Goal: Task Accomplishment & Management: Use online tool/utility

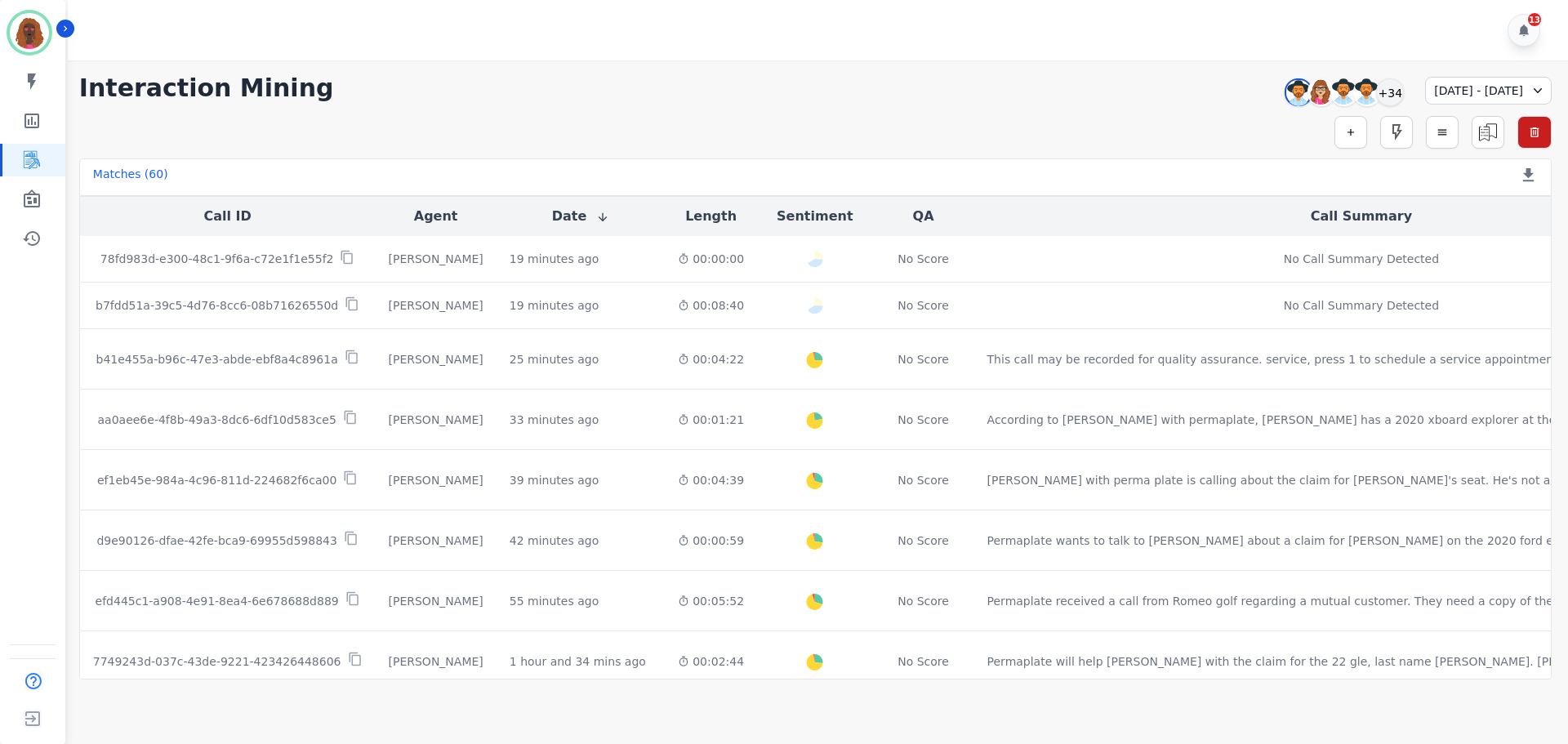
click at [337, 71] on div "**********" at bounding box center [815, 369] width 1504 height 619
click at [646, 82] on div "**********" at bounding box center [815, 88] width 1472 height 29
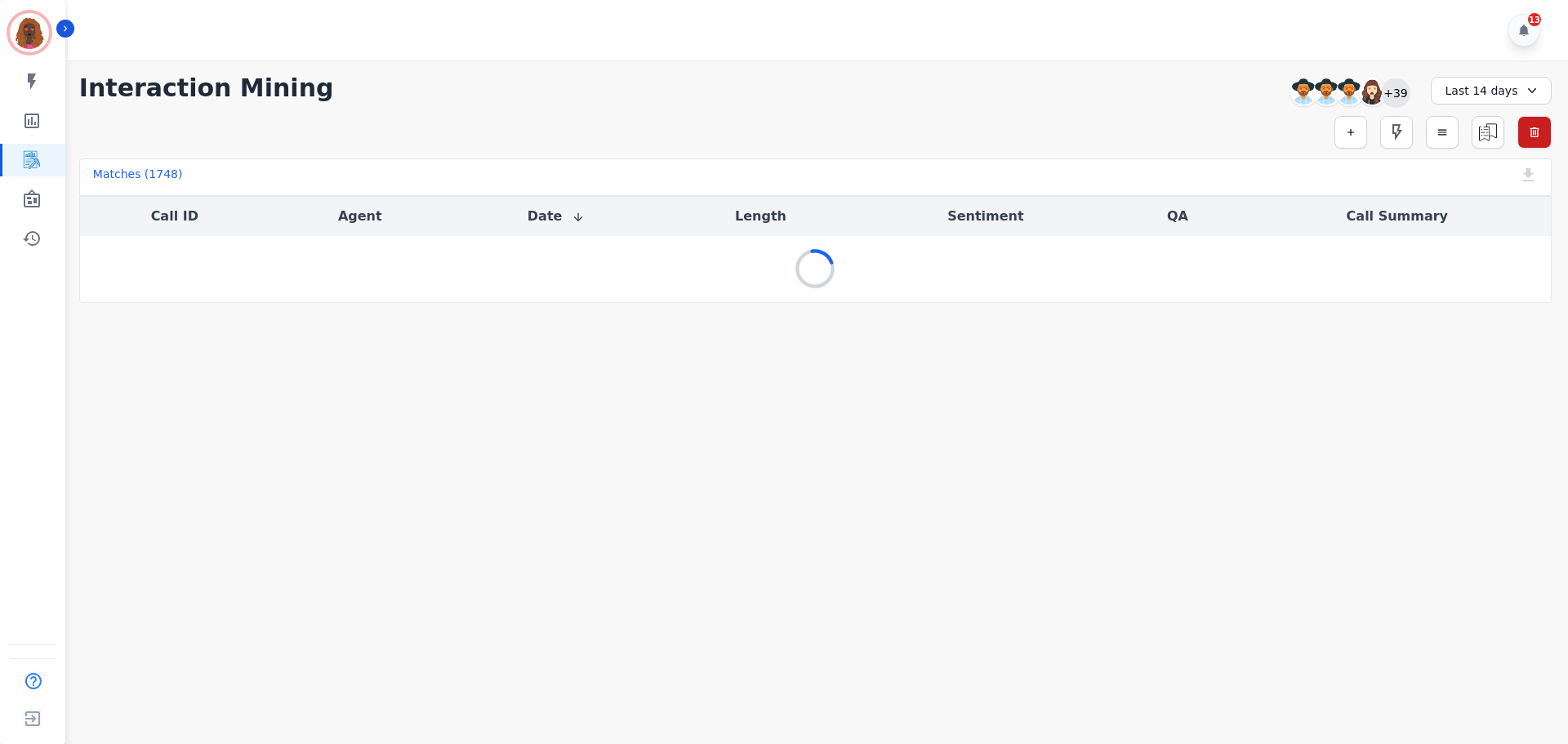
click at [1403, 93] on div "+39" at bounding box center [1395, 92] width 28 height 28
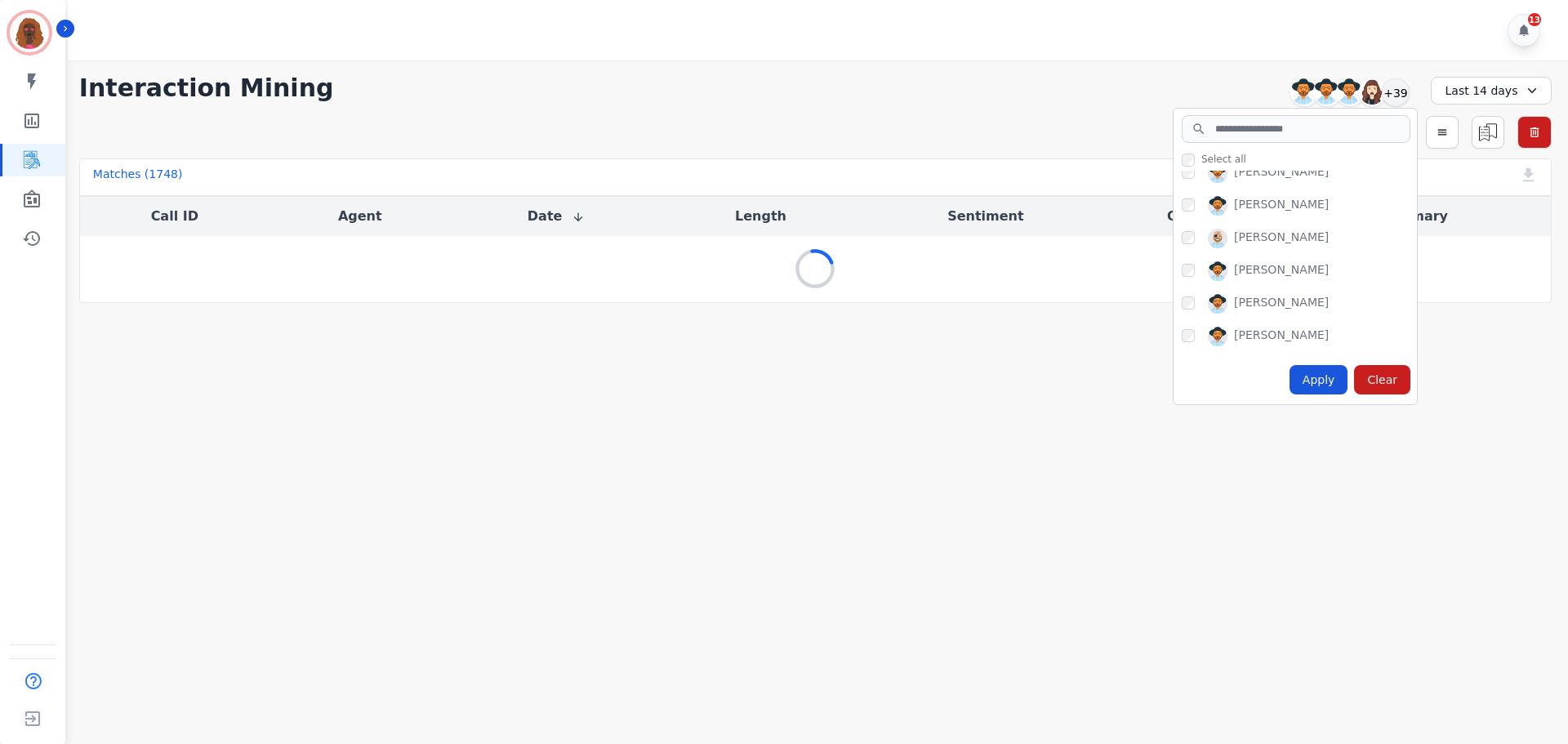
scroll to position [243, 0]
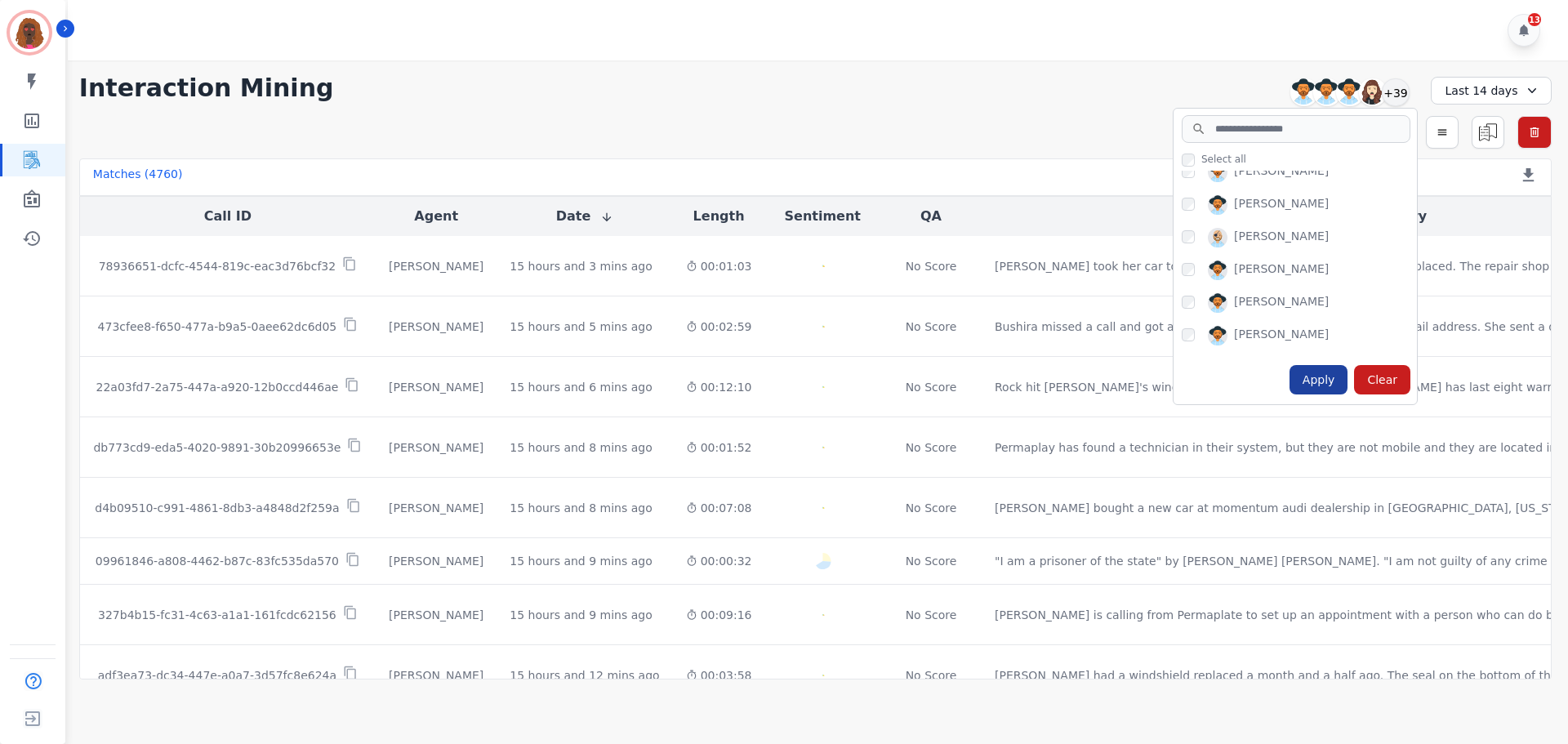
drag, startPoint x: 1339, startPoint y: 392, endPoint x: 1340, endPoint y: 384, distance: 8.1
click at [1341, 387] on div "Apply" at bounding box center [1318, 380] width 59 height 29
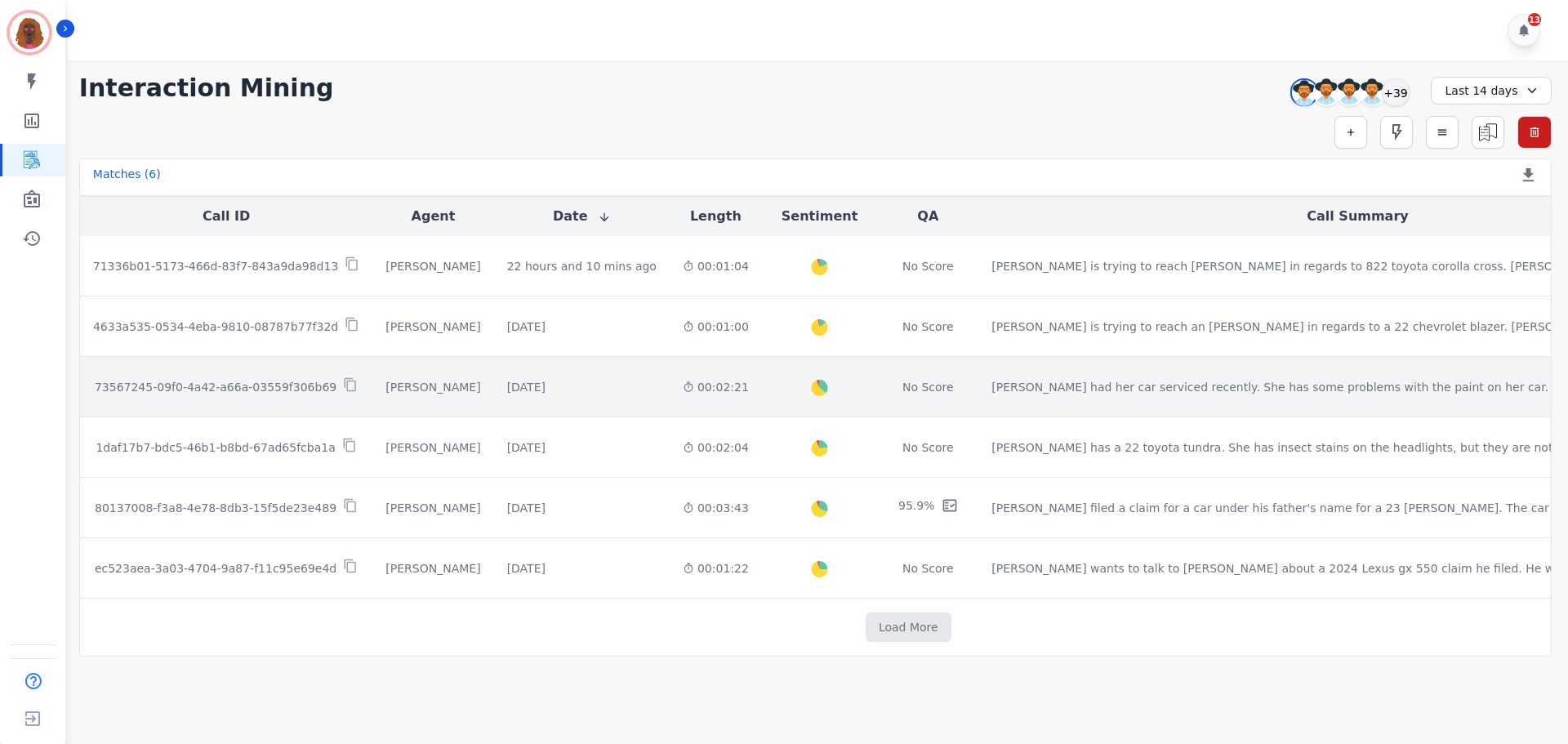
scroll to position [11, 0]
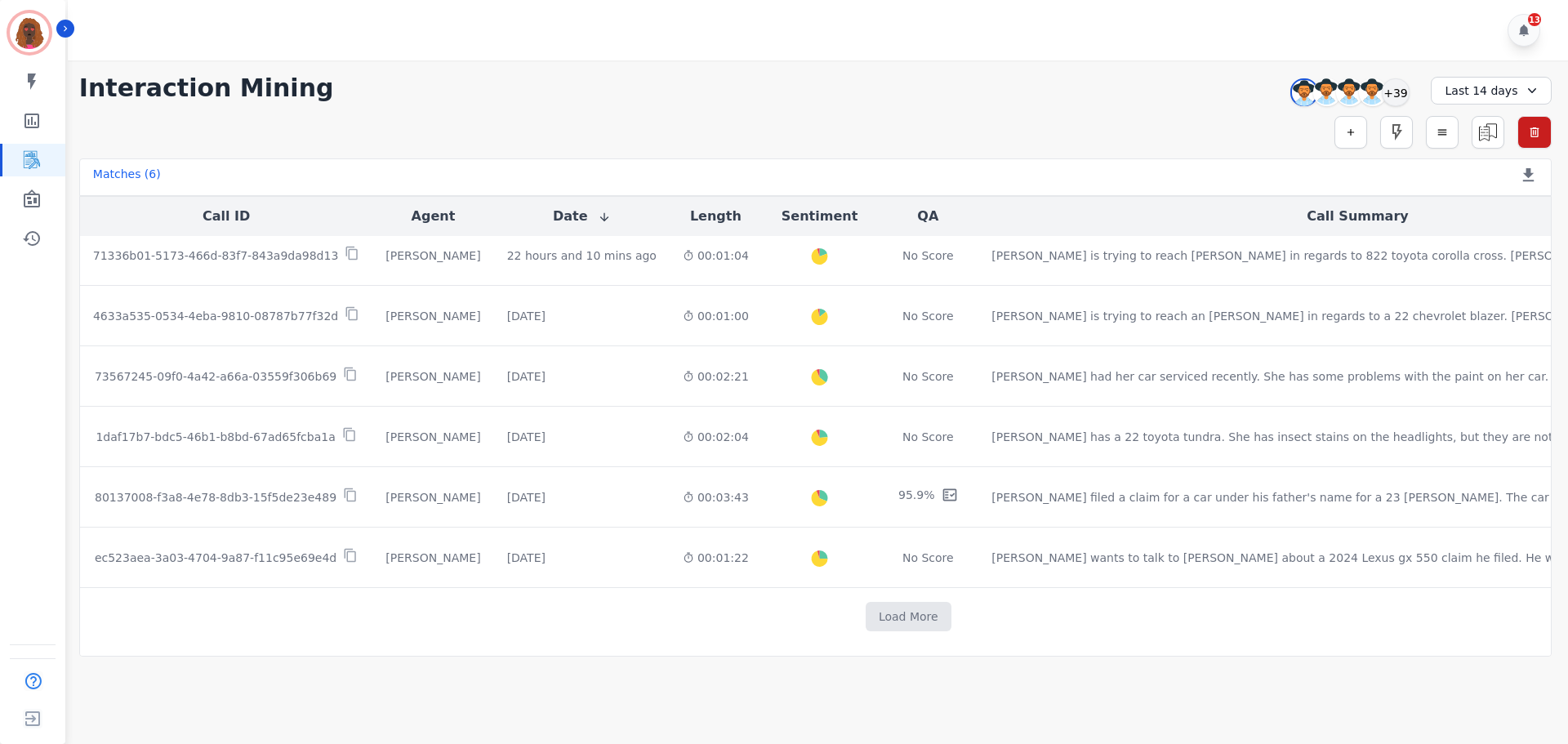
click at [1494, 94] on div "Last 14 days" at bounding box center [1490, 90] width 121 height 28
click at [1494, 130] on li "Custom" at bounding box center [1502, 129] width 82 height 17
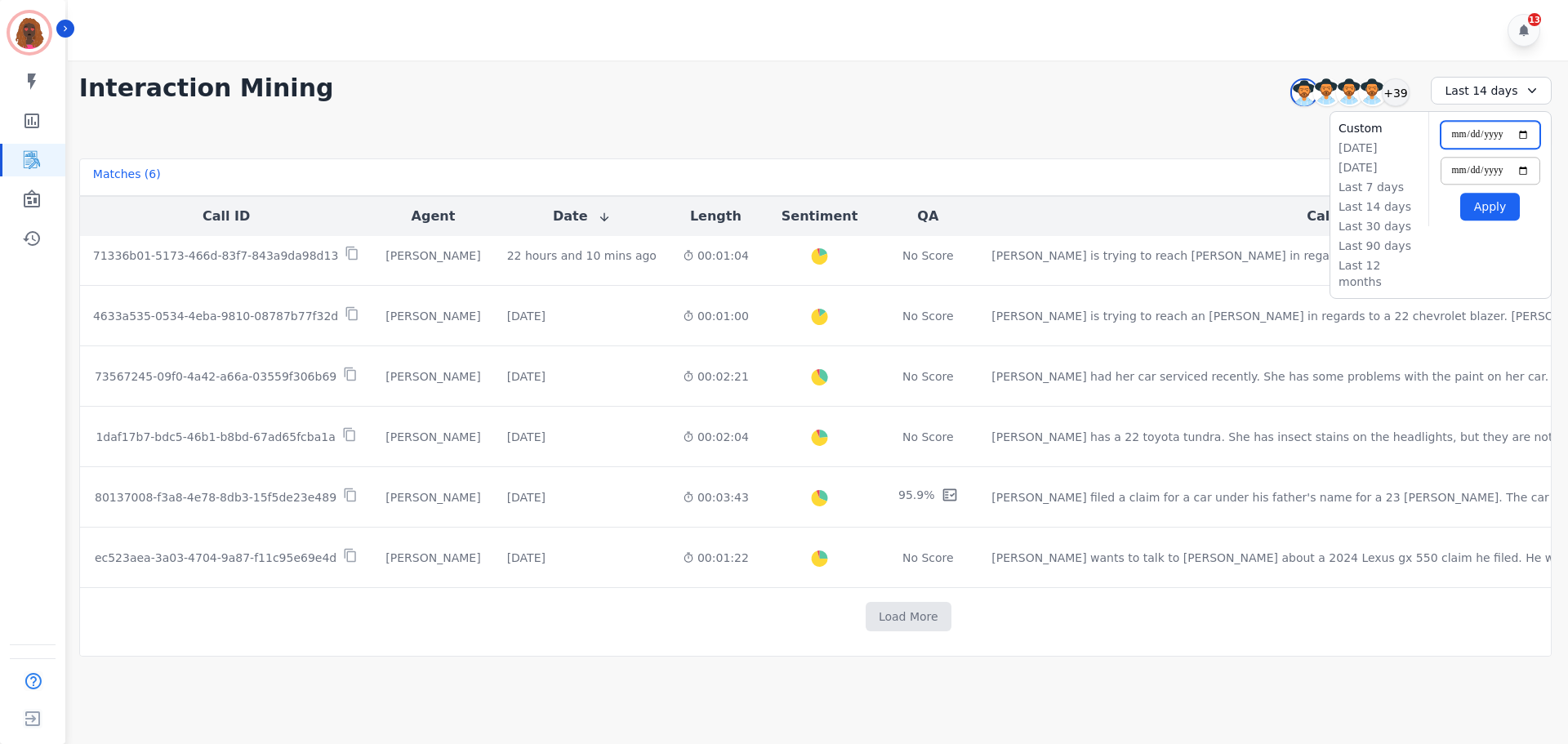
click at [1527, 136] on input "**********" at bounding box center [1489, 135] width 99 height 28
type input "**********"
click at [1499, 213] on button "Apply" at bounding box center [1489, 206] width 59 height 28
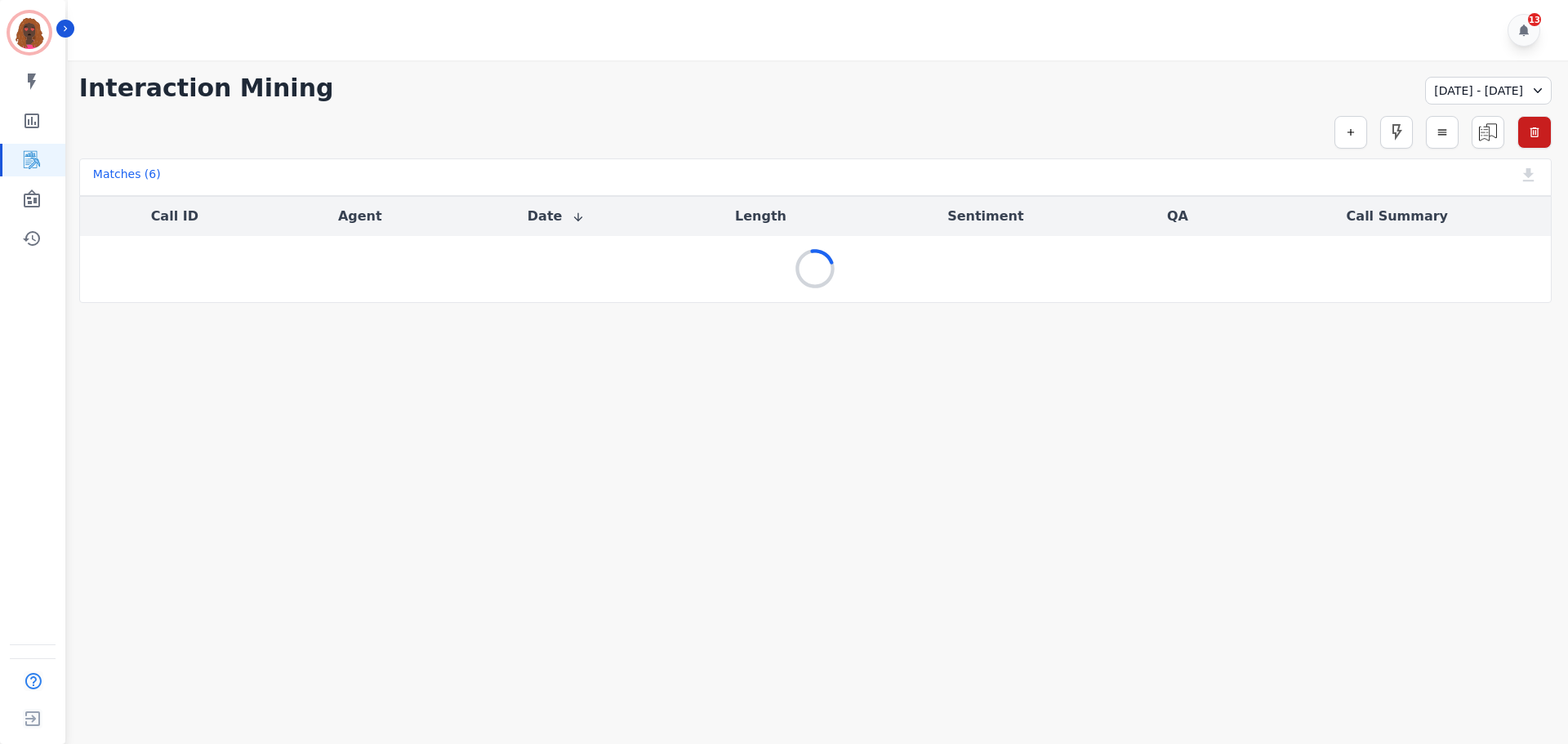
scroll to position [0, 0]
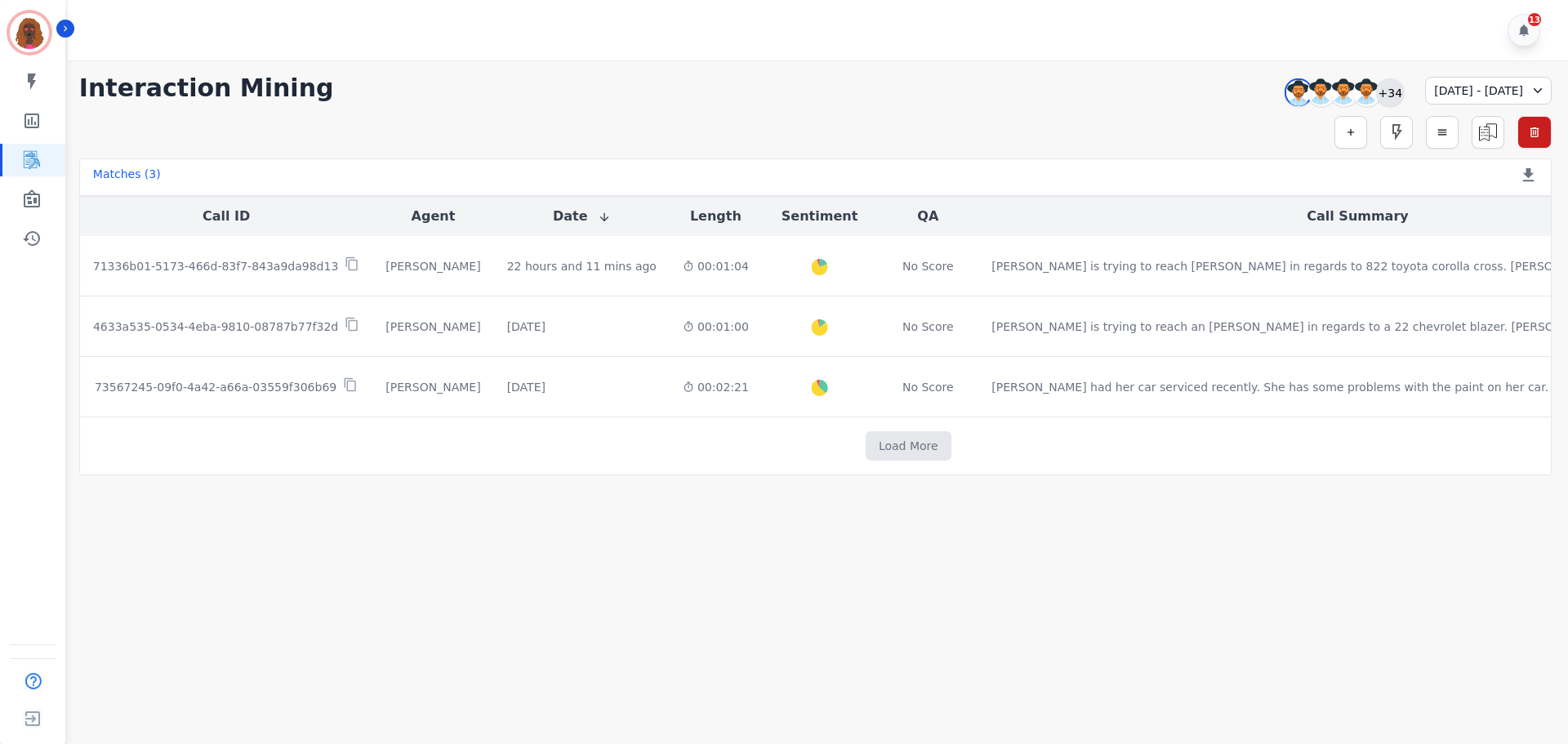
click at [1376, 89] on div "+34" at bounding box center [1389, 92] width 28 height 28
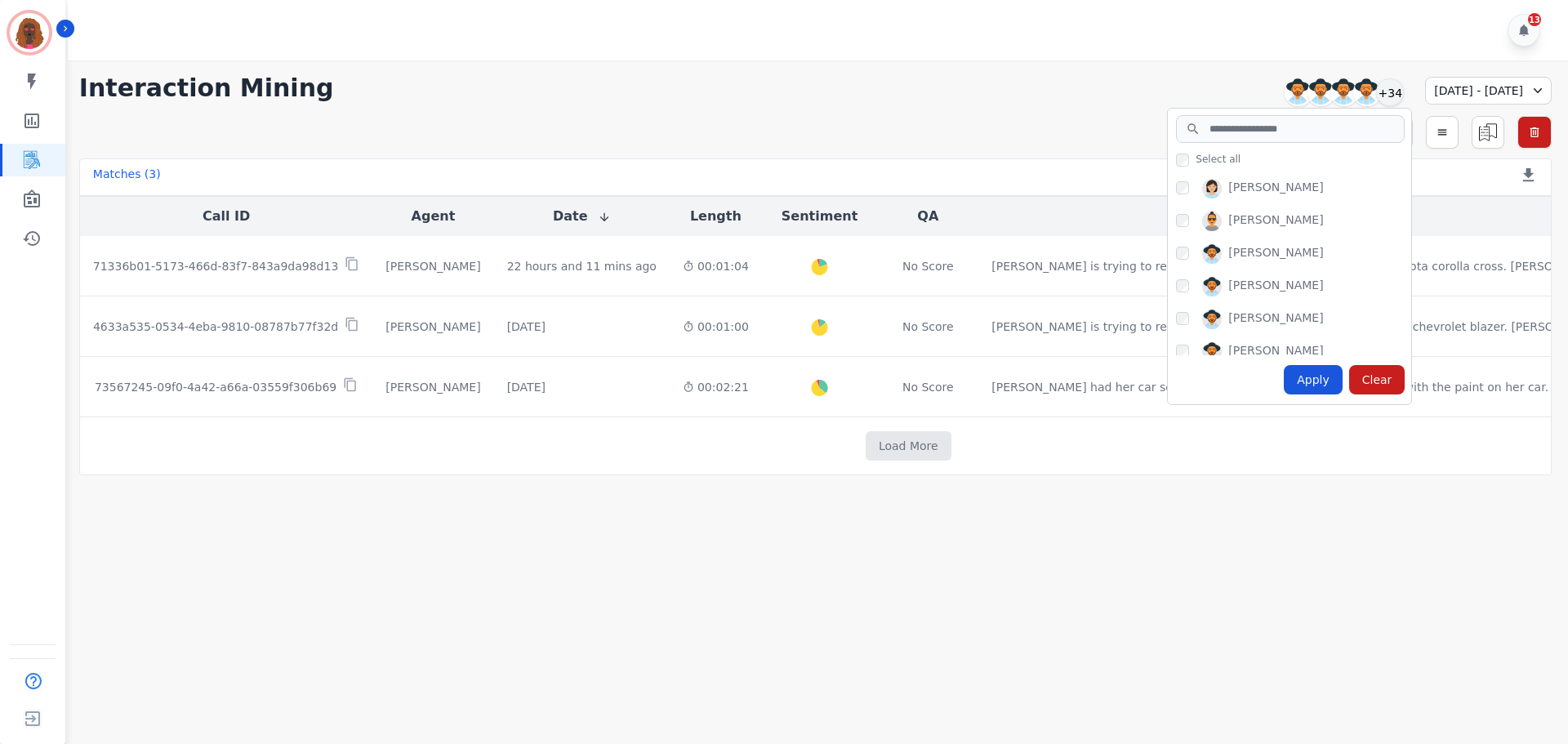
scroll to position [489, 0]
click at [1284, 376] on div "Apply" at bounding box center [1313, 380] width 59 height 29
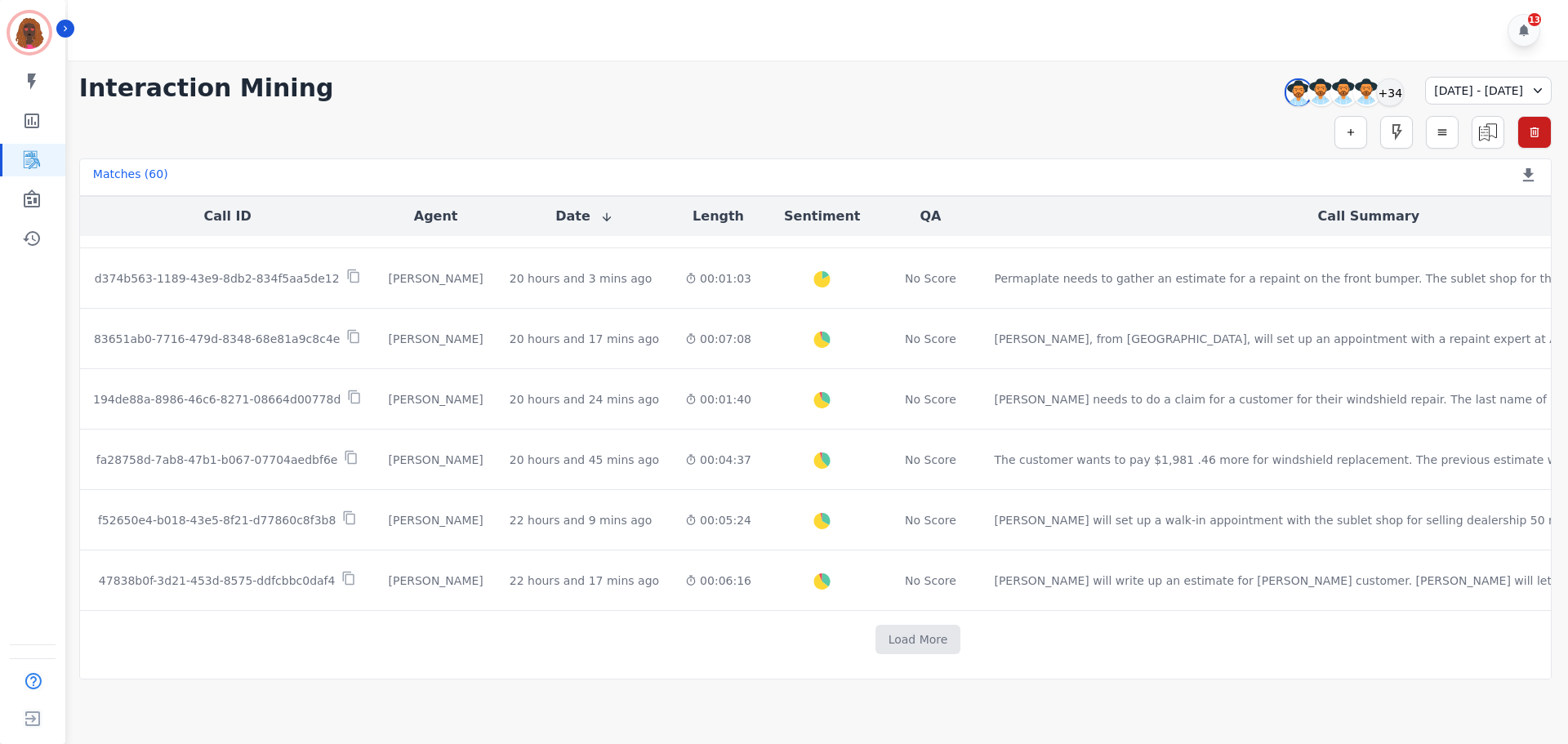
scroll to position [809, 0]
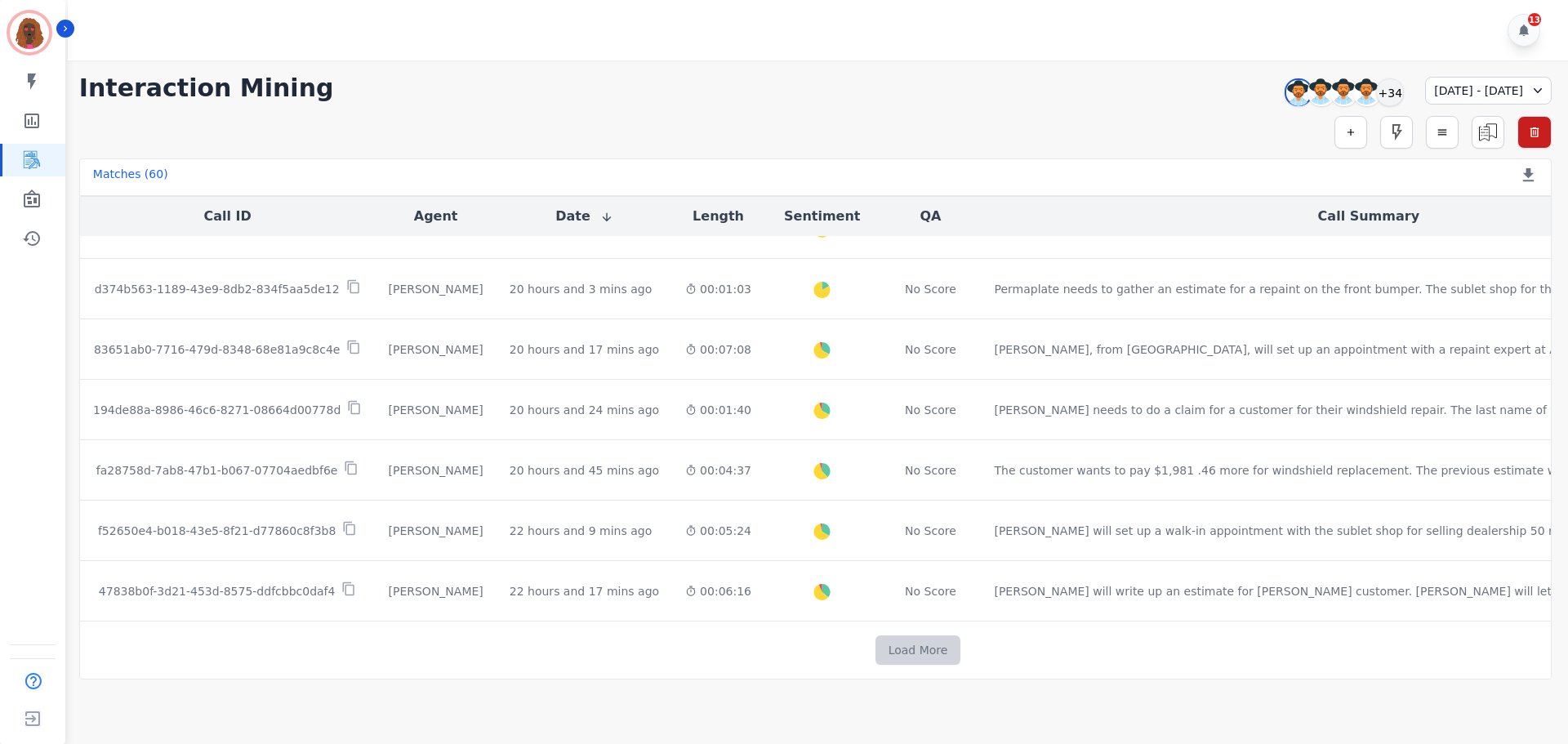
click at [875, 648] on button "Load More" at bounding box center [918, 650] width 86 height 29
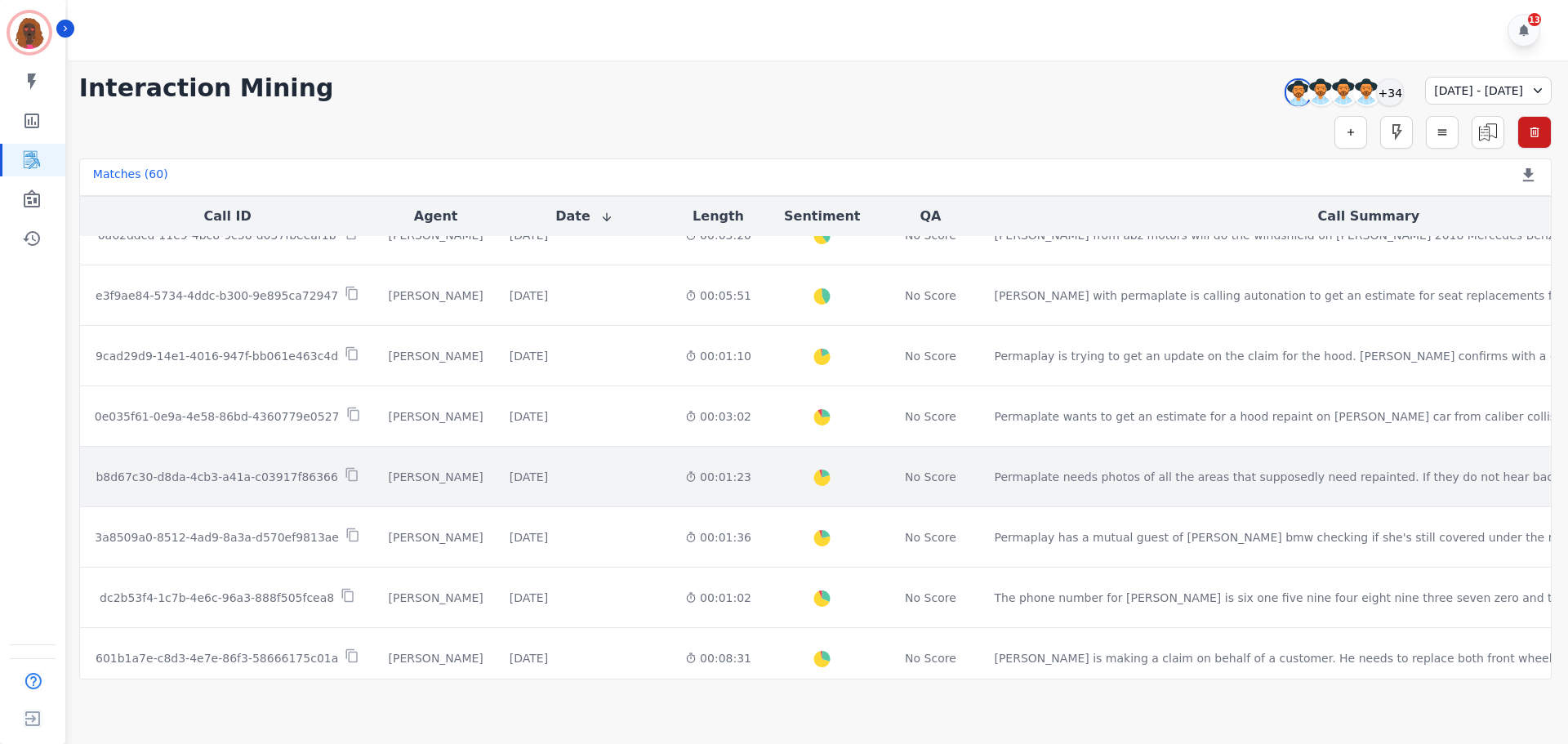
scroll to position [1952, 0]
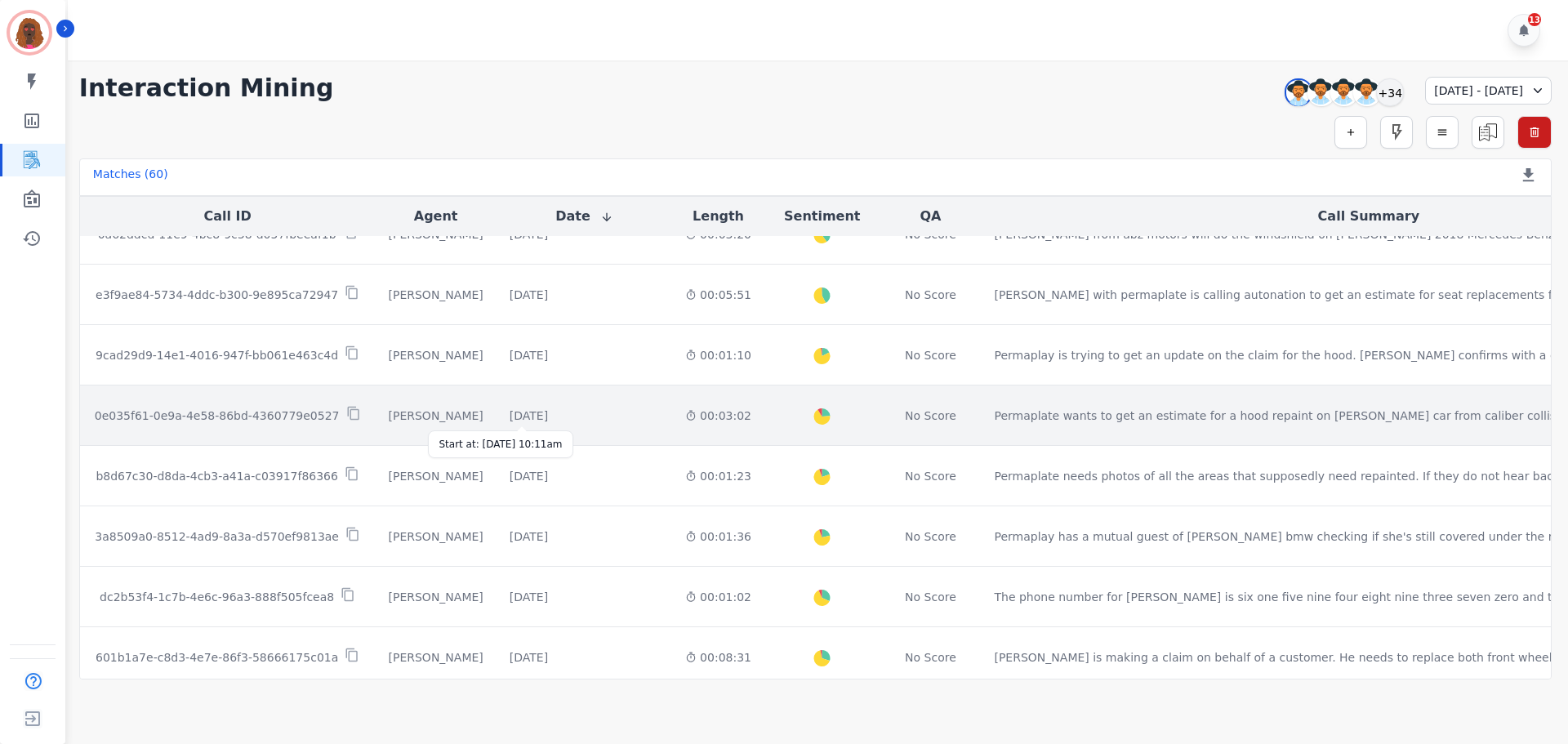
click at [529, 410] on div "[DATE]" at bounding box center [529, 415] width 38 height 17
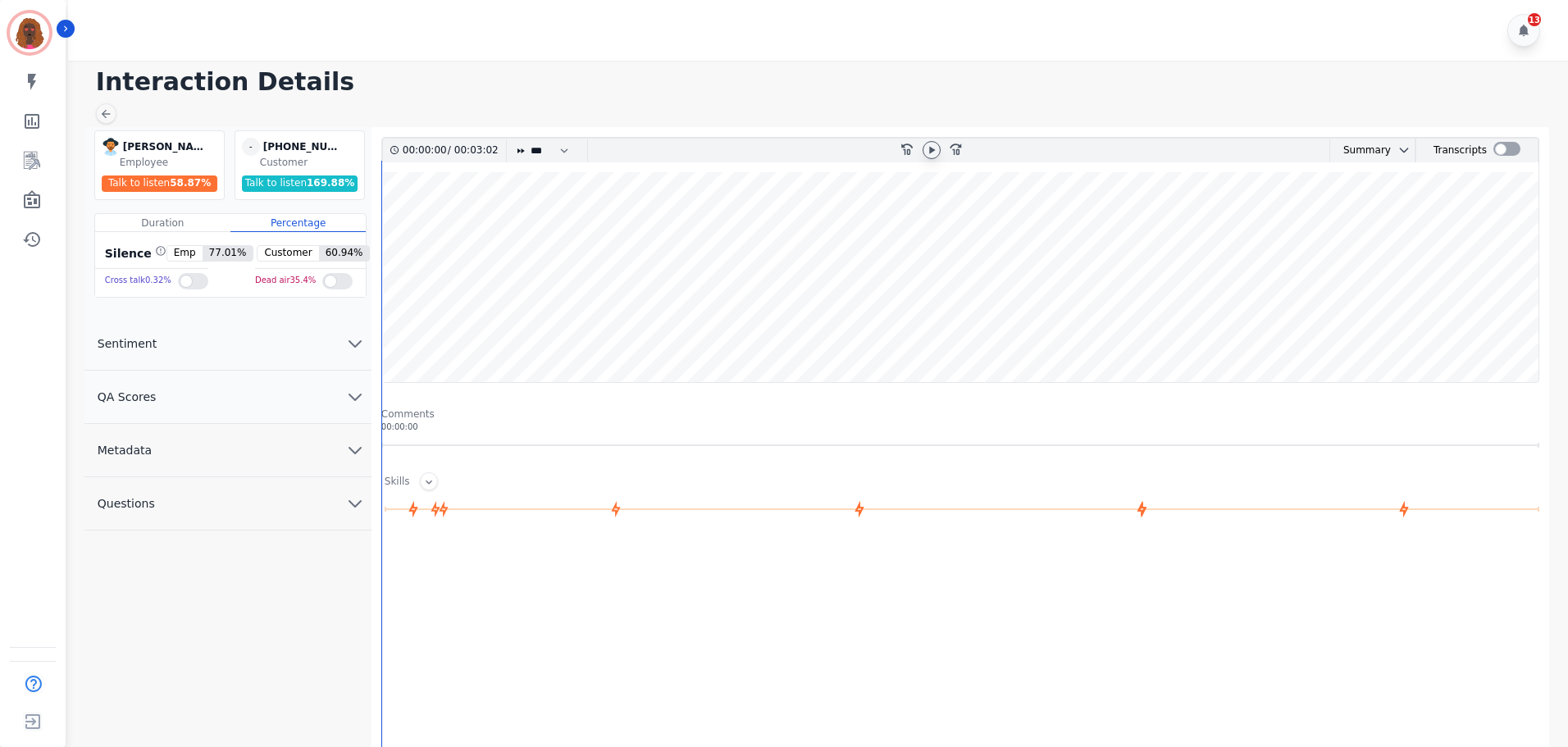
click at [933, 156] on icon at bounding box center [932, 150] width 13 height 13
click at [409, 225] on wave at bounding box center [959, 277] width 1156 height 210
click at [101, 111] on icon at bounding box center [106, 114] width 13 height 13
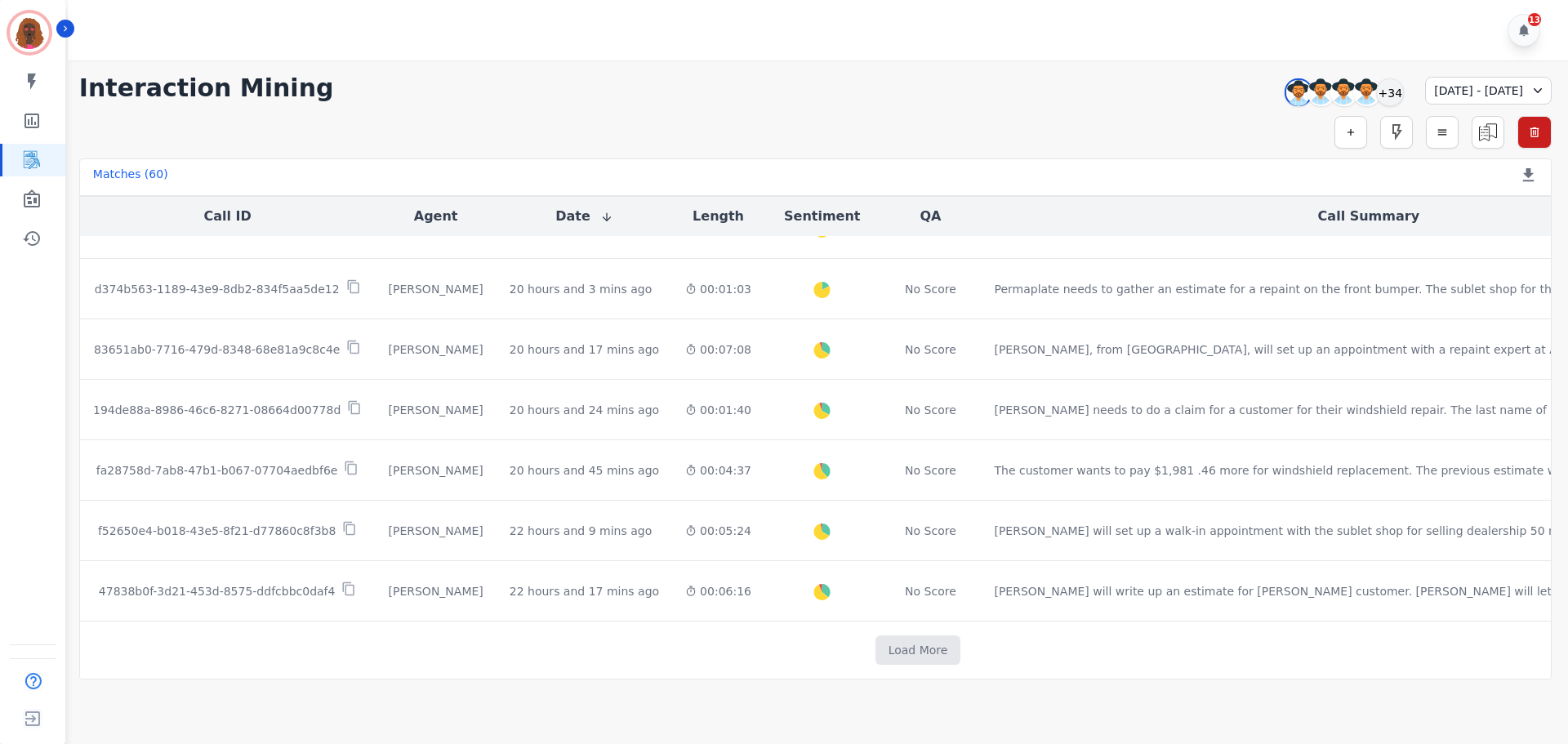
scroll to position [809, 0]
click at [875, 656] on button "Load More" at bounding box center [918, 650] width 86 height 29
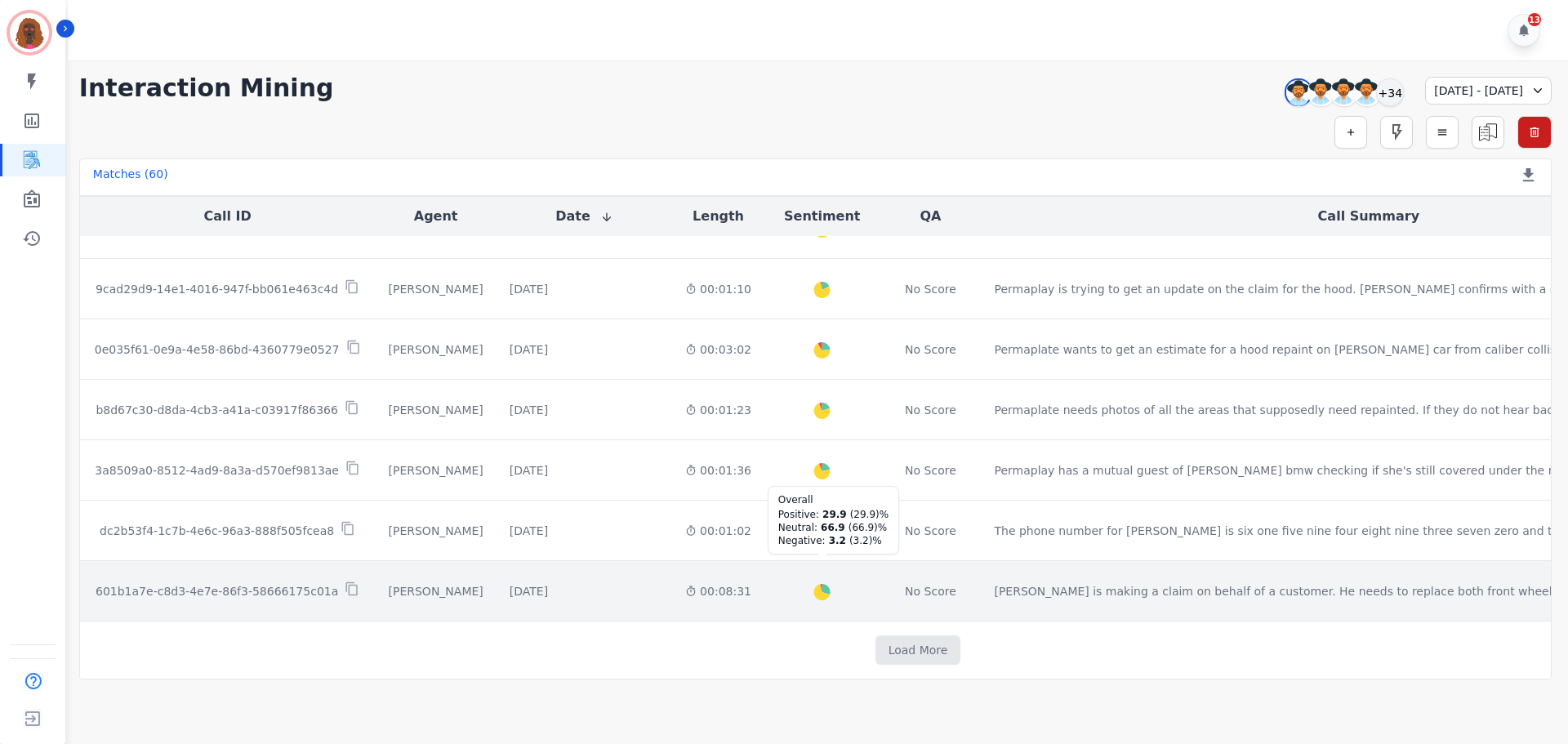
scroll to position [2018, 0]
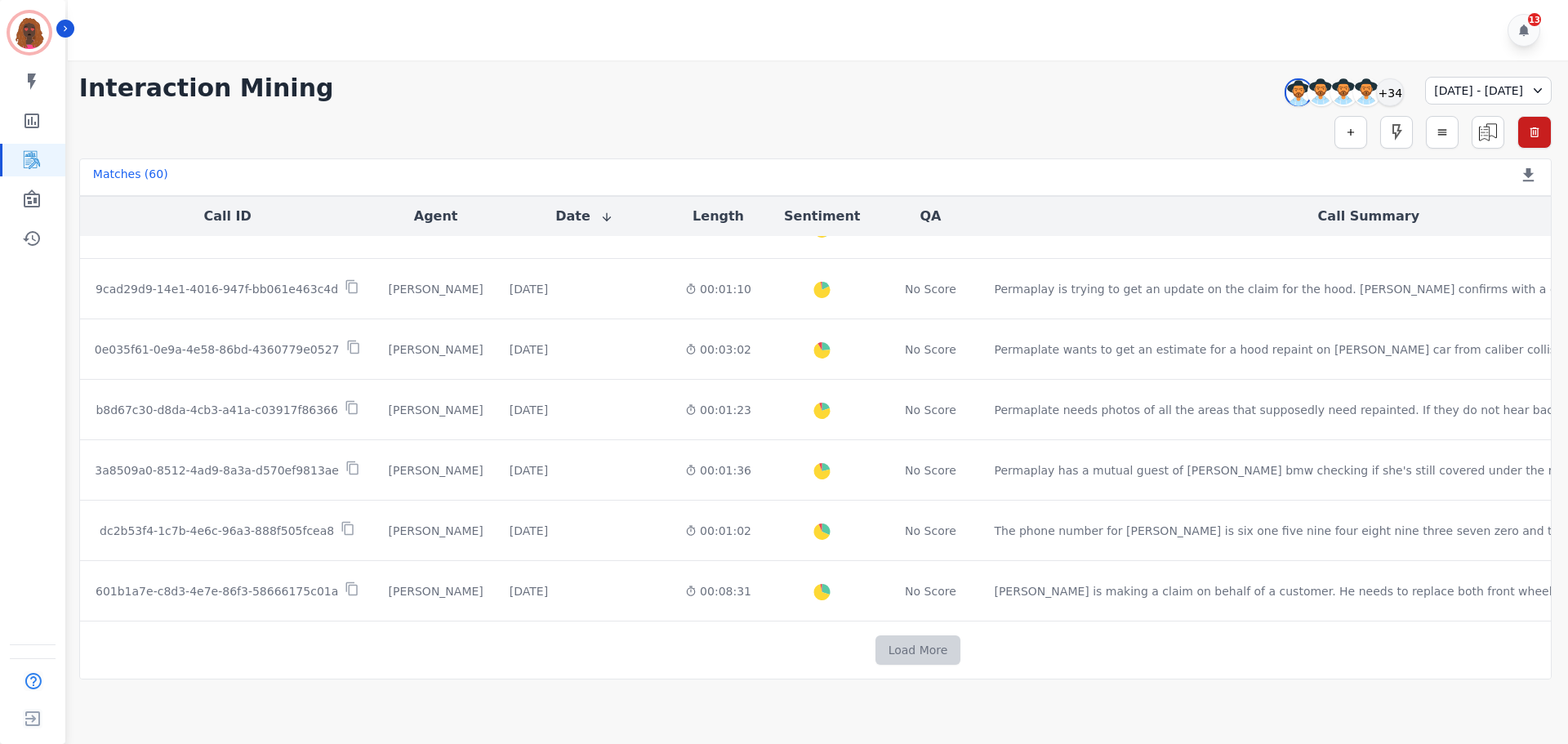
click at [875, 654] on button "Load More" at bounding box center [918, 650] width 86 height 29
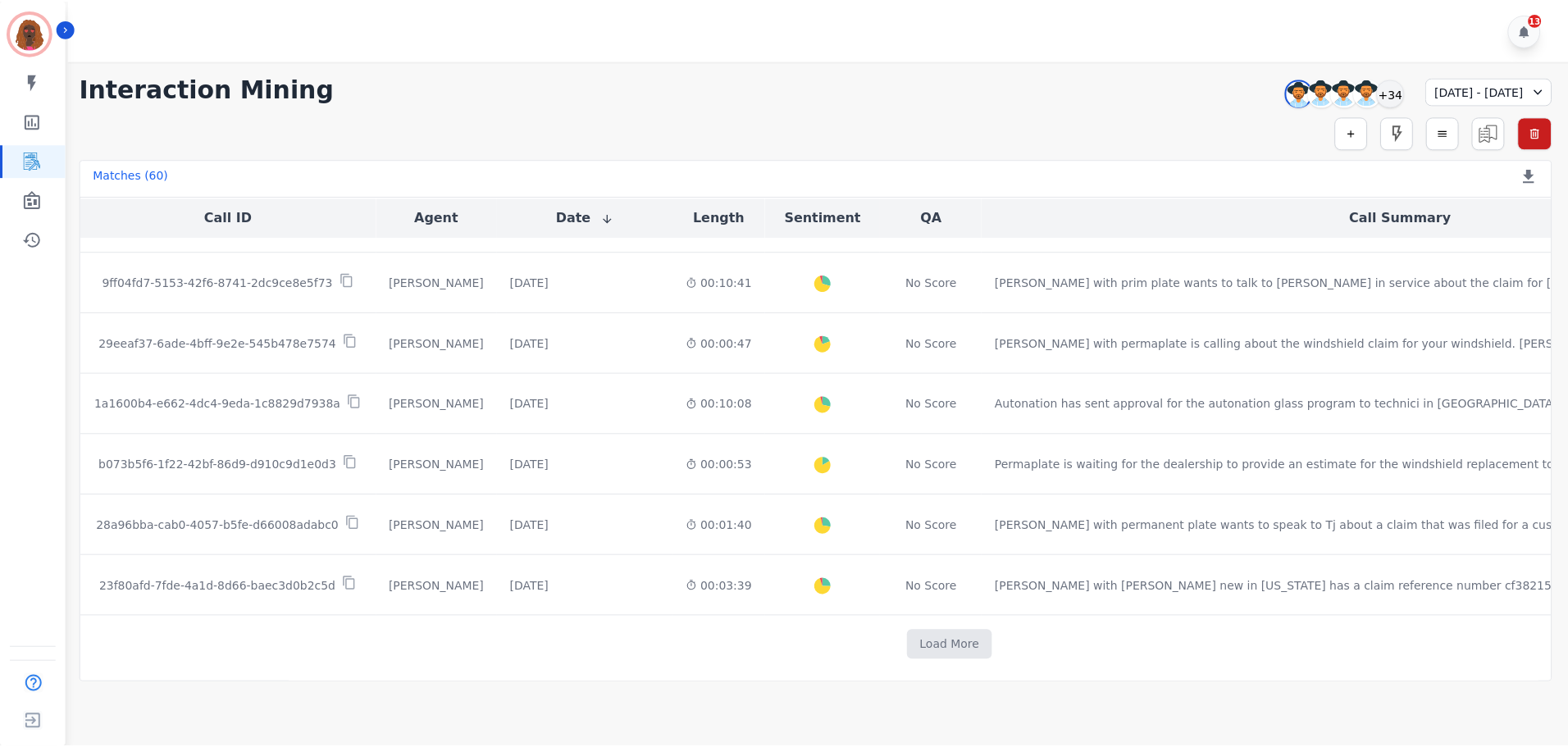
scroll to position [3250, 0]
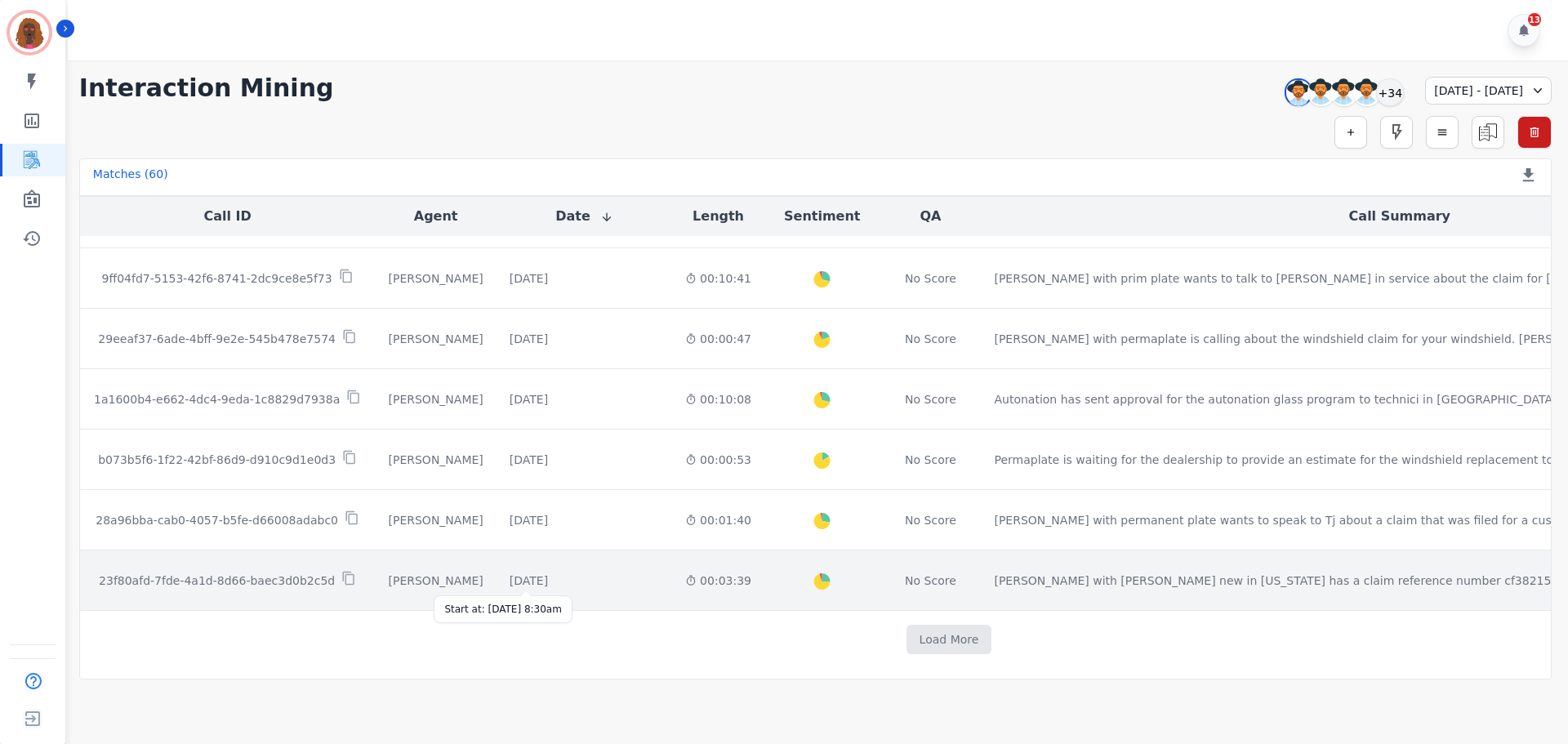
click at [541, 578] on div "[DATE]" at bounding box center [529, 581] width 38 height 17
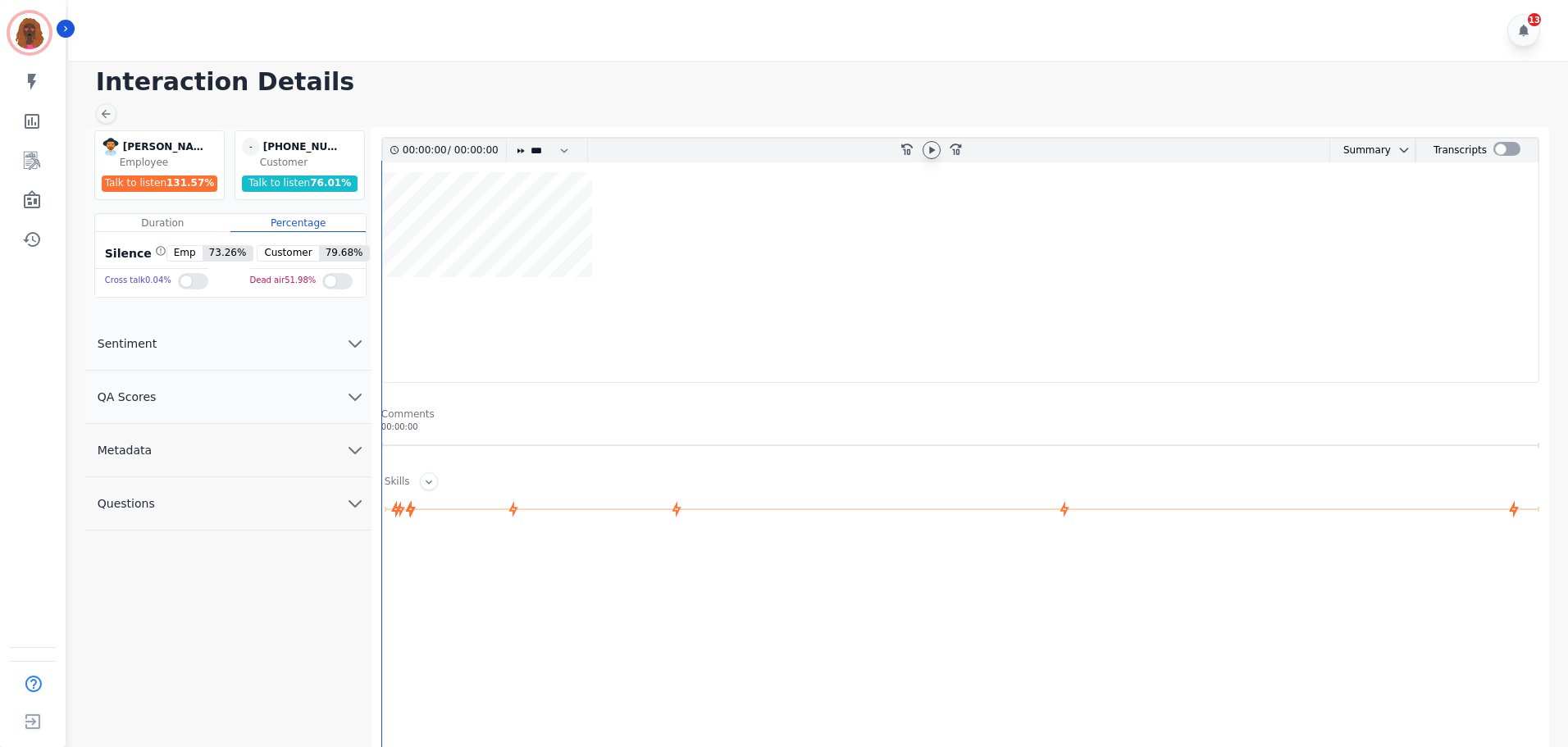
click at [931, 144] on icon at bounding box center [932, 150] width 13 height 13
click at [933, 144] on icon at bounding box center [932, 150] width 13 height 13
click at [316, 392] on button "QA Scores" at bounding box center [228, 397] width 287 height 53
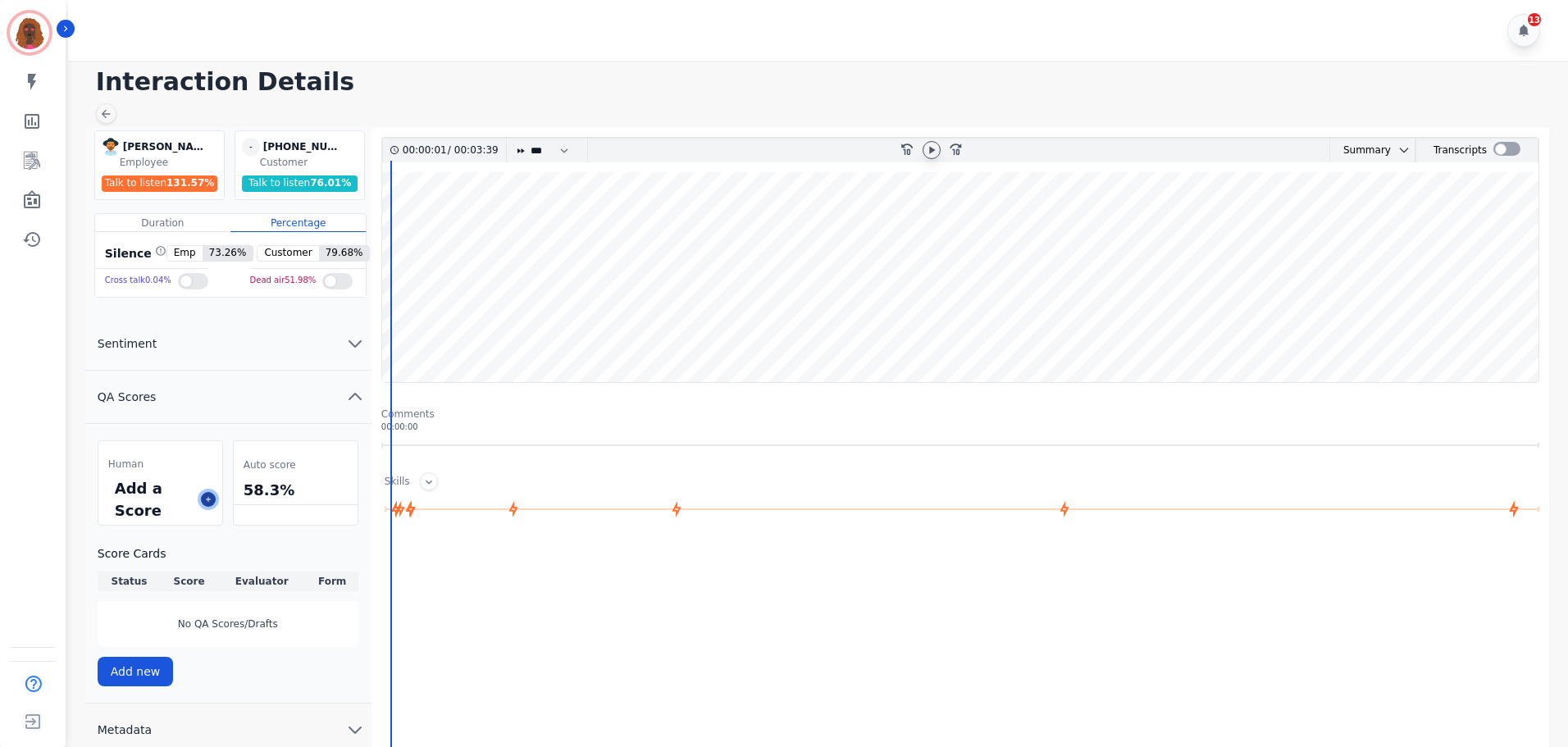
click at [212, 500] on icon at bounding box center [208, 499] width 8 height 8
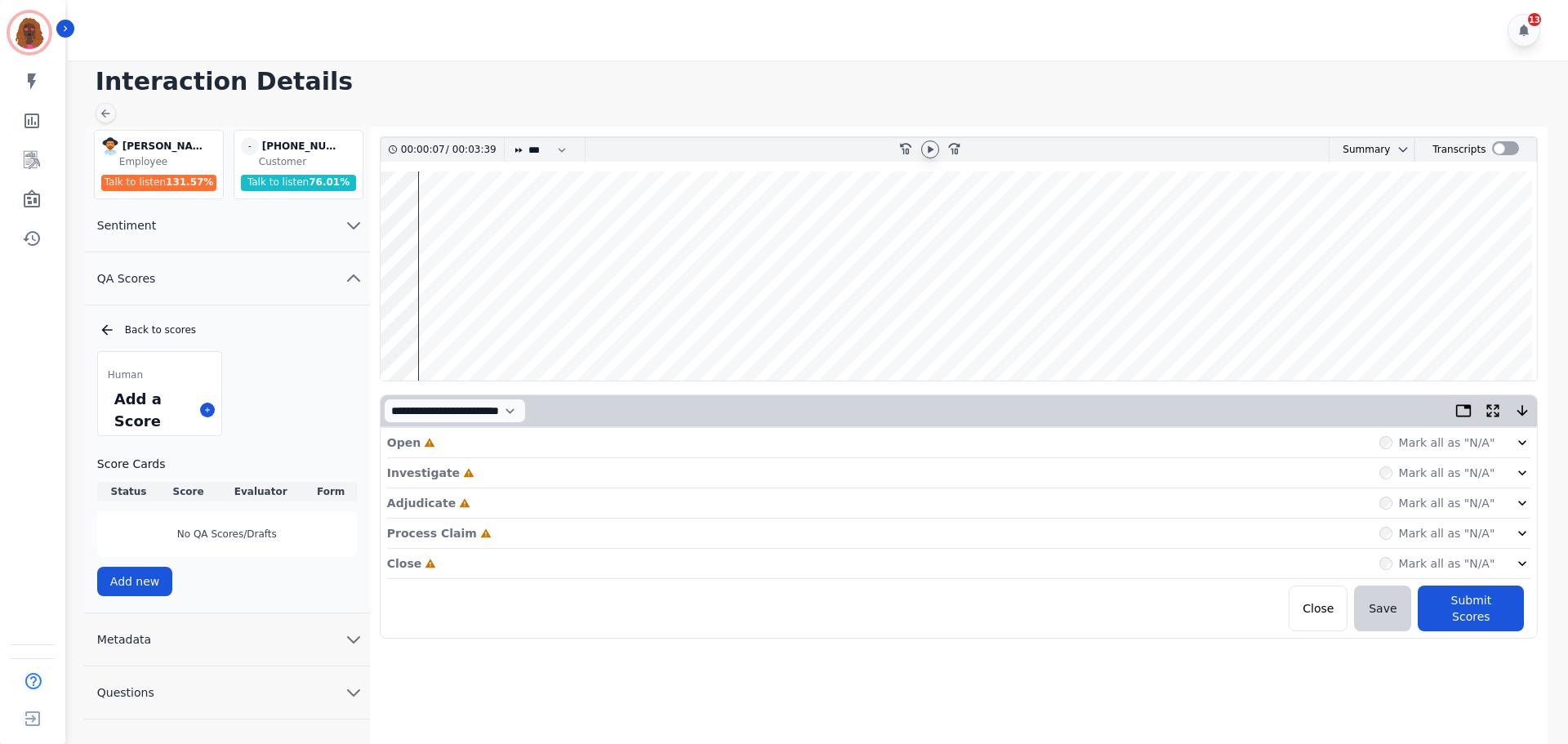
click at [636, 456] on div "Open Incomplete Mark all as "N/A"" at bounding box center [959, 443] width 1144 height 30
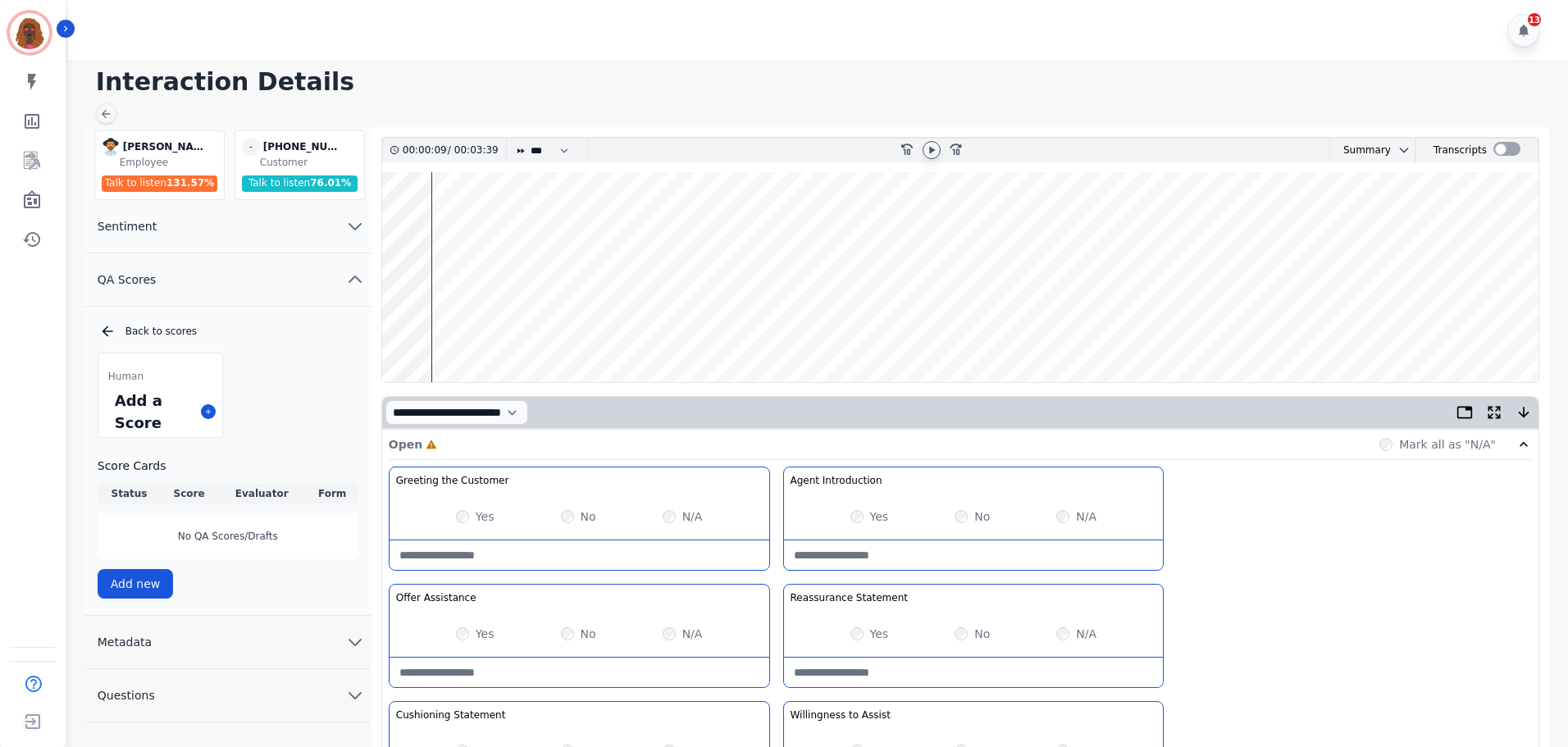
click at [388, 330] on wave at bounding box center [959, 277] width 1156 height 210
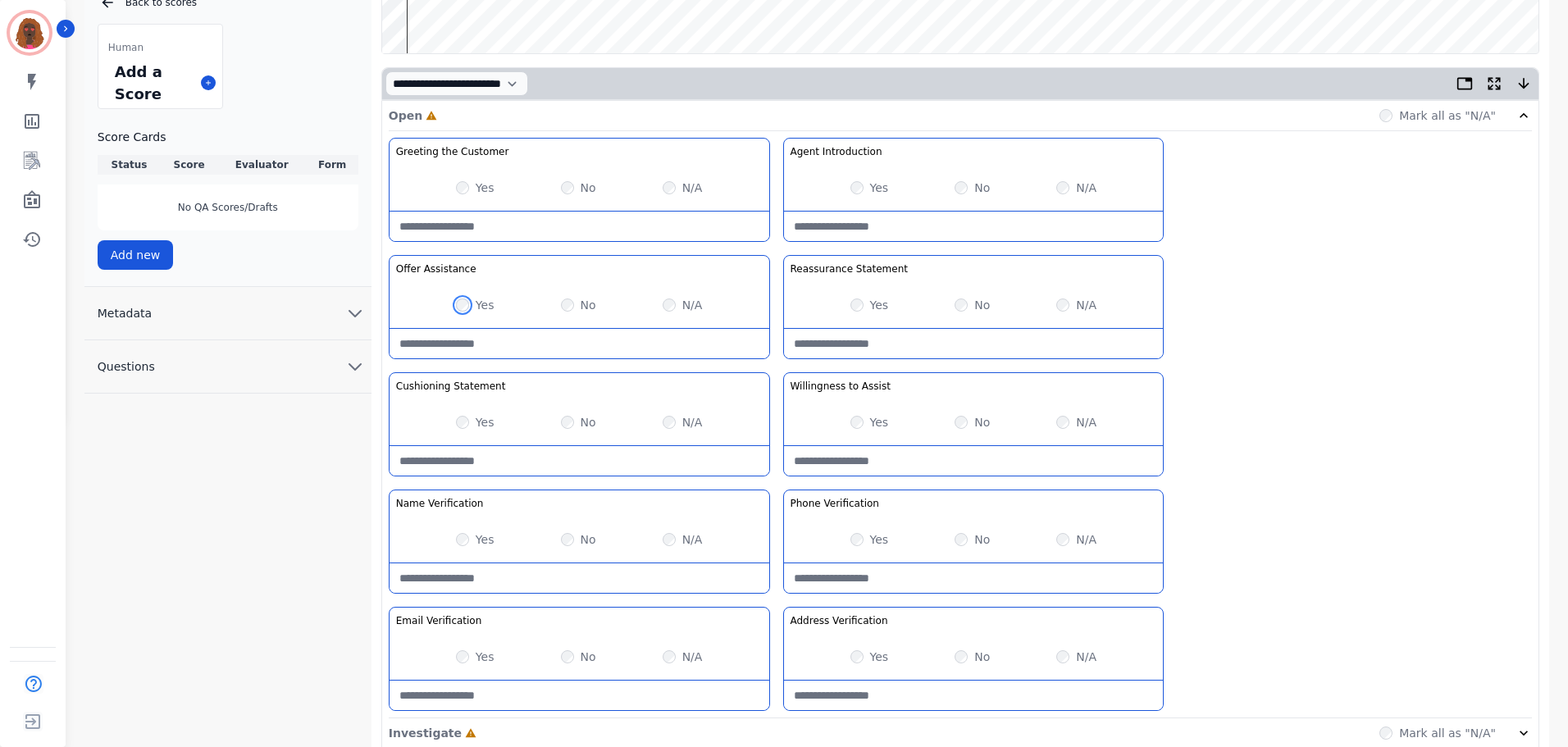
scroll to position [477, 0]
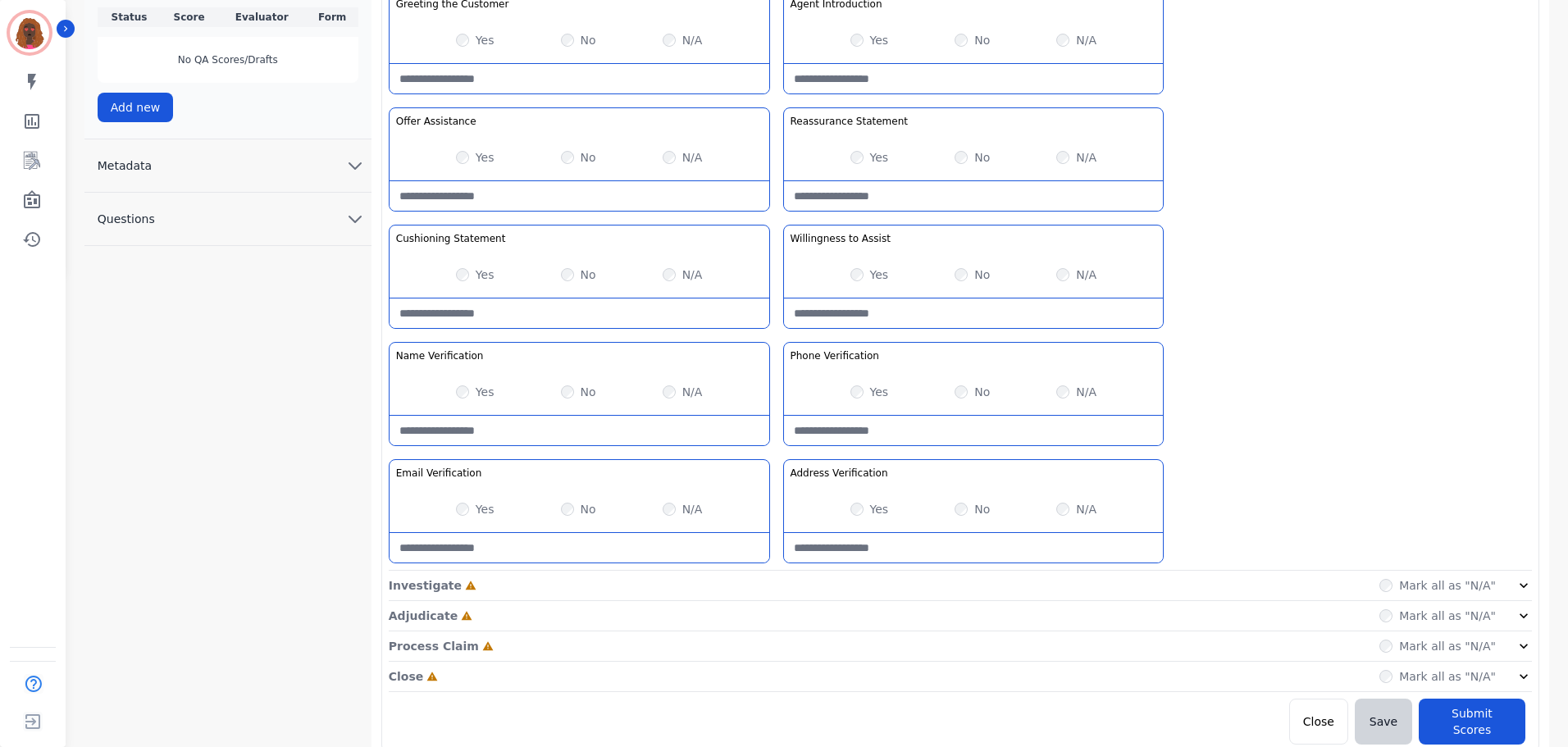
click at [780, 581] on div "Investigate Incomplete Mark all as "N/A"" at bounding box center [960, 586] width 1143 height 30
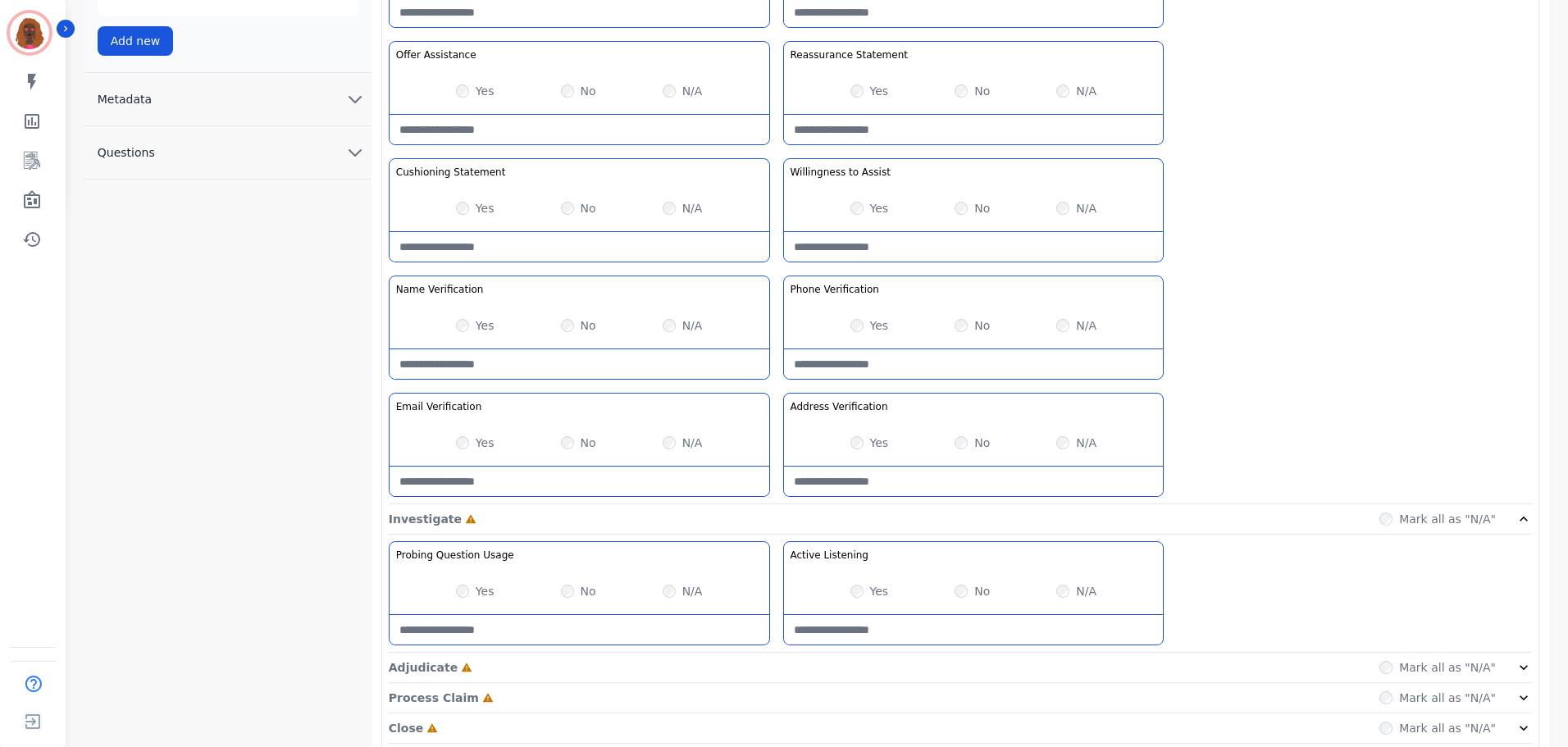
scroll to position [594, 0]
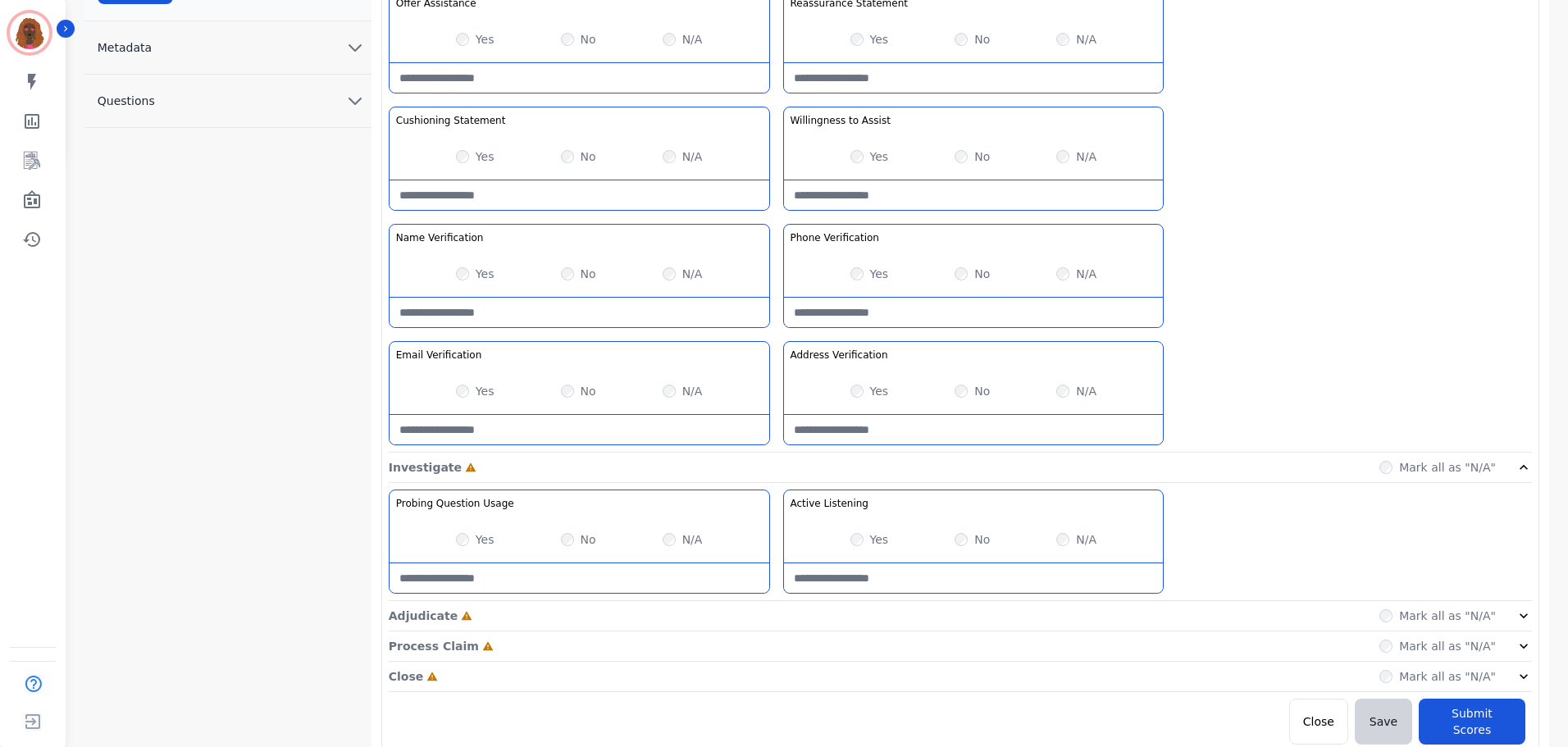
click at [771, 620] on div "Adjudicate Incomplete Mark all as "N/A"" at bounding box center [960, 616] width 1143 height 30
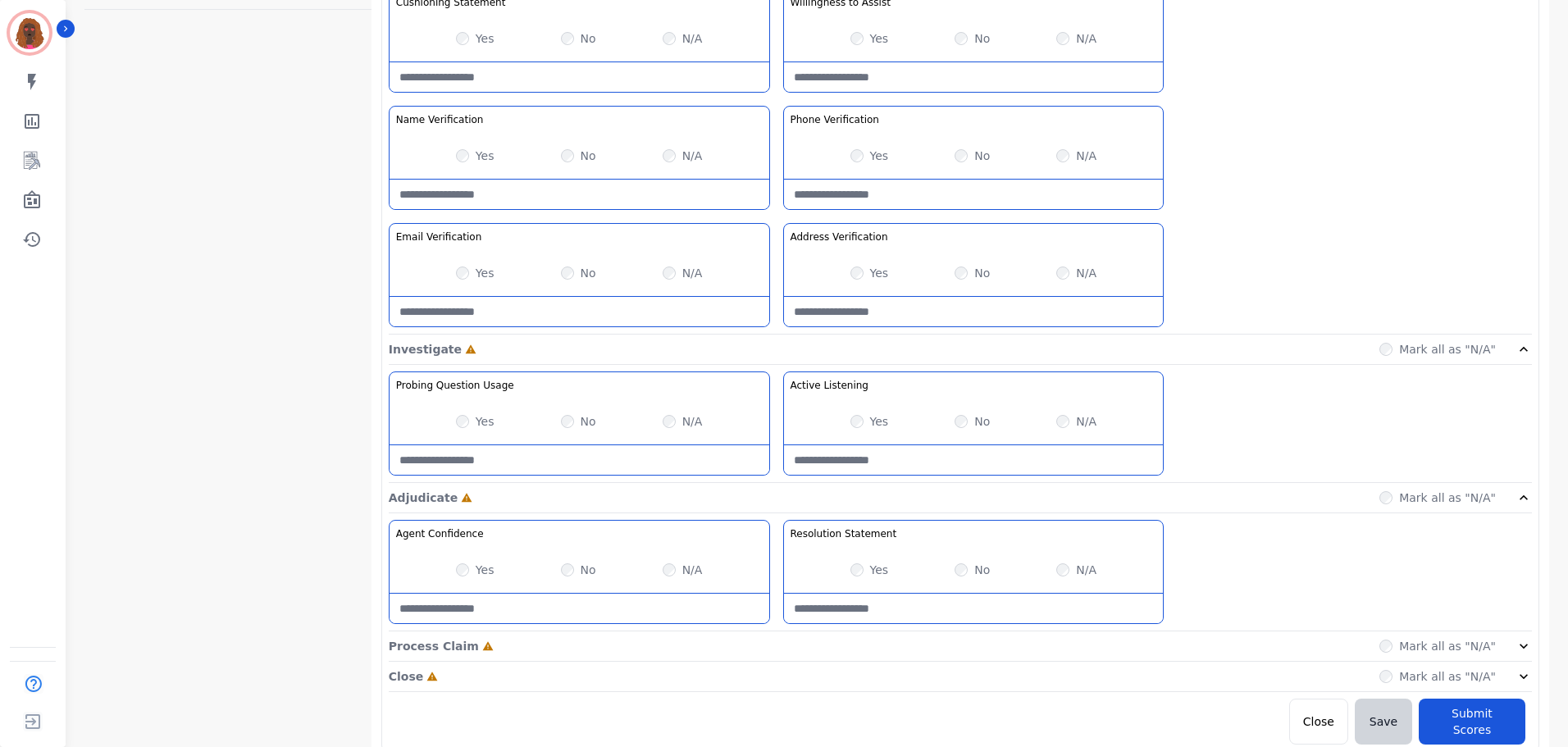
click at [771, 642] on div "Process Claim Incomplete Mark all as "N/A"" at bounding box center [960, 646] width 1143 height 30
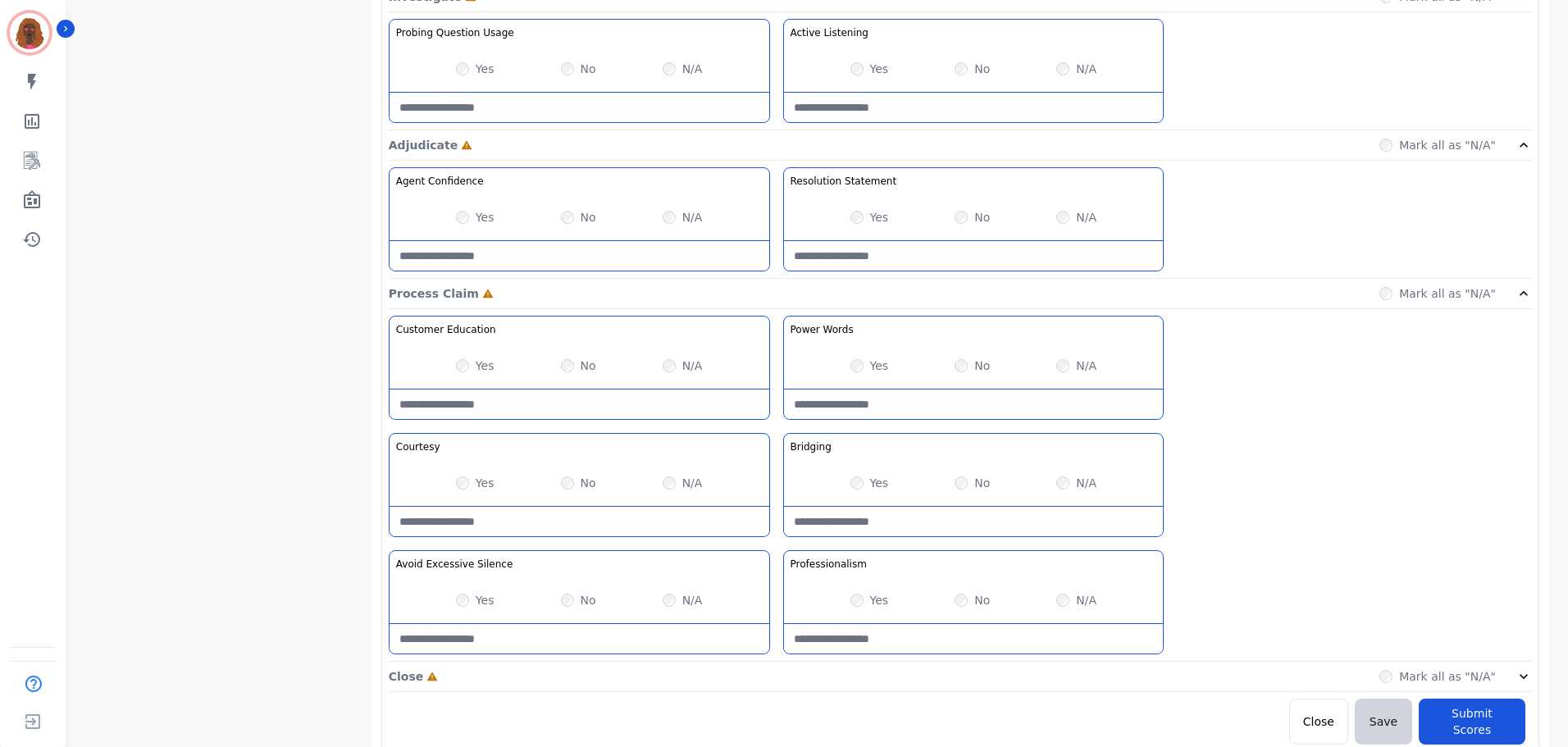
click at [776, 673] on div "Close Incomplete Mark all as "N/A"" at bounding box center [960, 676] width 1143 height 30
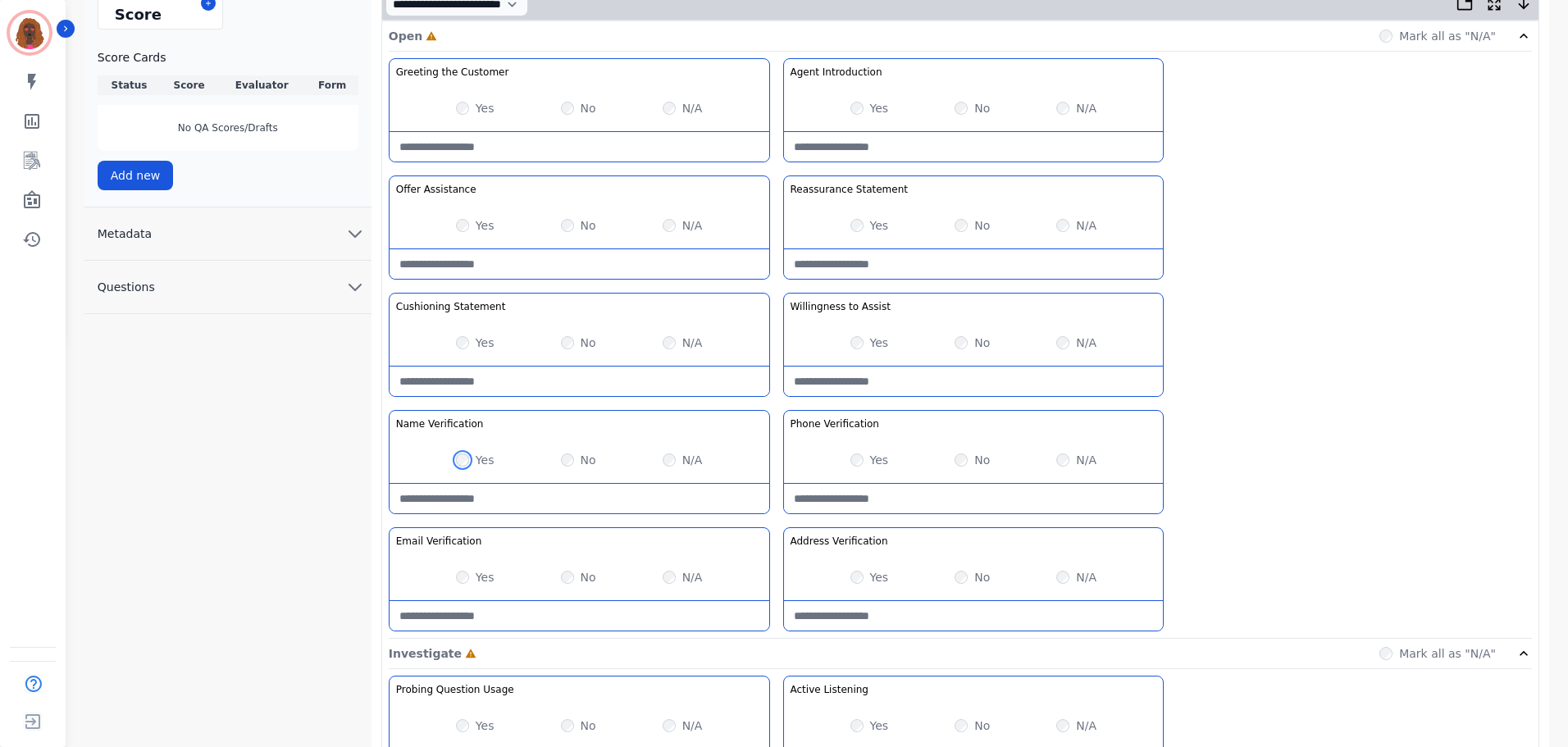
scroll to position [410, 0]
click at [865, 219] on div "Yes" at bounding box center [870, 224] width 39 height 17
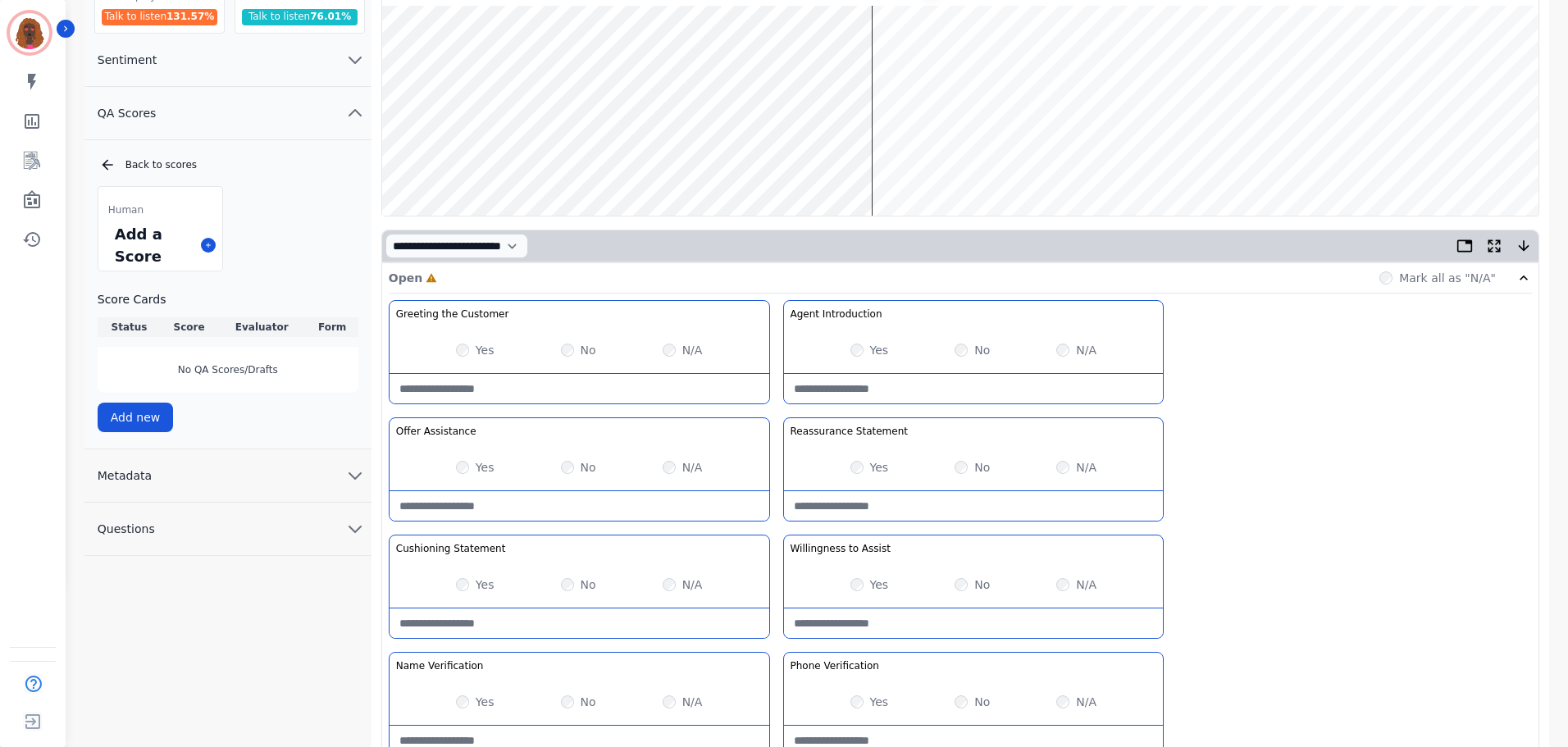
scroll to position [165, 0]
click at [880, 160] on wave at bounding box center [959, 112] width 1156 height 210
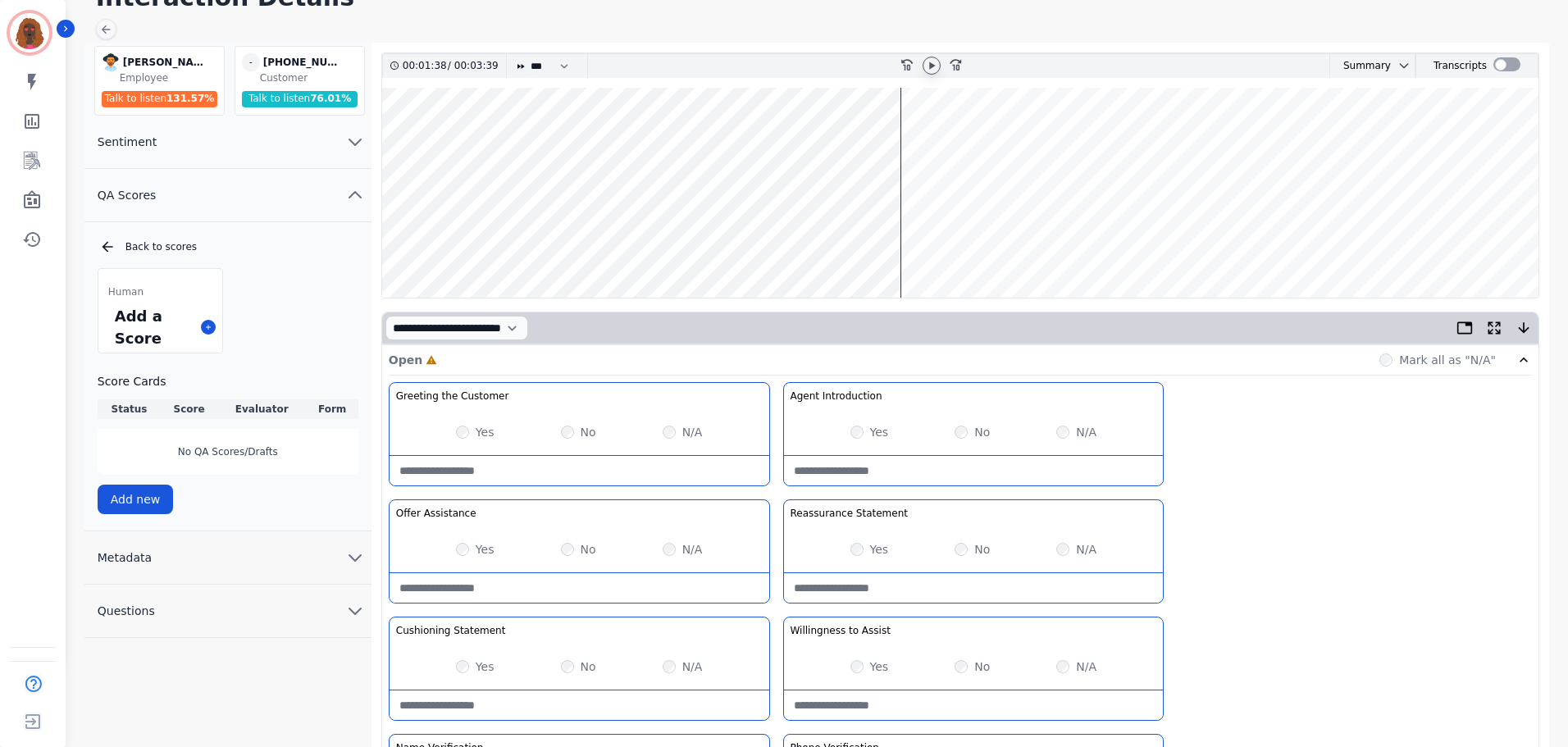
scroll to position [84, 0]
click at [969, 139] on wave at bounding box center [959, 194] width 1156 height 210
click at [1005, 139] on wave at bounding box center [959, 194] width 1156 height 210
click at [1028, 142] on wave at bounding box center [959, 194] width 1156 height 210
click at [1170, 243] on wave at bounding box center [959, 194] width 1156 height 210
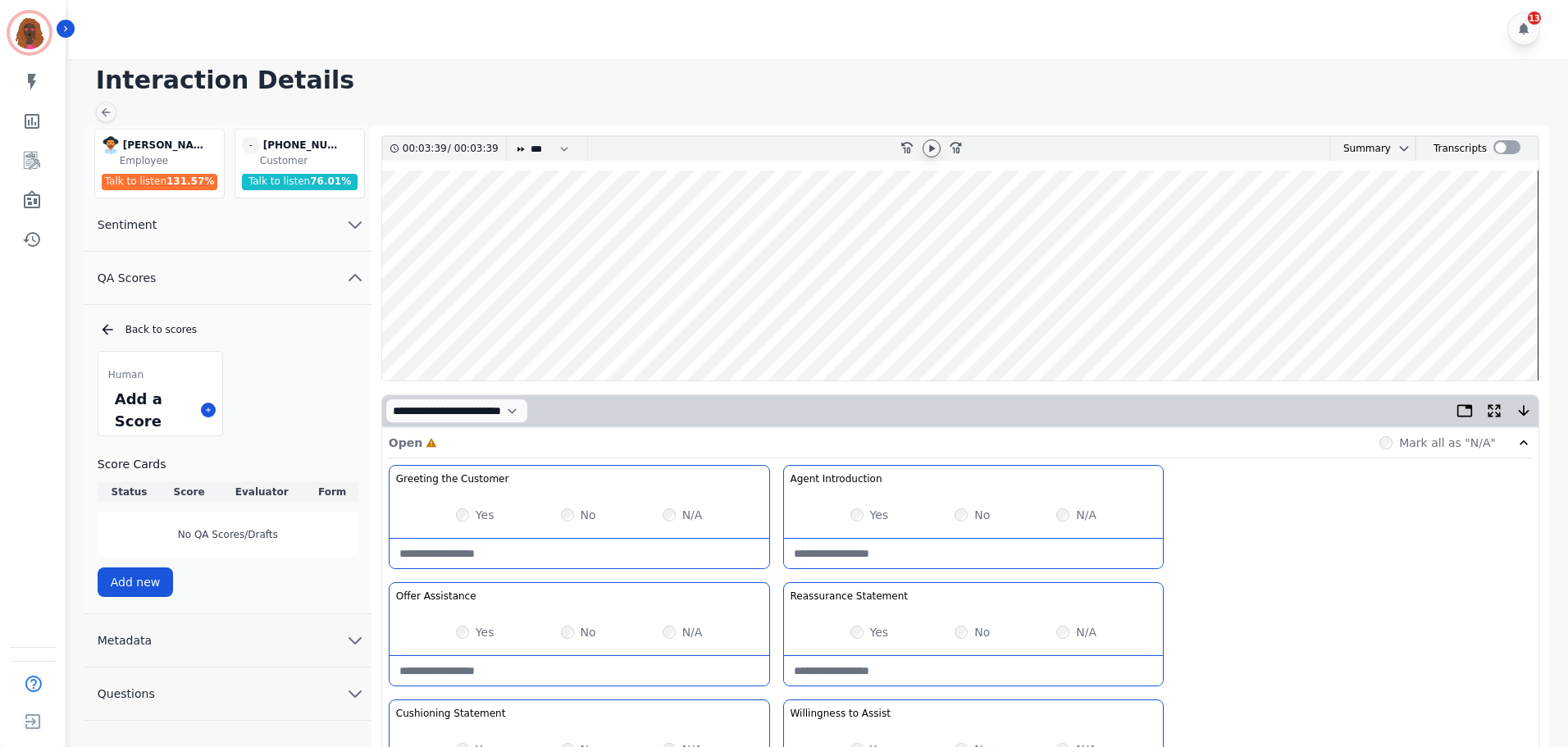
scroll to position [0, 0]
click at [1309, 328] on wave at bounding box center [959, 277] width 1156 height 210
click at [933, 149] on icon at bounding box center [932, 149] width 6 height 8
click at [1172, 328] on wave at bounding box center [959, 277] width 1156 height 210
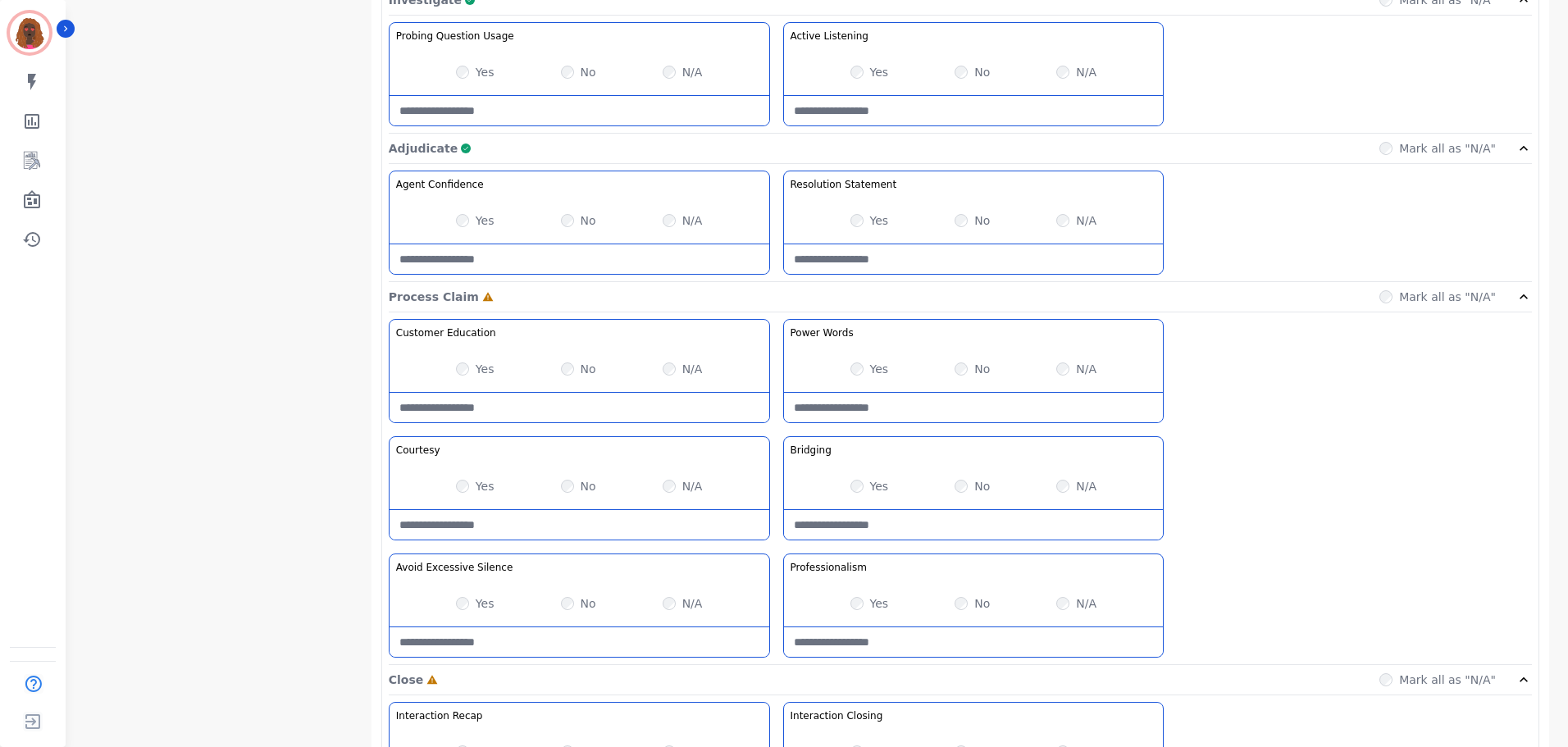
scroll to position [1065, 0]
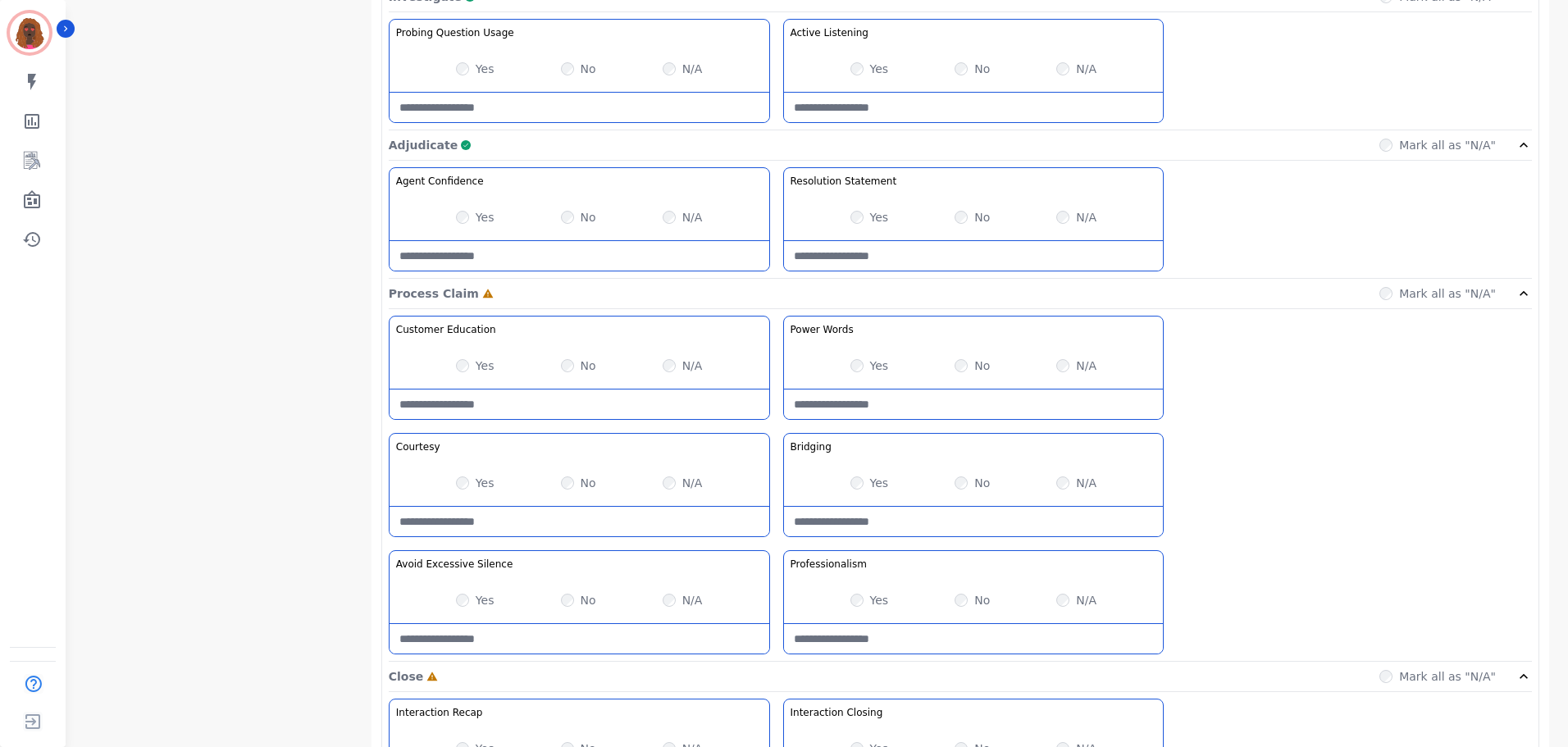
click at [927, 524] on Claim-Bridging-note at bounding box center [974, 521] width 379 height 29
type Claim-Bridging-note "**********"
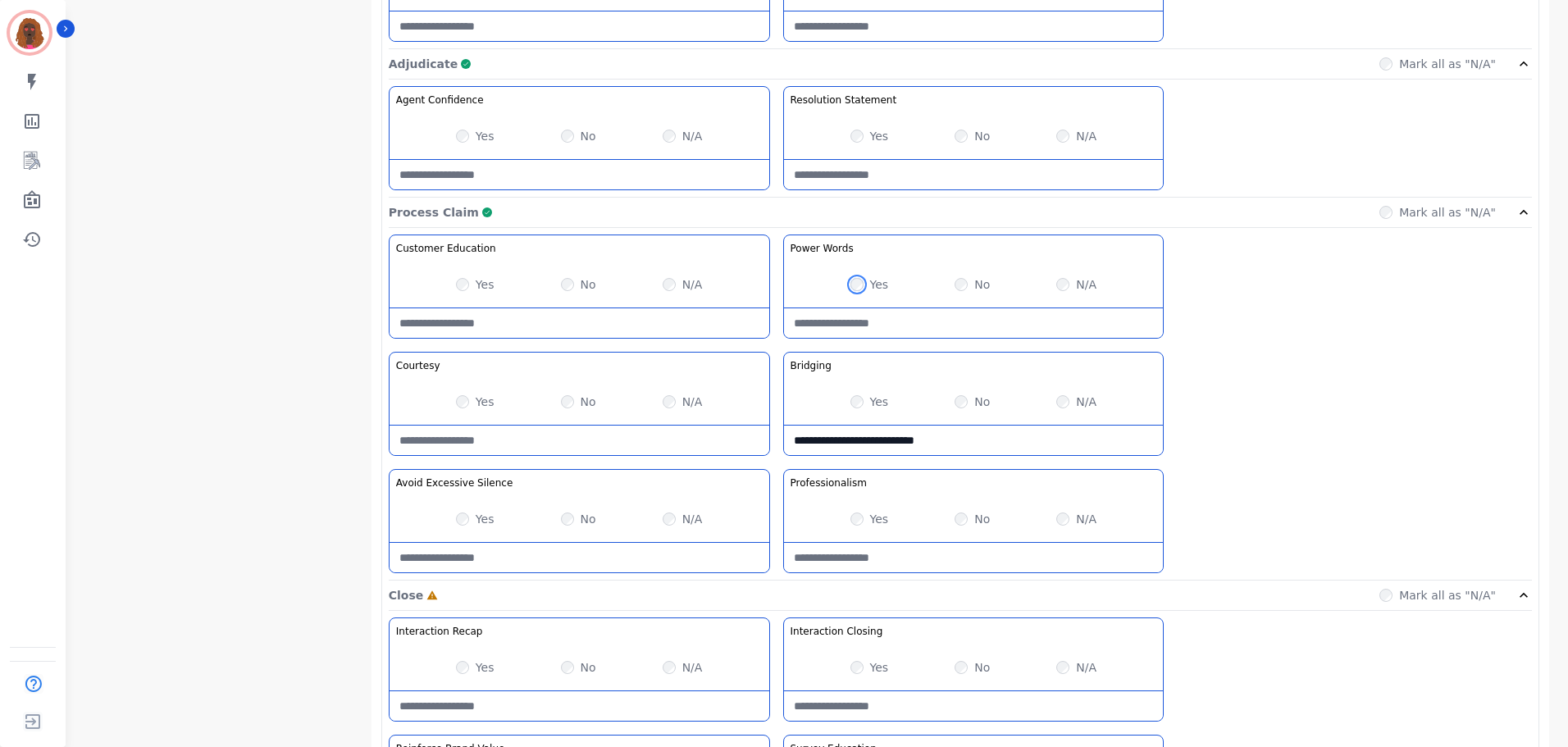
scroll to position [1147, 0]
click at [897, 326] on Words-note at bounding box center [974, 321] width 379 height 29
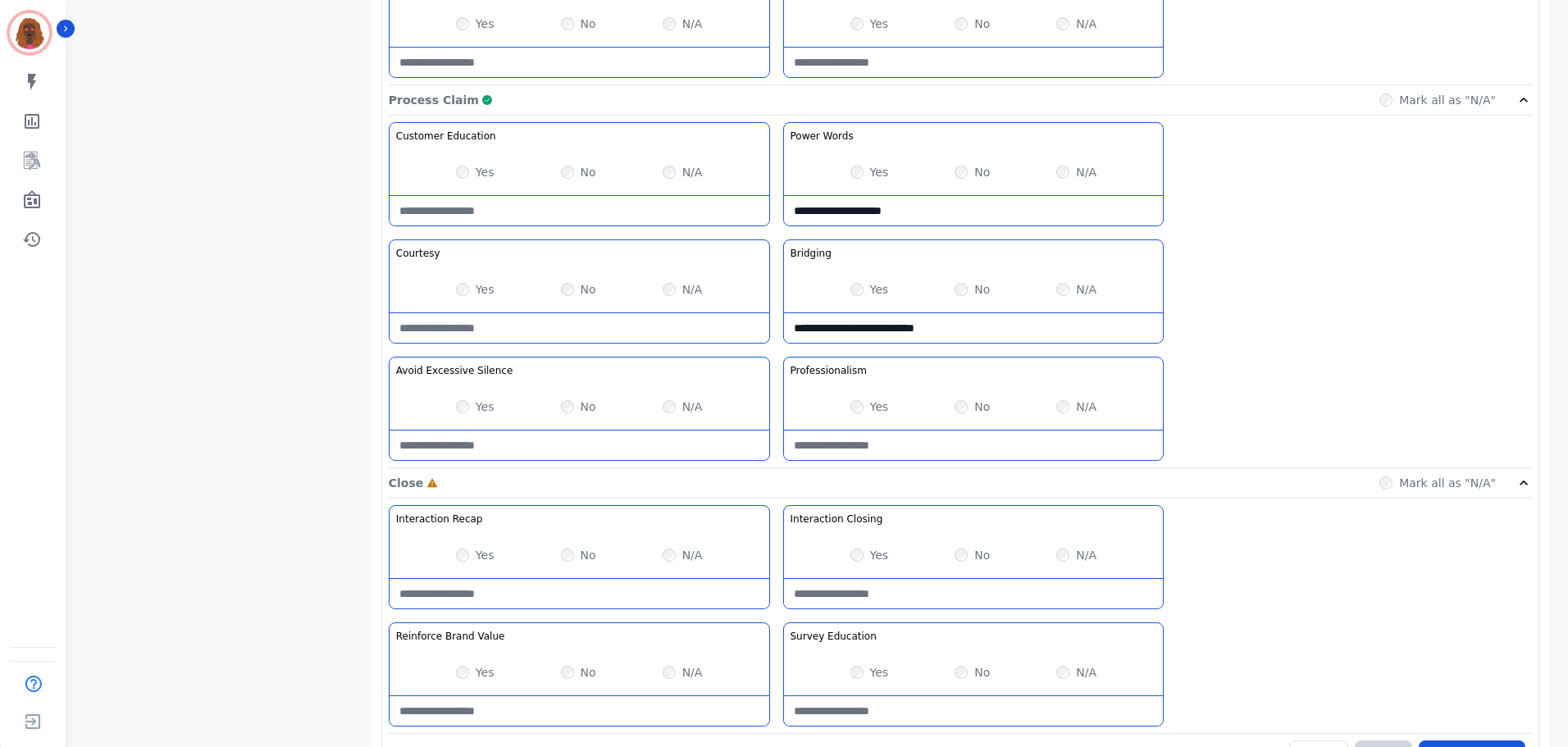
scroll to position [1300, 0]
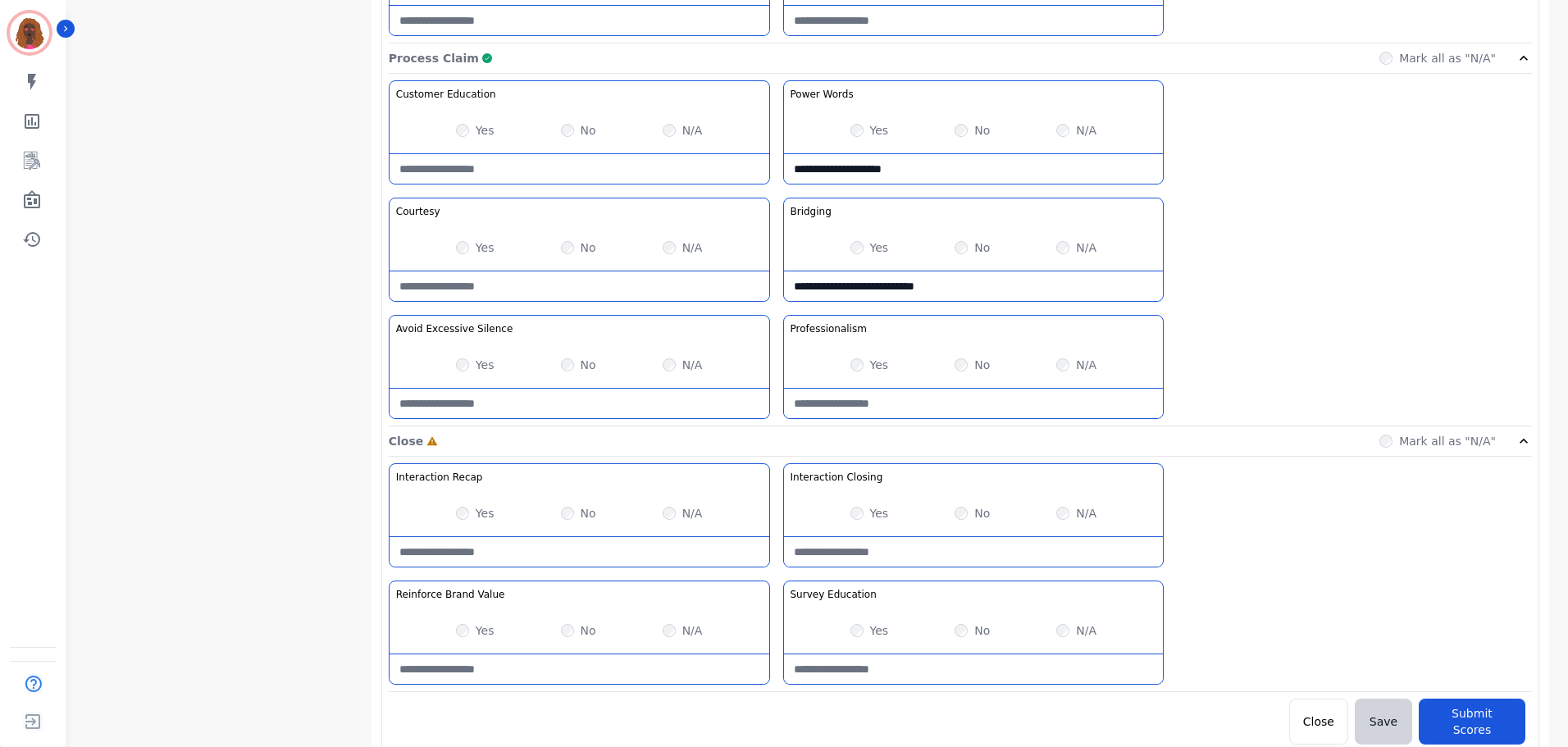
type Words-note "**********"
click at [940, 553] on Closing-note at bounding box center [974, 551] width 379 height 29
type Closing-note "**********"
click at [553, 662] on Value-note at bounding box center [579, 669] width 379 height 29
type Value-note "**********"
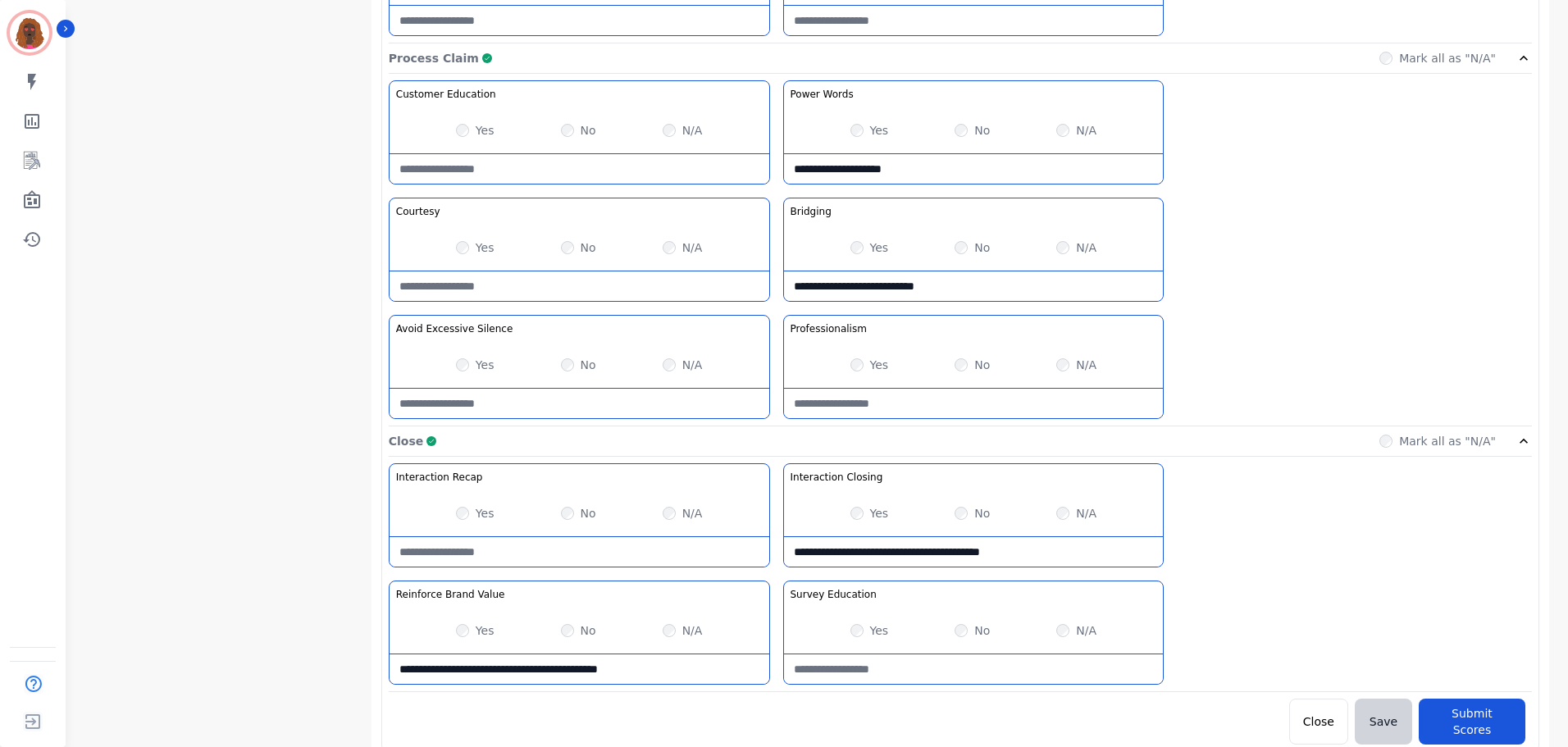
click at [936, 668] on Education-note at bounding box center [974, 669] width 379 height 29
type Education-note "**********"
click at [1013, 553] on Closing-note "**********" at bounding box center [974, 551] width 379 height 29
type Closing-note "**********"
click at [1473, 718] on button "Submit Scores" at bounding box center [1471, 721] width 107 height 46
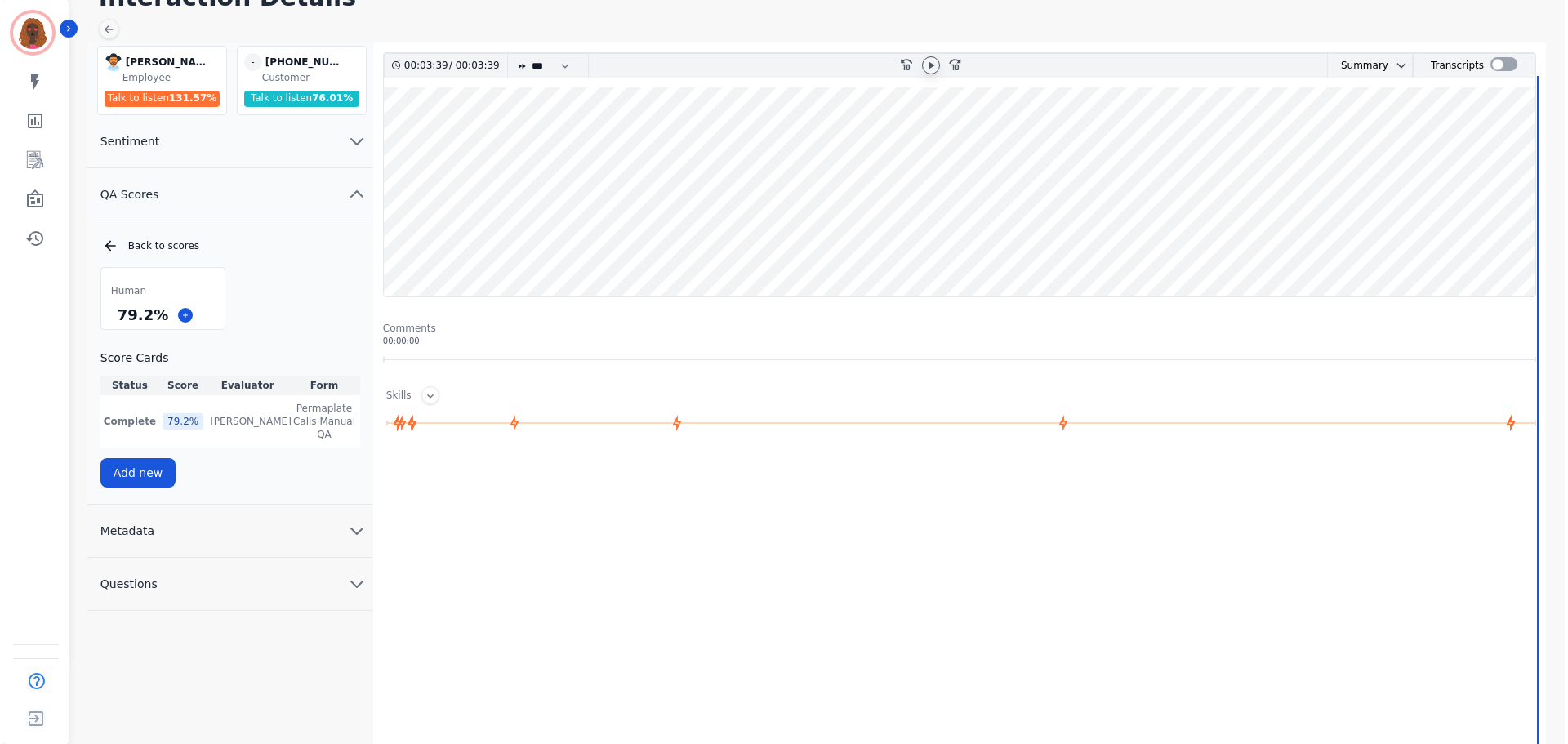
scroll to position [0, 0]
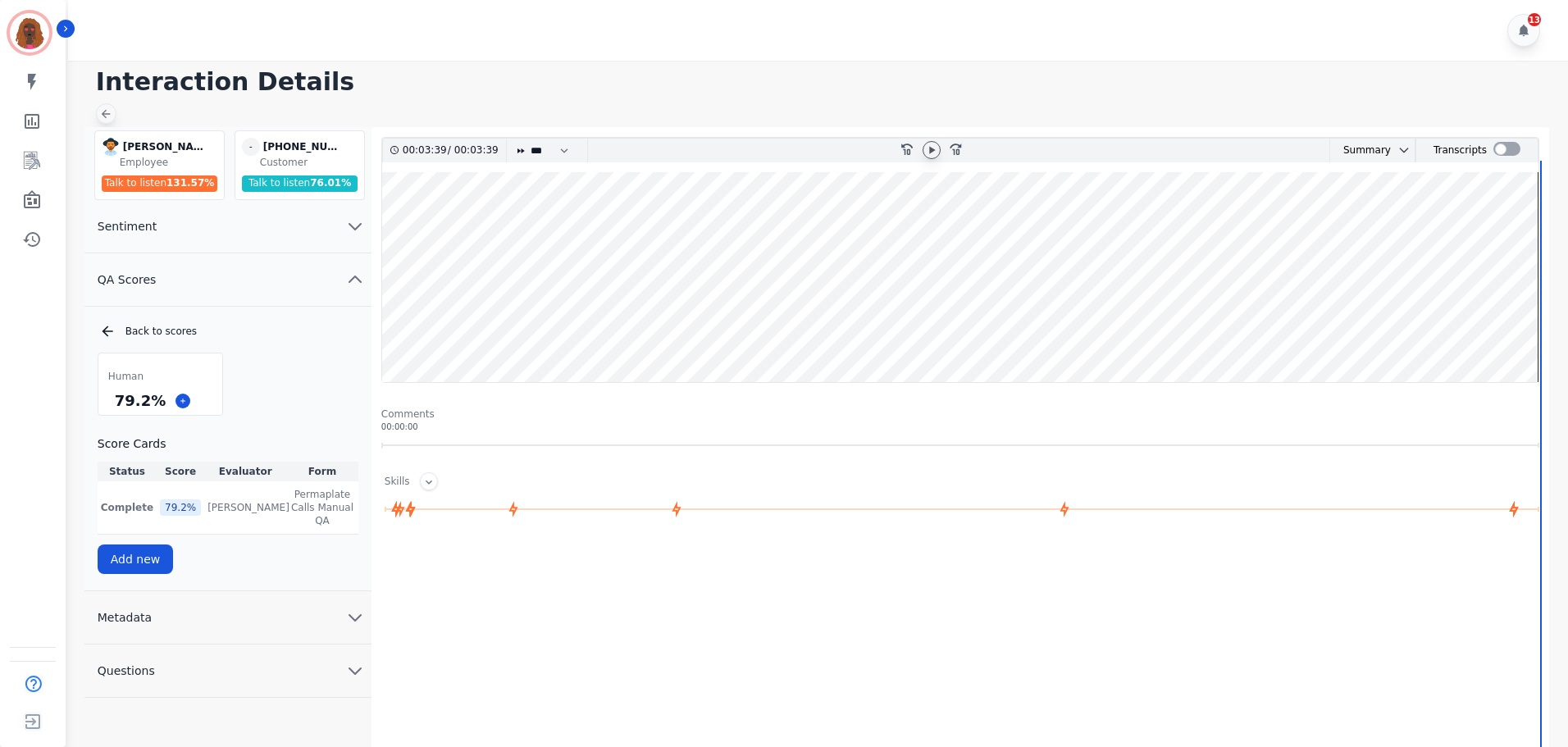
click at [110, 114] on icon at bounding box center [106, 114] width 13 height 13
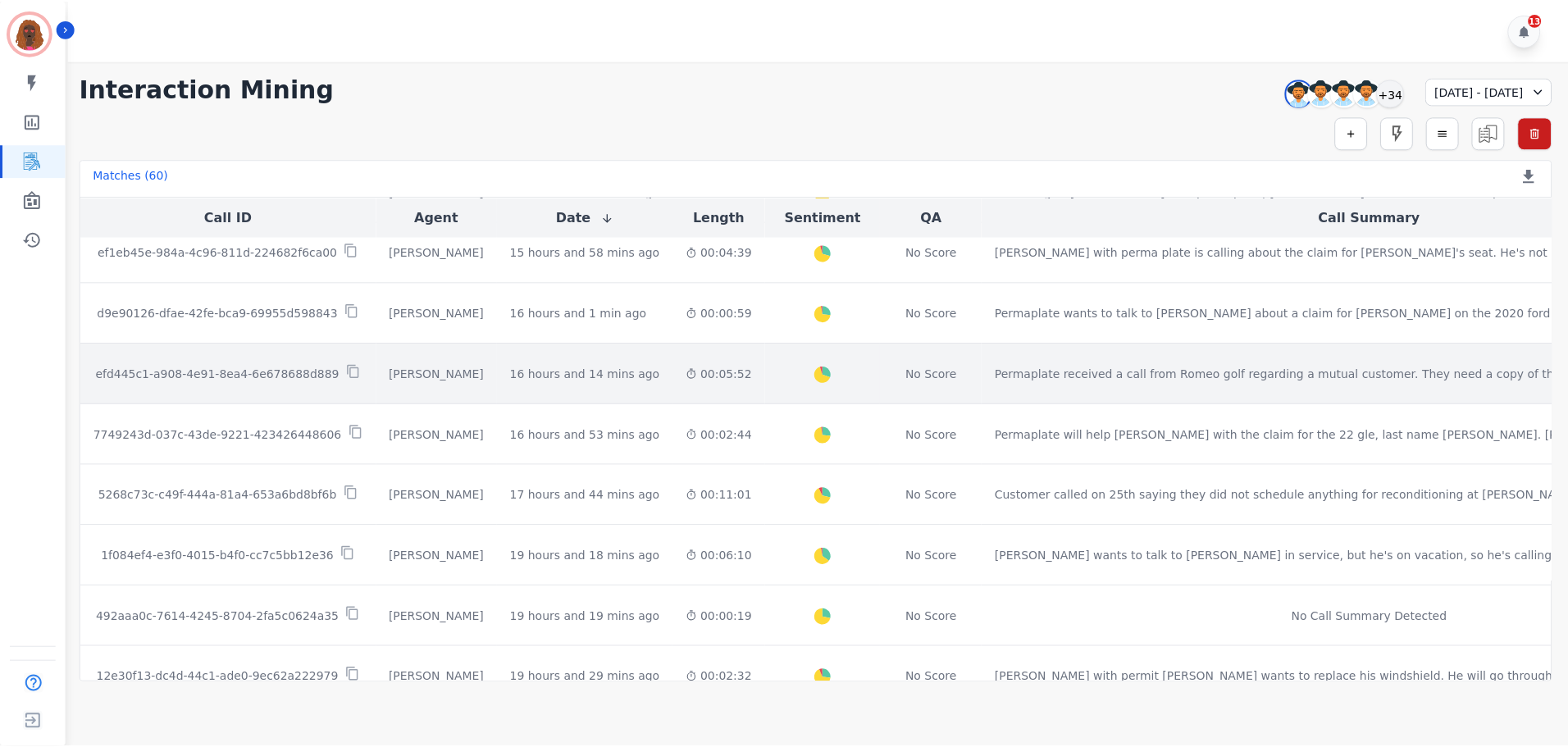
scroll to position [244, 0]
click at [688, 371] on div "00:05:52" at bounding box center [721, 374] width 66 height 17
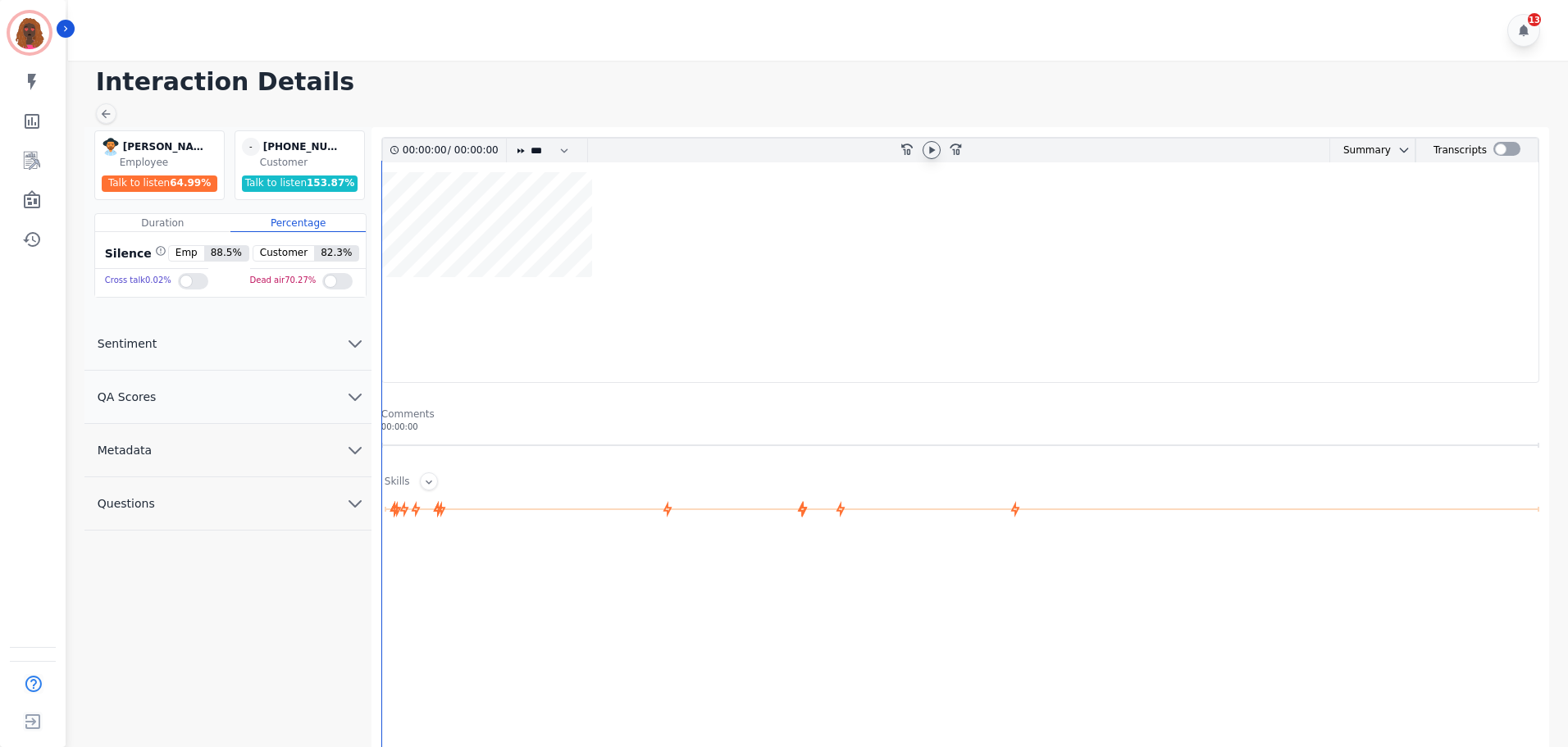
click at [933, 148] on icon at bounding box center [932, 150] width 13 height 13
click at [933, 148] on icon at bounding box center [932, 149] width 7 height 8
click at [346, 402] on icon "chevron down" at bounding box center [354, 396] width 19 height 19
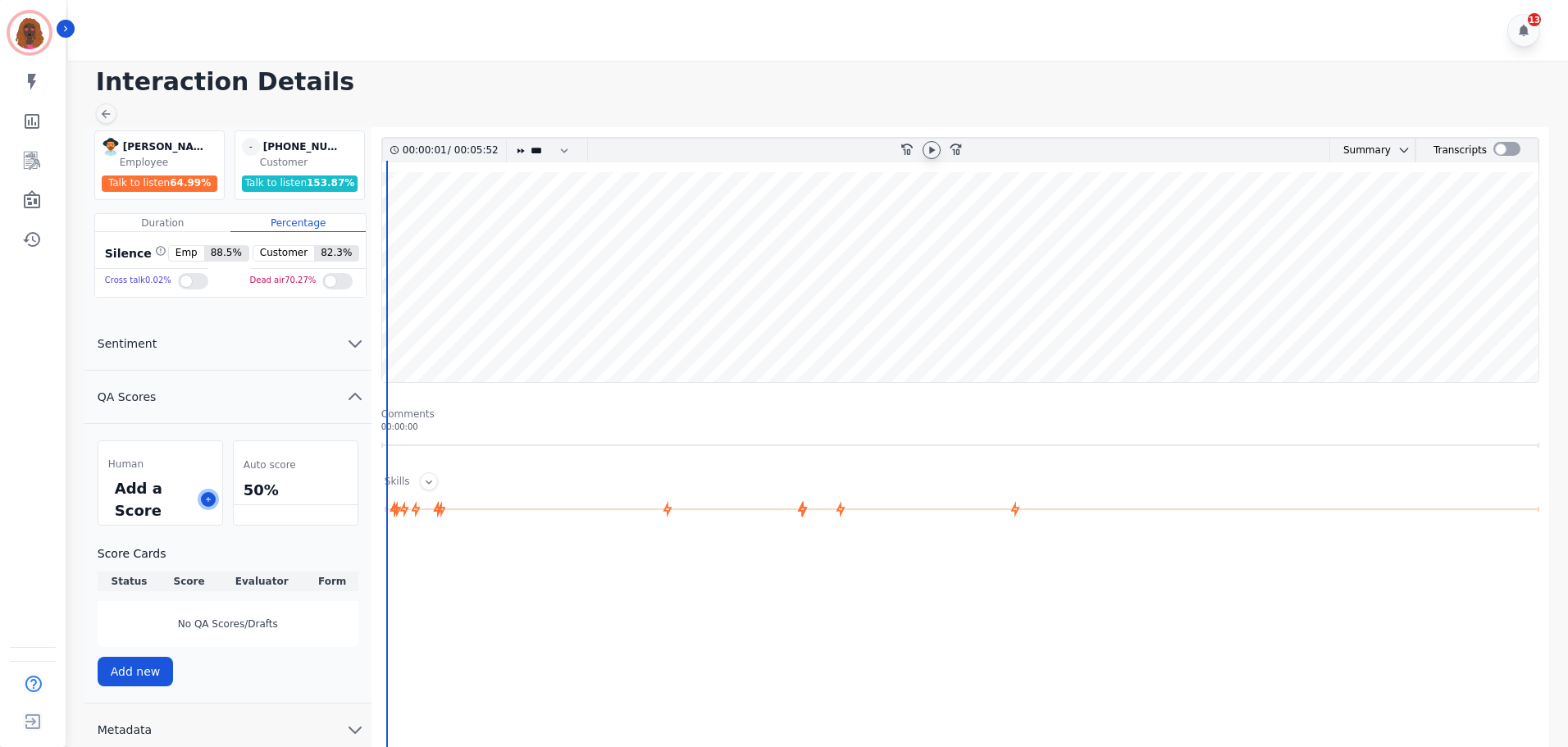
click at [203, 498] on button at bounding box center [208, 499] width 15 height 15
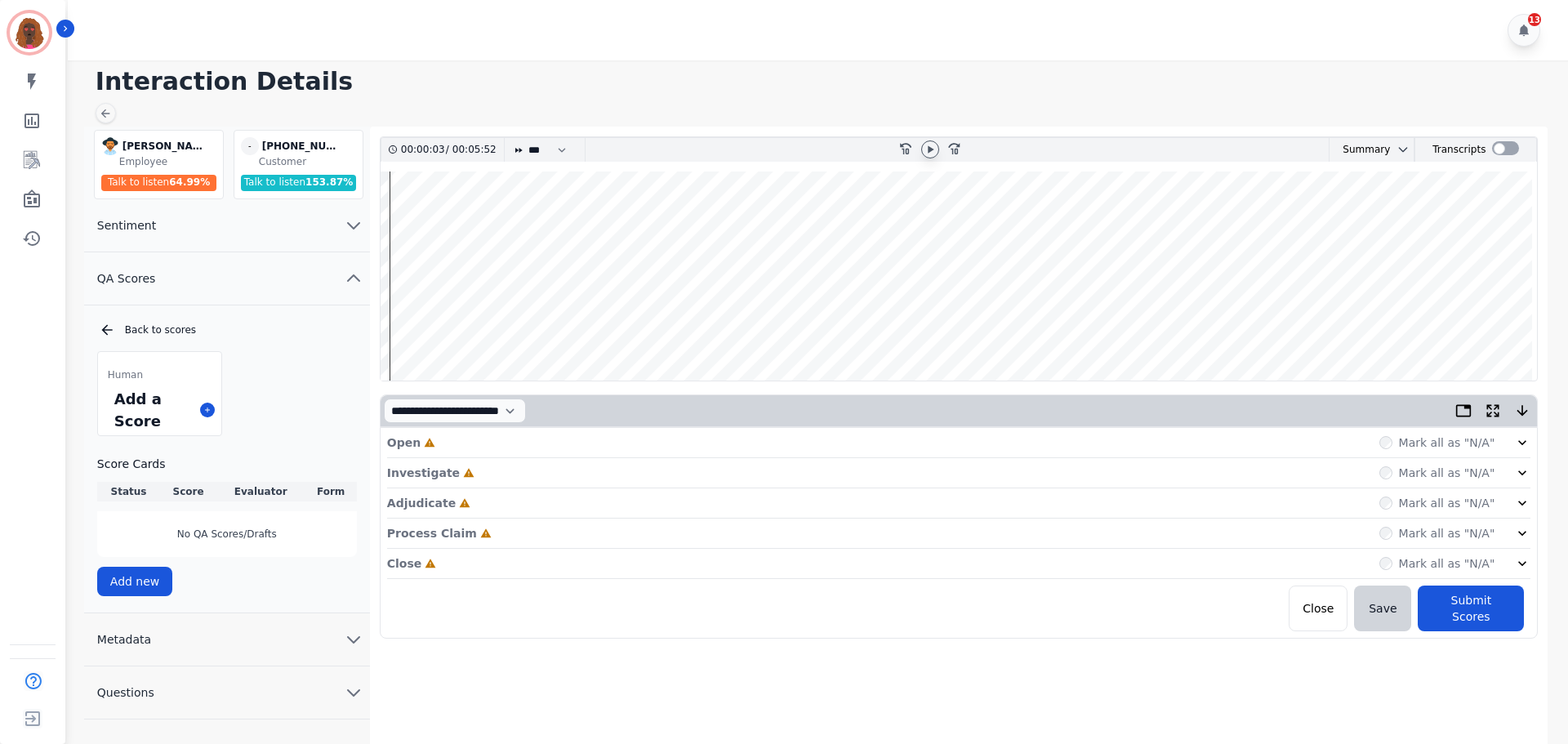
click at [479, 451] on div "Open Incomplete Mark all as "N/A"" at bounding box center [959, 443] width 1144 height 30
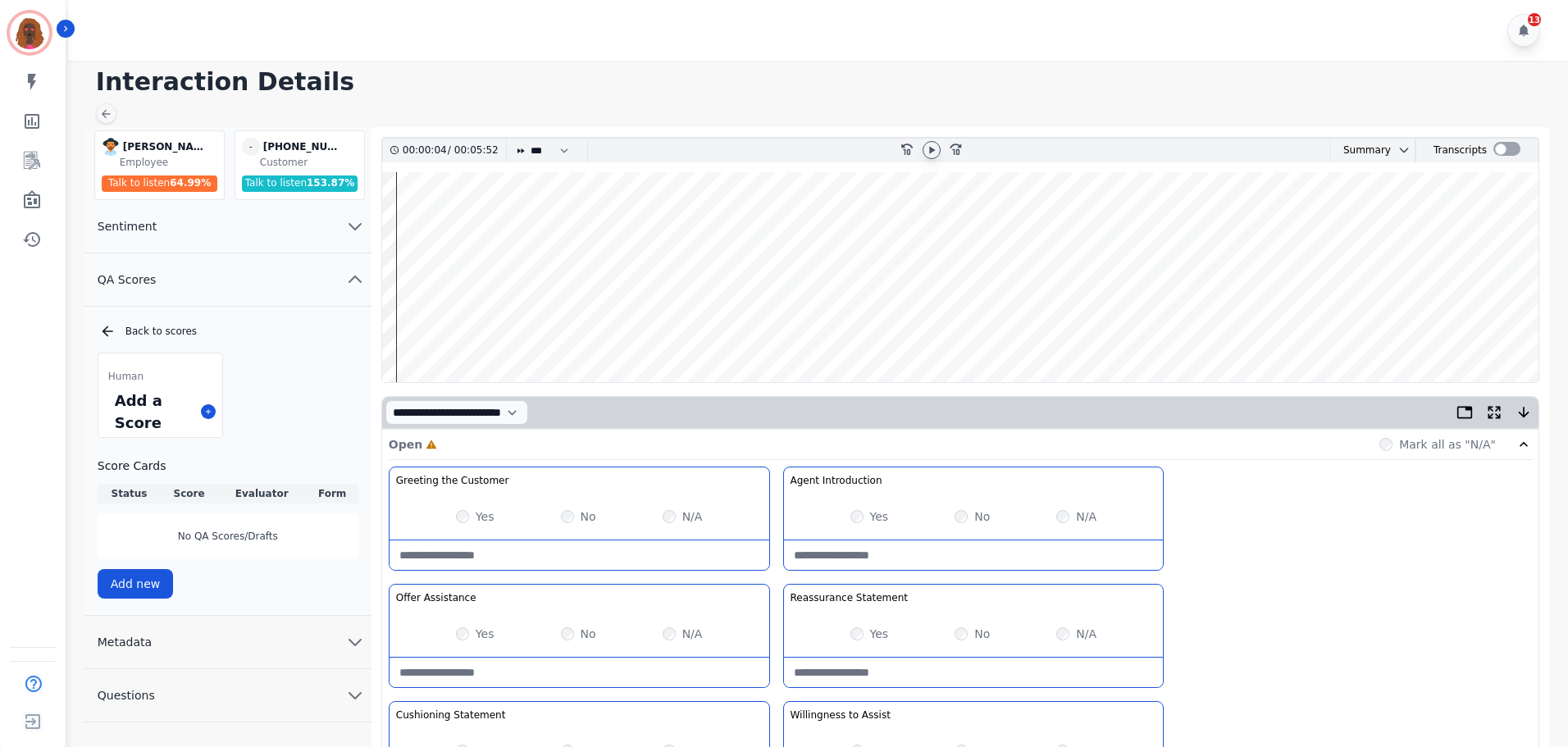
click at [864, 517] on div "Yes" at bounding box center [870, 517] width 39 height 17
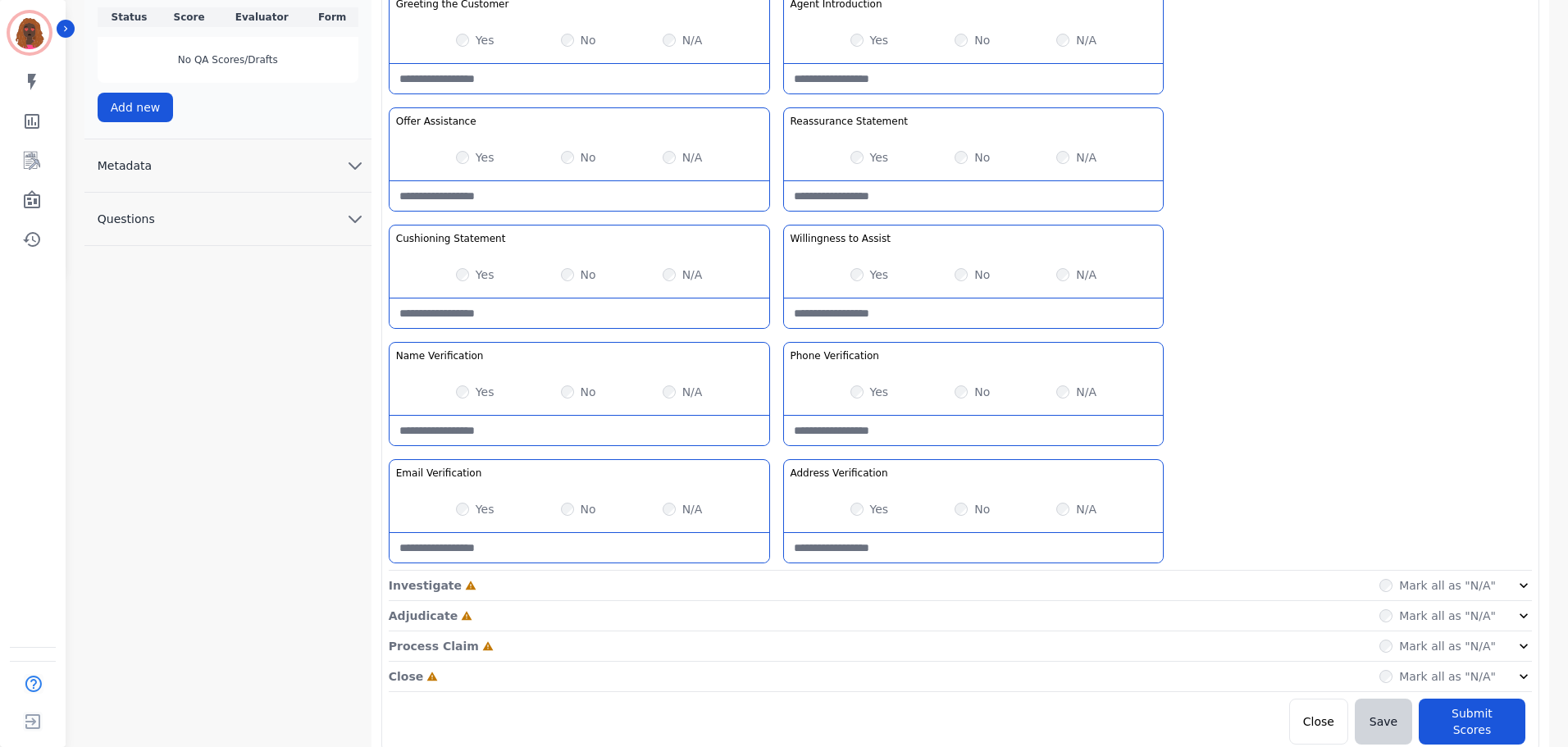
click at [781, 584] on div "Investigate Incomplete Mark all as "N/A"" at bounding box center [960, 586] width 1143 height 30
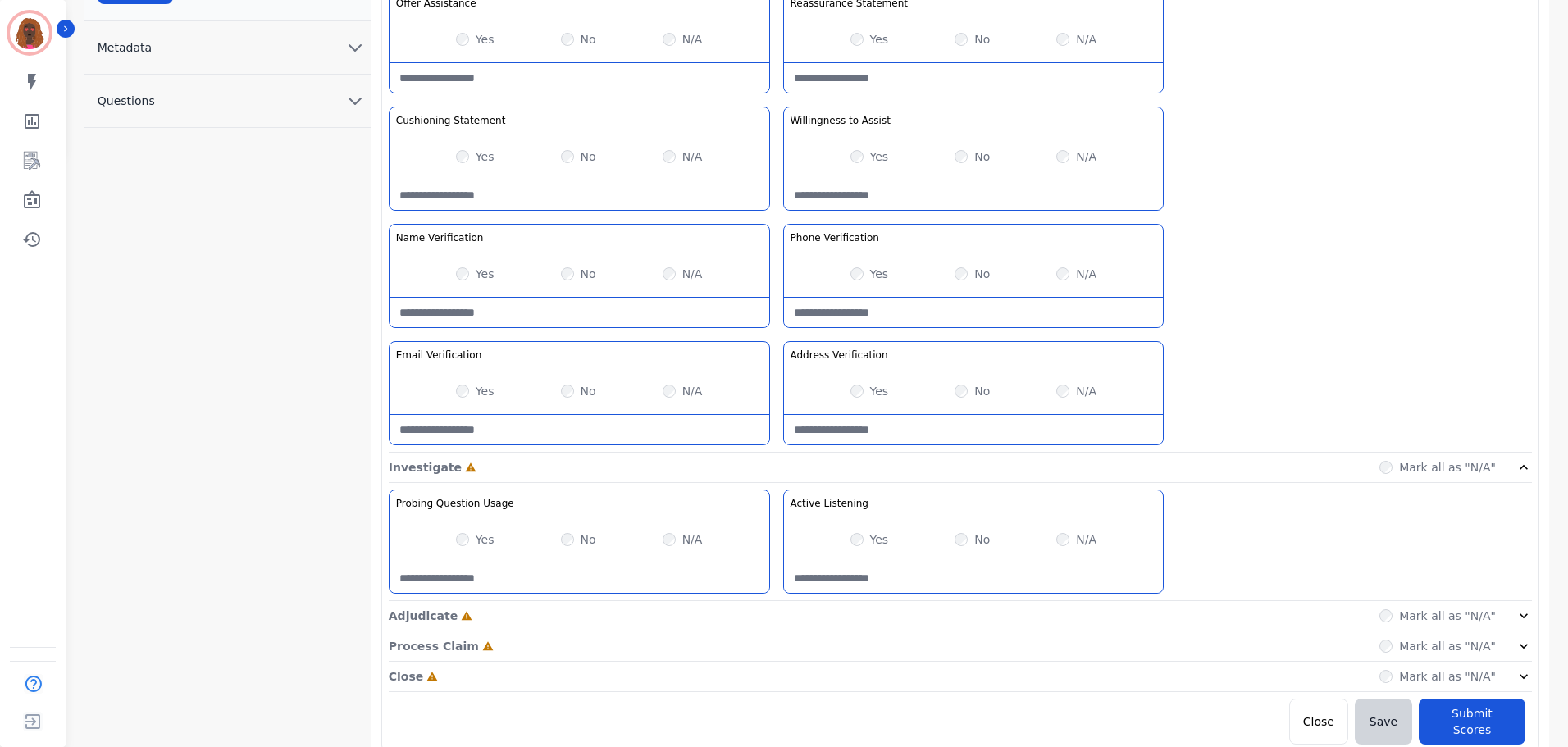
click at [768, 618] on div "Adjudicate Incomplete Mark all as "N/A"" at bounding box center [960, 616] width 1143 height 30
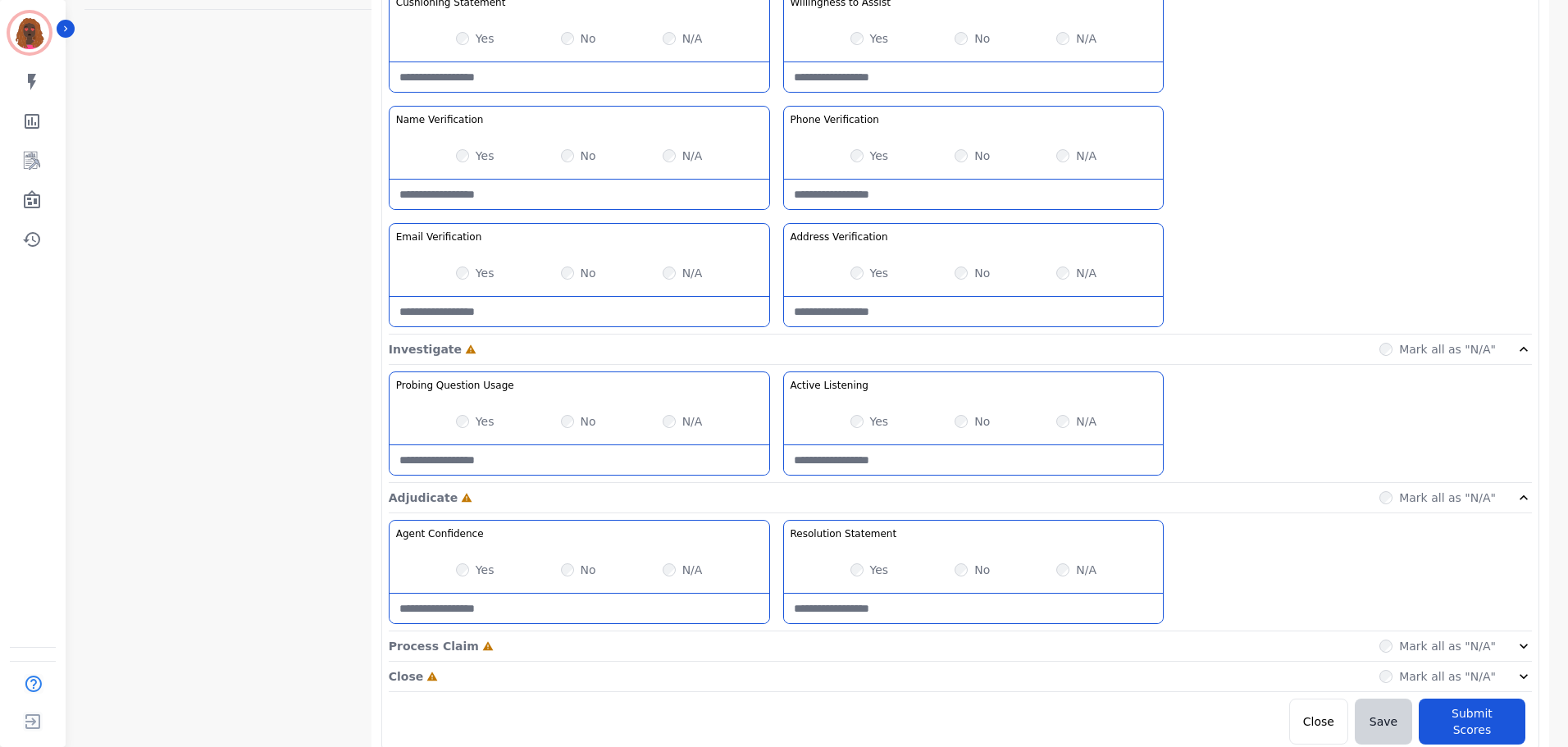
click at [786, 654] on div "Process Claim Incomplete Mark all as "N/A"" at bounding box center [960, 646] width 1143 height 30
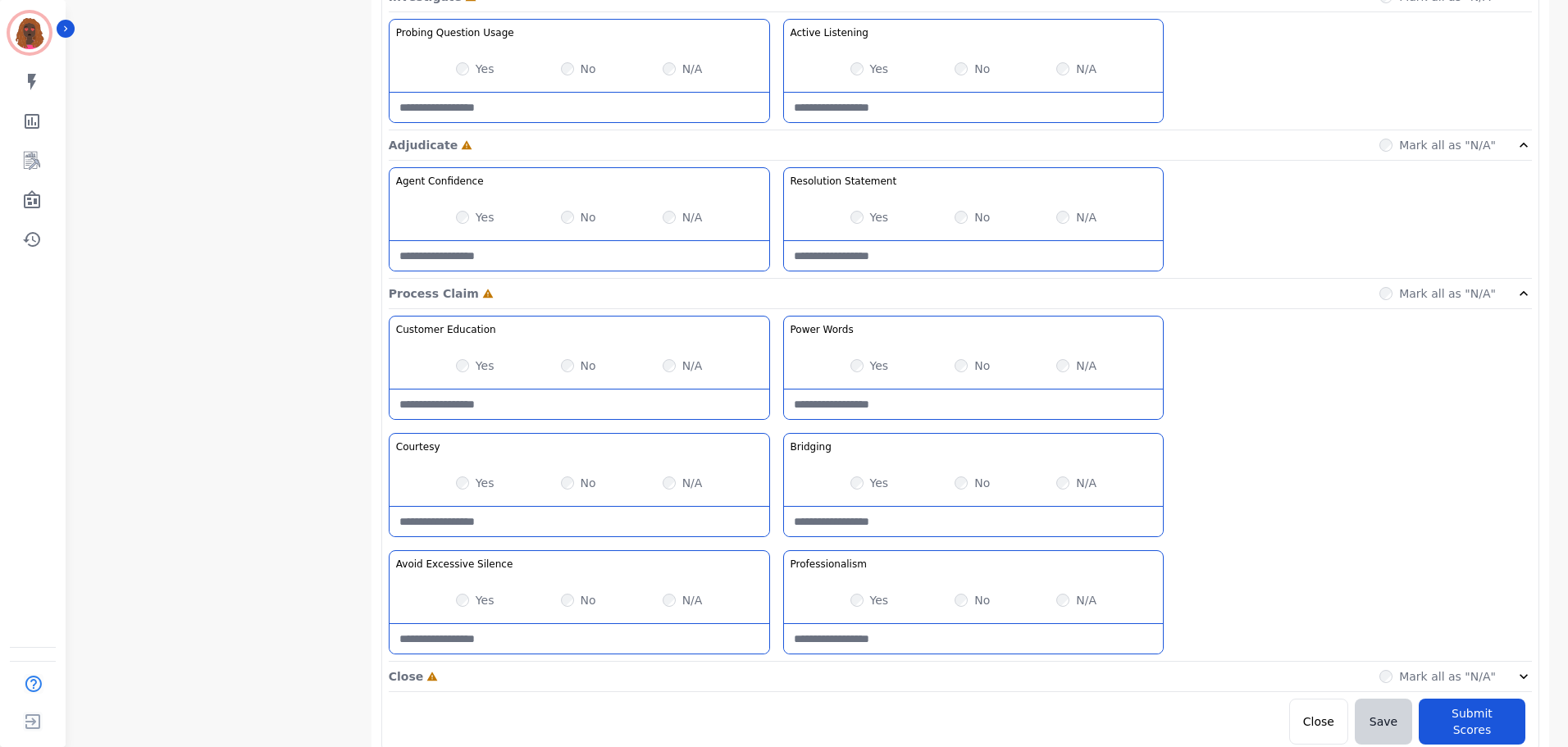
click at [772, 670] on div "Close Incomplete Mark all as "N/A"" at bounding box center [960, 676] width 1143 height 30
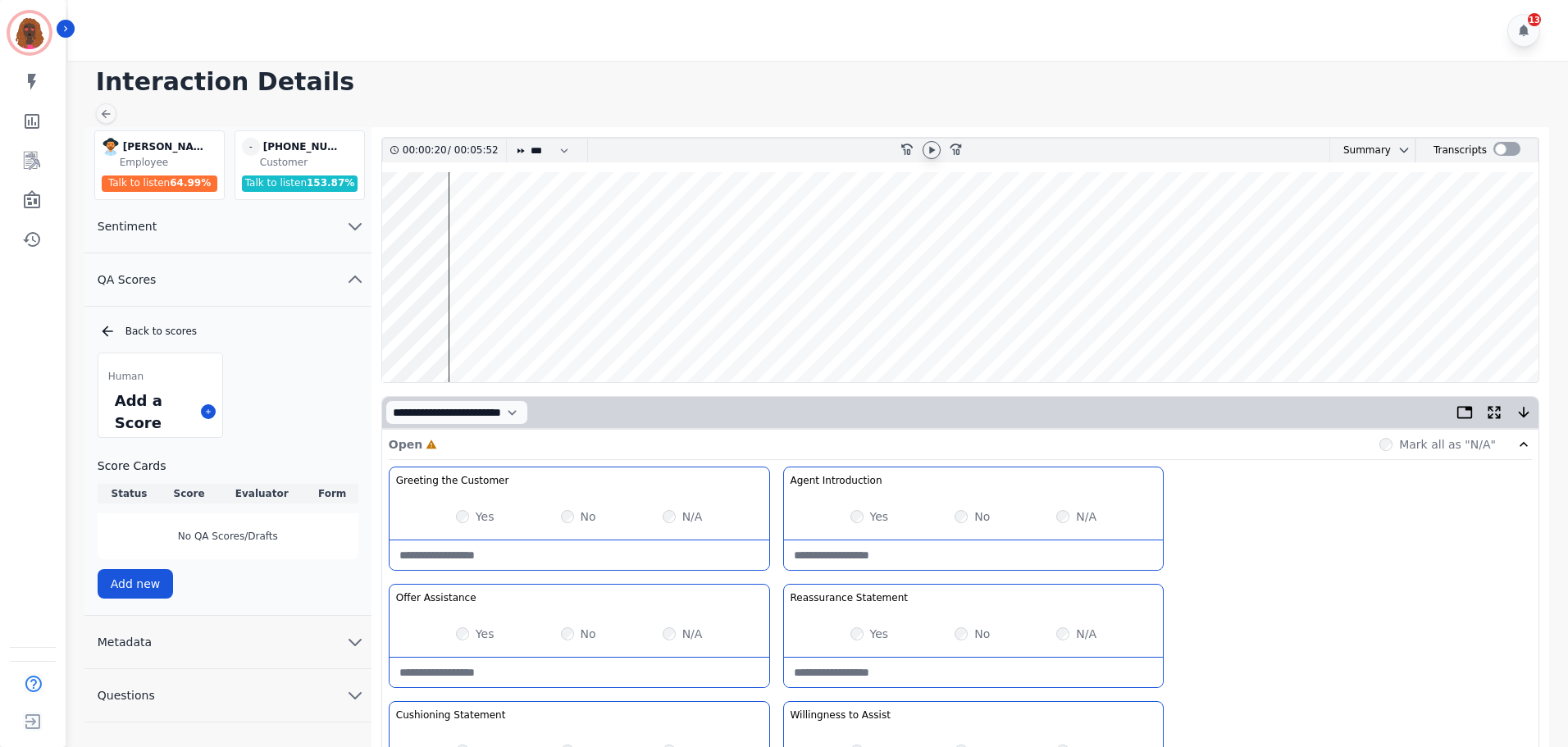
click at [452, 331] on wave at bounding box center [959, 277] width 1156 height 210
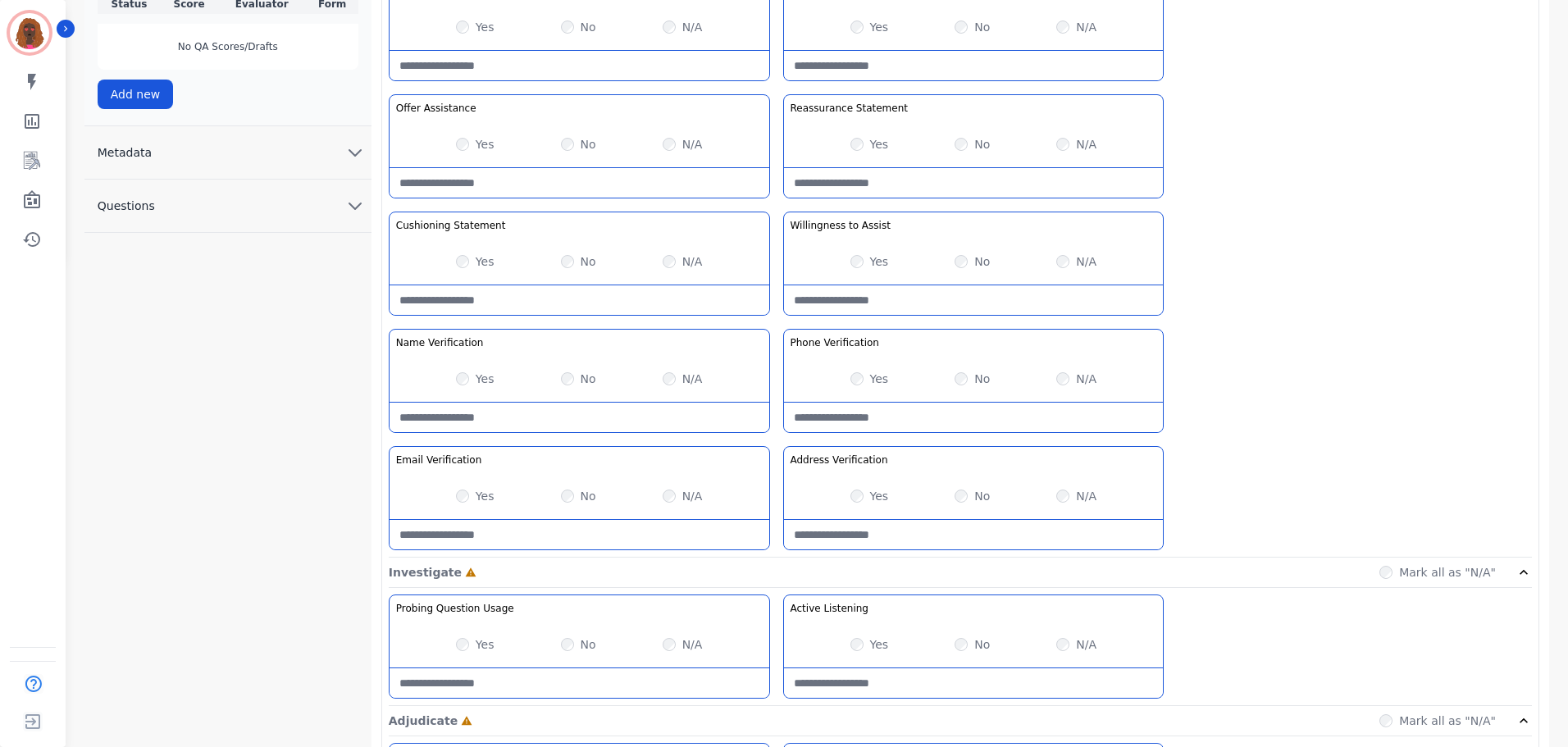
scroll to position [491, 0]
click at [471, 495] on div "Yes" at bounding box center [475, 494] width 39 height 17
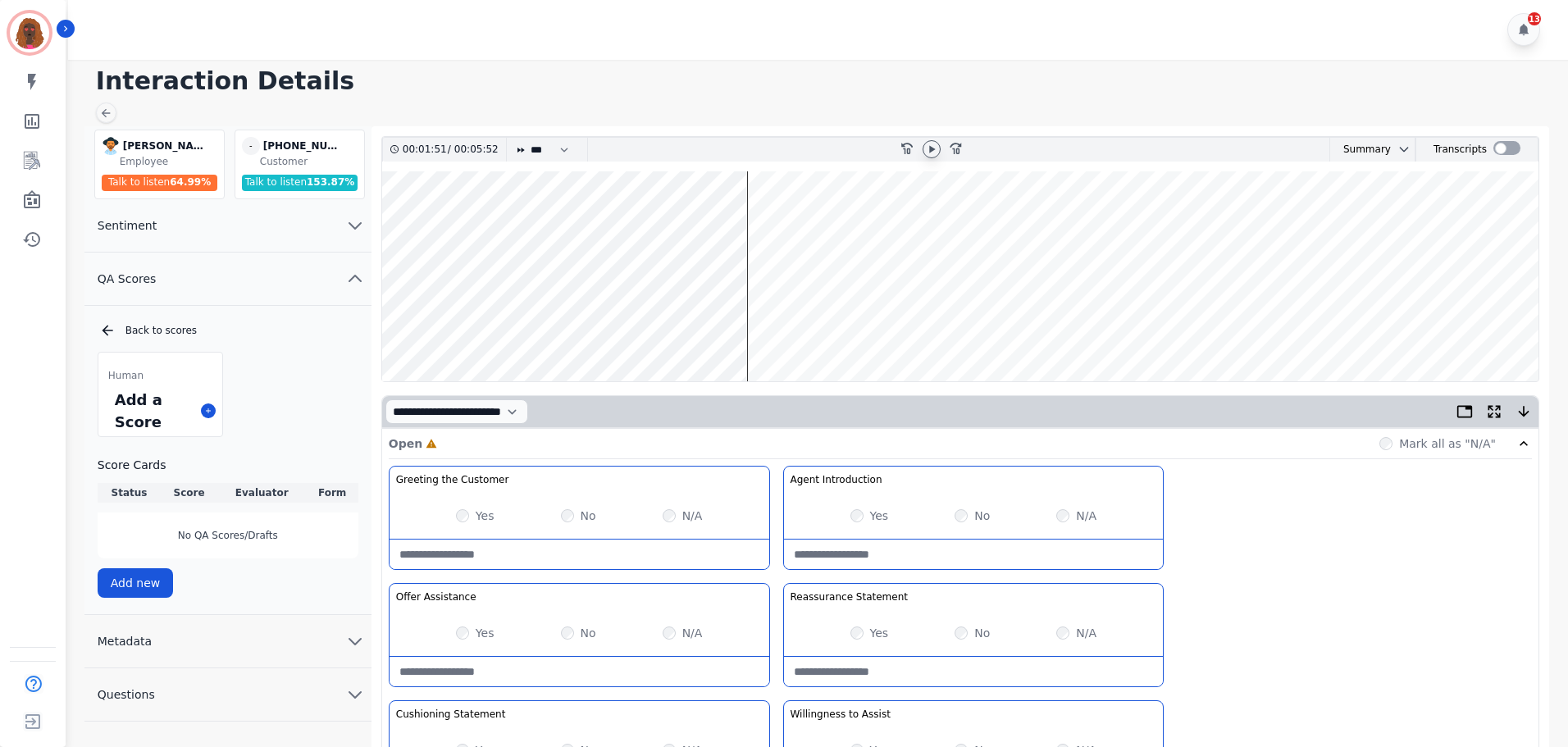
scroll to position [0, 0]
click at [666, 325] on wave at bounding box center [959, 277] width 1156 height 210
click at [551, 334] on wave at bounding box center [959, 277] width 1156 height 210
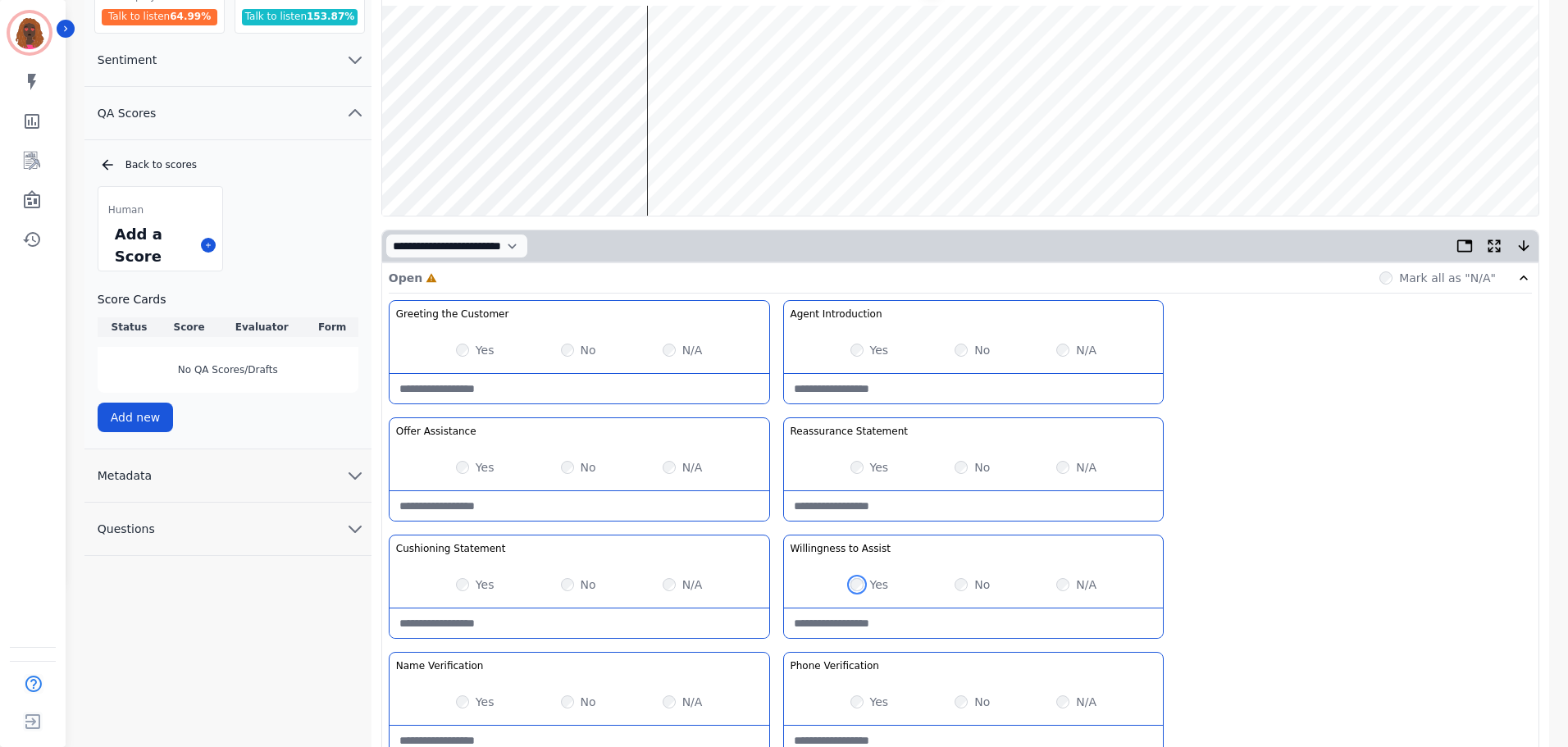
scroll to position [165, 0]
click at [520, 159] on wave at bounding box center [959, 112] width 1156 height 210
click at [630, 161] on wave at bounding box center [959, 112] width 1156 height 210
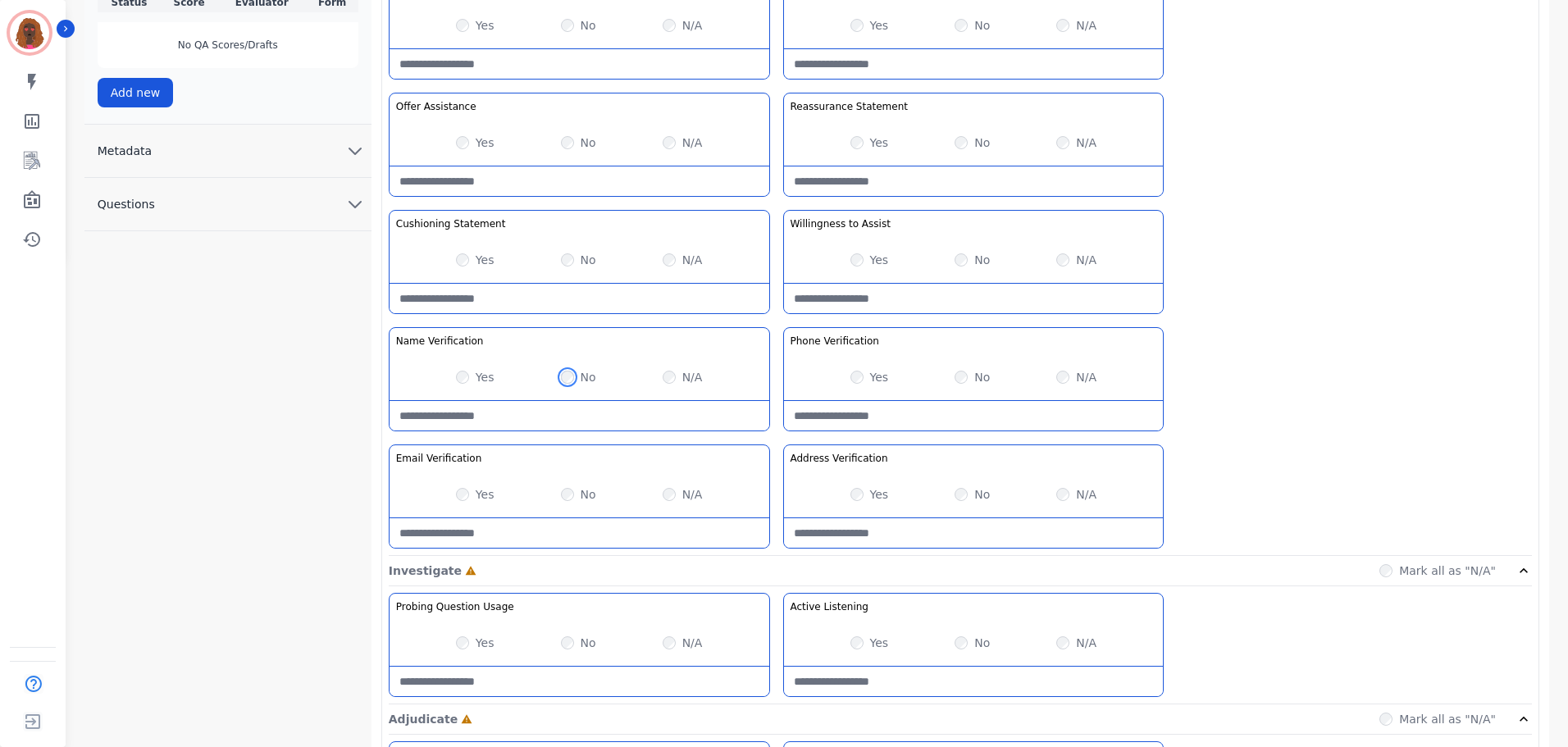
scroll to position [493, 0]
click at [535, 420] on Verification-note at bounding box center [579, 414] width 379 height 29
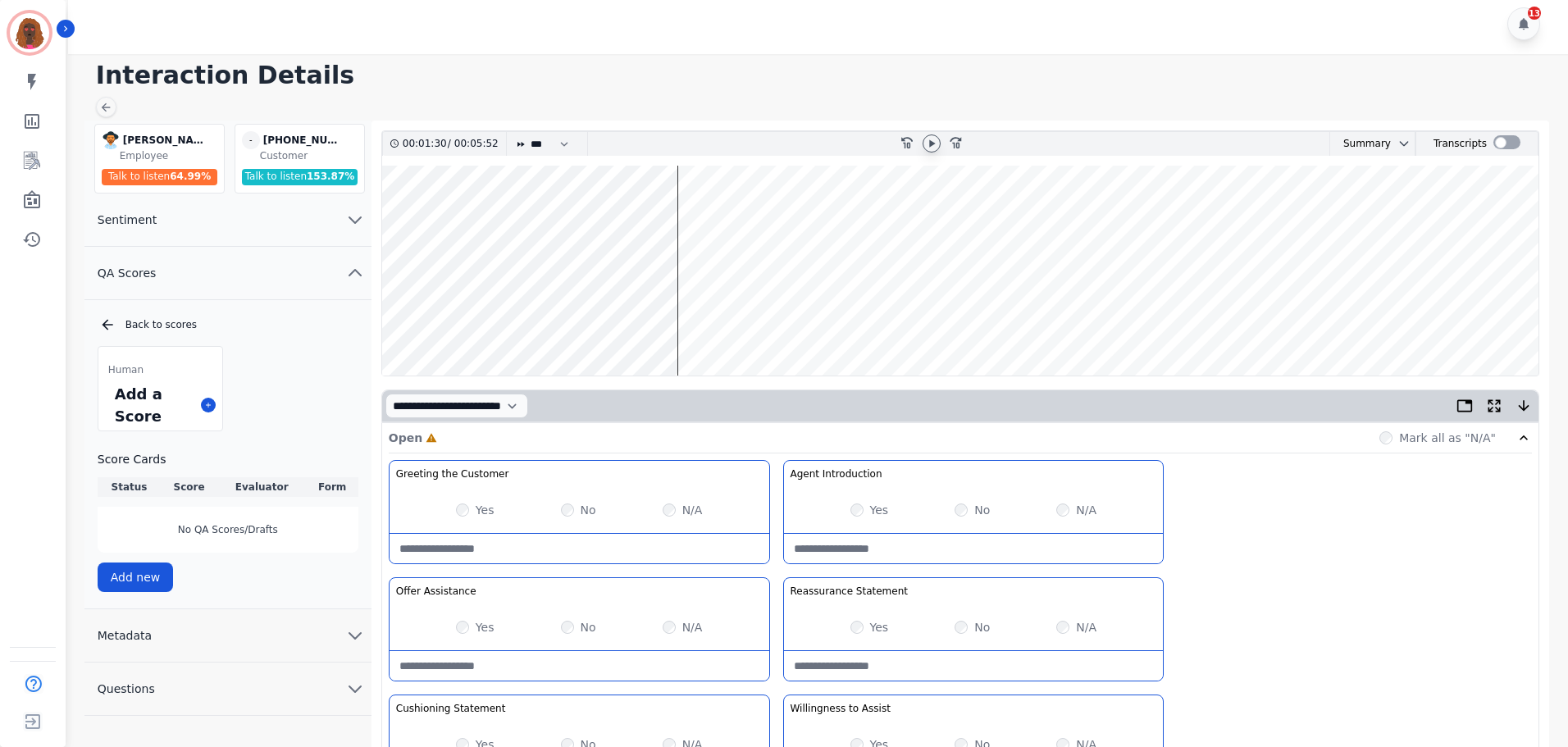
scroll to position [0, 0]
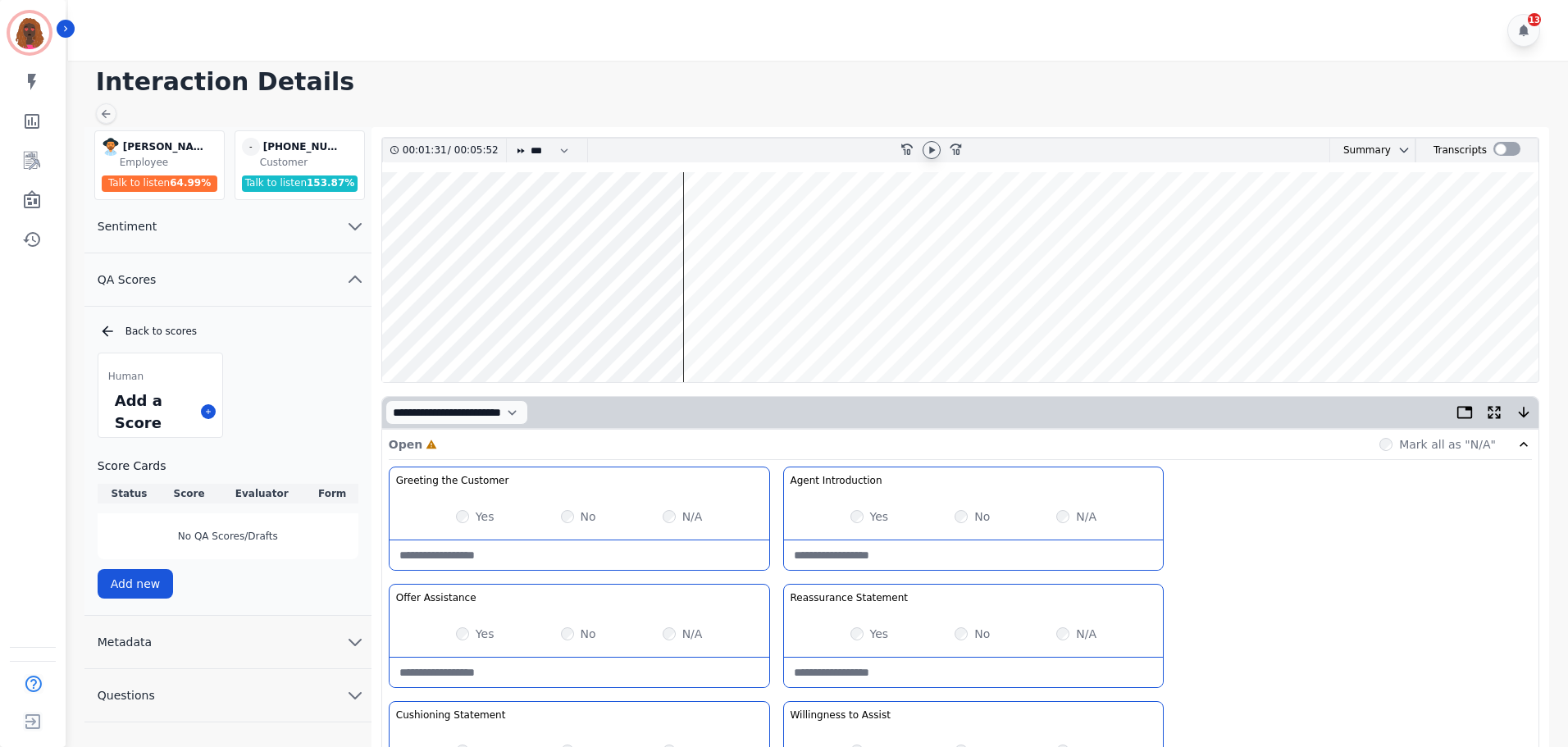
type Verification-note "**********"
click at [690, 223] on wave at bounding box center [959, 277] width 1156 height 210
click at [716, 221] on wave at bounding box center [959, 277] width 1156 height 210
click at [729, 226] on wave at bounding box center [959, 277] width 1156 height 210
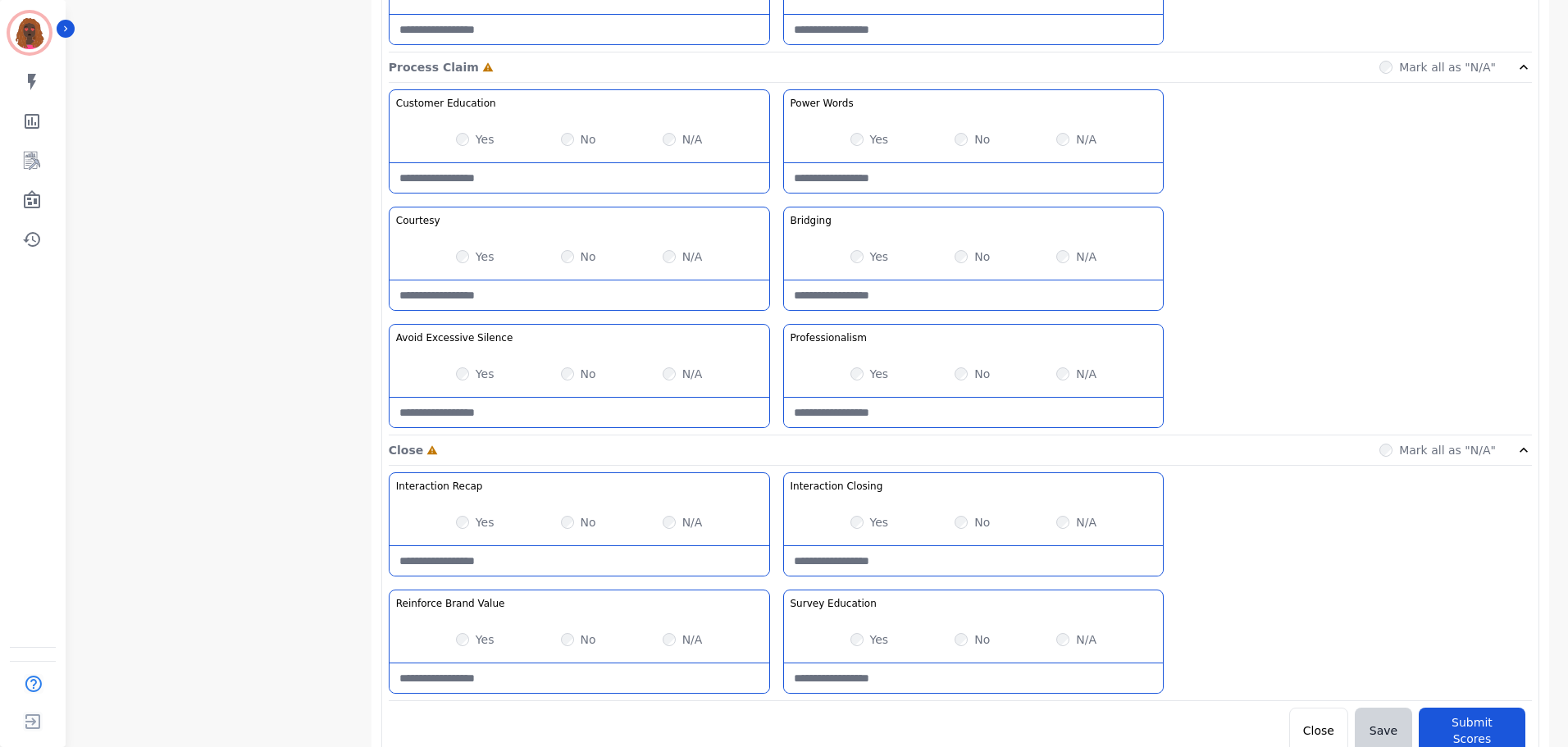
scroll to position [1300, 0]
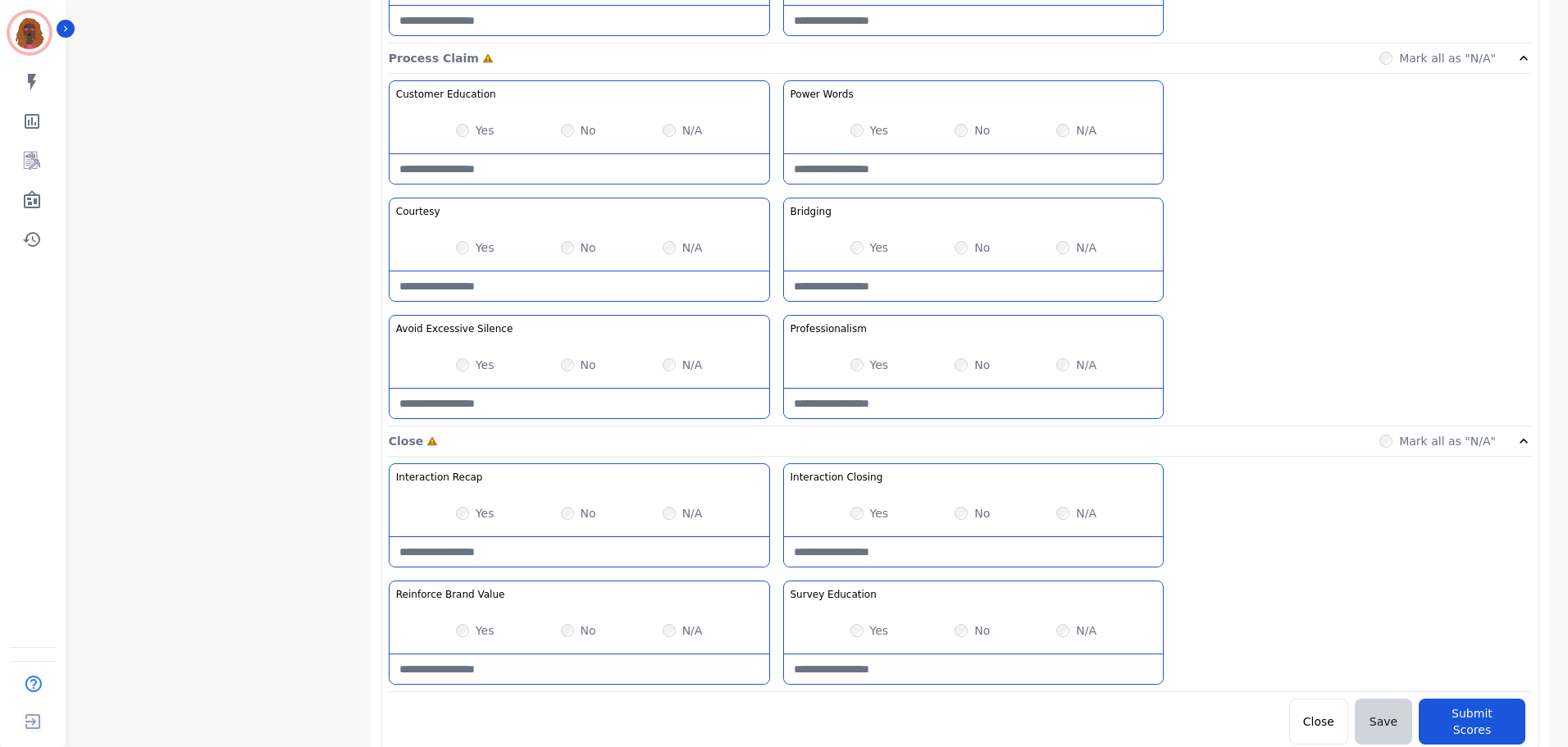
click at [524, 408] on Silence-note at bounding box center [579, 403] width 379 height 29
type Silence-note "**********"
click at [939, 165] on Words-note at bounding box center [974, 169] width 379 height 29
type Words-note "**********"
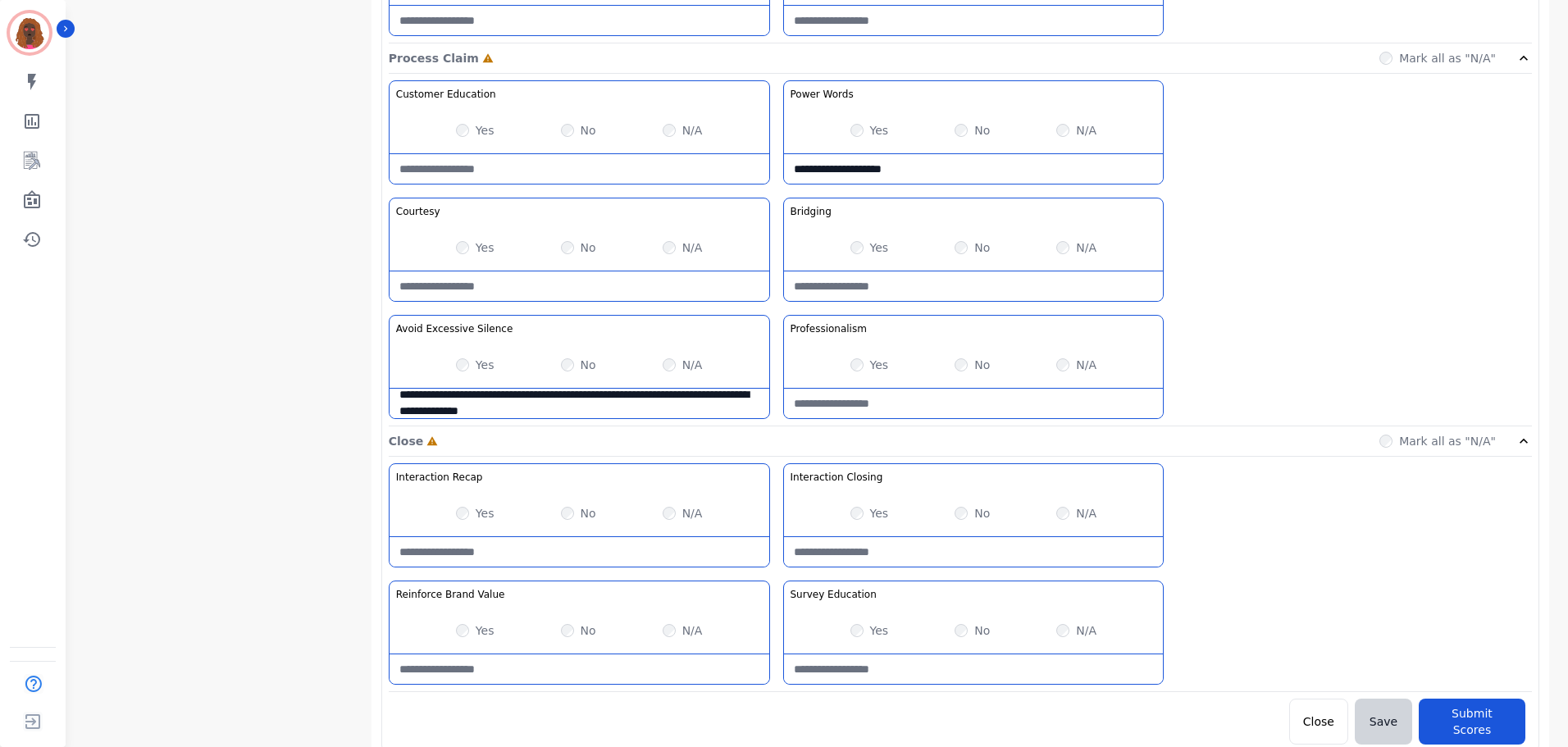
click at [460, 137] on div "Yes" at bounding box center [475, 131] width 39 height 17
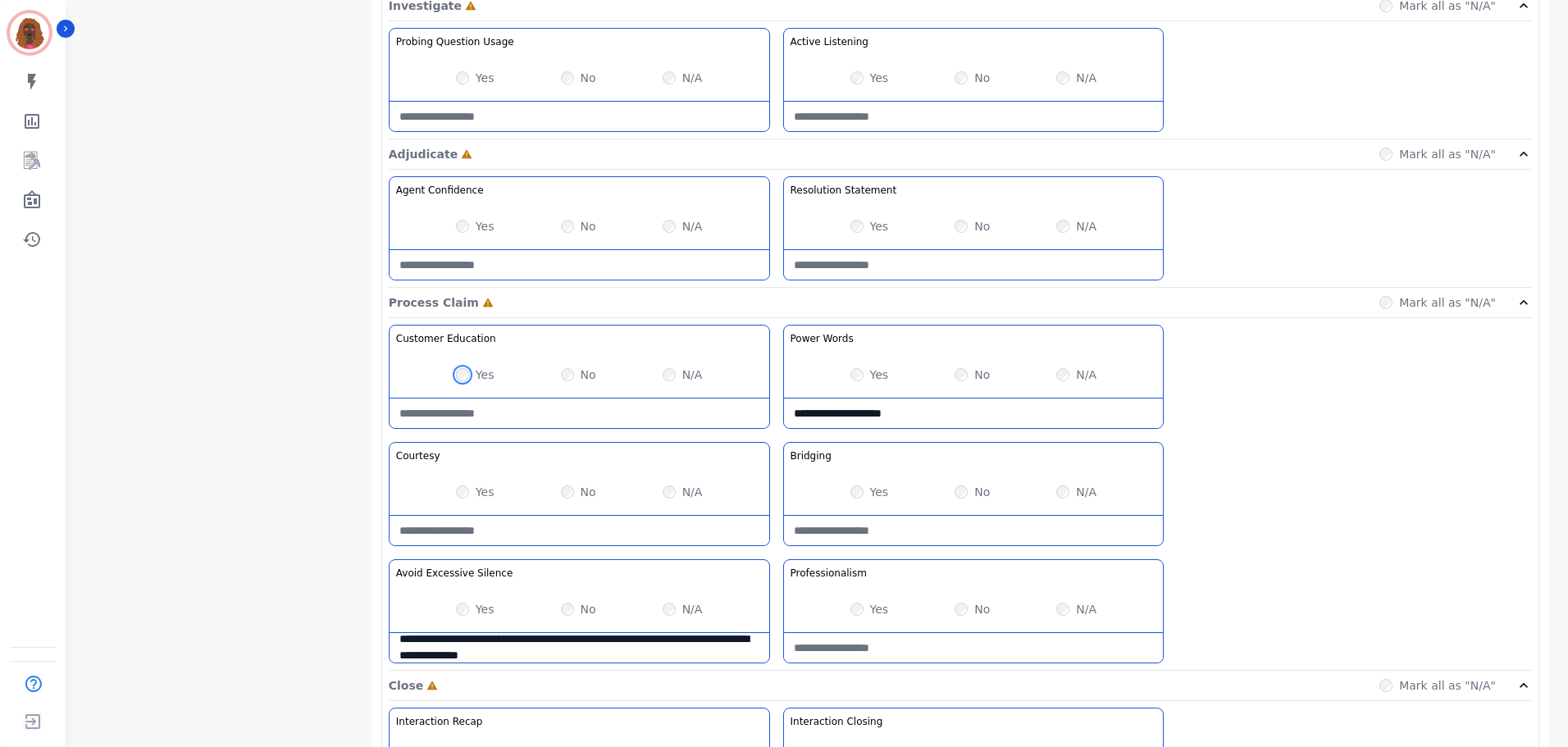
scroll to position [1055, 0]
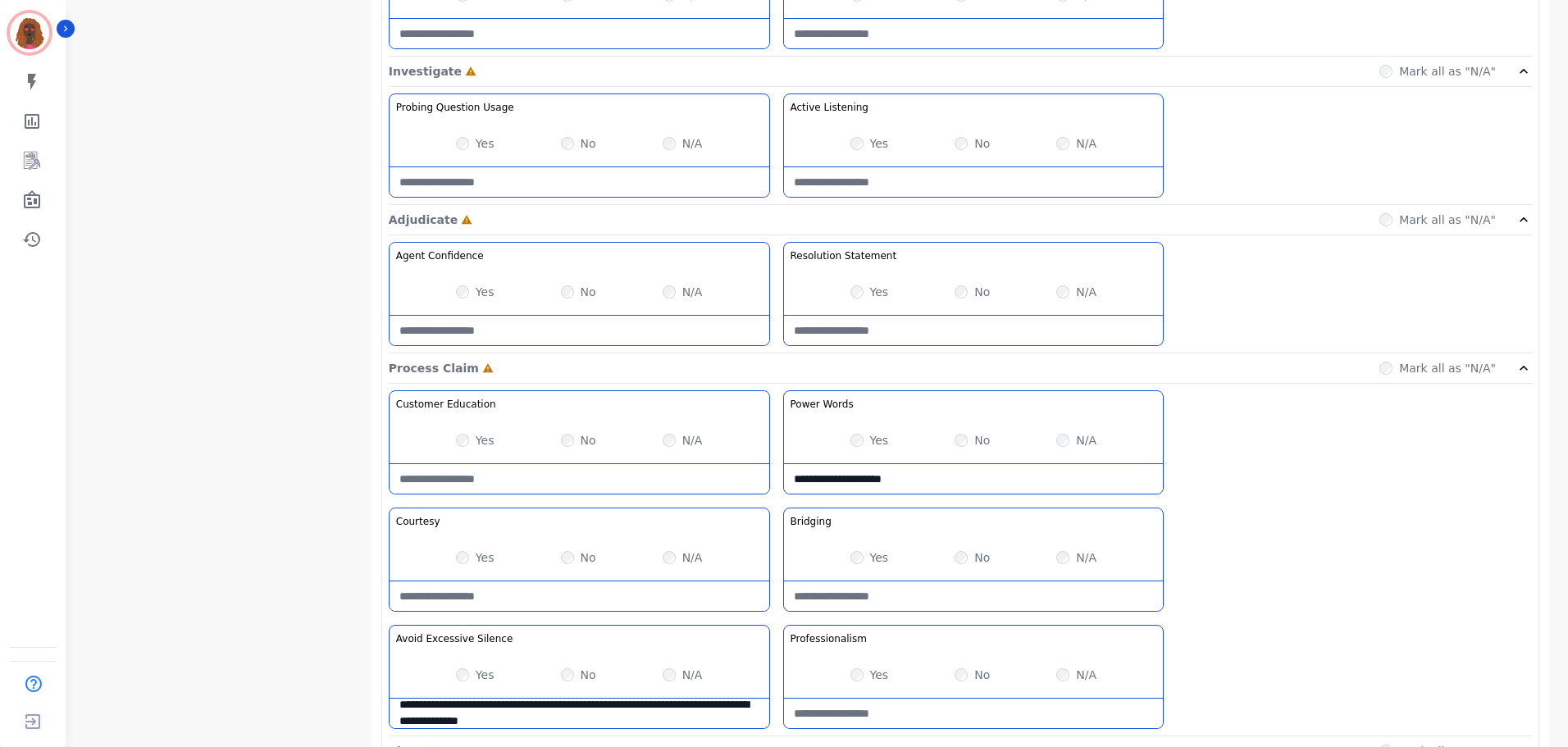
drag, startPoint x: 861, startPoint y: 124, endPoint x: 859, endPoint y: 133, distance: 9.2
click at [859, 133] on div "Yes No N/A" at bounding box center [974, 144] width 379 height 46
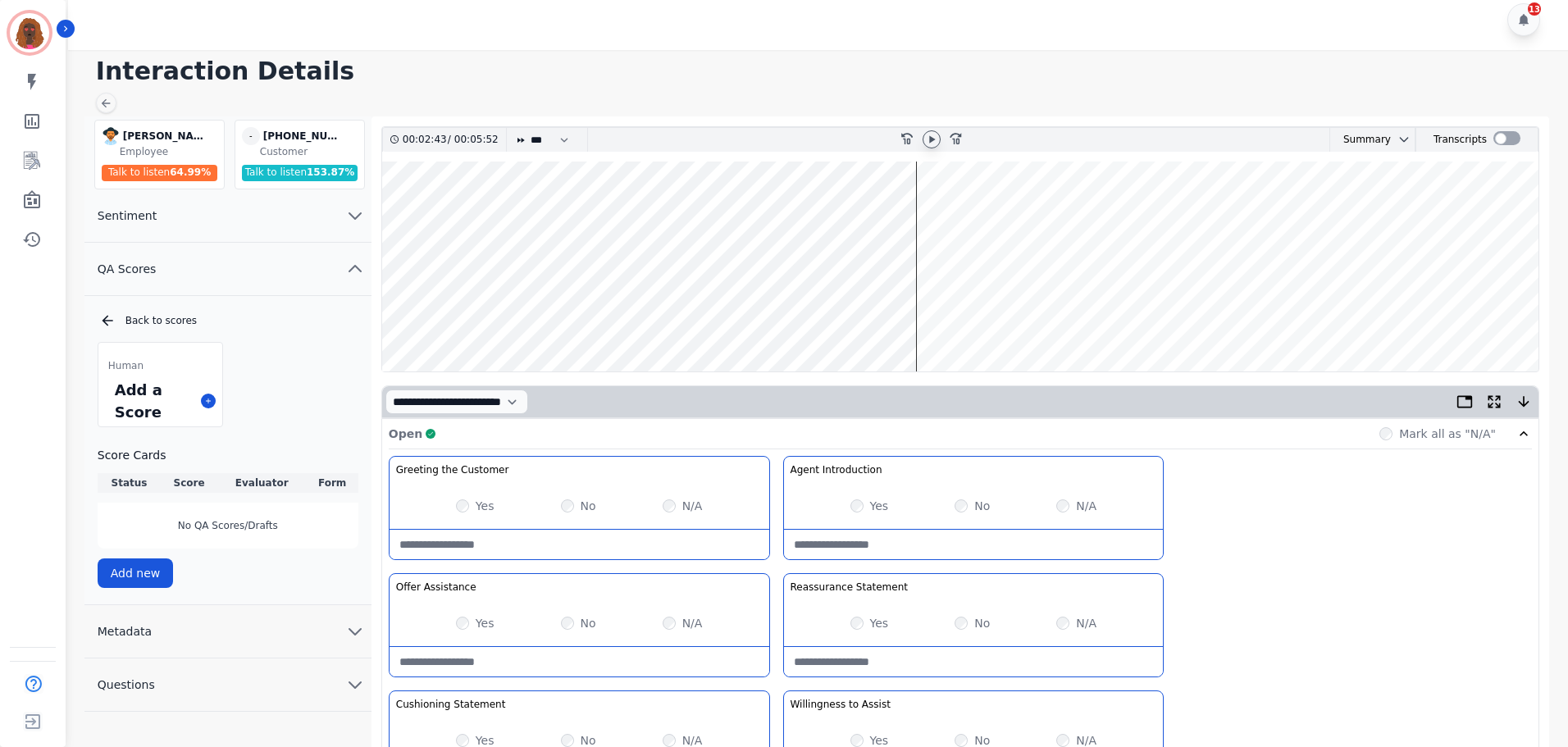
scroll to position [0, 0]
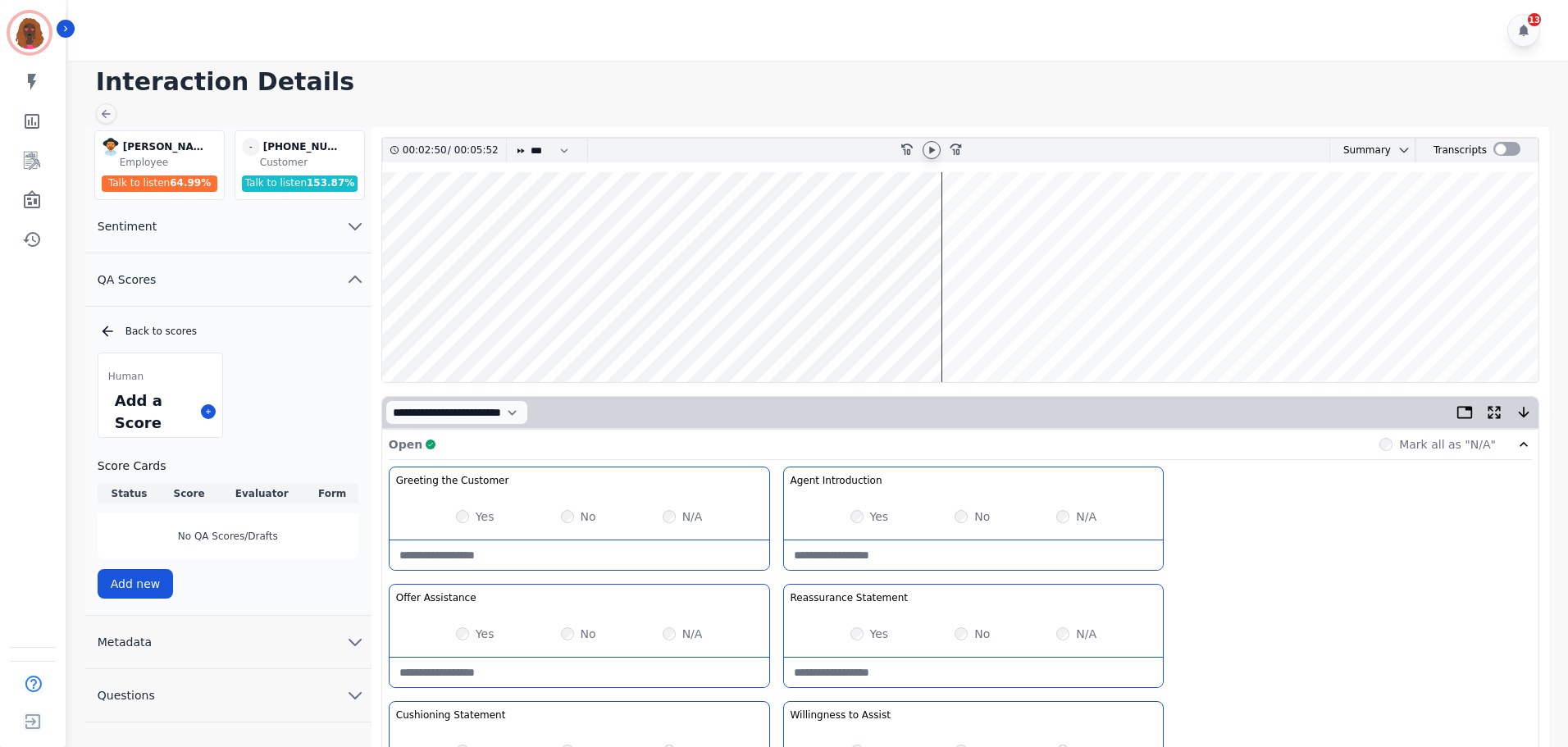
click at [1262, 539] on div "Greeting the Customer Welcome is where we quickly greet our customer as a known…" at bounding box center [960, 757] width 1143 height 581
click at [953, 223] on wave at bounding box center [959, 277] width 1156 height 210
click at [990, 327] on wave at bounding box center [959, 277] width 1156 height 210
click at [1000, 332] on wave at bounding box center [959, 277] width 1156 height 210
click at [1012, 222] on wave at bounding box center [959, 277] width 1156 height 210
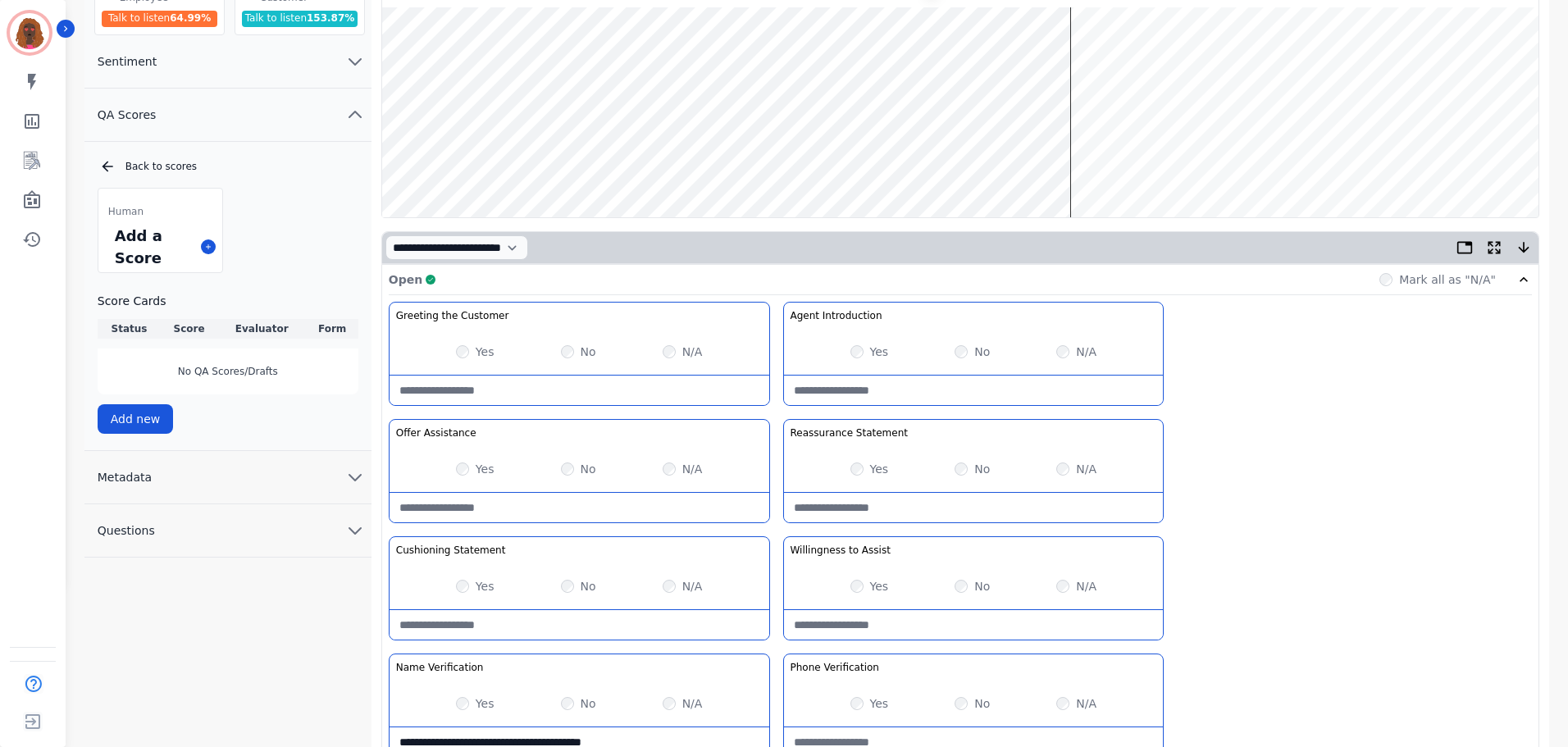
scroll to position [164, 0]
click at [1100, 159] on wave at bounding box center [959, 113] width 1156 height 210
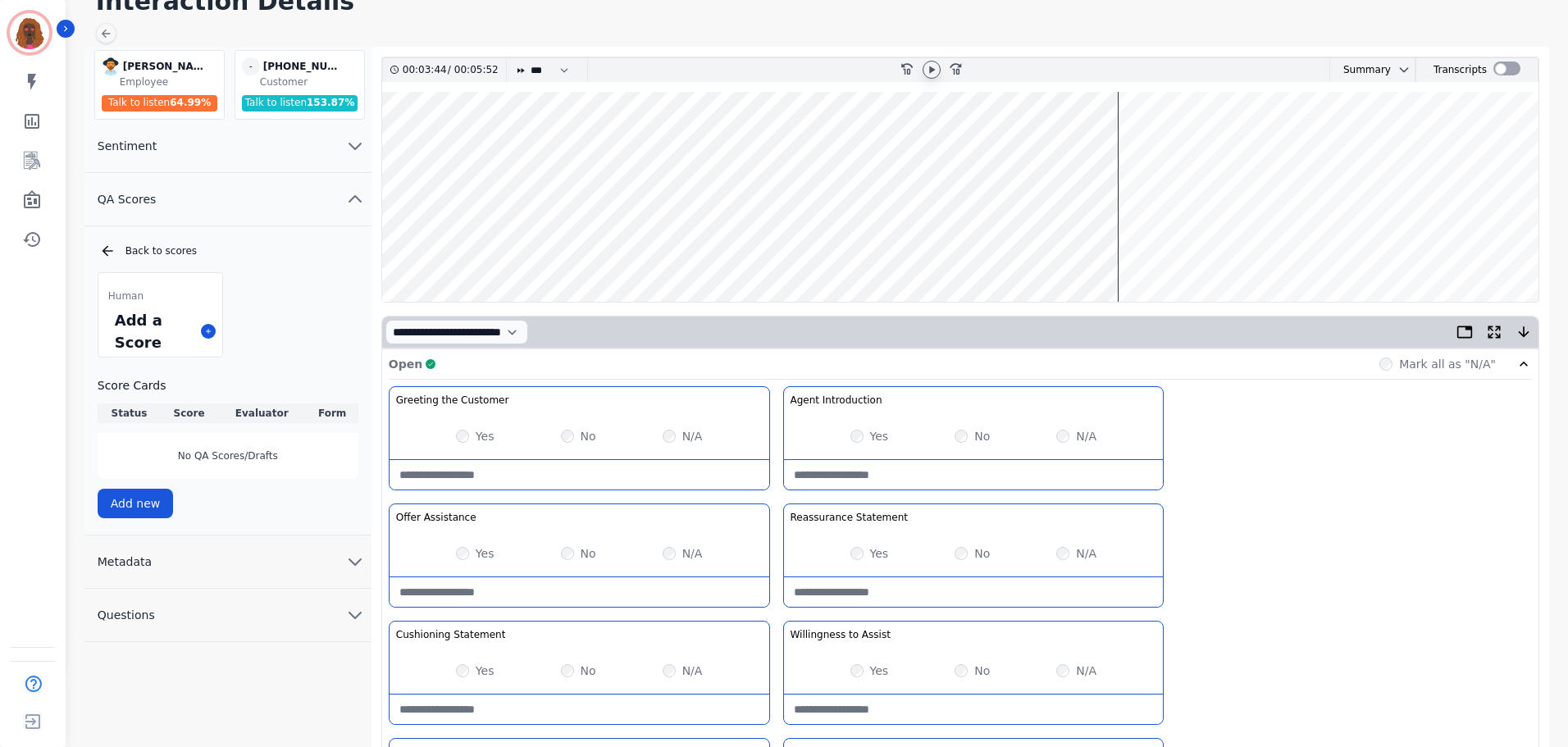
scroll to position [81, 0]
click at [1192, 245] on wave at bounding box center [959, 196] width 1156 height 210
click at [1238, 143] on wave at bounding box center [959, 196] width 1156 height 210
click at [1258, 248] on wave at bounding box center [959, 196] width 1156 height 210
click at [1307, 248] on wave at bounding box center [959, 196] width 1156 height 210
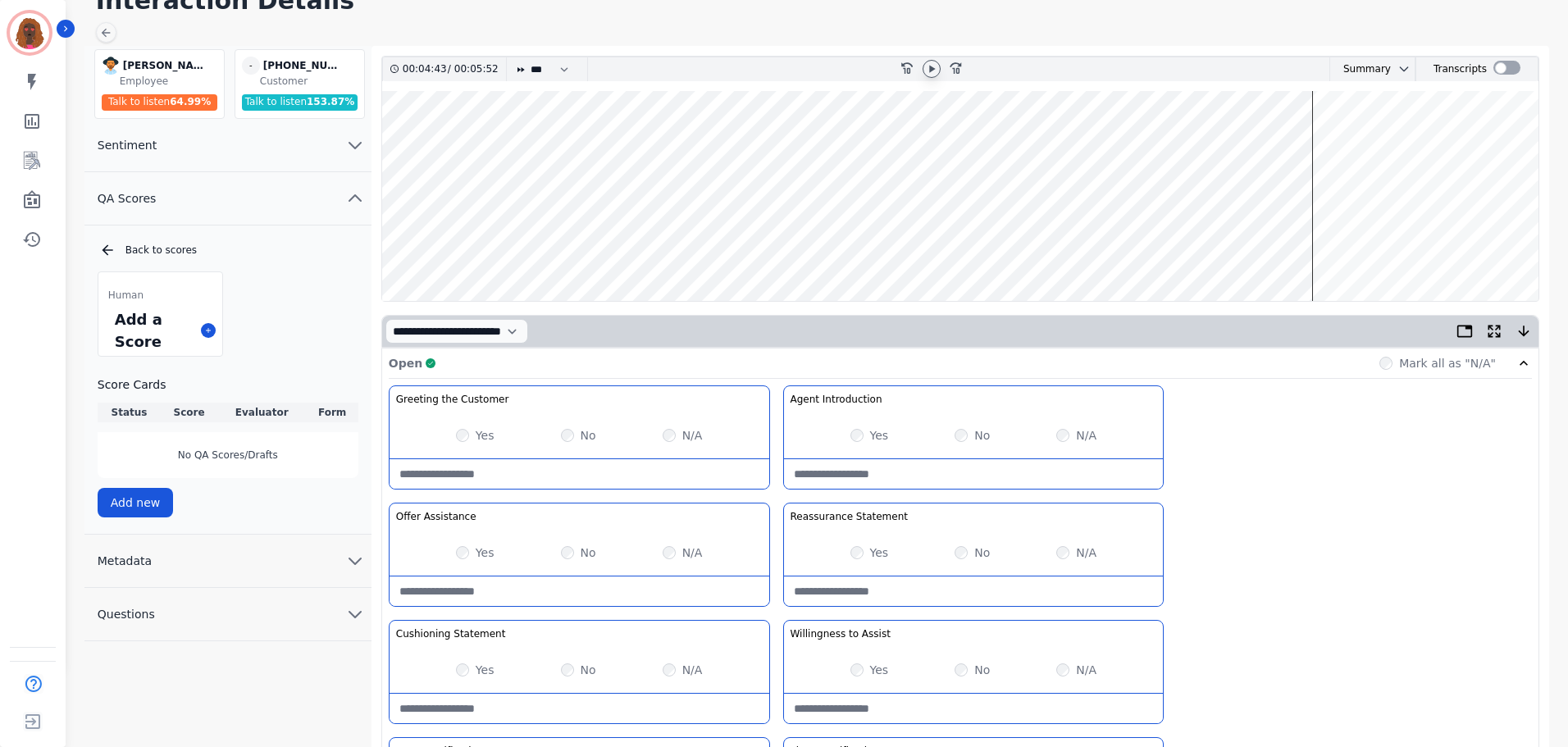
click at [1330, 248] on wave at bounding box center [959, 196] width 1156 height 210
click at [1346, 247] on wave at bounding box center [959, 196] width 1156 height 210
click at [1368, 245] on wave at bounding box center [959, 196] width 1156 height 210
click at [928, 70] on icon at bounding box center [932, 69] width 13 height 13
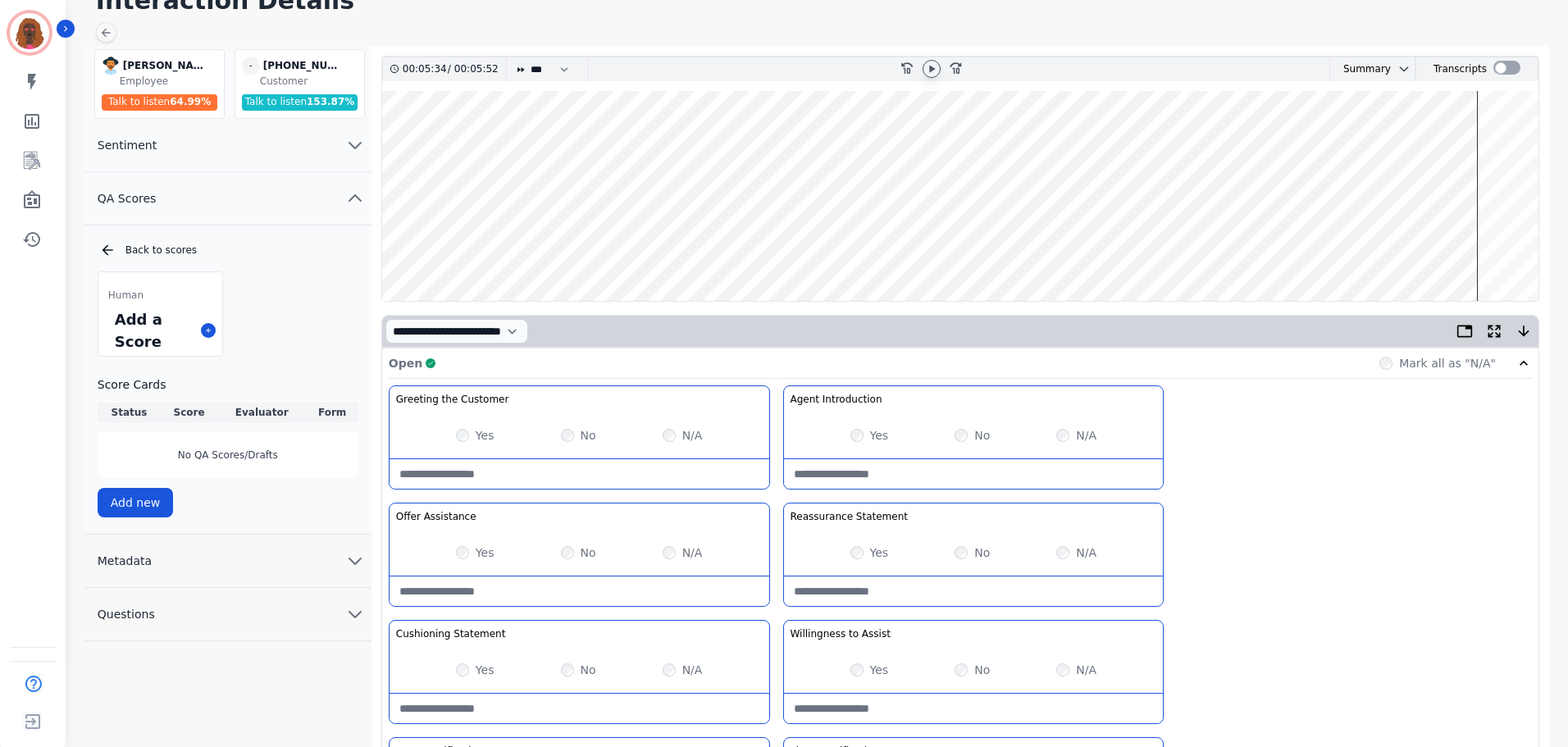
click at [1332, 450] on div "Greeting the Customer Welcome is where we quickly greet our customer as a known…" at bounding box center [960, 676] width 1143 height 581
click at [1437, 247] on wave at bounding box center [959, 196] width 1156 height 210
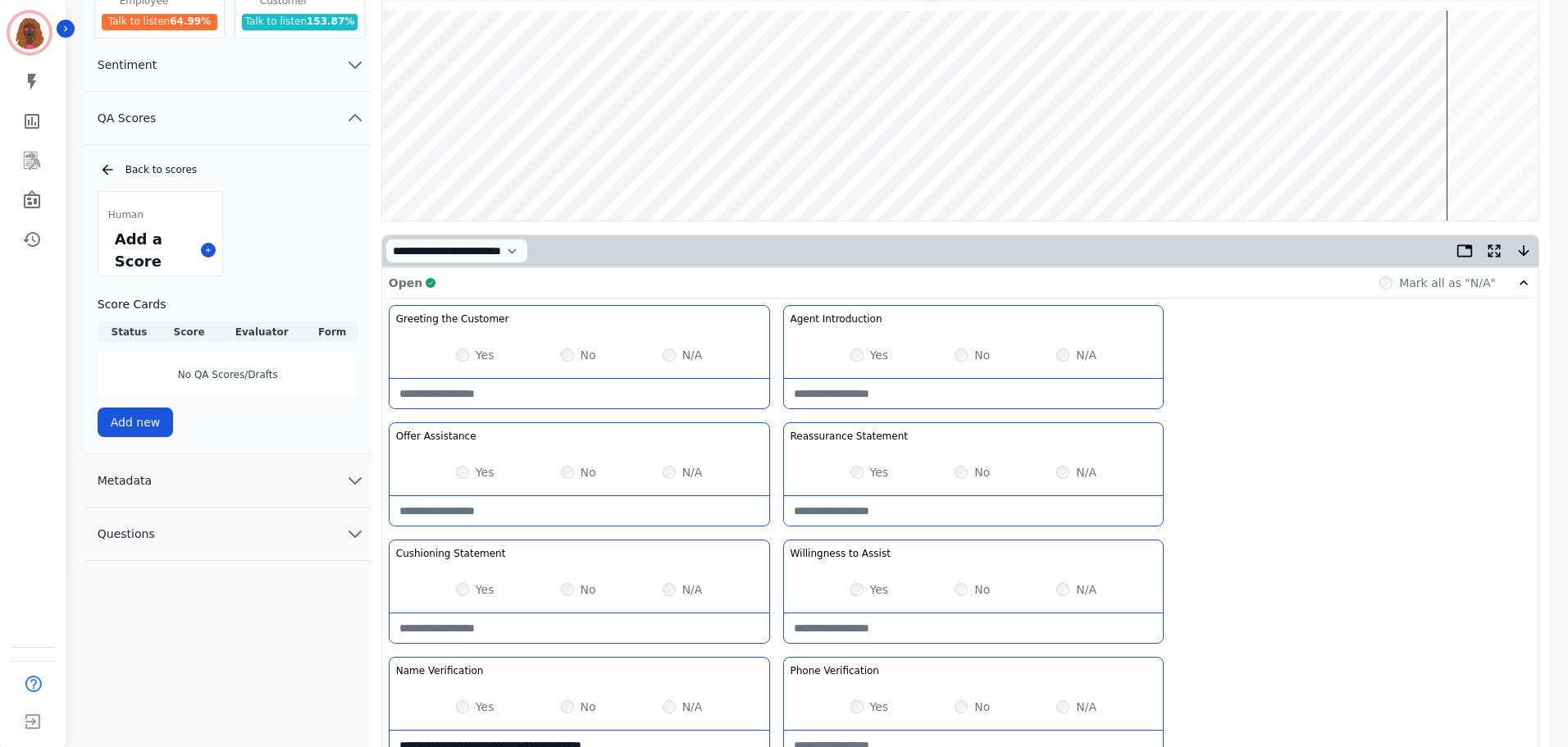
scroll to position [162, 0]
click at [1437, 174] on wave at bounding box center [959, 115] width 1156 height 210
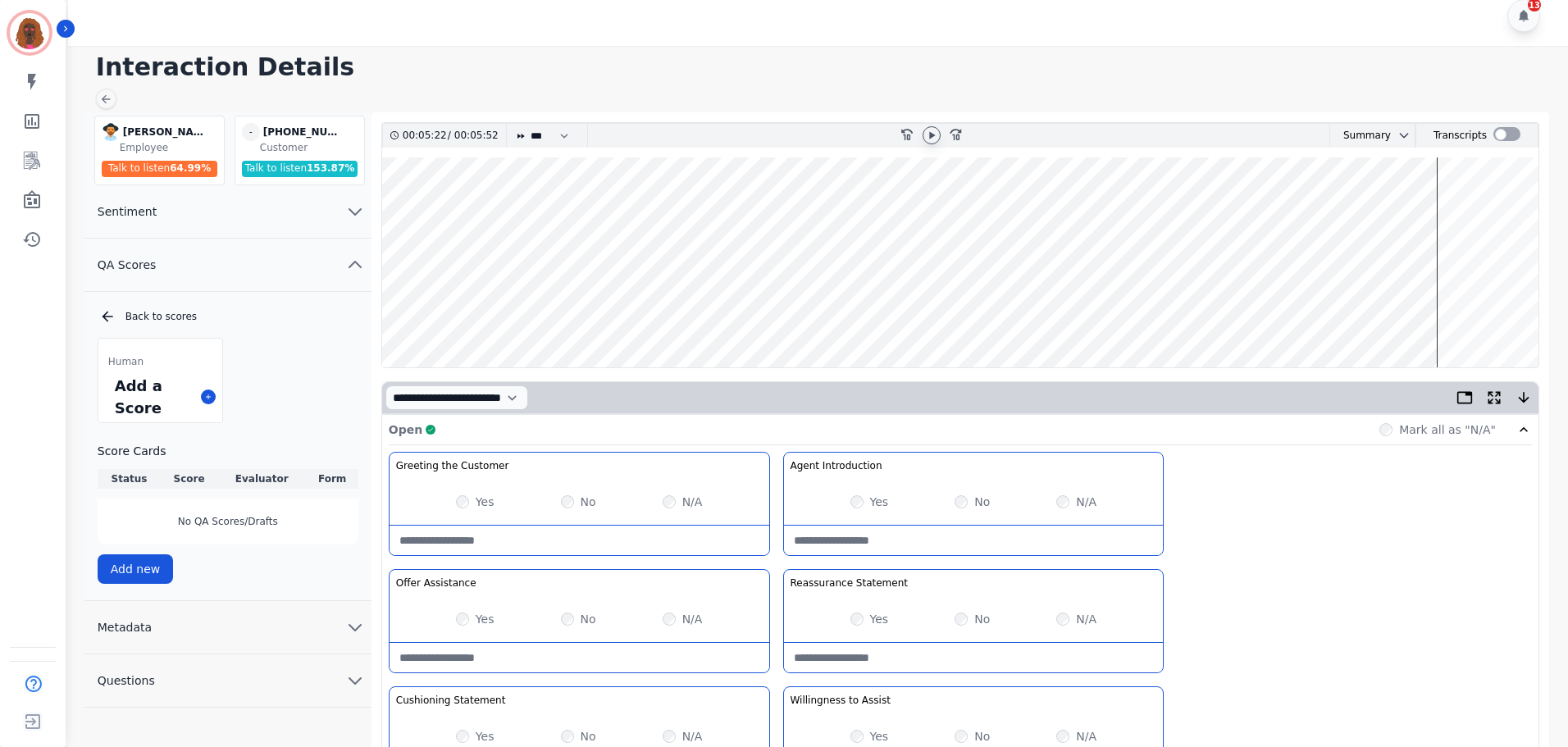
scroll to position [0, 0]
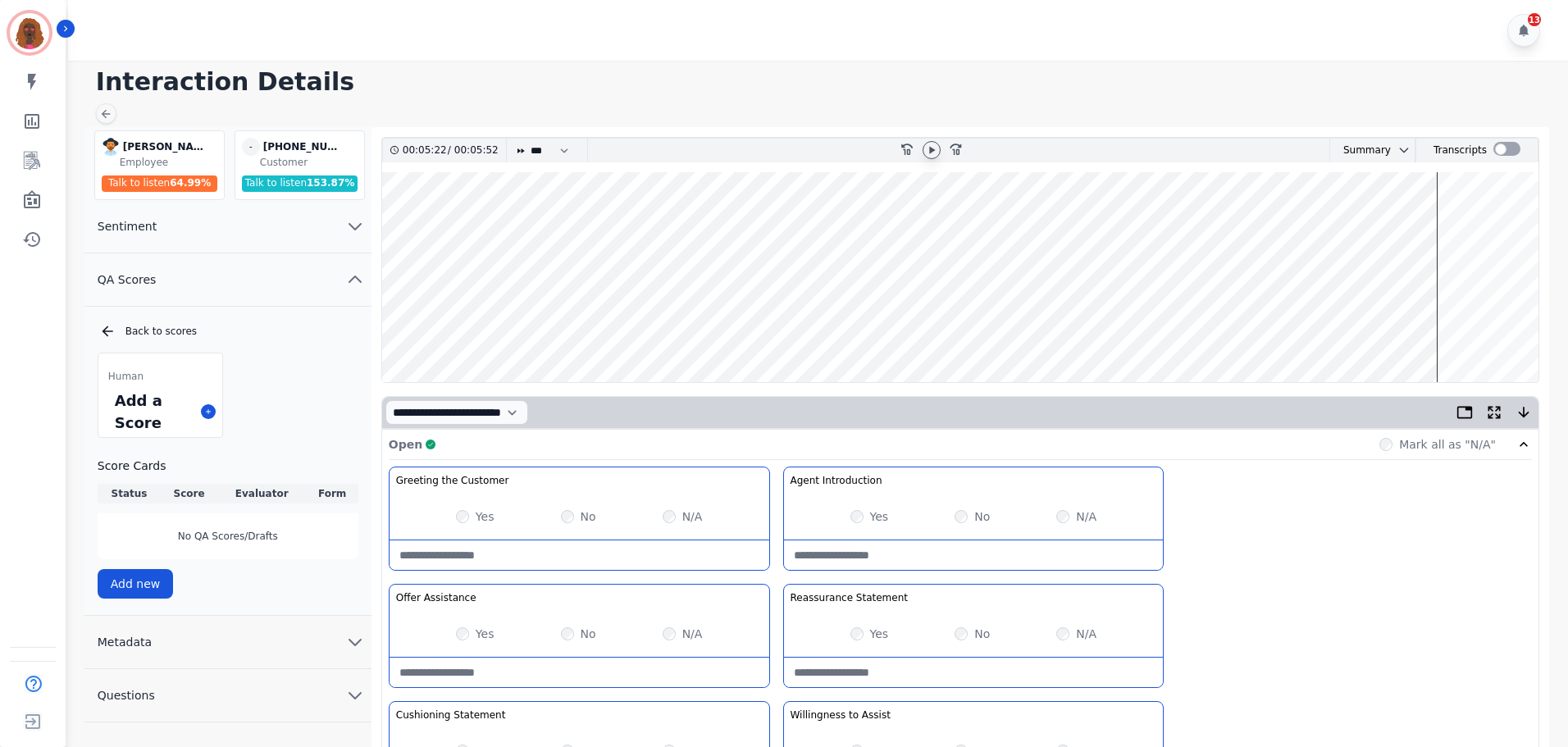
click at [932, 154] on icon at bounding box center [932, 150] width 13 height 13
click at [1492, 333] on wave at bounding box center [959, 277] width 1156 height 210
click at [1513, 325] on wave at bounding box center [959, 277] width 1156 height 210
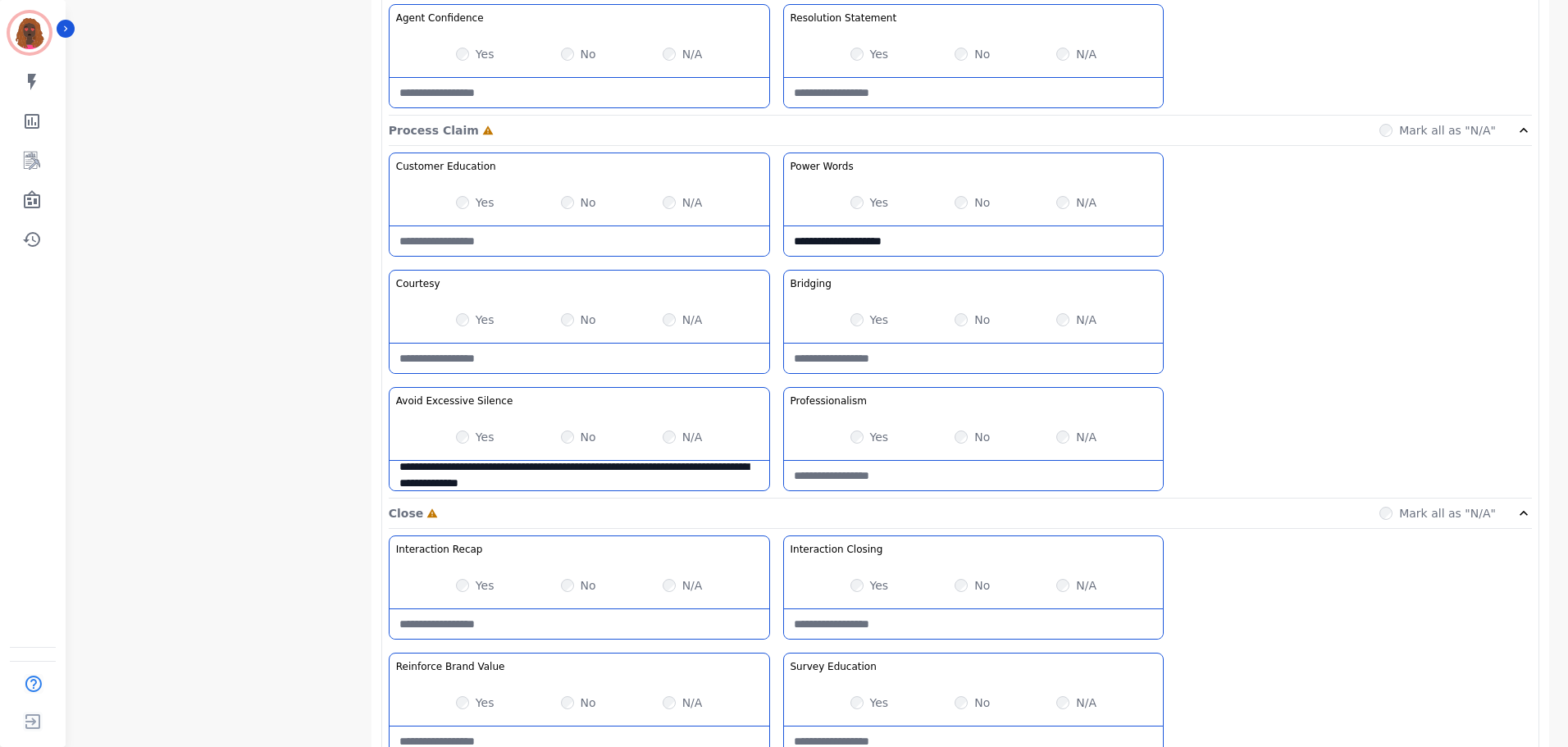
scroll to position [1229, 0]
click at [913, 630] on Closing-note at bounding box center [974, 623] width 379 height 29
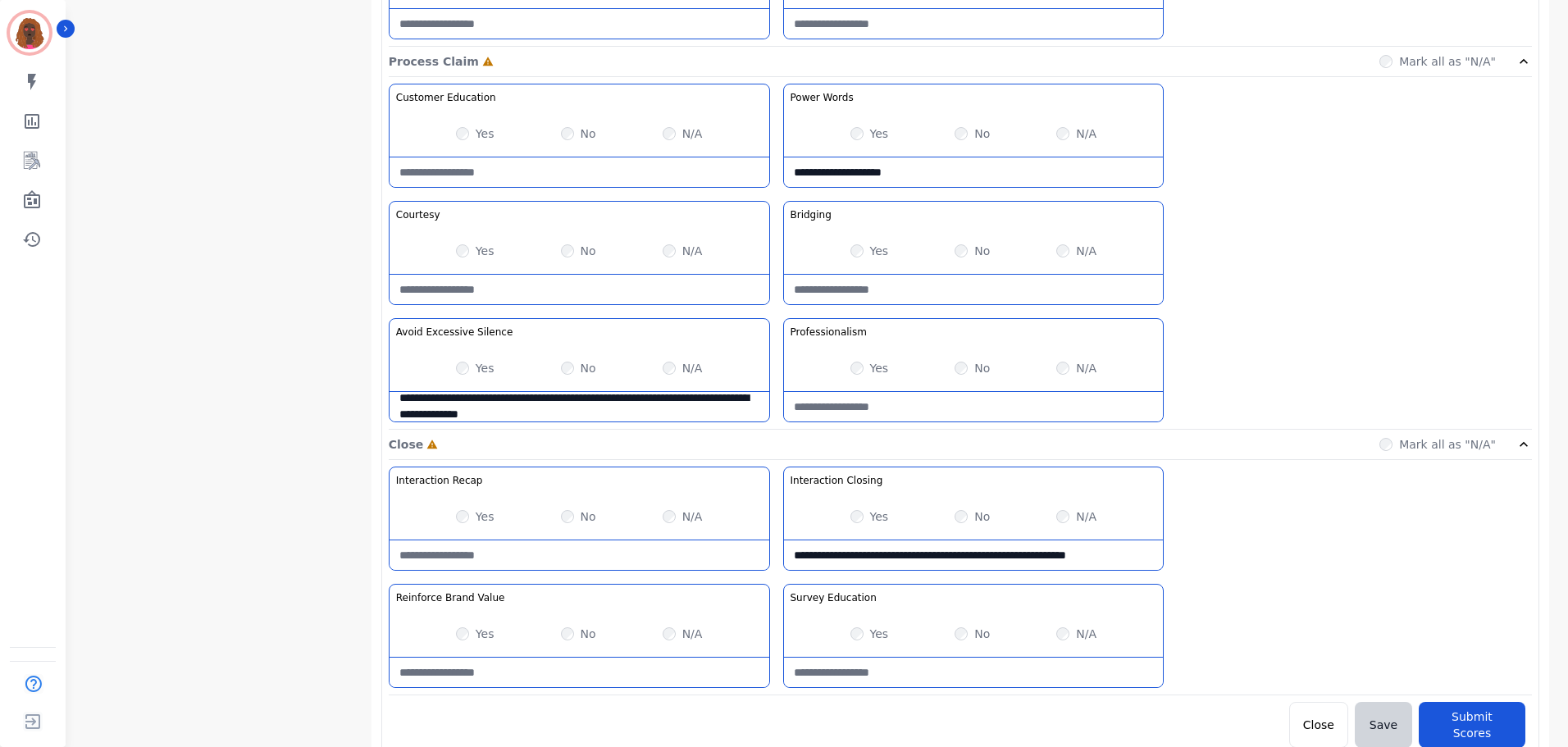
scroll to position [1300, 0]
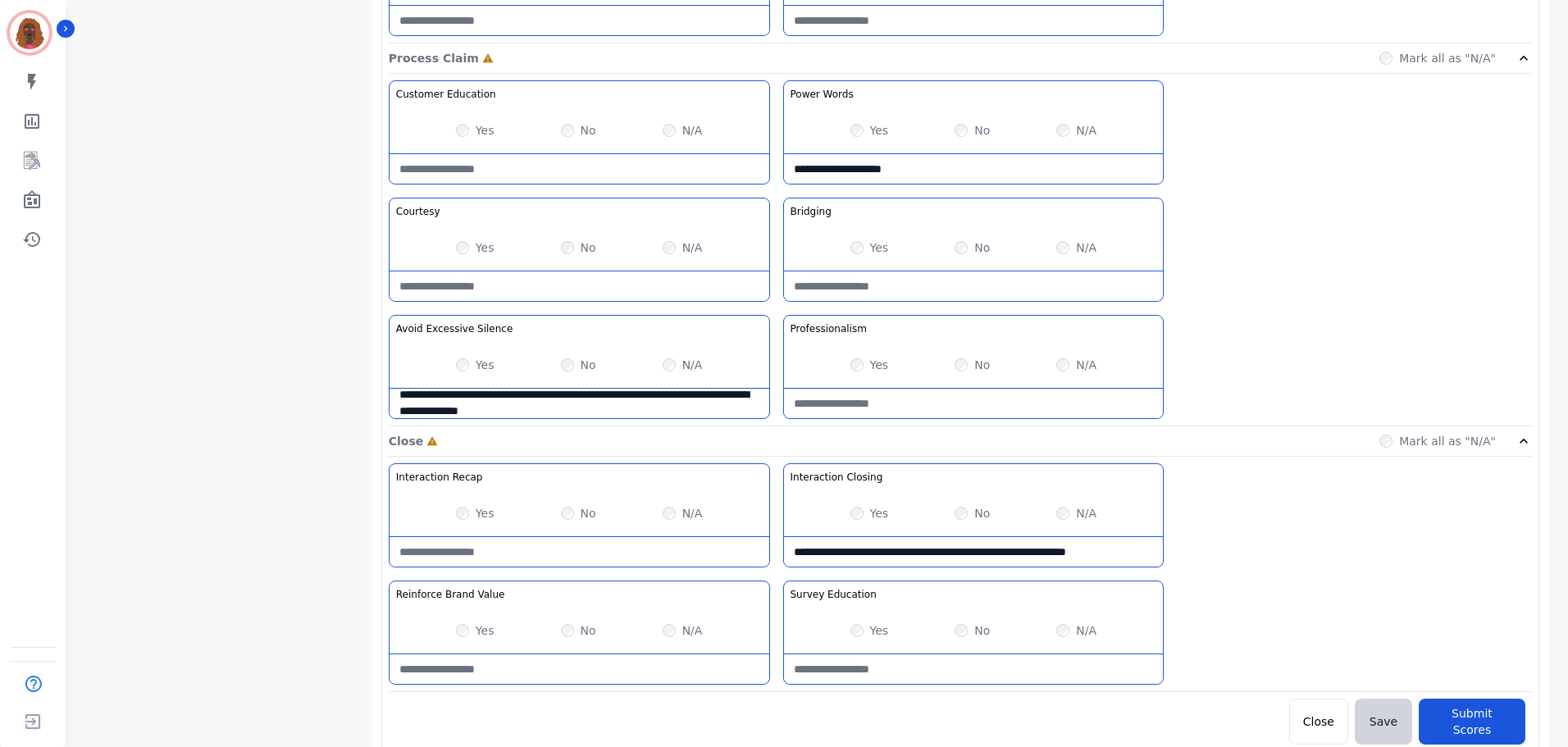
type Closing-note "**********"
click at [565, 635] on div "No" at bounding box center [578, 630] width 35 height 17
click at [548, 658] on Value-note at bounding box center [579, 669] width 379 height 29
type Value-note "**********"
drag, startPoint x: 1221, startPoint y: 635, endPoint x: 975, endPoint y: 633, distance: 246.0
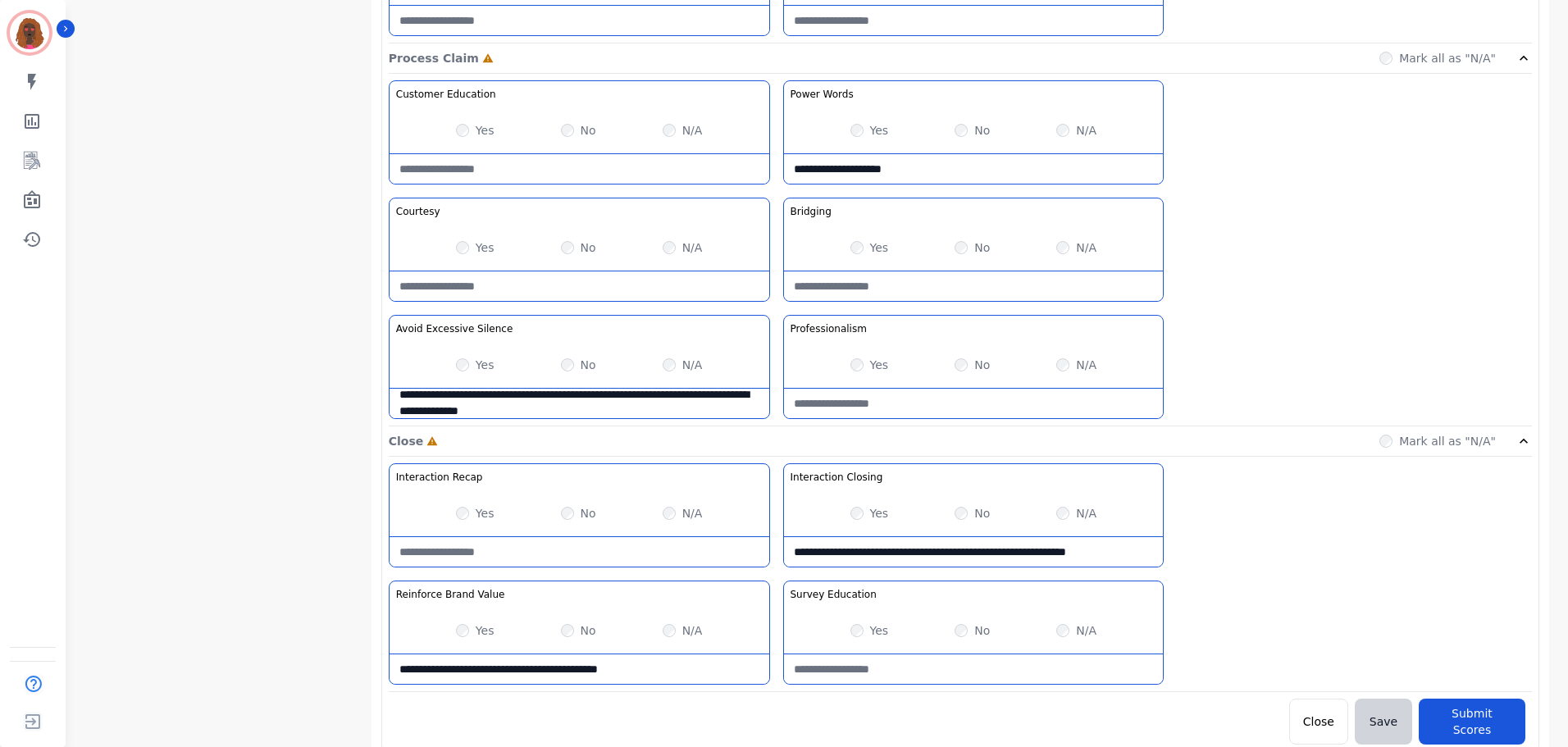
click at [985, 633] on label "No" at bounding box center [982, 630] width 16 height 17
click at [949, 670] on Education-note at bounding box center [974, 669] width 379 height 29
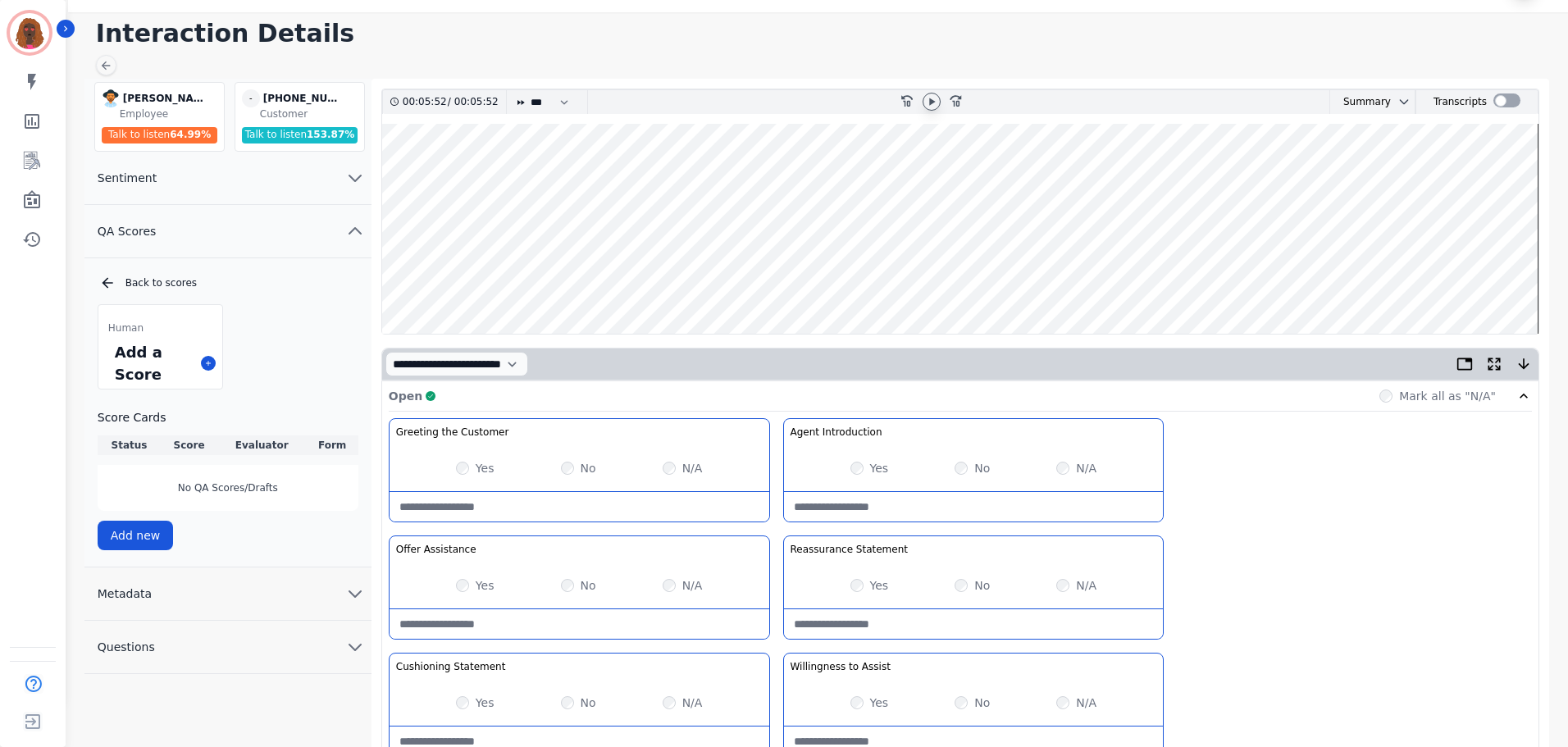
scroll to position [0, 0]
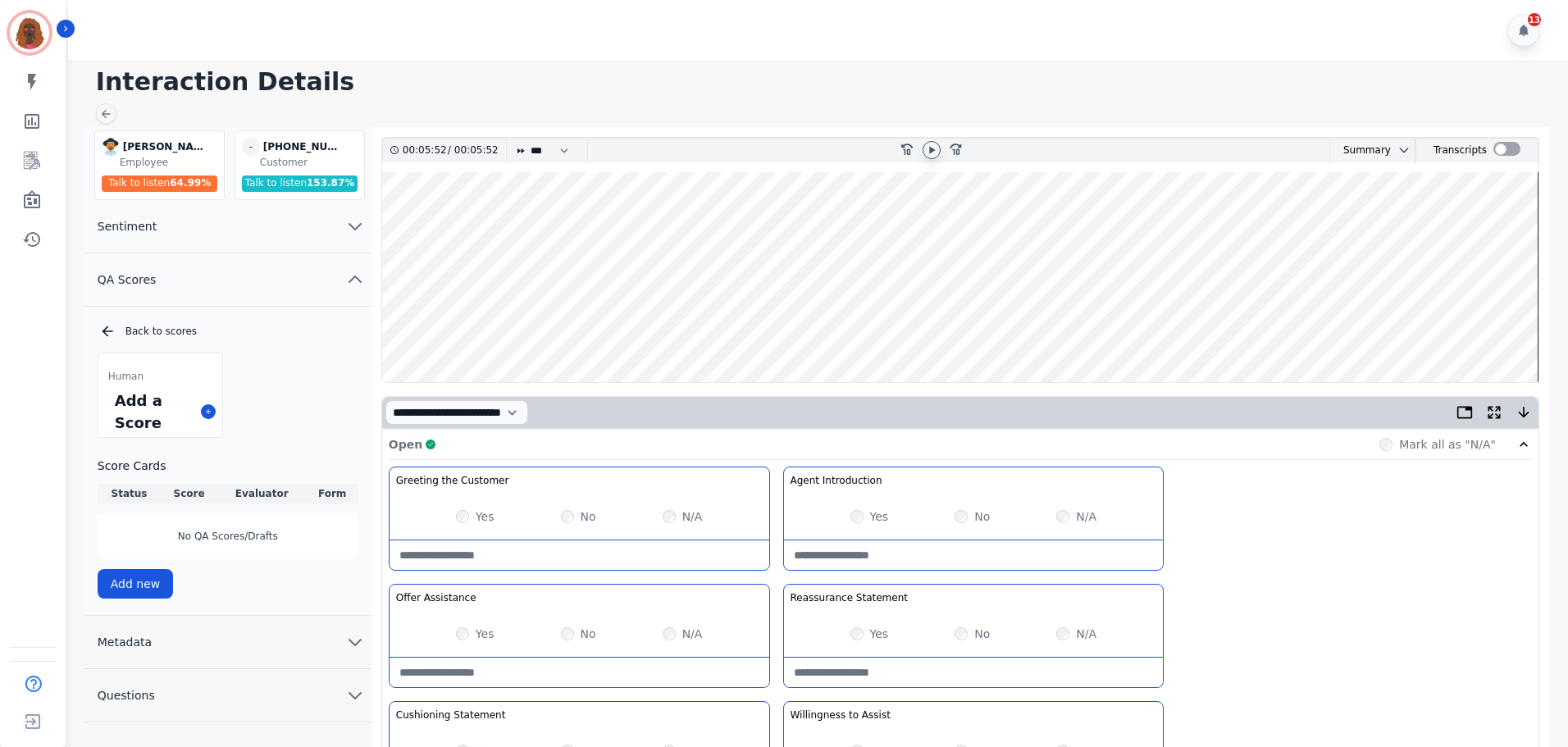
type Education-note "**********"
click at [421, 326] on wave at bounding box center [959, 277] width 1156 height 210
click at [933, 143] on div at bounding box center [931, 149] width 18 height 18
click at [520, 326] on wave at bounding box center [959, 277] width 1156 height 210
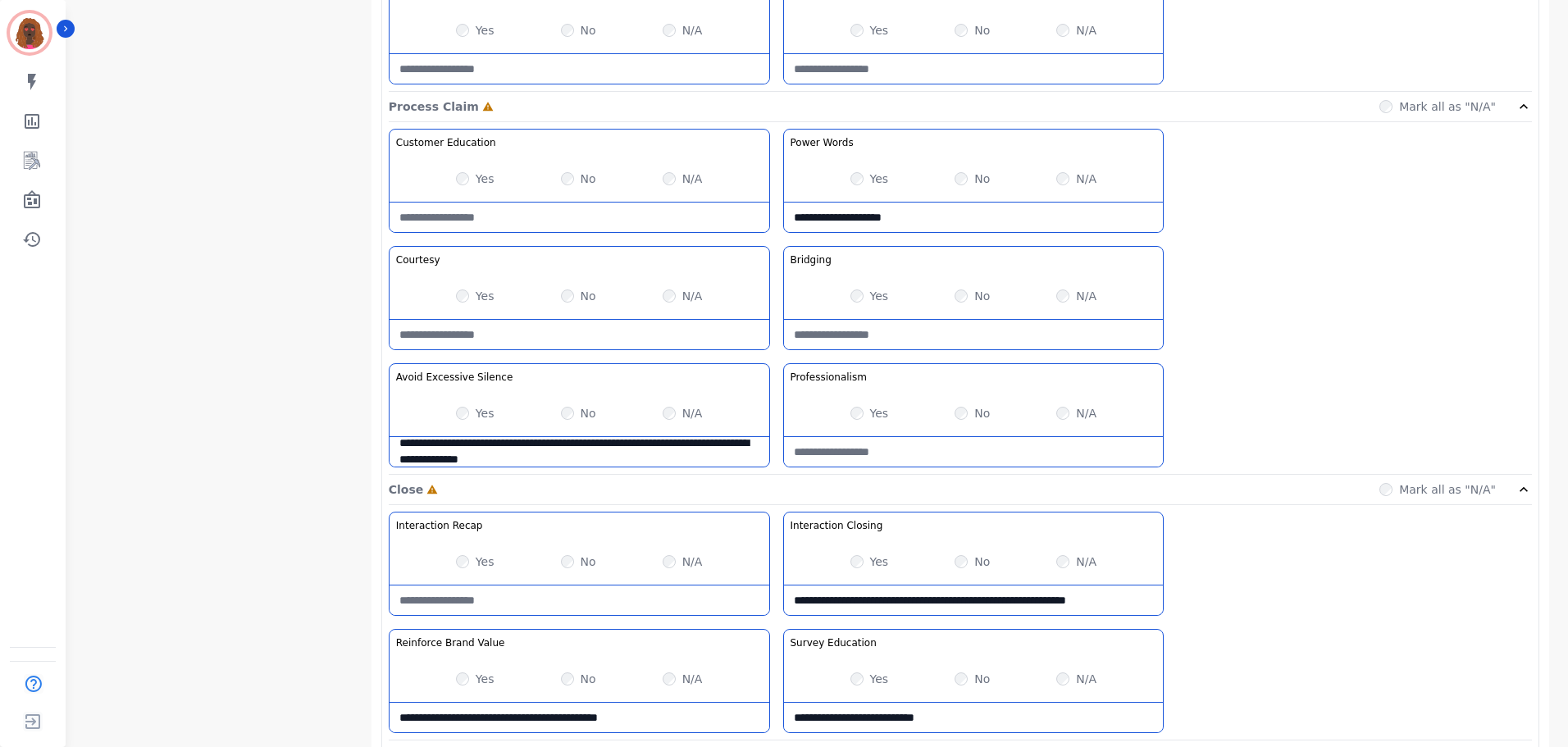
scroll to position [1300, 0]
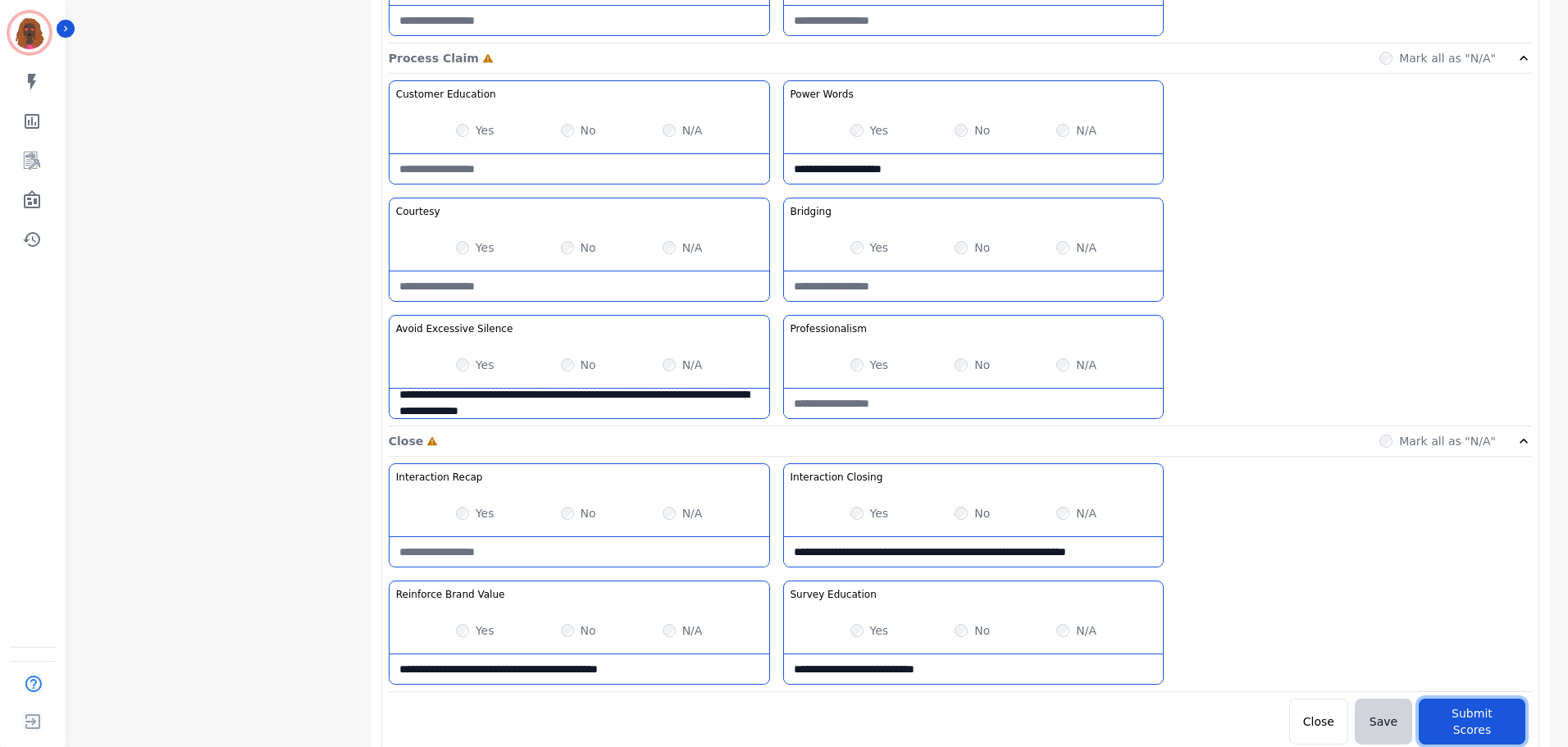
drag, startPoint x: 1478, startPoint y: 723, endPoint x: 913, endPoint y: 50, distance: 878.7
click at [1478, 723] on button "Submit Scores" at bounding box center [1471, 721] width 107 height 46
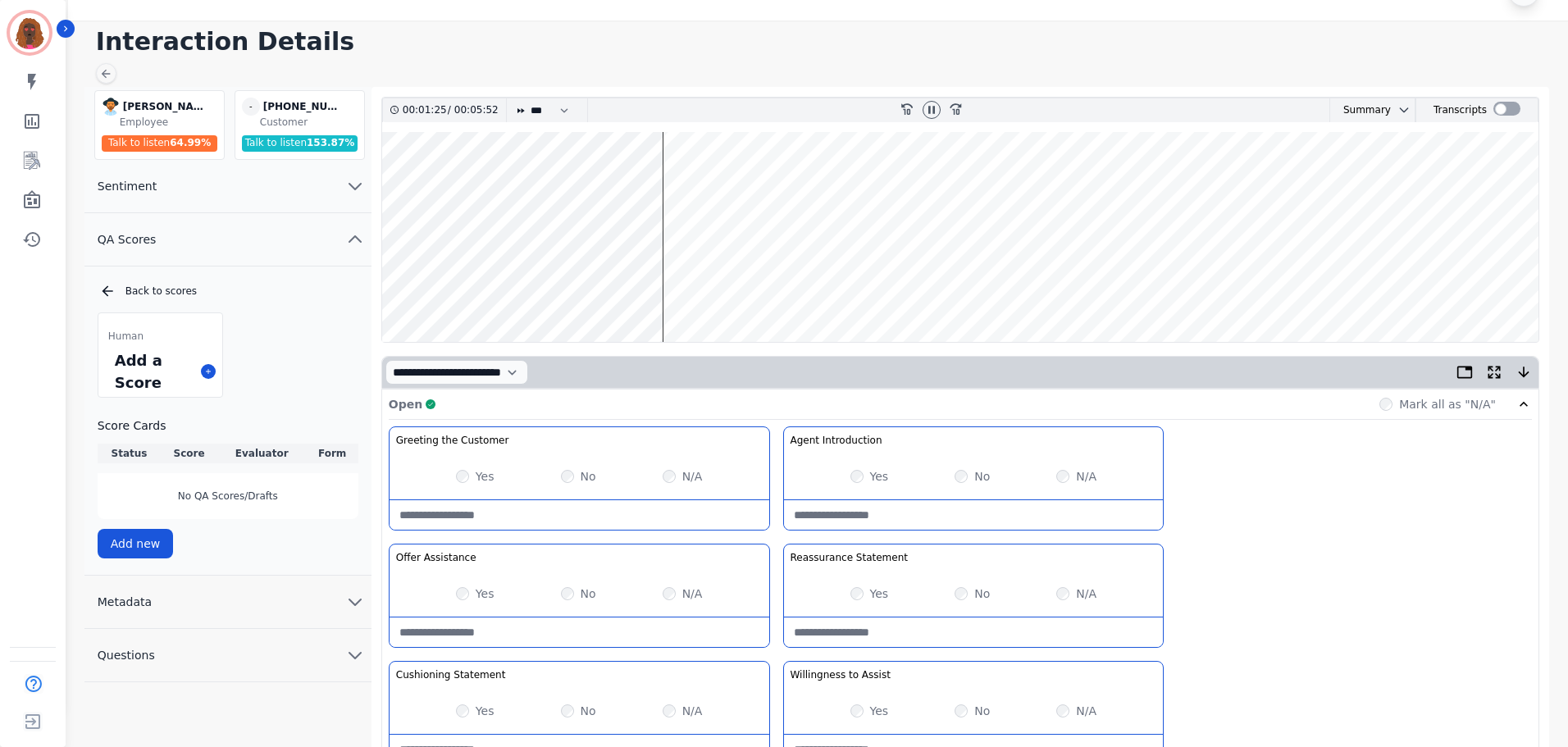
scroll to position [0, 0]
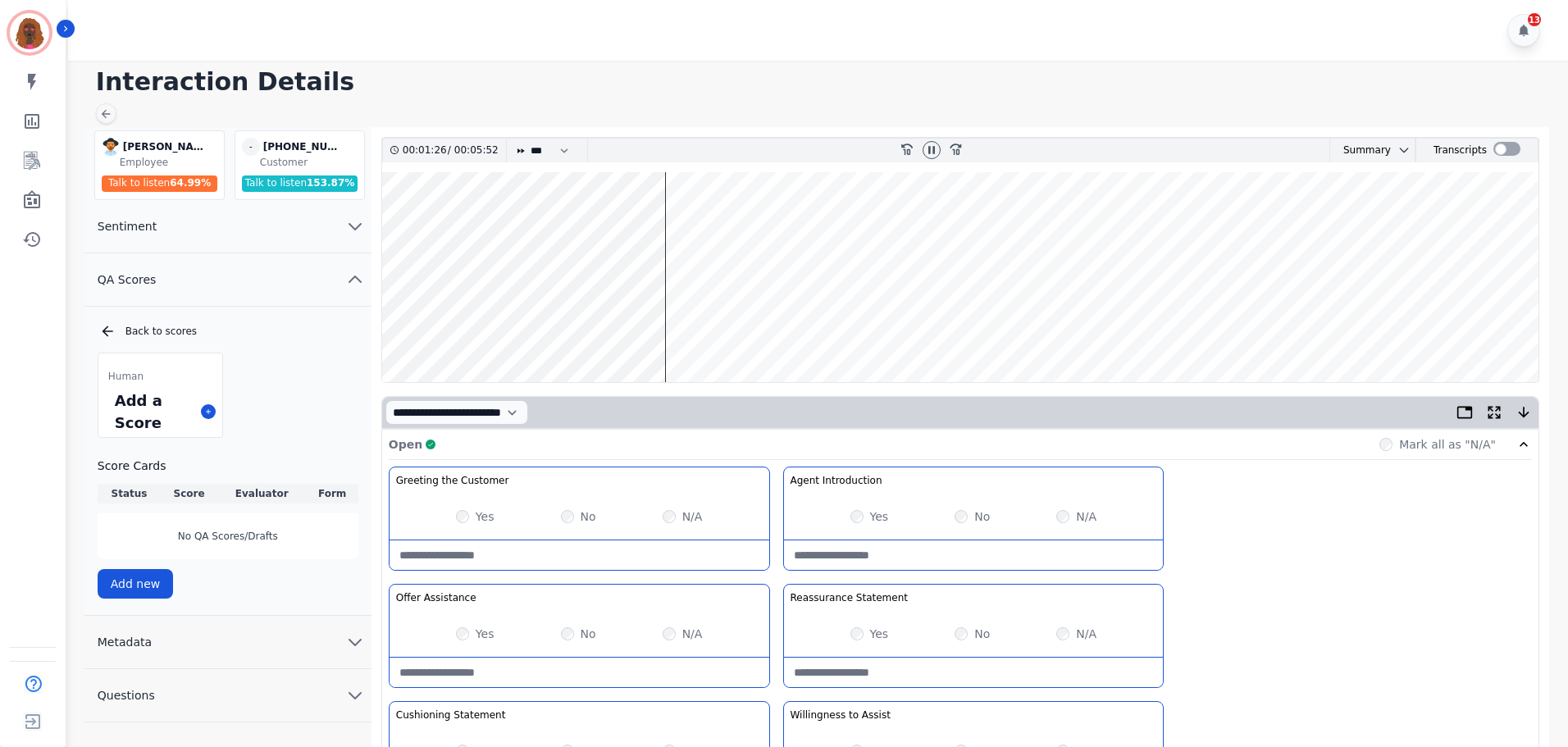
click at [1516, 322] on wave at bounding box center [959, 277] width 1156 height 210
click at [1100, 319] on wave at bounding box center [959, 277] width 1156 height 210
click at [928, 150] on icon at bounding box center [932, 150] width 13 height 13
click at [1435, 329] on wave at bounding box center [959, 277] width 1156 height 210
click at [1027, 329] on wave at bounding box center [959, 277] width 1156 height 210
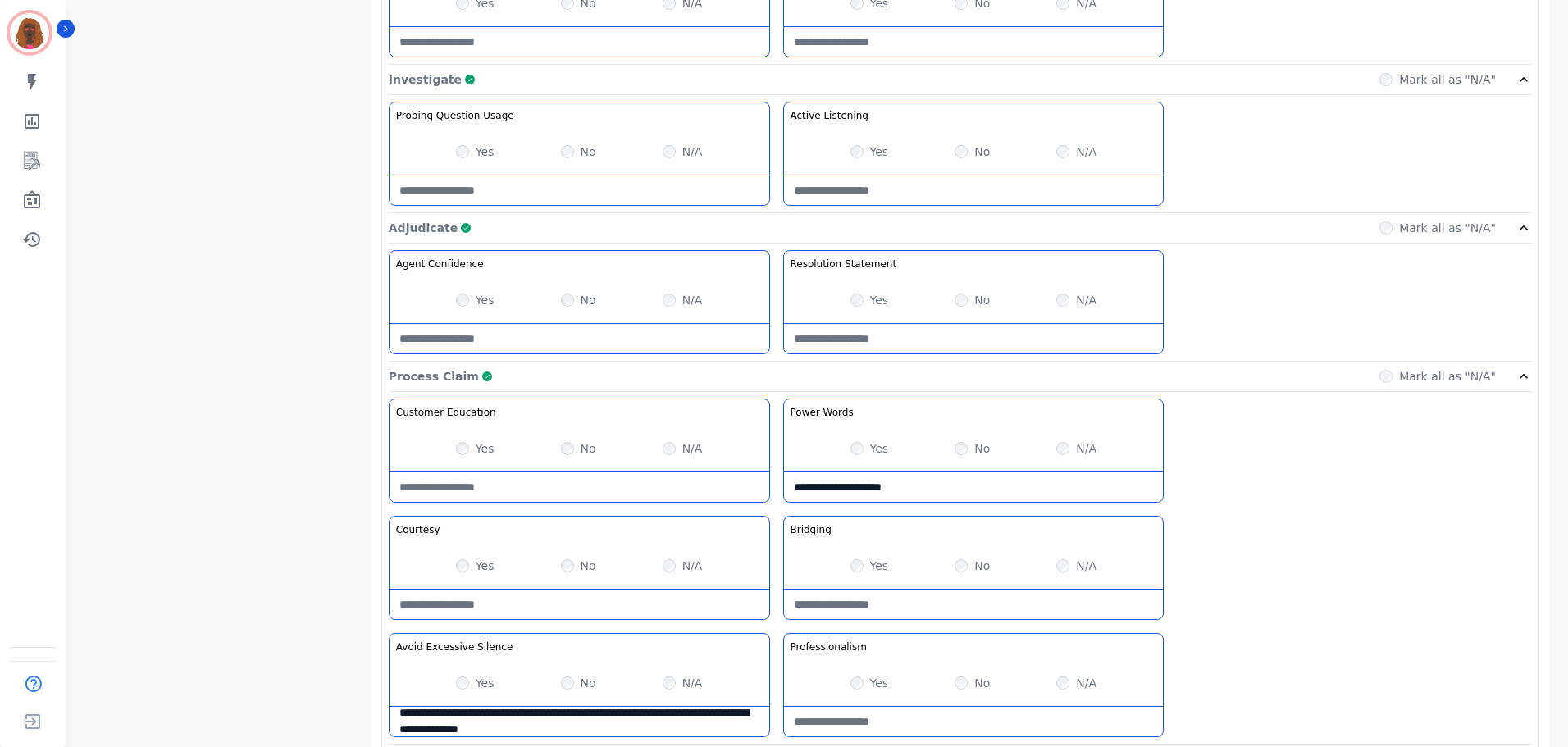
scroll to position [983, 0]
click at [919, 614] on Claim-Bridging-note at bounding box center [974, 603] width 379 height 29
type Claim-Bridging-note "**********"
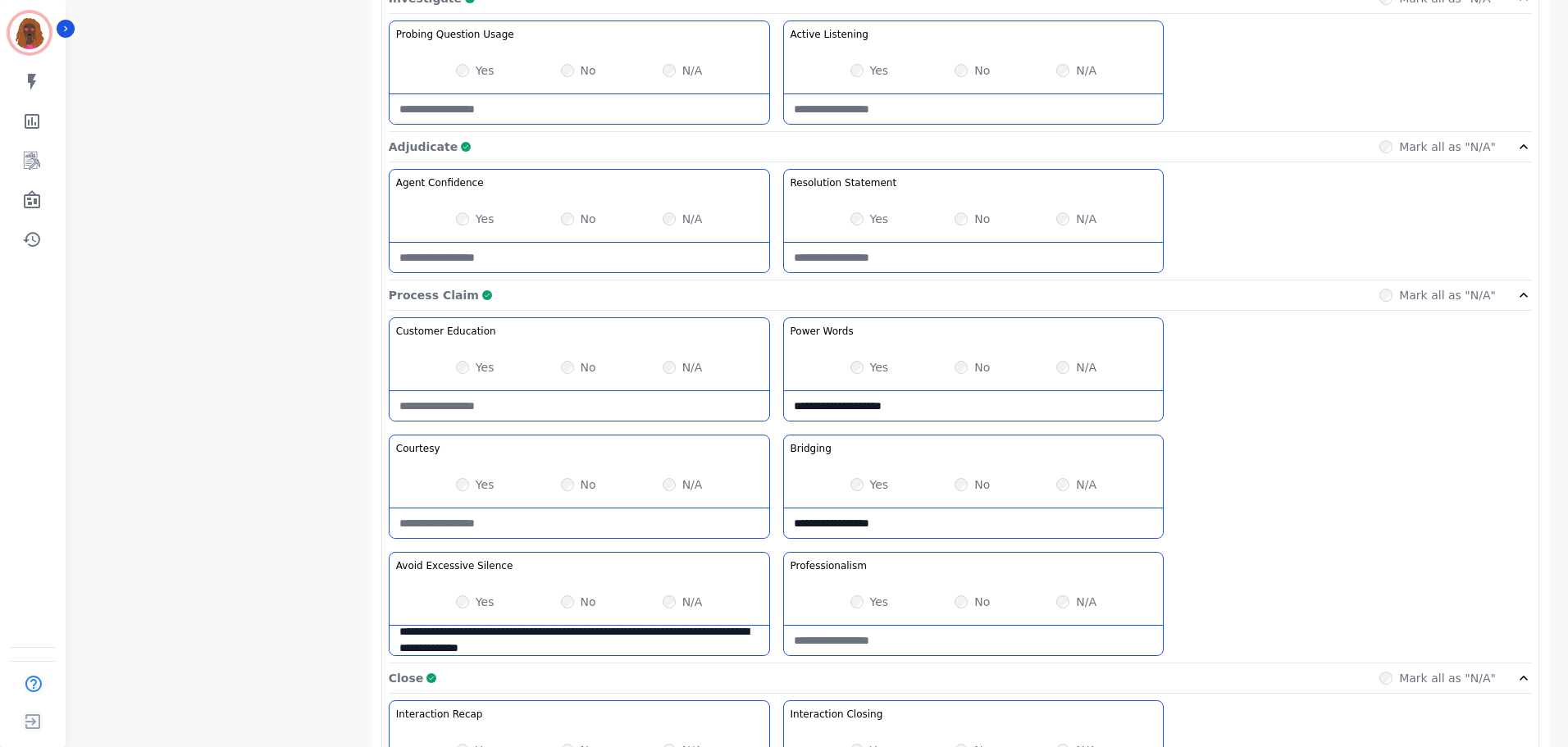
scroll to position [1300, 0]
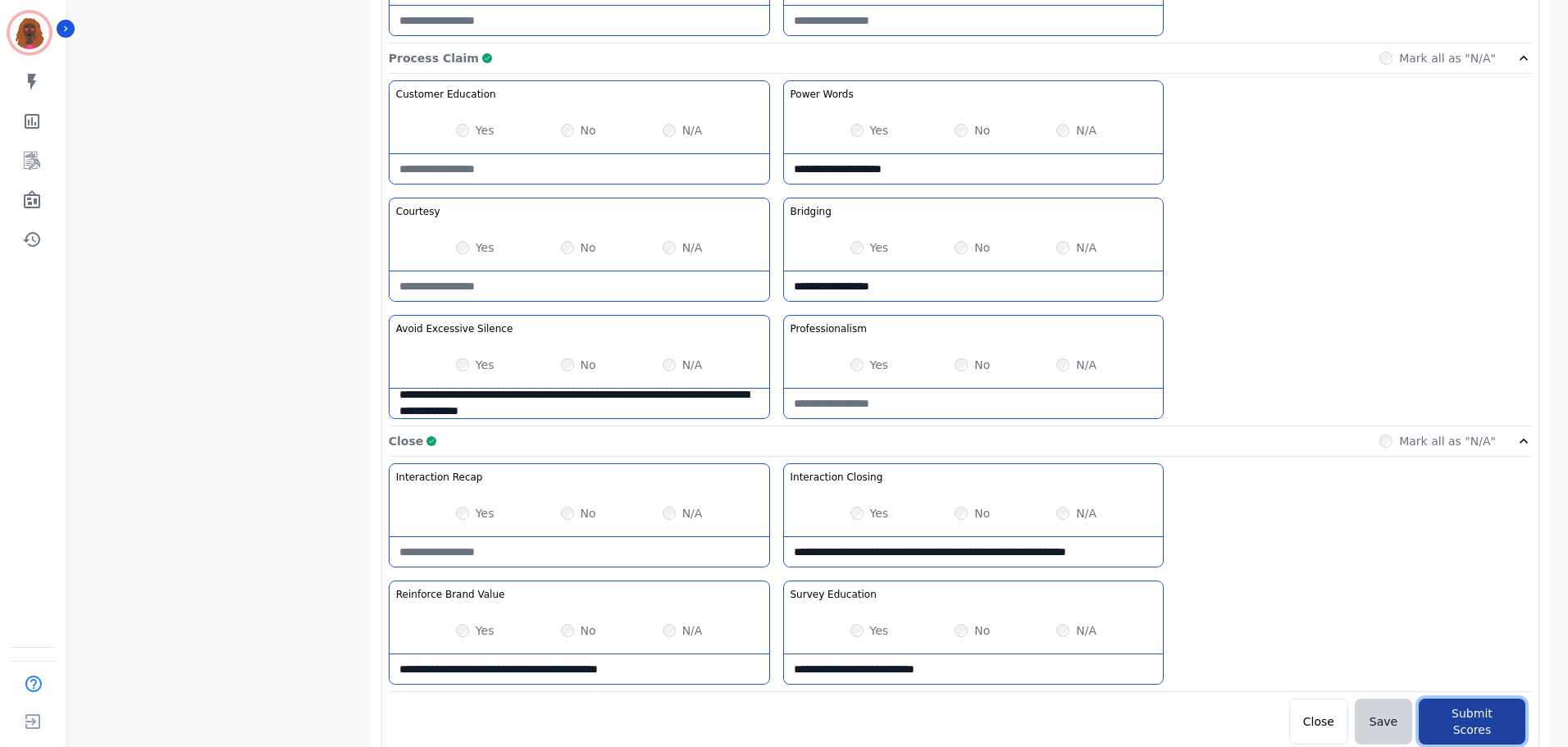
click at [1506, 723] on button "Submit Scores" at bounding box center [1471, 721] width 107 height 46
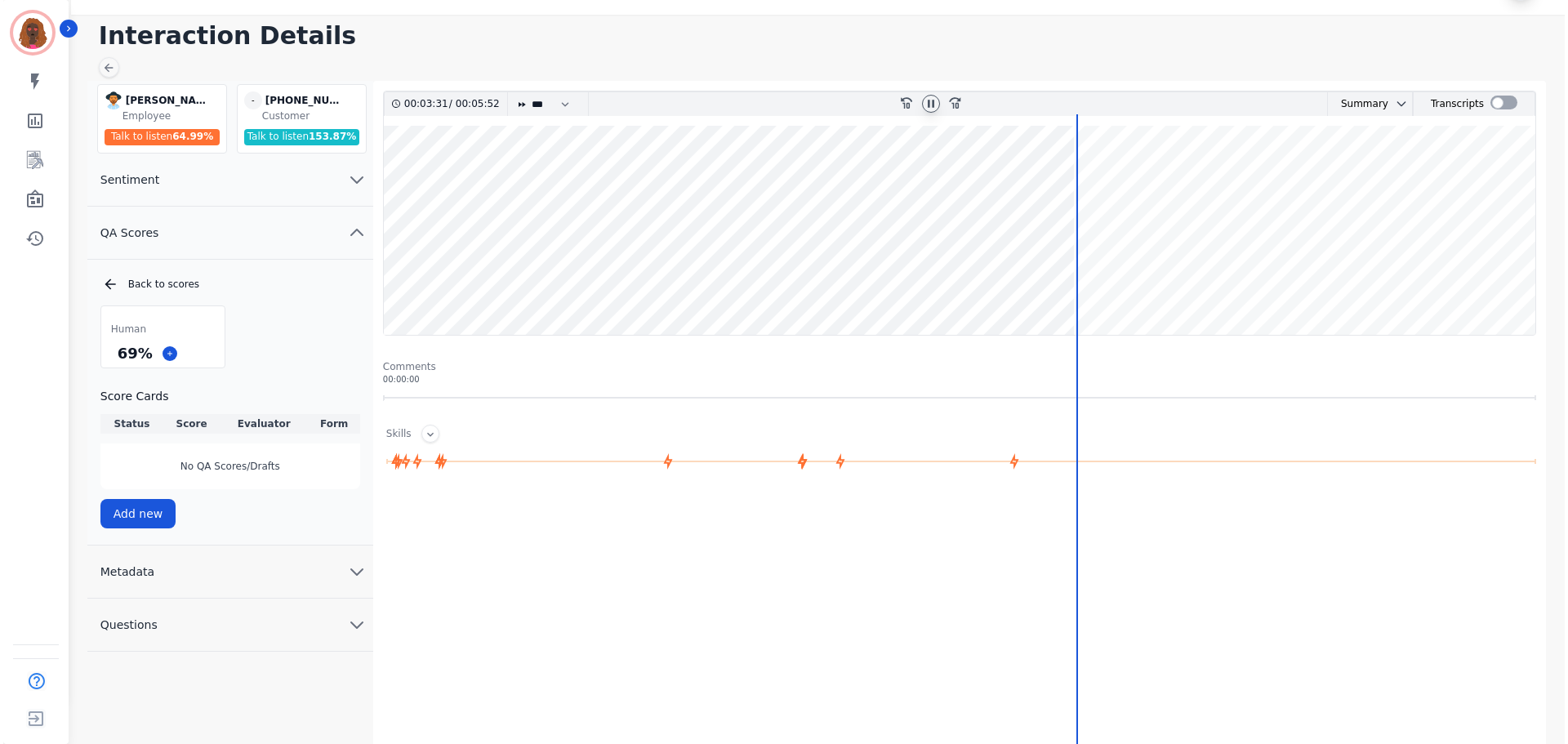
scroll to position [0, 0]
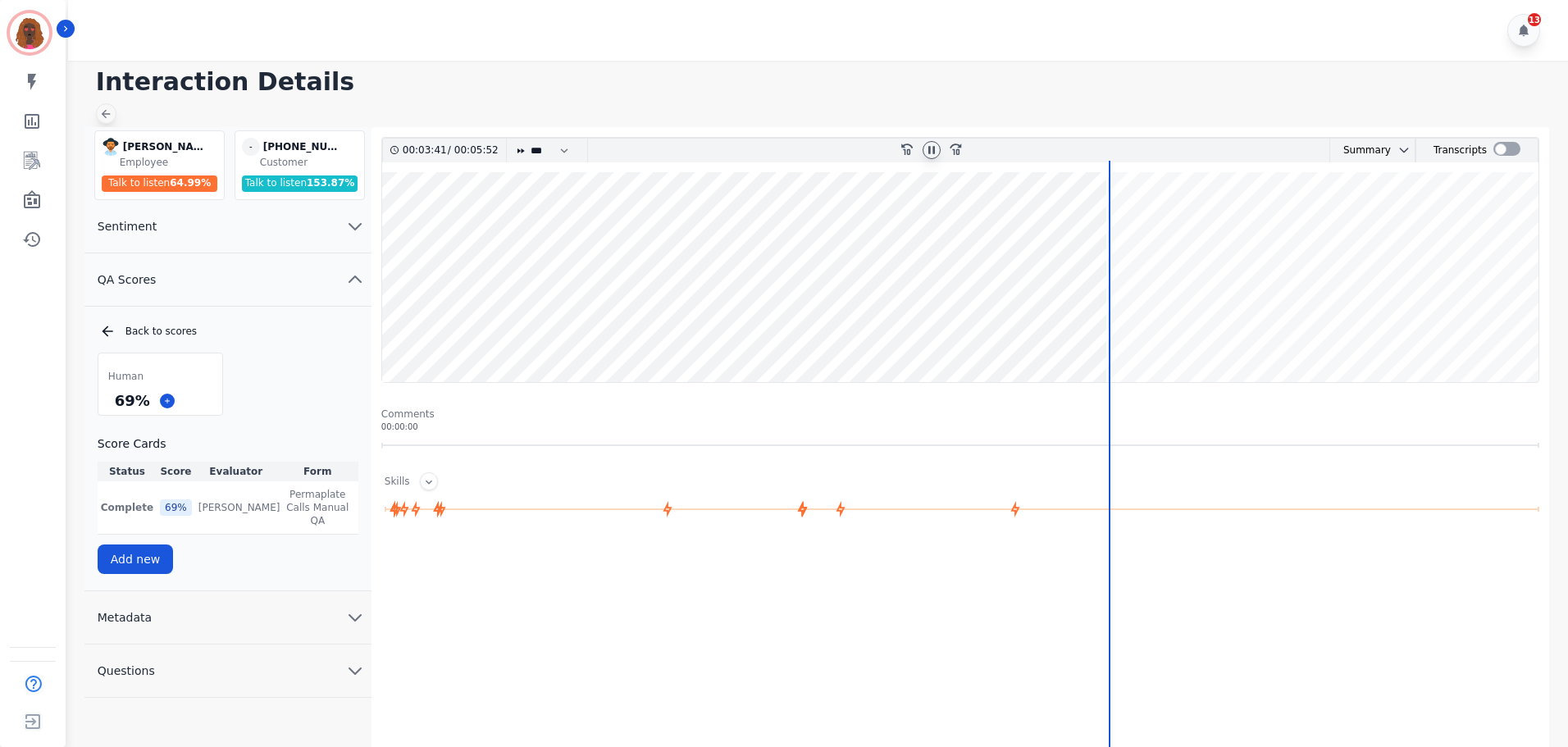
click at [107, 112] on icon at bounding box center [106, 114] width 13 height 13
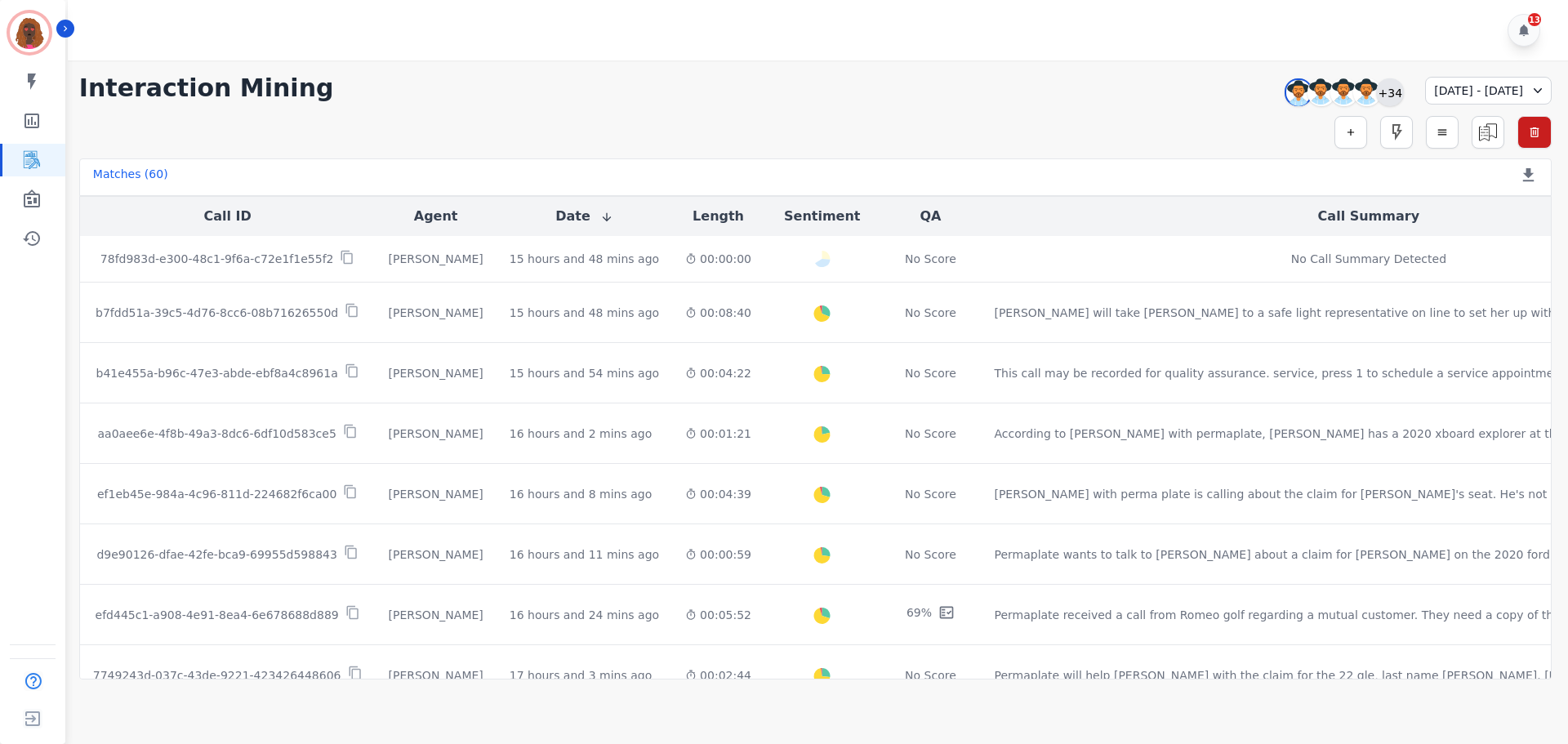
click at [1376, 89] on div "+34" at bounding box center [1389, 92] width 28 height 28
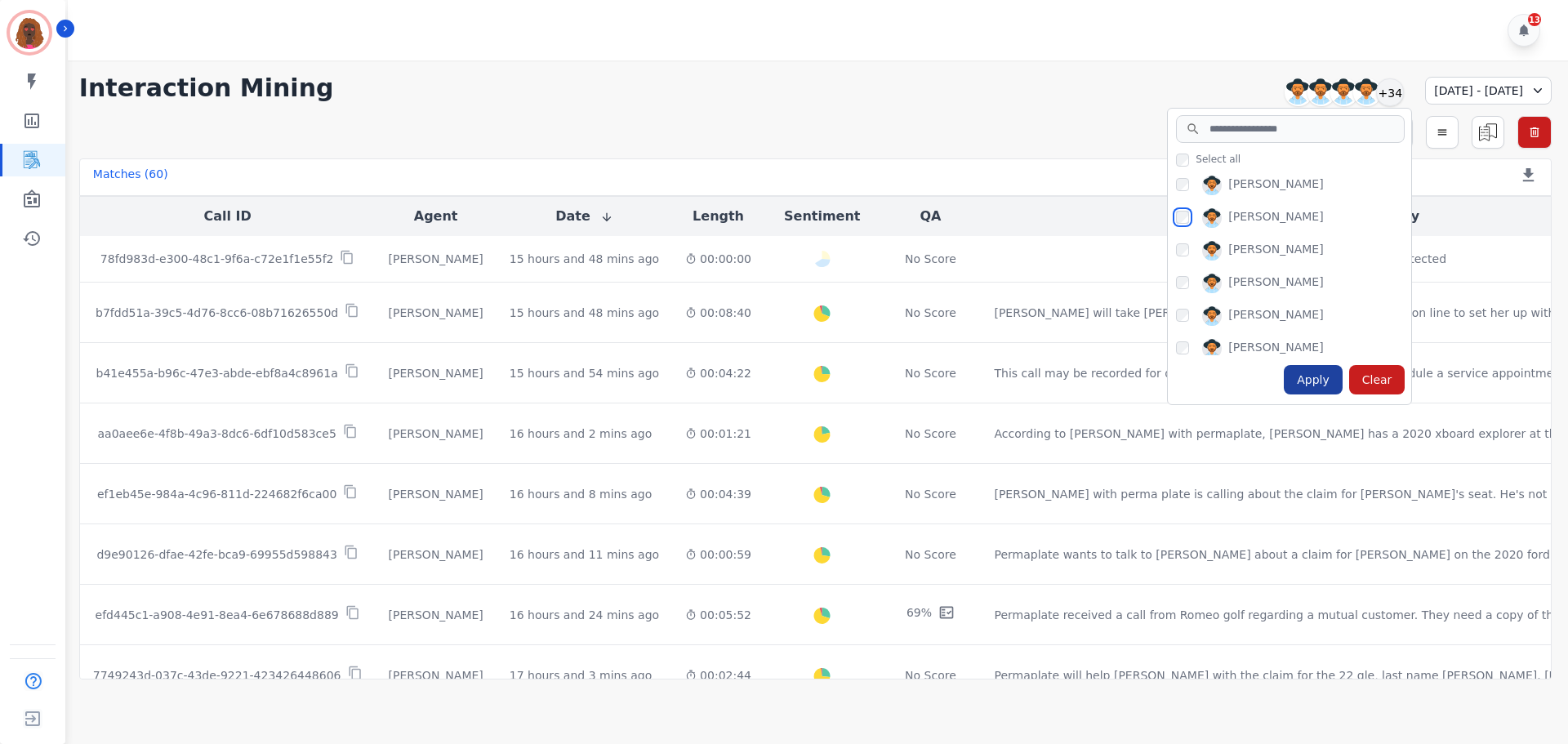
scroll to position [654, 0]
click at [1284, 391] on div "Apply" at bounding box center [1313, 380] width 59 height 29
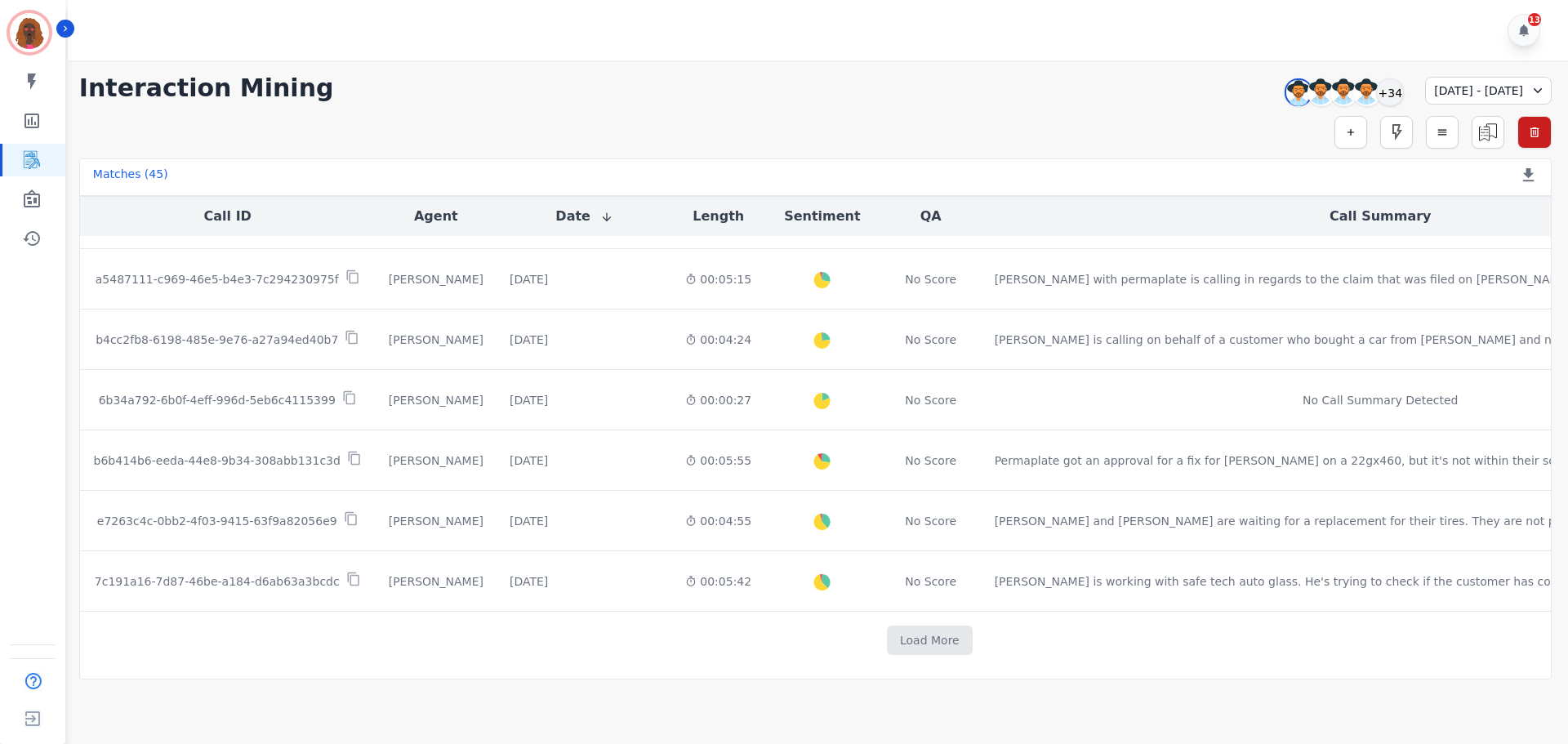
scroll to position [806, 0]
click at [824, 624] on td "Load More" at bounding box center [929, 640] width 1699 height 58
click at [887, 633] on button "Load More" at bounding box center [929, 639] width 86 height 29
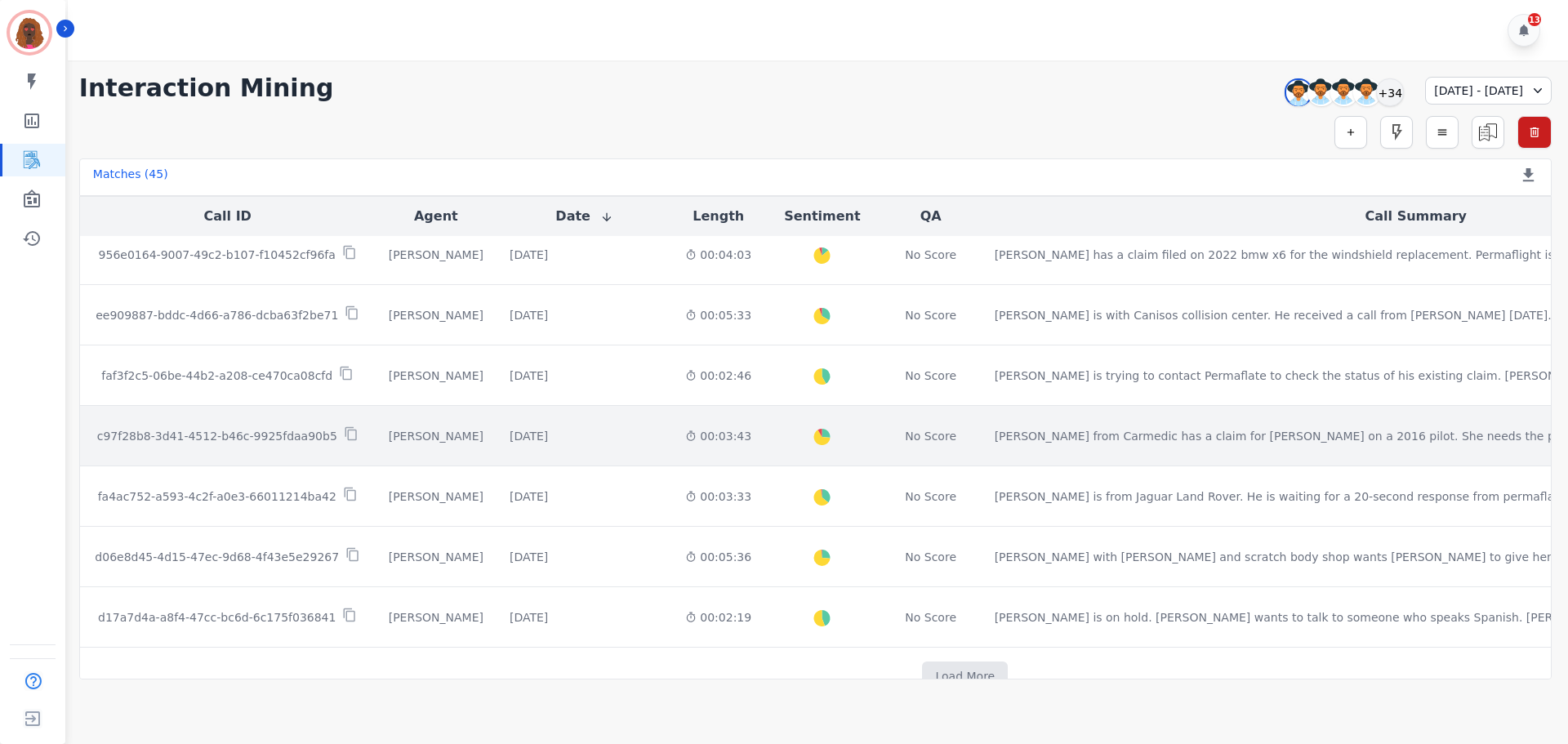
scroll to position [2015, 0]
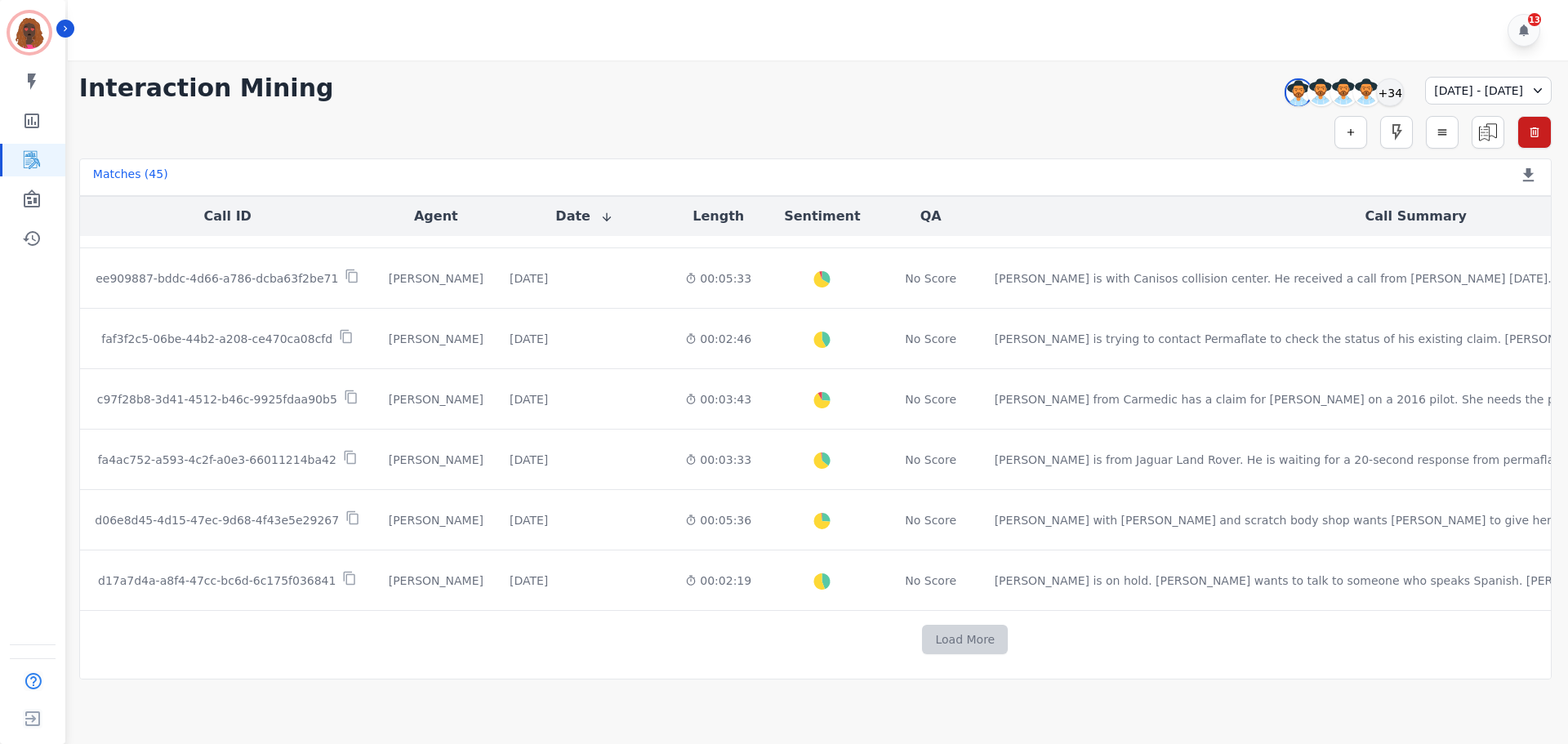
click at [922, 641] on button "Load More" at bounding box center [965, 639] width 86 height 29
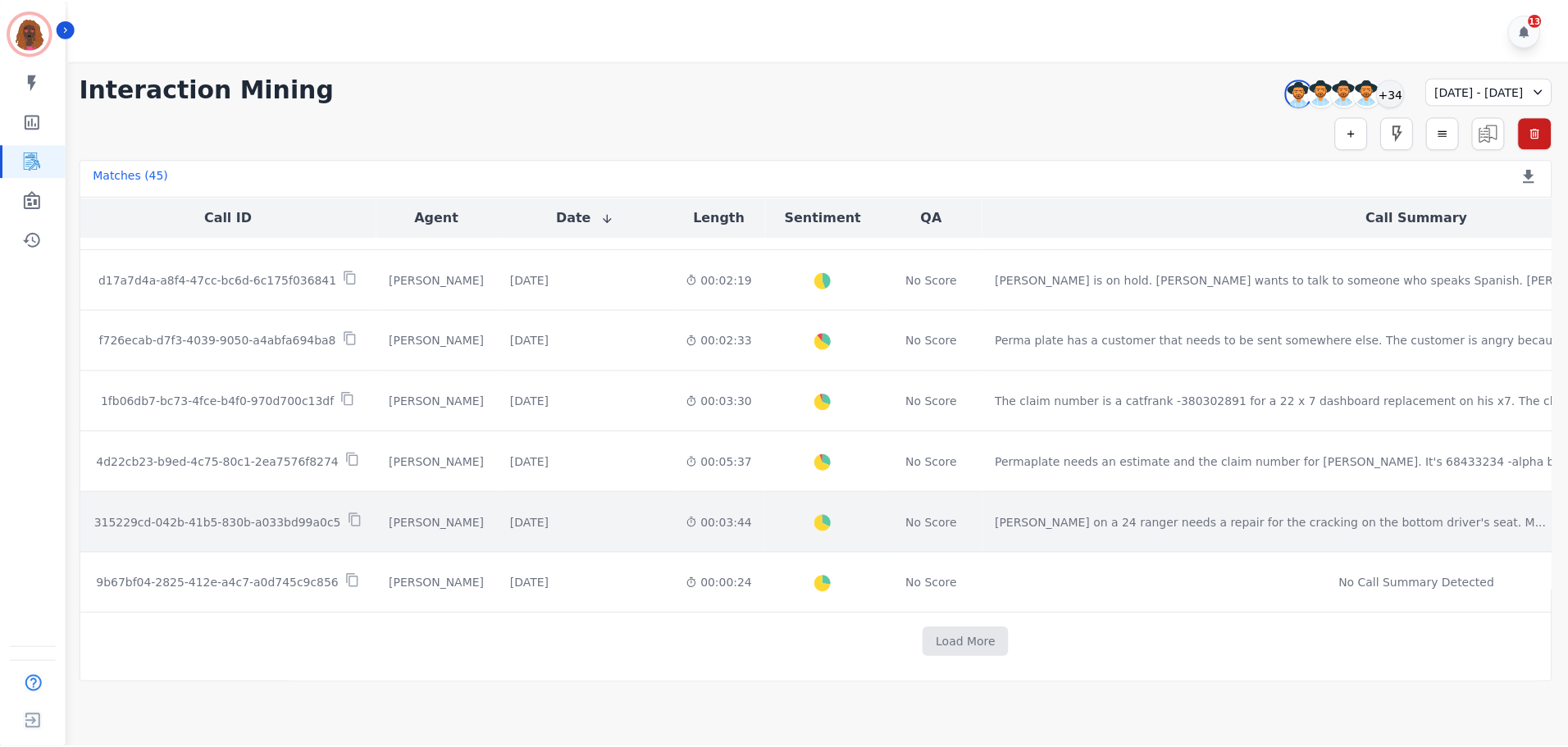
scroll to position [2316, 0]
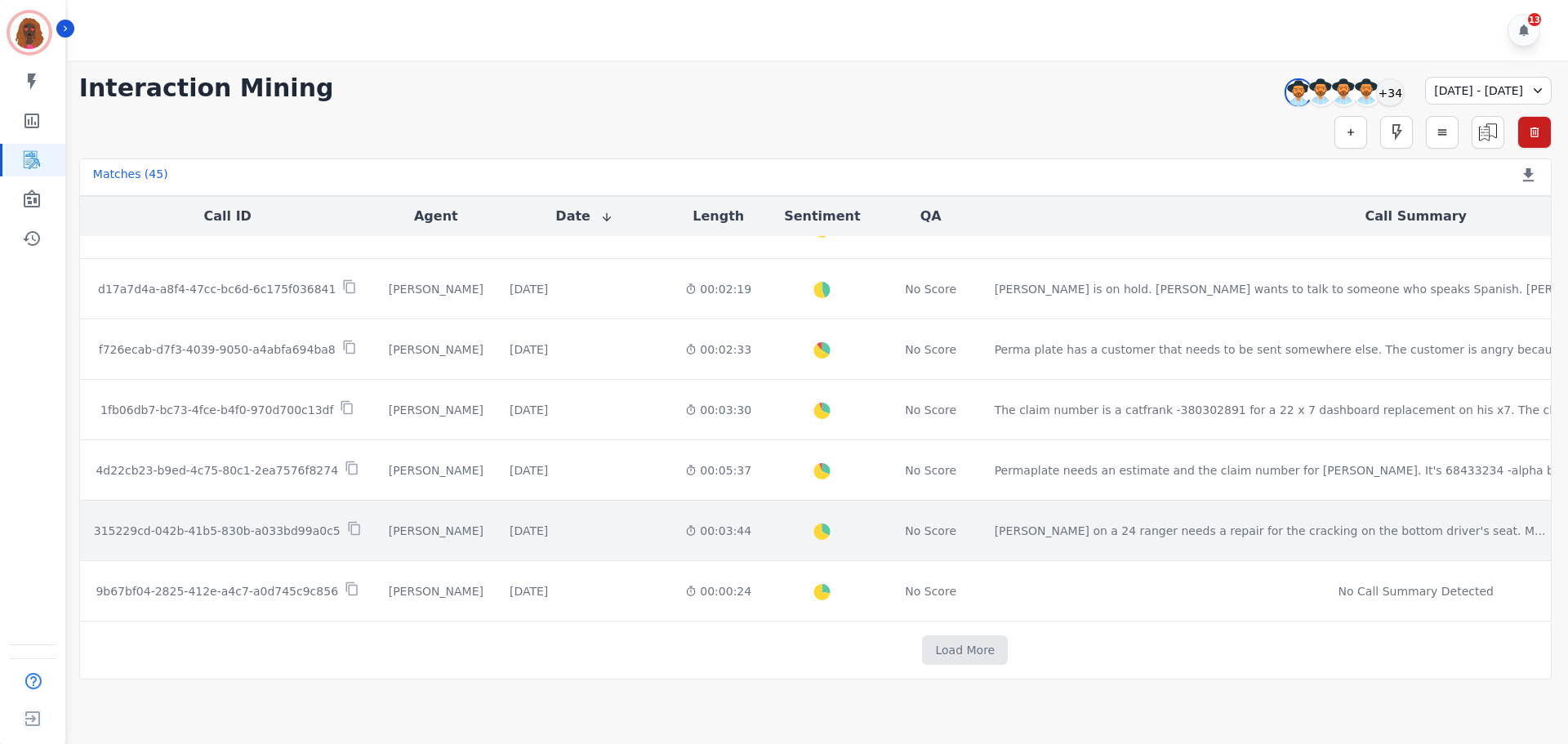
click at [398, 518] on td "[PERSON_NAME]" at bounding box center [435, 531] width 121 height 60
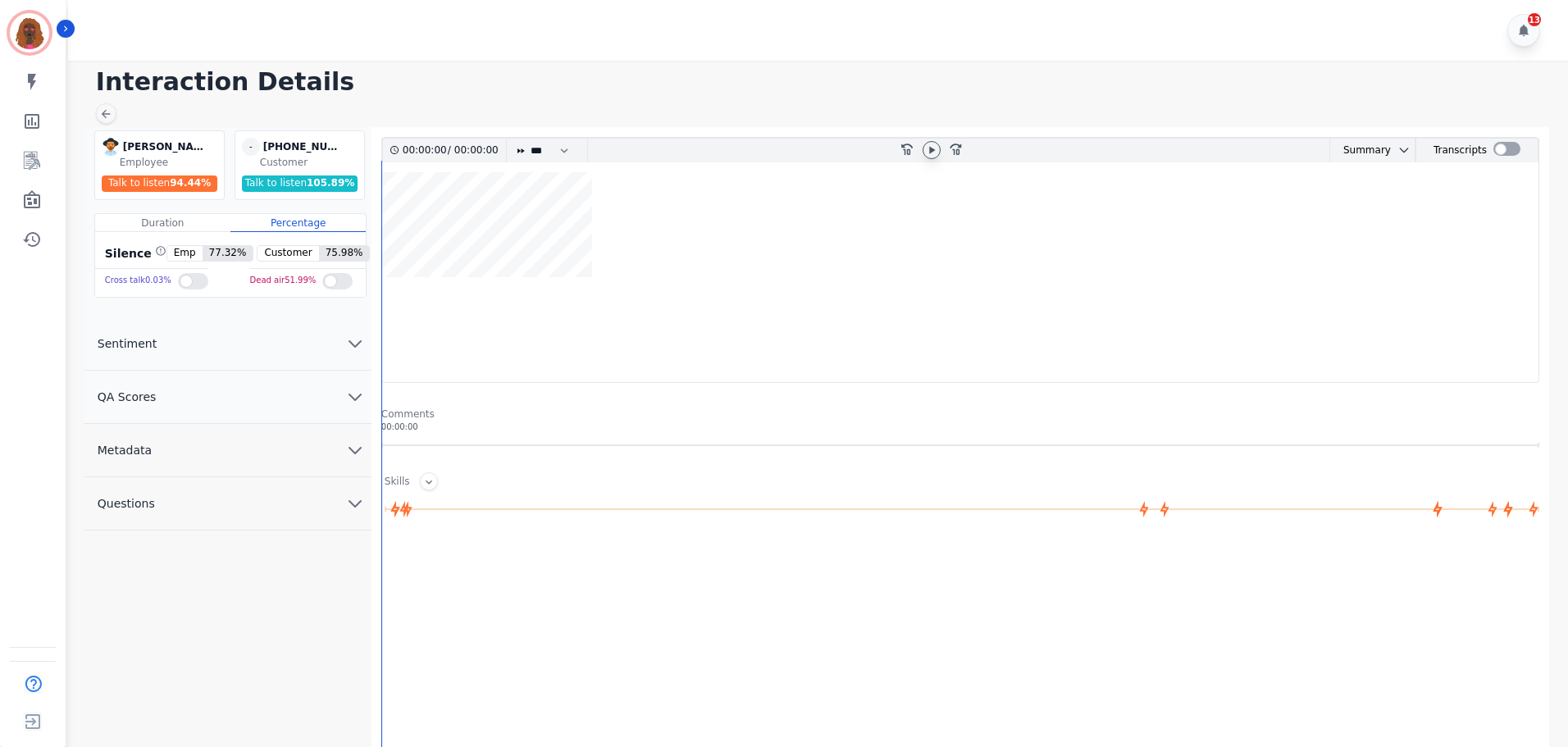
click at [929, 149] on icon at bounding box center [932, 149] width 6 height 8
click at [929, 149] on icon at bounding box center [932, 149] width 7 height 8
click at [320, 395] on button "QA Scores" at bounding box center [228, 397] width 287 height 53
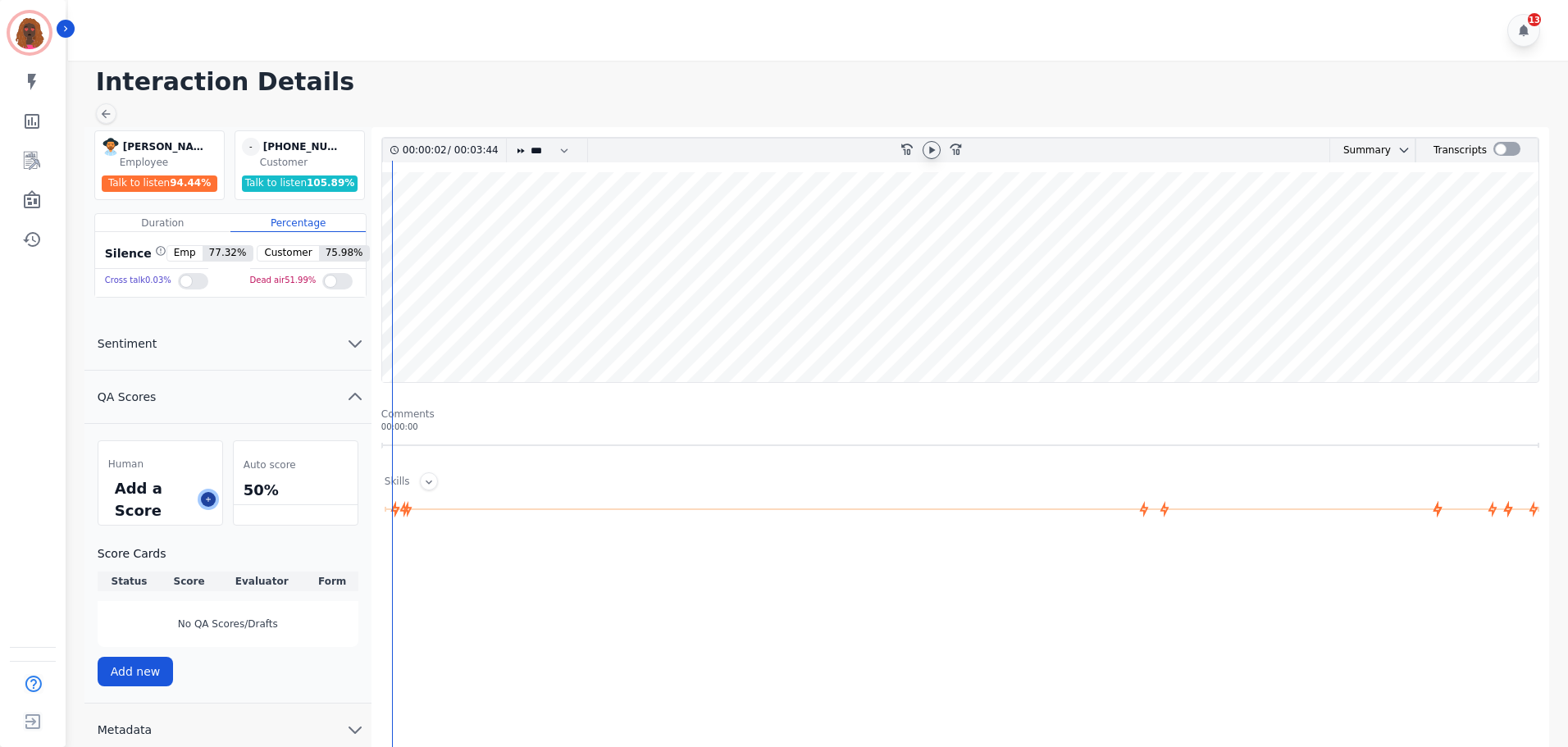
click at [205, 506] on button at bounding box center [208, 499] width 15 height 15
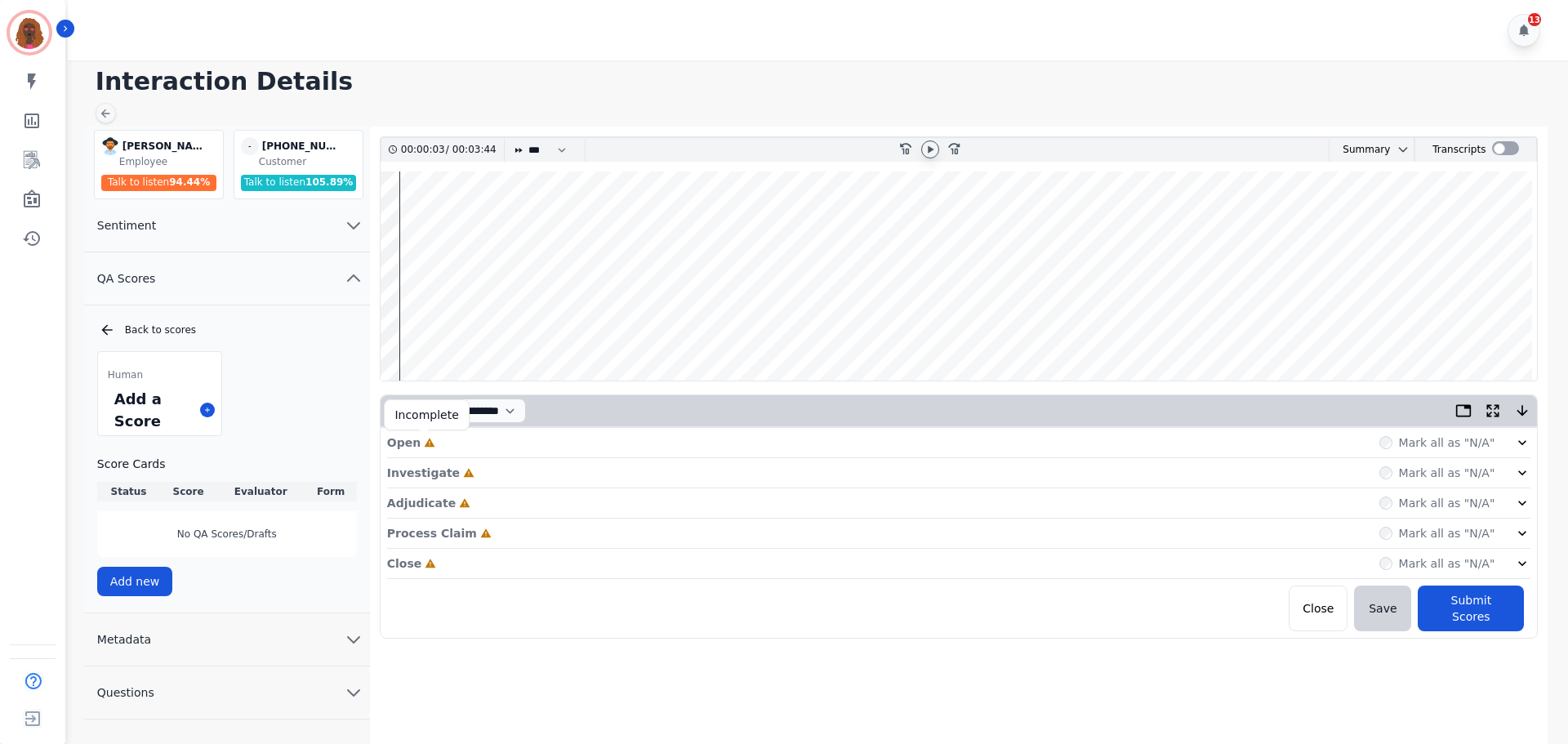
click at [425, 441] on icon at bounding box center [430, 442] width 11 height 9
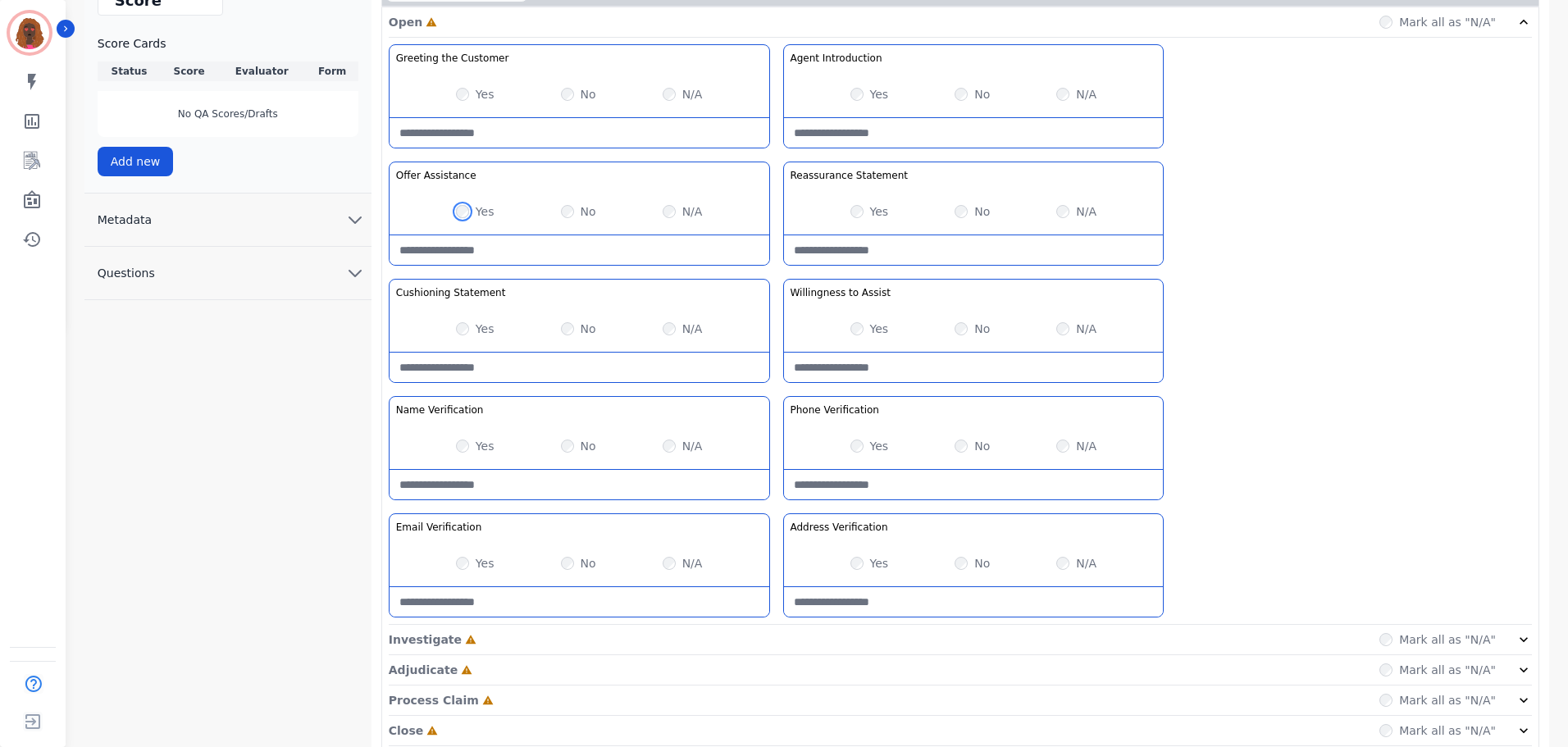
scroll to position [477, 0]
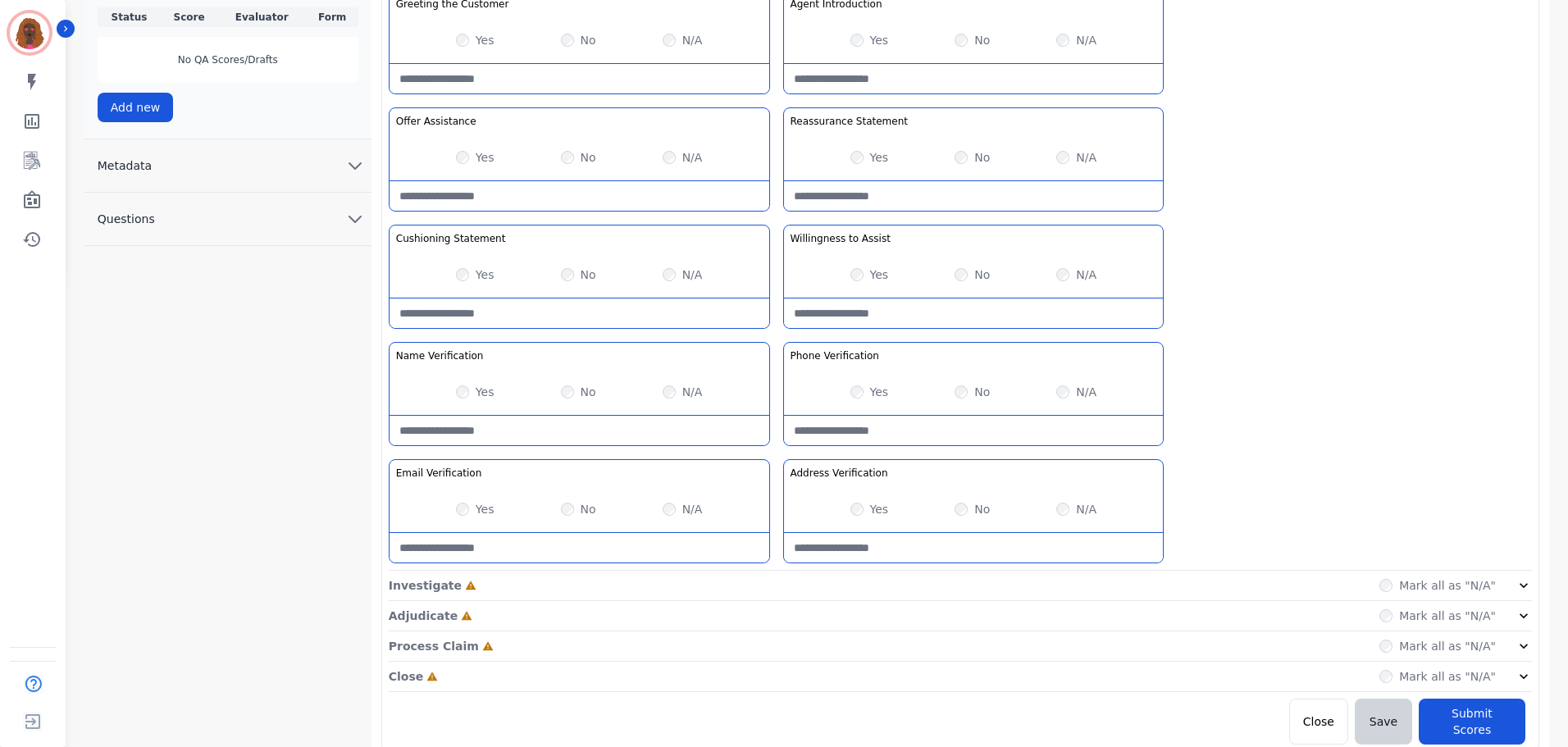
click at [765, 586] on div "Investigate Incomplete Mark all as "N/A"" at bounding box center [960, 586] width 1143 height 30
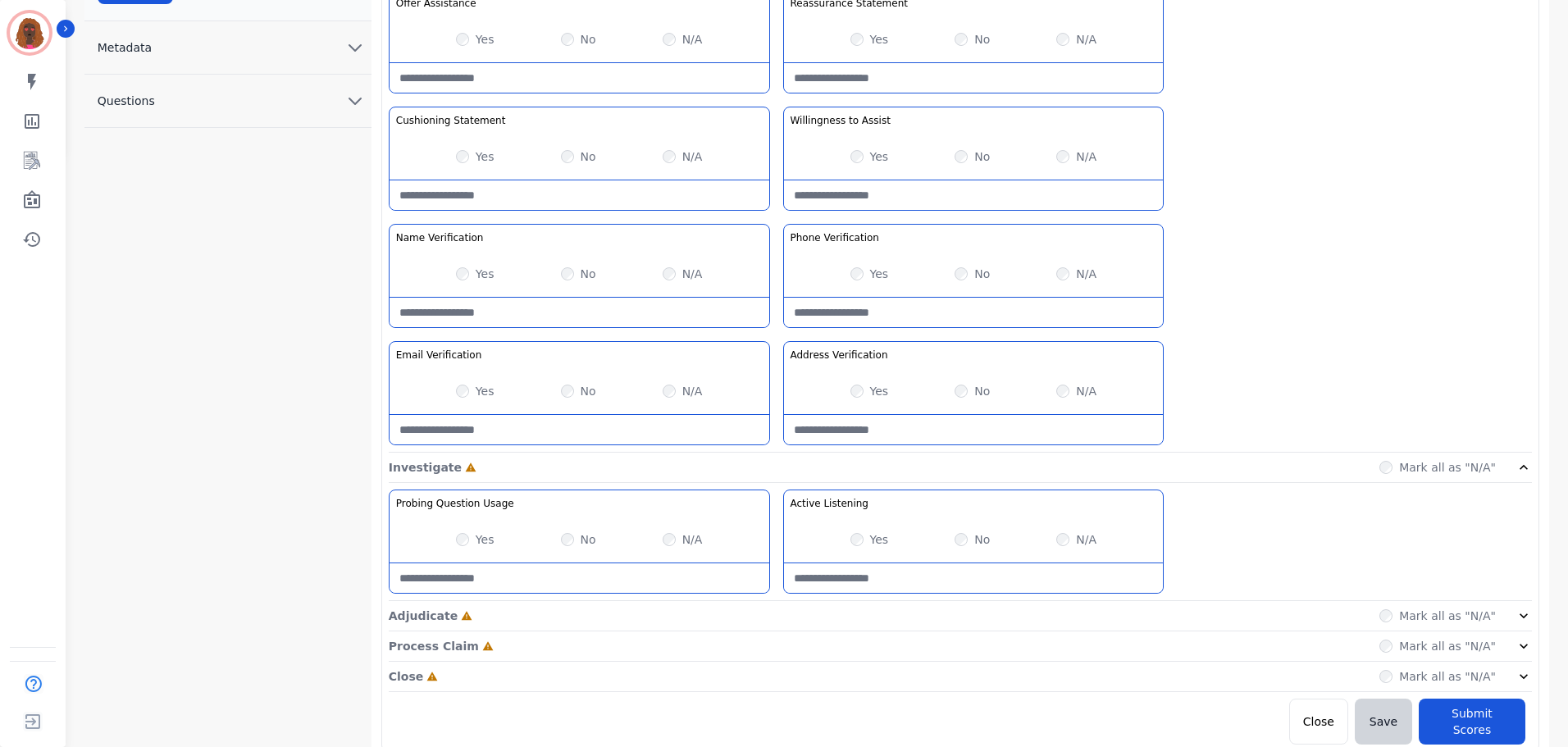
click at [777, 609] on div "Adjudicate Incomplete Mark all as "N/A"" at bounding box center [960, 616] width 1143 height 30
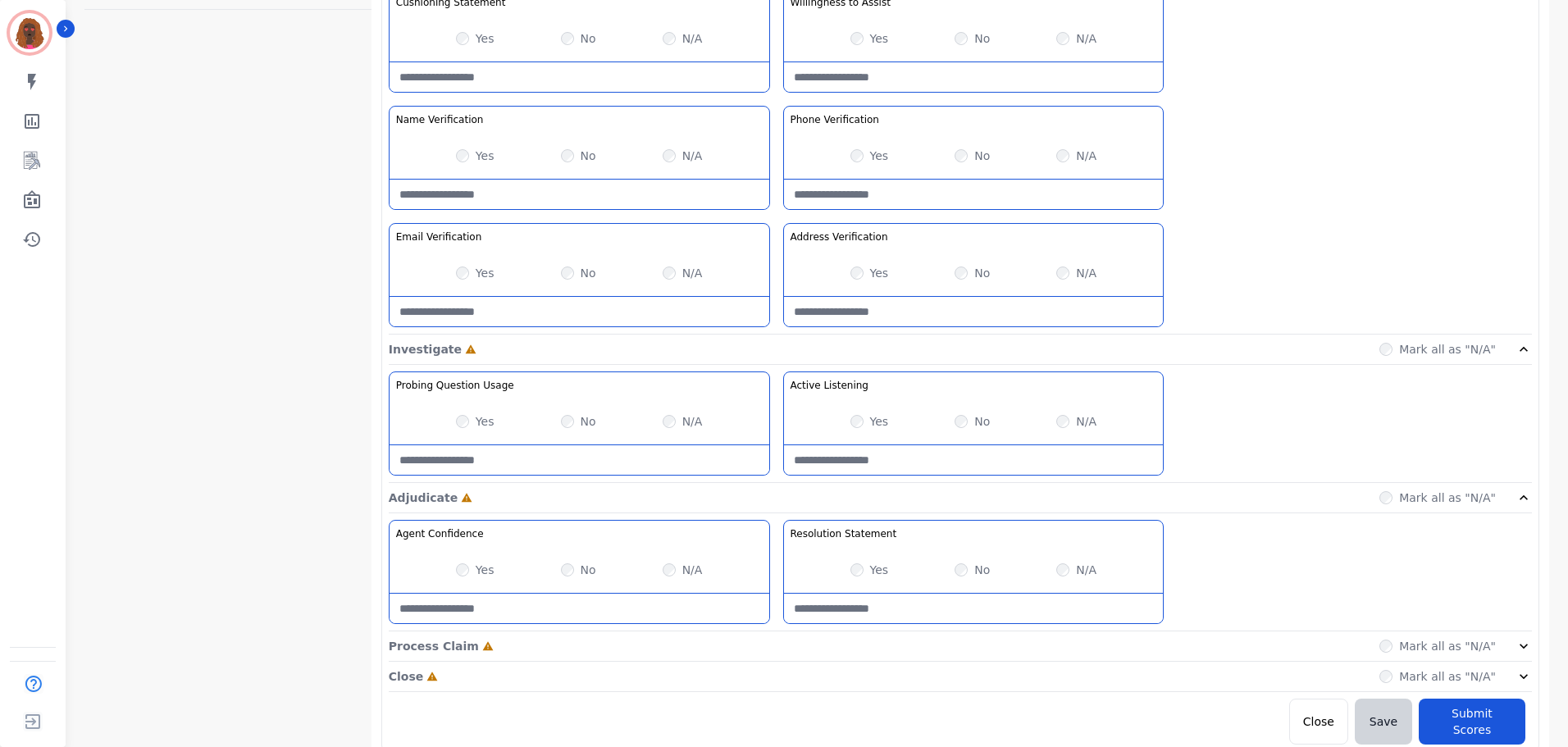
click at [771, 649] on div "Process Claim Incomplete Mark all as "N/A"" at bounding box center [960, 646] width 1143 height 30
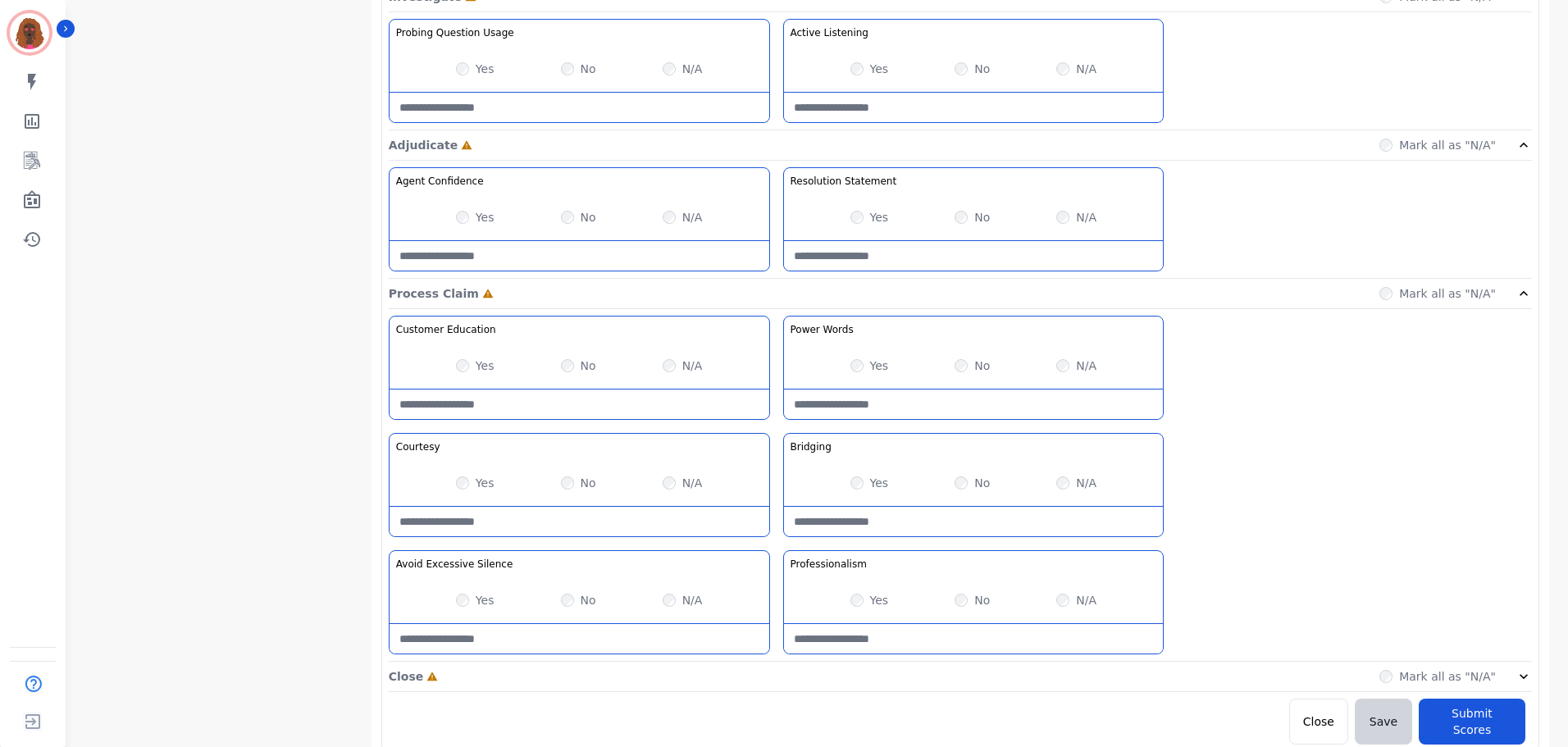
click at [771, 683] on div "Close Incomplete Mark all as "N/A"" at bounding box center [960, 676] width 1143 height 30
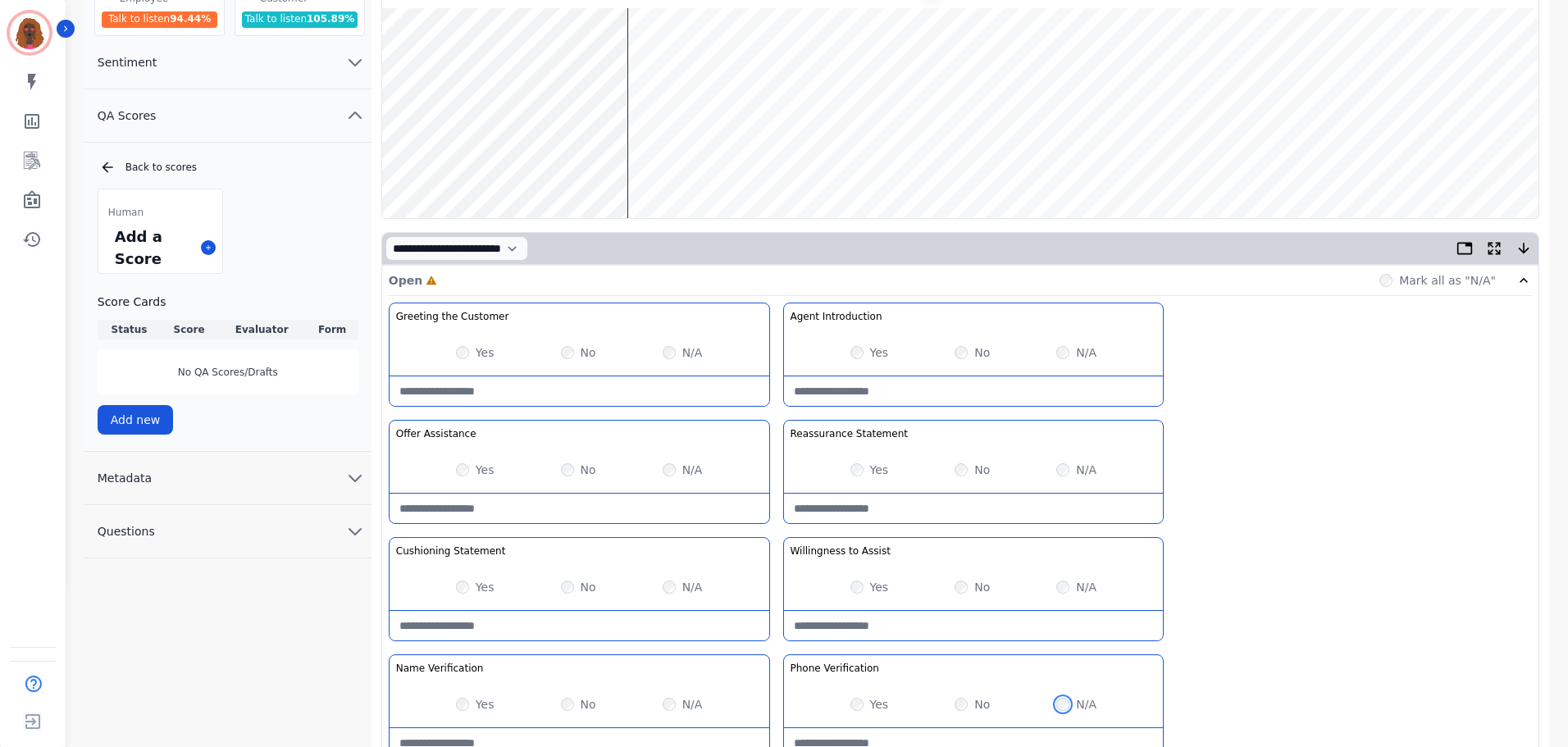
scroll to position [163, 0]
click at [933, 512] on Statement-note at bounding box center [974, 509] width 379 height 29
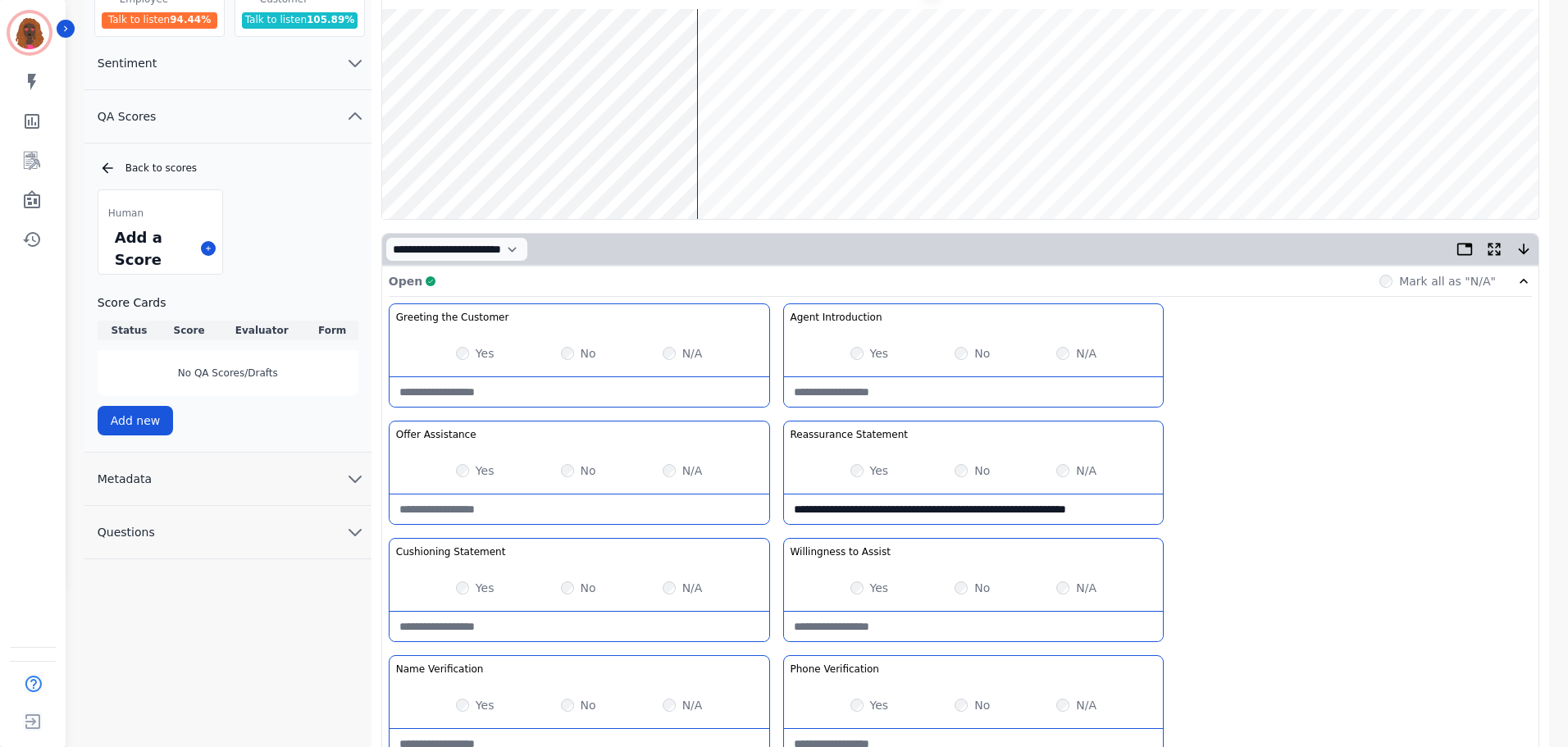
scroll to position [9, 0]
type Statement-note "**********"
click at [451, 165] on wave at bounding box center [959, 114] width 1156 height 210
click at [504, 163] on wave at bounding box center [959, 114] width 1156 height 210
click at [546, 165] on wave at bounding box center [959, 114] width 1156 height 210
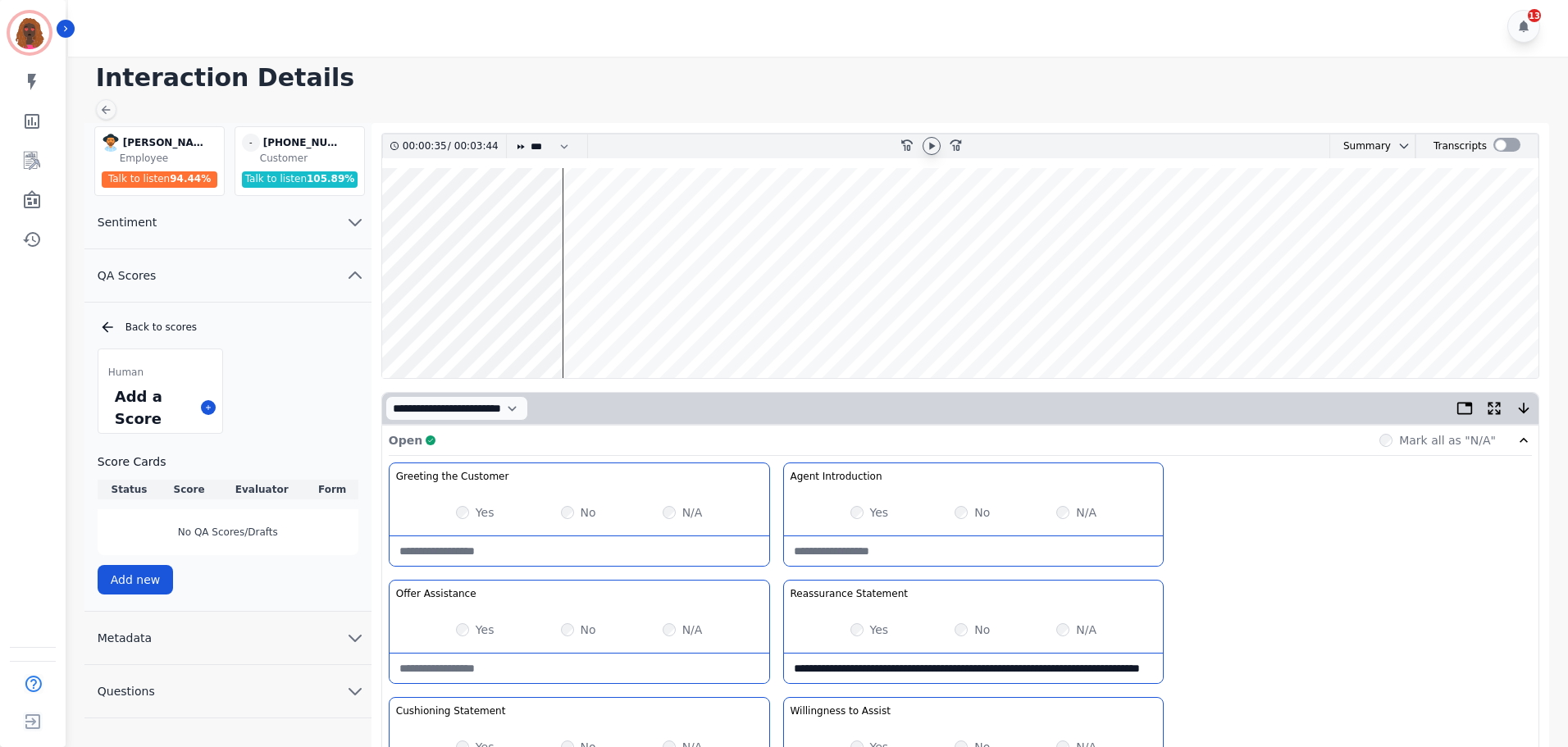
scroll to position [0, 0]
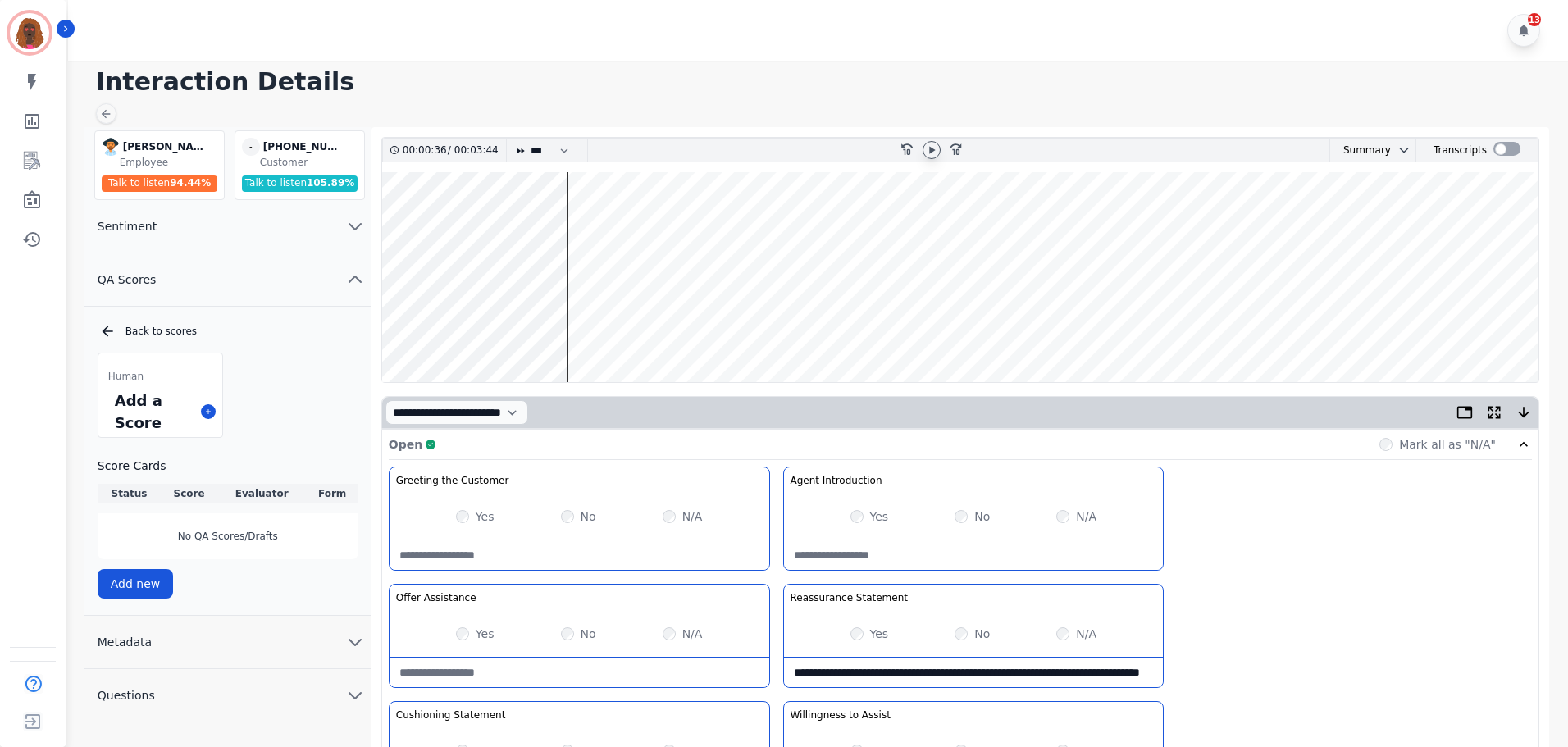
click at [576, 327] on wave at bounding box center [959, 277] width 1156 height 210
click at [604, 223] on wave at bounding box center [959, 277] width 1156 height 210
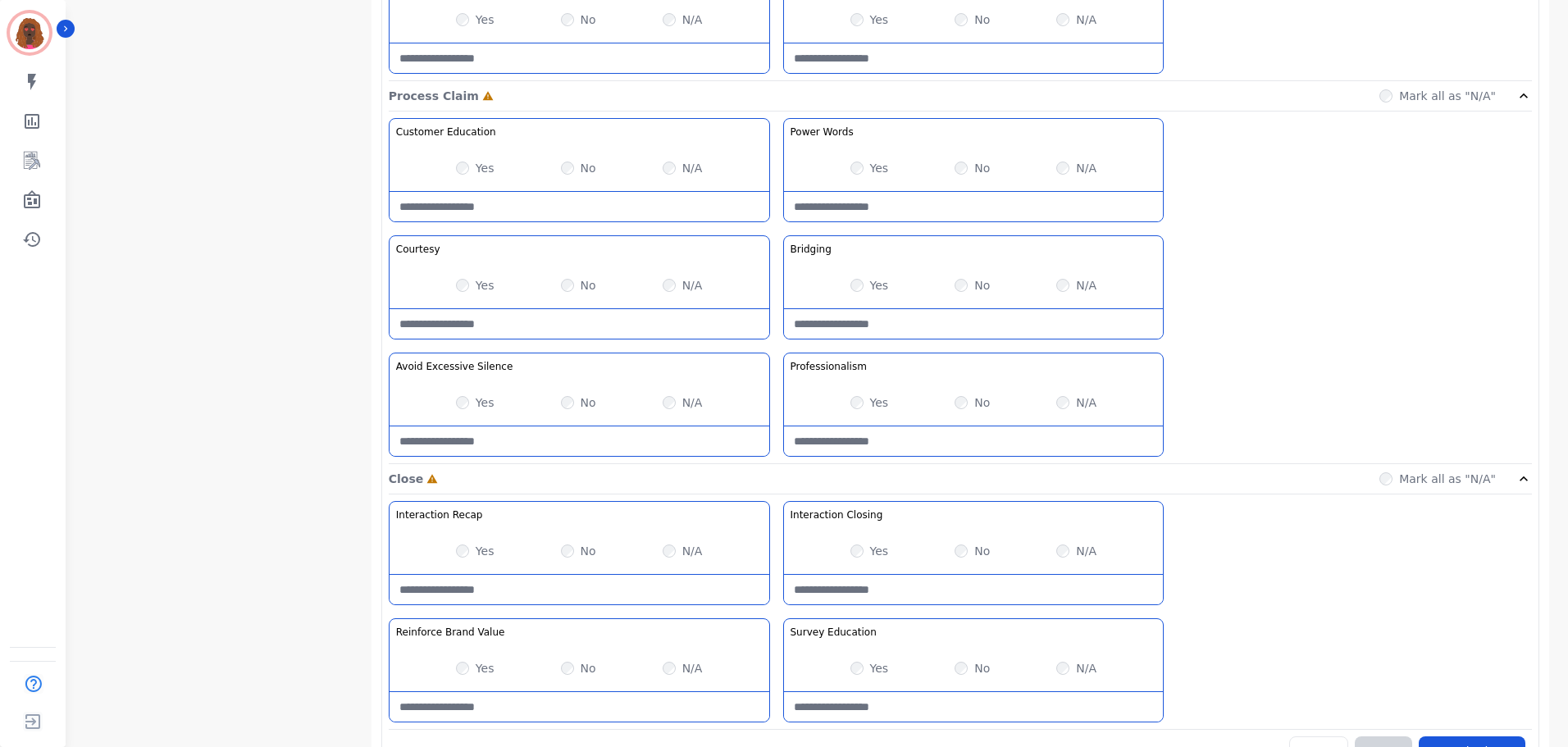
scroll to position [1300, 0]
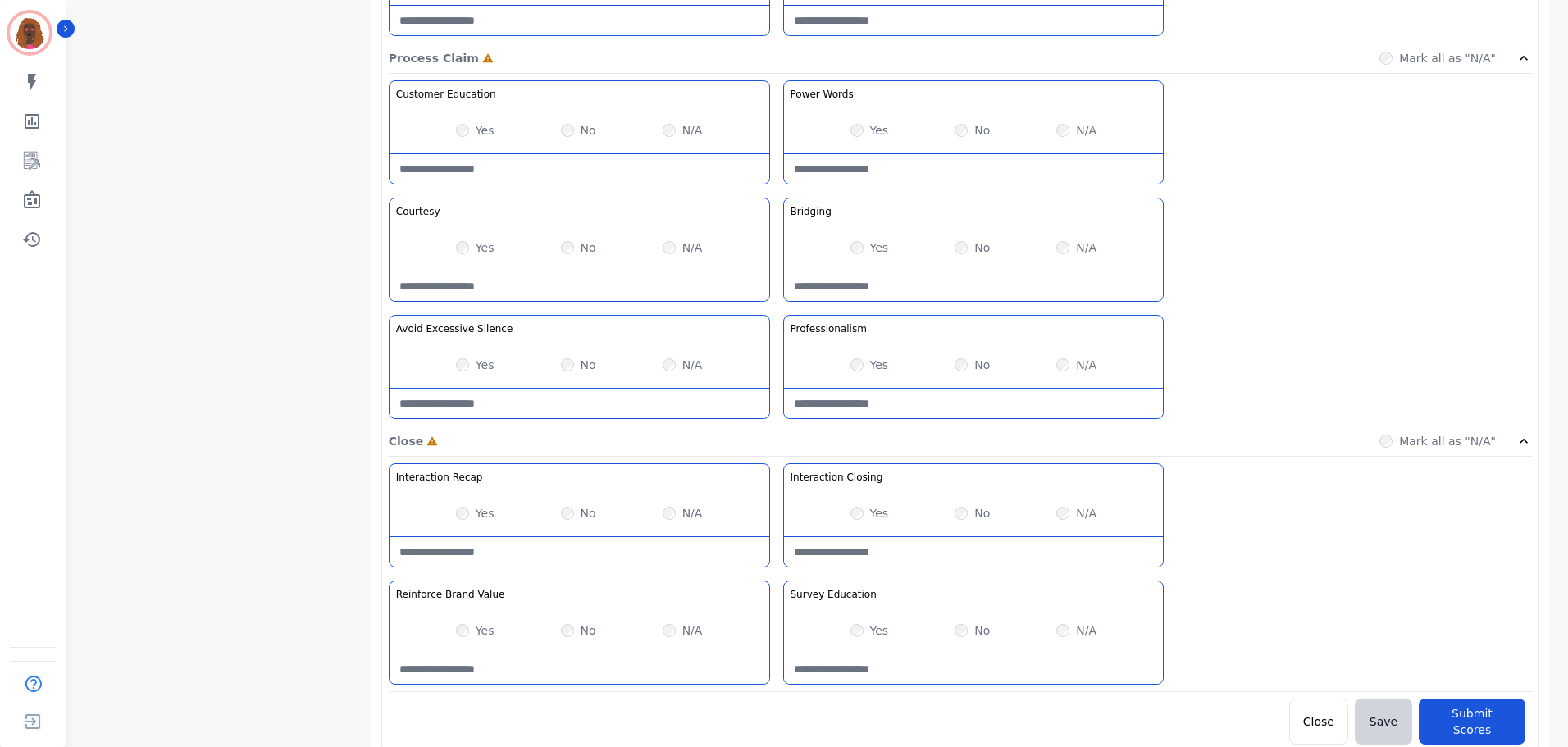
click at [560, 394] on Silence-note at bounding box center [579, 403] width 379 height 29
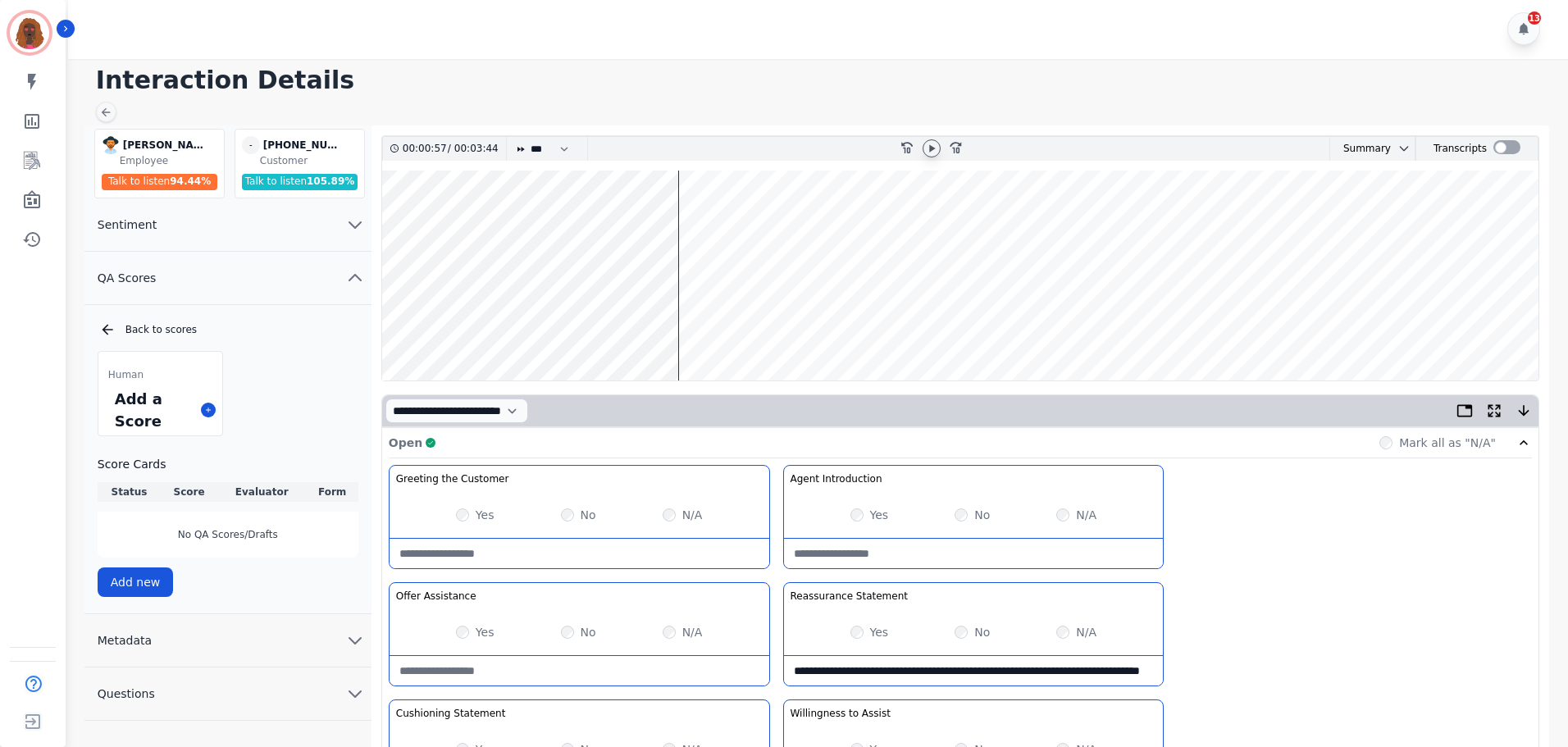
scroll to position [0, 0]
click at [577, 326] on wave at bounding box center [959, 277] width 1156 height 210
click at [604, 223] on wave at bounding box center [959, 277] width 1156 height 210
click at [729, 327] on wave at bounding box center [959, 277] width 1156 height 210
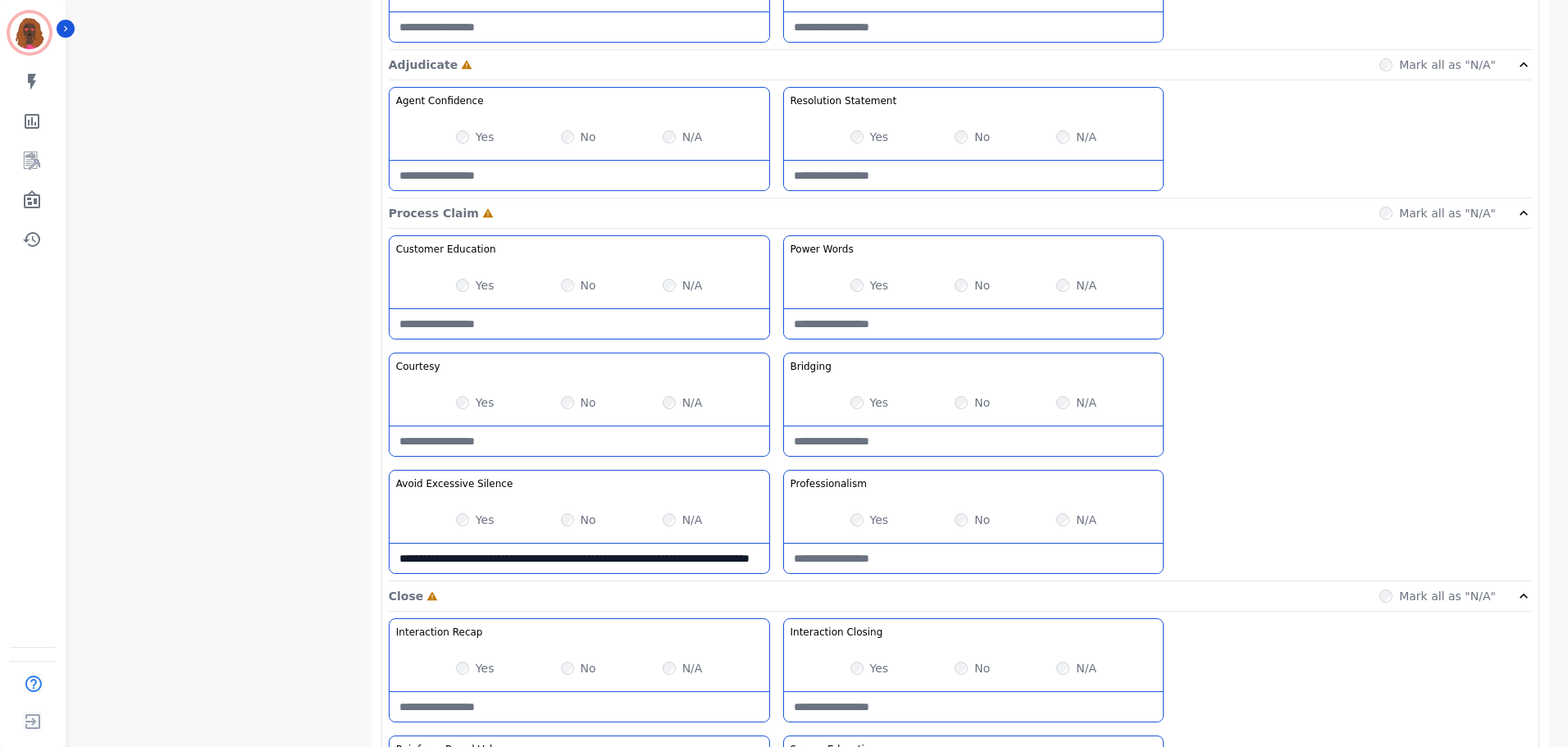
scroll to position [1147, 0]
click at [512, 567] on Silence-note "**********" at bounding box center [579, 556] width 379 height 29
click at [574, 567] on Silence-note "**********" at bounding box center [579, 556] width 379 height 29
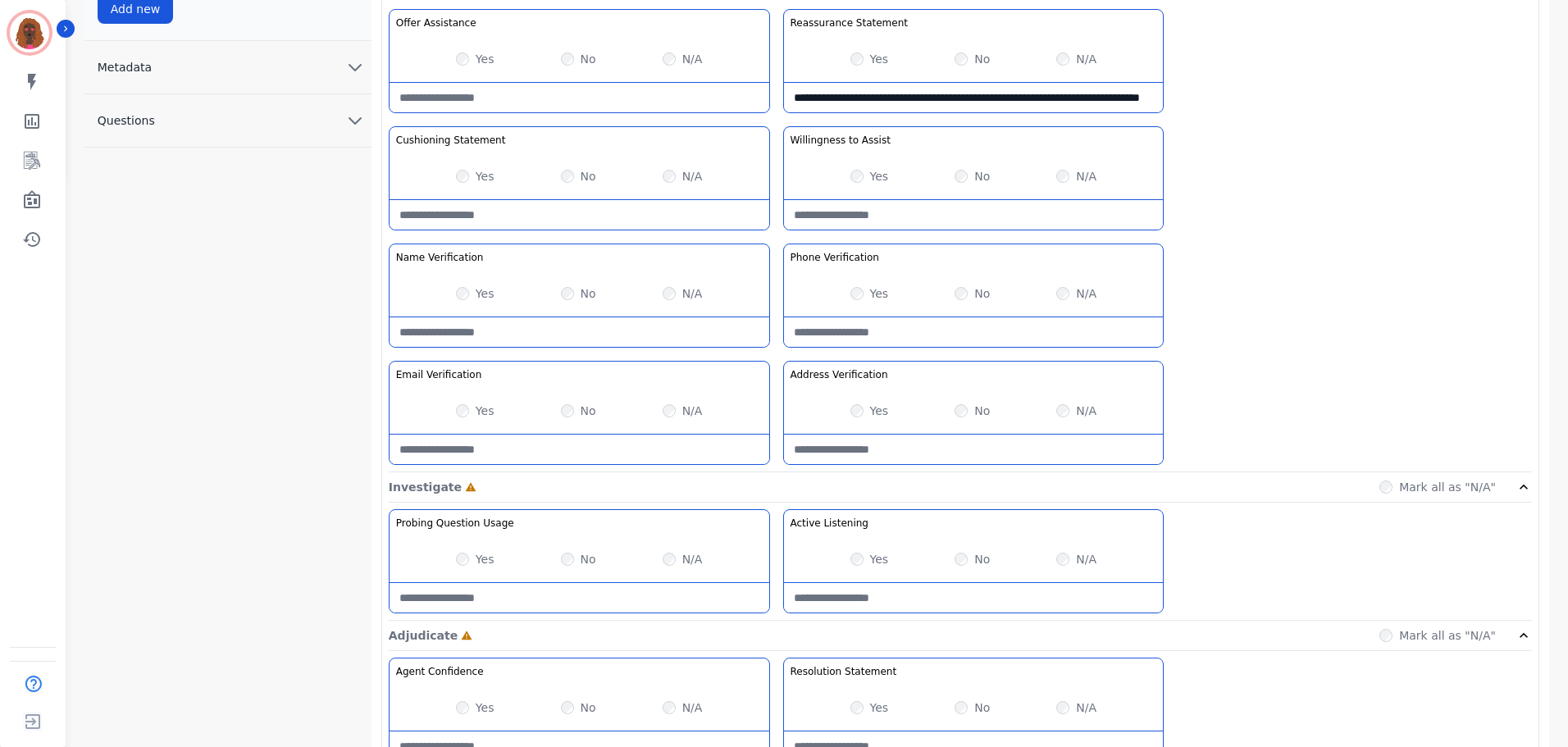
scroll to position [574, 0]
type Silence-note "**********"
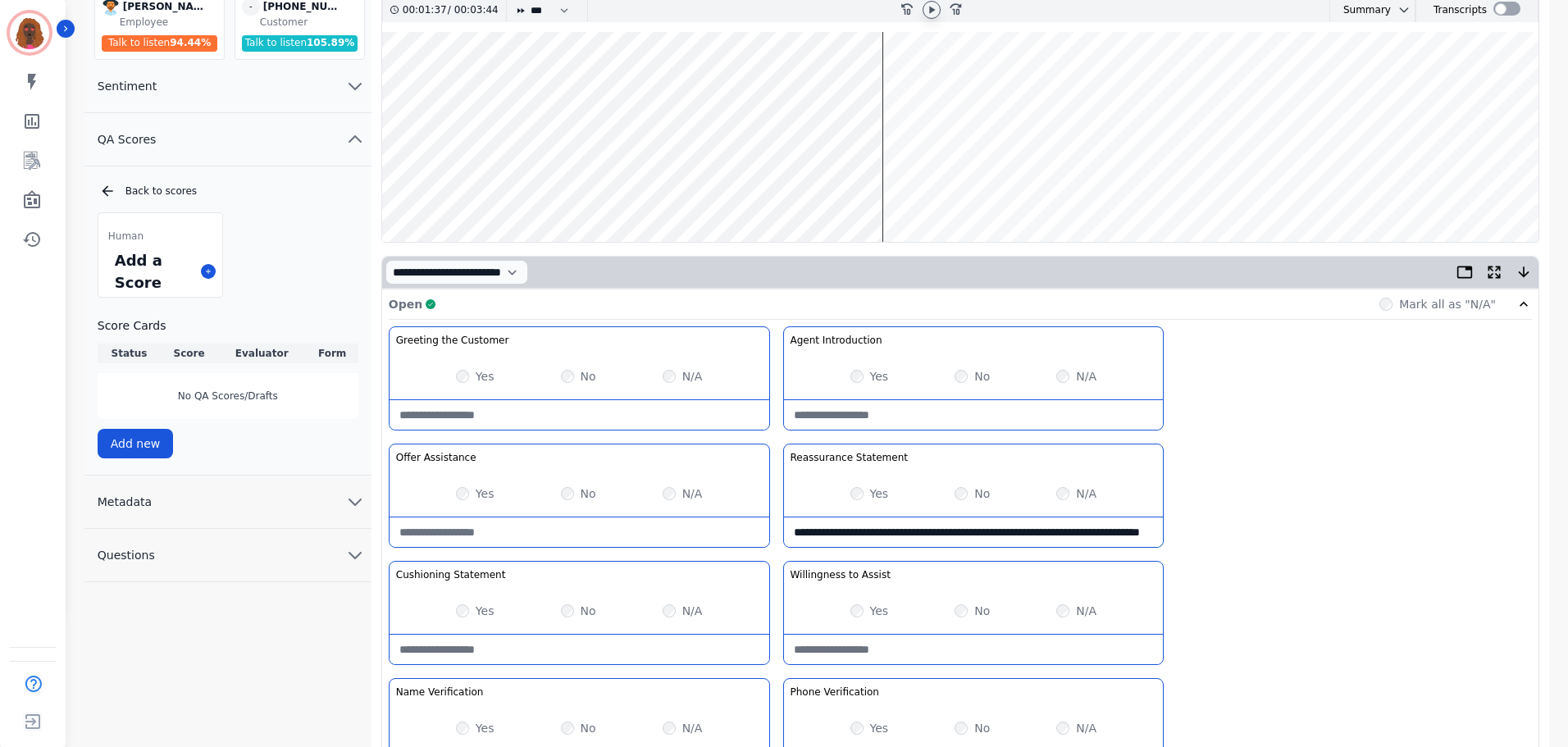
scroll to position [0, 0]
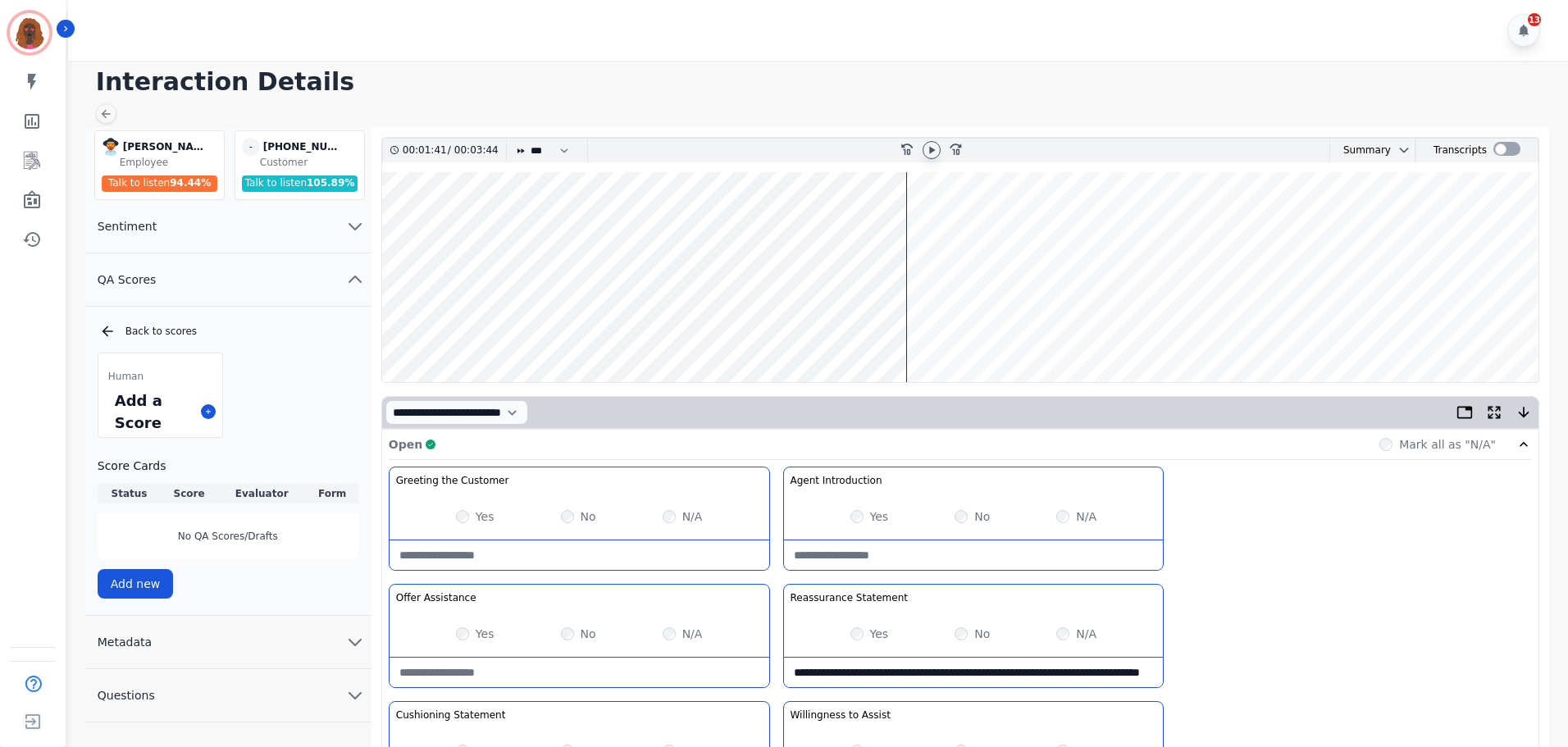
click at [914, 329] on wave at bounding box center [959, 277] width 1156 height 210
click at [956, 228] on wave at bounding box center [959, 277] width 1156 height 210
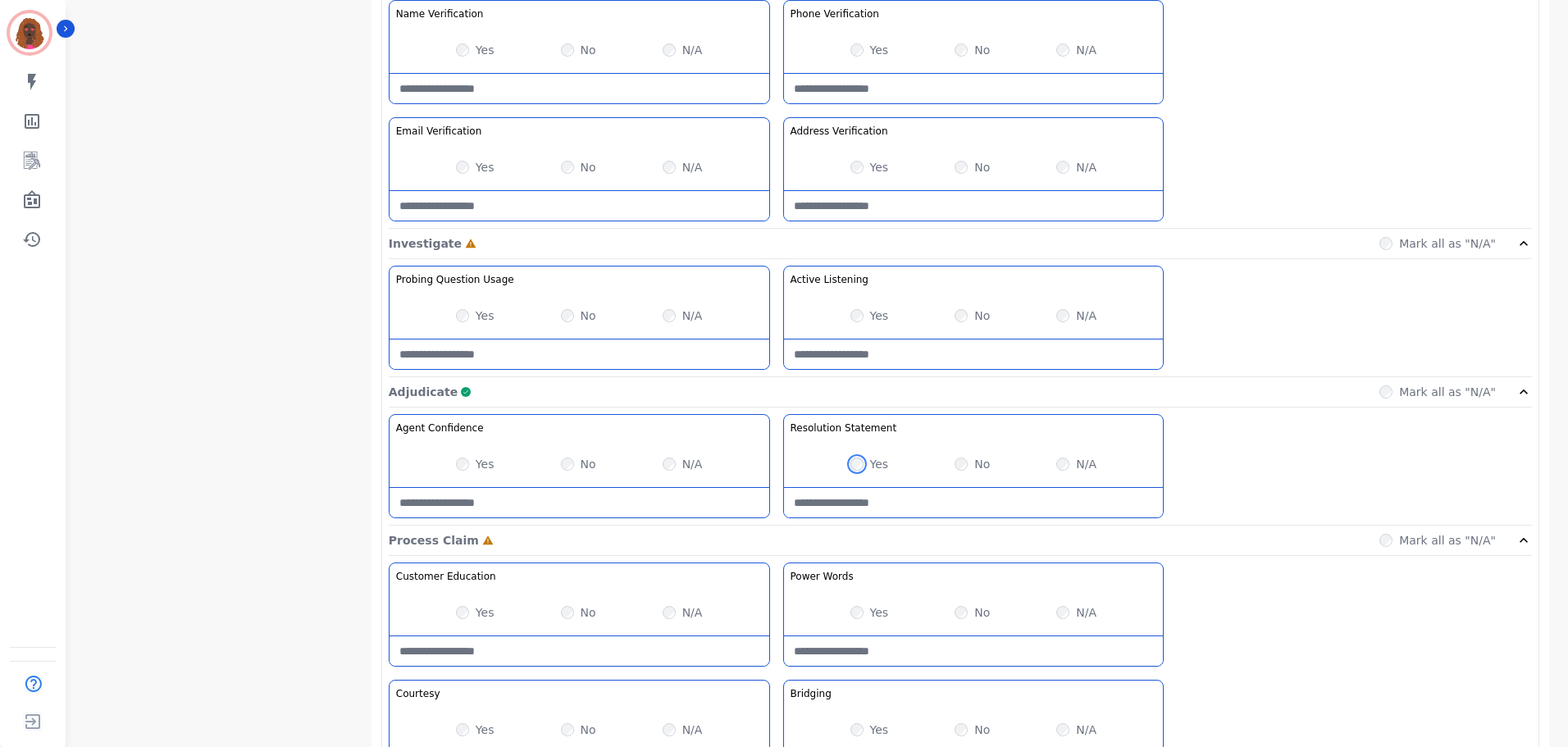
scroll to position [819, 0]
click at [536, 355] on Usage-note at bounding box center [579, 353] width 379 height 29
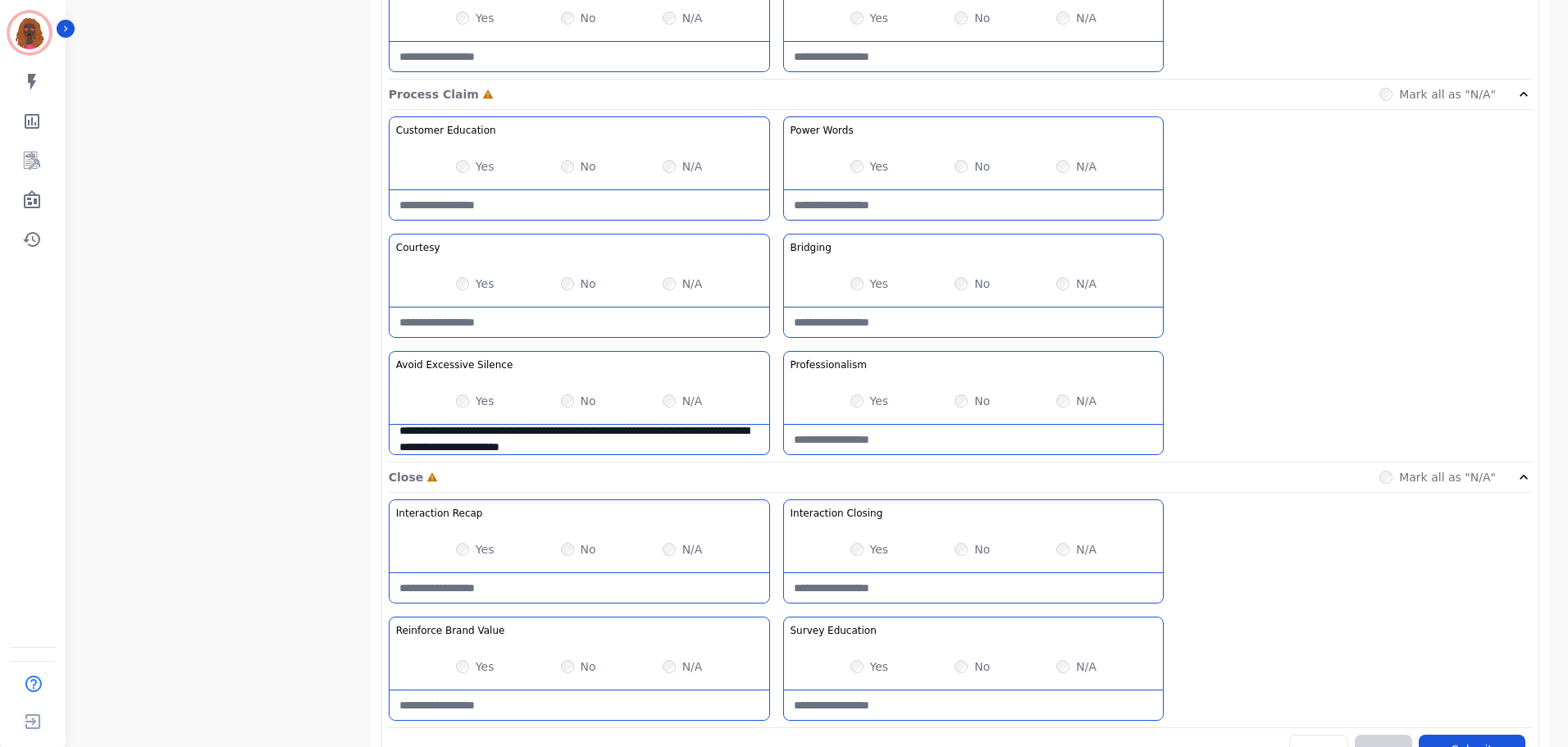
scroll to position [1300, 0]
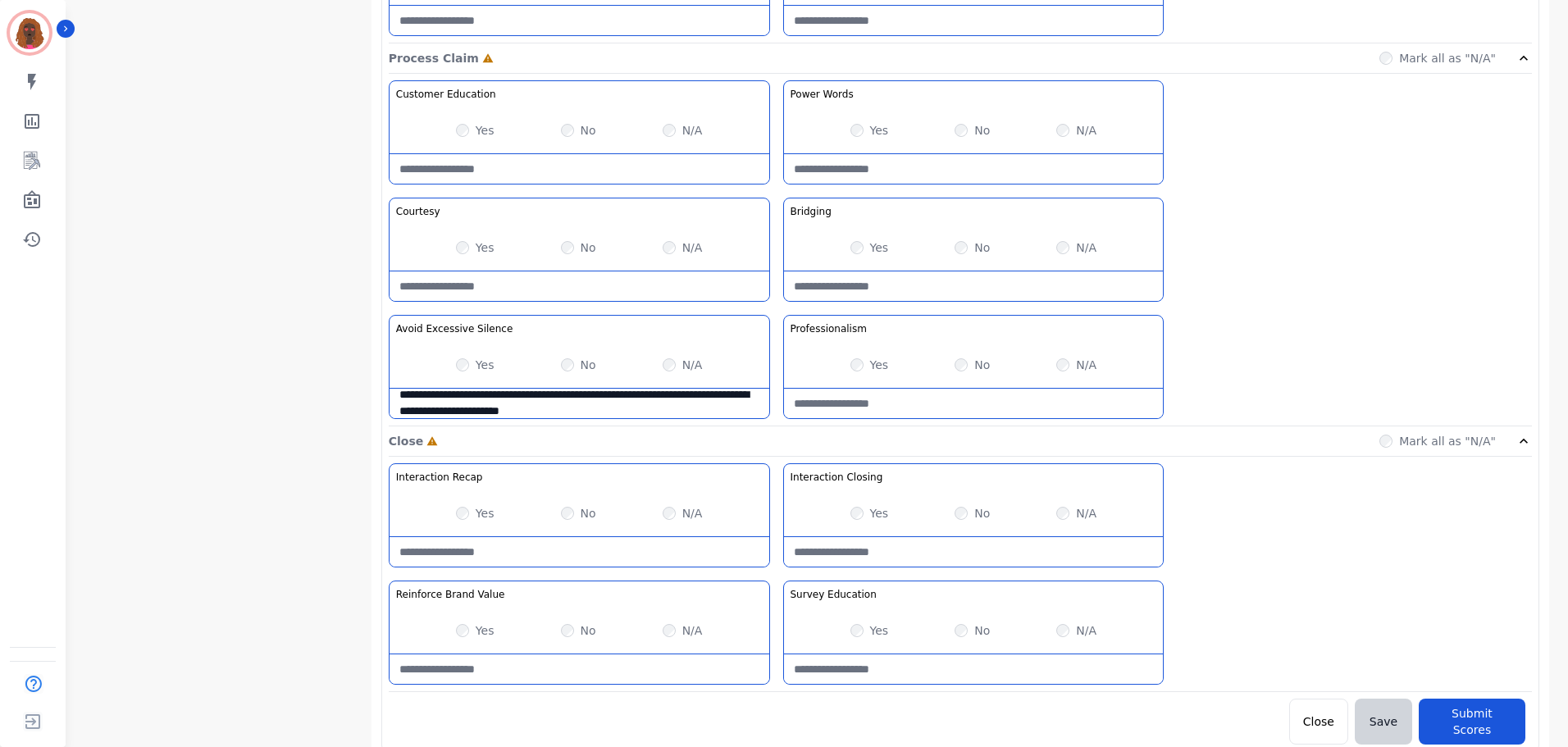
type Usage-note "**********"
click at [953, 169] on Words-note at bounding box center [974, 169] width 379 height 29
type Words-note "**********"
click at [942, 289] on Claim-Bridging-note at bounding box center [974, 285] width 379 height 29
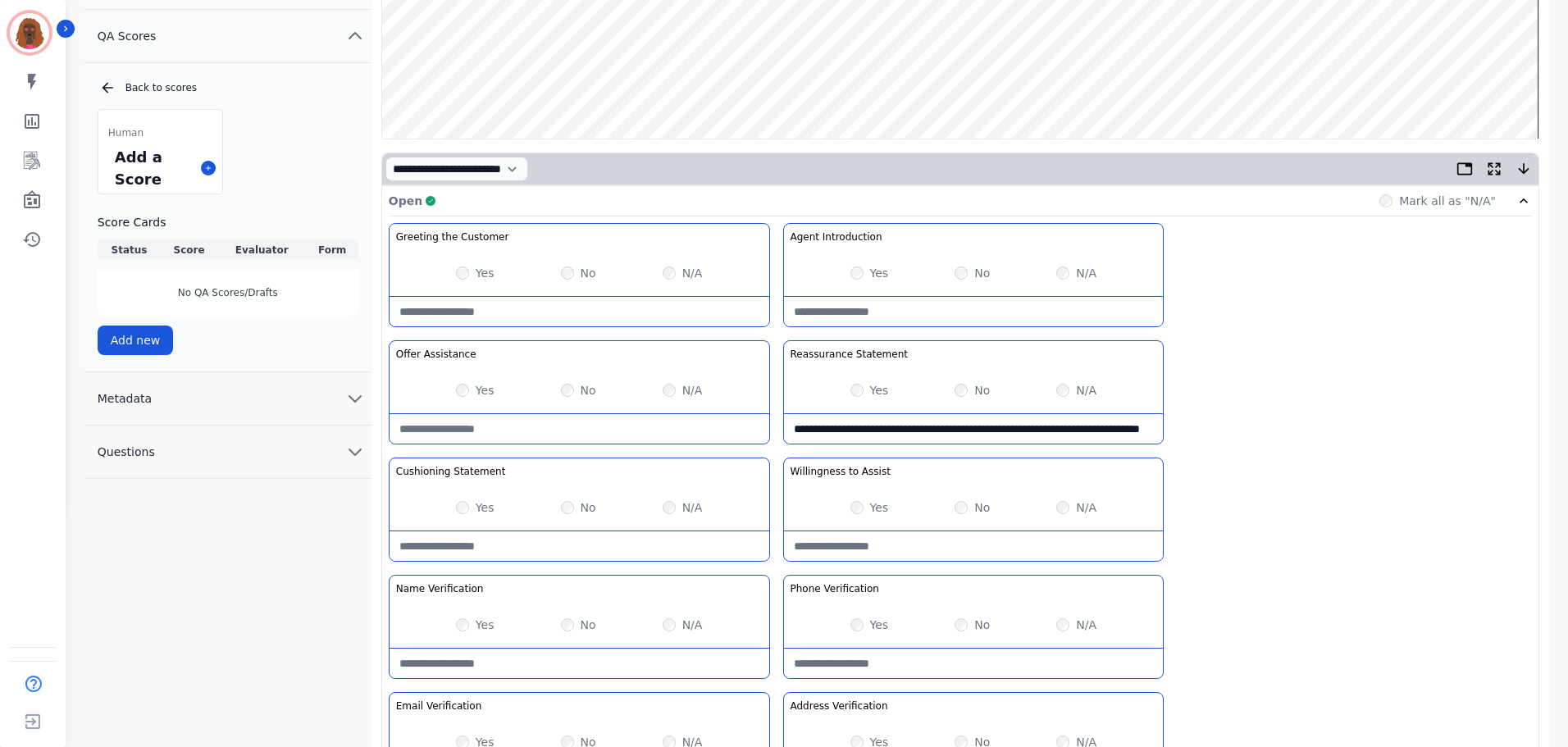
scroll to position [244, 0]
type Claim-Bridging-note "**********"
click at [553, 543] on Statement-note at bounding box center [579, 545] width 379 height 29
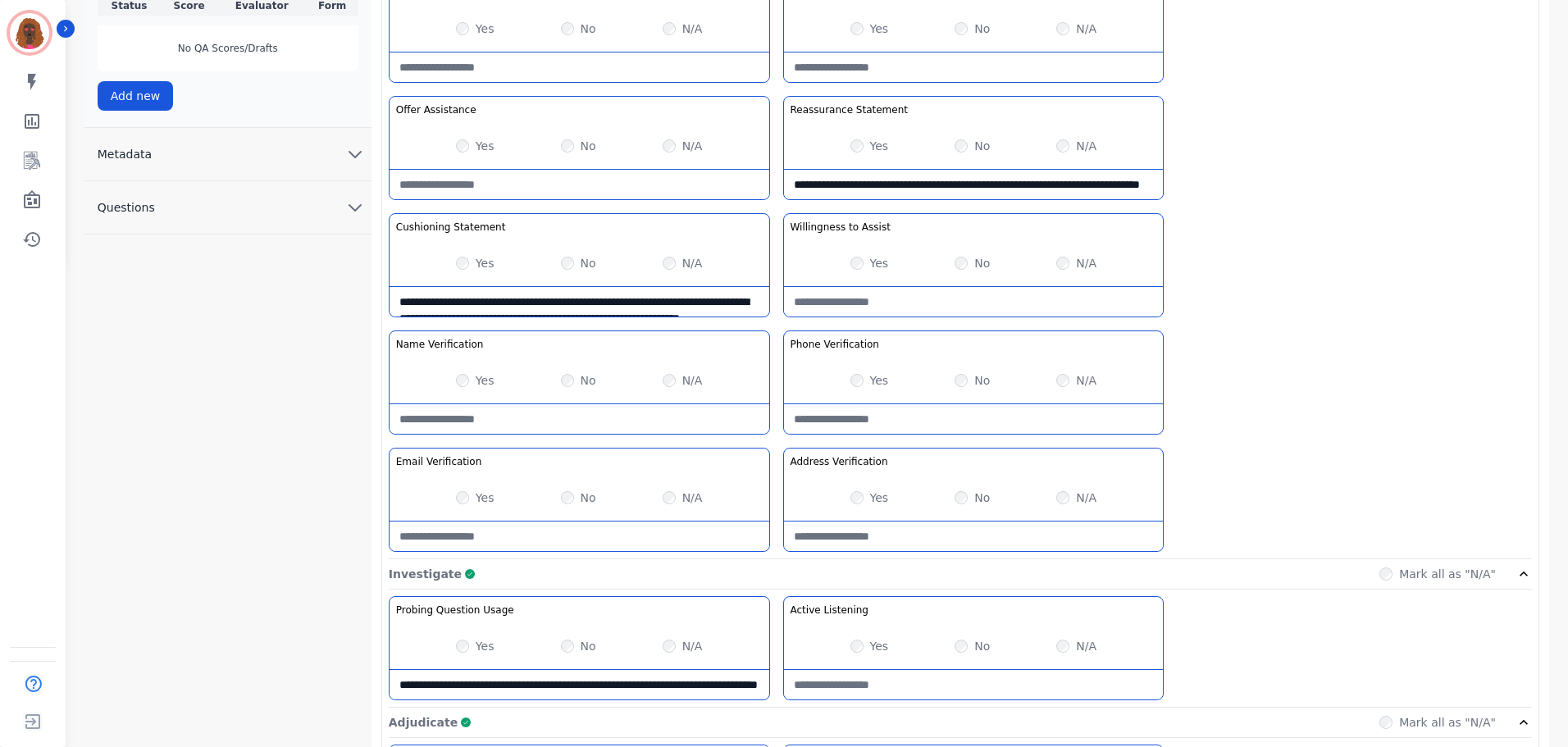
scroll to position [488, 0]
type Statement-note "**********"
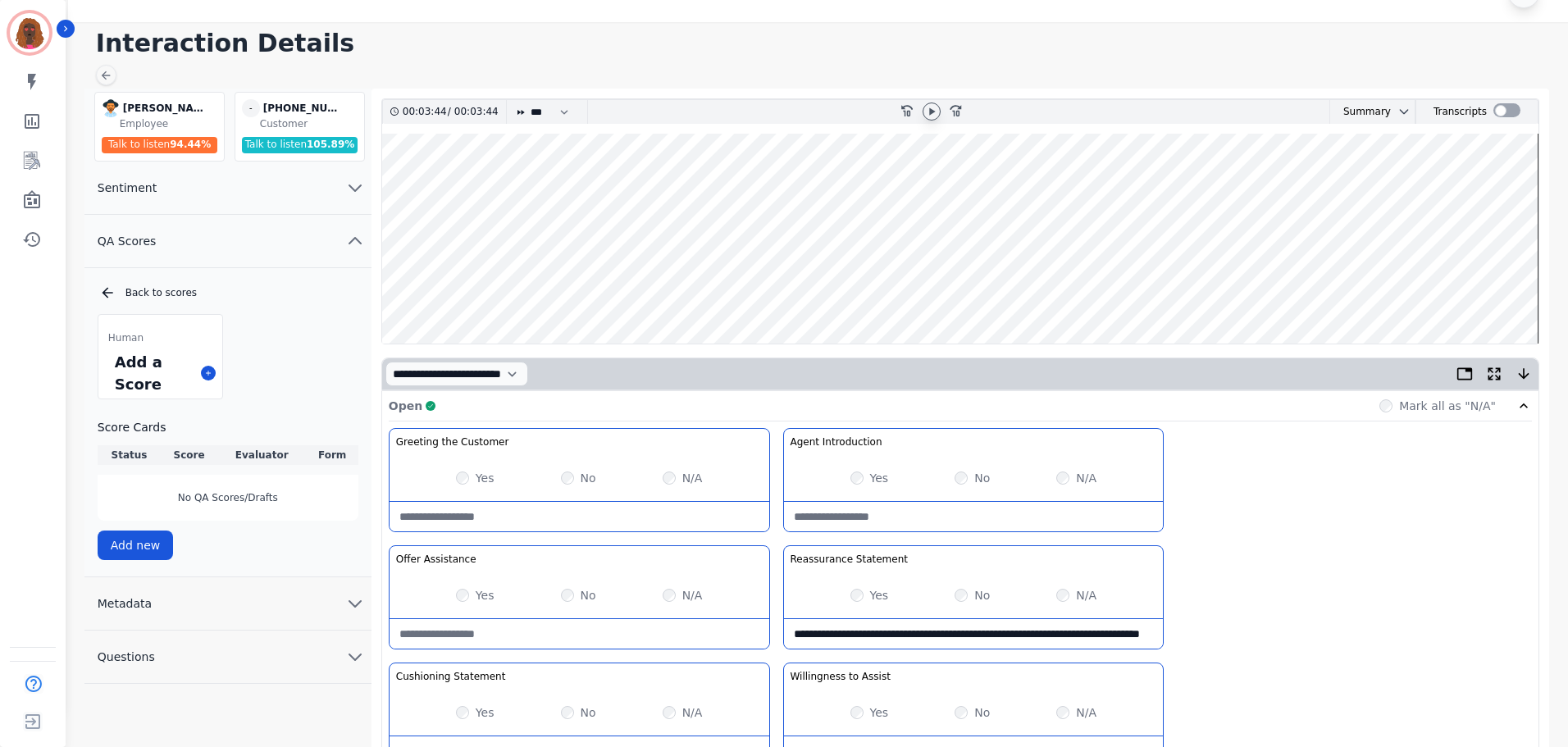
scroll to position [0, 0]
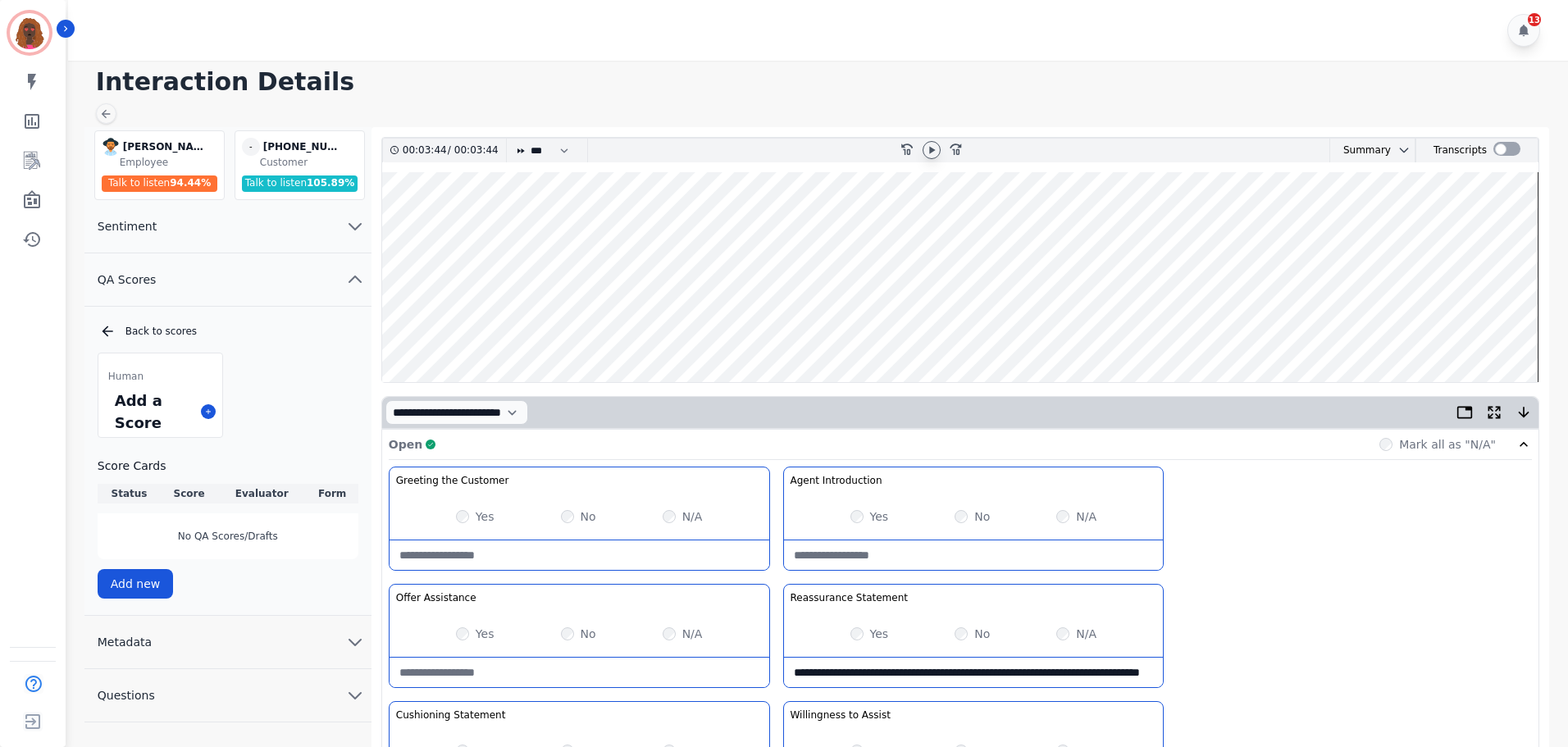
click at [384, 323] on wave at bounding box center [959, 277] width 1156 height 210
click at [936, 147] on icon at bounding box center [932, 150] width 13 height 13
click at [1492, 326] on wave at bounding box center [959, 277] width 1156 height 210
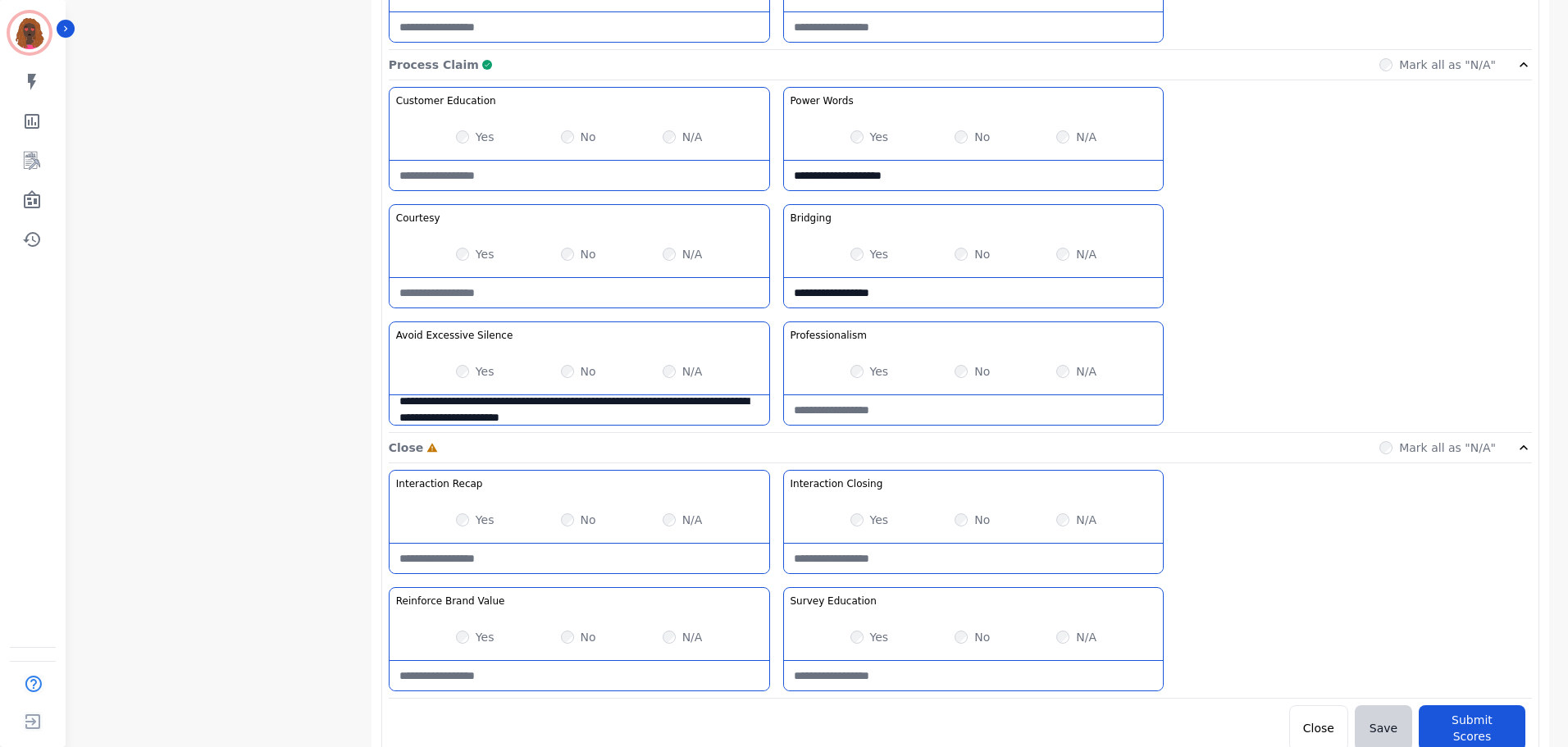
scroll to position [1300, 0]
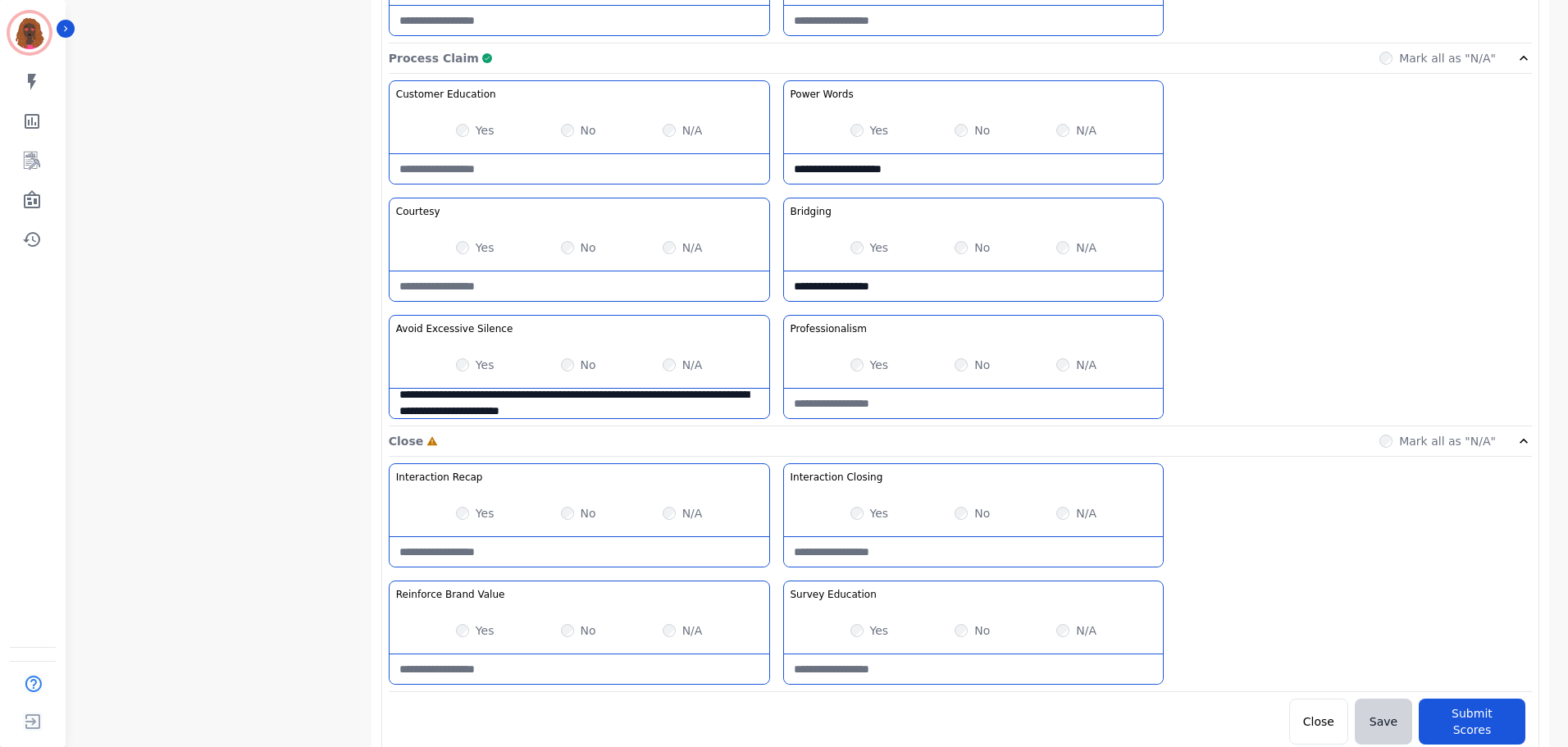
click at [539, 563] on Recap-note at bounding box center [579, 551] width 379 height 29
type Recap-note "**********"
click at [549, 679] on Value-note at bounding box center [579, 669] width 379 height 29
type Value-note "**********"
click at [947, 663] on Education-note at bounding box center [974, 669] width 379 height 29
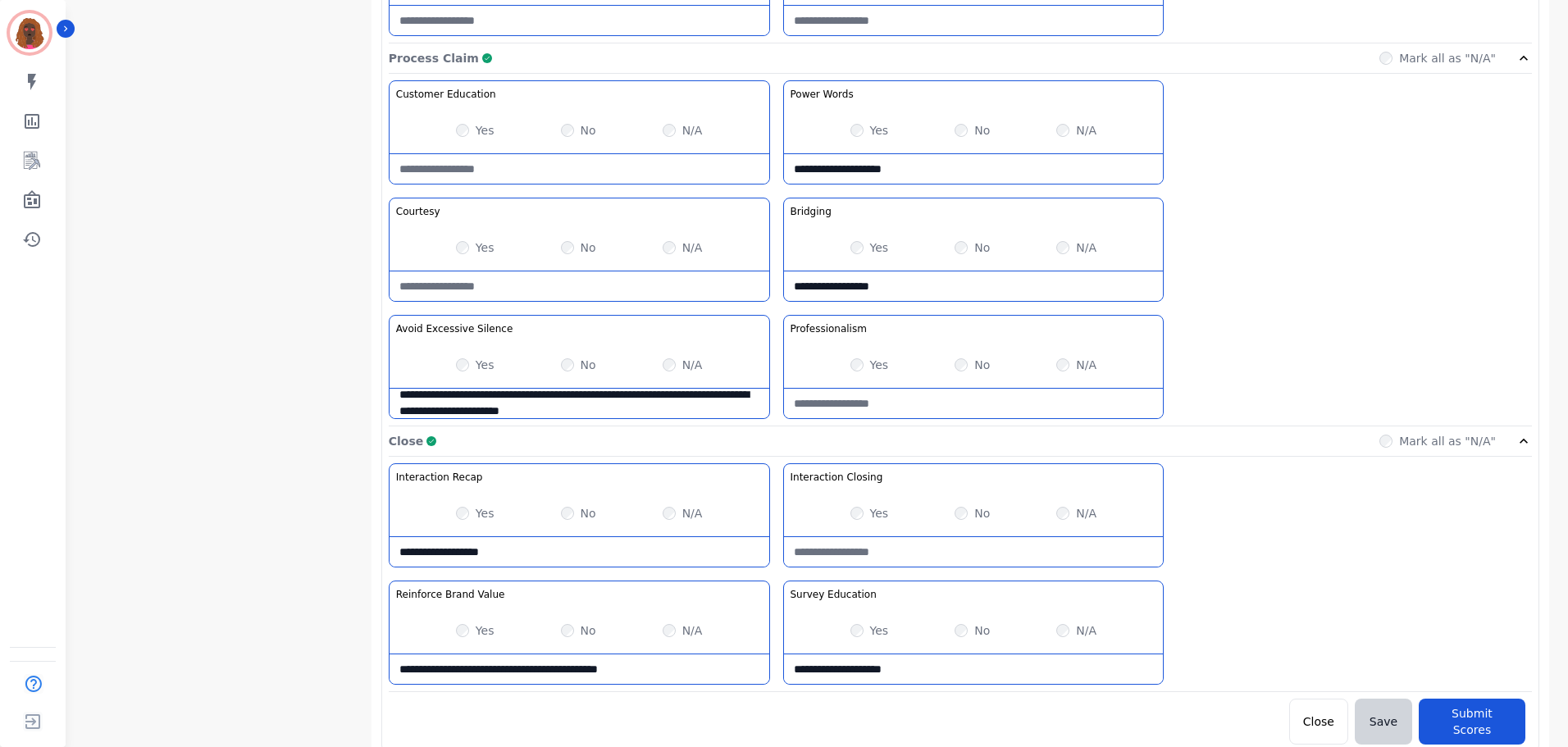
type Education-note "**********"
click at [1472, 713] on button "Submit Scores" at bounding box center [1471, 721] width 107 height 46
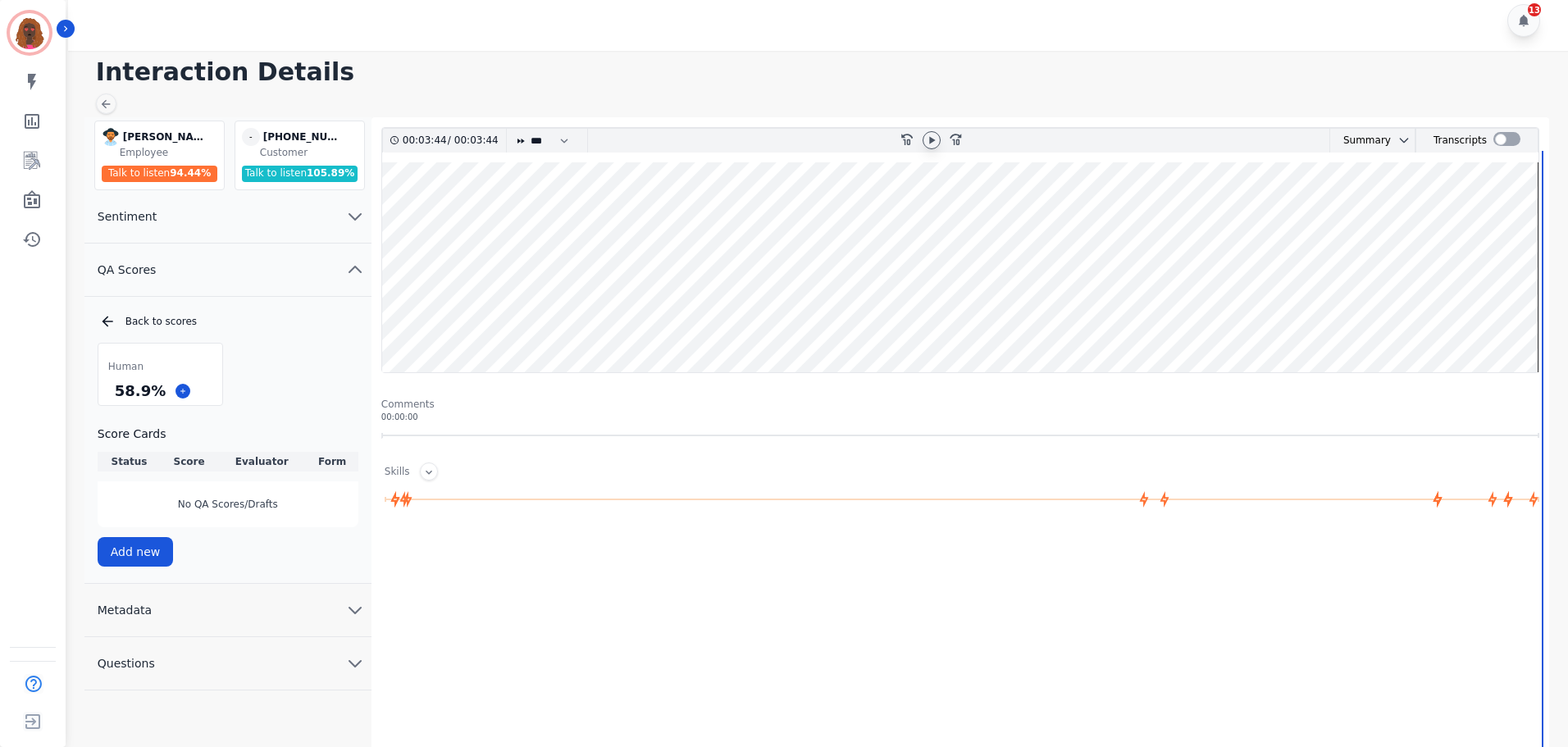
scroll to position [0, 0]
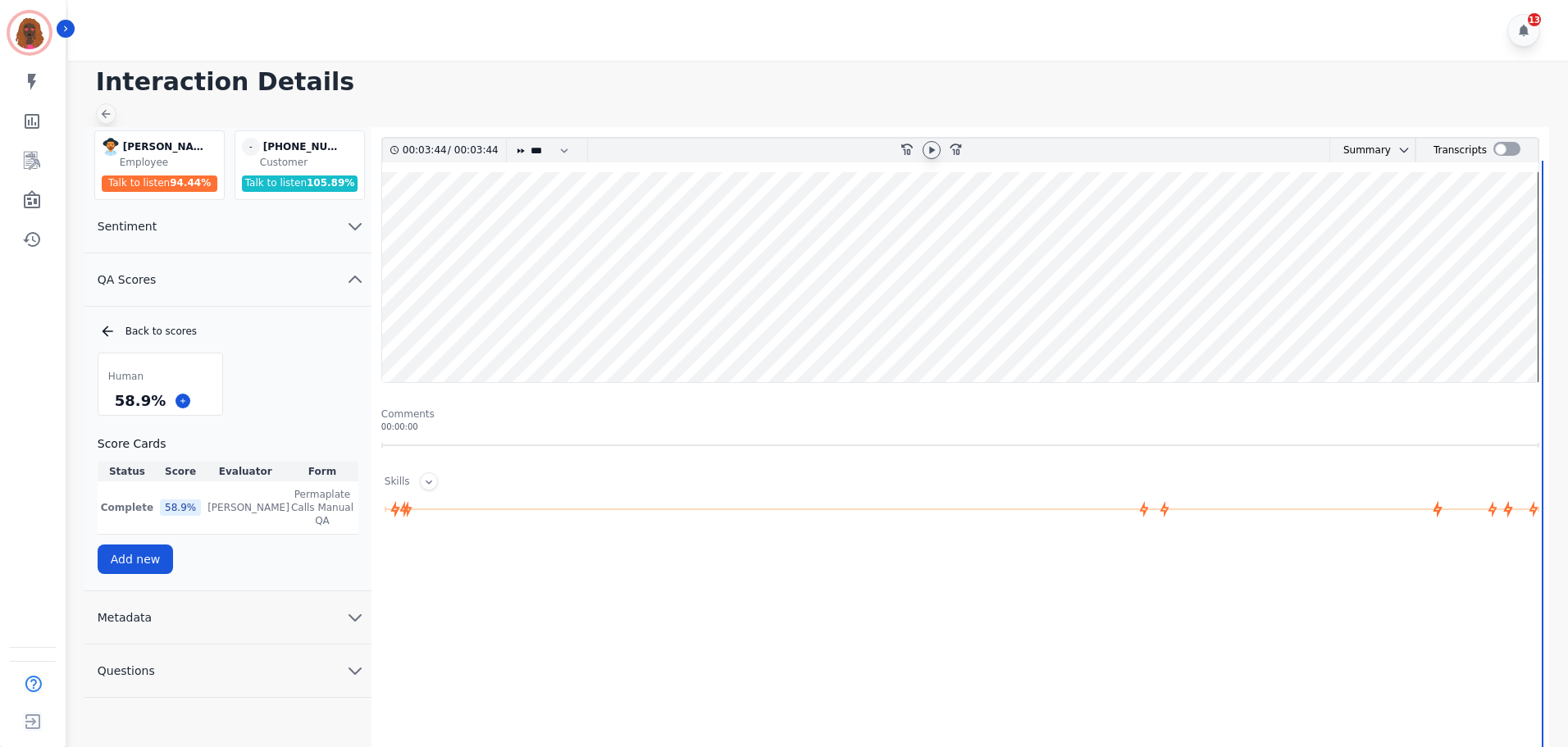
click at [100, 109] on icon at bounding box center [106, 114] width 13 height 13
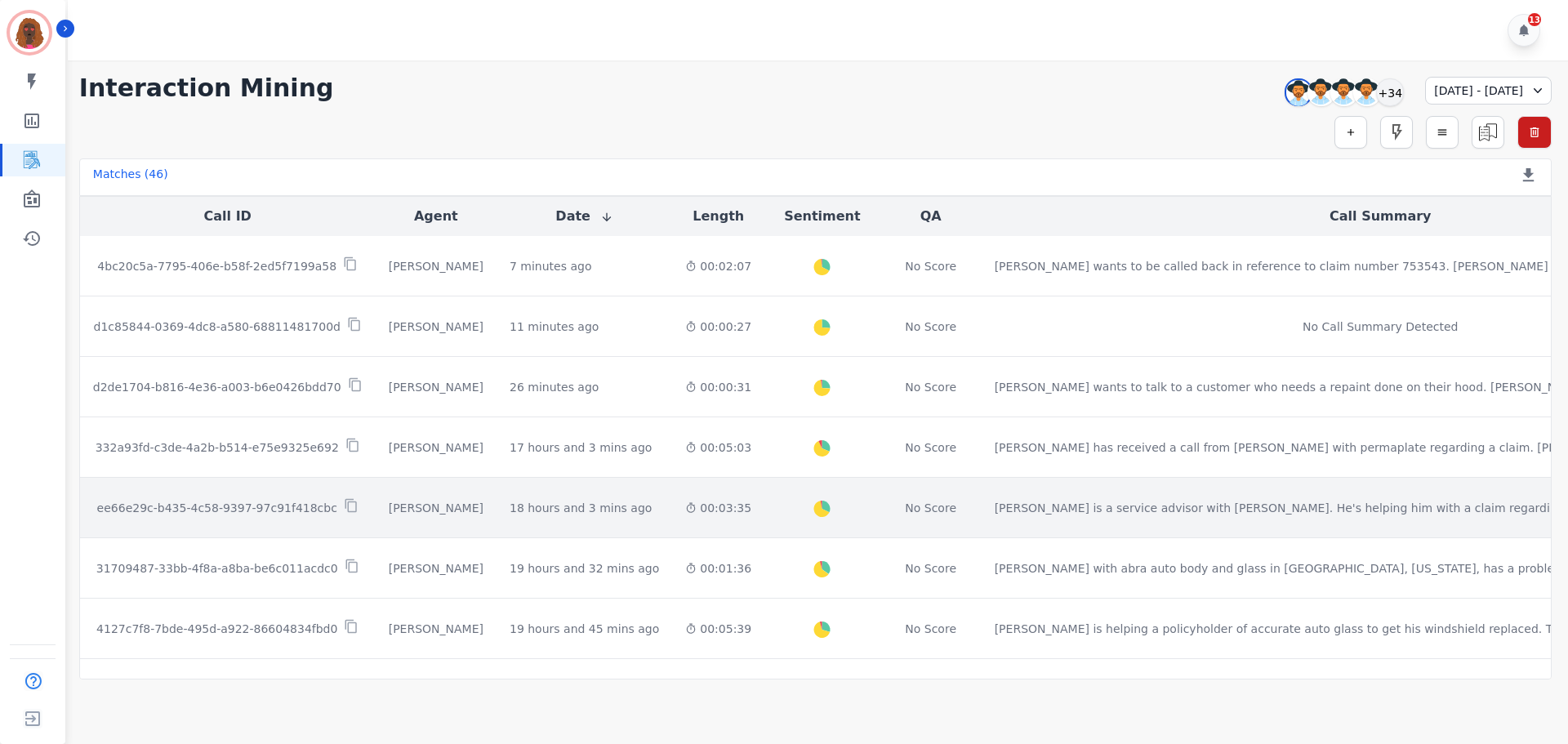
click at [685, 514] on div "00:03:35" at bounding box center [718, 508] width 66 height 17
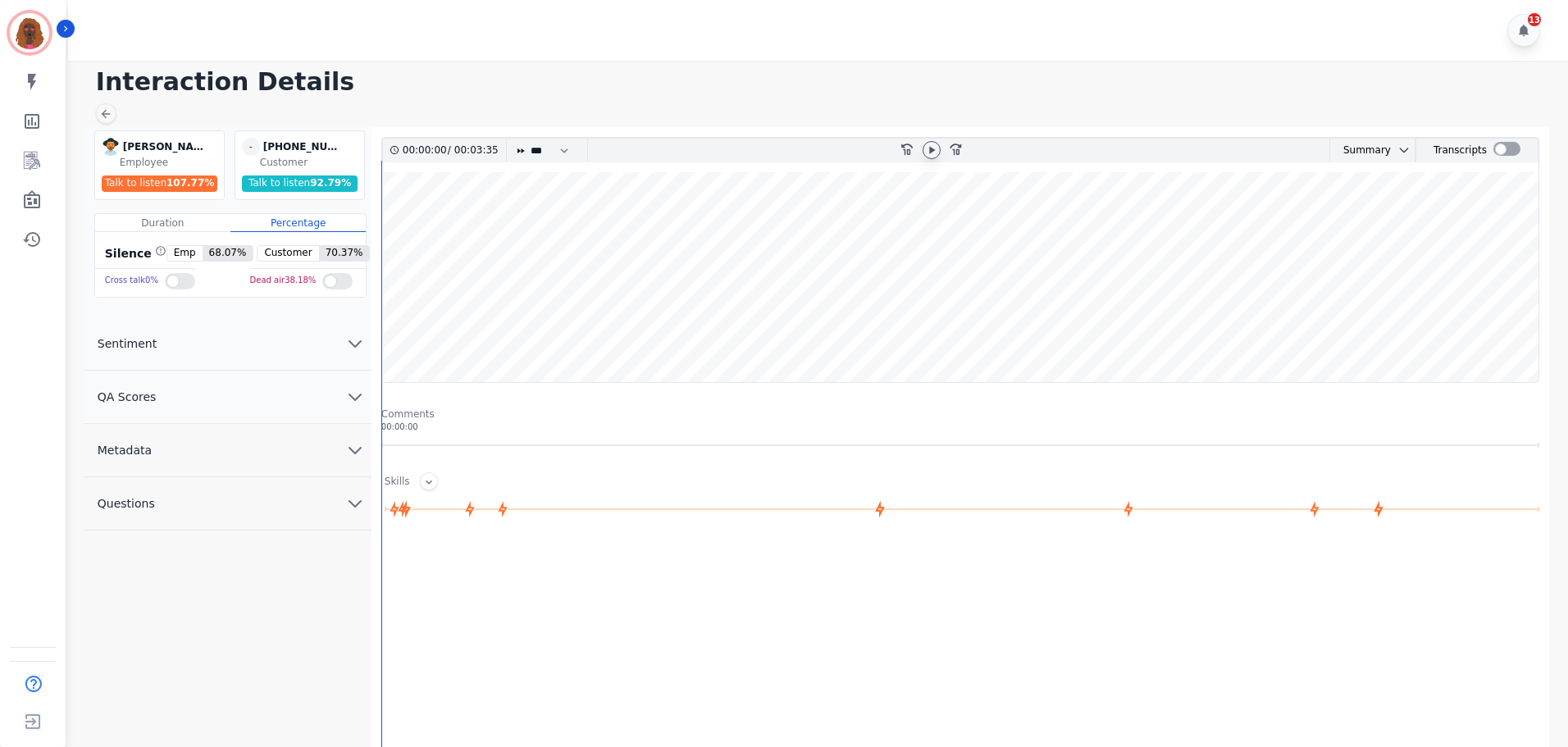
click at [928, 148] on icon at bounding box center [932, 150] width 13 height 13
click at [337, 388] on button "QA Scores" at bounding box center [228, 397] width 287 height 53
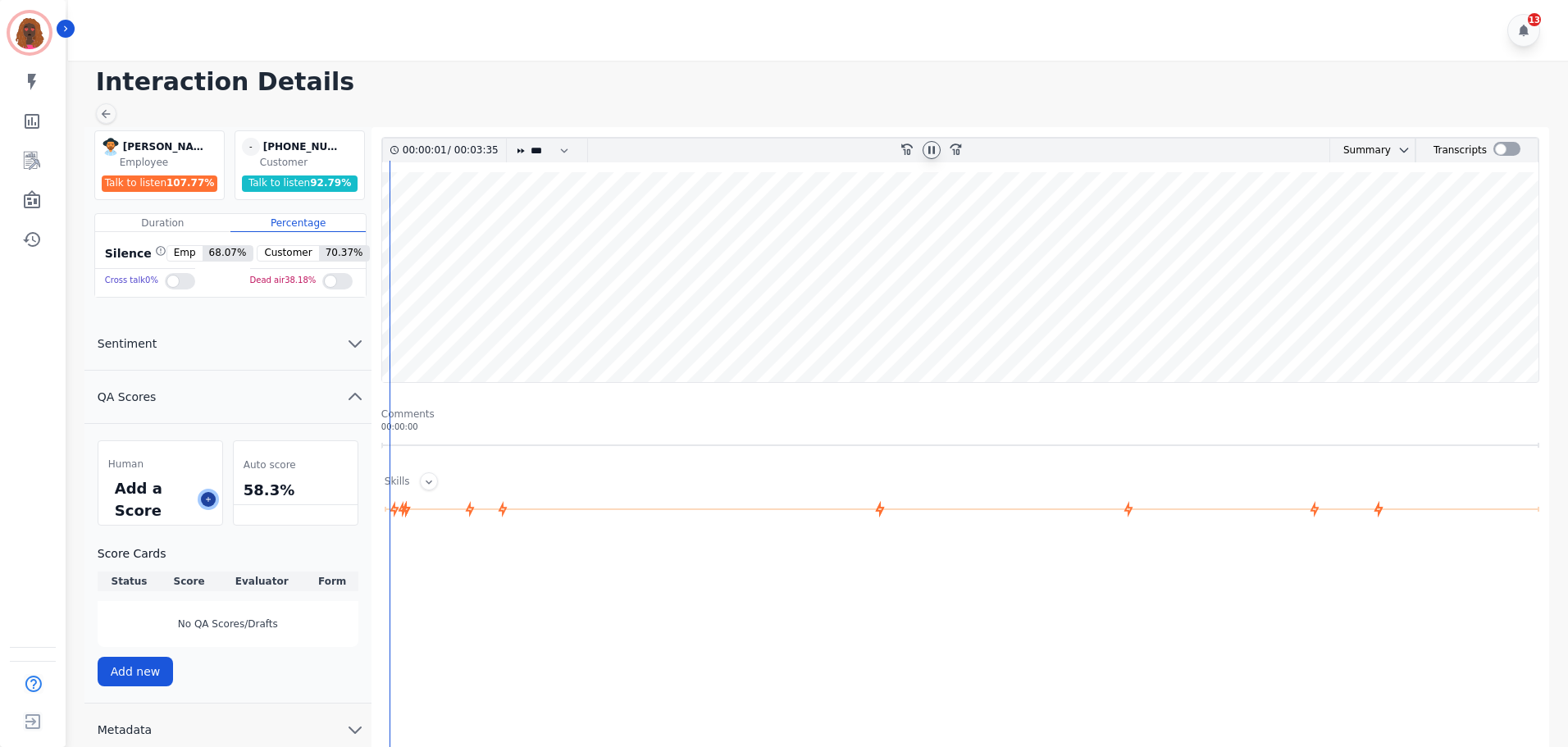
click at [202, 498] on button at bounding box center [208, 499] width 15 height 15
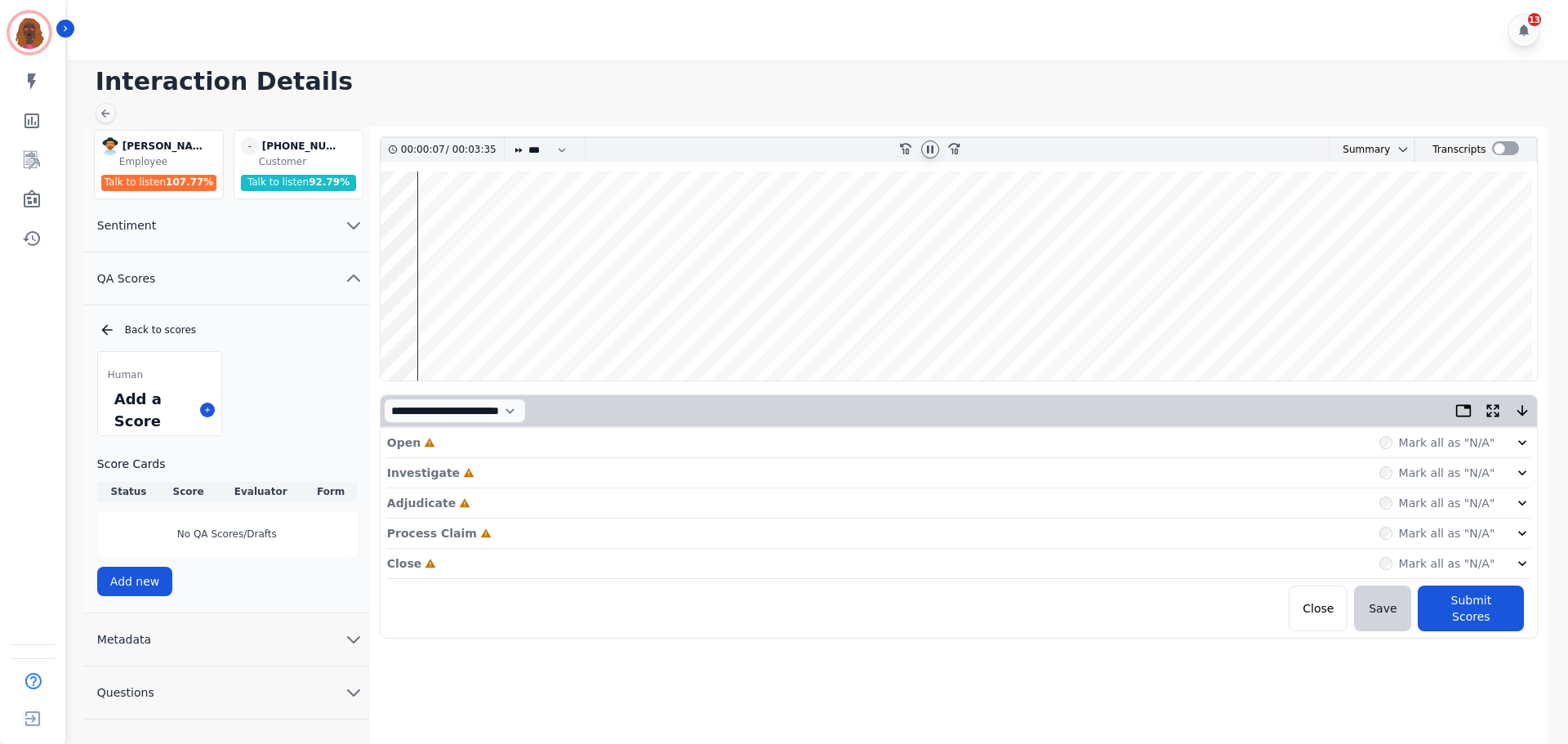
click at [690, 417] on div "**********" at bounding box center [959, 410] width 1157 height 31
click at [685, 431] on div "Open Incomplete Mark all as "N/A"" at bounding box center [959, 443] width 1144 height 30
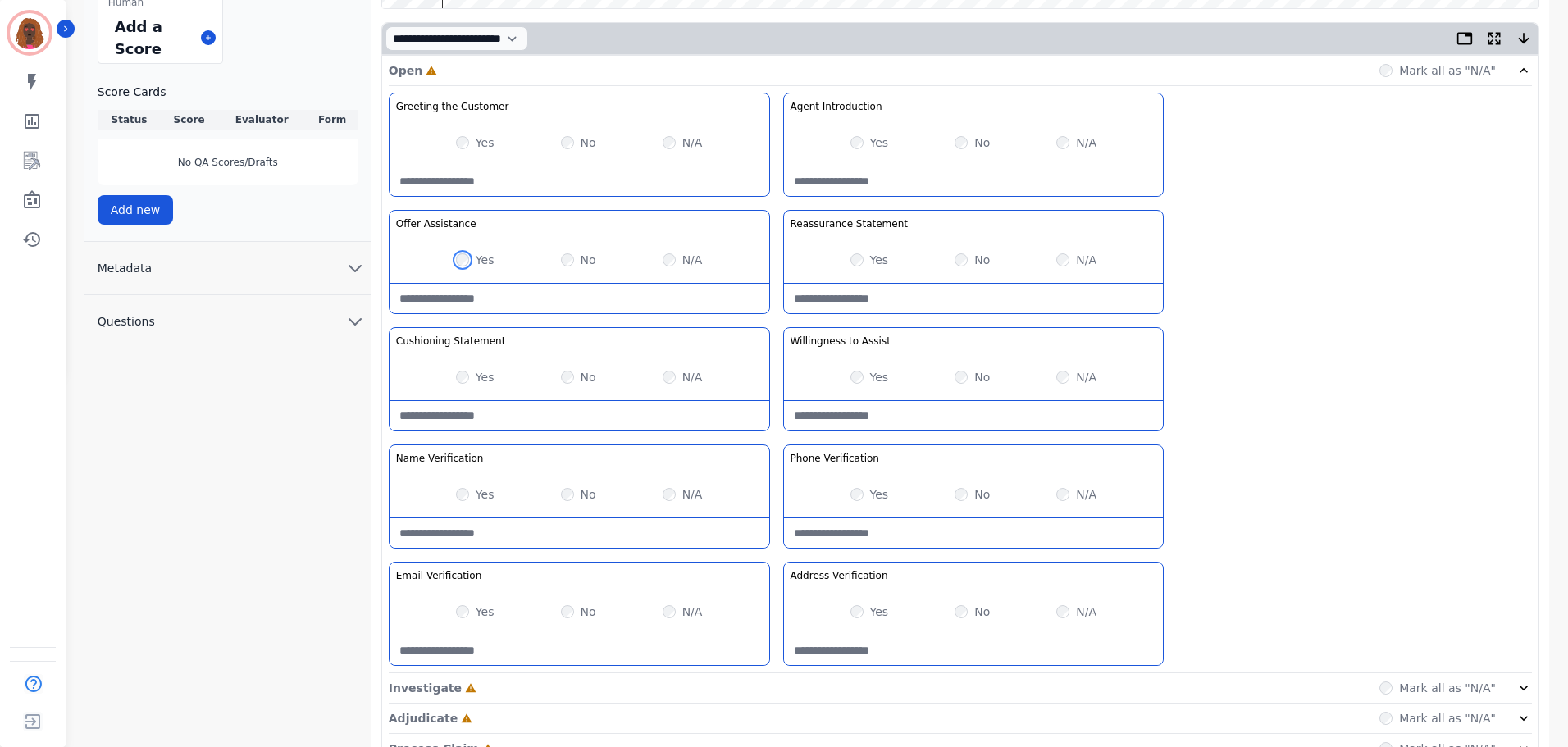
scroll to position [477, 0]
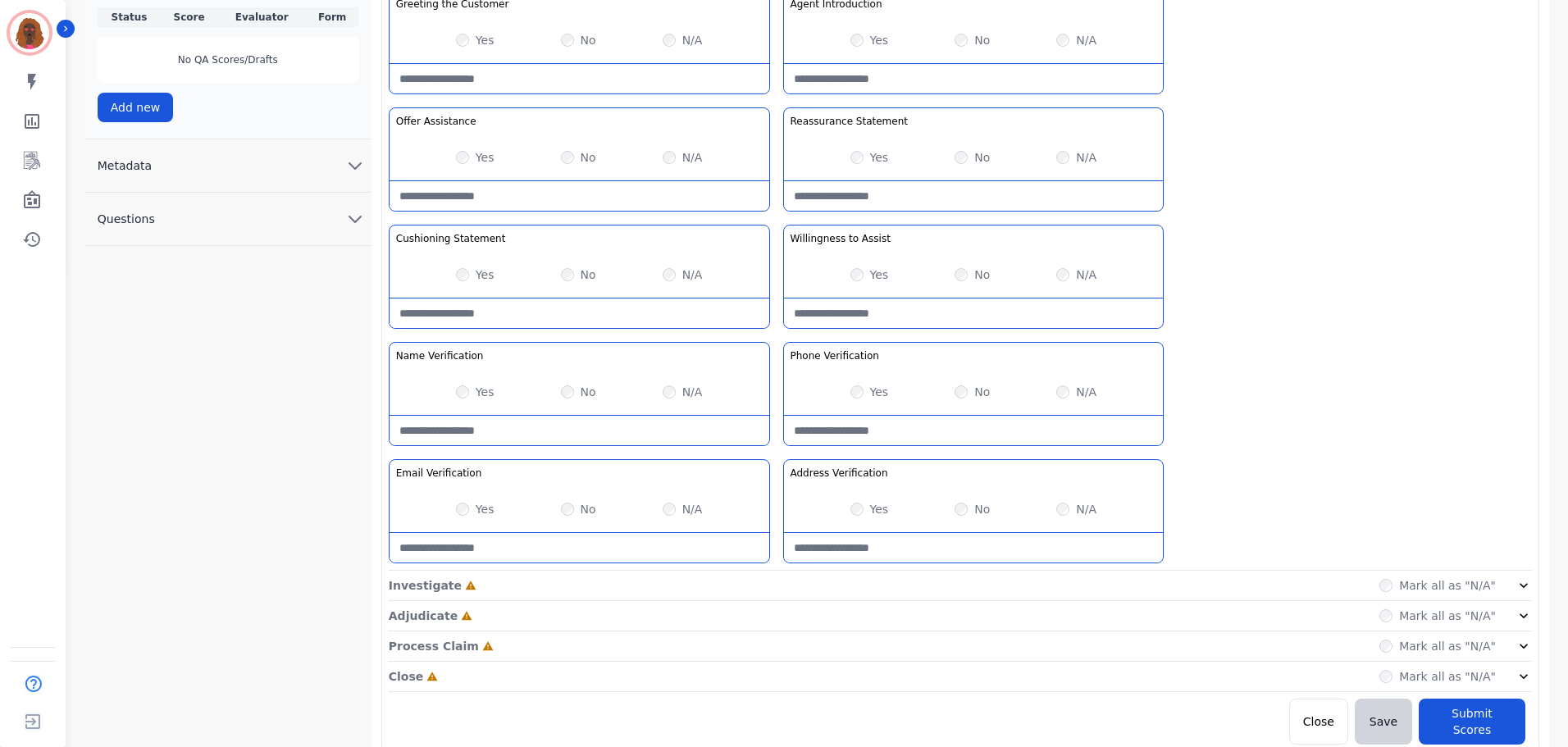
click at [789, 579] on div "Investigate Incomplete Mark all as "N/A"" at bounding box center [960, 586] width 1143 height 30
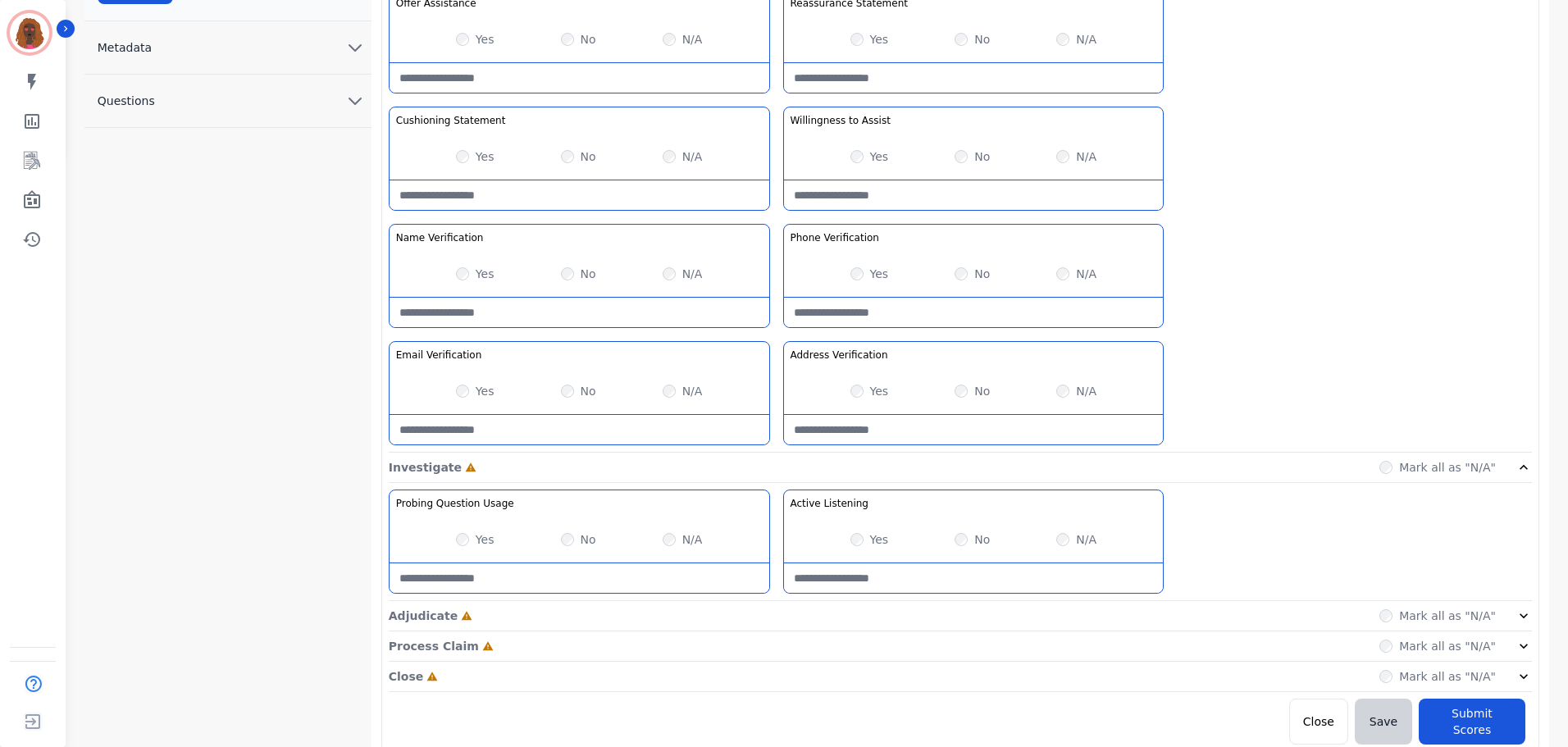
click at [758, 622] on div "Adjudicate Incomplete Mark all as "N/A"" at bounding box center [960, 616] width 1143 height 30
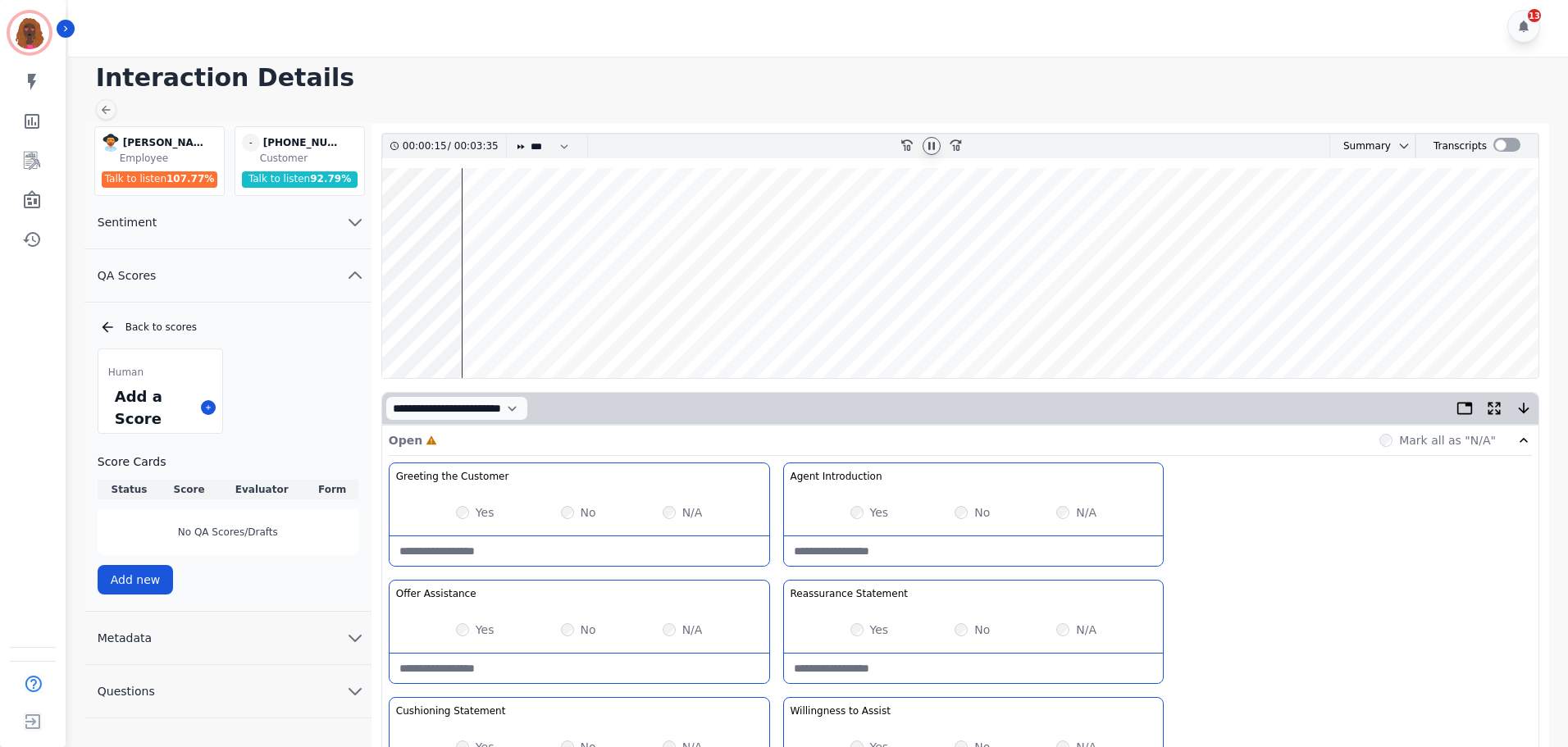
scroll to position [0, 0]
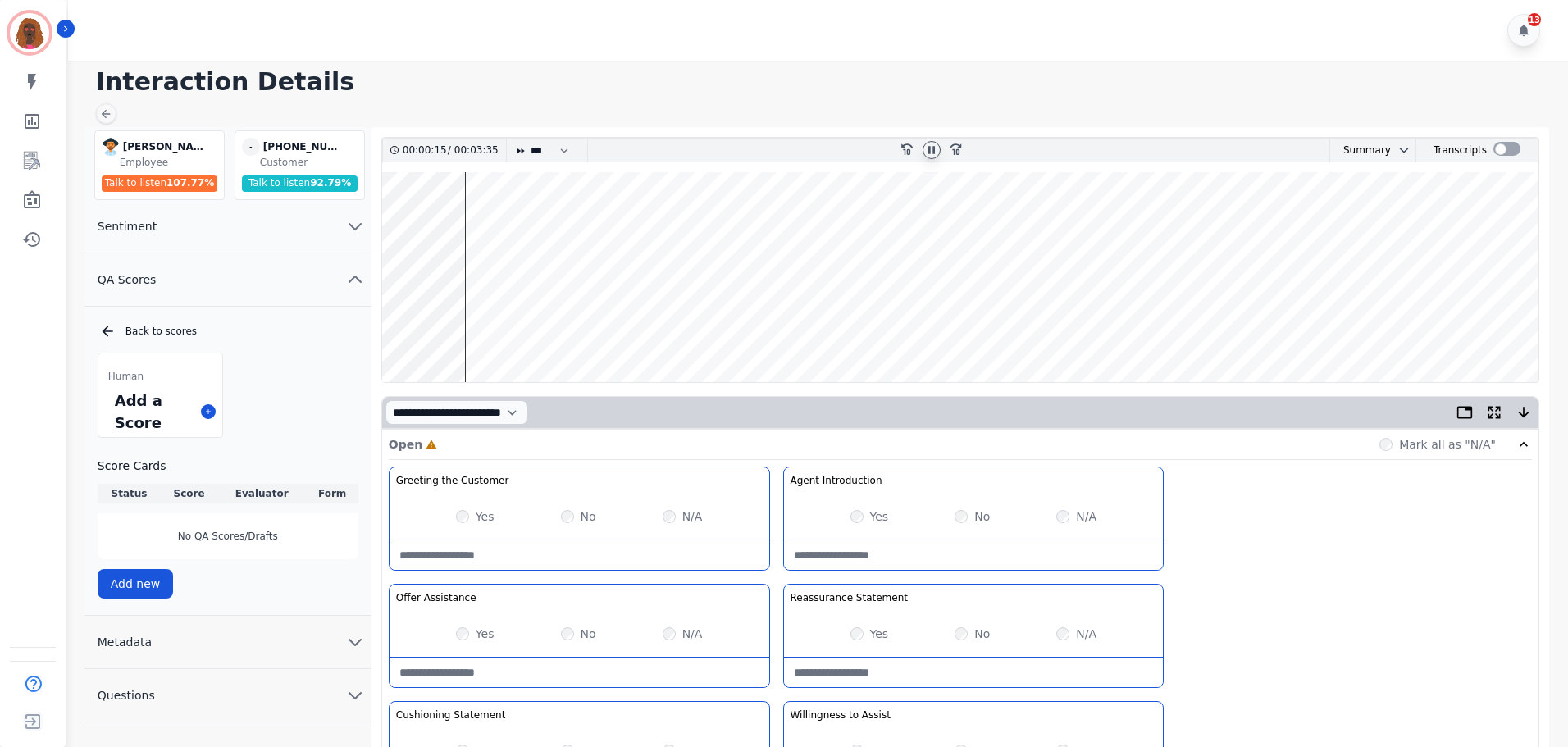
click at [855, 631] on div "Yes No N/A" at bounding box center [974, 634] width 379 height 46
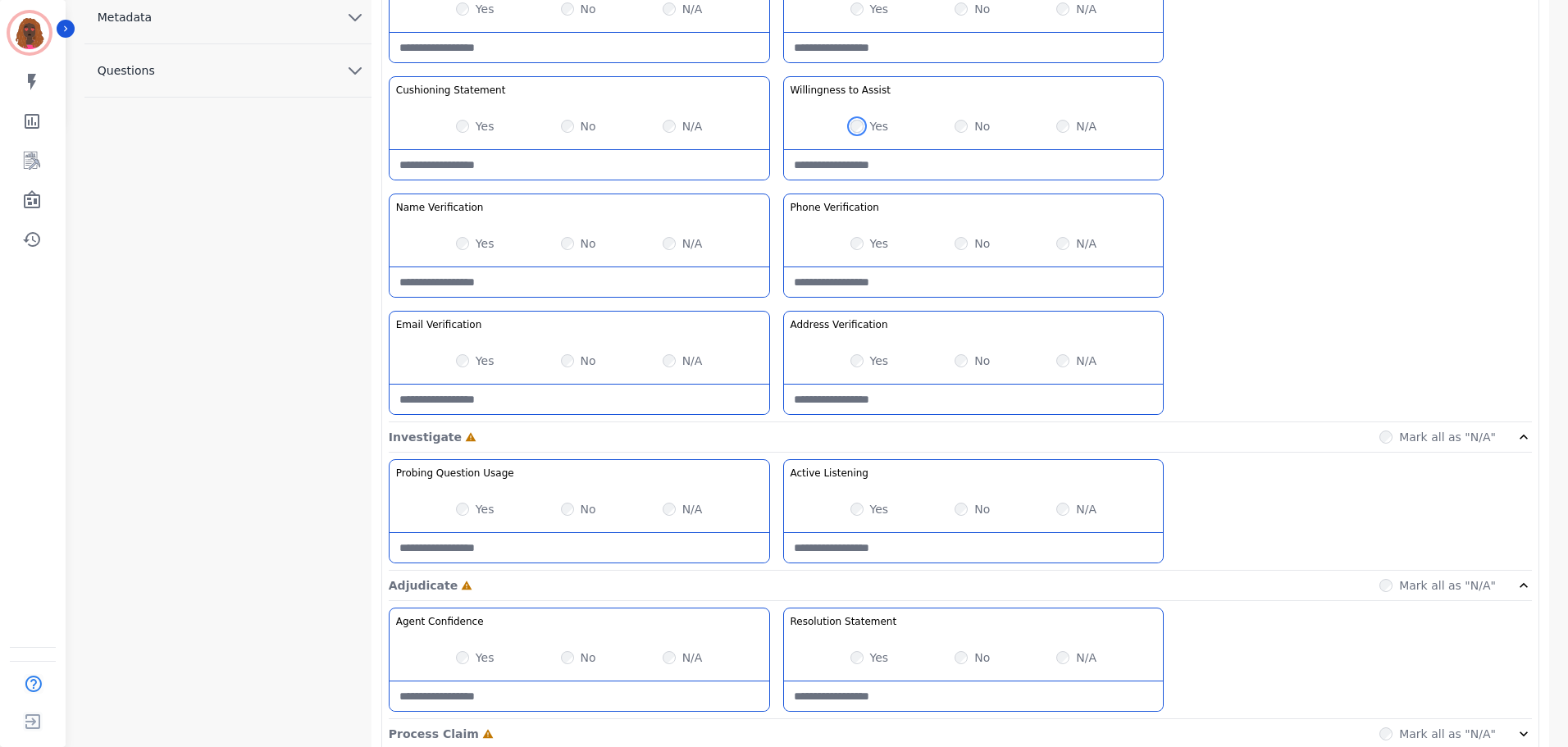
scroll to position [713, 0]
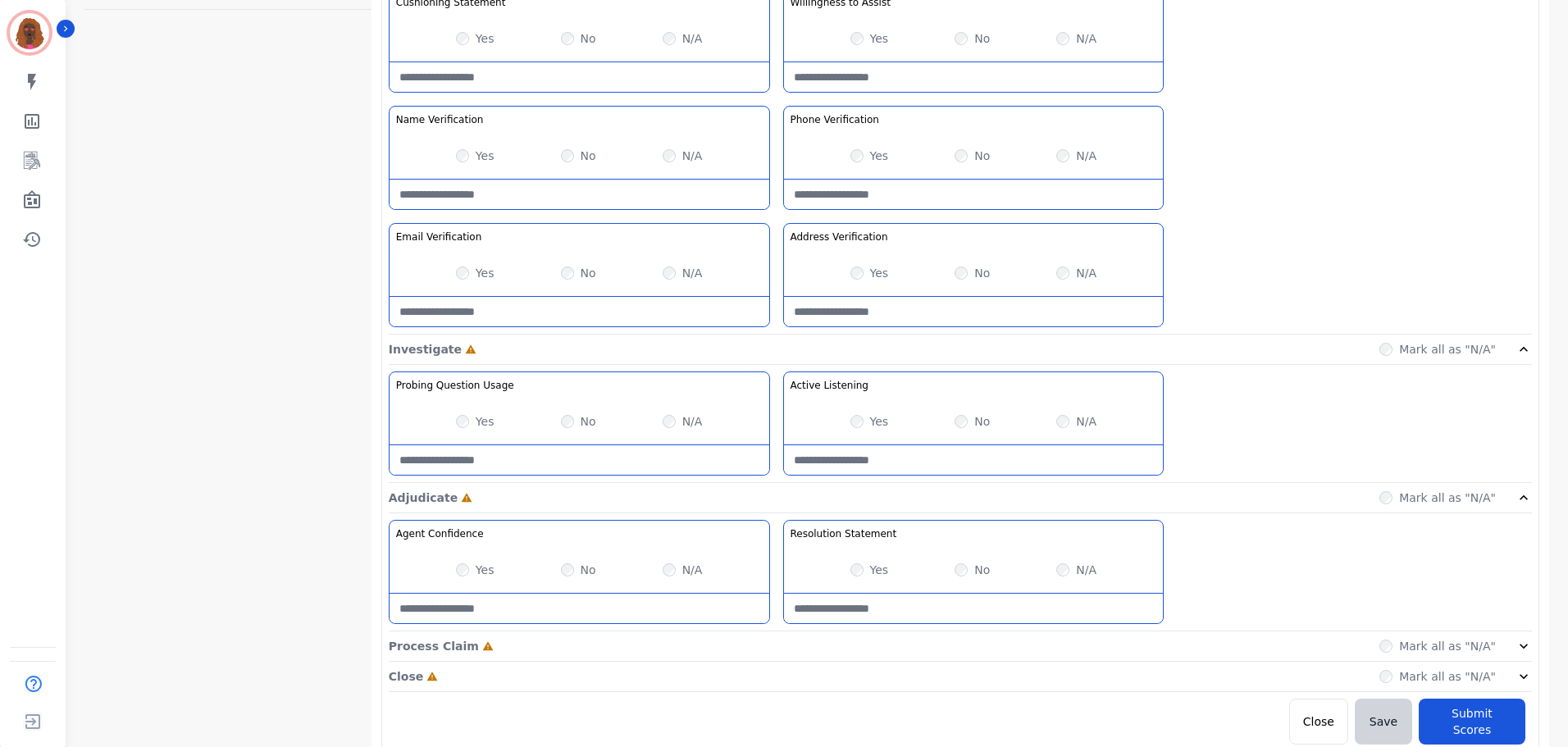
click at [762, 632] on div "Process Claim Incomplete Mark all as "N/A"" at bounding box center [960, 646] width 1143 height 30
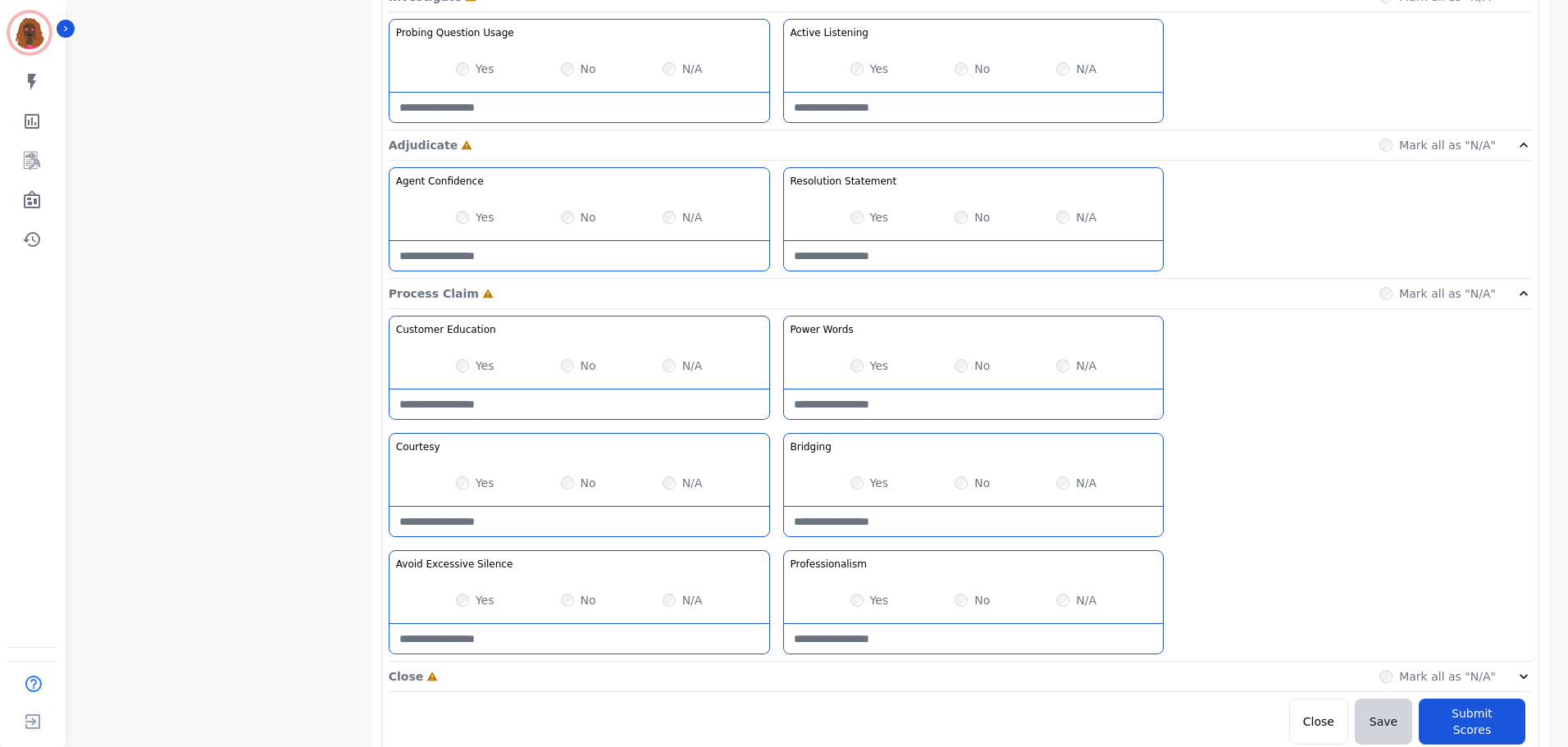
click at [778, 683] on div "Close Incomplete Mark all as "N/A"" at bounding box center [960, 676] width 1143 height 30
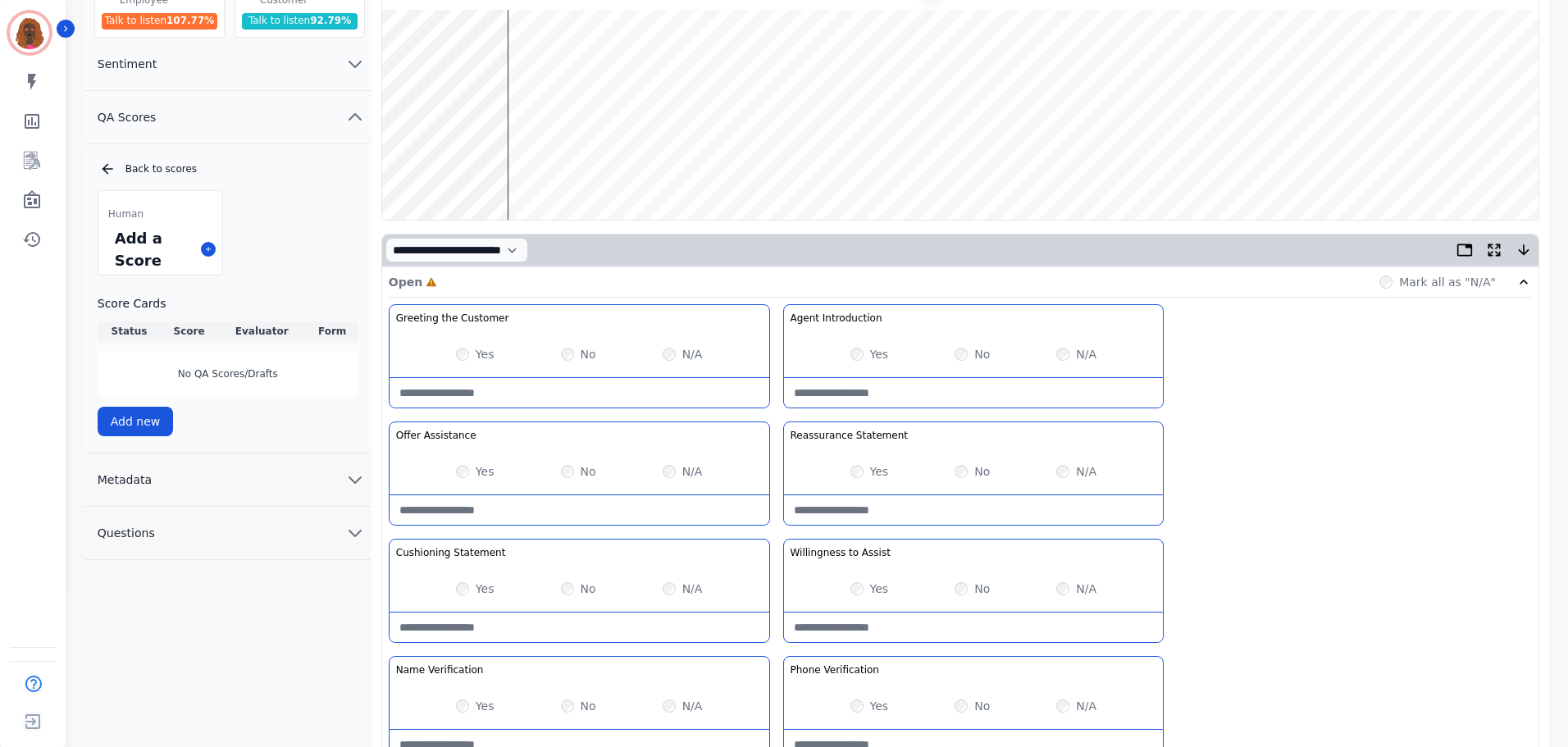
scroll to position [163, 0]
click at [404, 61] on wave at bounding box center [959, 114] width 1156 height 210
click at [450, 160] on wave at bounding box center [959, 114] width 1156 height 210
click at [492, 163] on wave at bounding box center [959, 114] width 1156 height 210
click at [542, 62] on wave at bounding box center [959, 114] width 1156 height 210
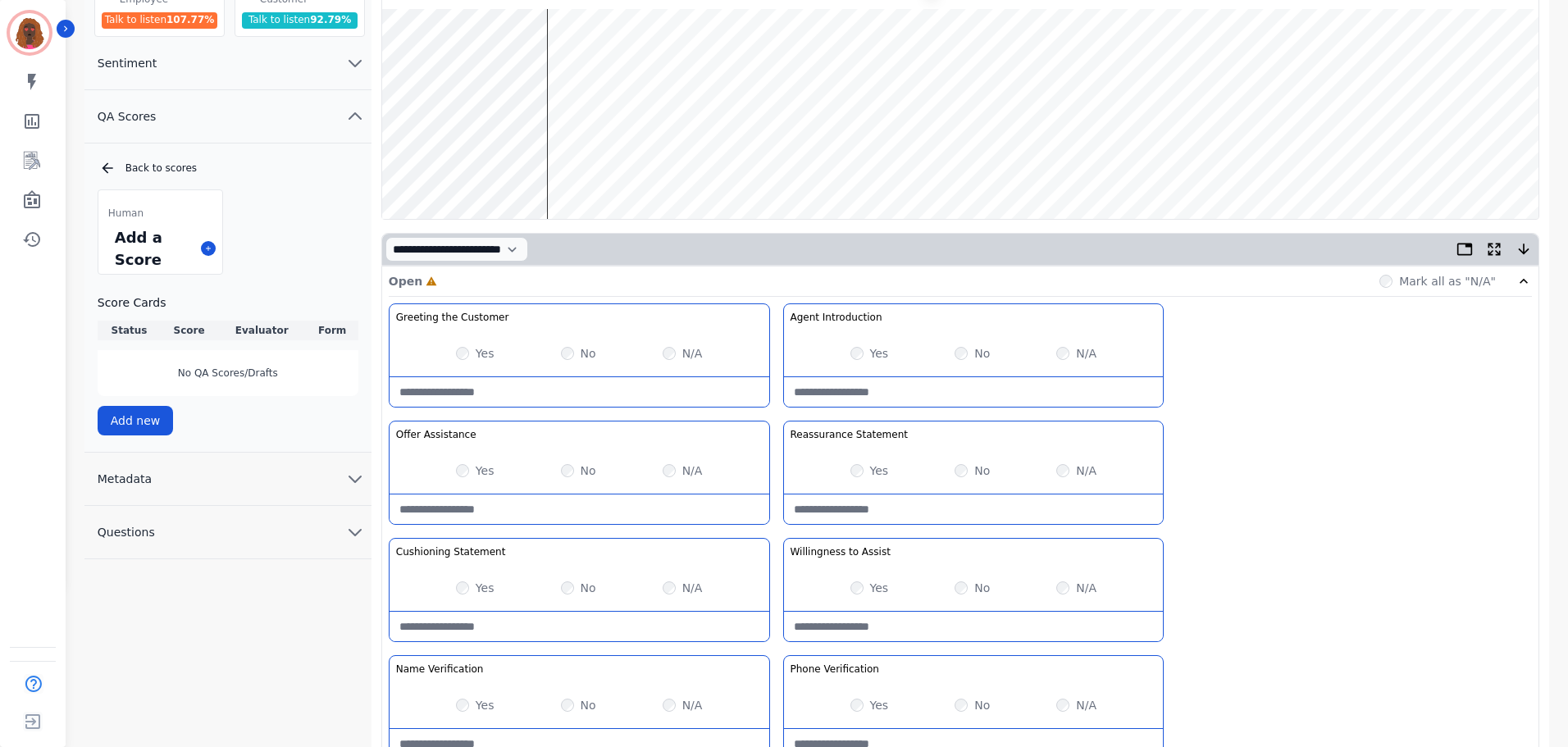
click at [581, 163] on wave at bounding box center [959, 114] width 1156 height 210
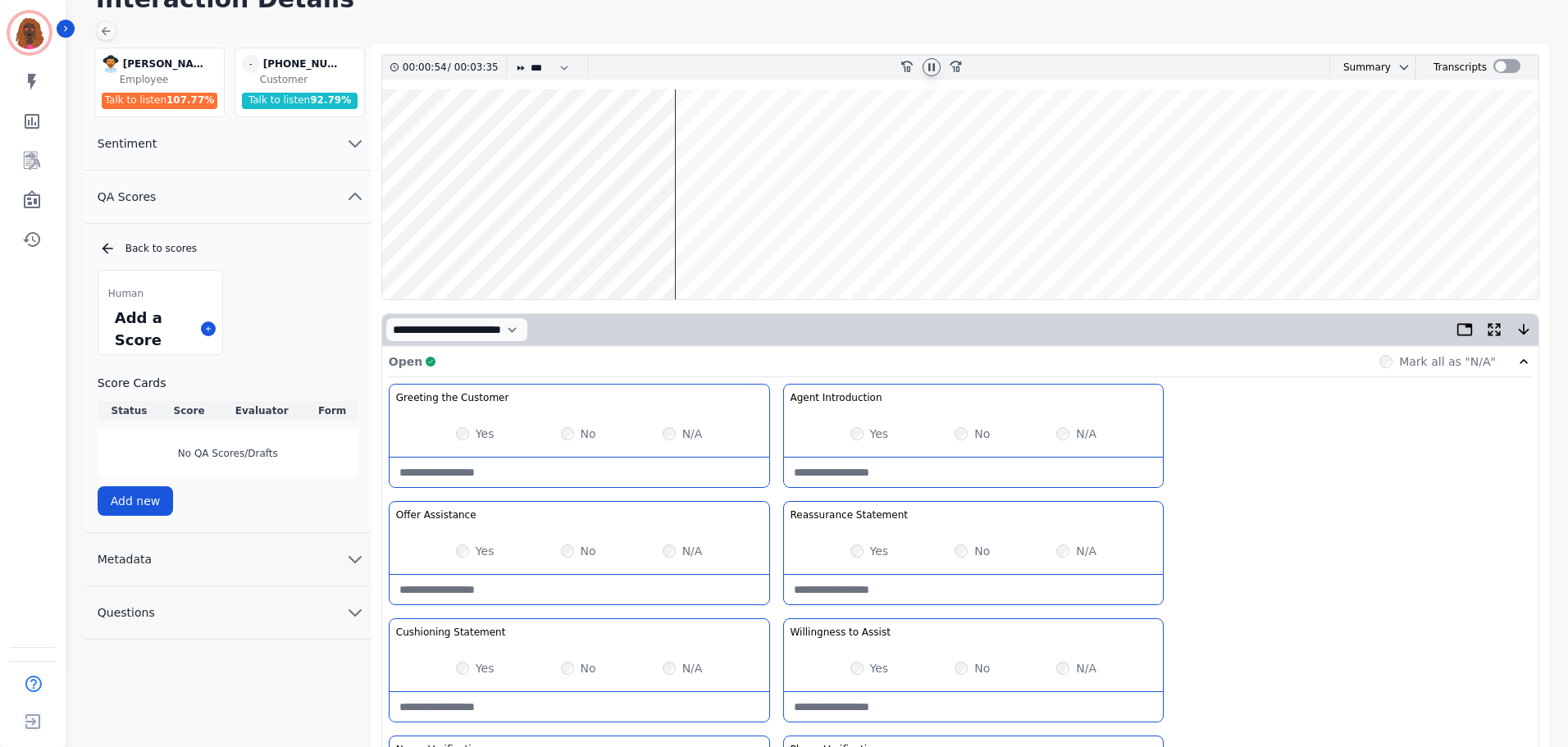
scroll to position [82, 0]
click at [692, 243] on wave at bounding box center [959, 195] width 1156 height 210
click at [743, 247] on wave at bounding box center [959, 195] width 1156 height 210
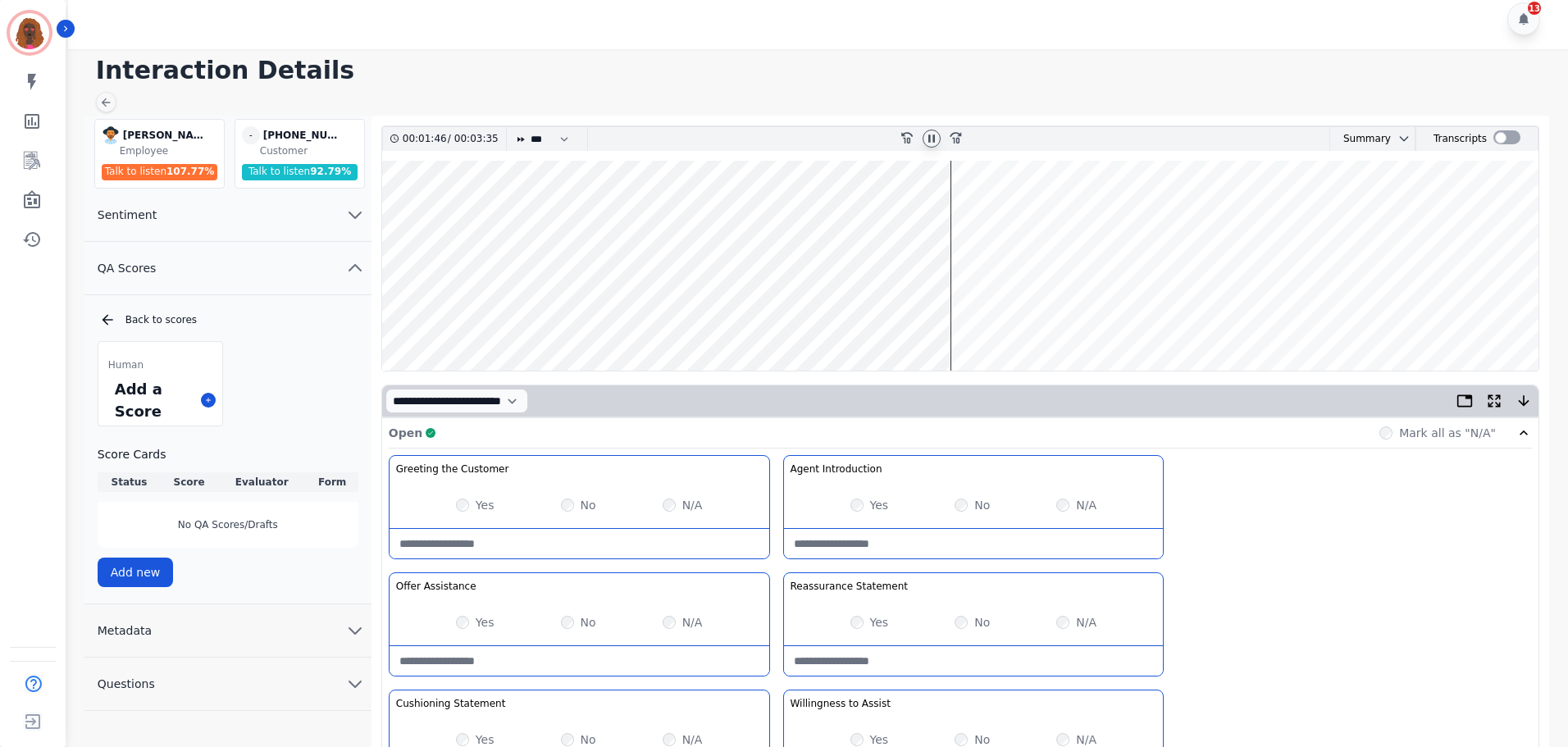
scroll to position [0, 0]
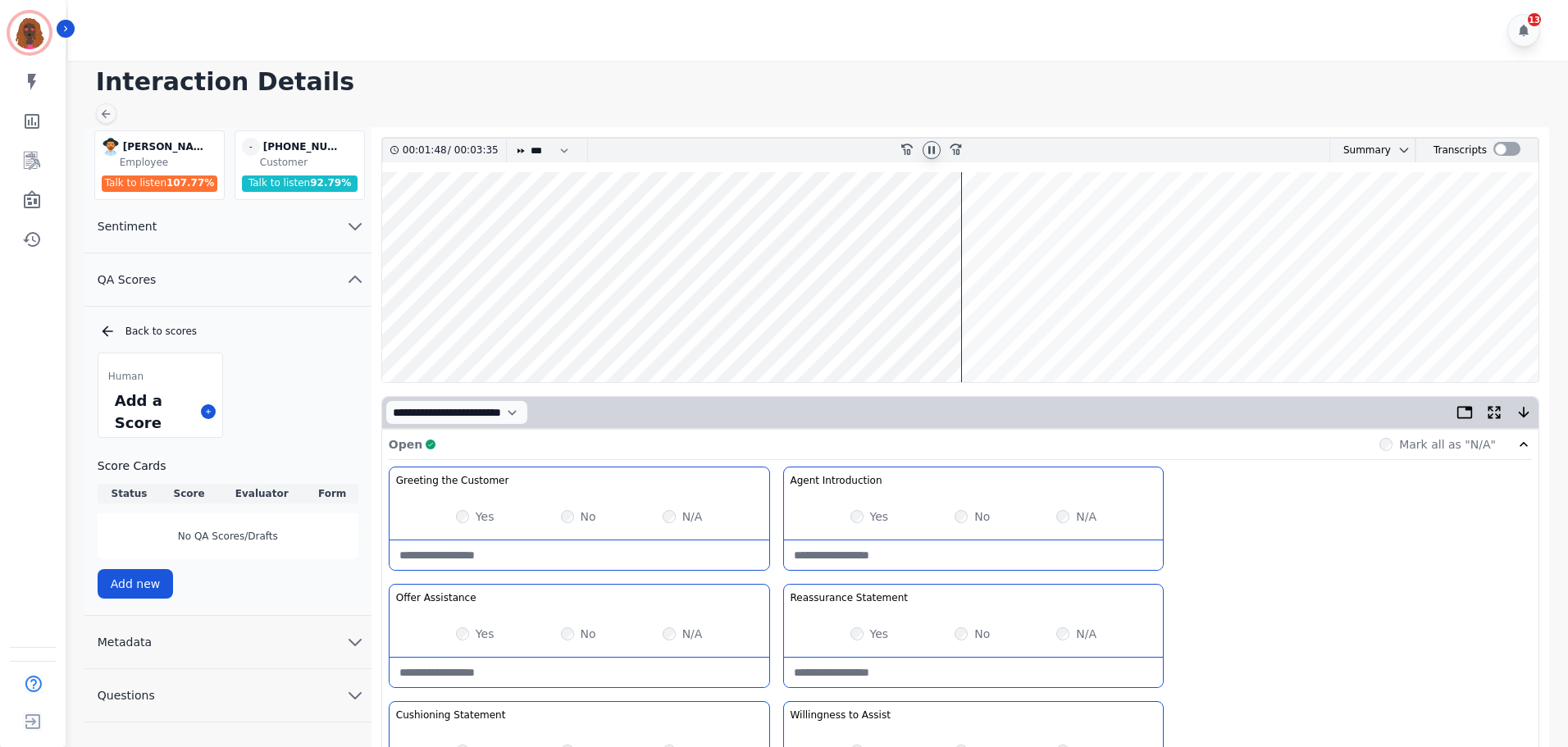
click at [963, 322] on wave at bounding box center [959, 277] width 1156 height 210
click at [991, 330] on wave at bounding box center [959, 277] width 1156 height 210
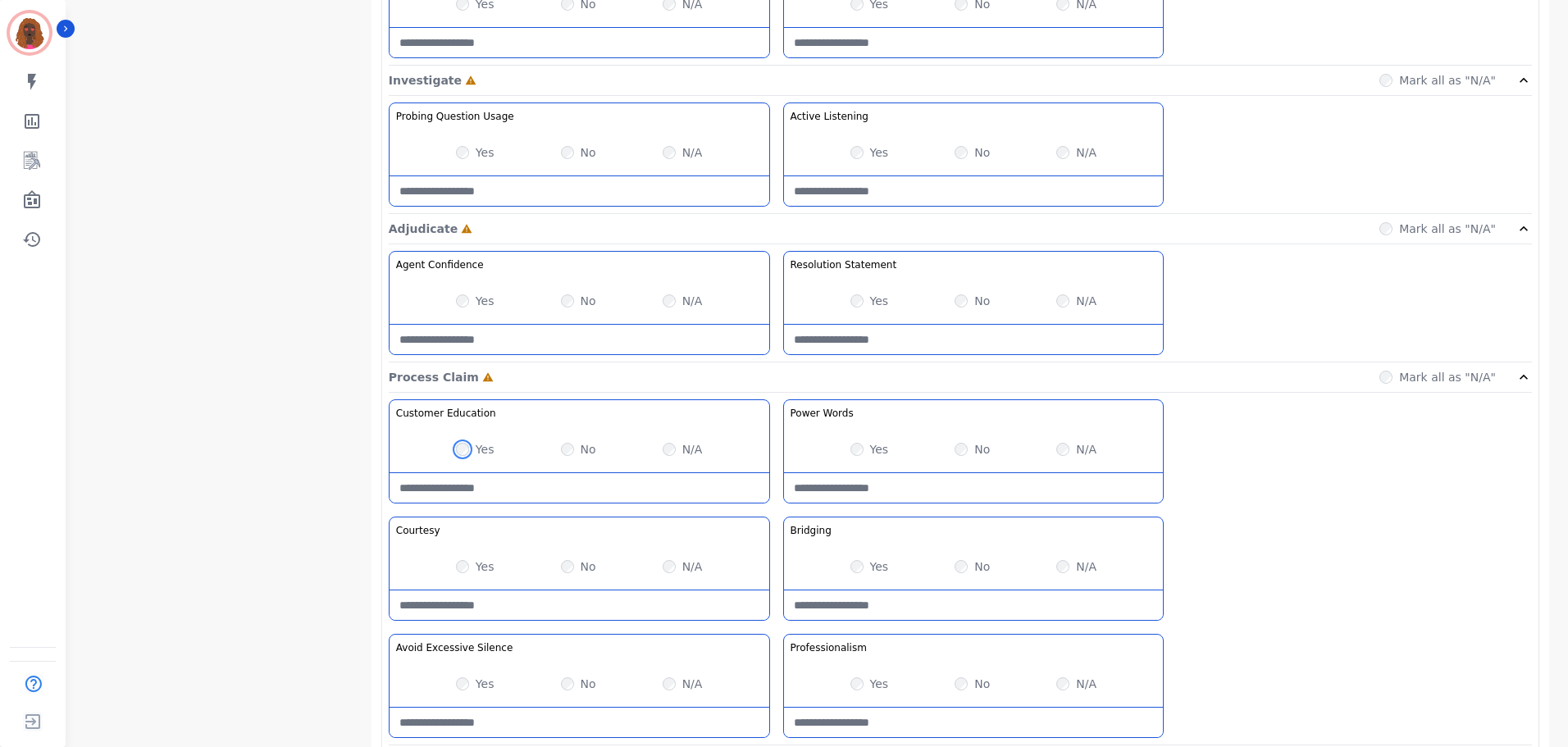
scroll to position [983, 0]
click at [862, 496] on Words-note at bounding box center [974, 486] width 379 height 29
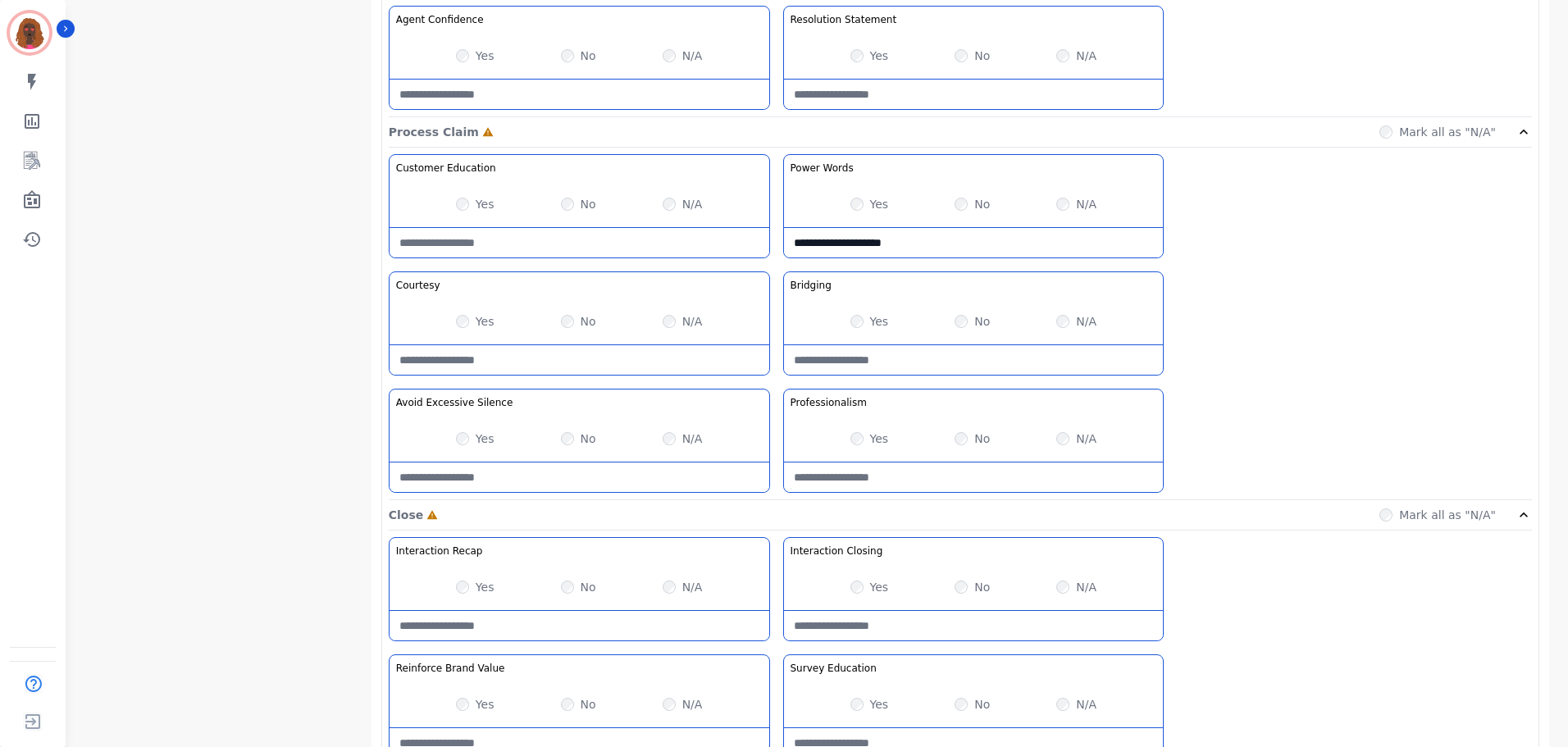
scroll to position [1228, 0]
type Words-note "**********"
click at [972, 316] on div "No" at bounding box center [972, 320] width 35 height 17
click at [902, 362] on Claim-Bridging-note at bounding box center [974, 358] width 379 height 29
type Claim-Bridging-note "**********"
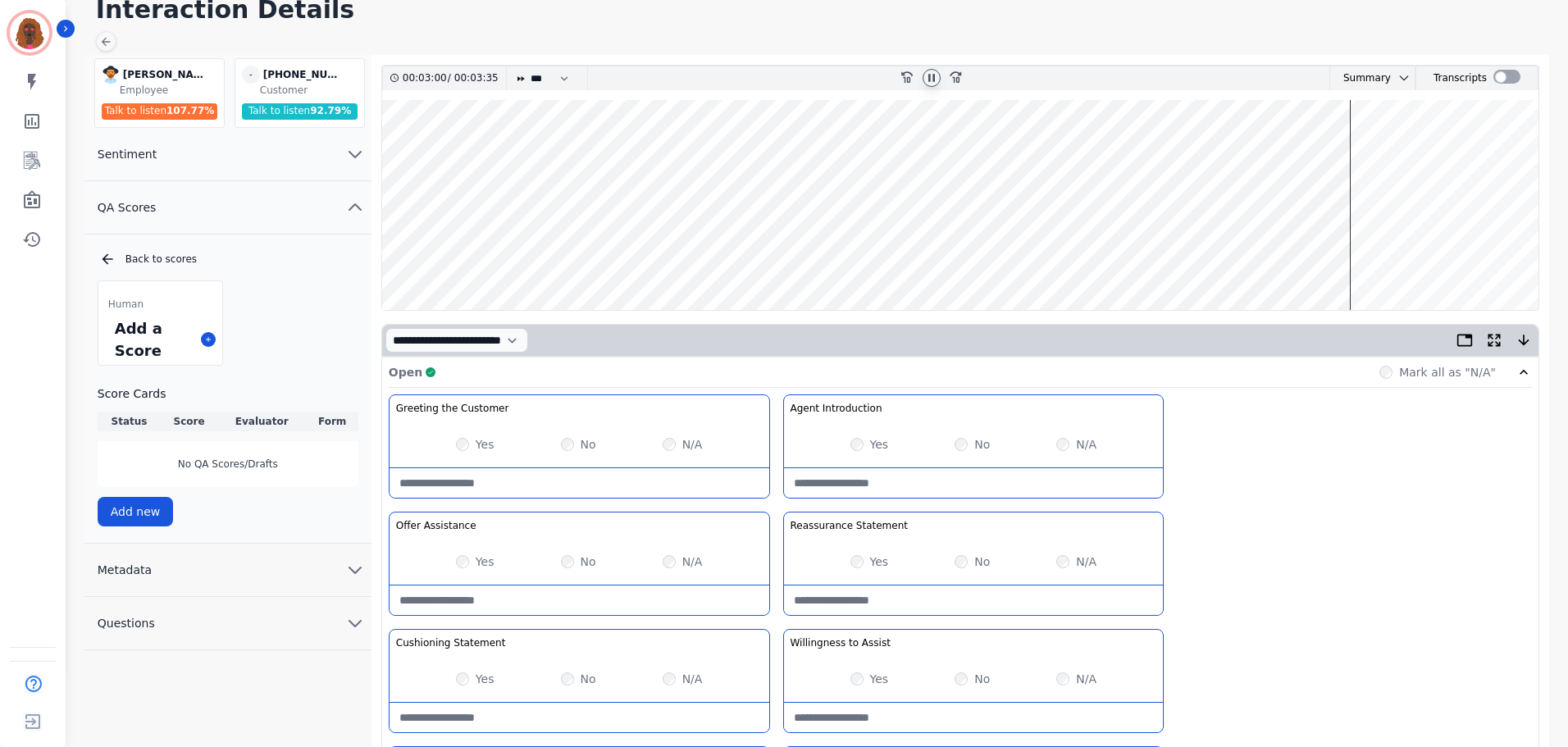
scroll to position [71, 0]
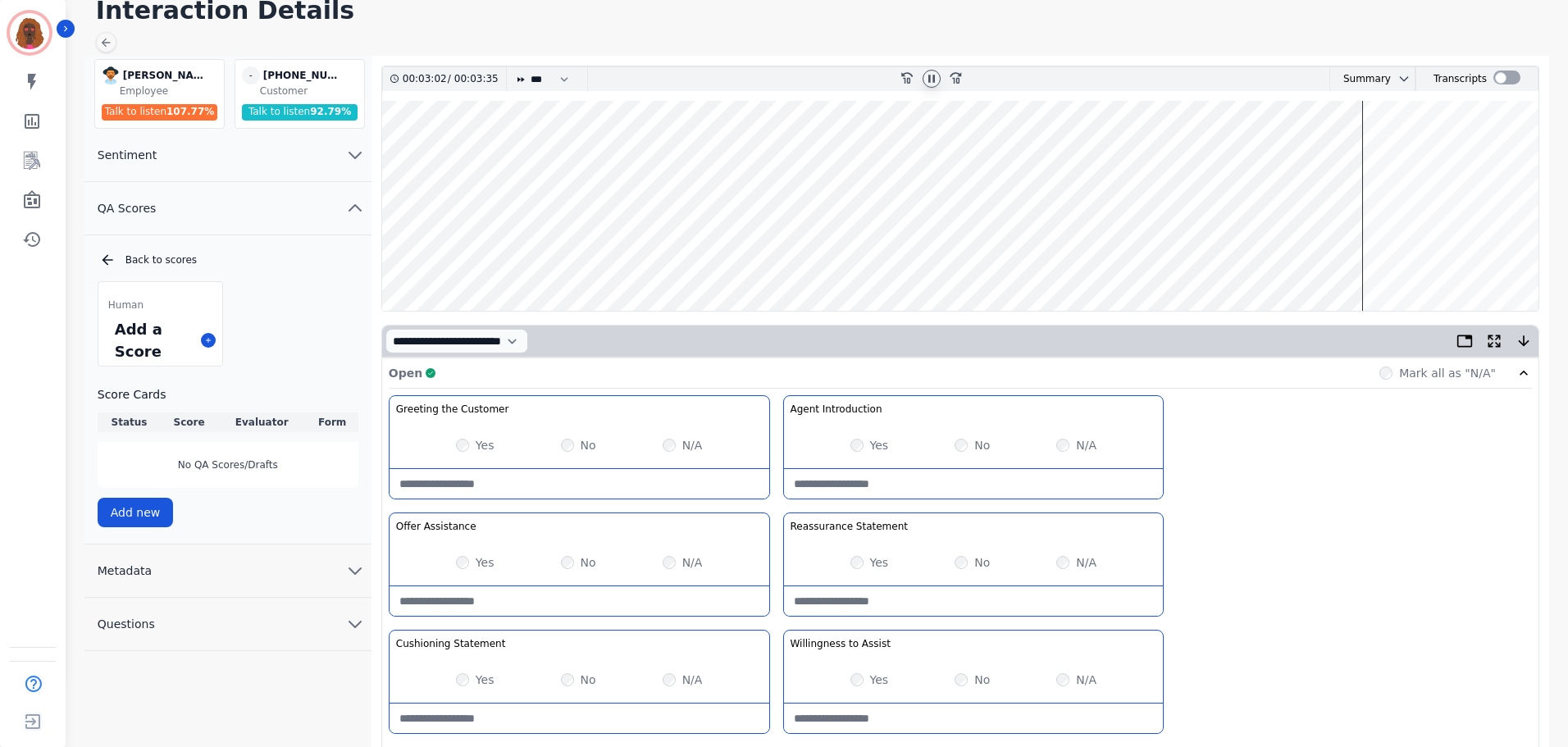
click at [1365, 154] on wave at bounding box center [959, 206] width 1156 height 210
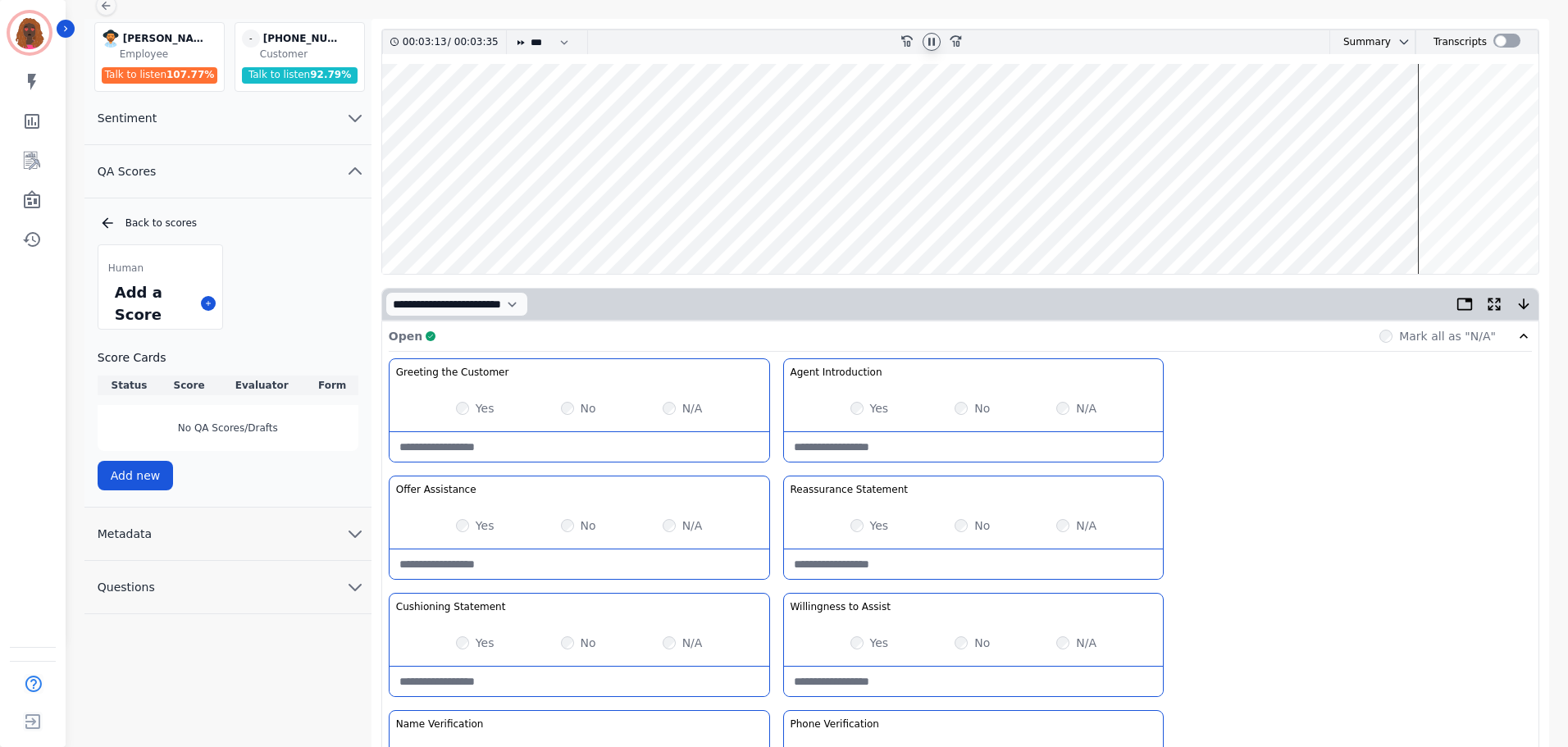
scroll to position [0, 0]
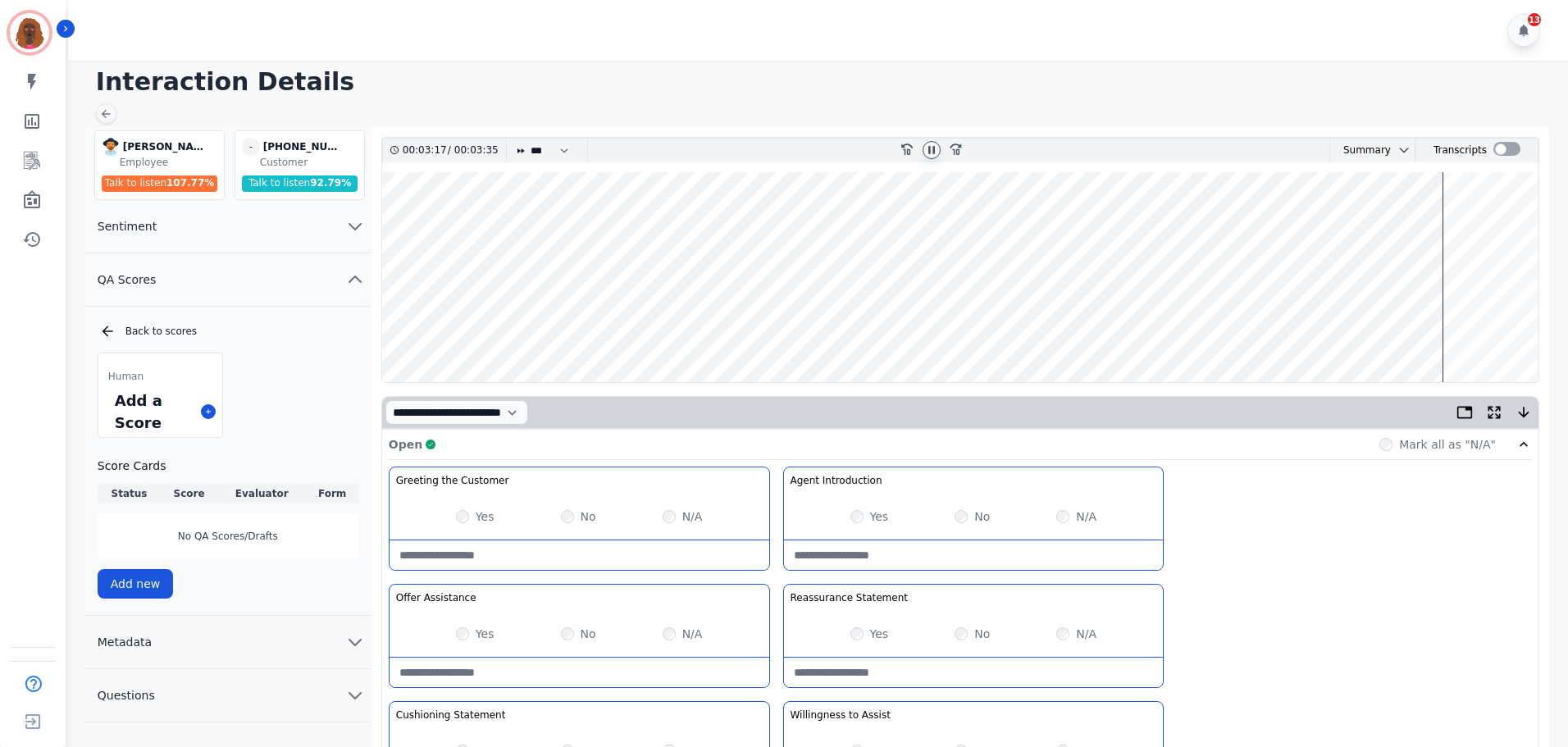
click at [1450, 225] on wave at bounding box center [959, 277] width 1156 height 210
click at [1480, 325] on wave at bounding box center [959, 277] width 1156 height 210
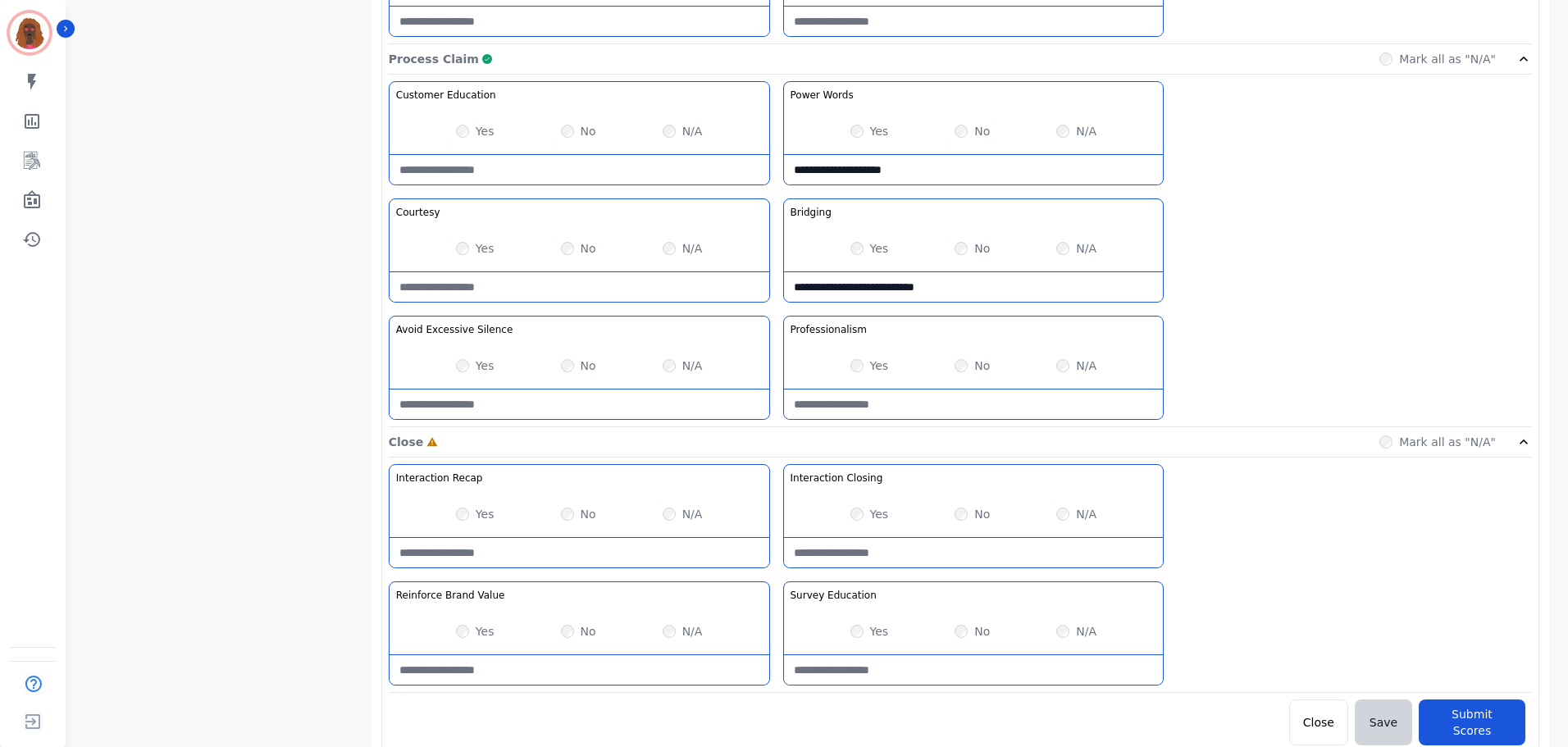
scroll to position [1300, 0]
click at [923, 661] on Education-note at bounding box center [974, 669] width 379 height 29
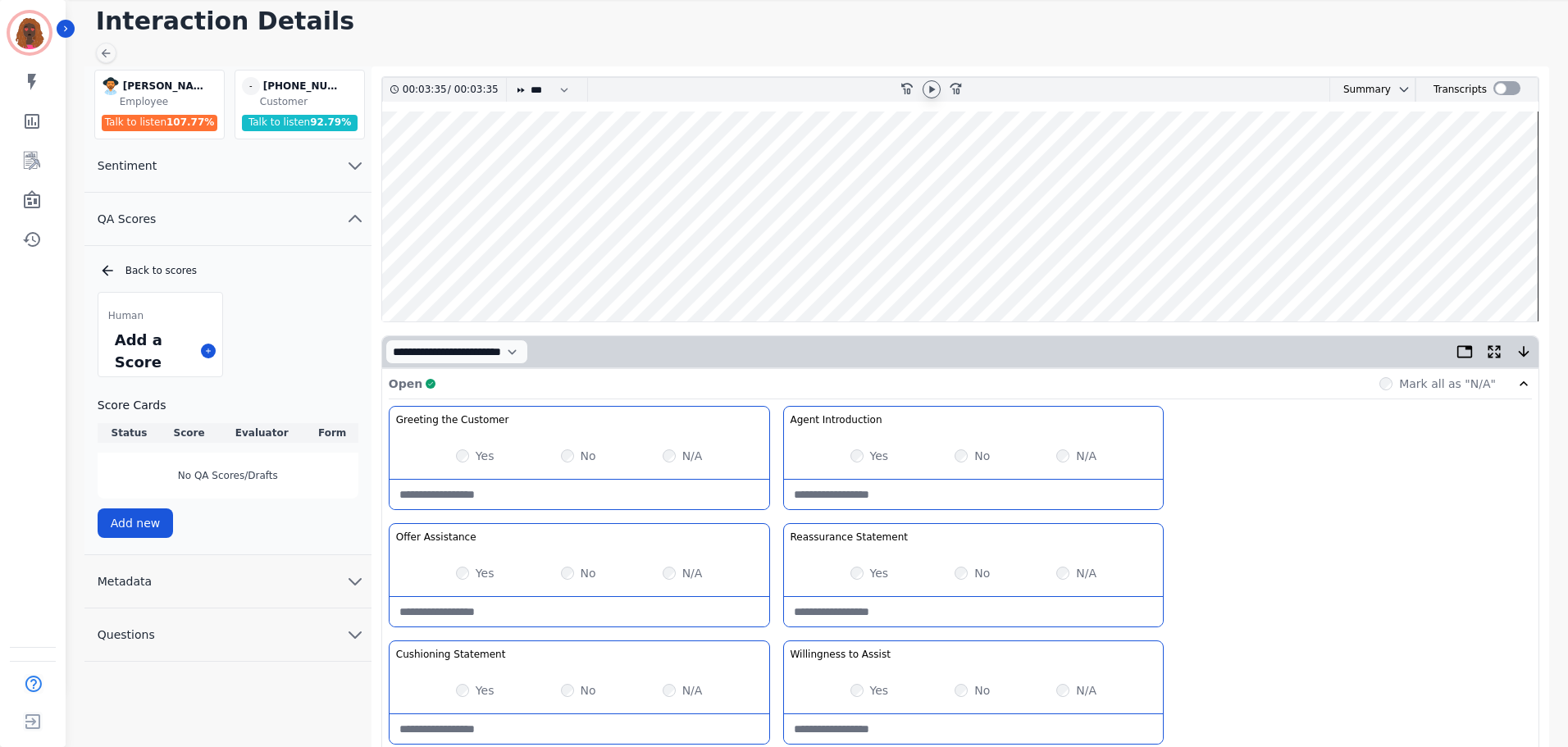
scroll to position [0, 0]
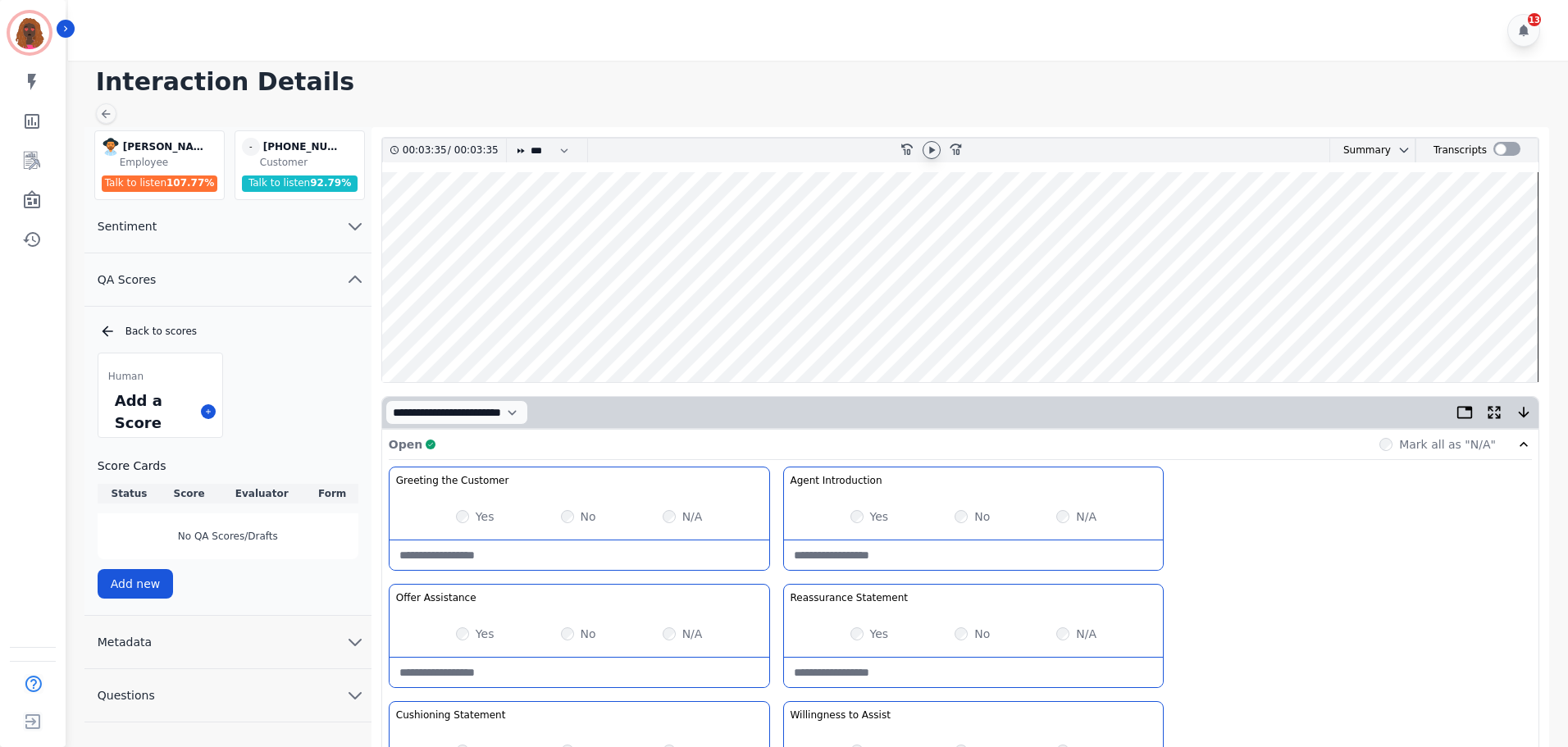
type Education-note "**********"
click at [1424, 316] on wave at bounding box center [959, 277] width 1156 height 210
click at [919, 149] on div at bounding box center [931, 150] width 24 height 24
click at [925, 145] on icon at bounding box center [932, 150] width 13 height 13
click at [1480, 327] on wave at bounding box center [959, 277] width 1156 height 210
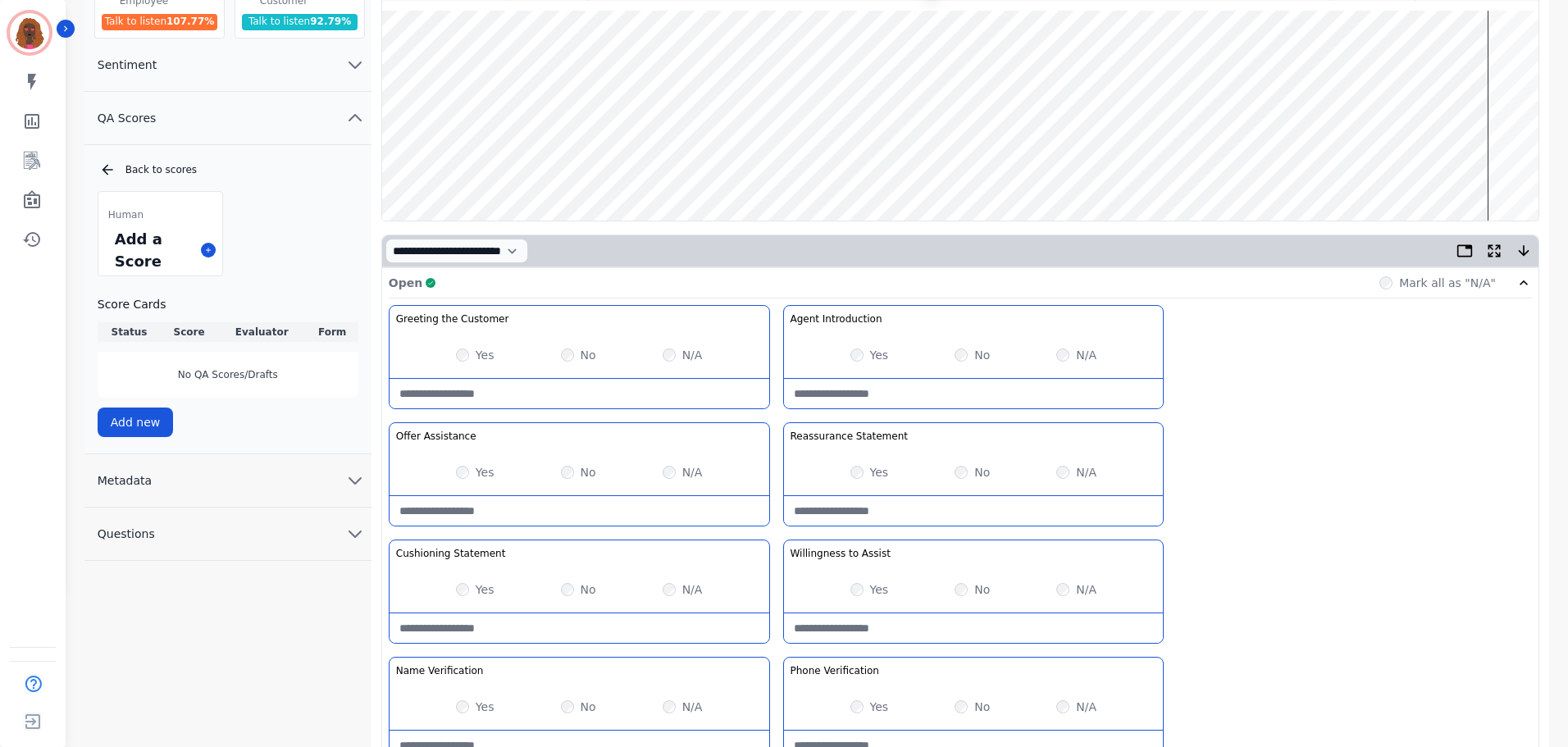
scroll to position [162, 0]
click at [1325, 160] on wave at bounding box center [959, 115] width 1156 height 210
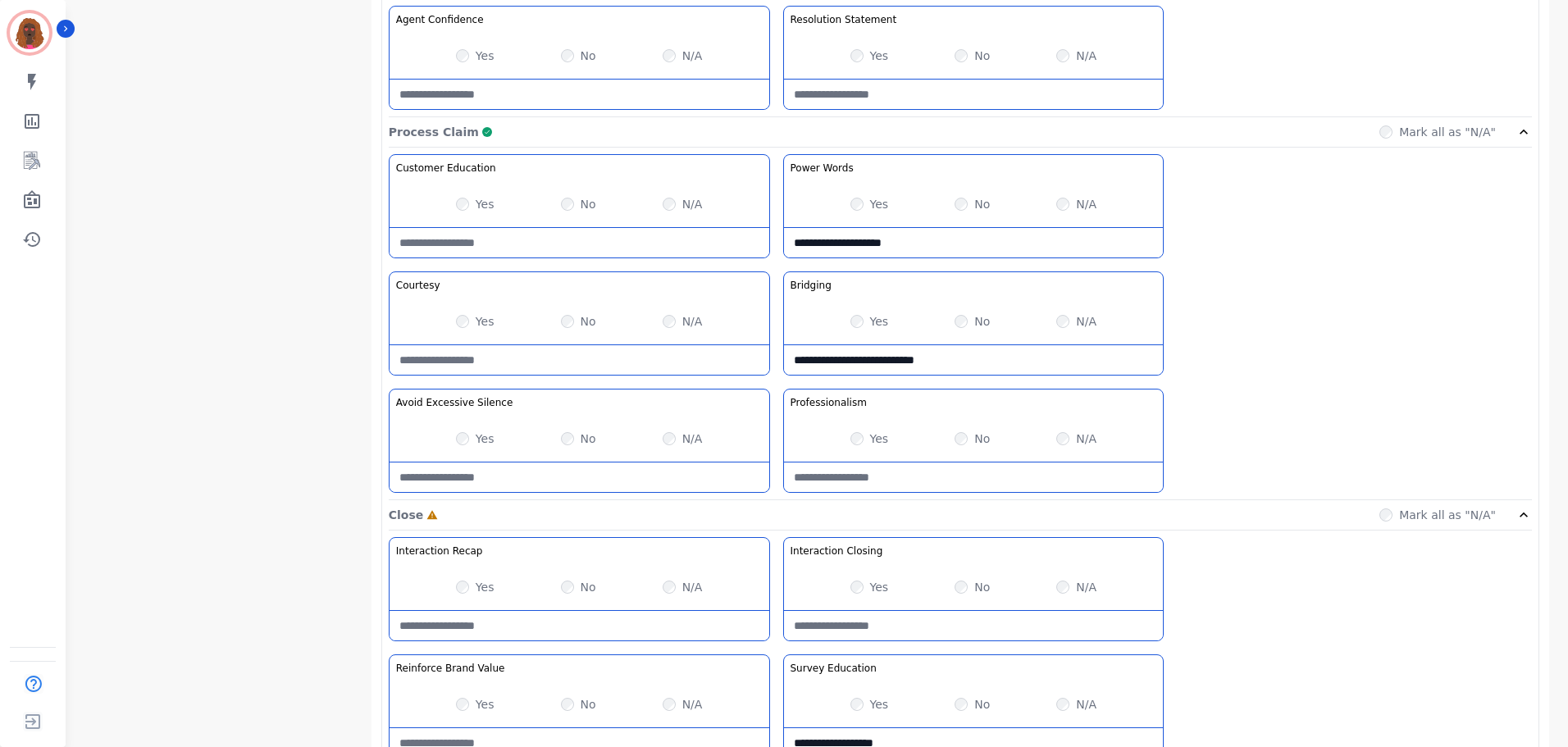
scroll to position [1228, 0]
click at [934, 616] on Closing-note at bounding box center [974, 624] width 379 height 29
type Closing-note "**********"
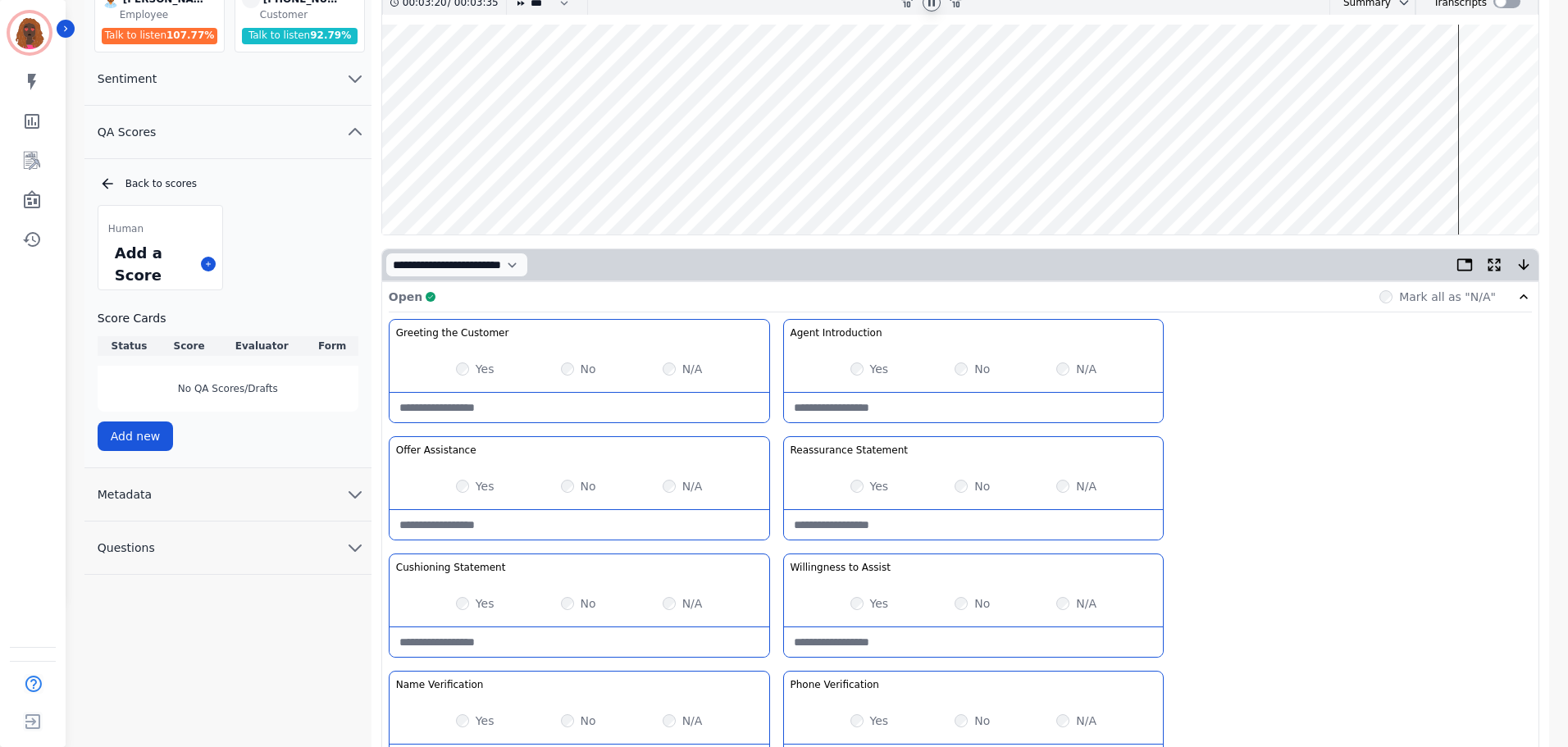
scroll to position [0, 0]
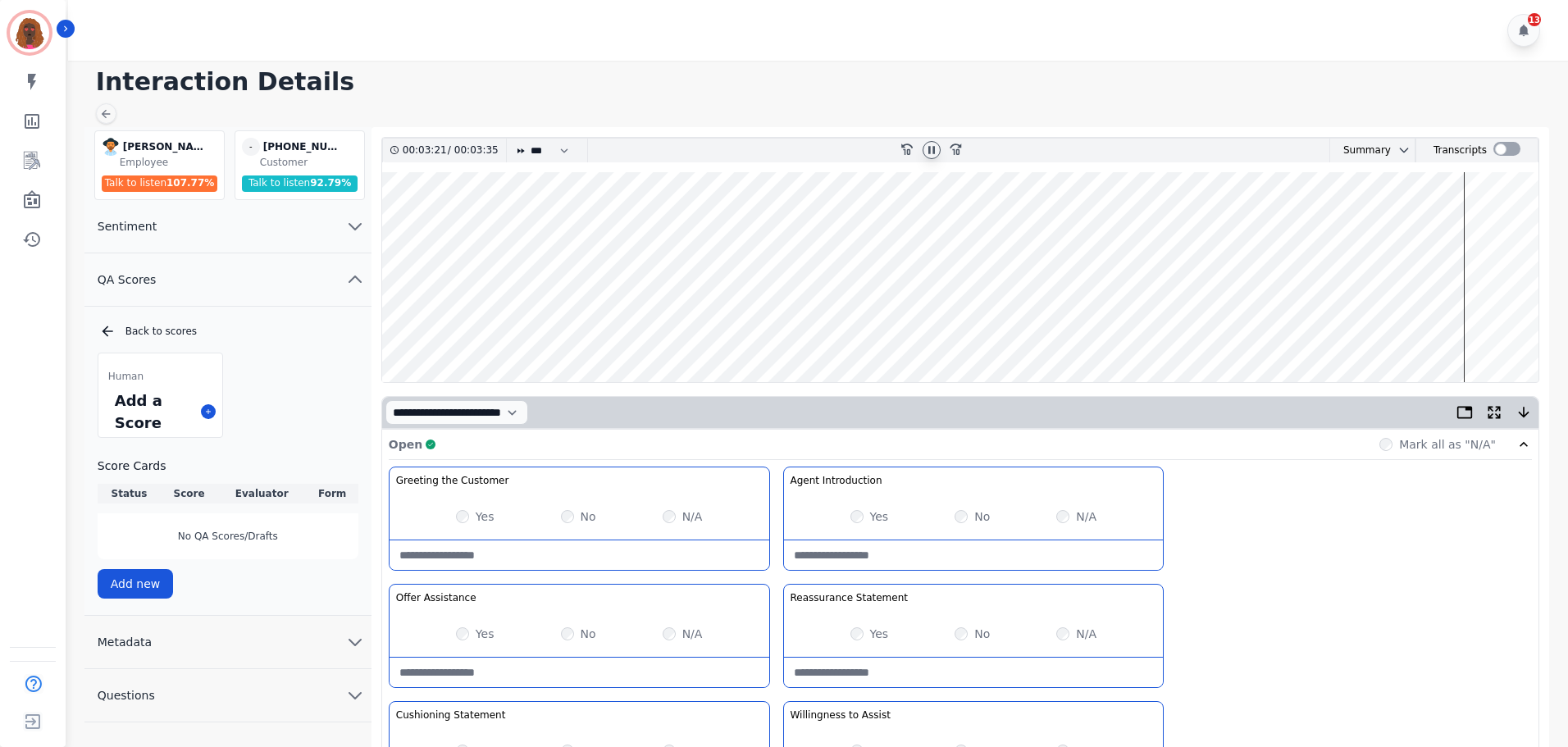
click at [1482, 333] on wave at bounding box center [959, 277] width 1156 height 210
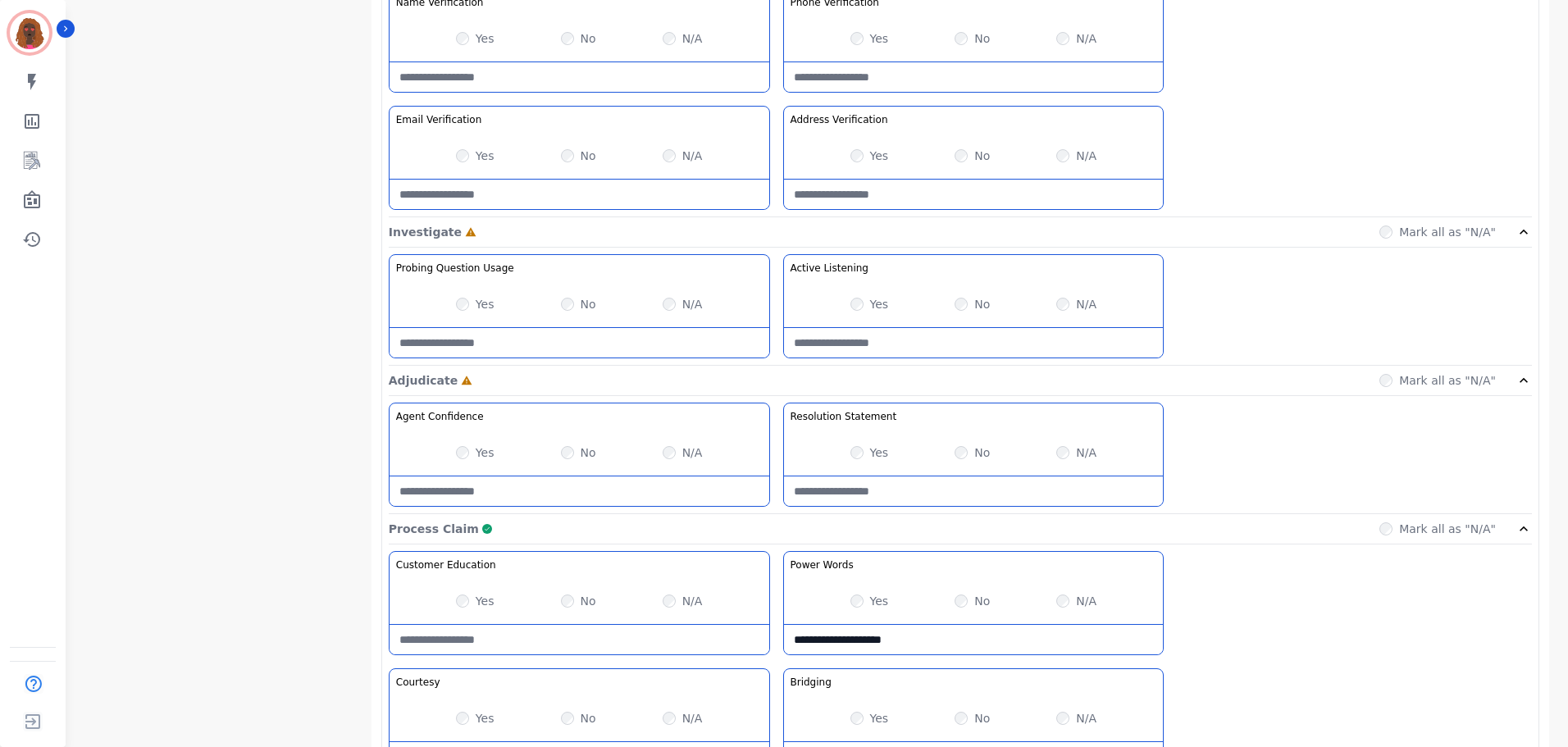
scroll to position [1300, 0]
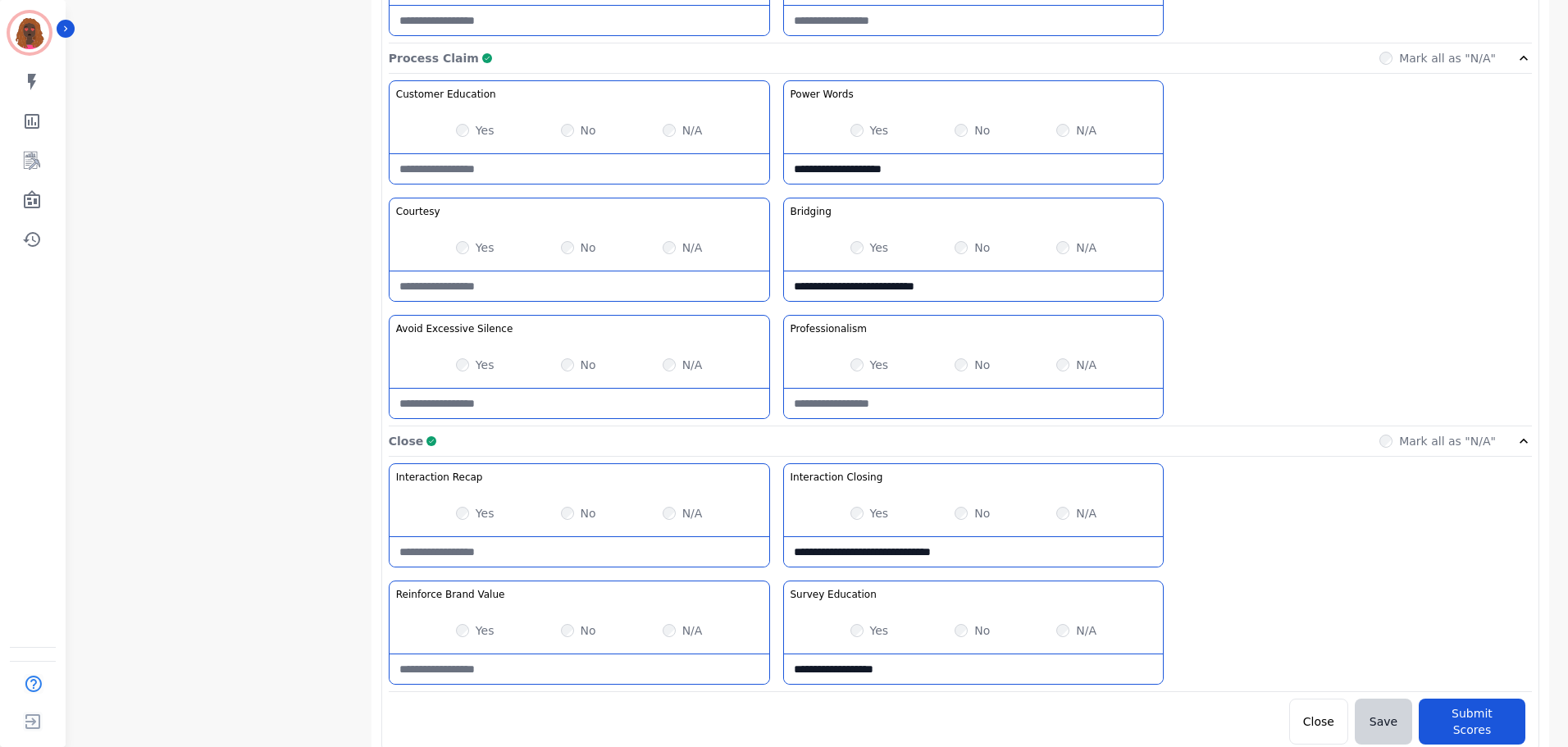
click at [534, 554] on Recap-note at bounding box center [579, 551] width 379 height 29
click at [735, 549] on Recap-note "**********" at bounding box center [579, 551] width 379 height 29
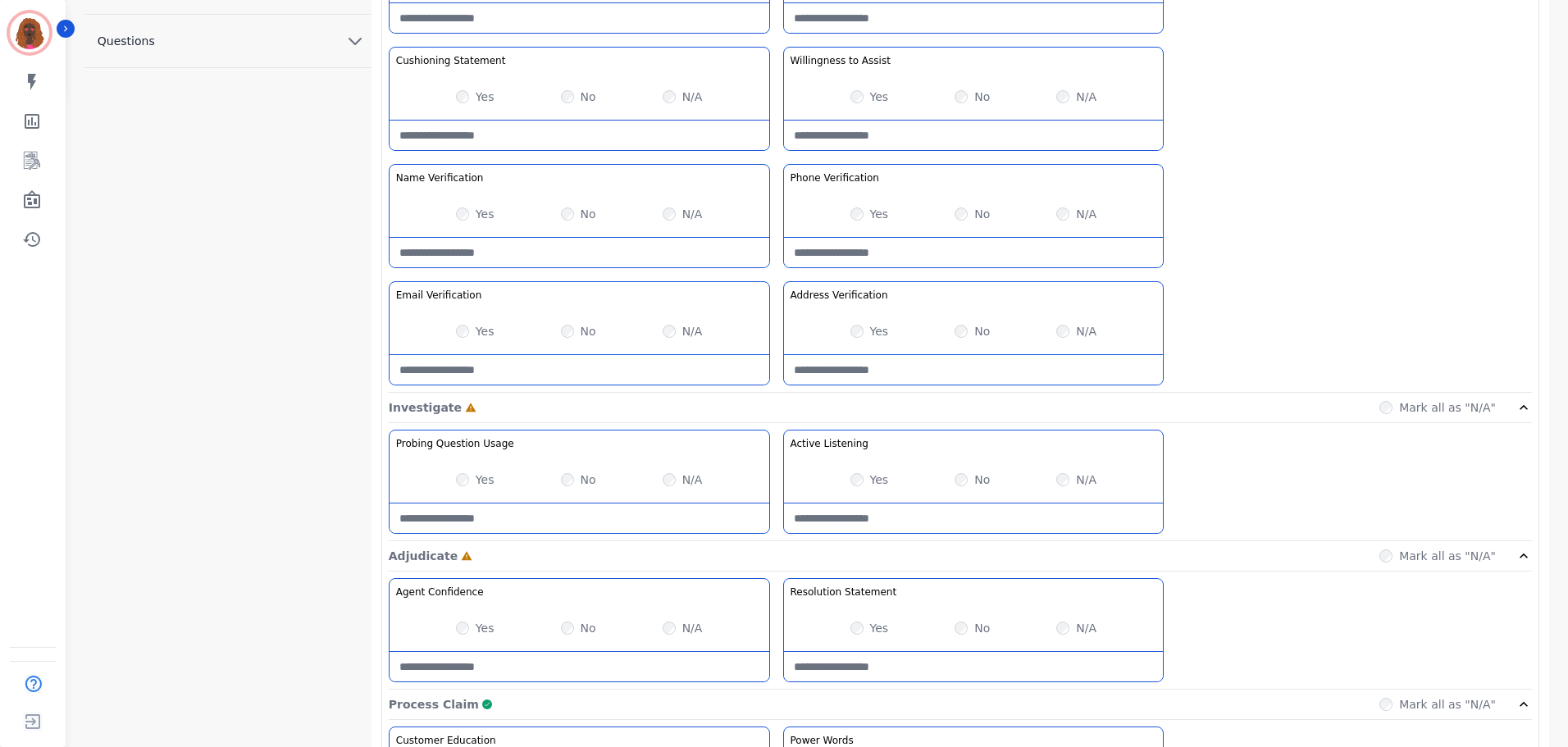
scroll to position [656, 0]
type Recap-note "**********"
click at [547, 509] on Usage-note at bounding box center [579, 517] width 379 height 29
type Usage-note "**********"
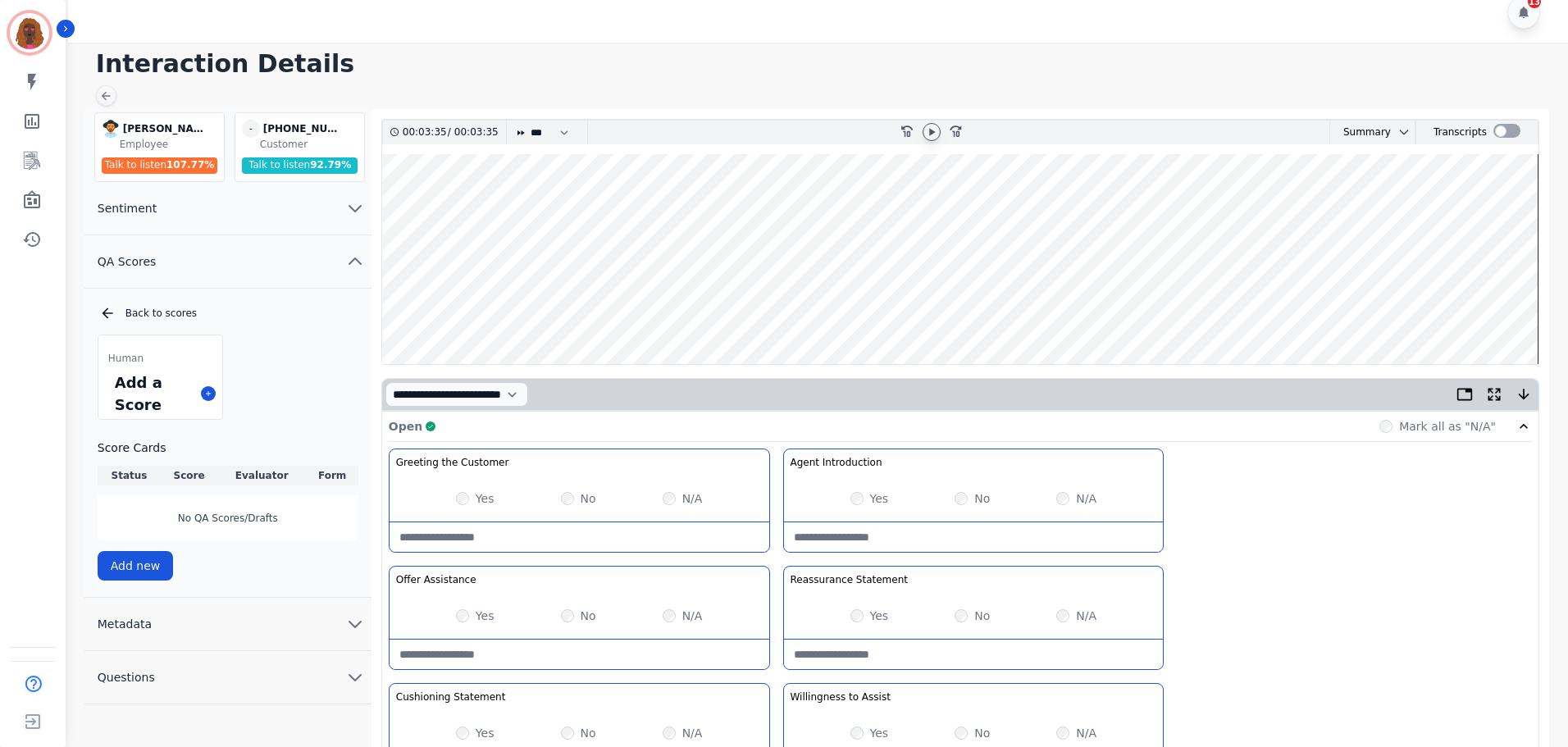
scroll to position [0, 0]
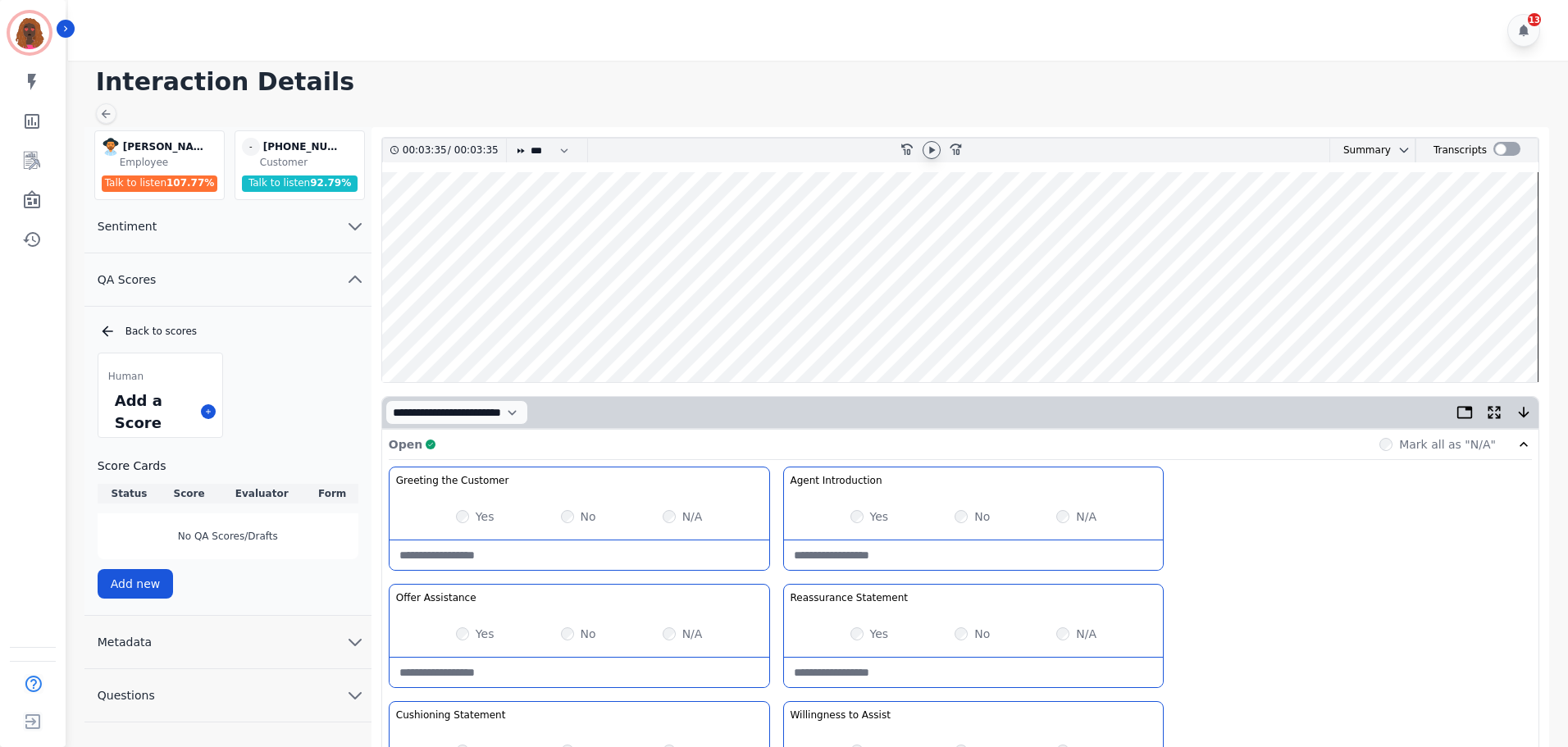
click at [1487, 324] on wave at bounding box center [959, 277] width 1156 height 210
click at [931, 143] on div at bounding box center [931, 149] width 18 height 18
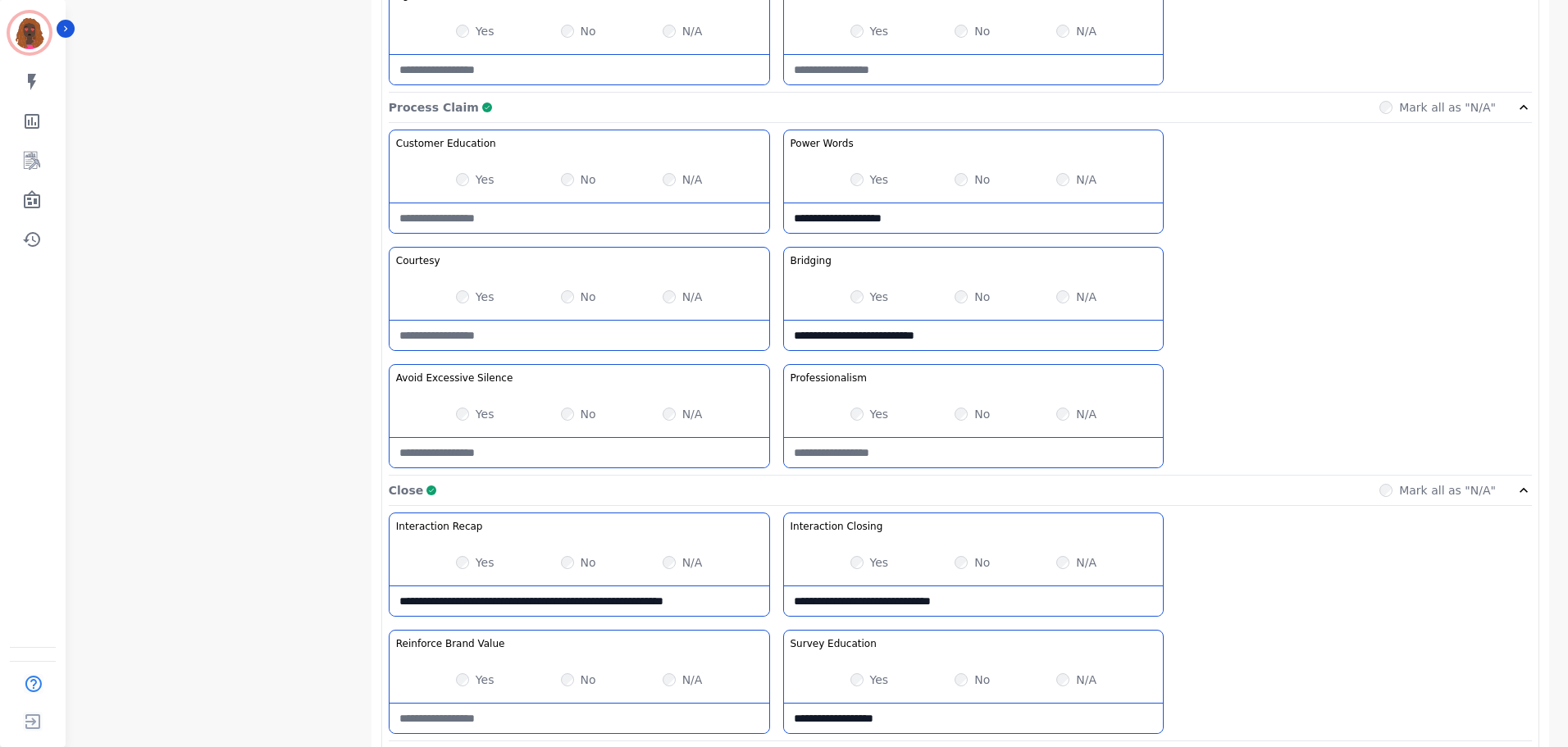
scroll to position [1300, 0]
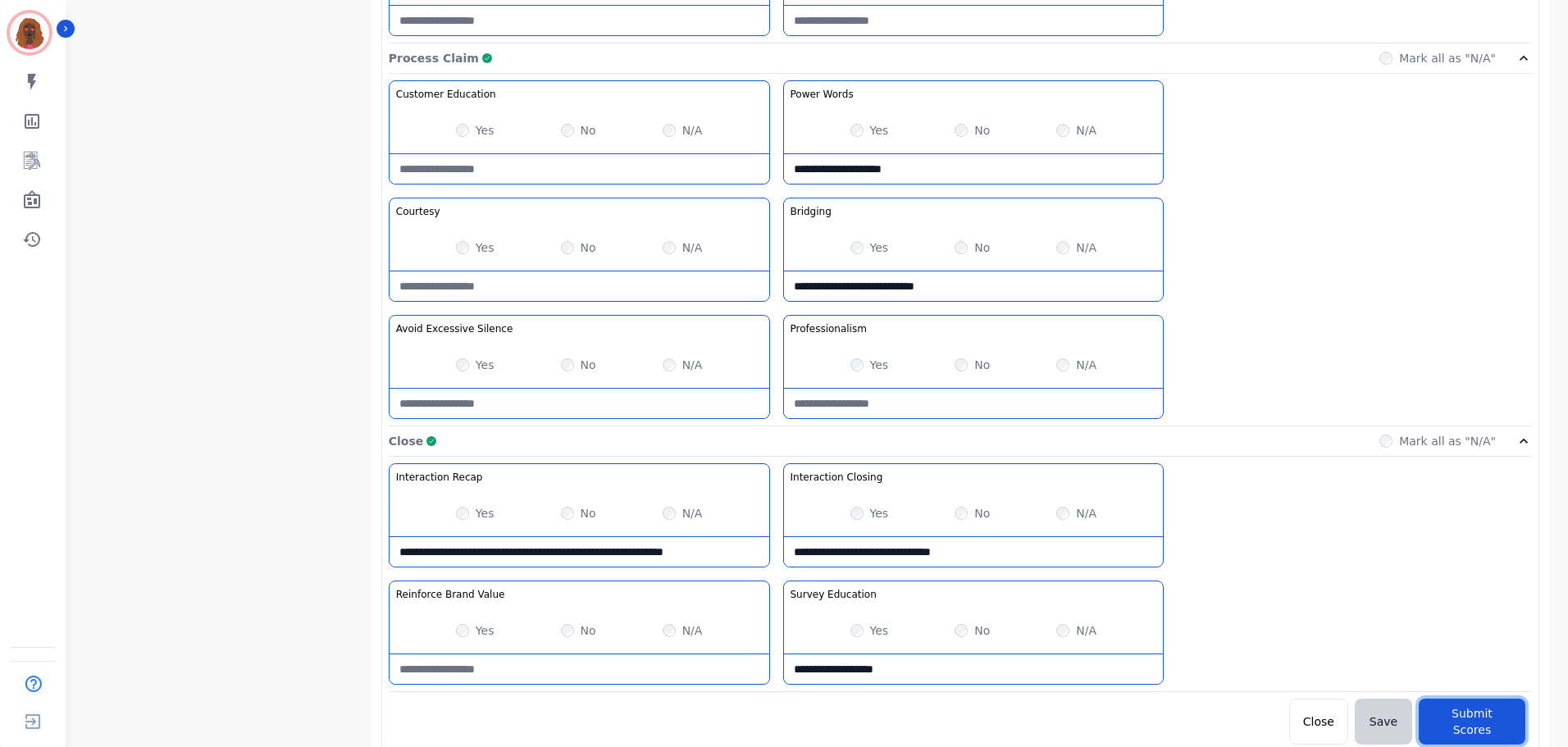
click at [1488, 708] on button "Submit Scores" at bounding box center [1471, 721] width 107 height 46
click at [1457, 712] on button "Submit Scores" at bounding box center [1471, 721] width 107 height 46
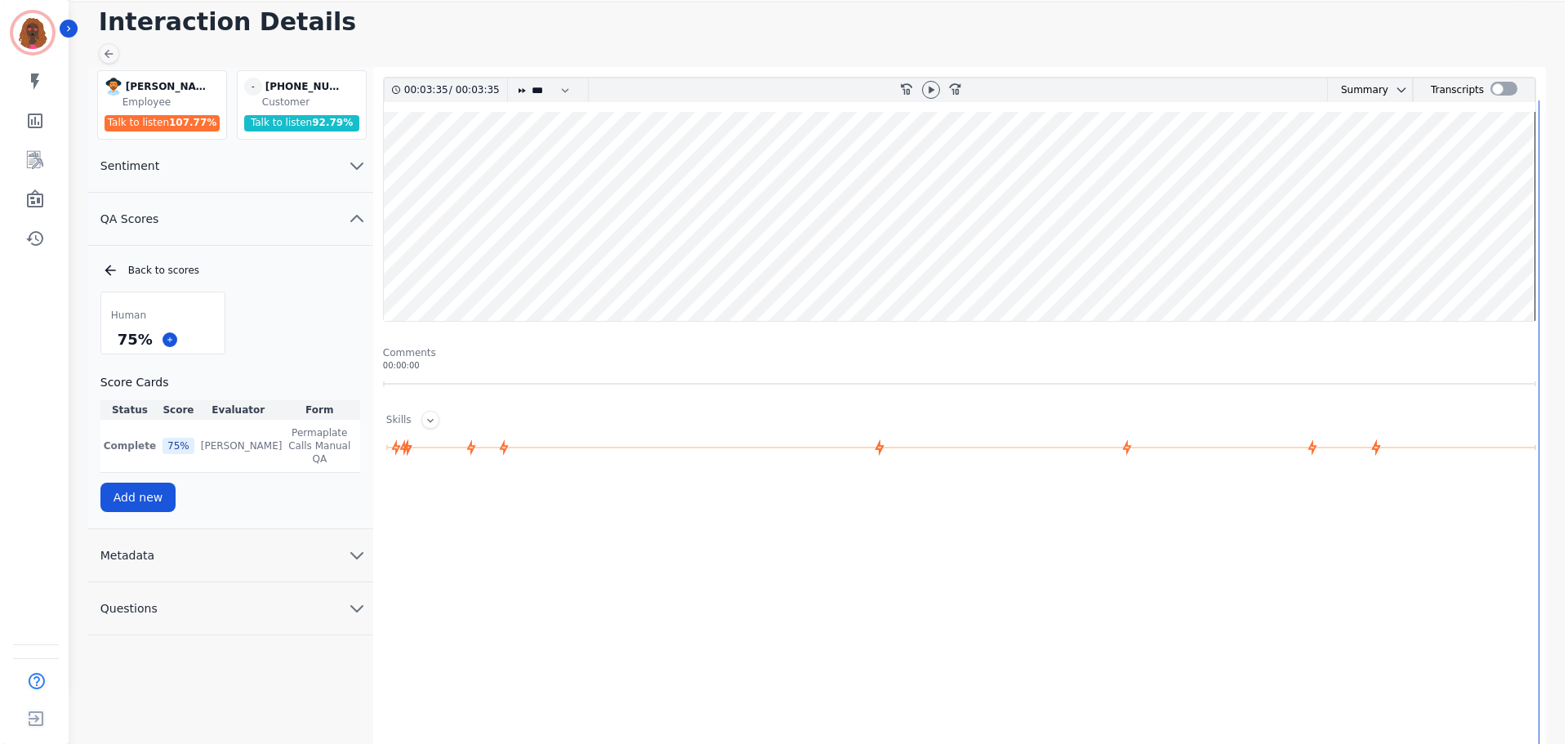
scroll to position [0, 0]
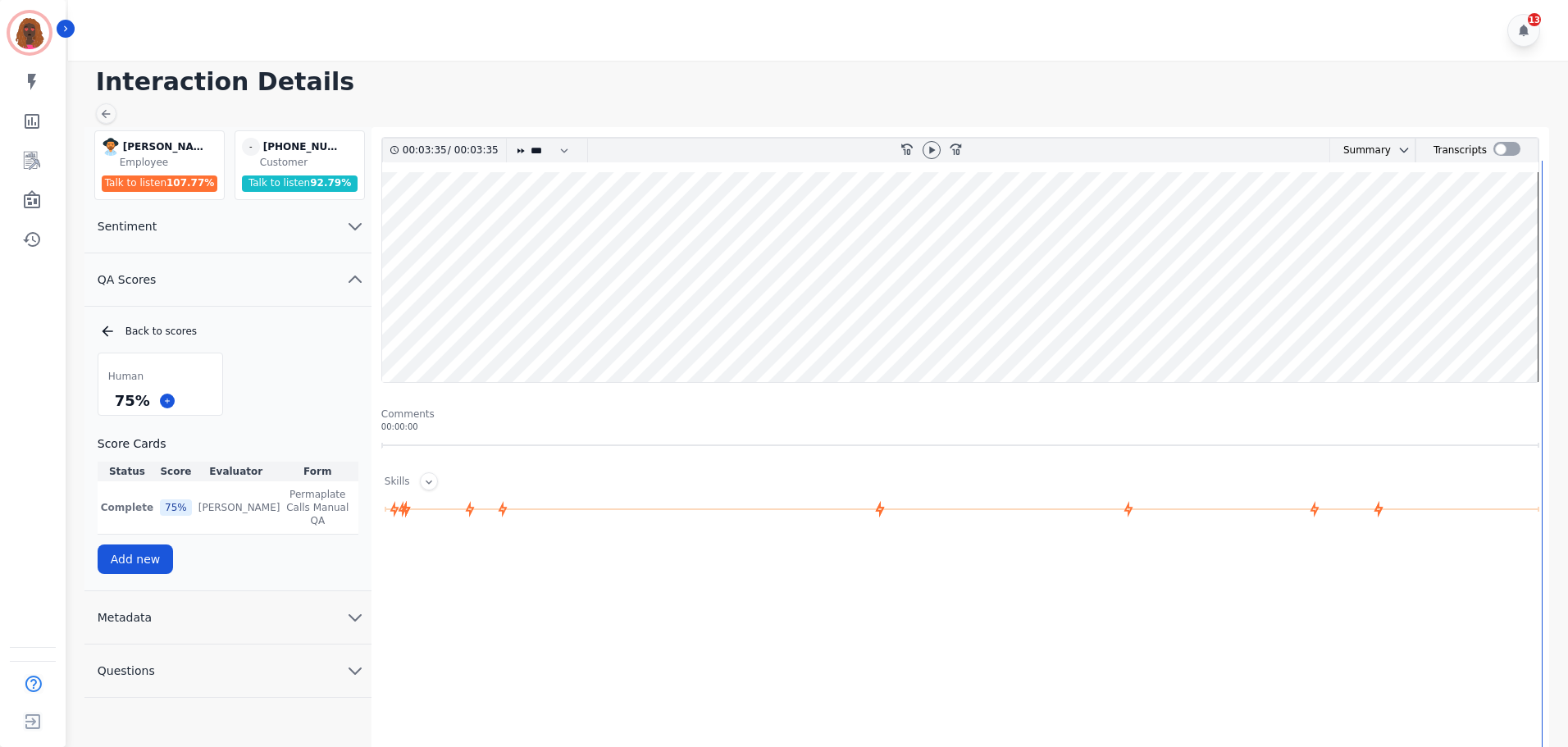
click at [91, 108] on div "Interaction Details [PERSON_NAME] [PERSON_NAME] Employee Talk to listen 107.77 …" at bounding box center [815, 471] width 1505 height 822
click at [97, 107] on div at bounding box center [106, 113] width 20 height 20
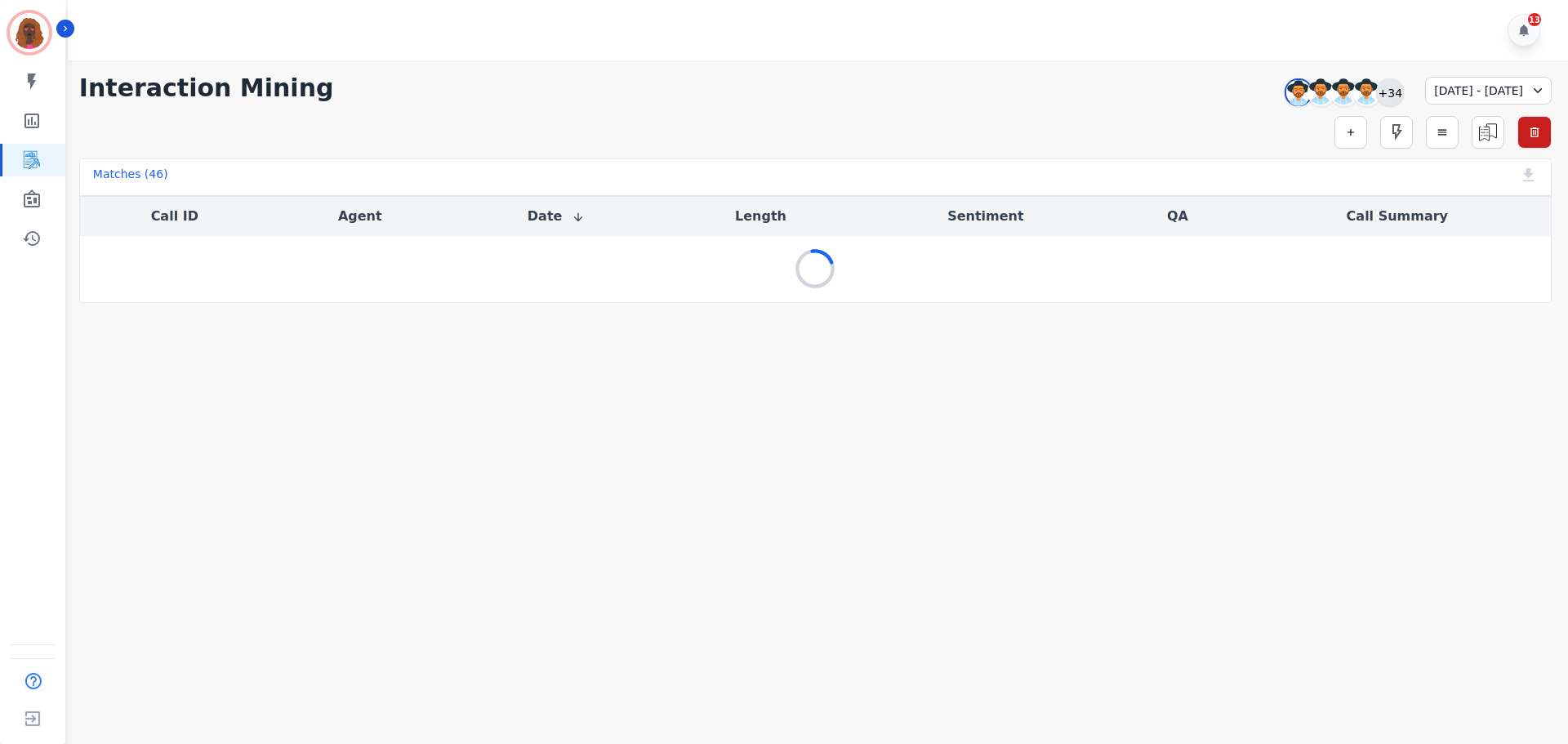
click at [1376, 86] on div "+34" at bounding box center [1389, 92] width 28 height 28
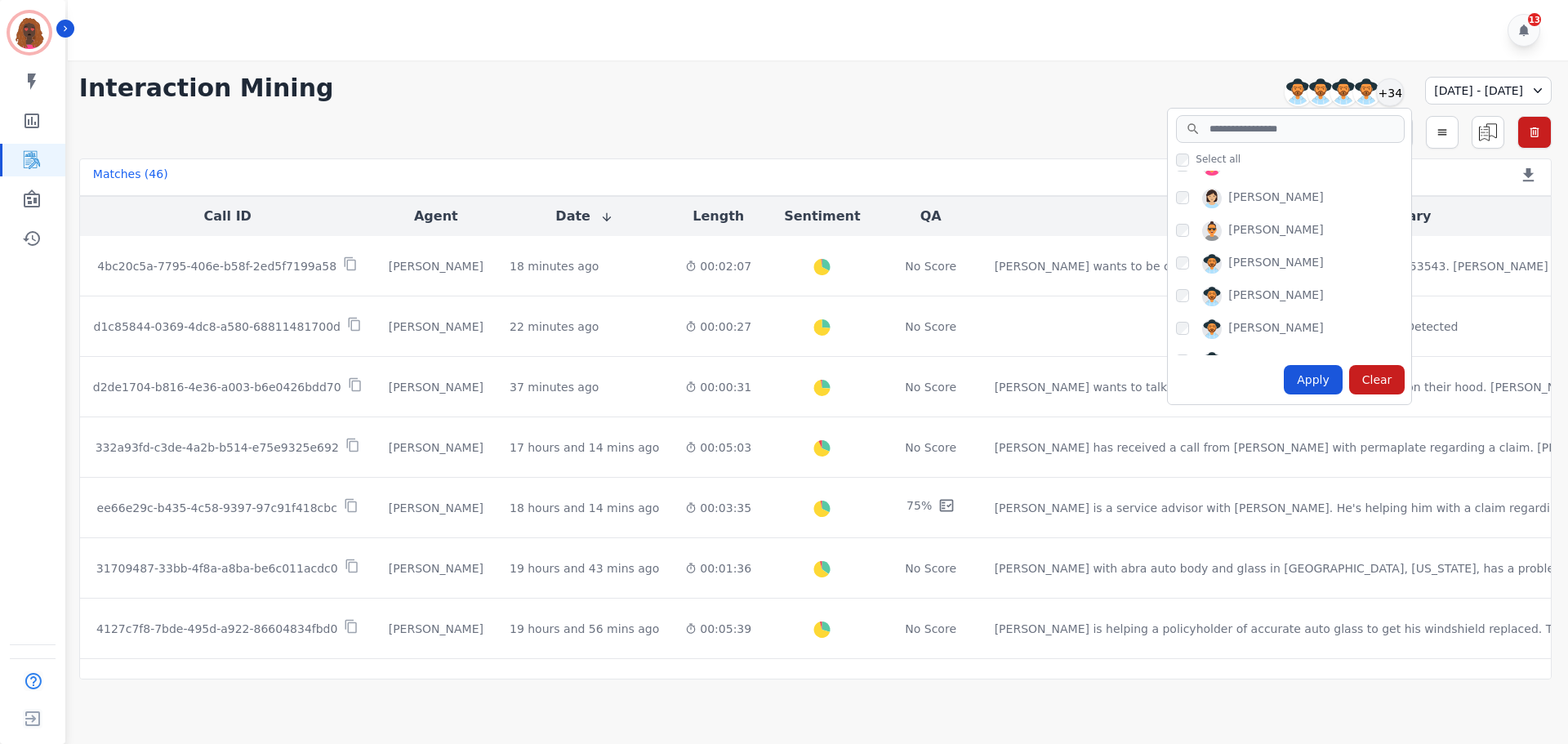
scroll to position [508, 0]
click at [1176, 225] on div "[PERSON_NAME]" at bounding box center [1293, 235] width 235 height 26
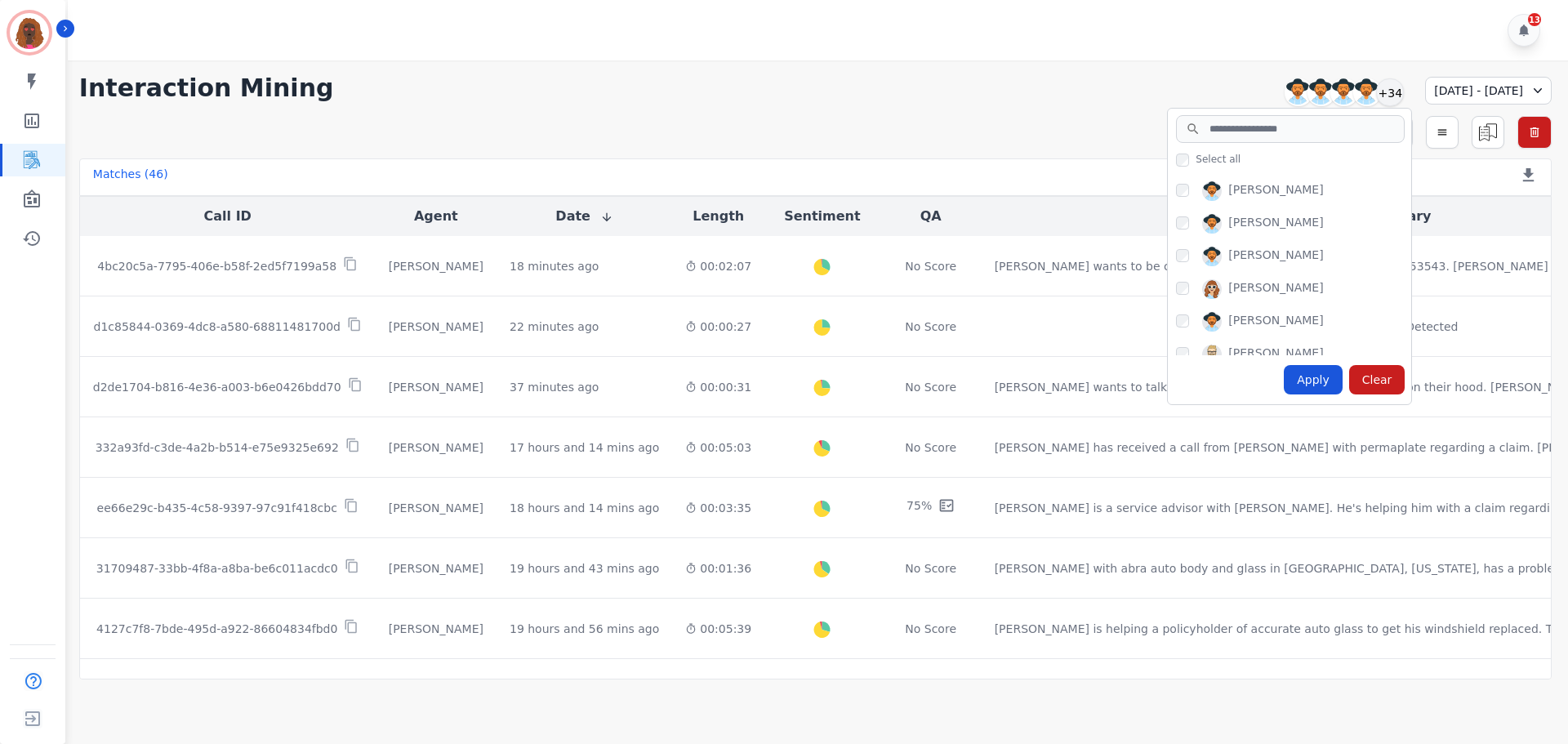
click at [1168, 208] on div "[PERSON_NAME] [PERSON_NAME] [PERSON_NAME] [PERSON_NAME] [PERSON_NAME] [PERSON_N…" at bounding box center [1289, 262] width 243 height 185
click at [1284, 371] on div "Apply" at bounding box center [1313, 380] width 59 height 29
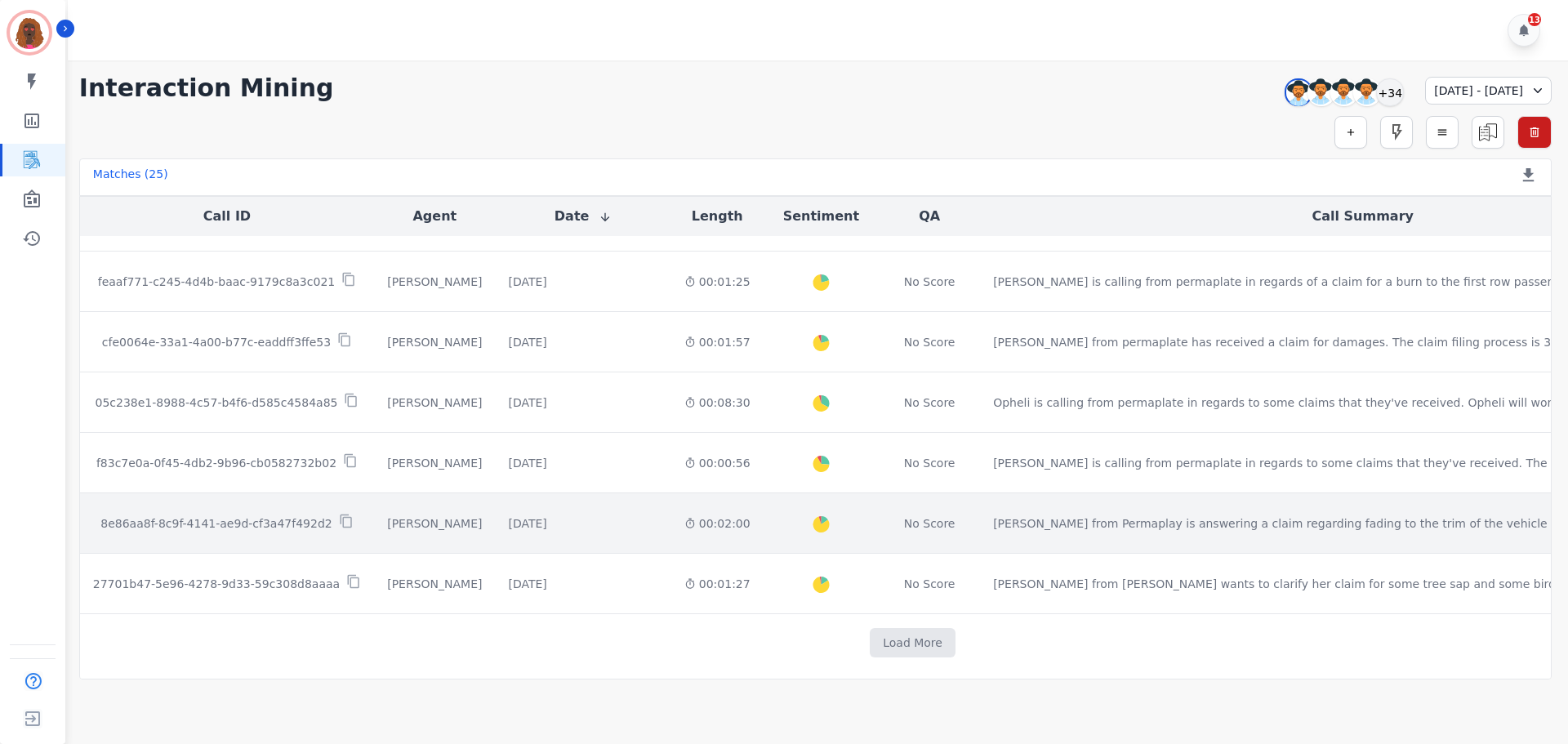
scroll to position [833, 0]
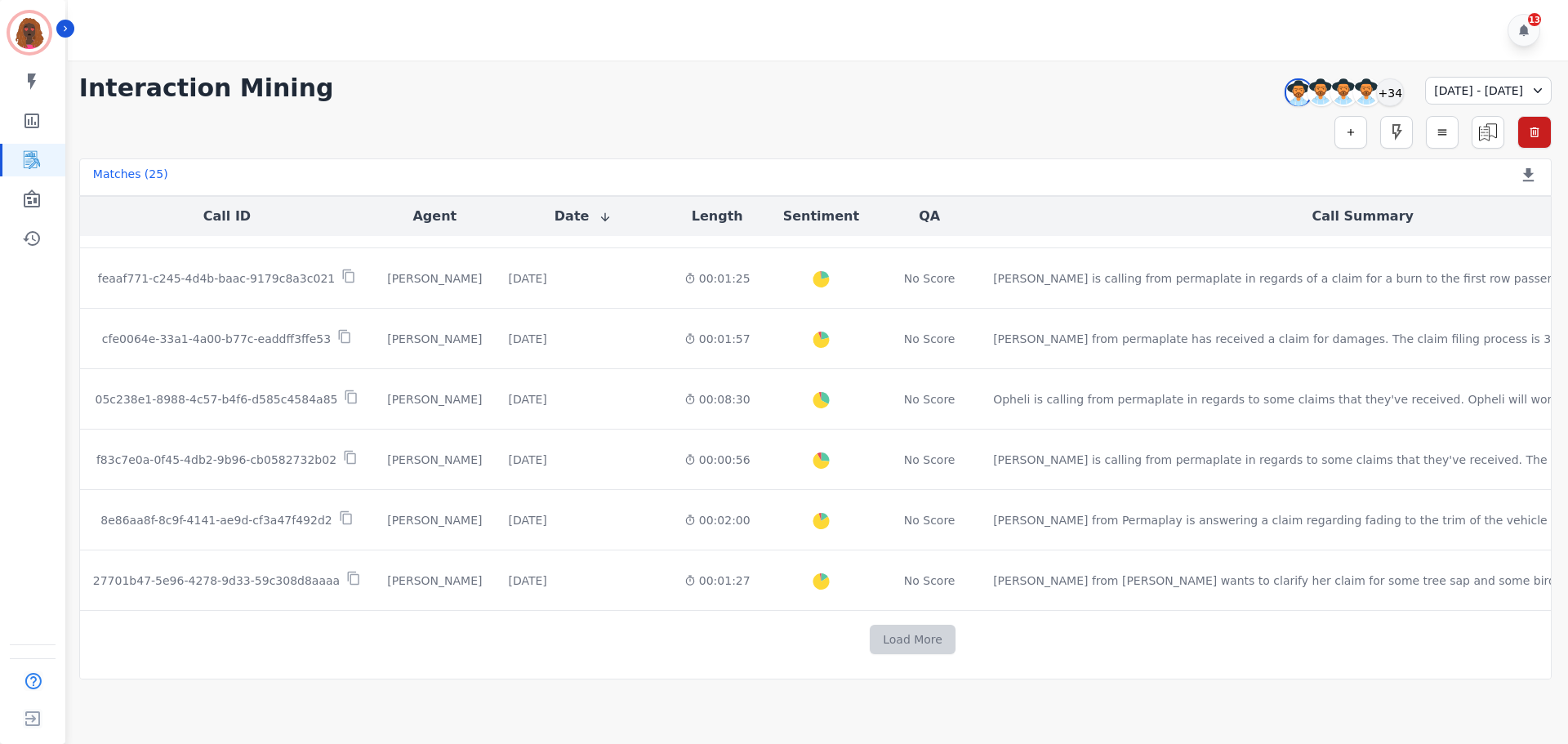
click at [869, 638] on button "Load More" at bounding box center [912, 639] width 86 height 29
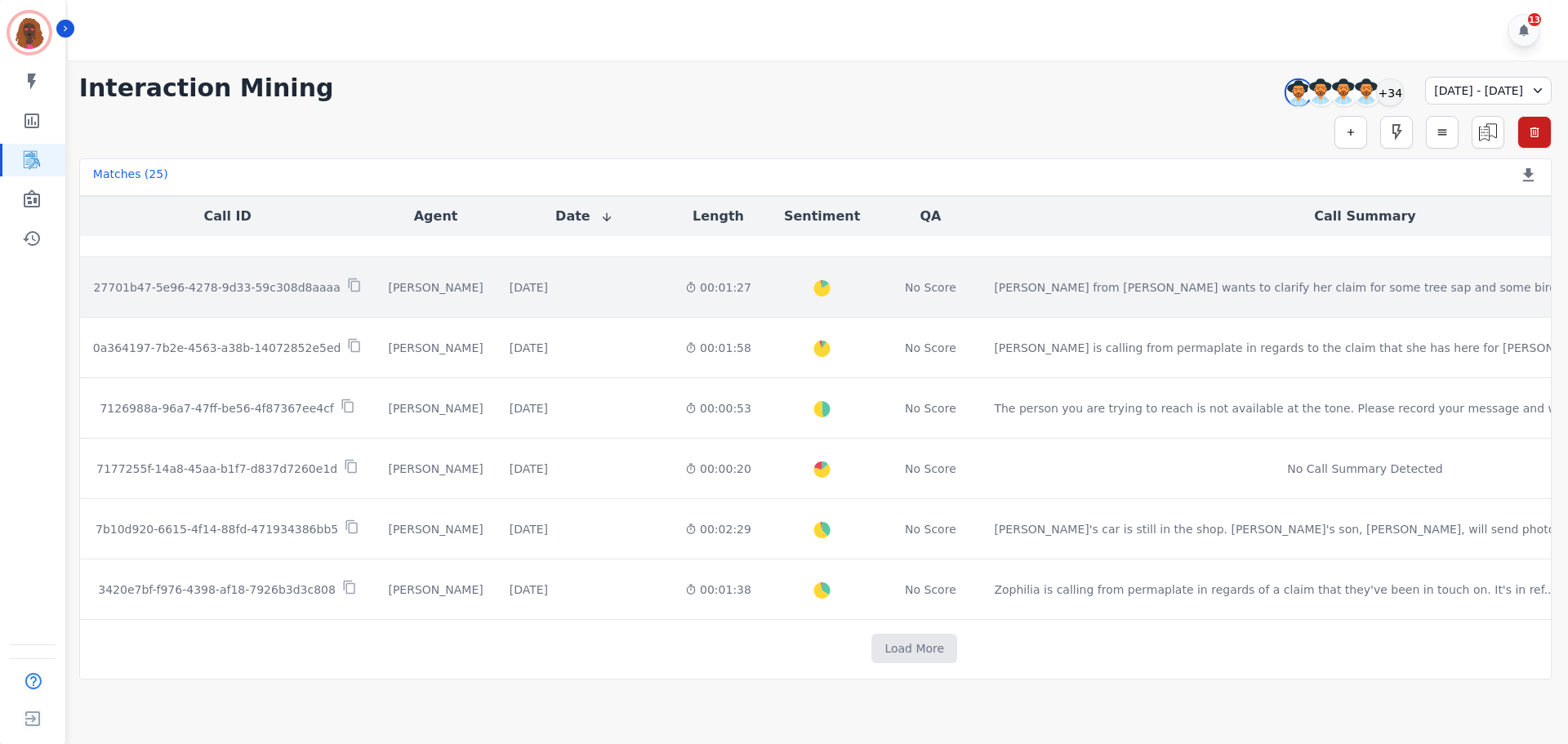
scroll to position [1136, 0]
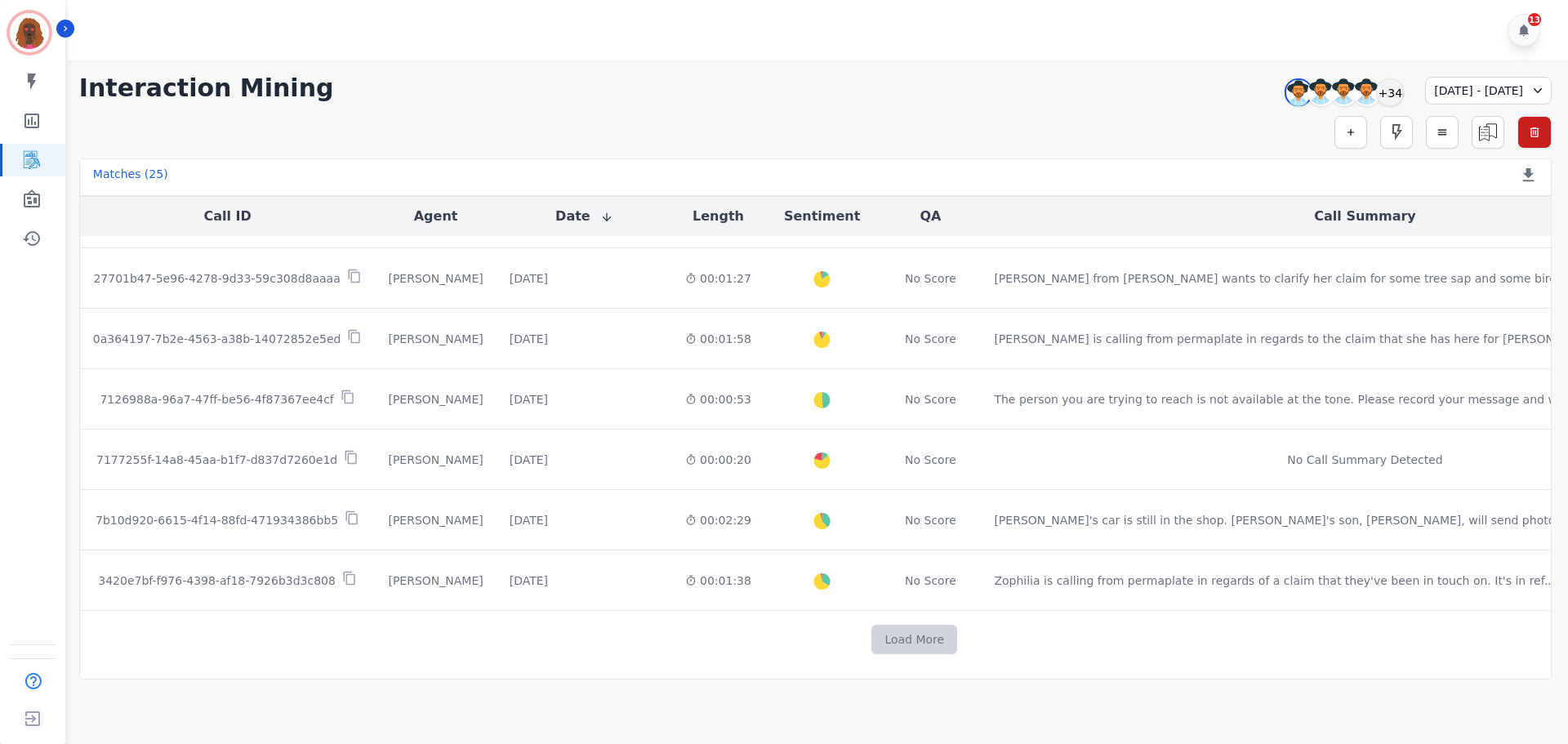
click at [871, 640] on button "Load More" at bounding box center [914, 639] width 86 height 29
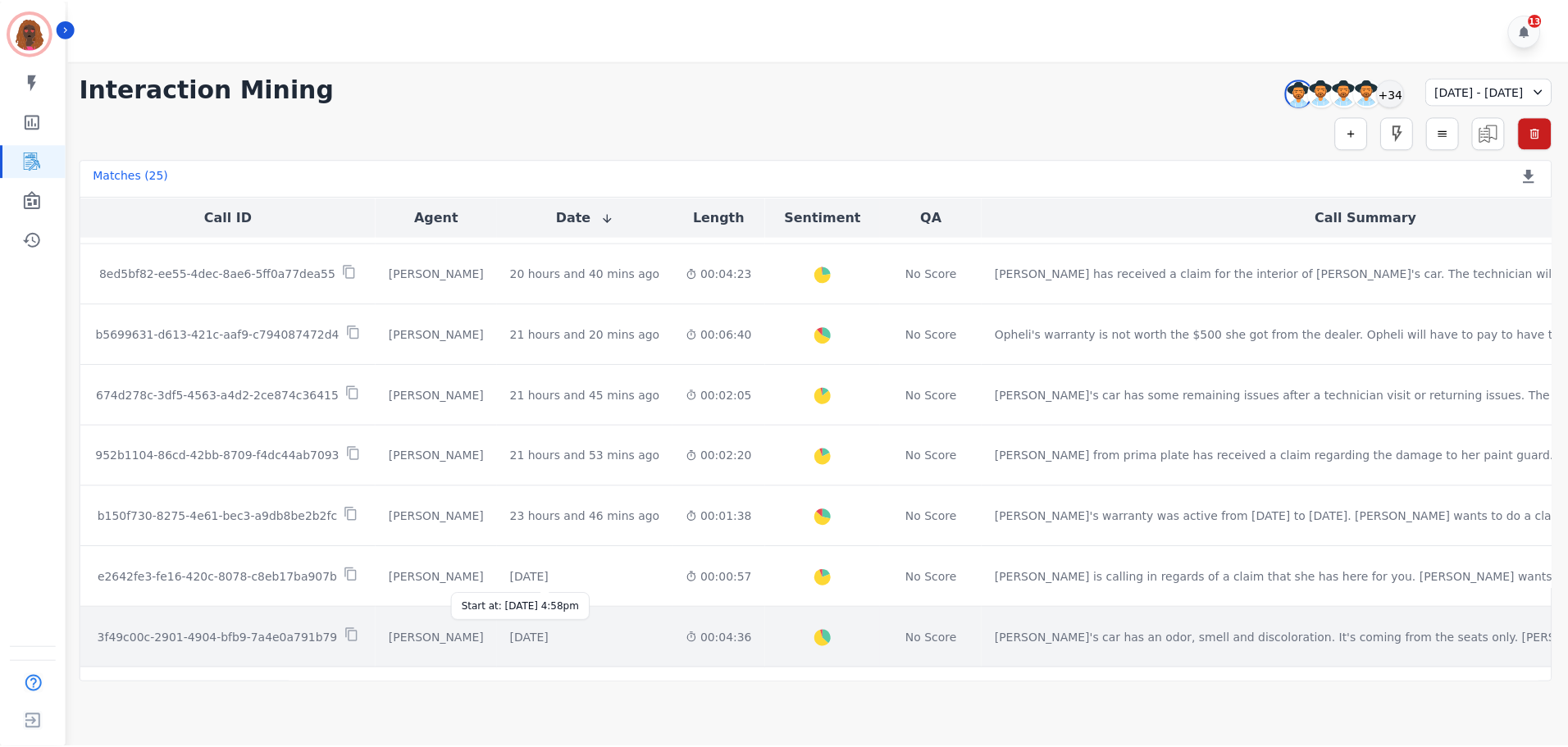
scroll to position [238, 0]
click at [550, 630] on div "[DATE]" at bounding box center [531, 636] width 39 height 17
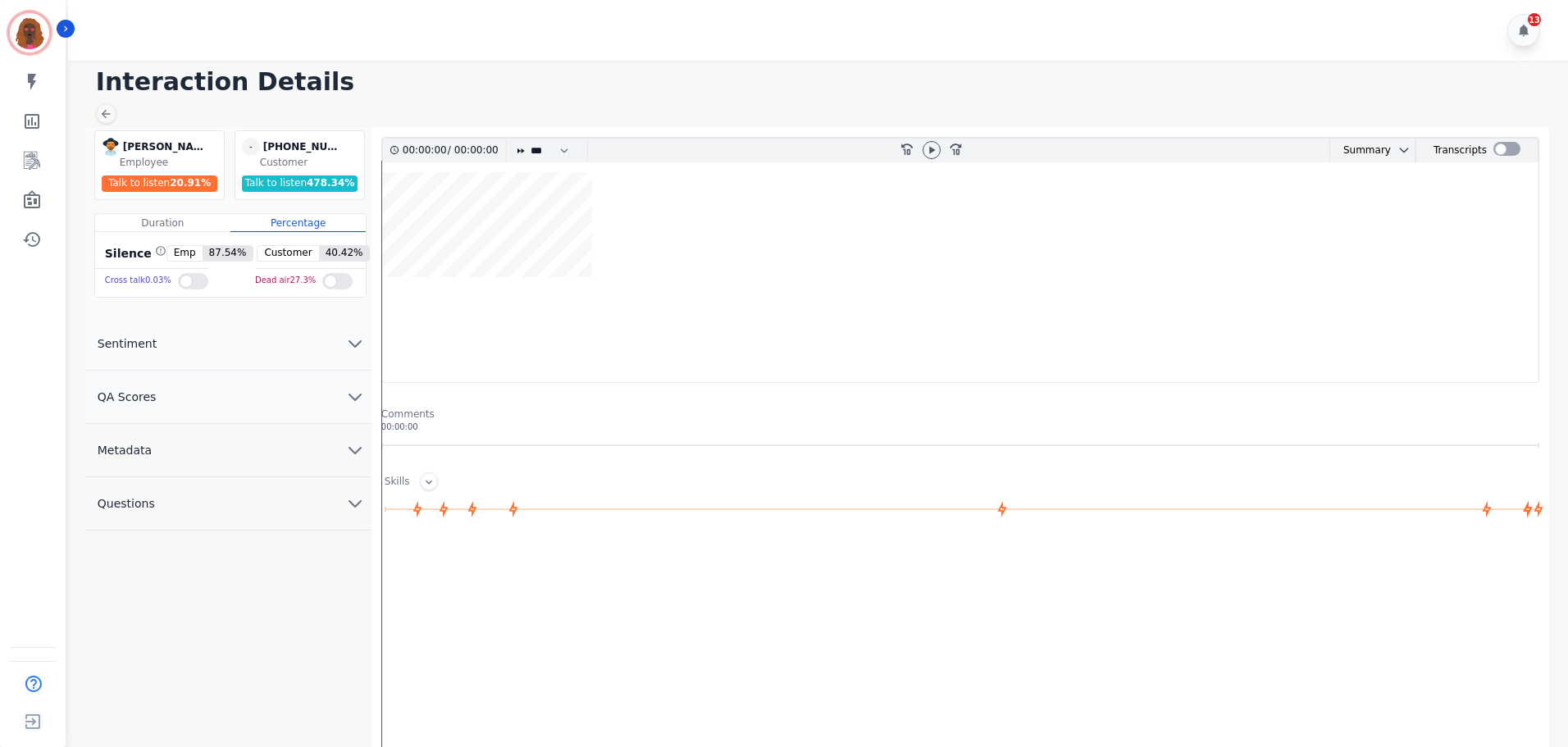
click at [337, 399] on button "QA Scores" at bounding box center [228, 397] width 287 height 53
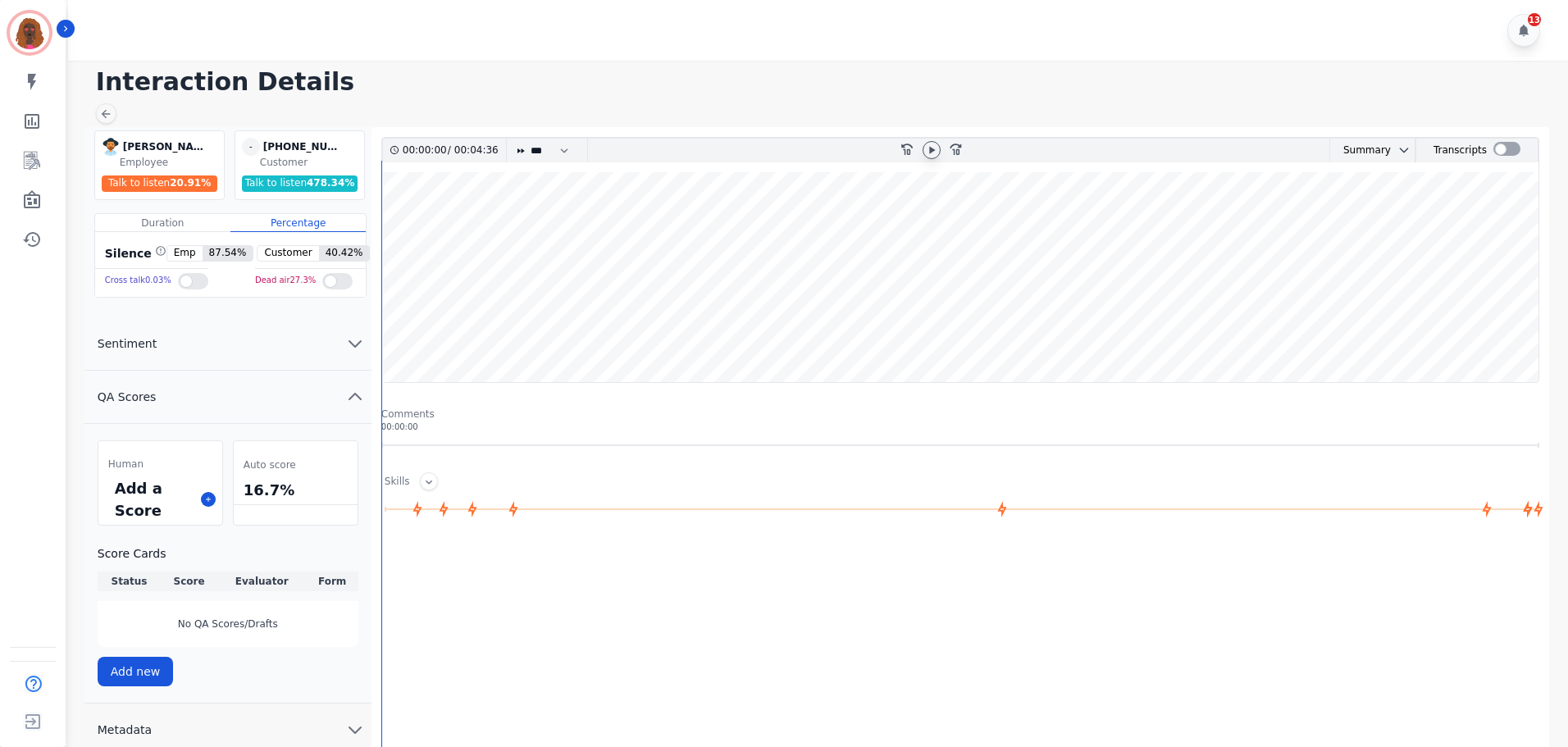
click at [929, 152] on icon at bounding box center [932, 149] width 6 height 8
click at [208, 499] on icon at bounding box center [208, 499] width 5 height 5
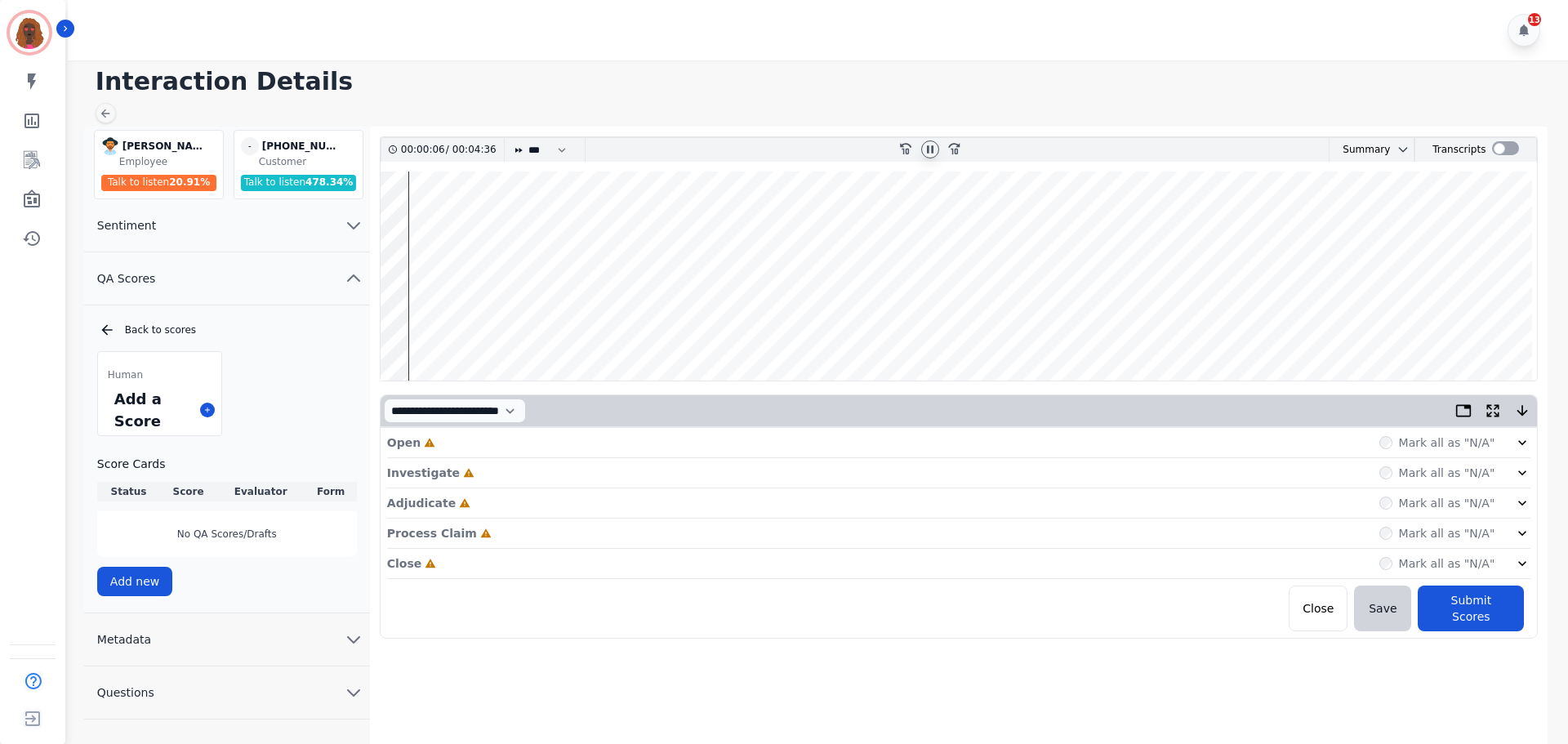
click at [501, 441] on div "Open Incomplete Mark all as "N/A"" at bounding box center [959, 443] width 1144 height 30
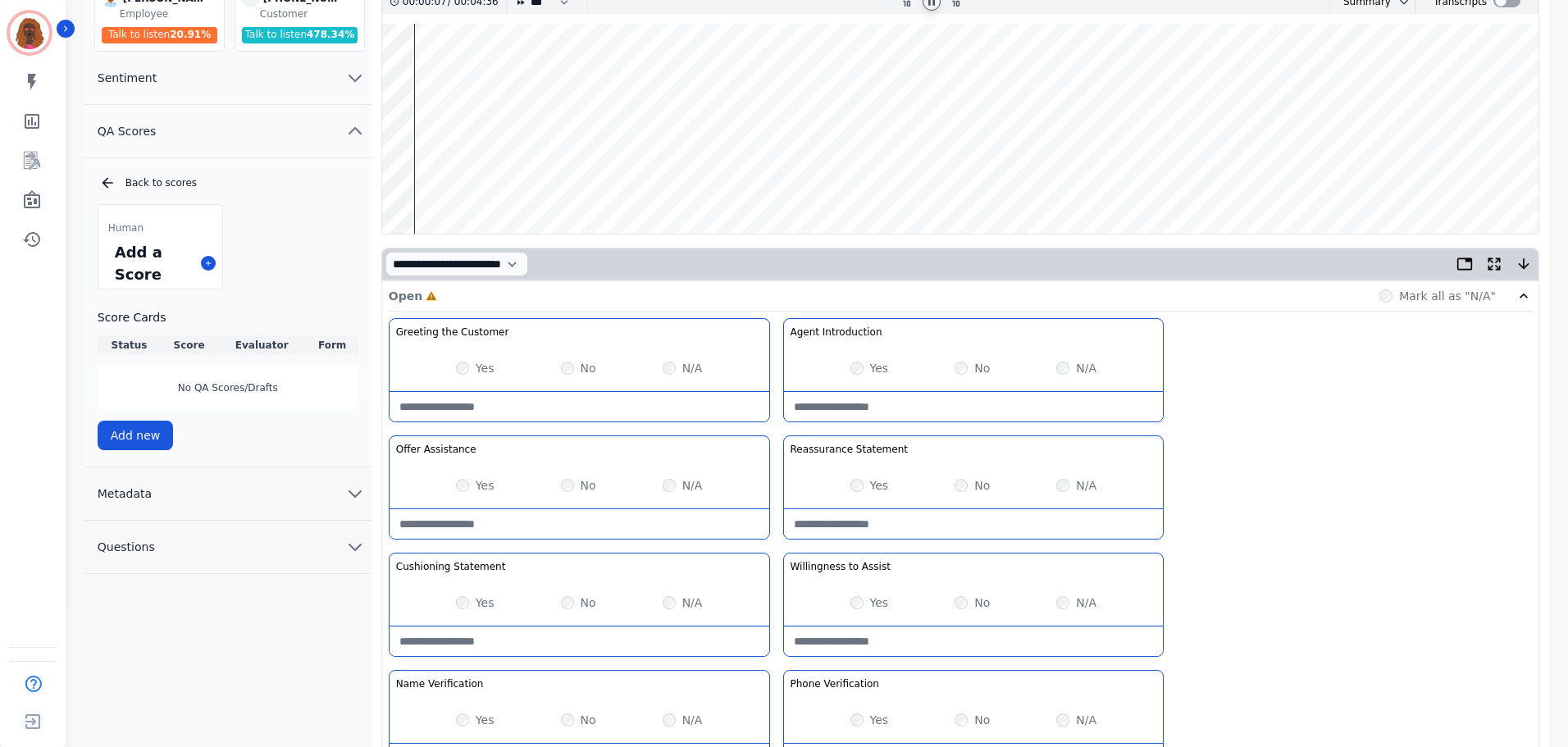
scroll to position [477, 0]
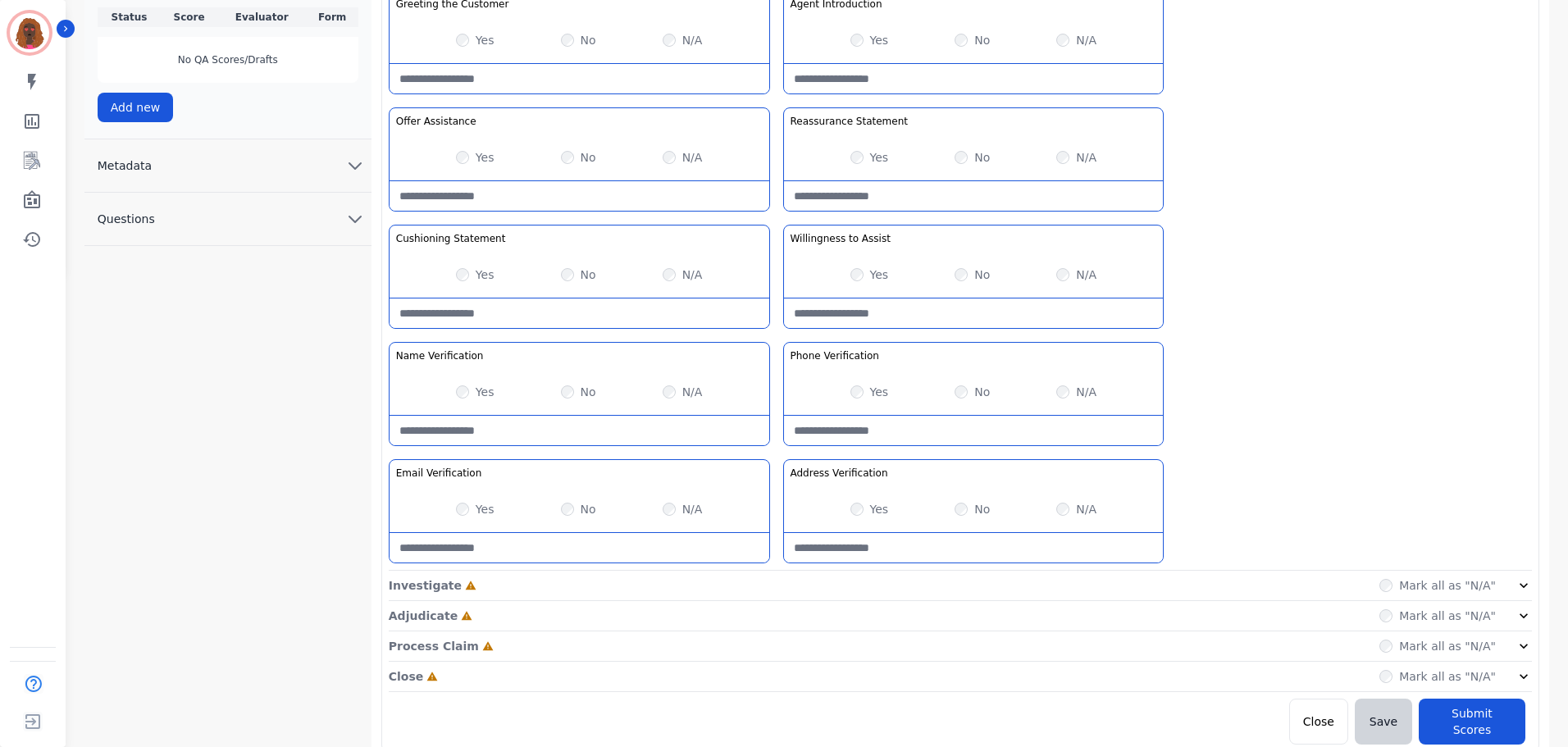
click at [771, 590] on div "Investigate Incomplete Mark all as "N/A"" at bounding box center [960, 586] width 1143 height 30
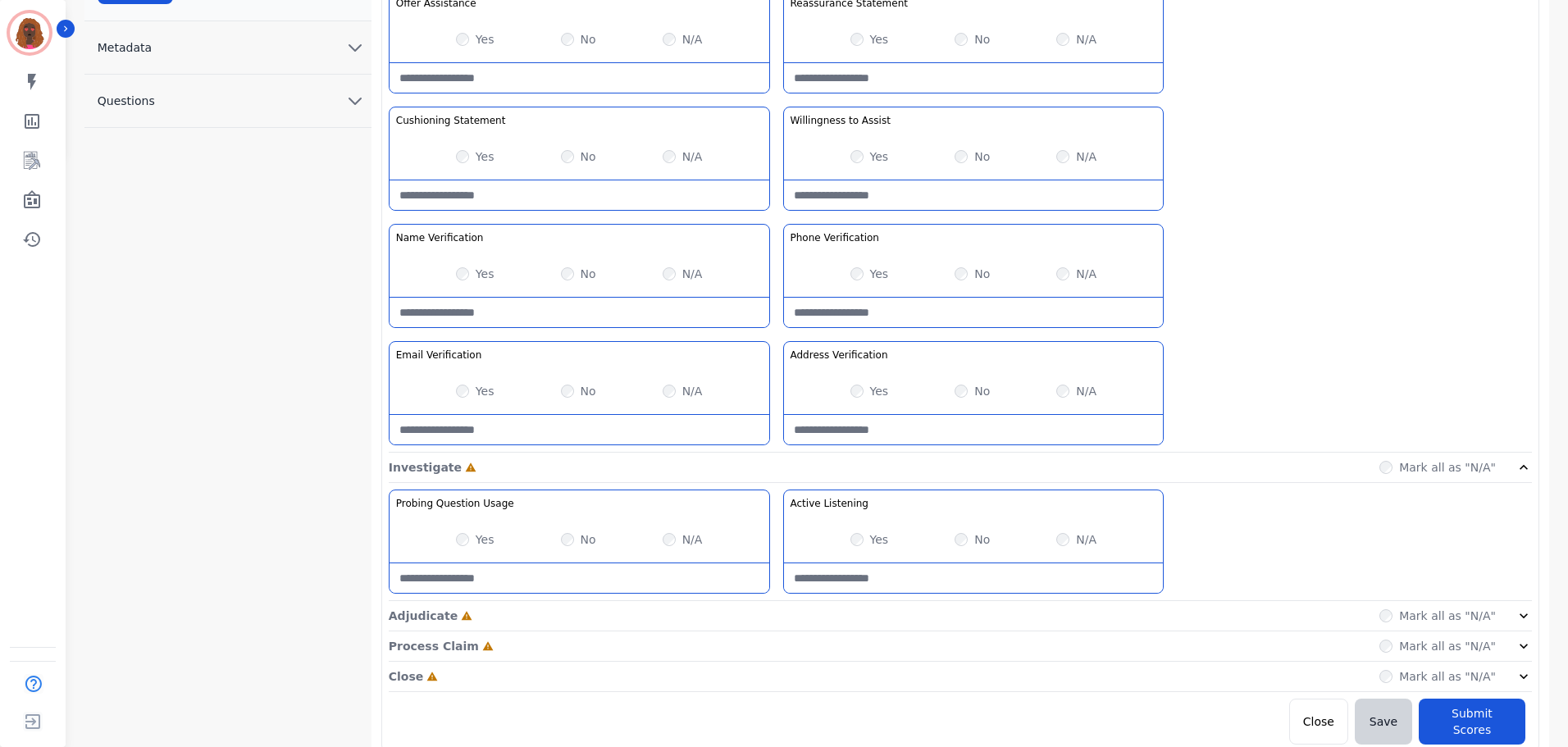
click at [774, 619] on div "Adjudicate Incomplete Mark all as "N/A"" at bounding box center [960, 616] width 1143 height 30
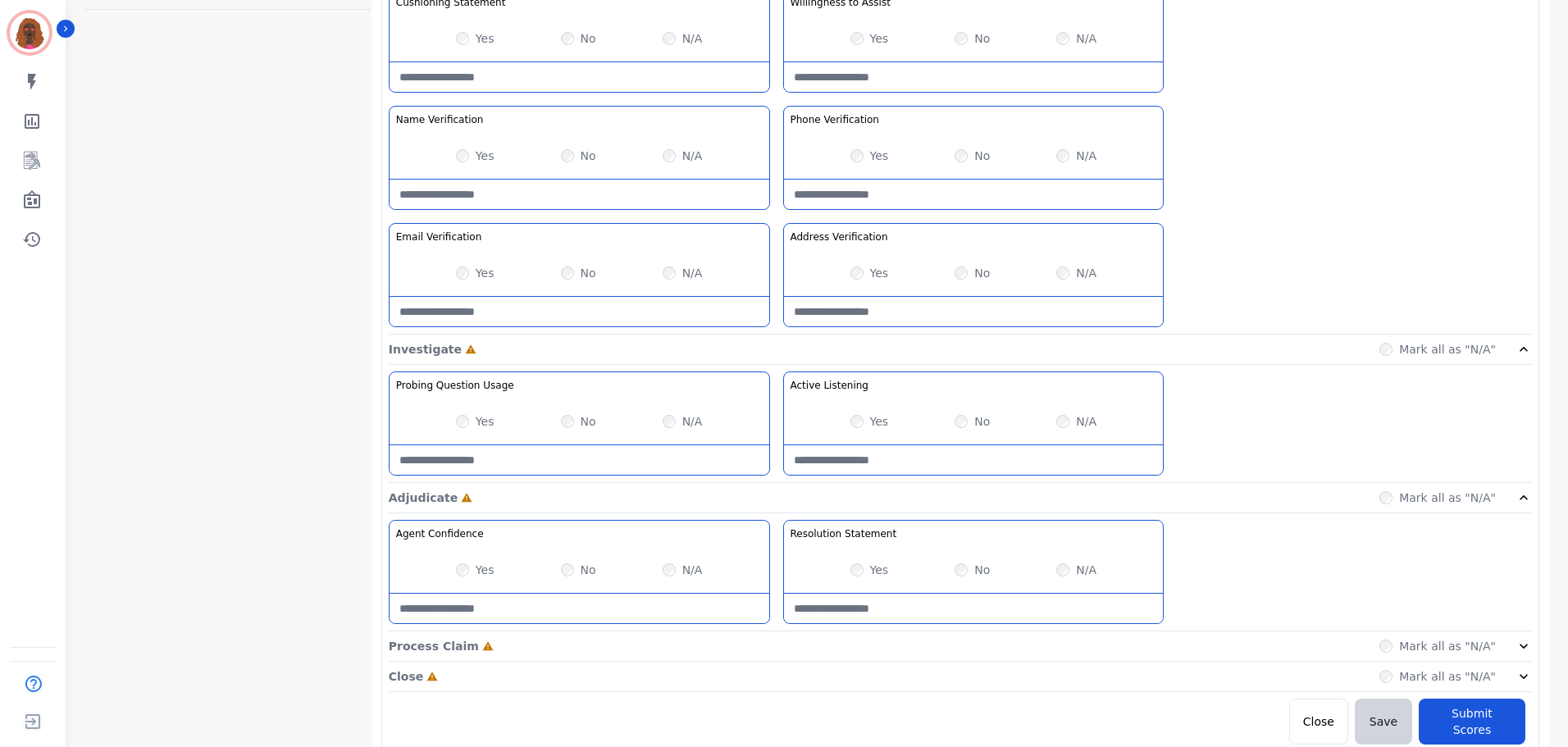
click at [770, 647] on div "Process Claim Incomplete Mark all as "N/A"" at bounding box center [960, 646] width 1143 height 30
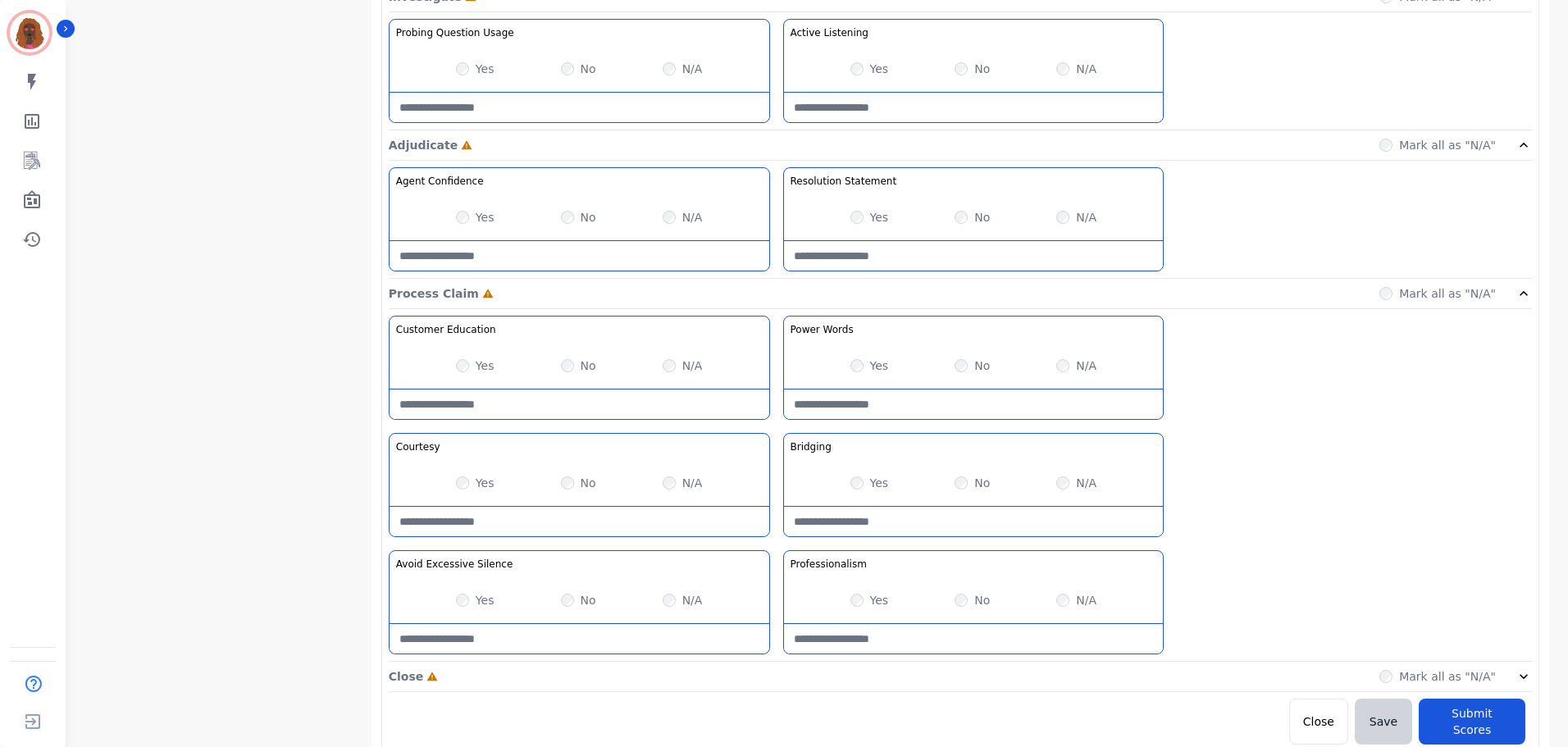
click at [775, 692] on div "Close Incomplete Mark all as "N/A"" at bounding box center [960, 676] width 1143 height 30
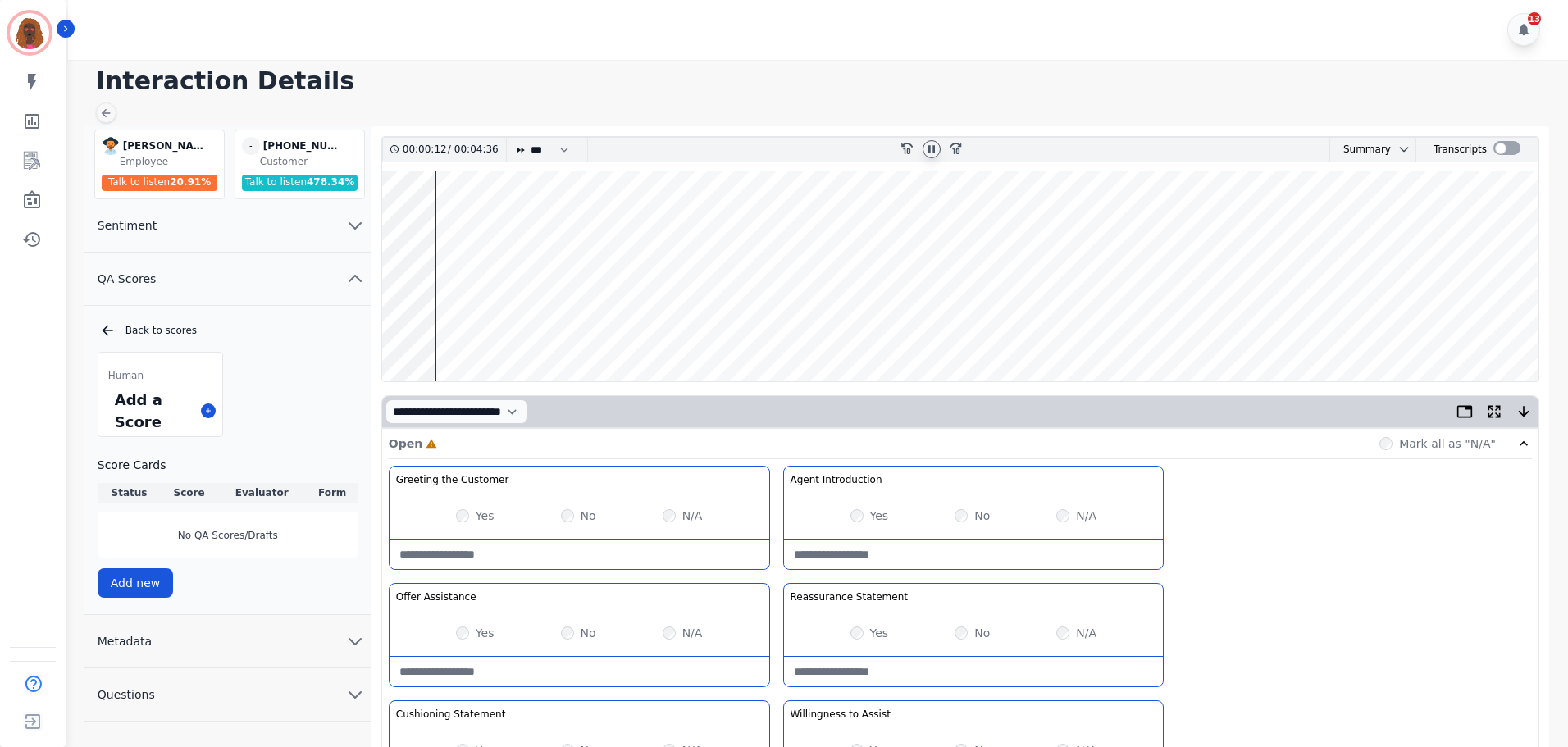
scroll to position [0, 0]
click at [387, 324] on wave at bounding box center [959, 277] width 1156 height 210
click at [423, 318] on wave at bounding box center [959, 277] width 1156 height 210
click at [891, 327] on wave at bounding box center [959, 277] width 1156 height 210
click at [760, 330] on wave at bounding box center [959, 277] width 1156 height 210
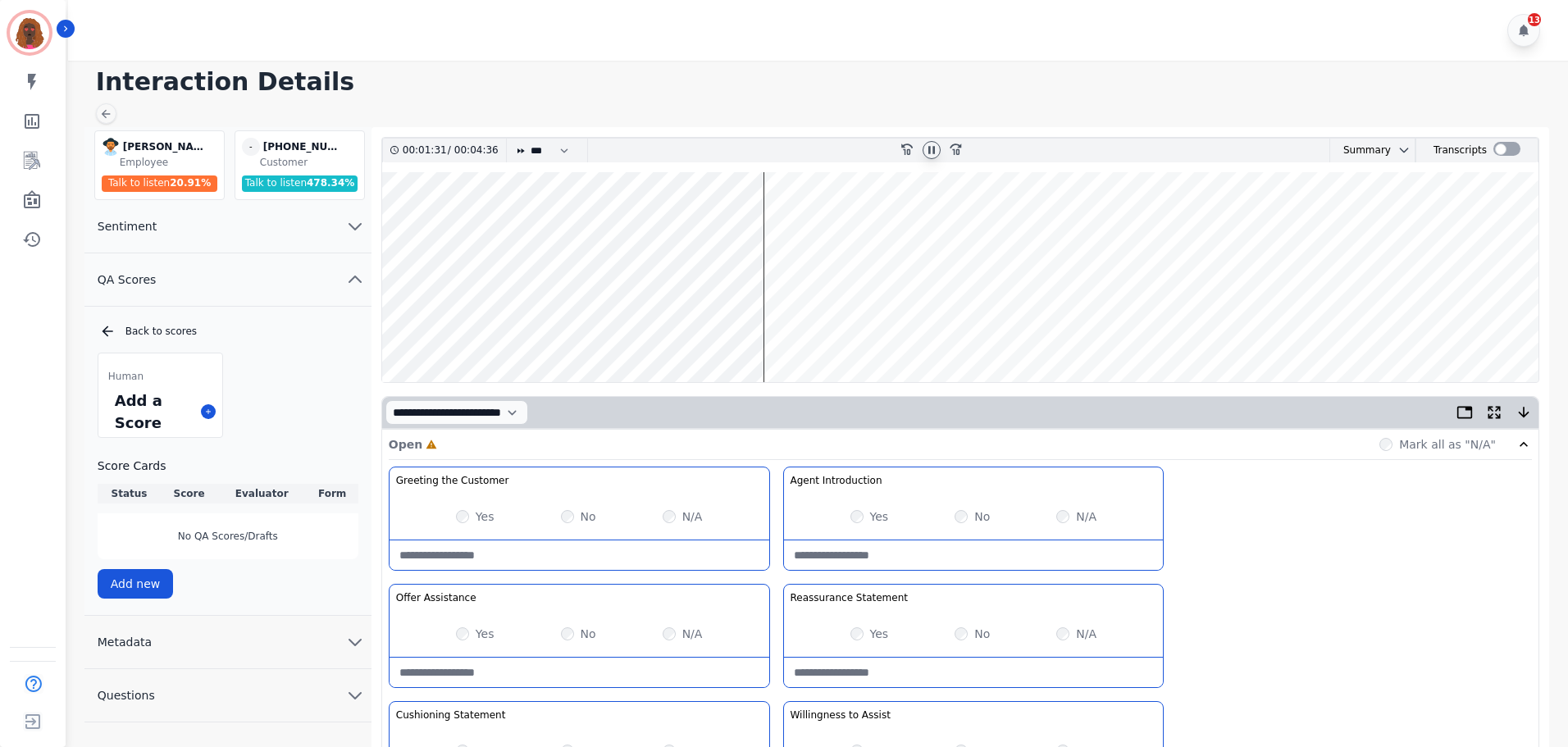
click at [927, 147] on icon at bounding box center [932, 150] width 13 height 13
click at [938, 146] on icon at bounding box center [932, 150] width 13 height 13
click at [933, 152] on icon at bounding box center [932, 149] width 7 height 8
click at [933, 152] on icon at bounding box center [932, 150] width 13 height 13
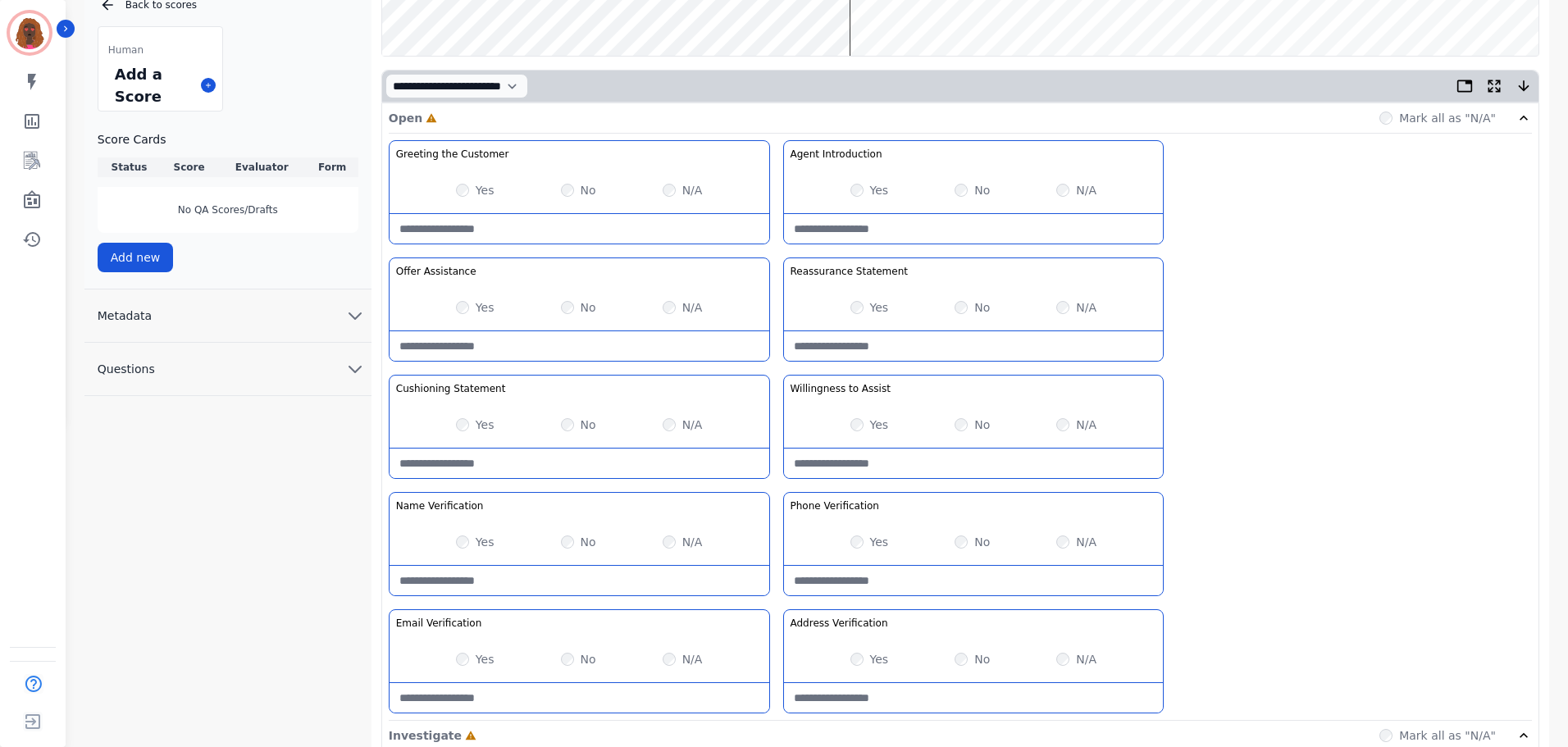
scroll to position [327, 0]
click at [550, 452] on Statement-note at bounding box center [579, 462] width 379 height 29
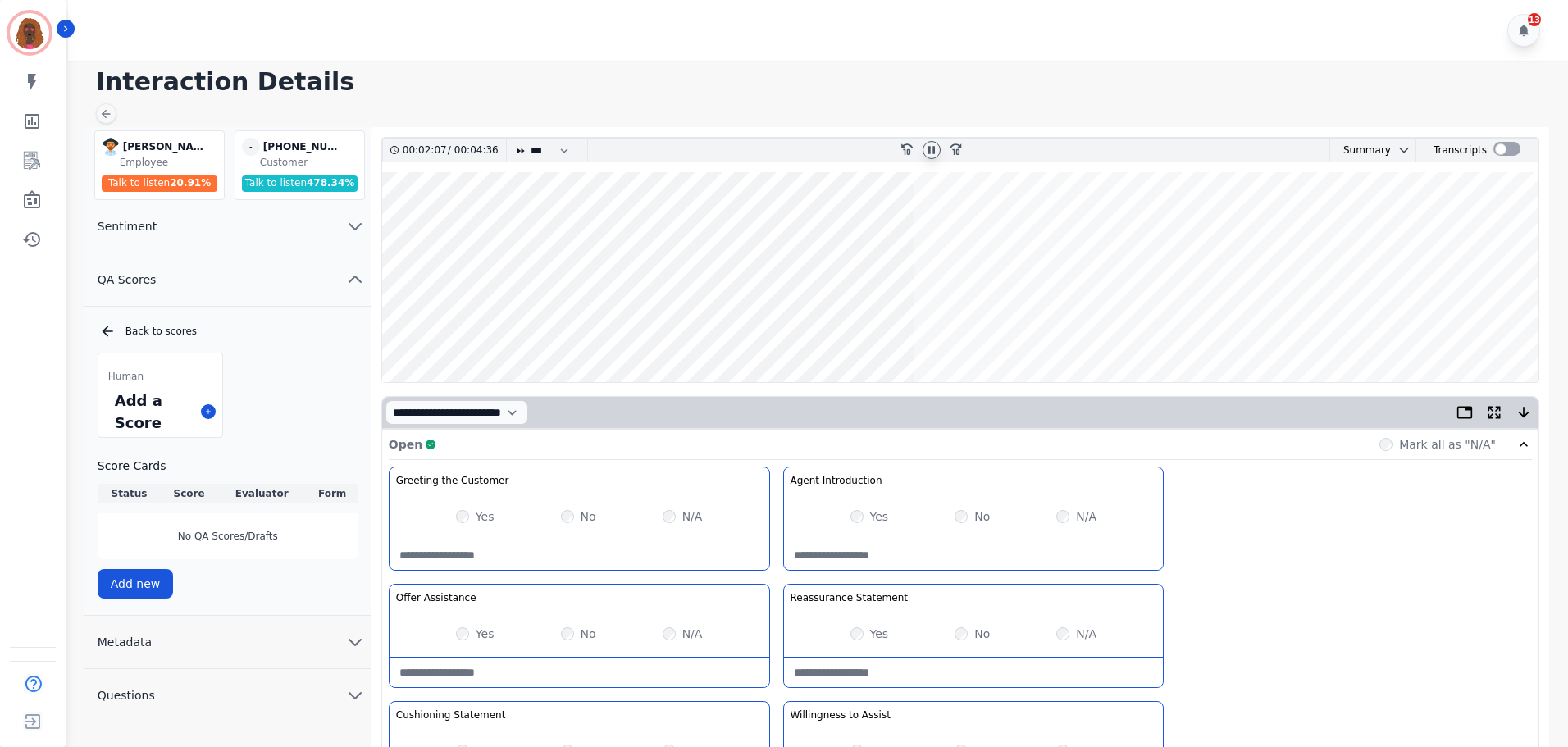
type Statement-note "**********"
click at [926, 147] on icon at bounding box center [932, 150] width 13 height 13
click at [931, 151] on icon at bounding box center [932, 150] width 13 height 13
click at [931, 152] on icon at bounding box center [932, 149] width 6 height 8
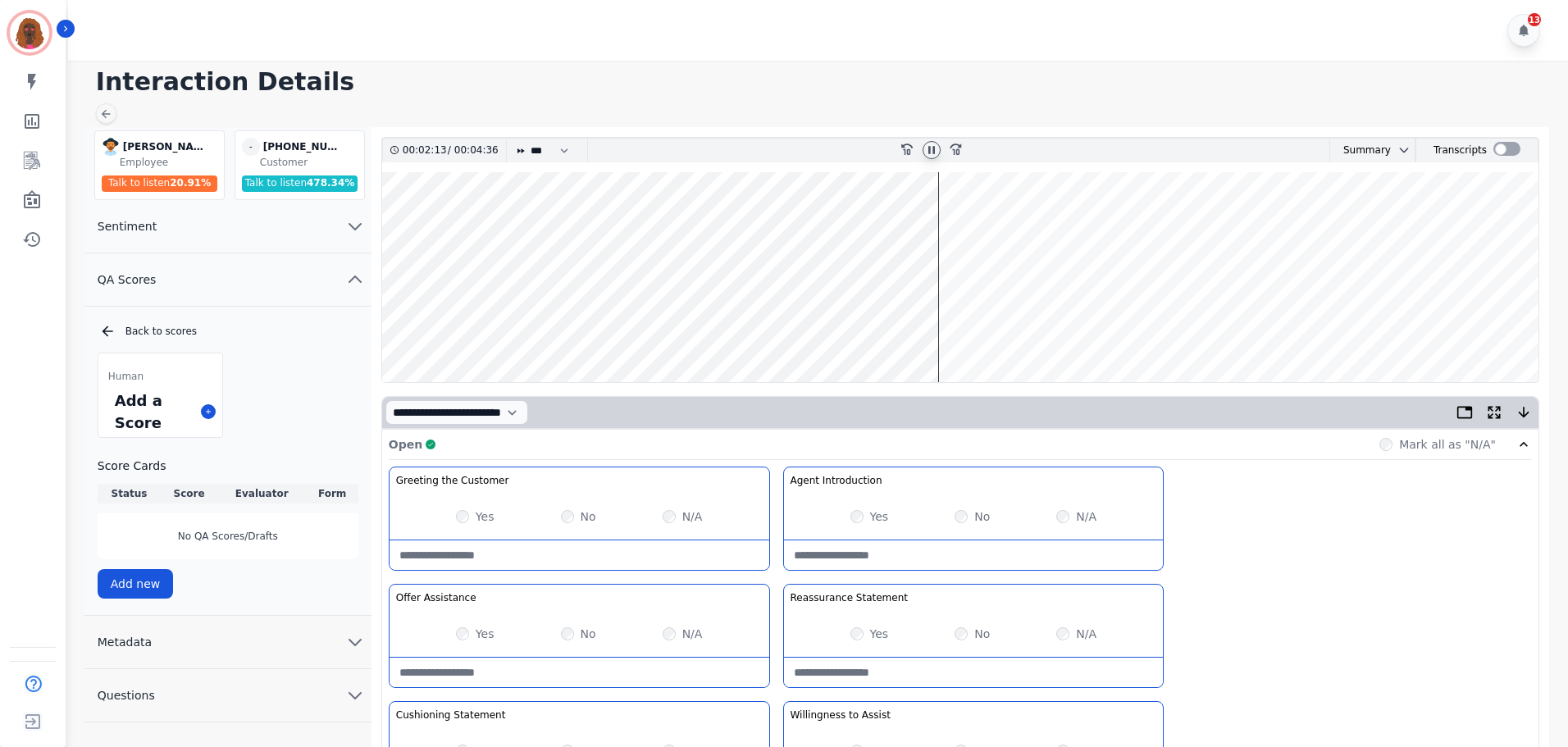
click at [931, 152] on icon at bounding box center [932, 150] width 13 height 13
click at [931, 152] on icon at bounding box center [932, 149] width 6 height 8
click at [943, 326] on wave at bounding box center [959, 277] width 1156 height 210
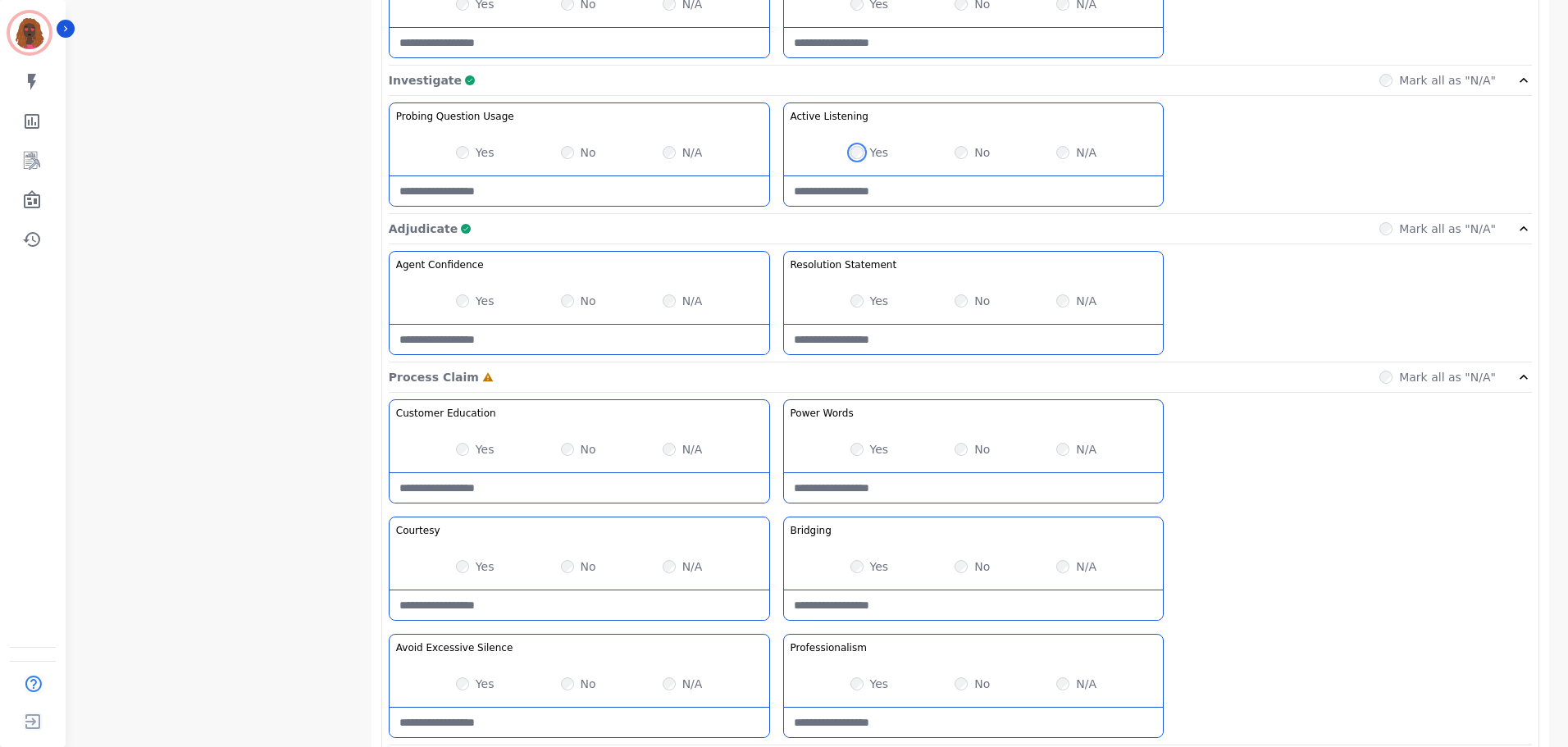
scroll to position [982, 0]
click at [1306, 482] on div "Customer Education Educate your customer on how to get the information that the…" at bounding box center [960, 572] width 1143 height 346
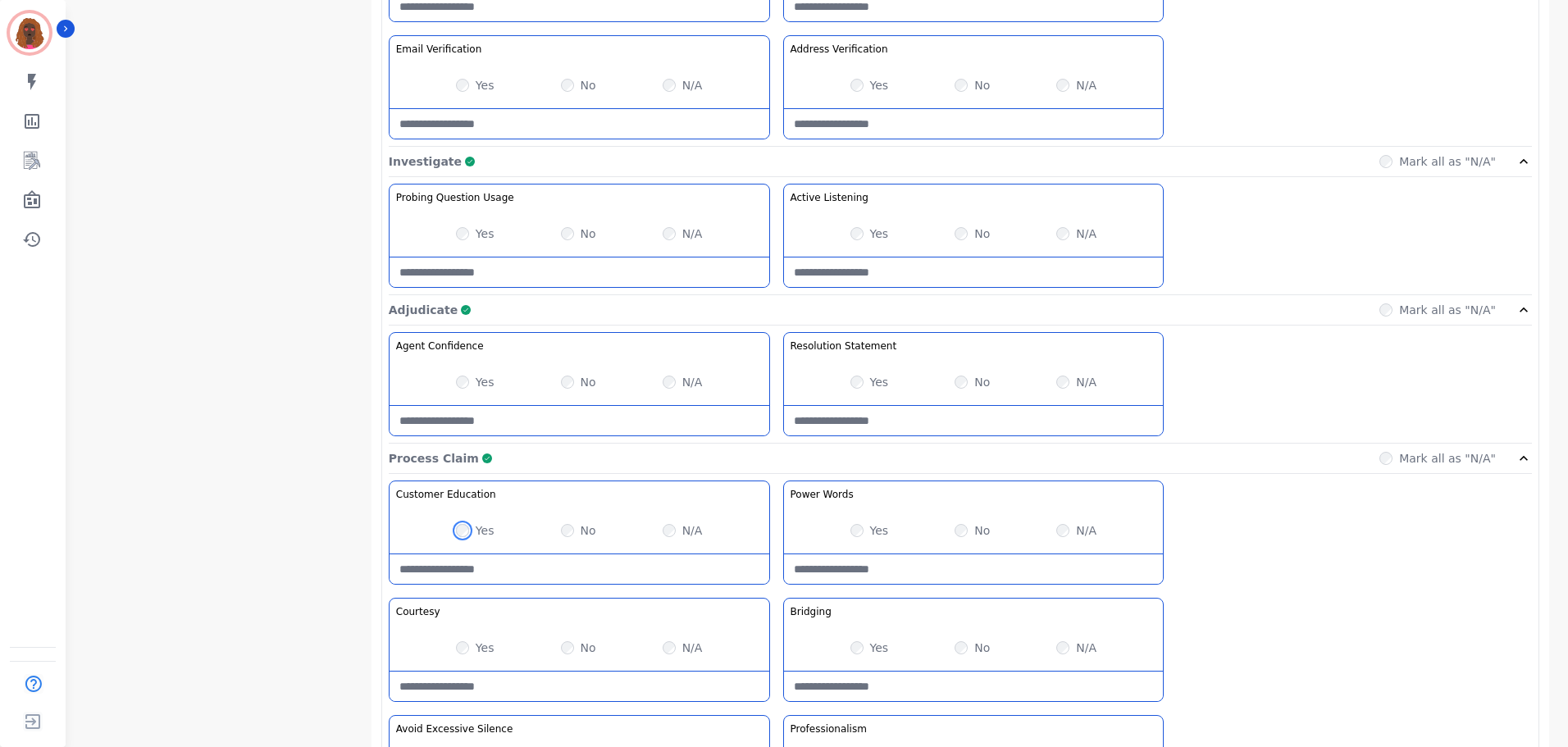
scroll to position [901, 0]
click at [944, 269] on Listening-note at bounding box center [974, 271] width 379 height 29
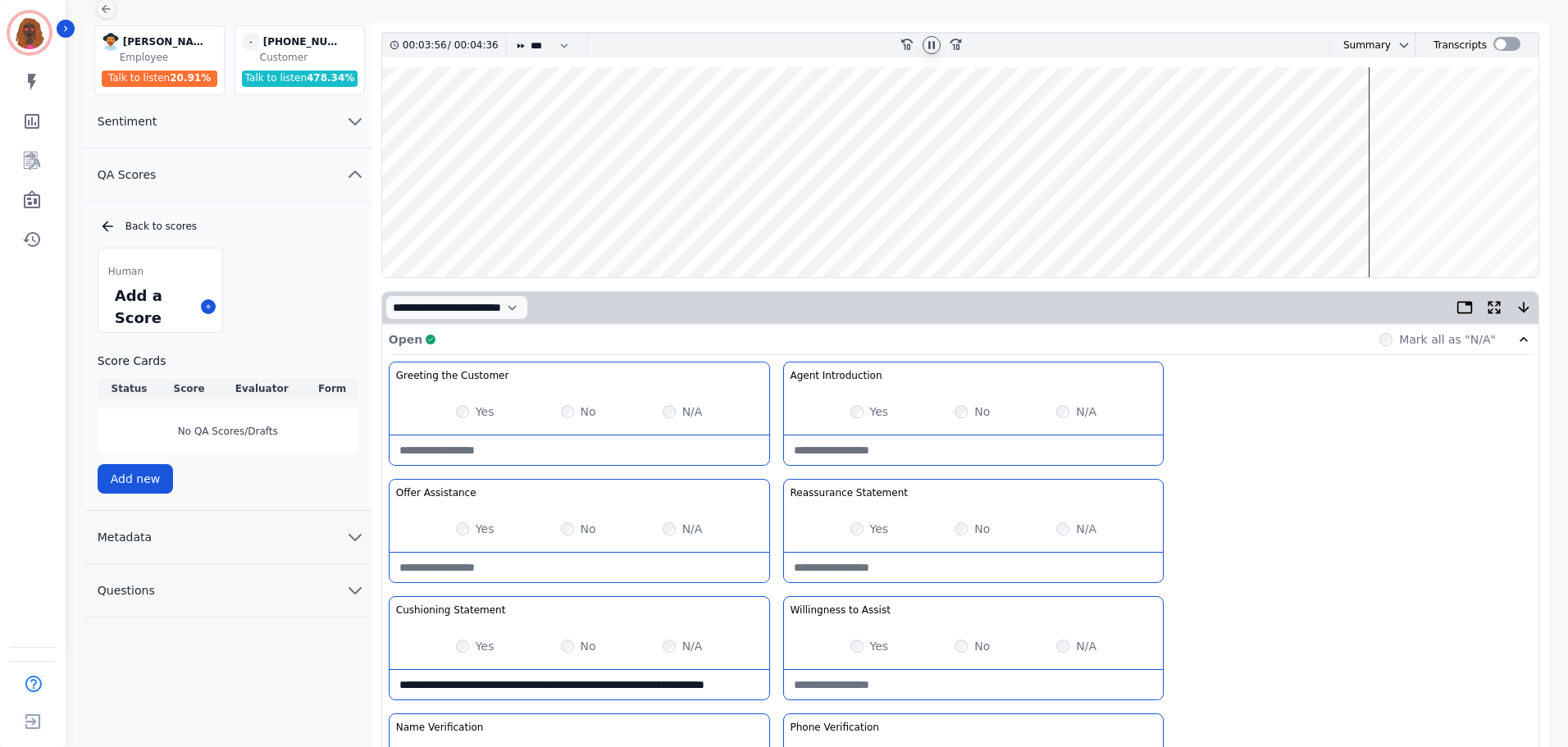
scroll to position [0, 0]
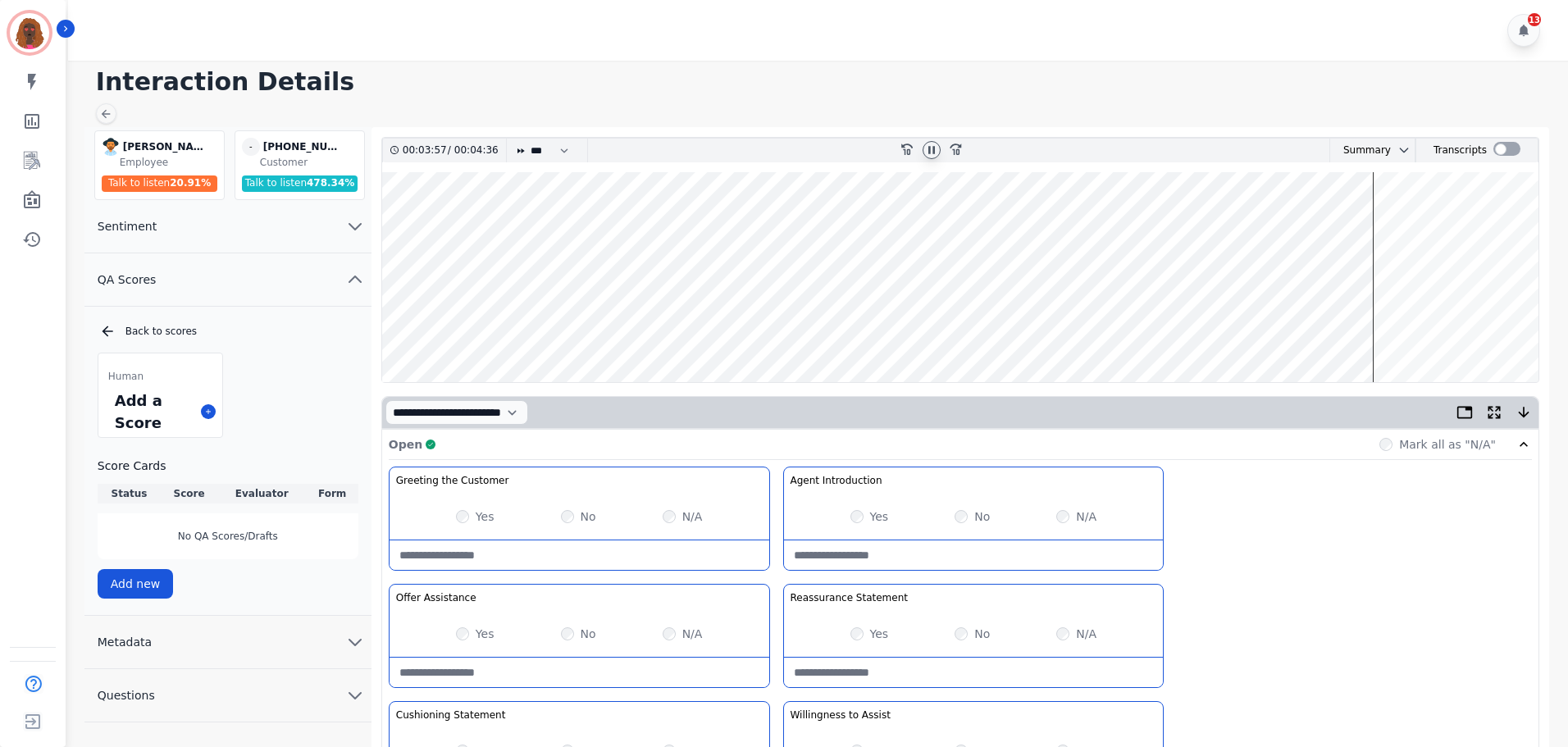
type Listening-note "**********"
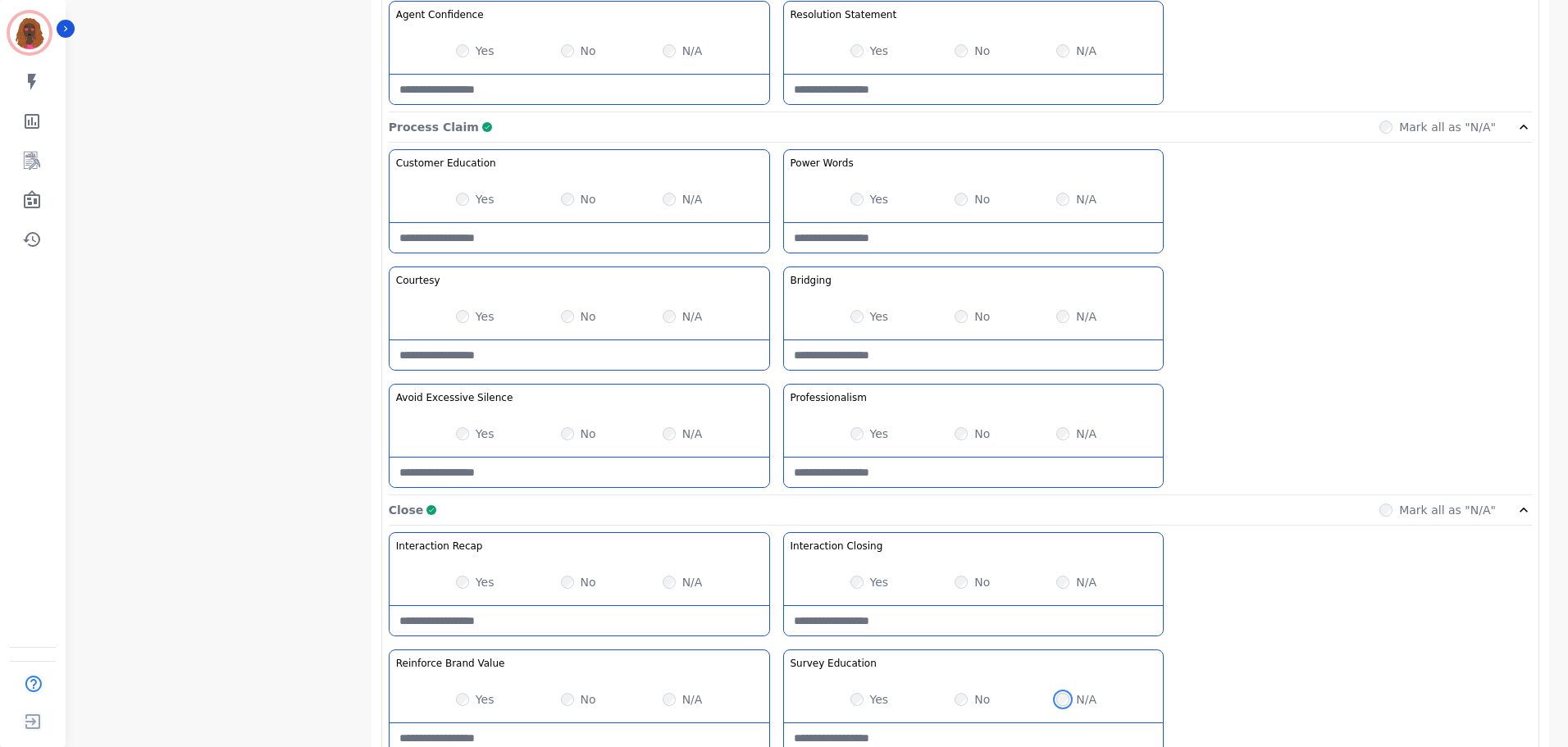
scroll to position [1300, 0]
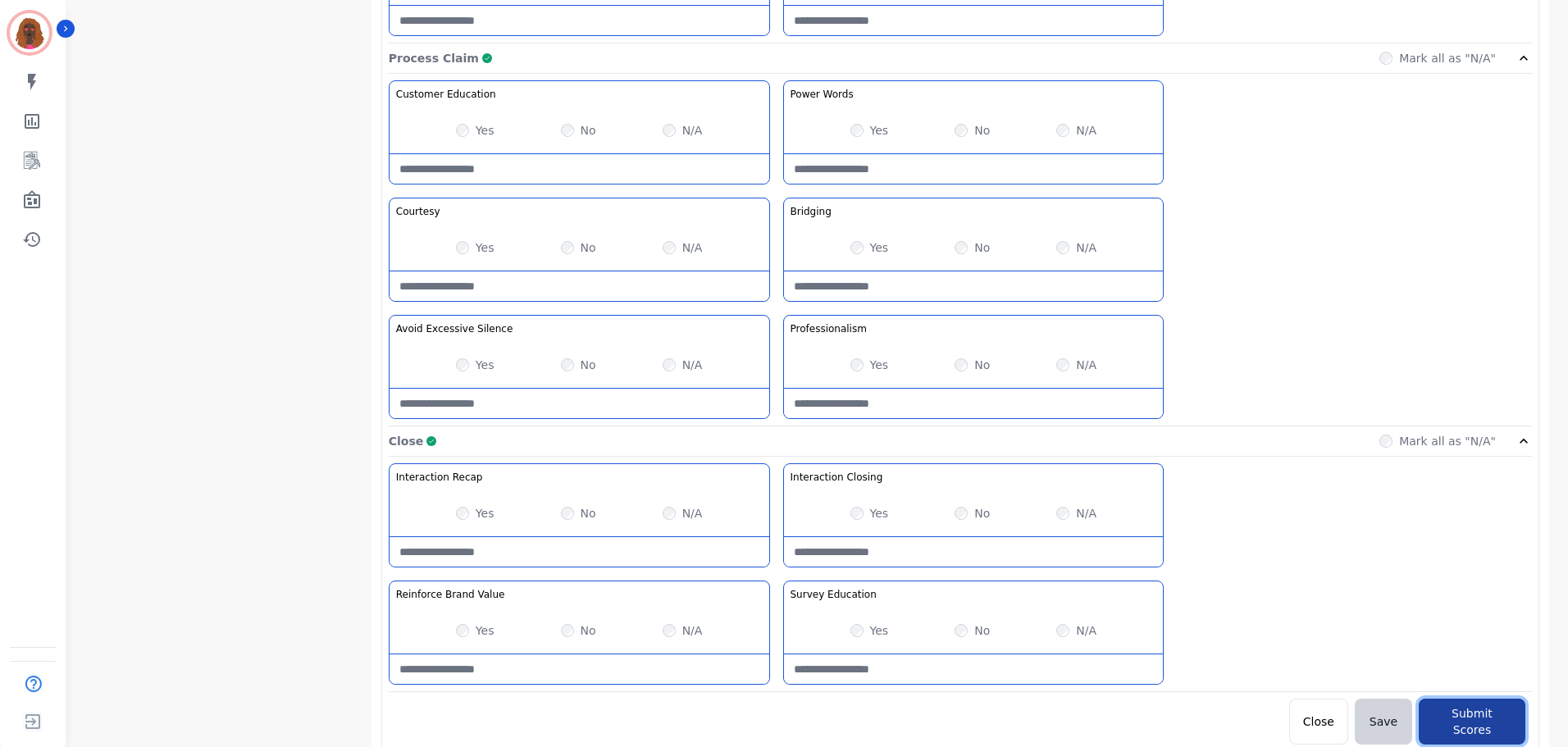
click at [1489, 704] on button "Submit Scores" at bounding box center [1471, 721] width 107 height 46
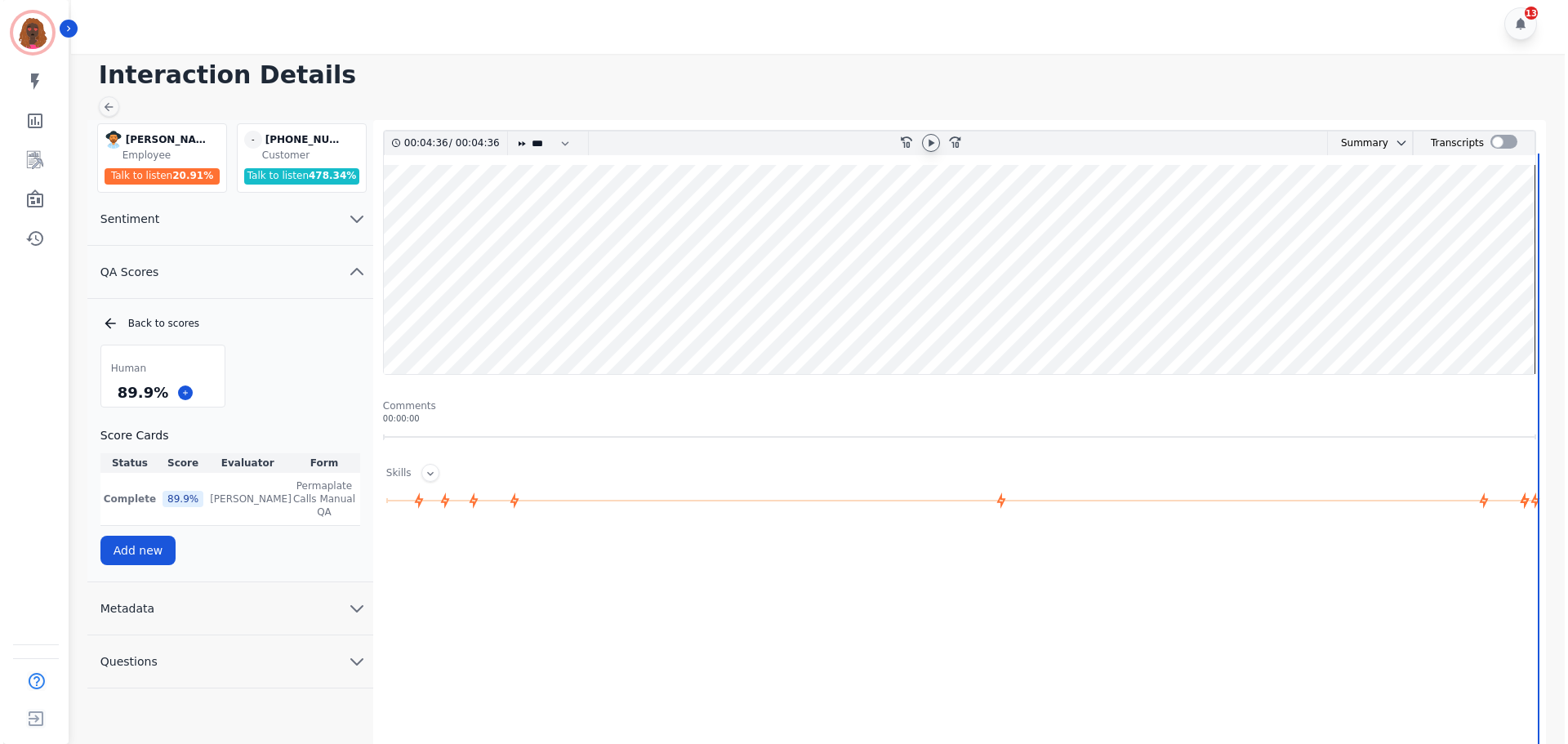
scroll to position [0, 0]
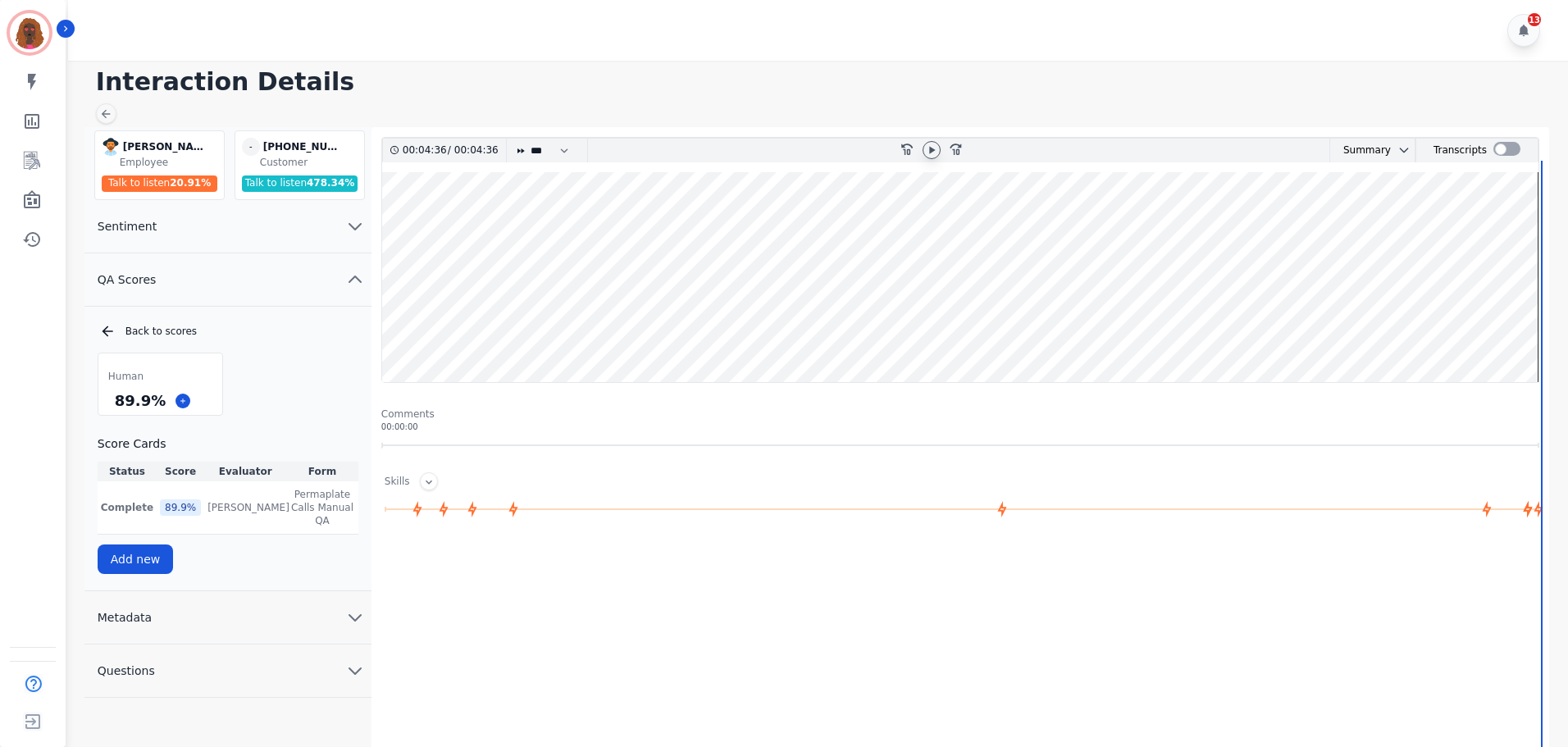
click at [930, 147] on icon at bounding box center [932, 150] width 13 height 13
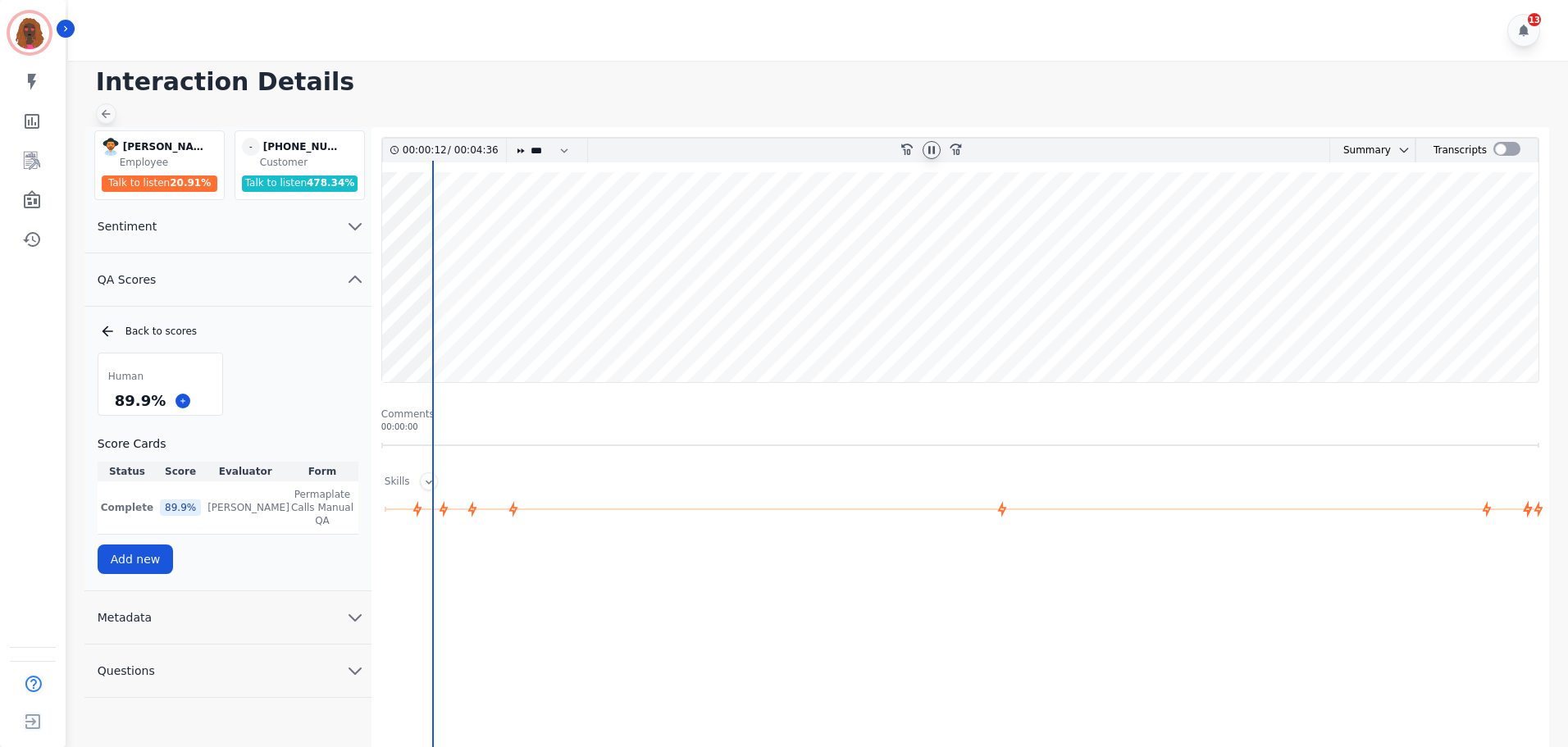
click at [110, 110] on icon at bounding box center [106, 114] width 13 height 13
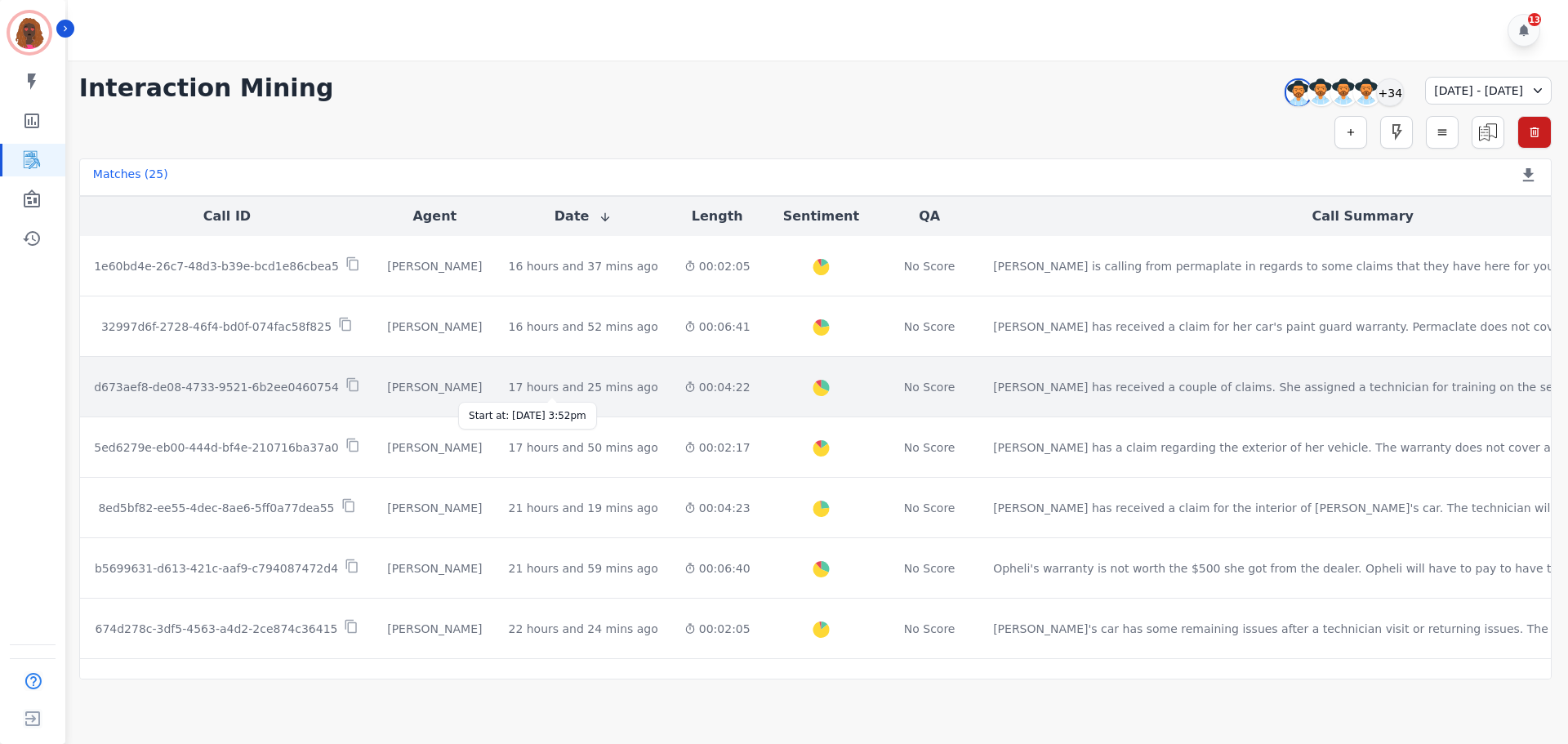
click at [567, 388] on div "17 hours and 25 mins ago" at bounding box center [583, 387] width 150 height 17
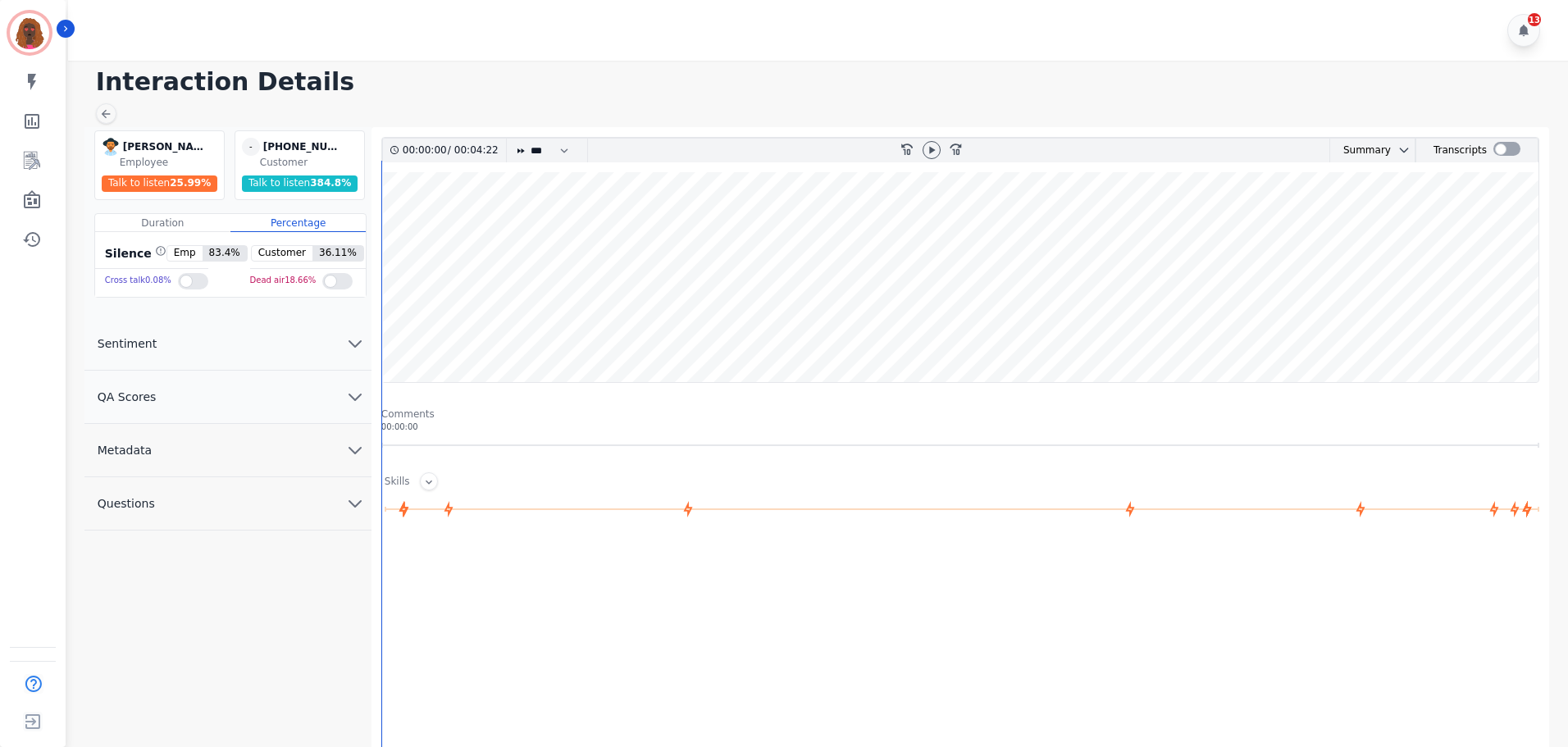
click at [941, 149] on div at bounding box center [931, 150] width 24 height 24
click at [937, 150] on icon at bounding box center [932, 150] width 13 height 13
click at [326, 409] on button "QA Scores" at bounding box center [228, 397] width 287 height 53
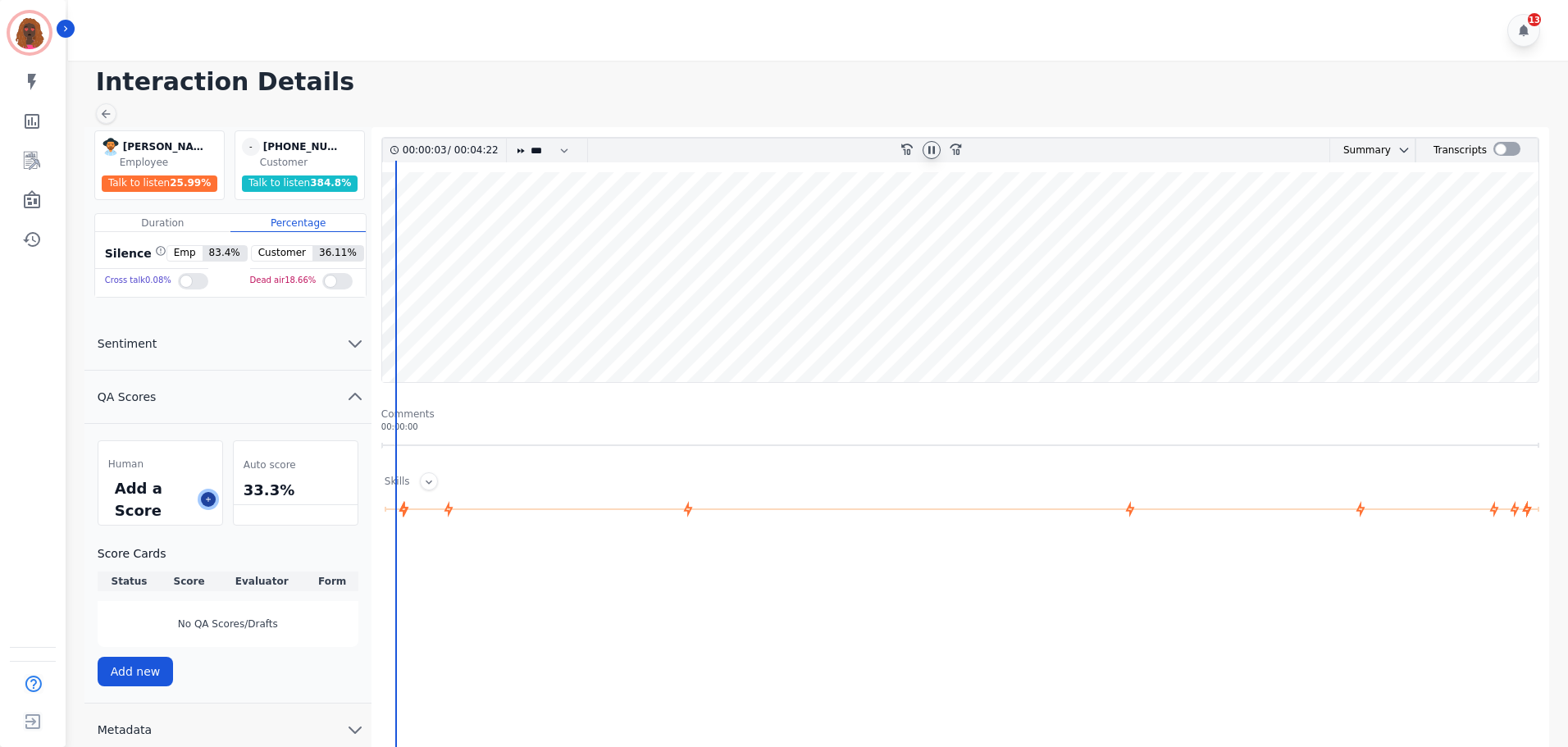
click at [211, 502] on icon at bounding box center [208, 499] width 8 height 8
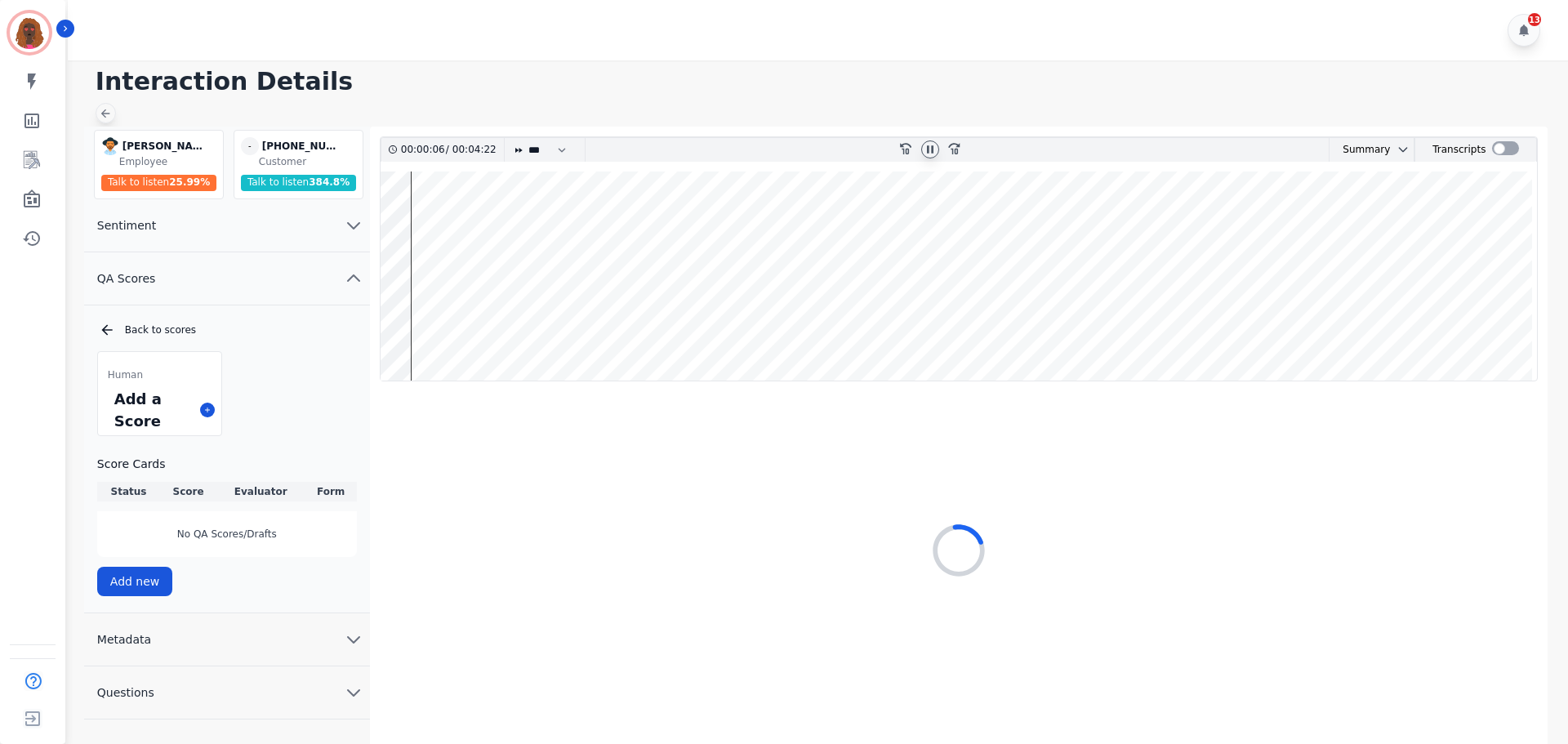
click at [107, 107] on icon at bounding box center [105, 114] width 13 height 13
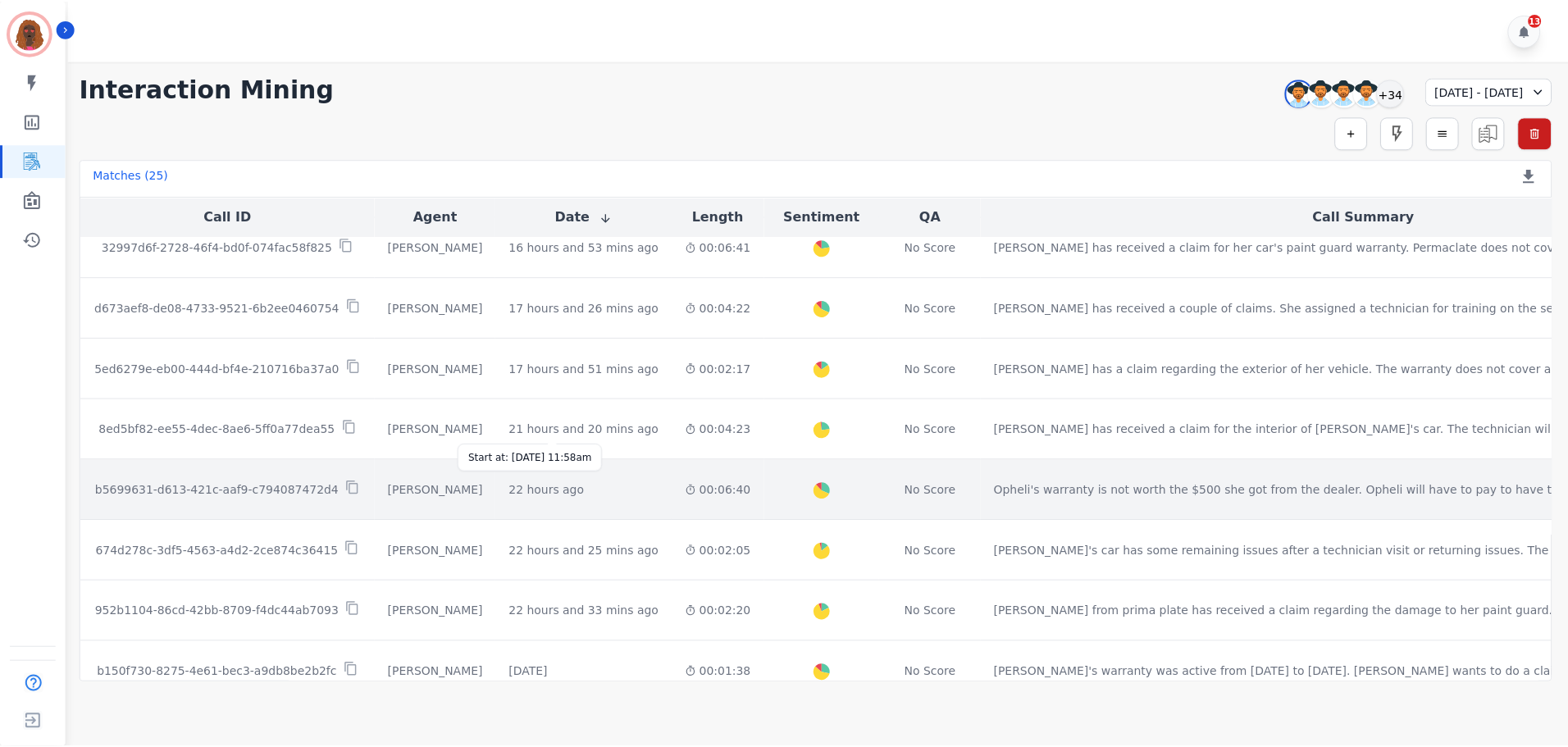
scroll to position [81, 0]
click at [531, 481] on div "22 hours ago" at bounding box center [548, 489] width 76 height 17
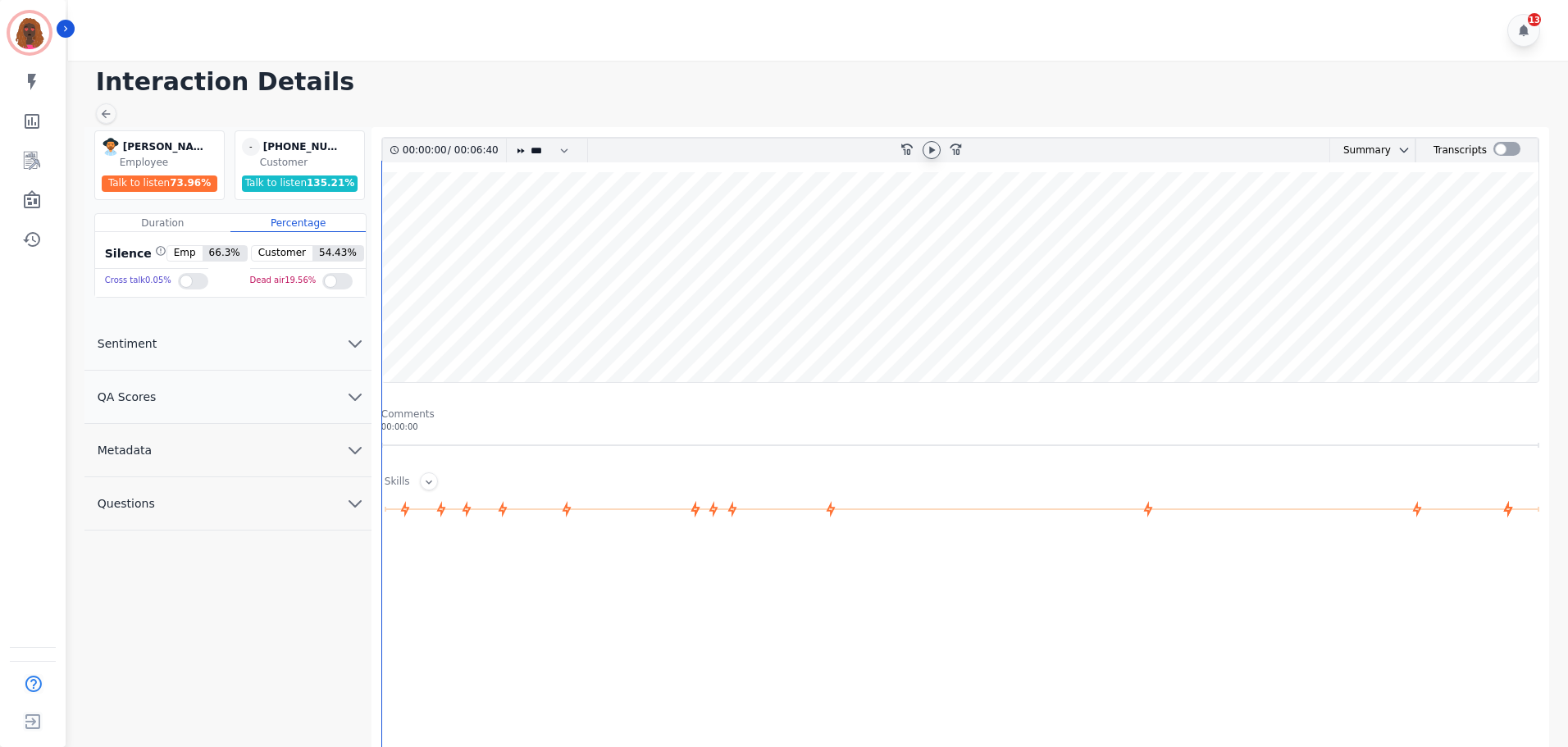
click at [932, 154] on icon at bounding box center [932, 150] width 13 height 13
click at [355, 387] on icon "chevron down" at bounding box center [354, 396] width 19 height 19
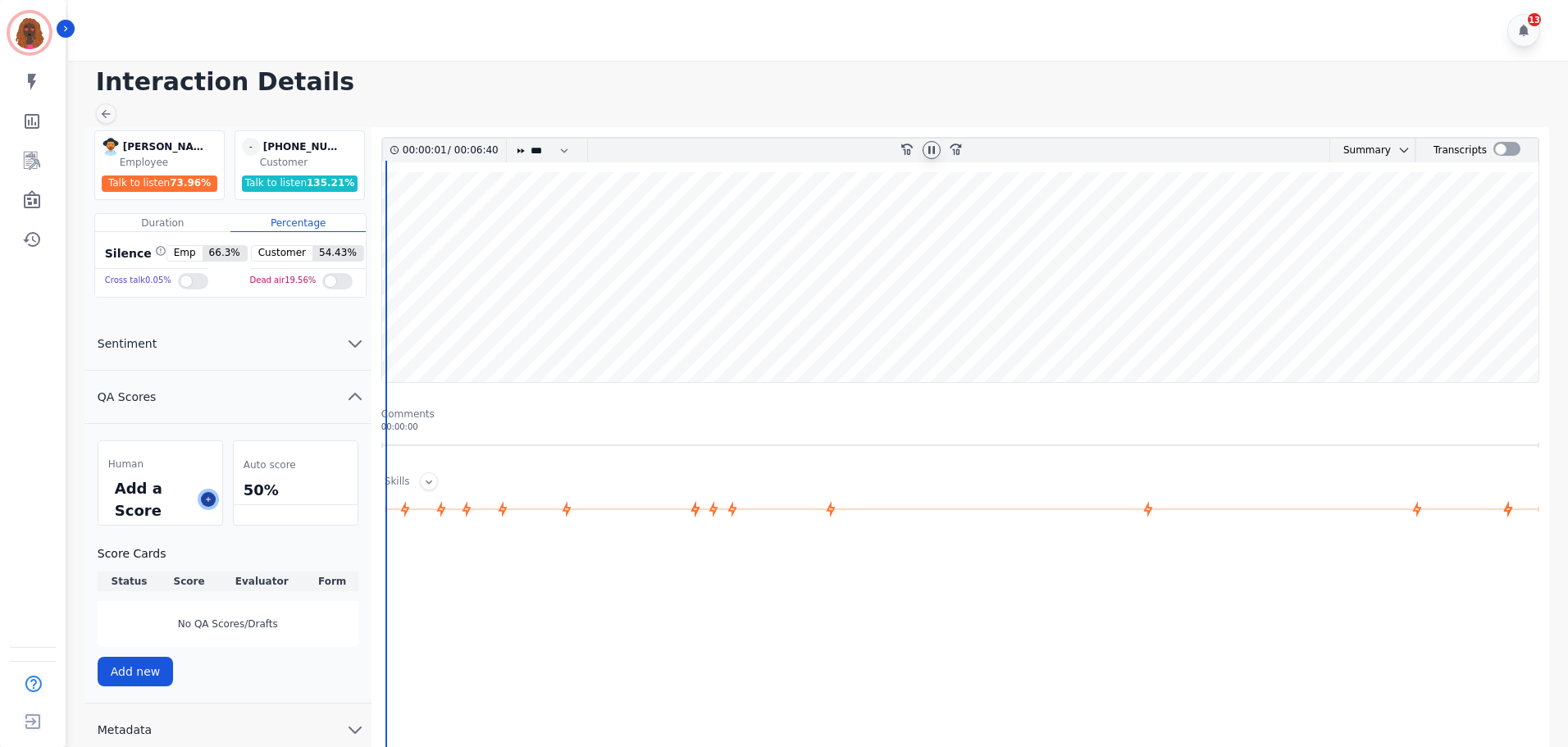
click at [209, 494] on button at bounding box center [208, 499] width 15 height 15
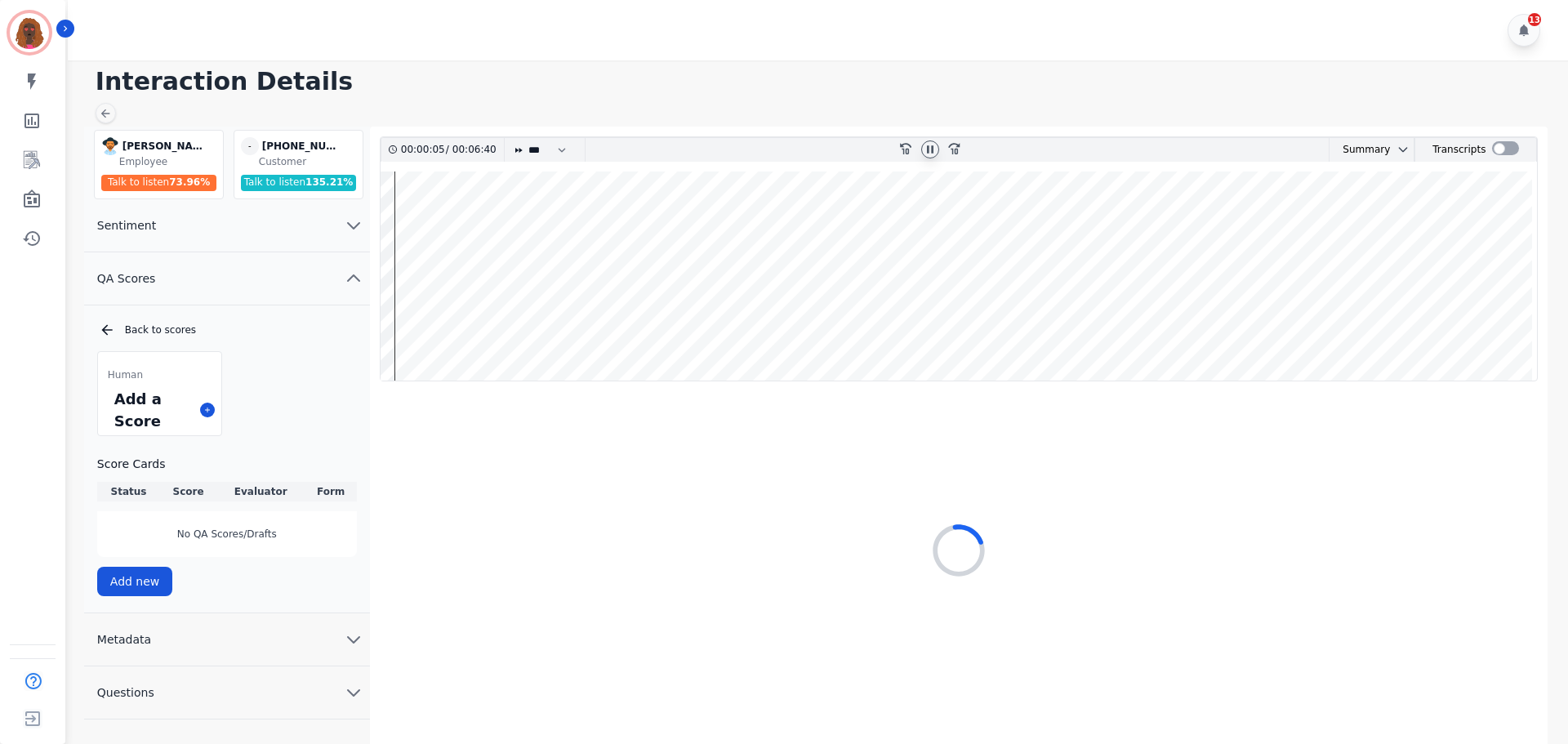
click at [386, 326] on wave at bounding box center [959, 276] width 1157 height 209
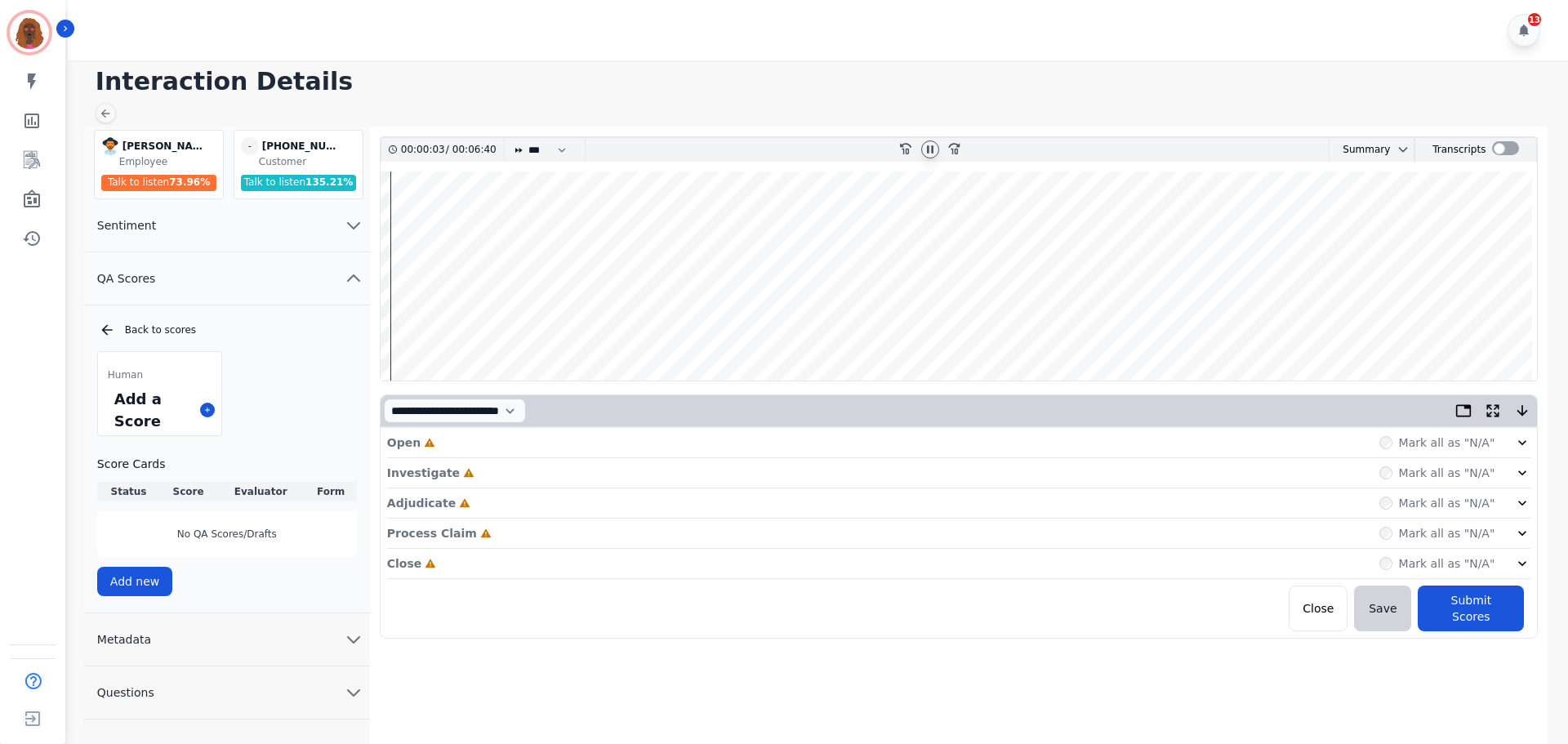
click at [613, 441] on div "Open Incomplete Mark all as "N/A"" at bounding box center [959, 443] width 1144 height 30
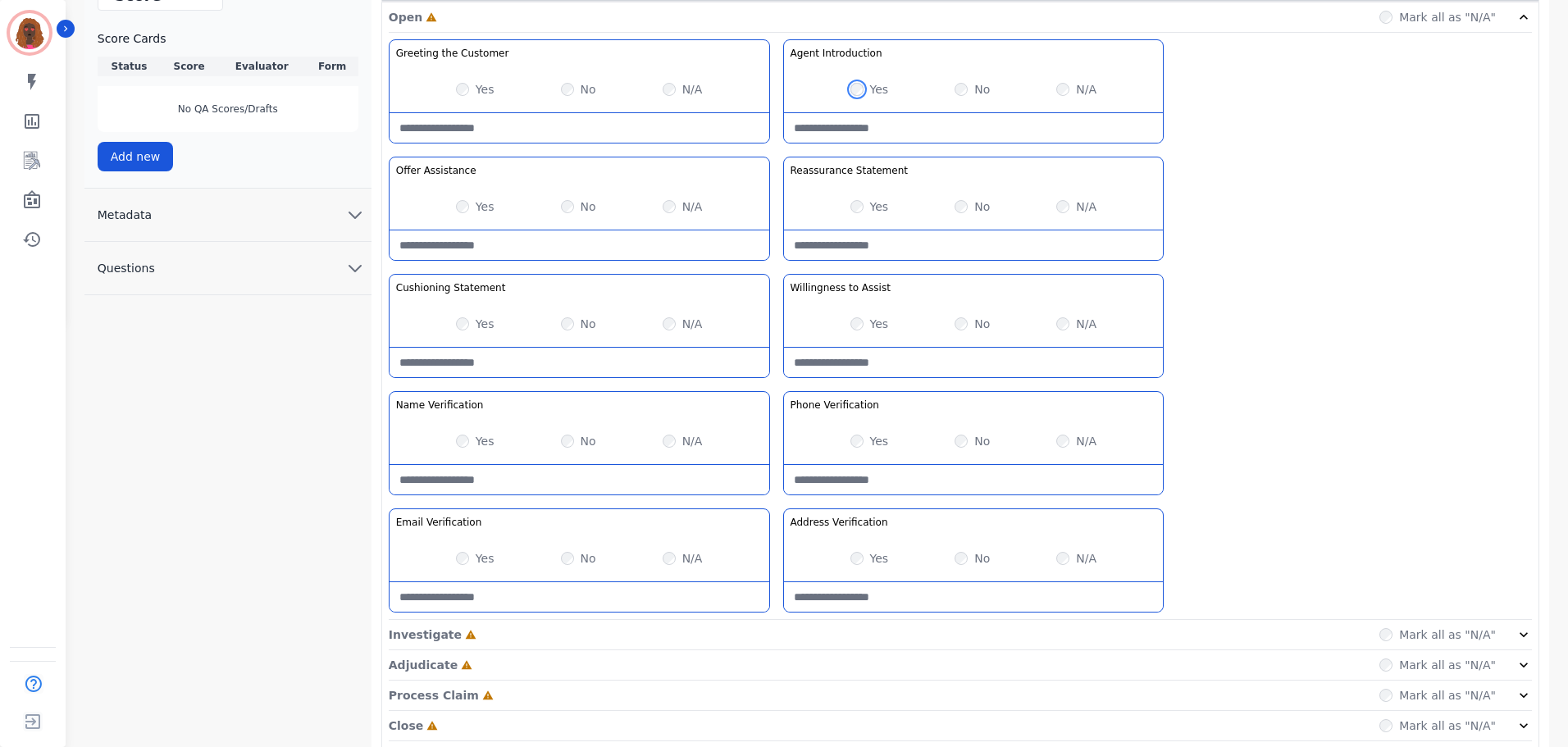
scroll to position [477, 0]
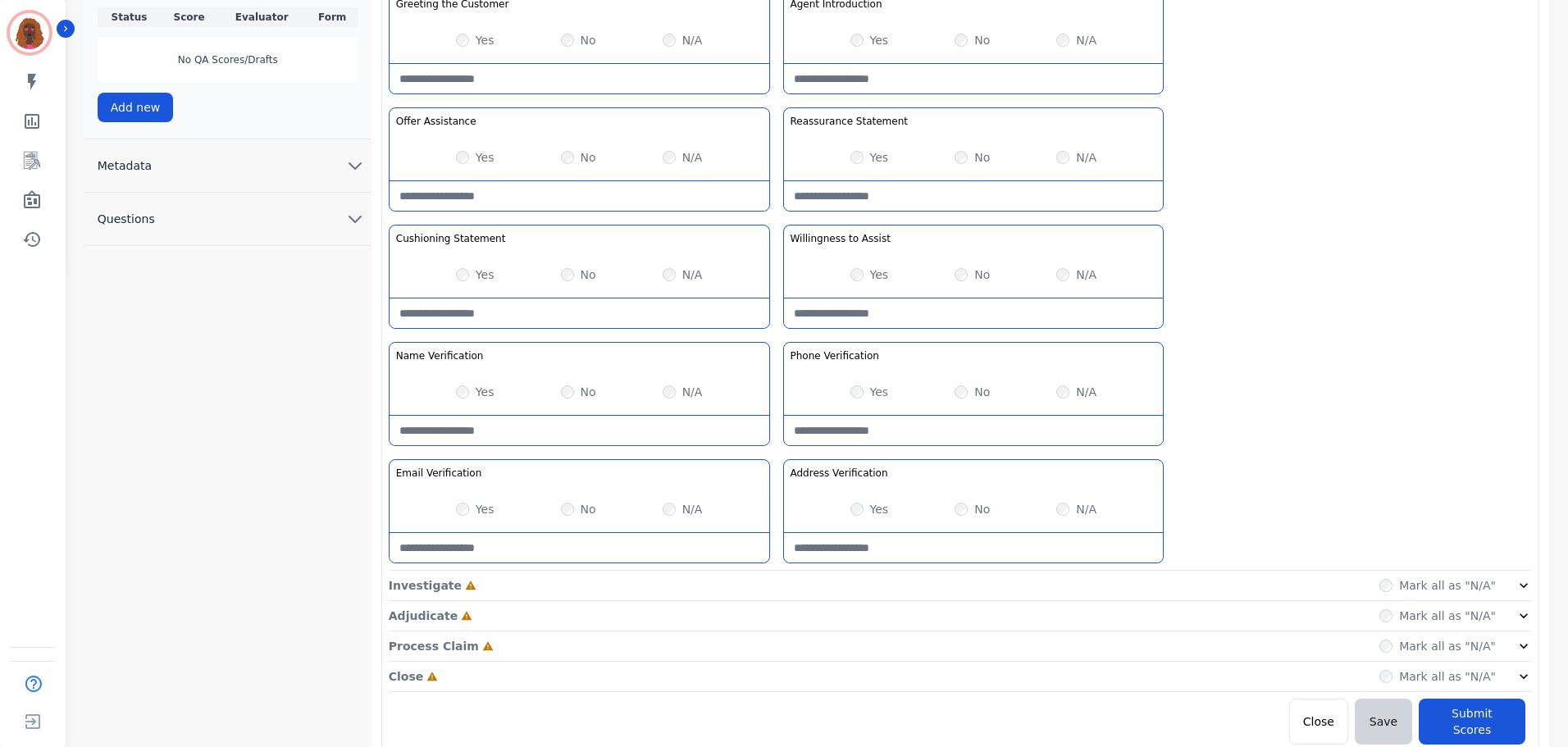
click at [584, 585] on div "Investigate Incomplete Mark all as "N/A"" at bounding box center [960, 586] width 1143 height 30
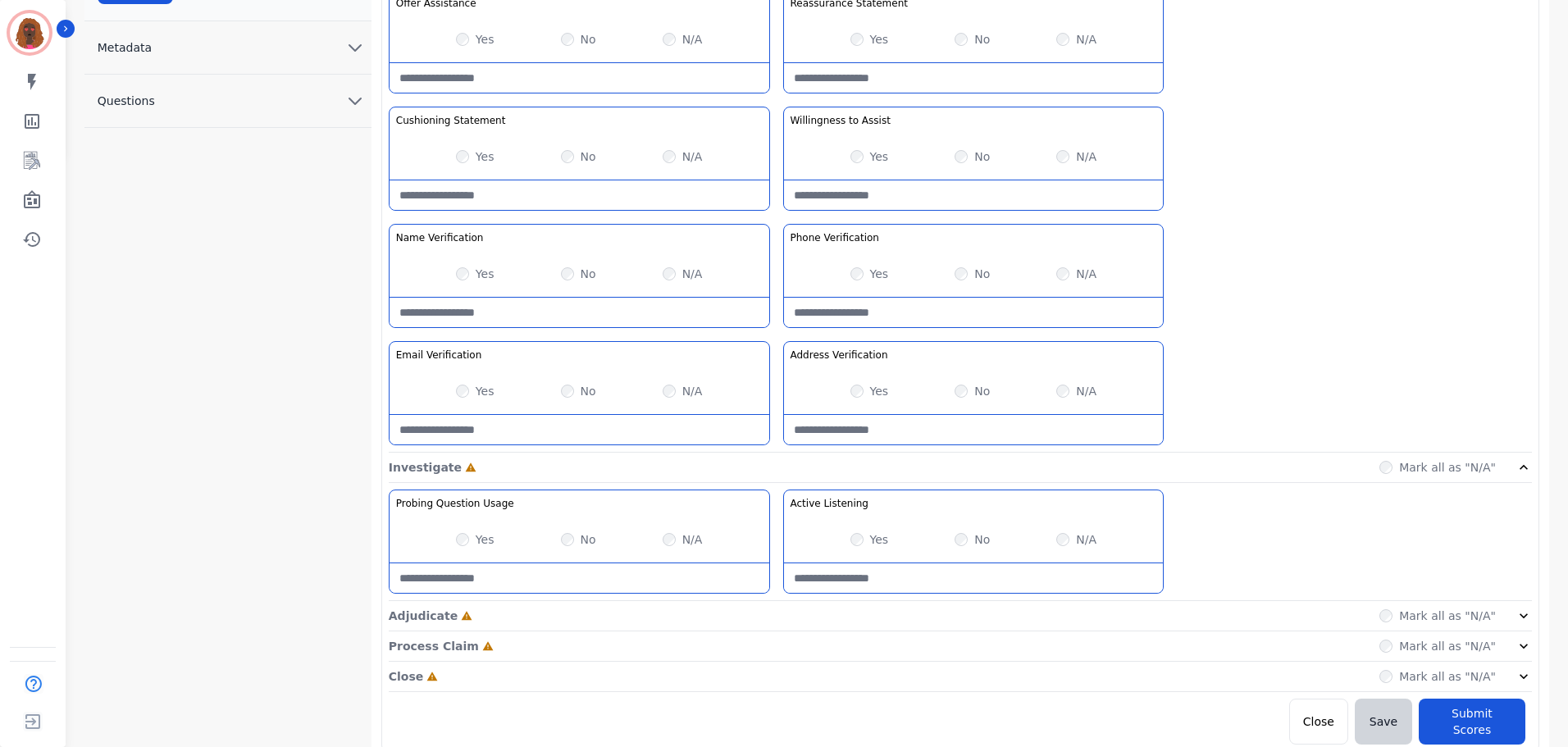
click at [637, 606] on div "Adjudicate Incomplete Mark all as "N/A"" at bounding box center [960, 616] width 1143 height 30
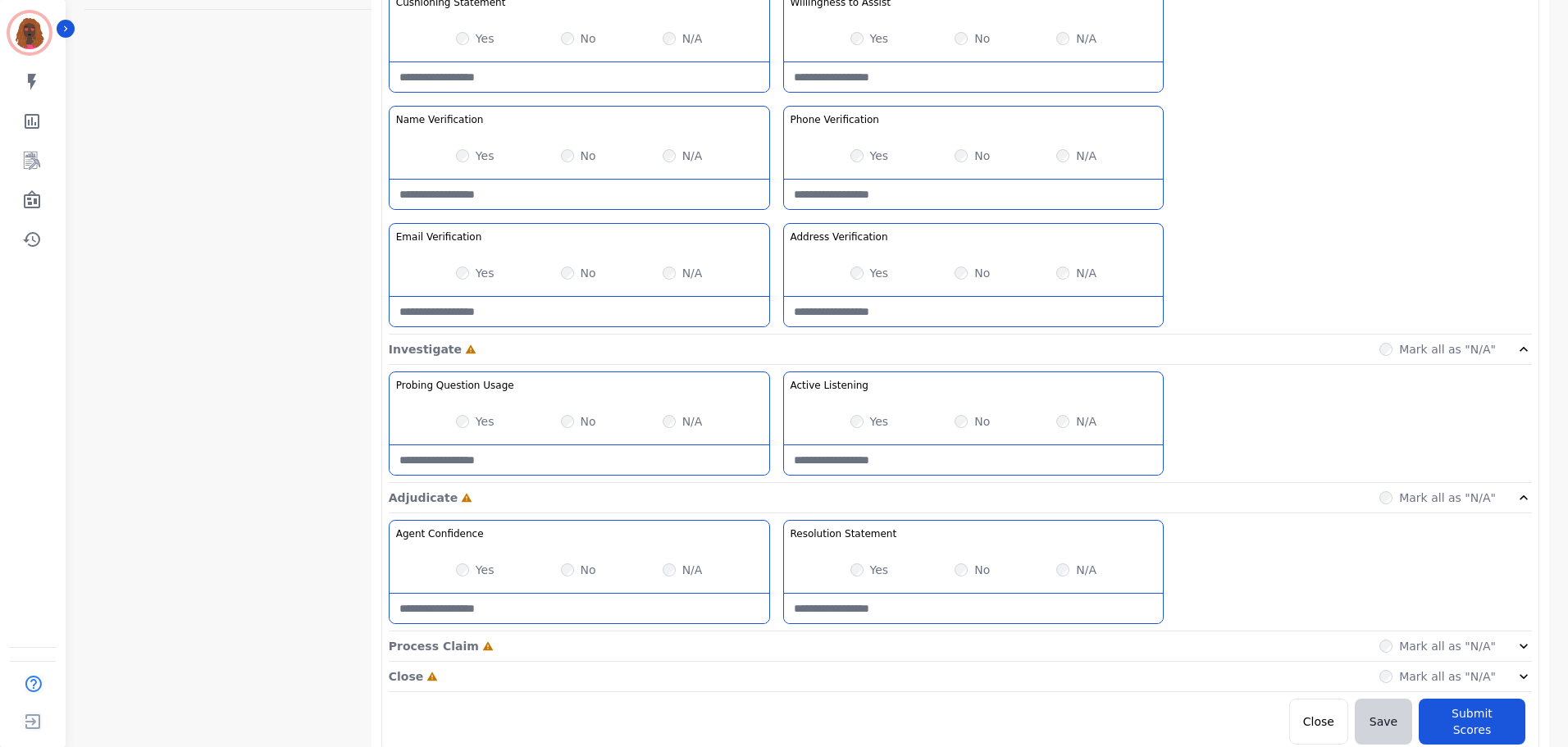
click at [664, 639] on div "Process Claim Incomplete Mark all as "N/A"" at bounding box center [960, 646] width 1143 height 30
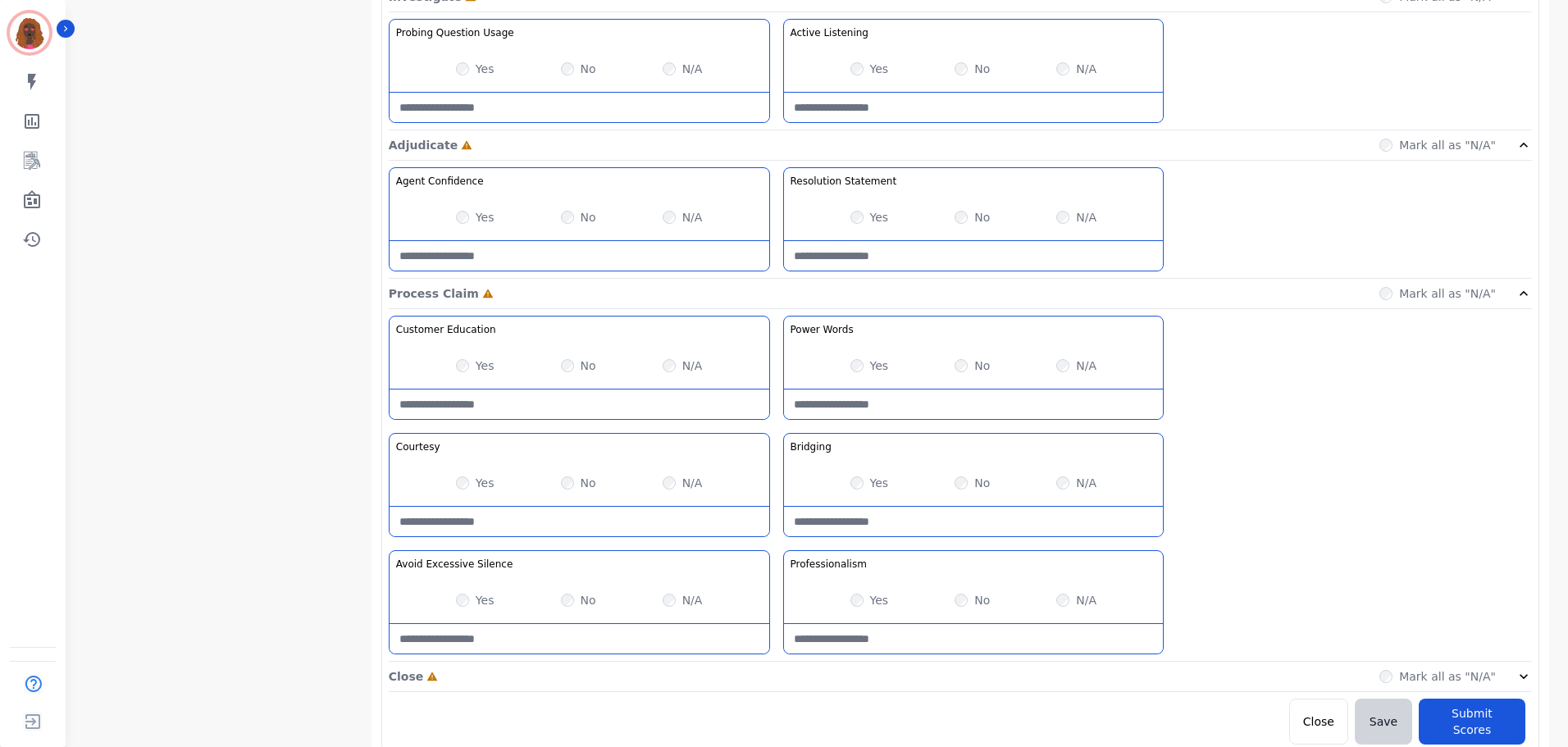
click at [725, 677] on div "Close Incomplete Mark all as "N/A"" at bounding box center [960, 676] width 1143 height 30
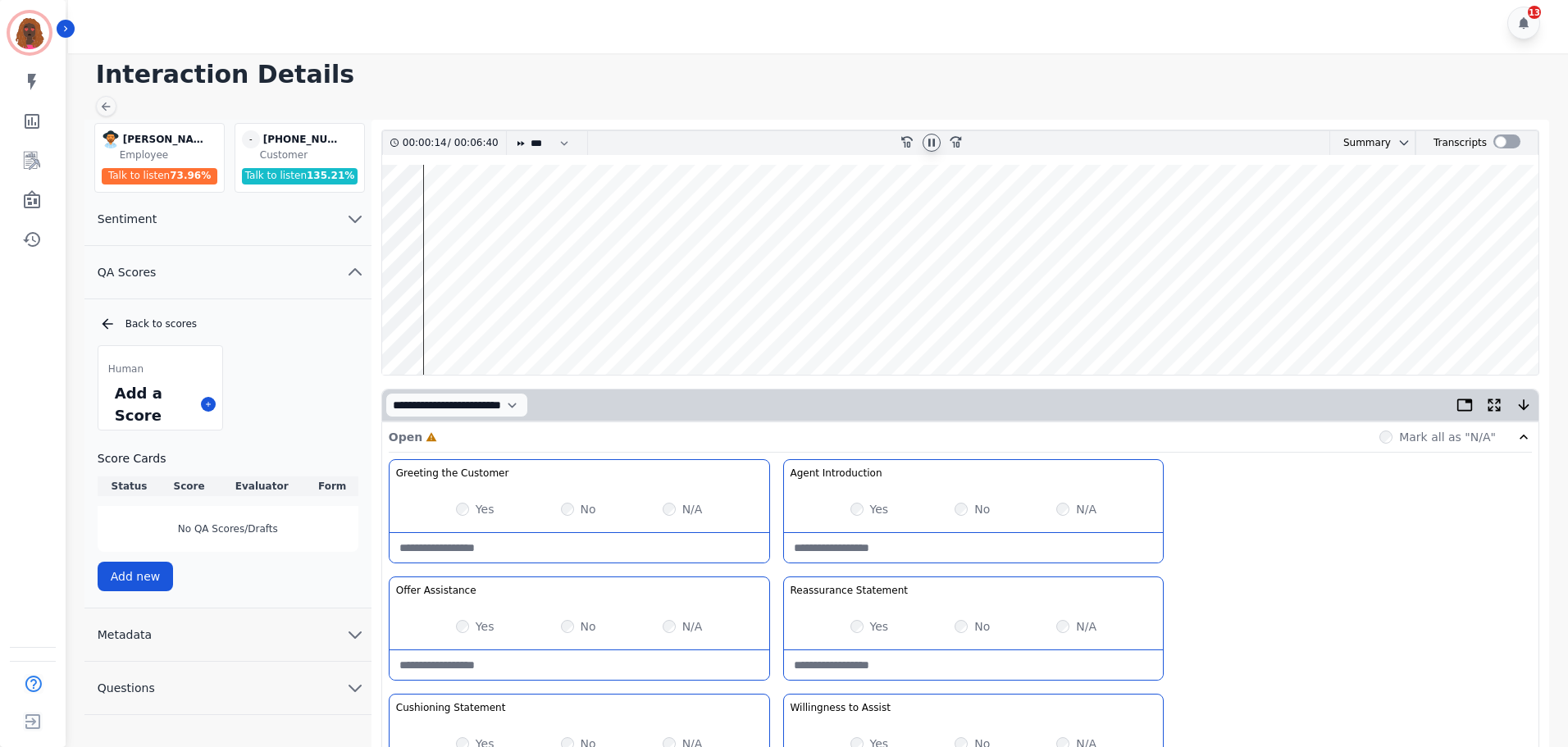
scroll to position [0, 0]
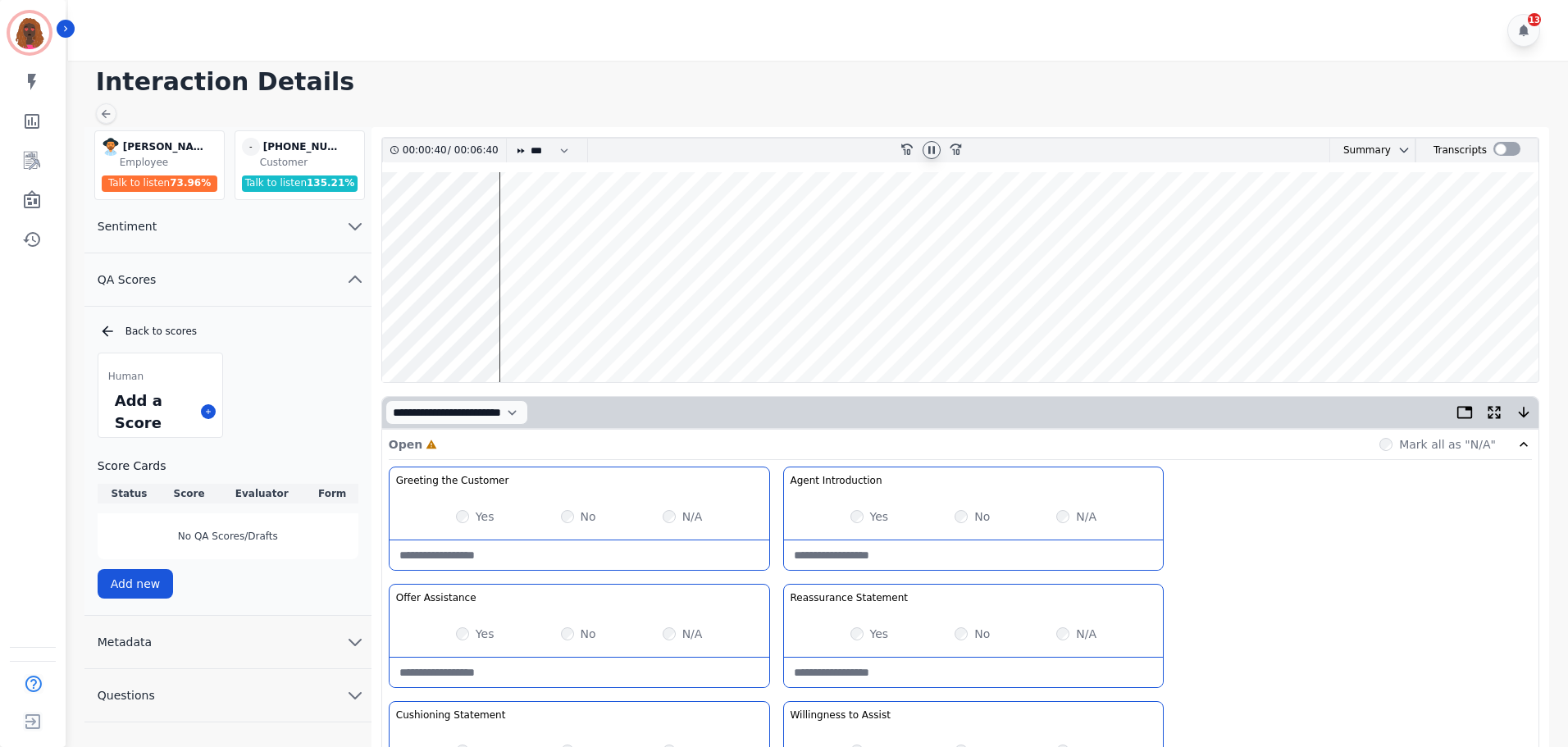
click at [462, 327] on wave at bounding box center [959, 277] width 1156 height 210
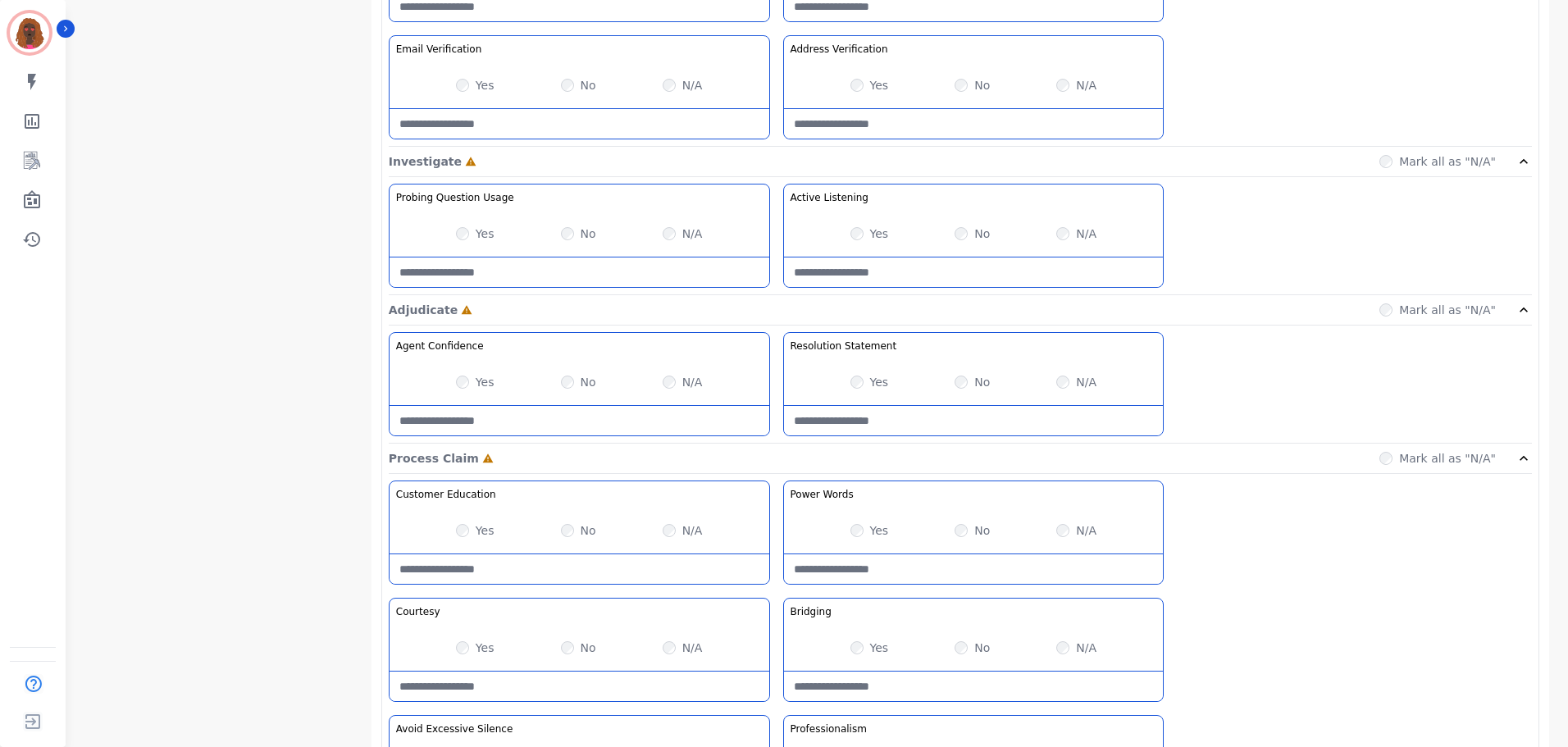
scroll to position [901, 0]
click at [927, 682] on Claim-Bridging-note at bounding box center [974, 685] width 379 height 29
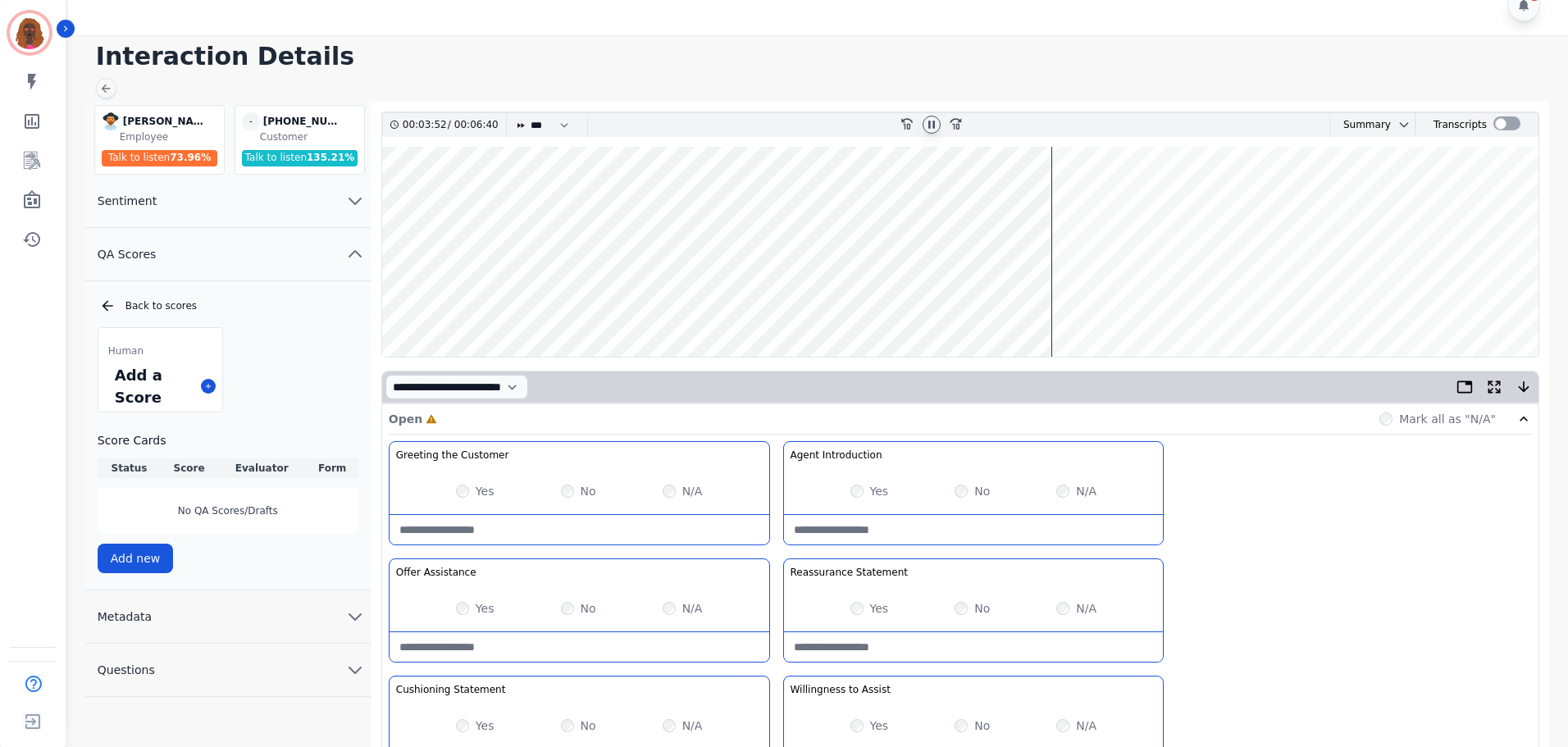
scroll to position [0, 0]
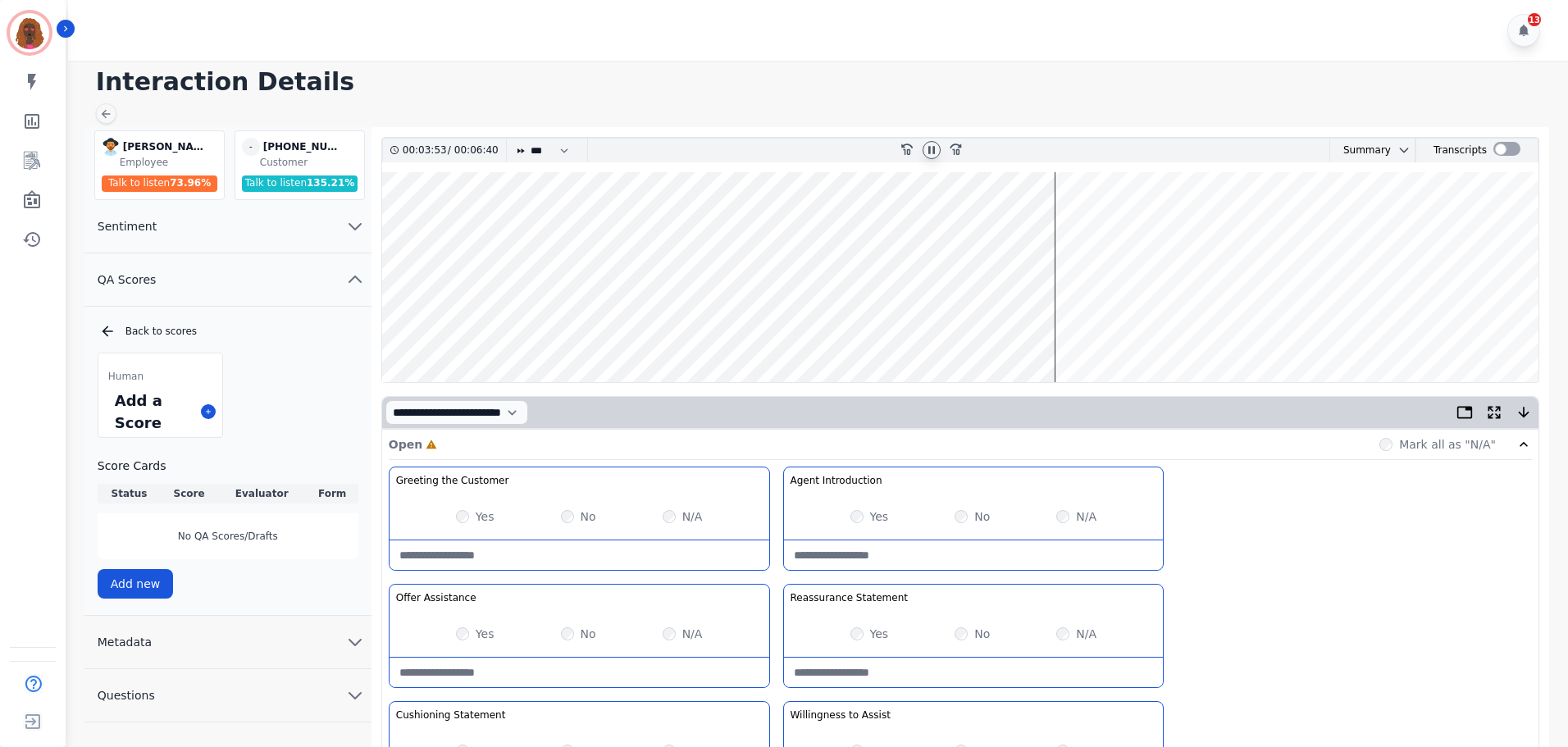
type Claim-Bridging-note "**********"
click at [808, 327] on wave at bounding box center [959, 277] width 1156 height 210
click at [667, 322] on wave at bounding box center [959, 277] width 1156 height 210
click at [601, 323] on wave at bounding box center [959, 277] width 1156 height 210
click at [1256, 580] on div "Greeting the Customer Welcome is where we quickly greet our customer as a known…" at bounding box center [960, 757] width 1143 height 581
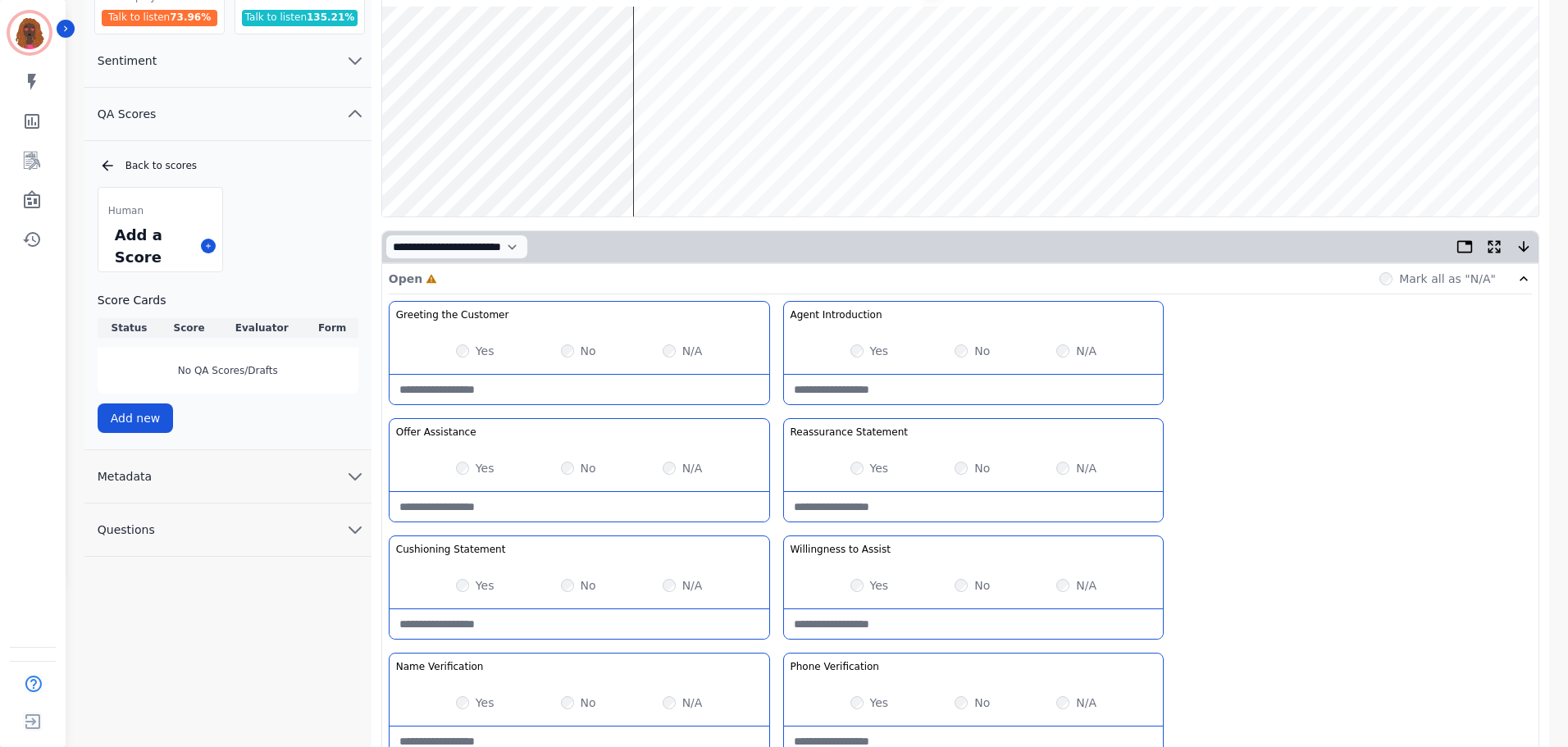
scroll to position [164, 0]
click at [588, 167] on wave at bounding box center [959, 113] width 1156 height 210
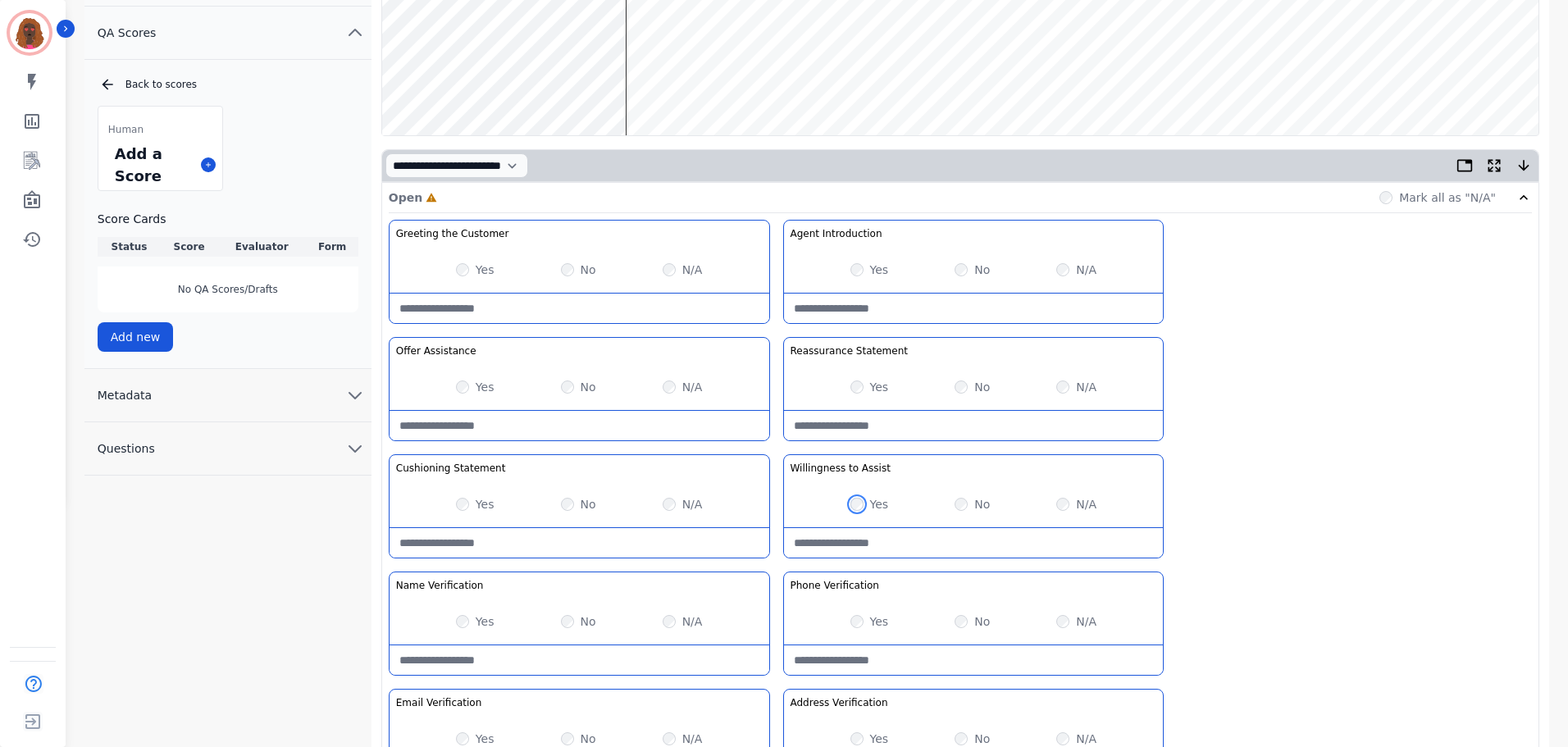
scroll to position [246, 0]
click at [666, 83] on wave at bounding box center [959, 31] width 1156 height 210
click at [551, 550] on Statement-note at bounding box center [579, 543] width 379 height 29
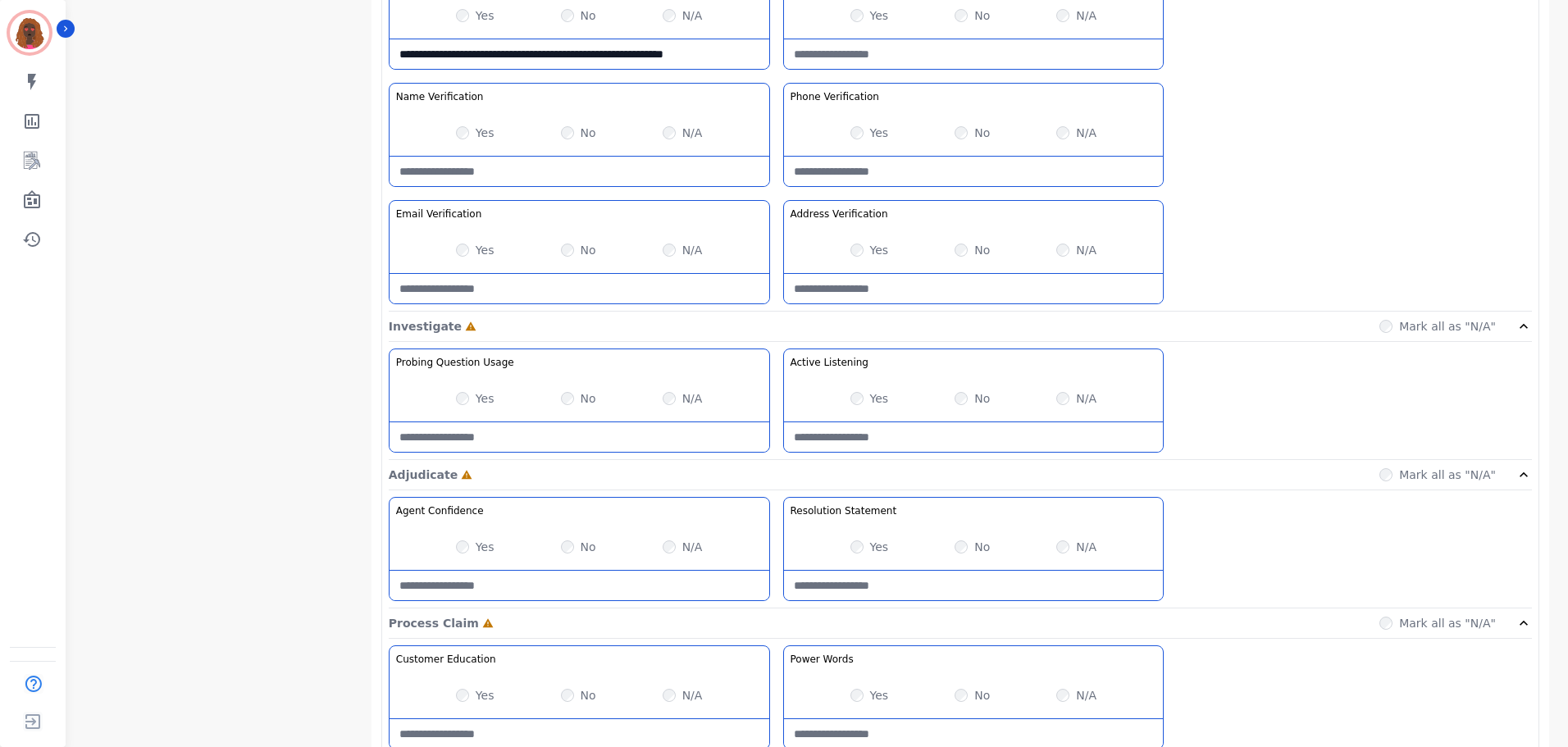
scroll to position [737, 0]
type Statement-note "**********"
click at [549, 430] on Usage-note at bounding box center [579, 435] width 379 height 29
click at [510, 442] on Usage-note at bounding box center [579, 435] width 379 height 29
type Usage-note "*"
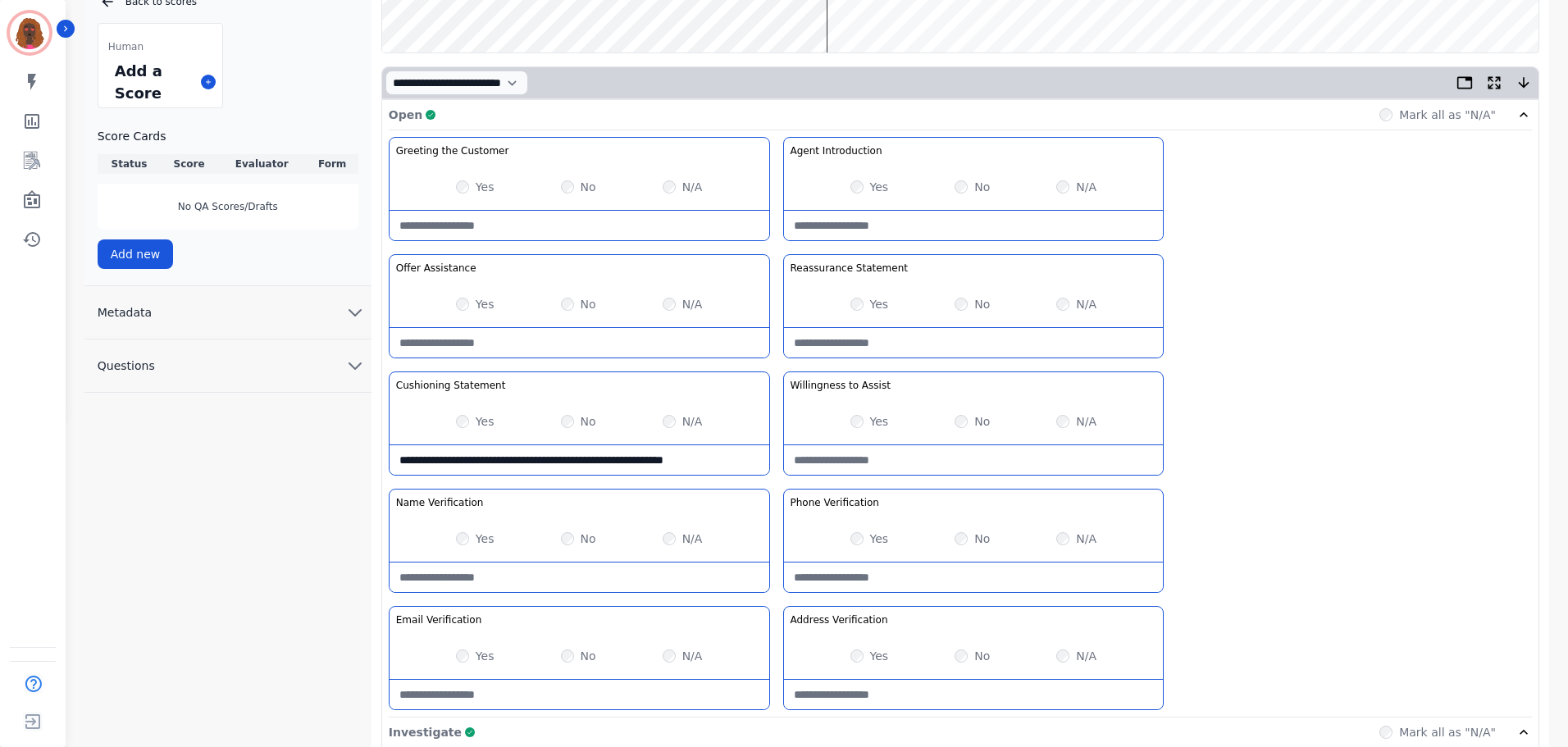
scroll to position [329, 0]
click at [505, 470] on Statement-note "**********" at bounding box center [579, 460] width 379 height 29
click at [506, 470] on Statement-note "**********" at bounding box center [579, 460] width 379 height 29
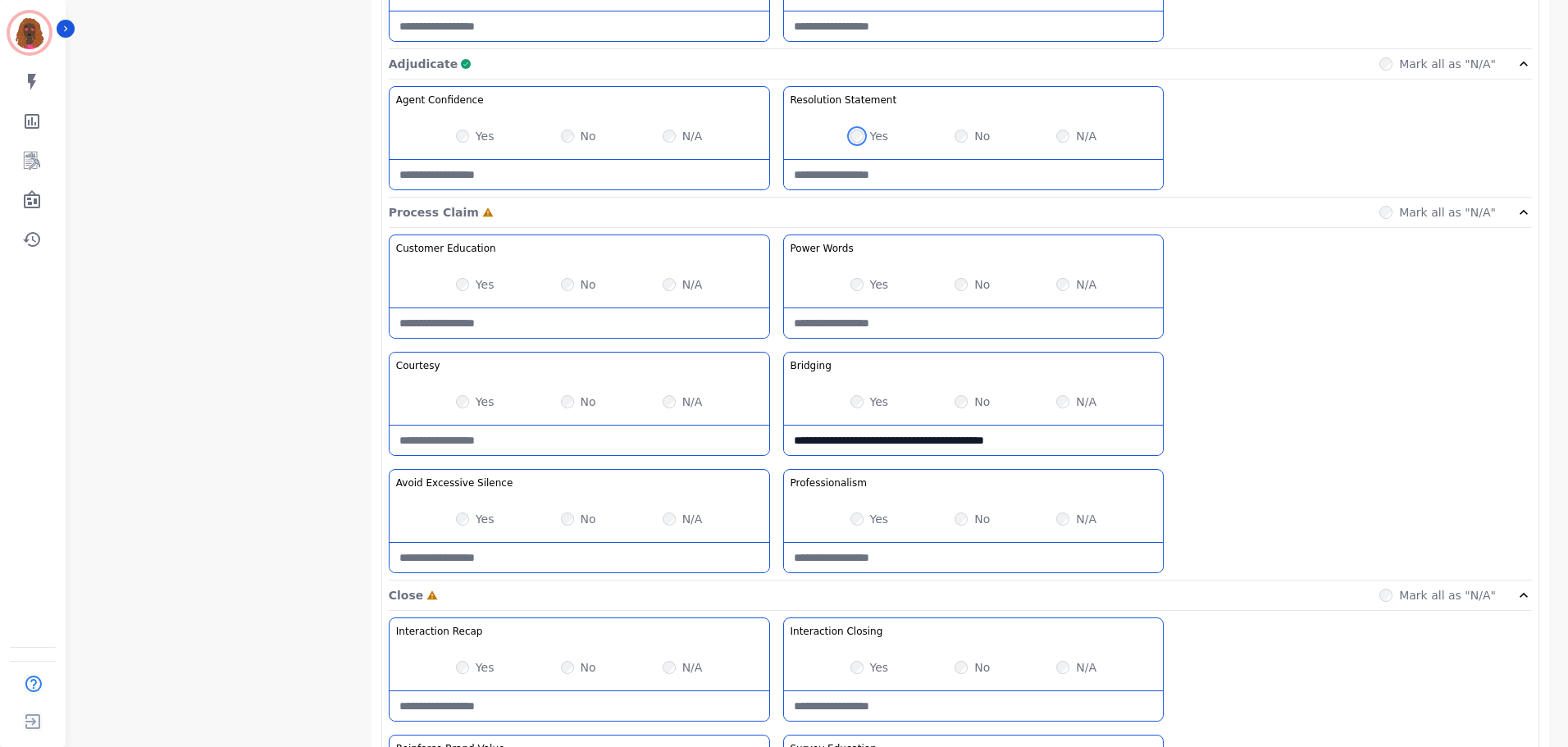
scroll to position [1147, 0]
drag, startPoint x: 1042, startPoint y: 436, endPoint x: 0, endPoint y: 357, distance: 1045.0
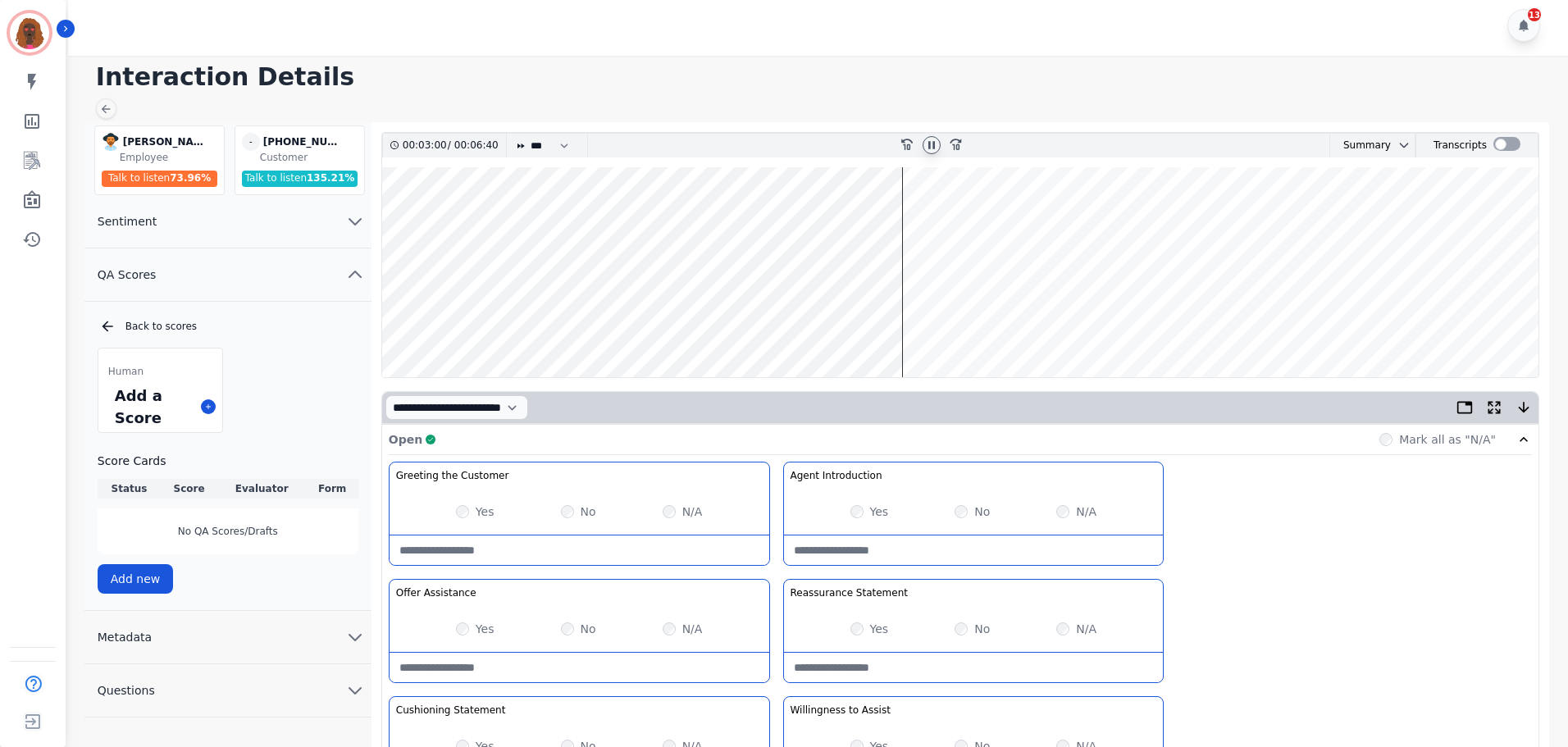
scroll to position [0, 0]
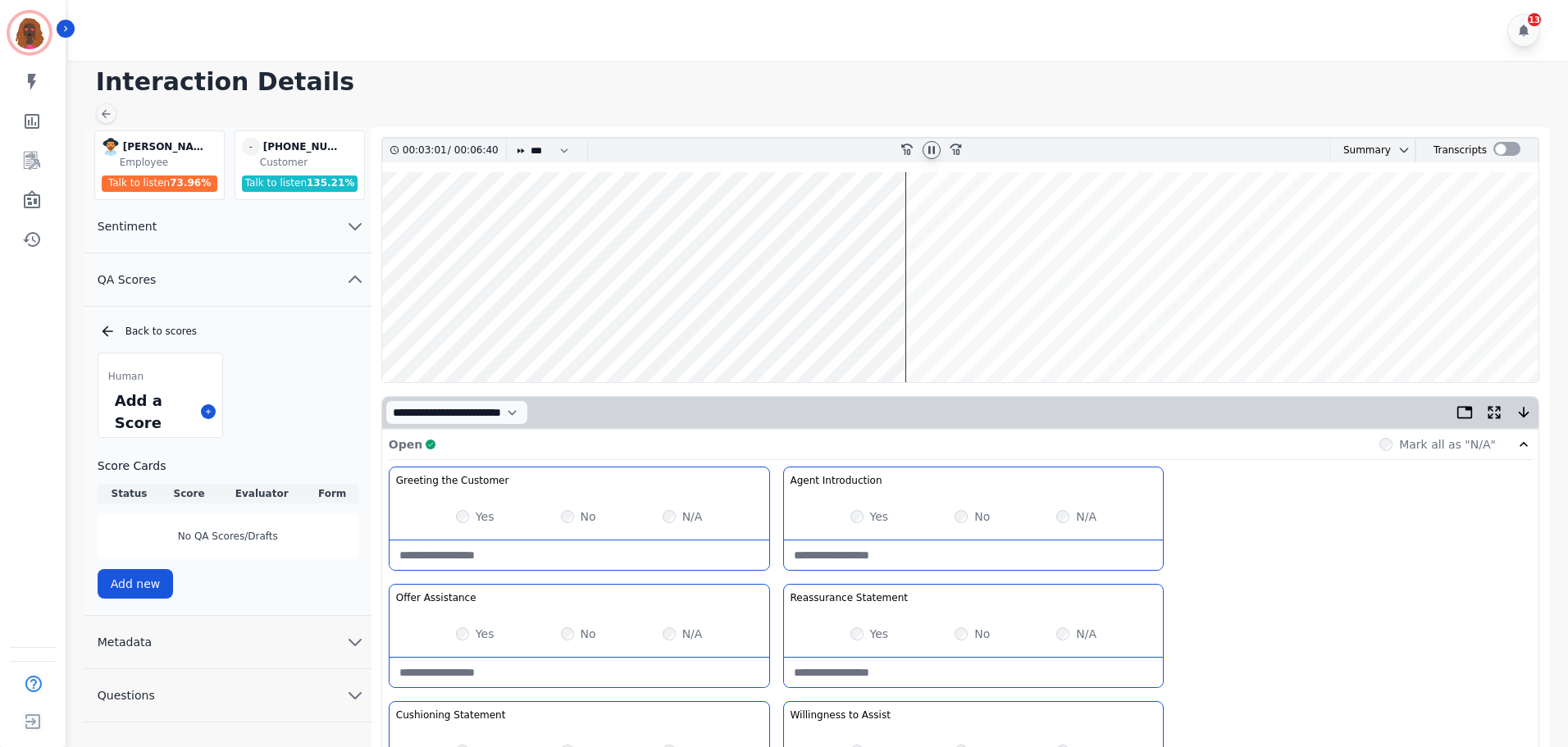
click at [907, 326] on wave at bounding box center [959, 277] width 1156 height 210
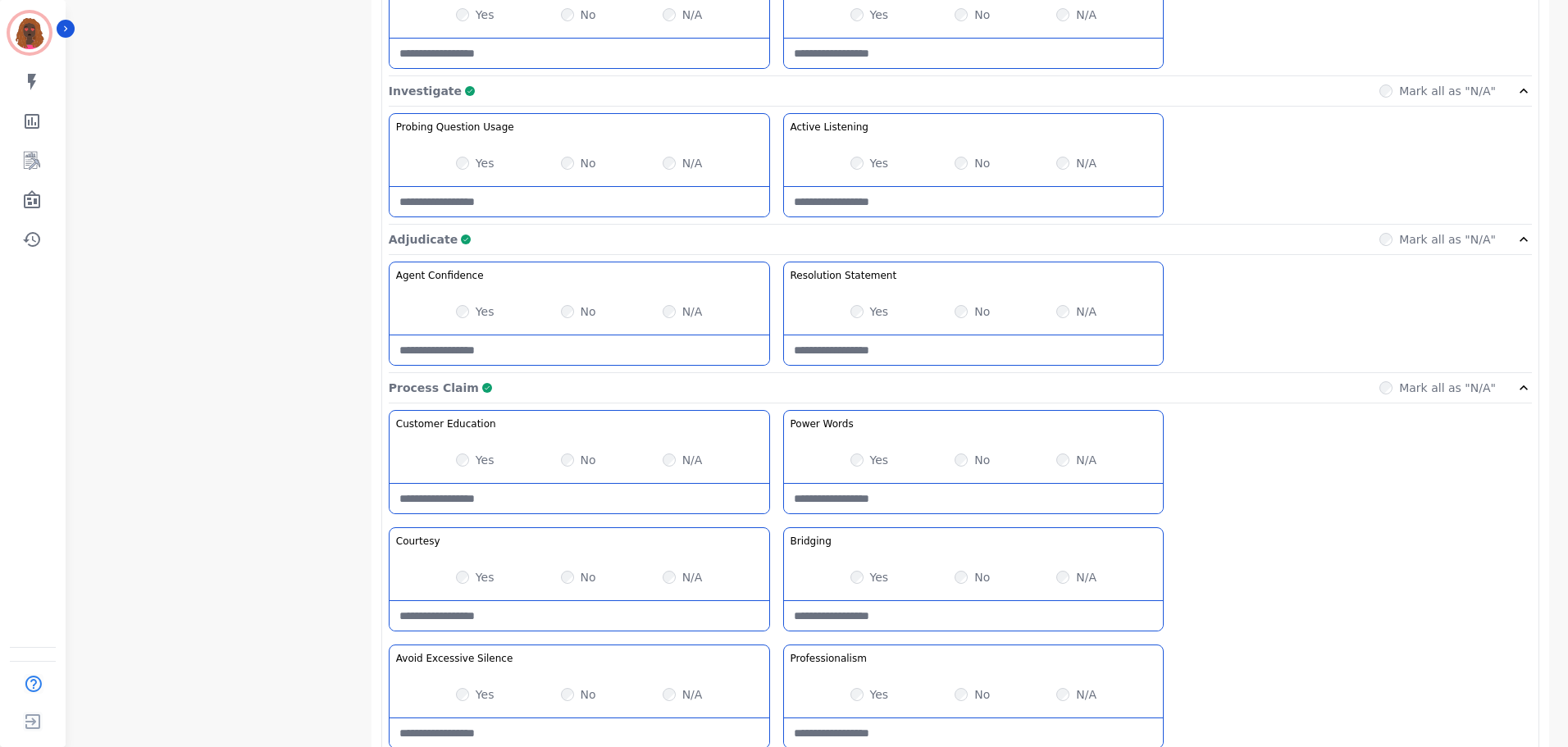
scroll to position [972, 0]
click at [919, 499] on Words-note at bounding box center [974, 497] width 379 height 29
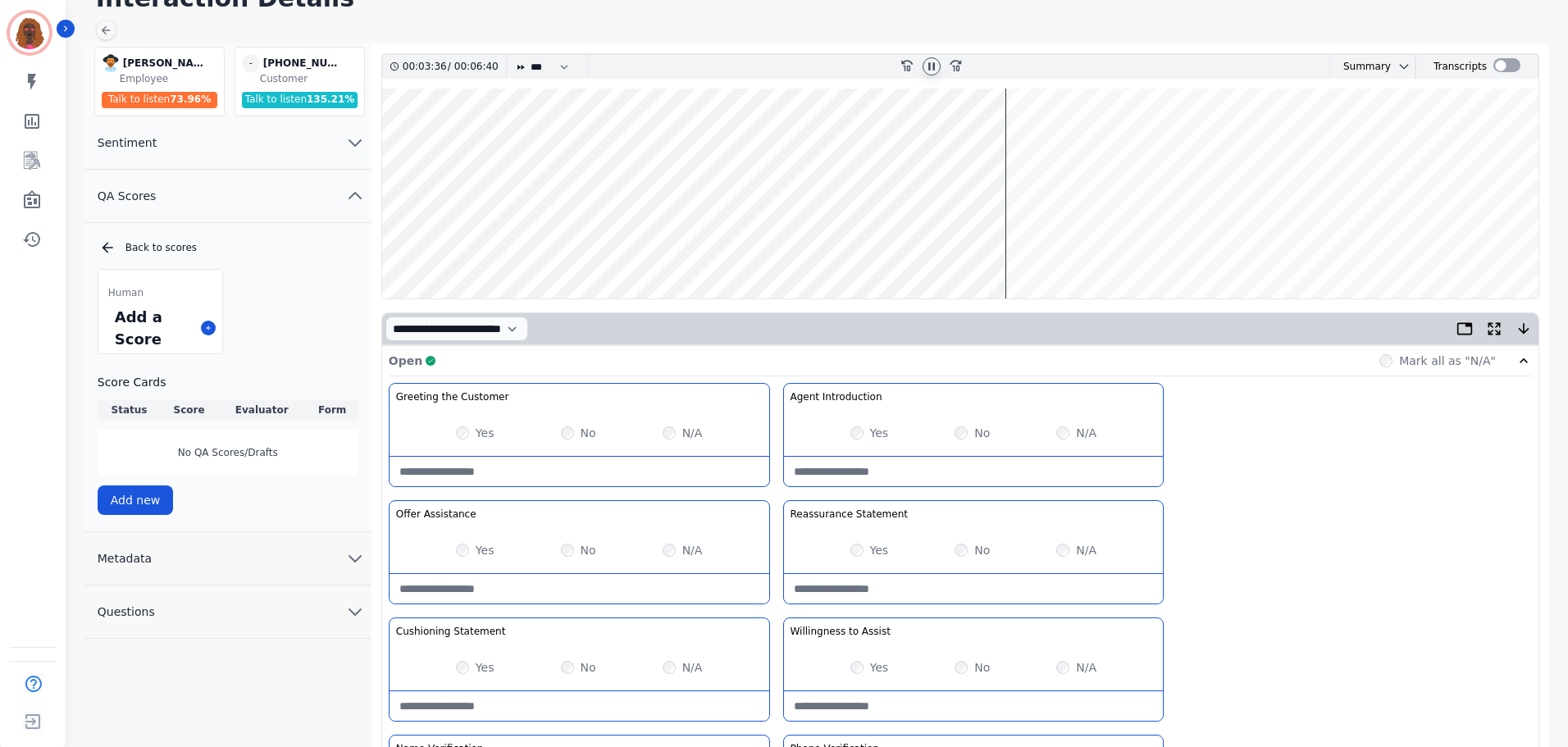
scroll to position [82, 0]
type Words-note "**********"
click at [1010, 246] on wave at bounding box center [959, 195] width 1156 height 210
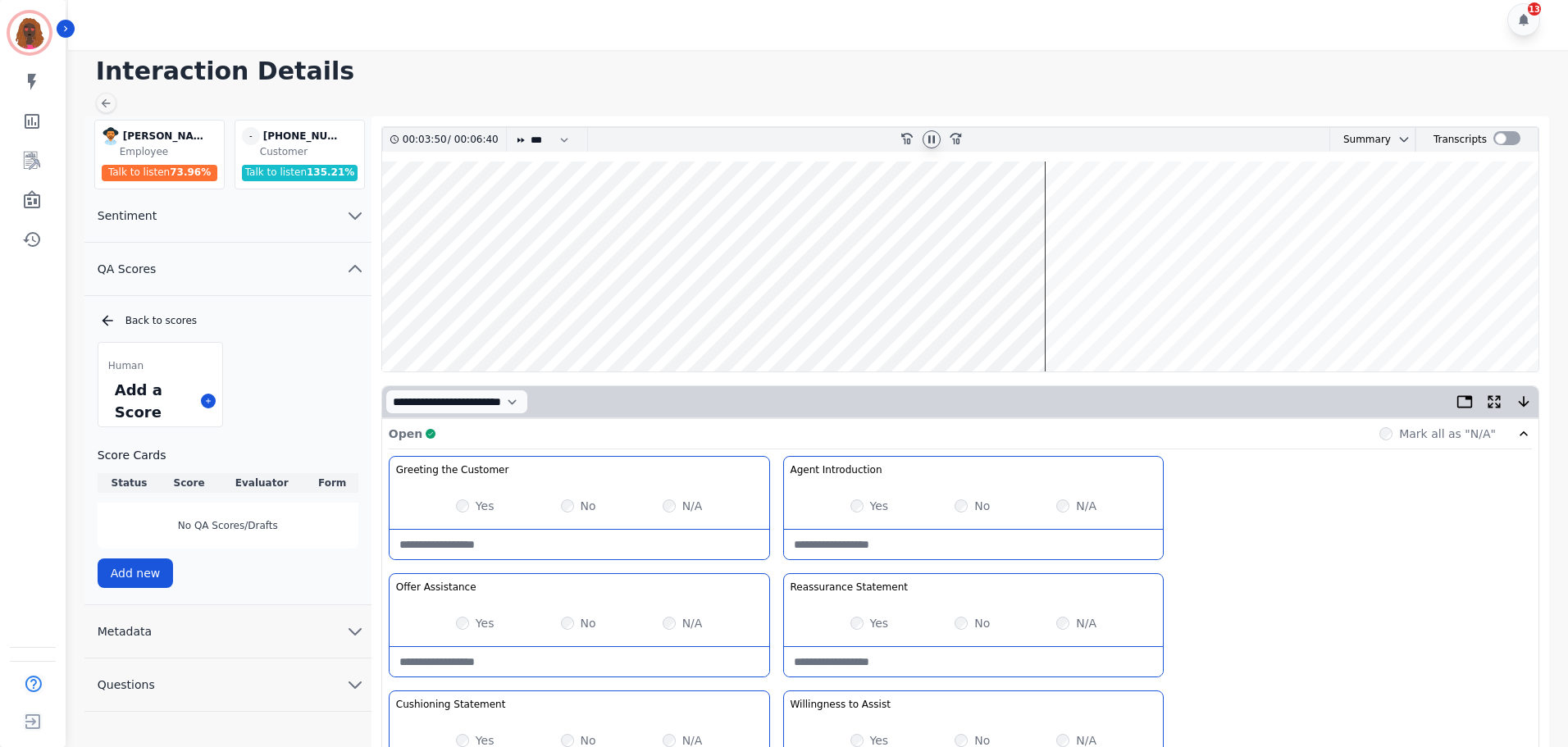
scroll to position [0, 0]
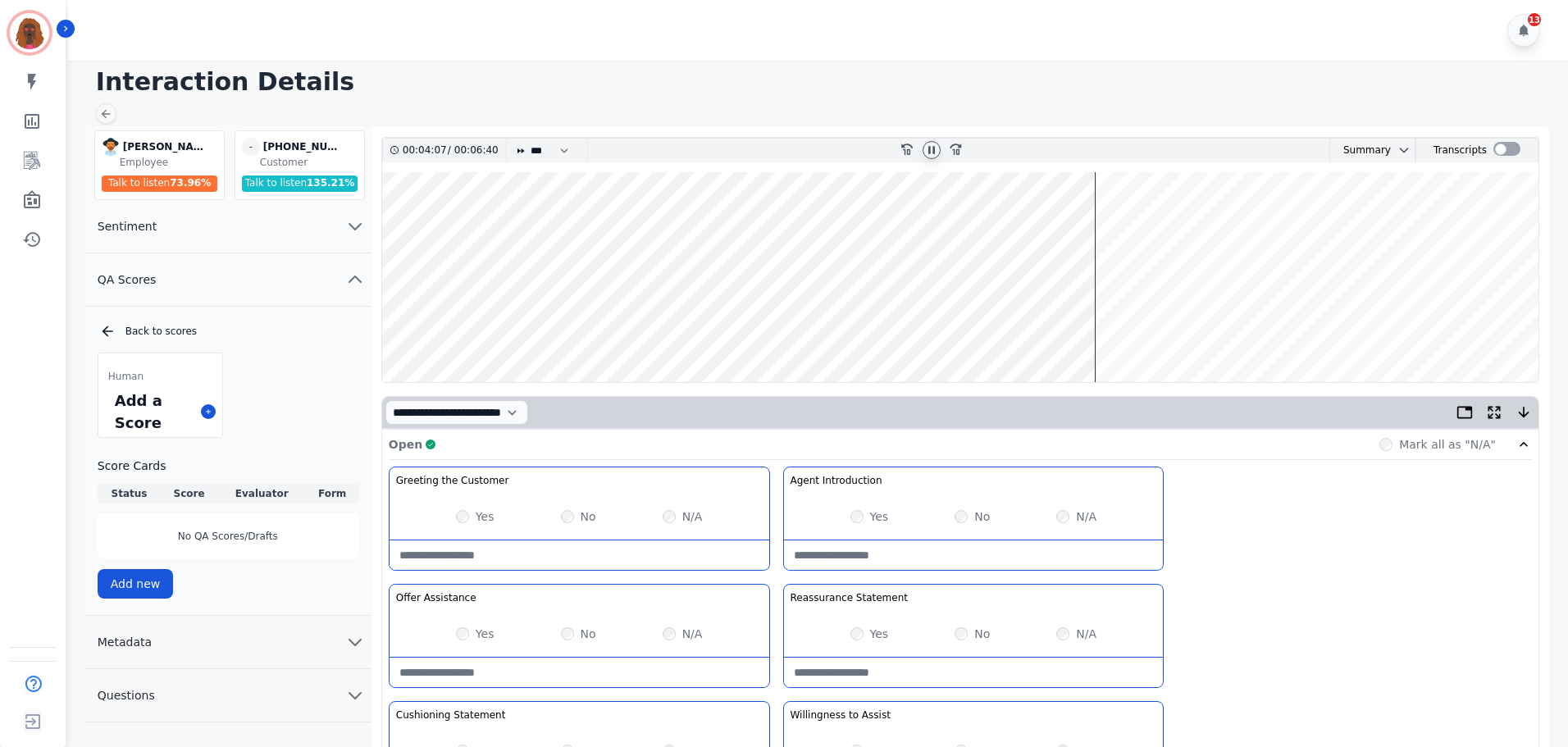
click at [1197, 585] on div "Greeting the Customer Welcome is where we quickly greet our customer as a known…" at bounding box center [960, 757] width 1143 height 581
click at [1184, 222] on wave at bounding box center [959, 277] width 1156 height 210
click at [1222, 222] on wave at bounding box center [959, 277] width 1156 height 210
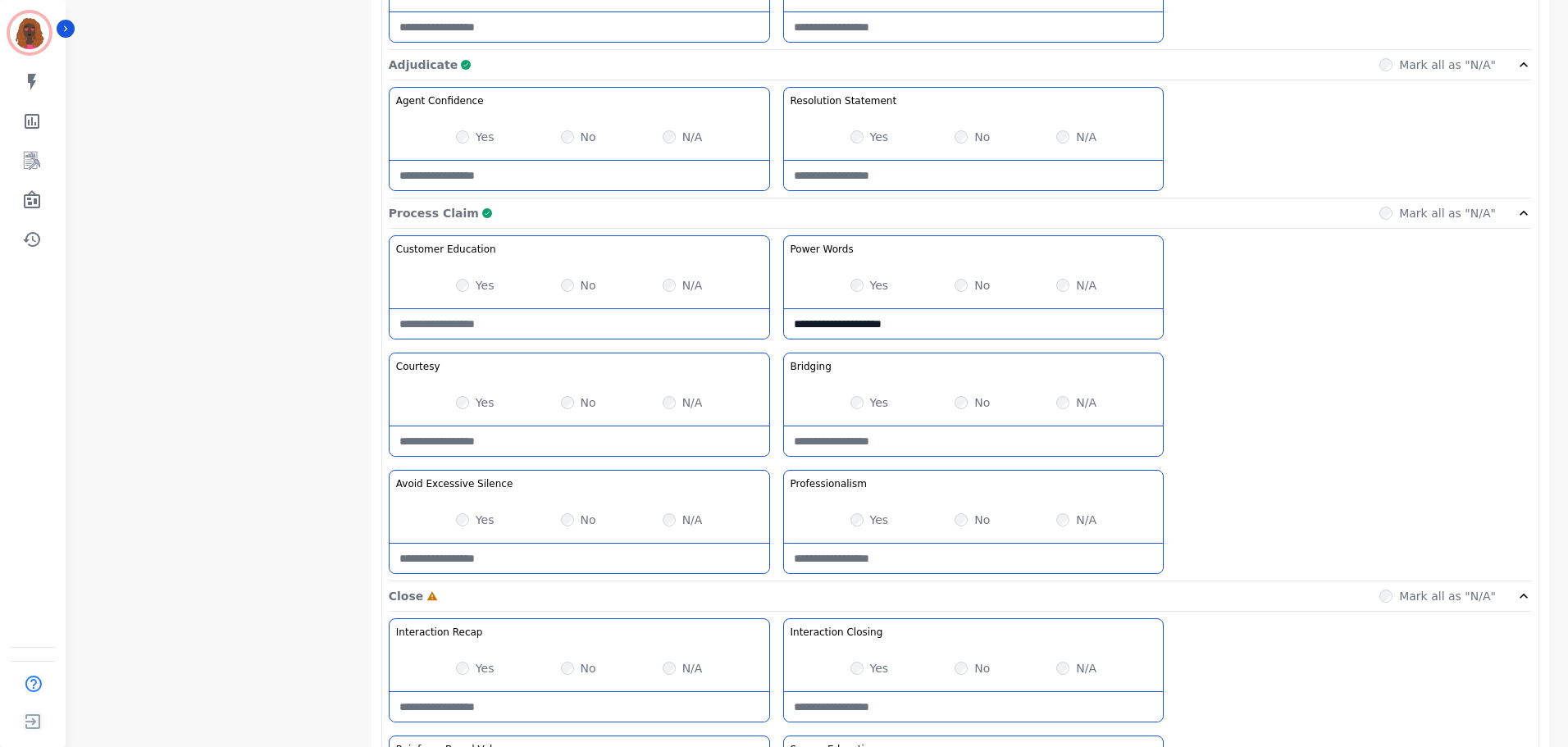
scroll to position [1147, 0]
click at [1285, 314] on div "**********" at bounding box center [960, 407] width 1143 height 346
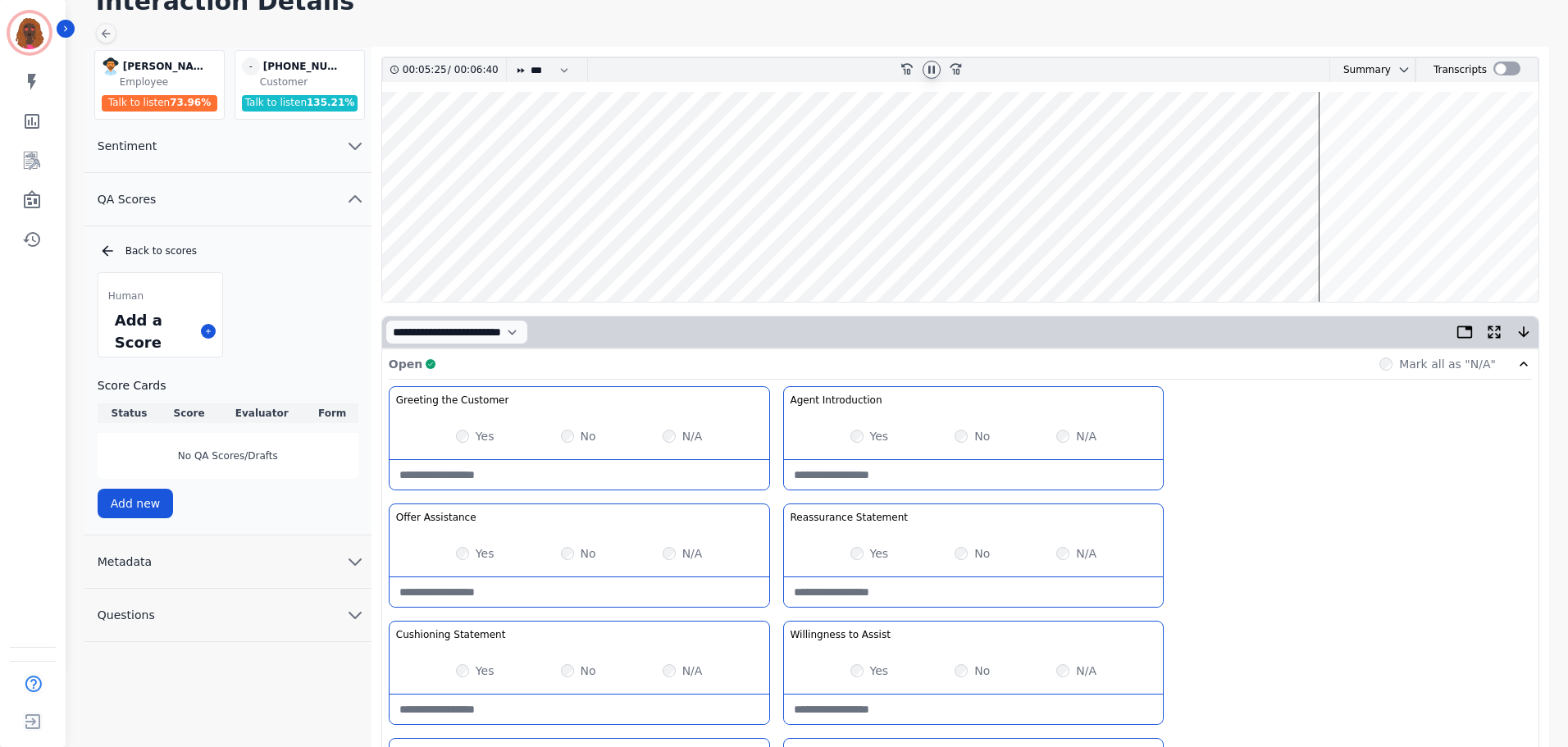
scroll to position [81, 0]
click at [1362, 242] on wave at bounding box center [959, 196] width 1156 height 210
click at [1351, 138] on wave at bounding box center [959, 196] width 1156 height 210
click at [1342, 144] on wave at bounding box center [959, 196] width 1156 height 210
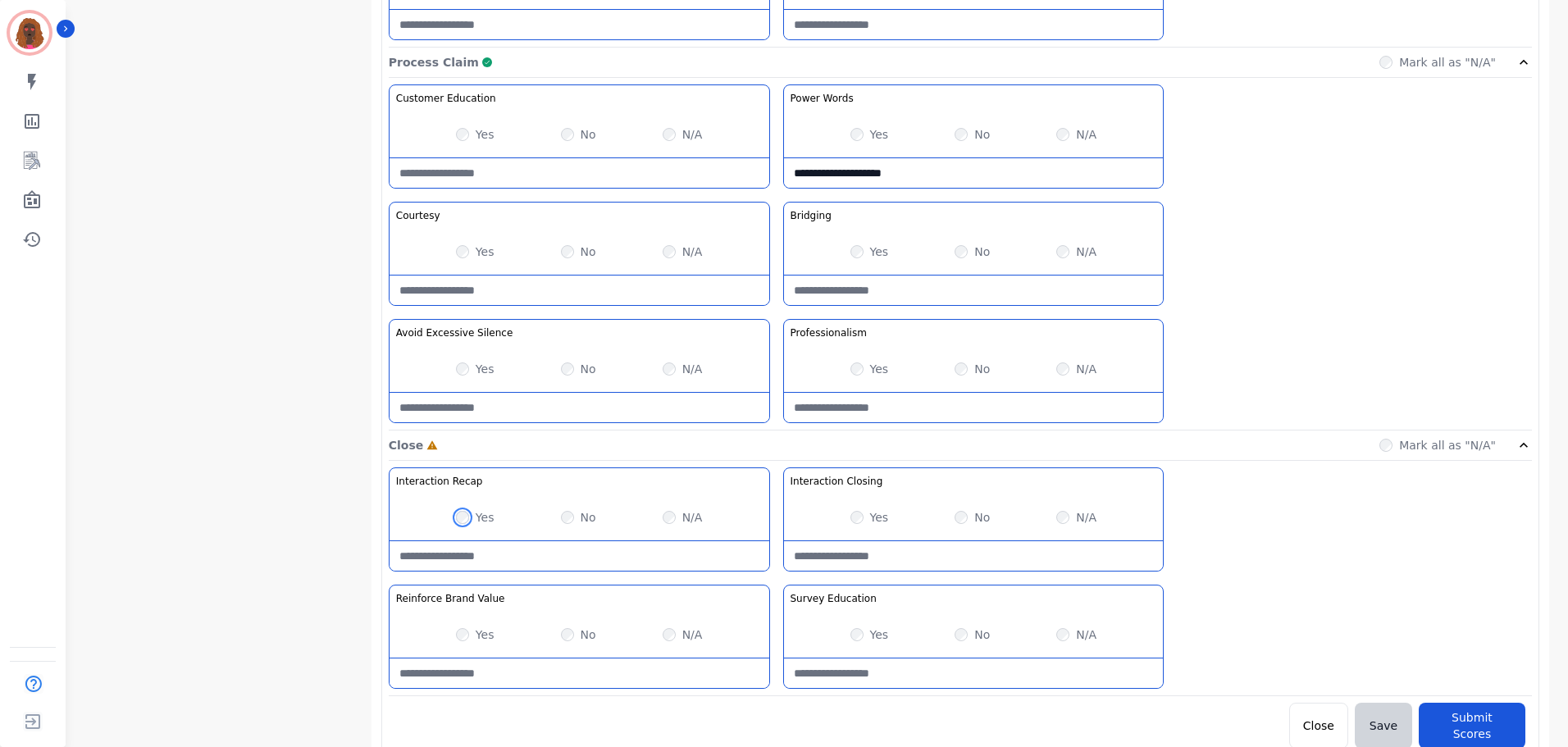
scroll to position [1300, 0]
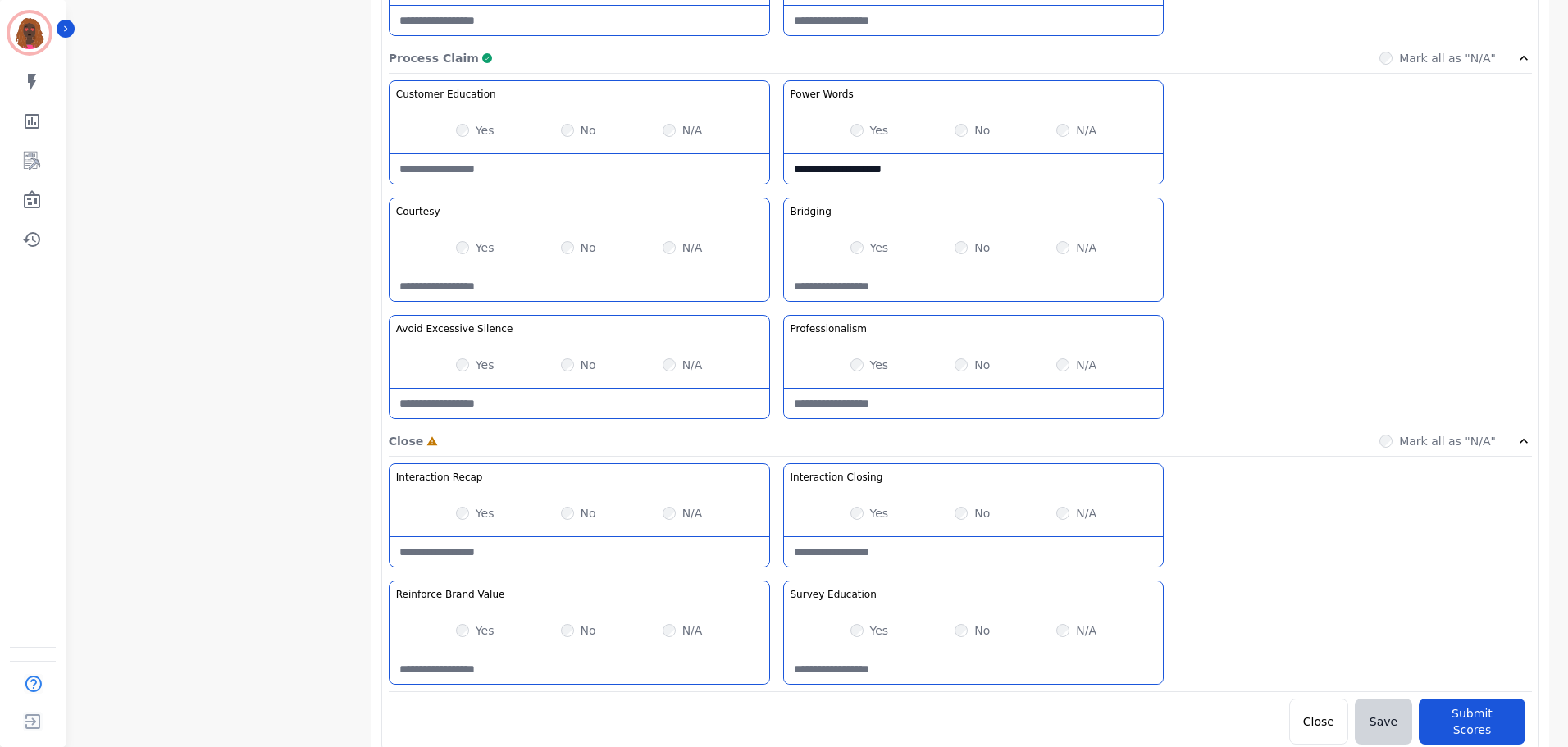
click at [970, 515] on div "No" at bounding box center [972, 514] width 35 height 17
click at [915, 551] on Closing-note at bounding box center [974, 551] width 379 height 29
type Closing-note "**********"
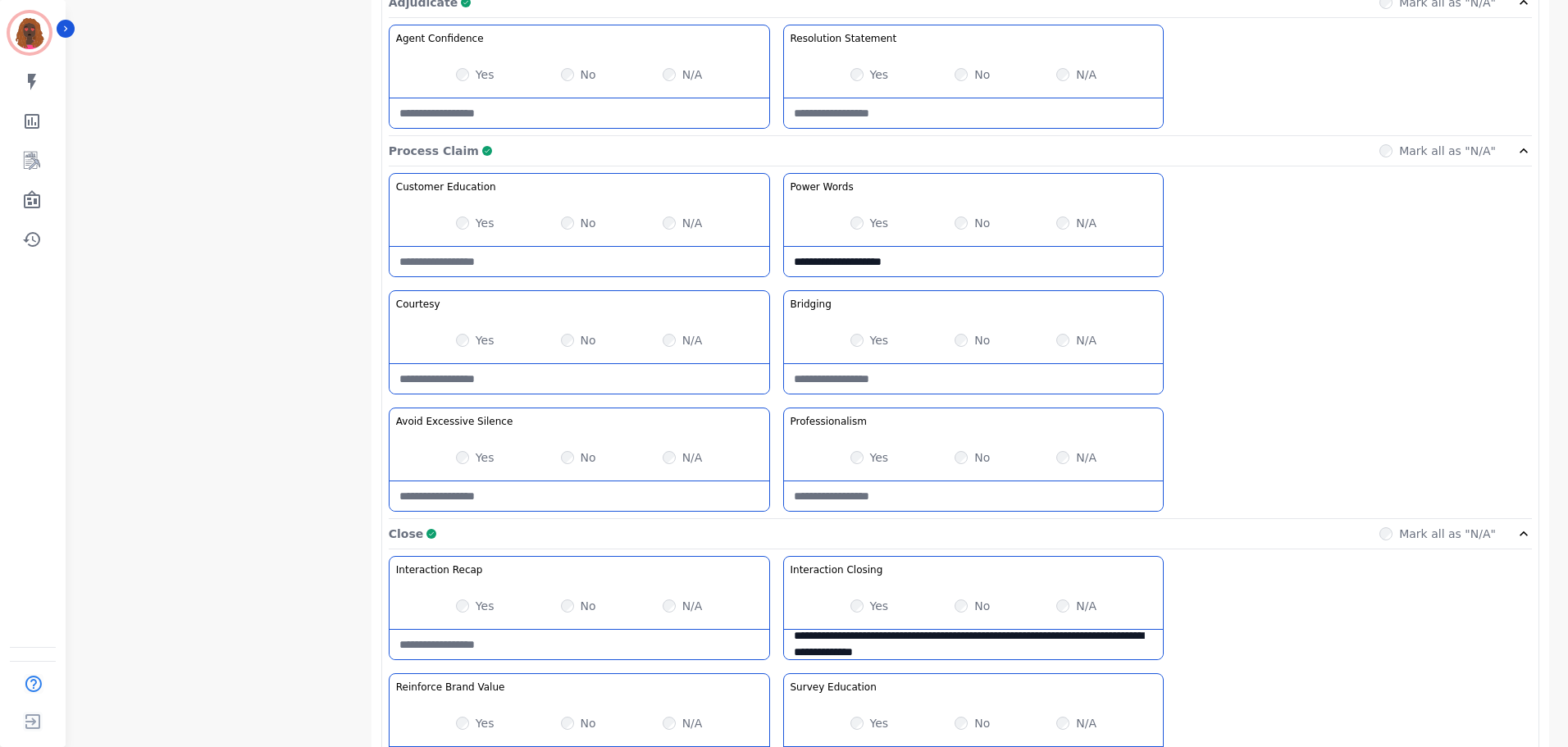
scroll to position [1300, 0]
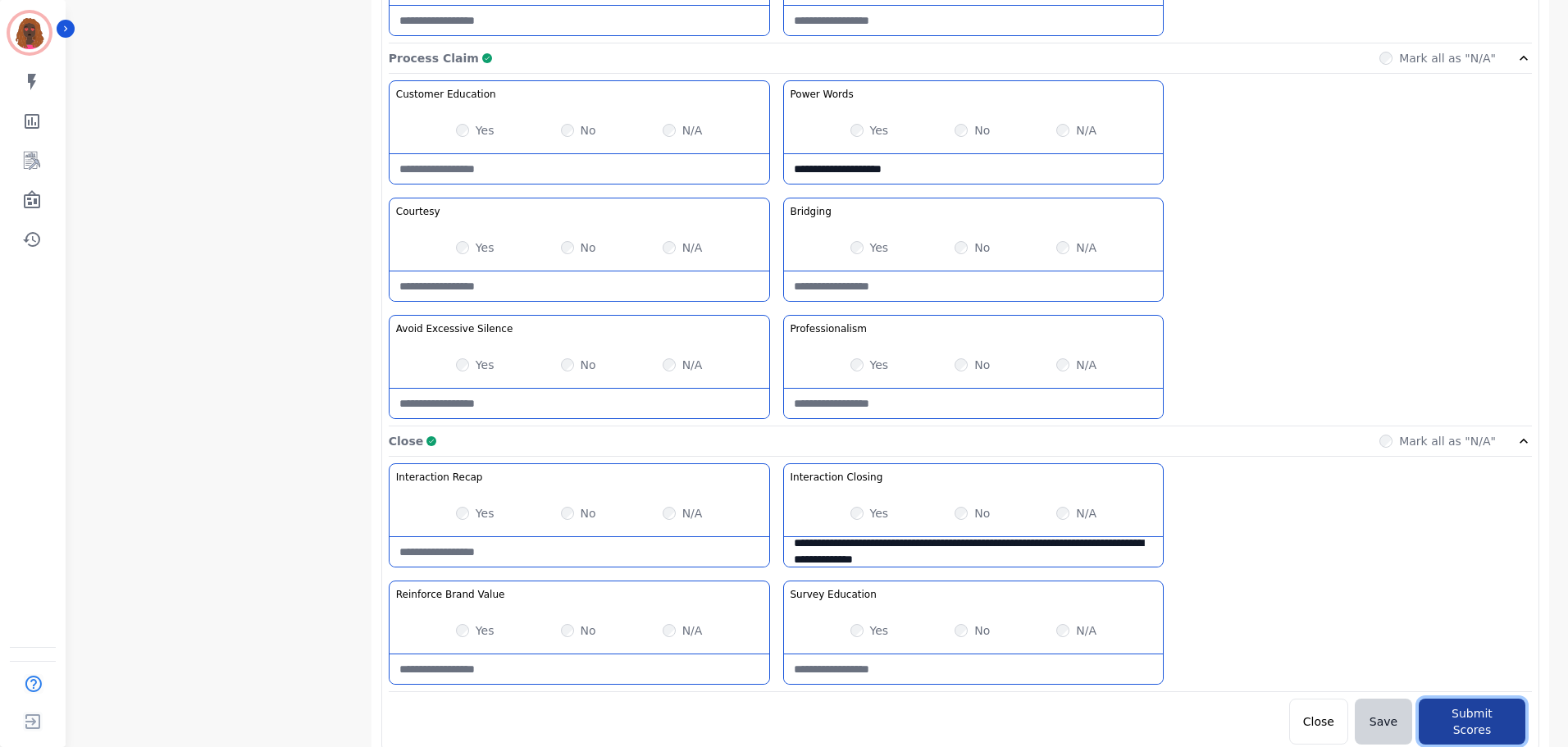
click at [1456, 716] on button "Submit Scores" at bounding box center [1471, 721] width 107 height 46
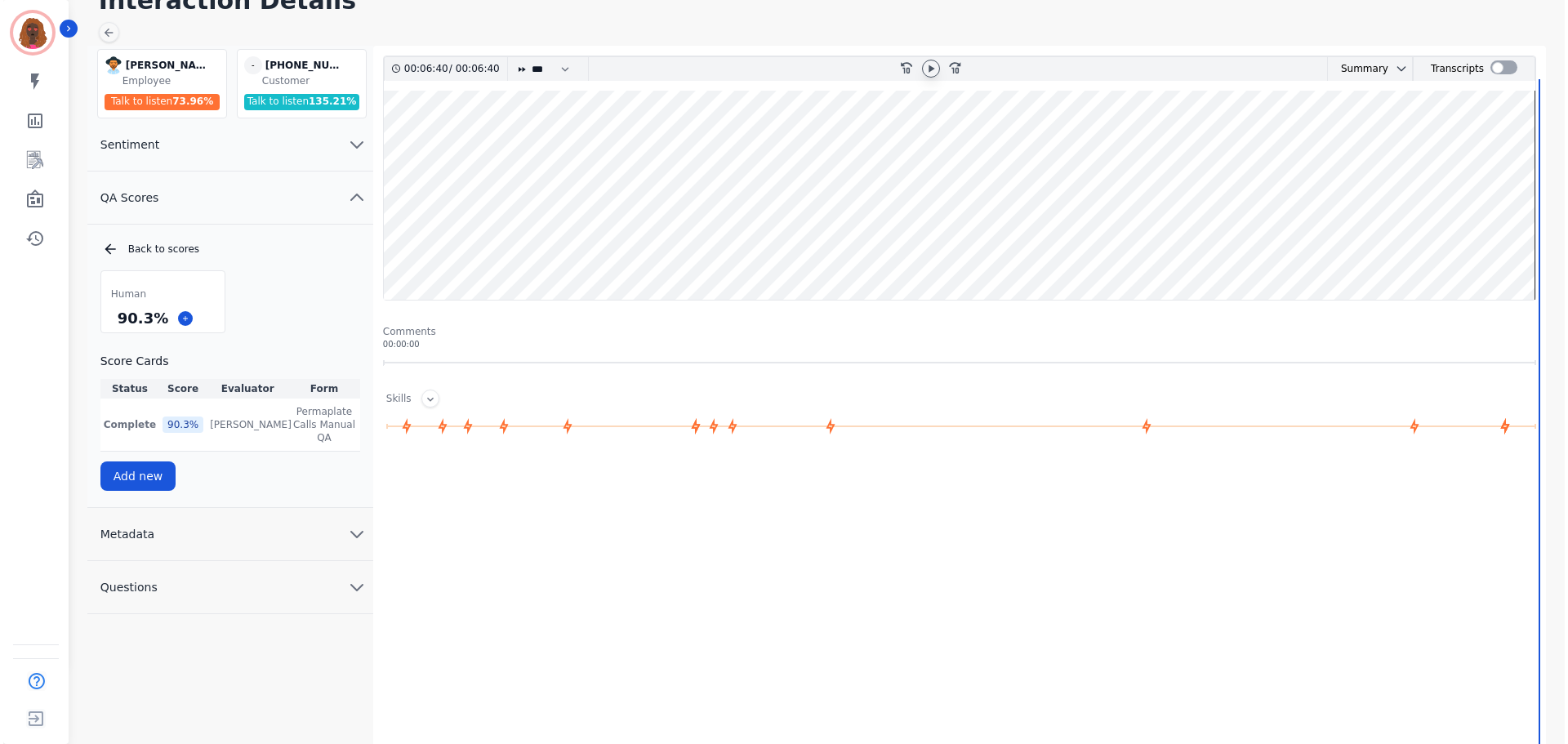
scroll to position [0, 0]
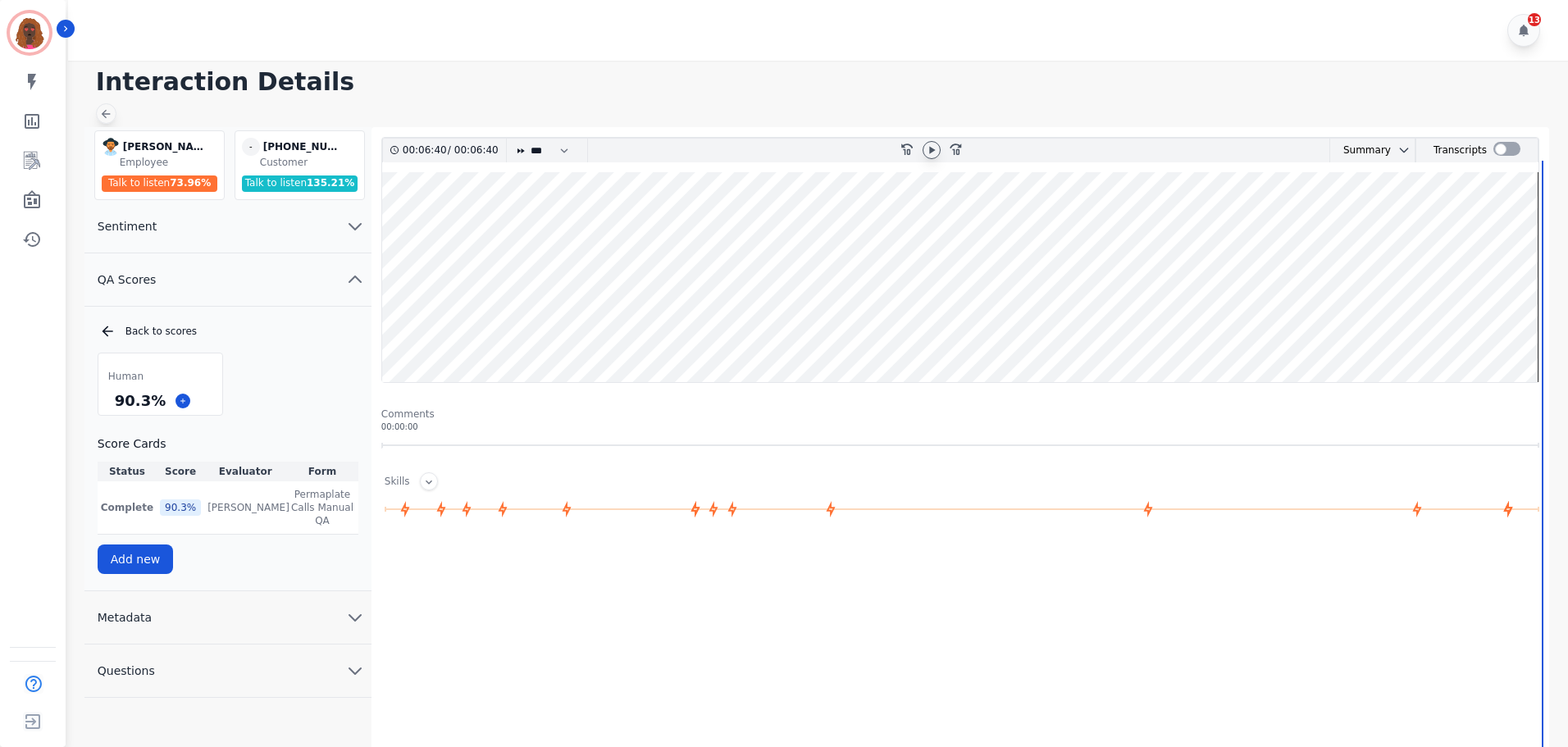
click at [112, 108] on div at bounding box center [106, 113] width 20 height 20
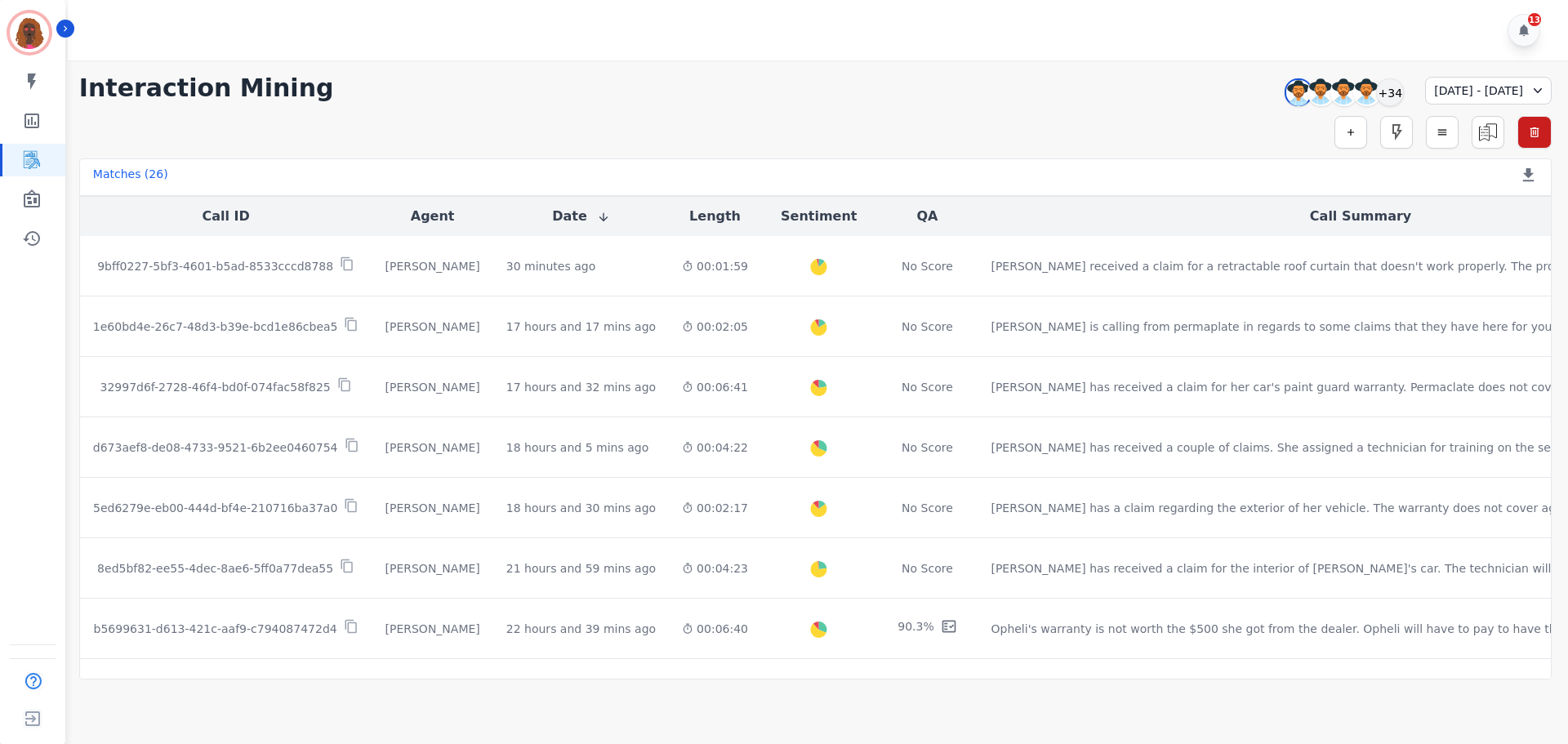
click at [979, 118] on div "Simple Search Metric Search Advanced Search Saved Rules Clear Filters" at bounding box center [815, 132] width 1472 height 33
drag, startPoint x: 1352, startPoint y: 90, endPoint x: 1349, endPoint y: 102, distance: 12.4
click at [1376, 90] on div "+34" at bounding box center [1389, 92] width 28 height 28
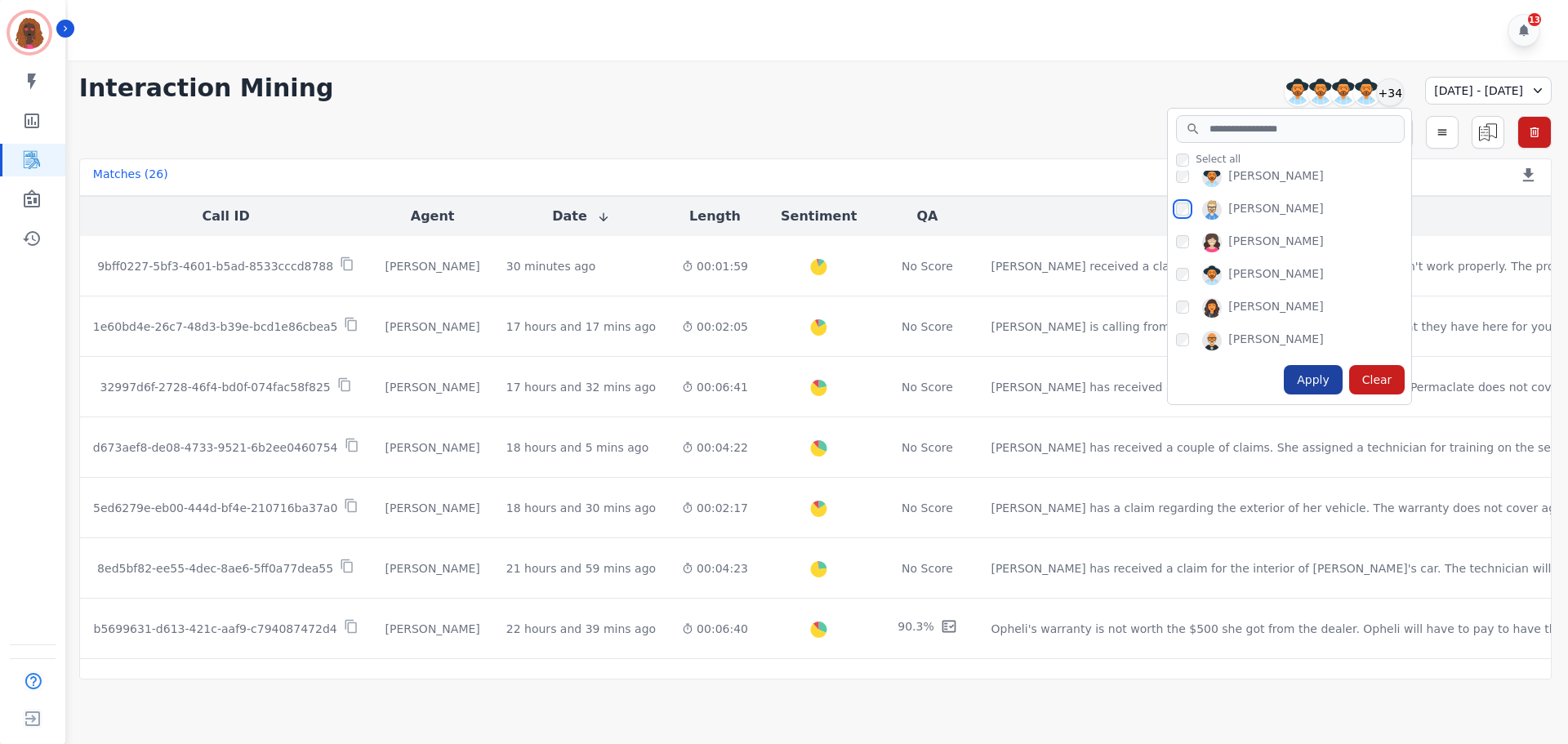
scroll to position [891, 0]
click at [1284, 377] on div "Apply" at bounding box center [1313, 380] width 59 height 29
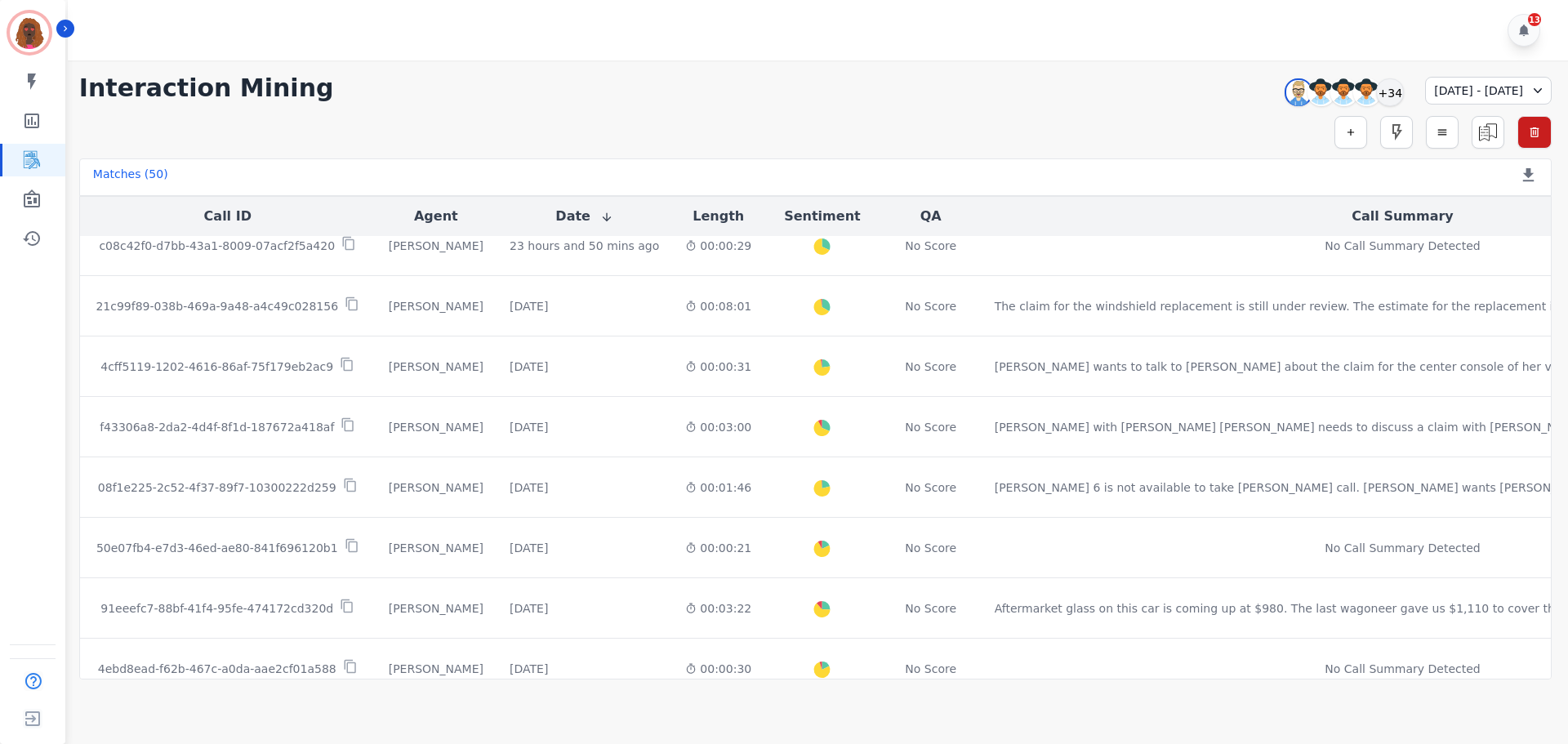
scroll to position [833, 0]
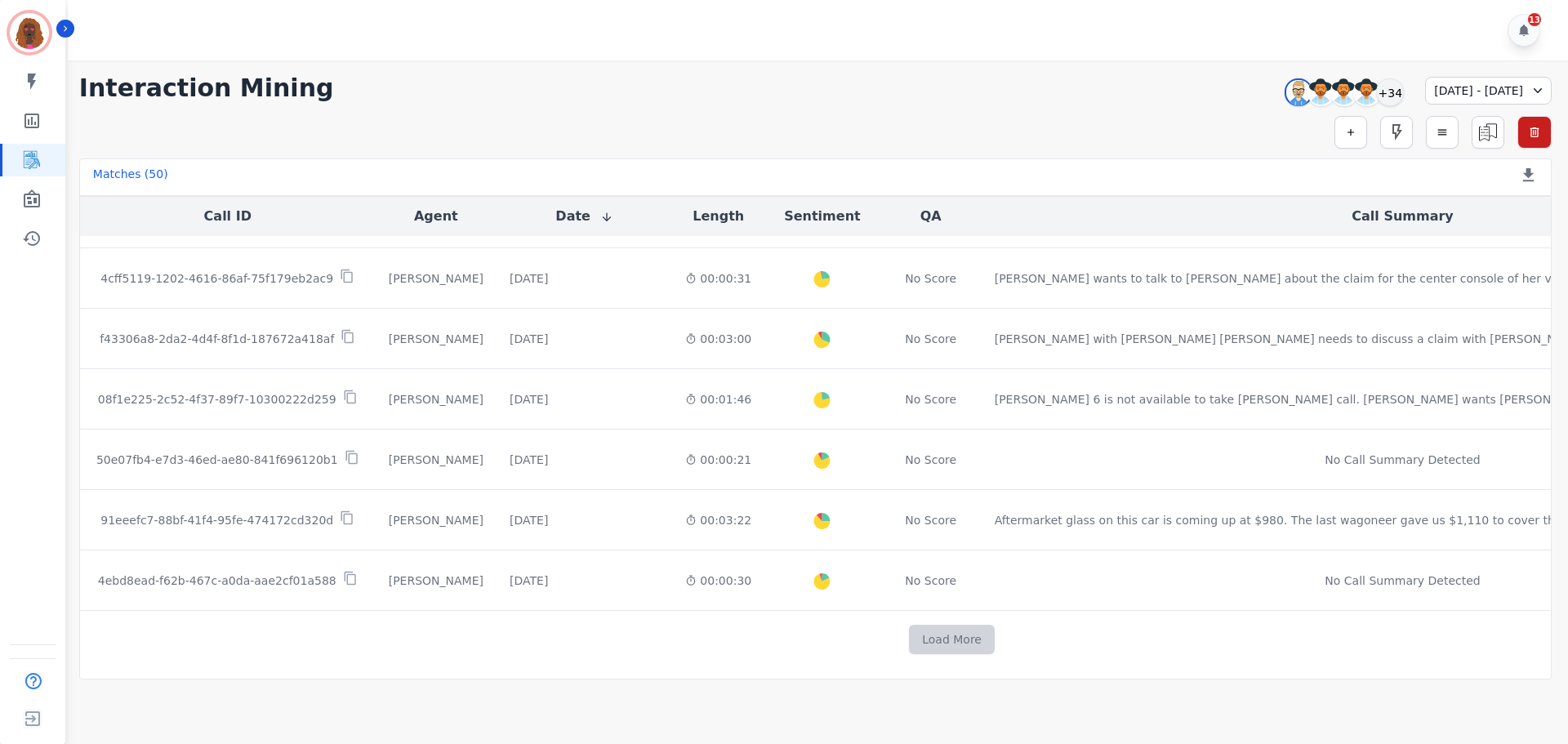
click at [909, 634] on button "Load More" at bounding box center [951, 639] width 86 height 29
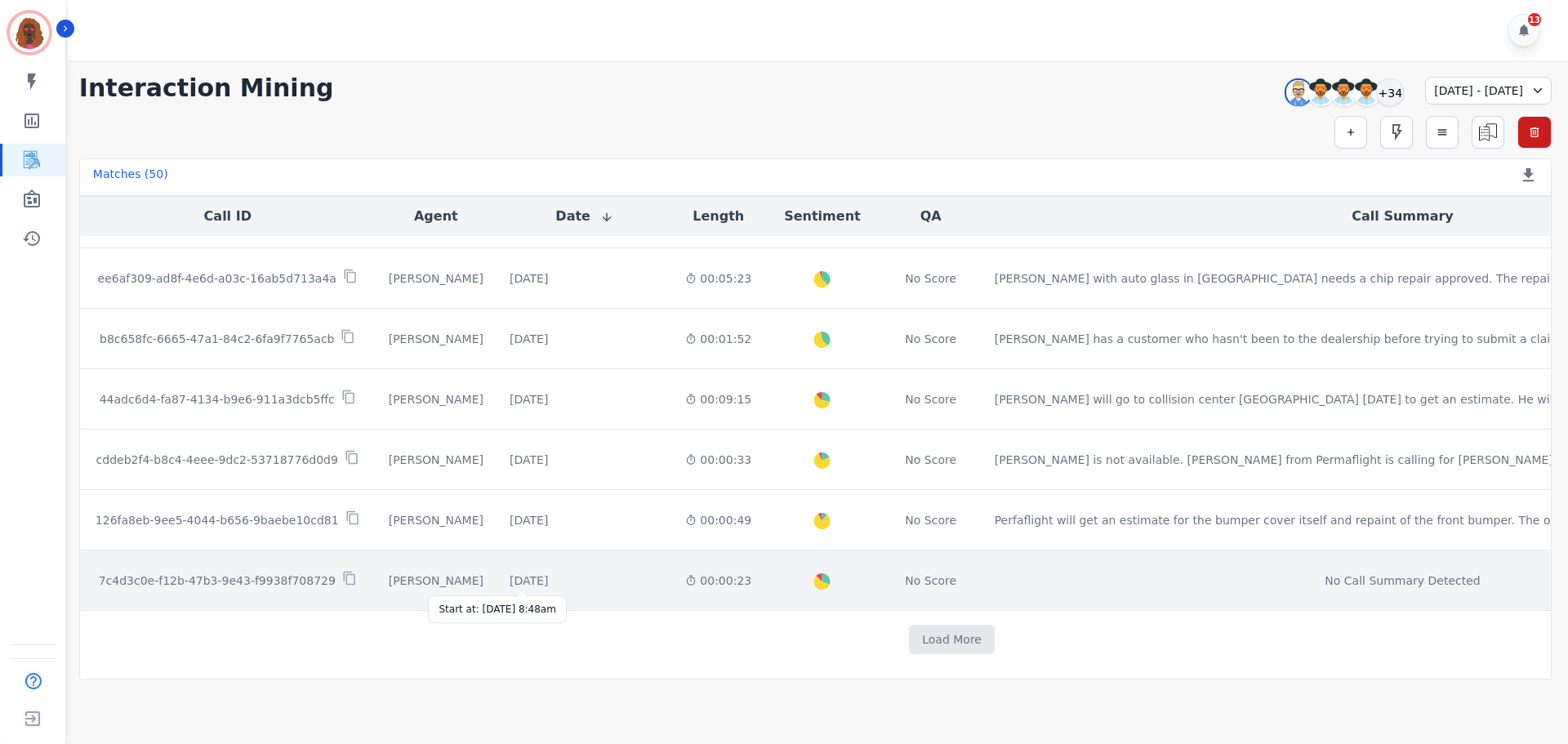
scroll to position [2031, 0]
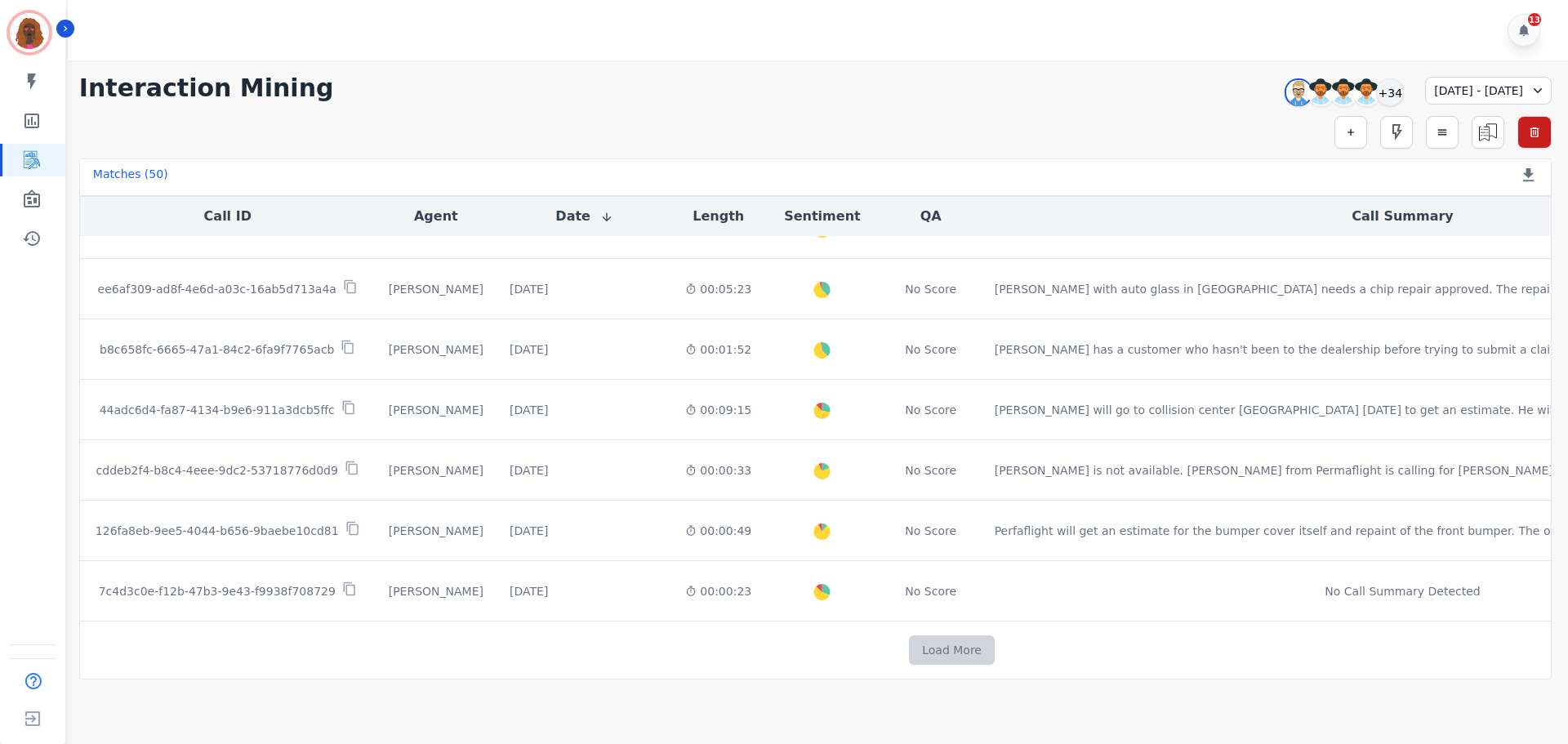
click at [909, 651] on button "Load More" at bounding box center [951, 650] width 86 height 29
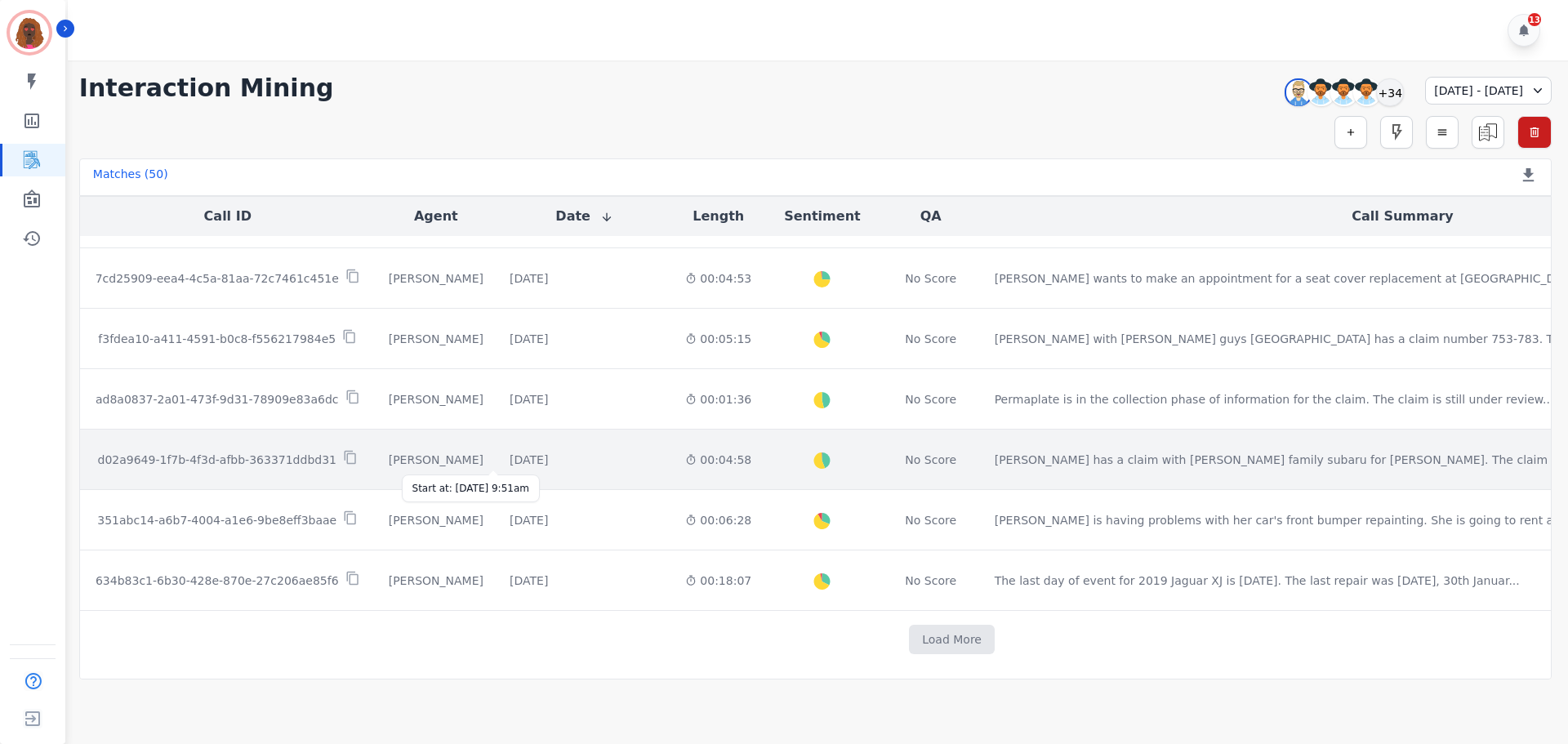
click at [510, 462] on div "[DATE]" at bounding box center [529, 460] width 38 height 17
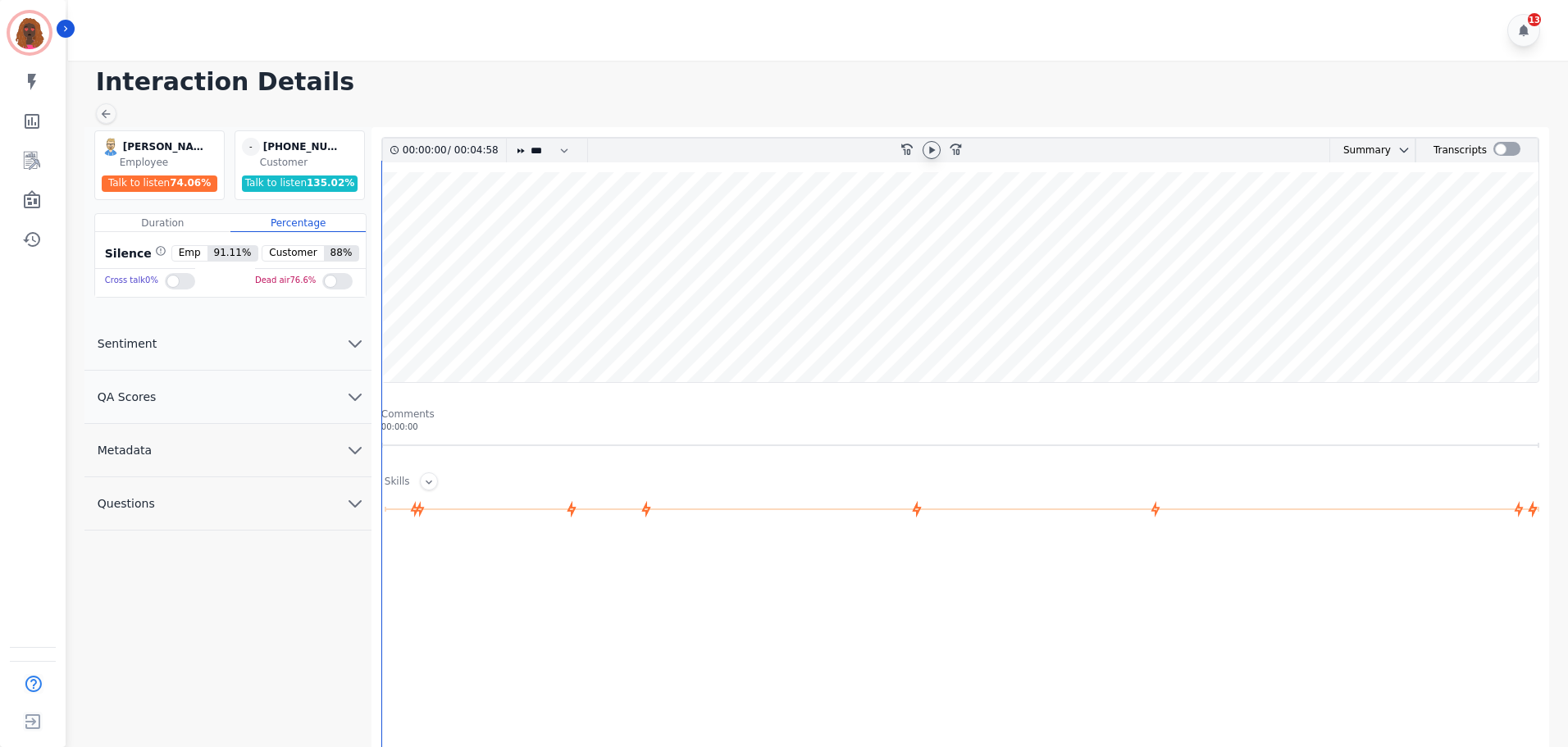
click at [933, 153] on icon at bounding box center [932, 150] width 13 height 13
click at [397, 326] on wave at bounding box center [959, 277] width 1156 height 210
click at [330, 400] on button "QA Scores" at bounding box center [228, 397] width 287 height 53
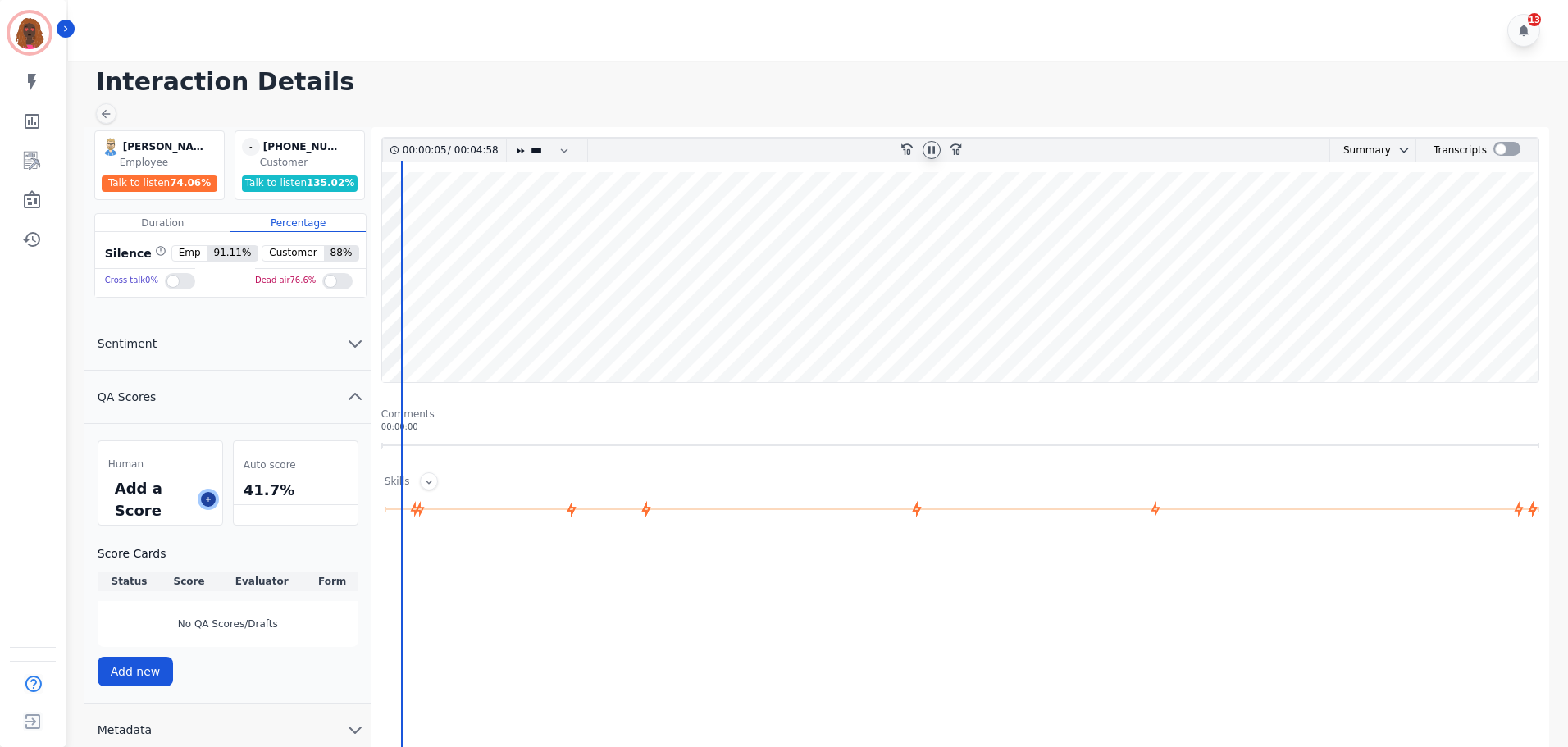
click at [206, 496] on icon at bounding box center [208, 499] width 8 height 8
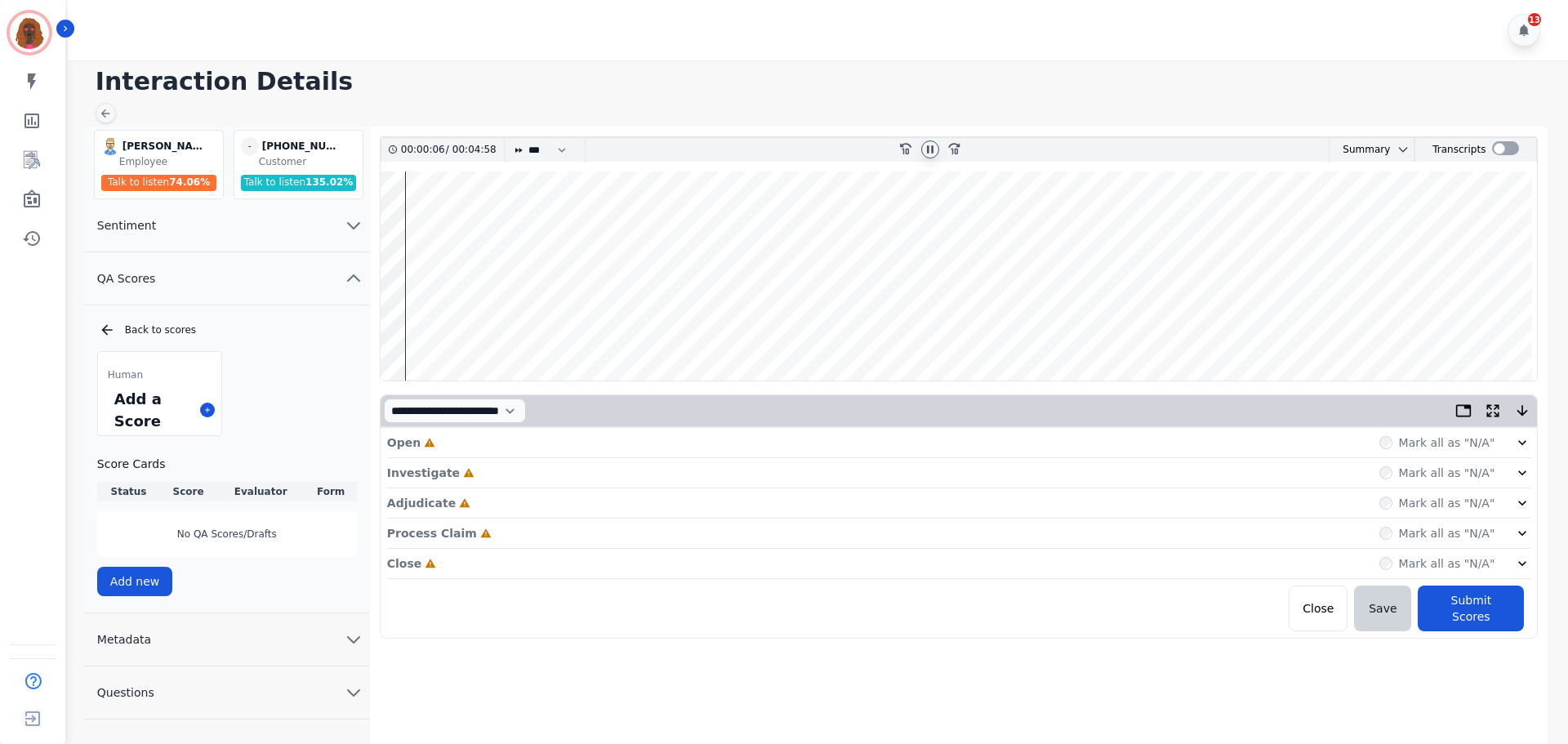
click at [535, 446] on div "Open Incomplete Mark all as "N/A"" at bounding box center [959, 443] width 1144 height 30
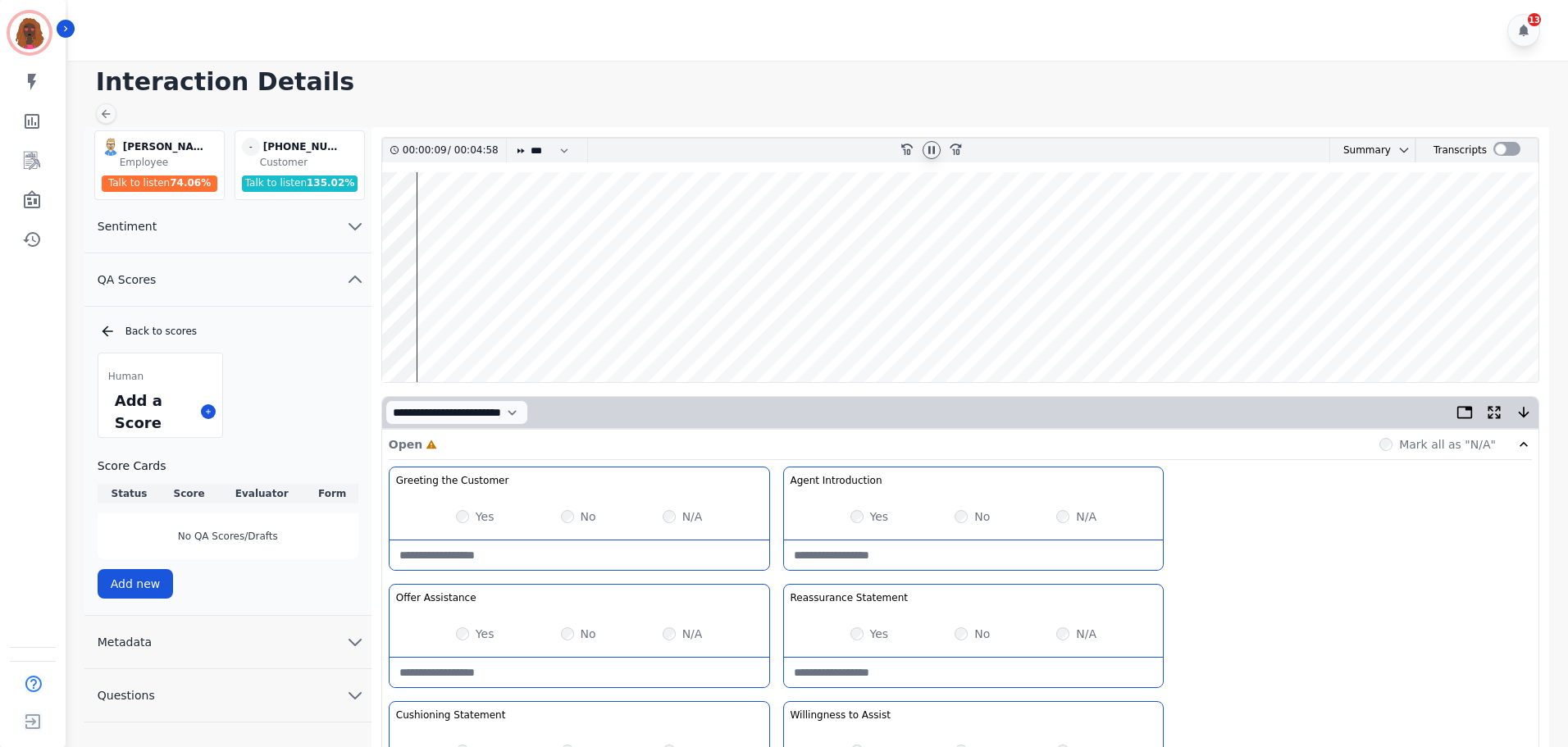
click at [456, 631] on div "Yes" at bounding box center [475, 634] width 39 height 17
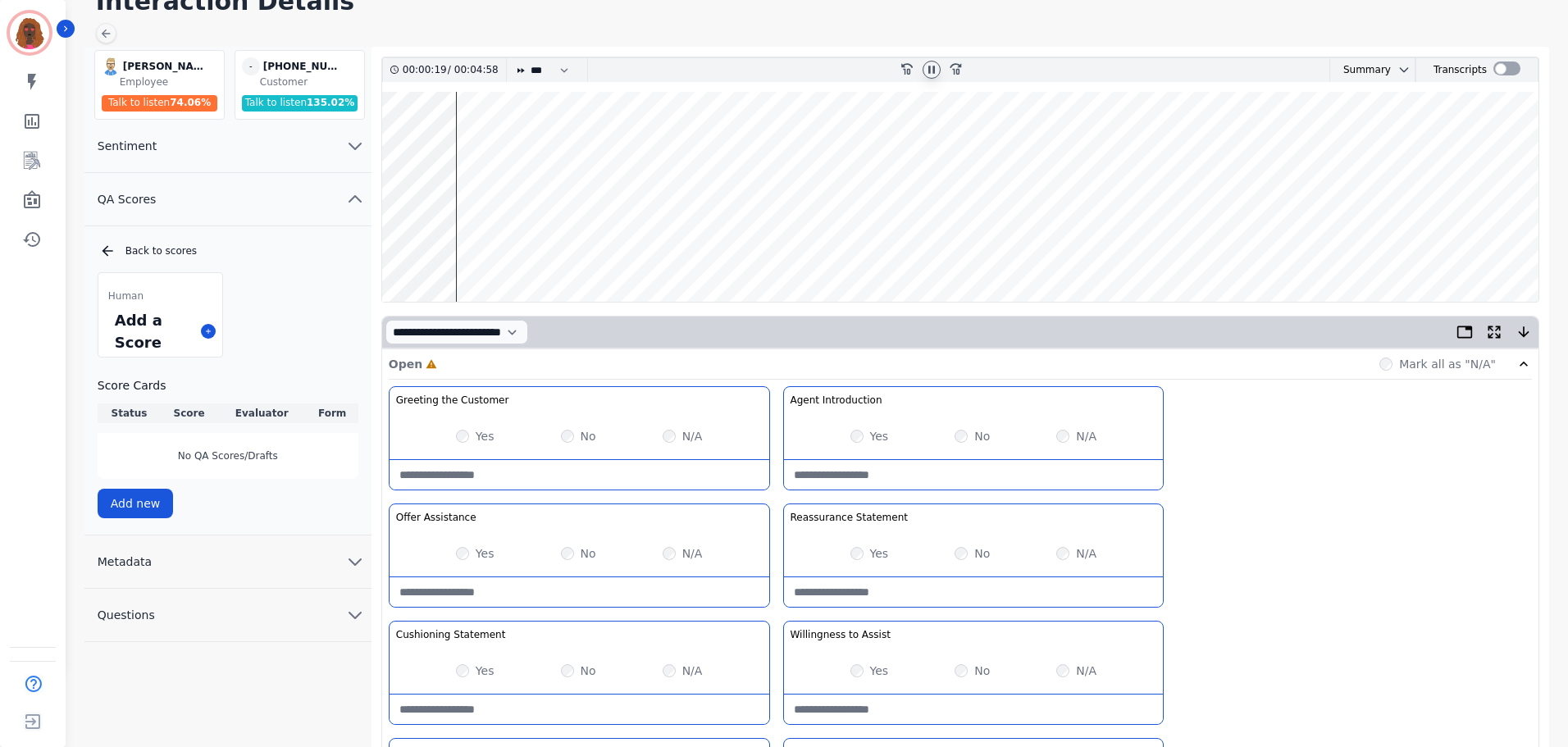
scroll to position [81, 0]
click at [468, 248] on wave at bounding box center [959, 196] width 1156 height 210
click at [512, 144] on wave at bounding box center [959, 196] width 1156 height 210
click at [522, 247] on wave at bounding box center [959, 196] width 1156 height 210
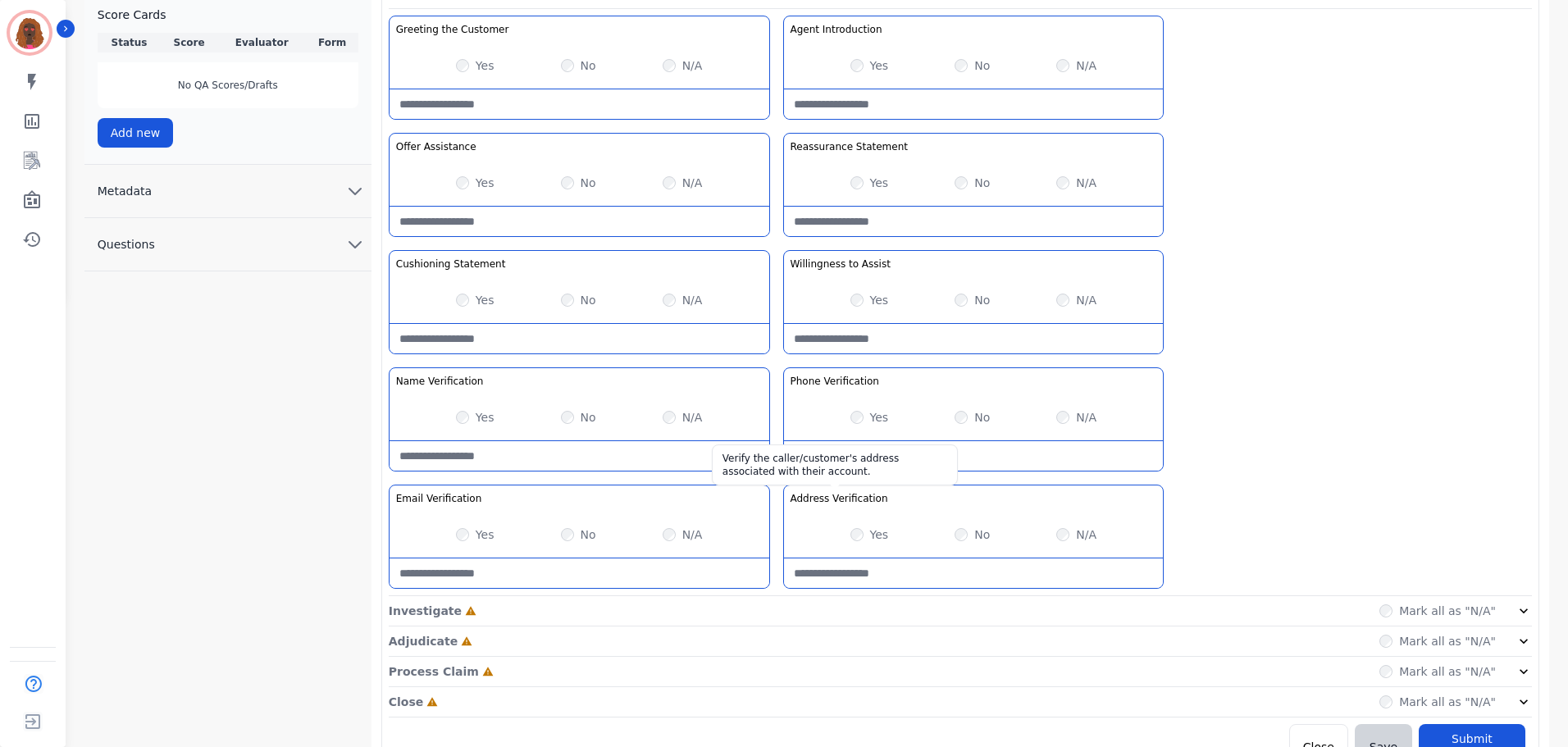
scroll to position [477, 0]
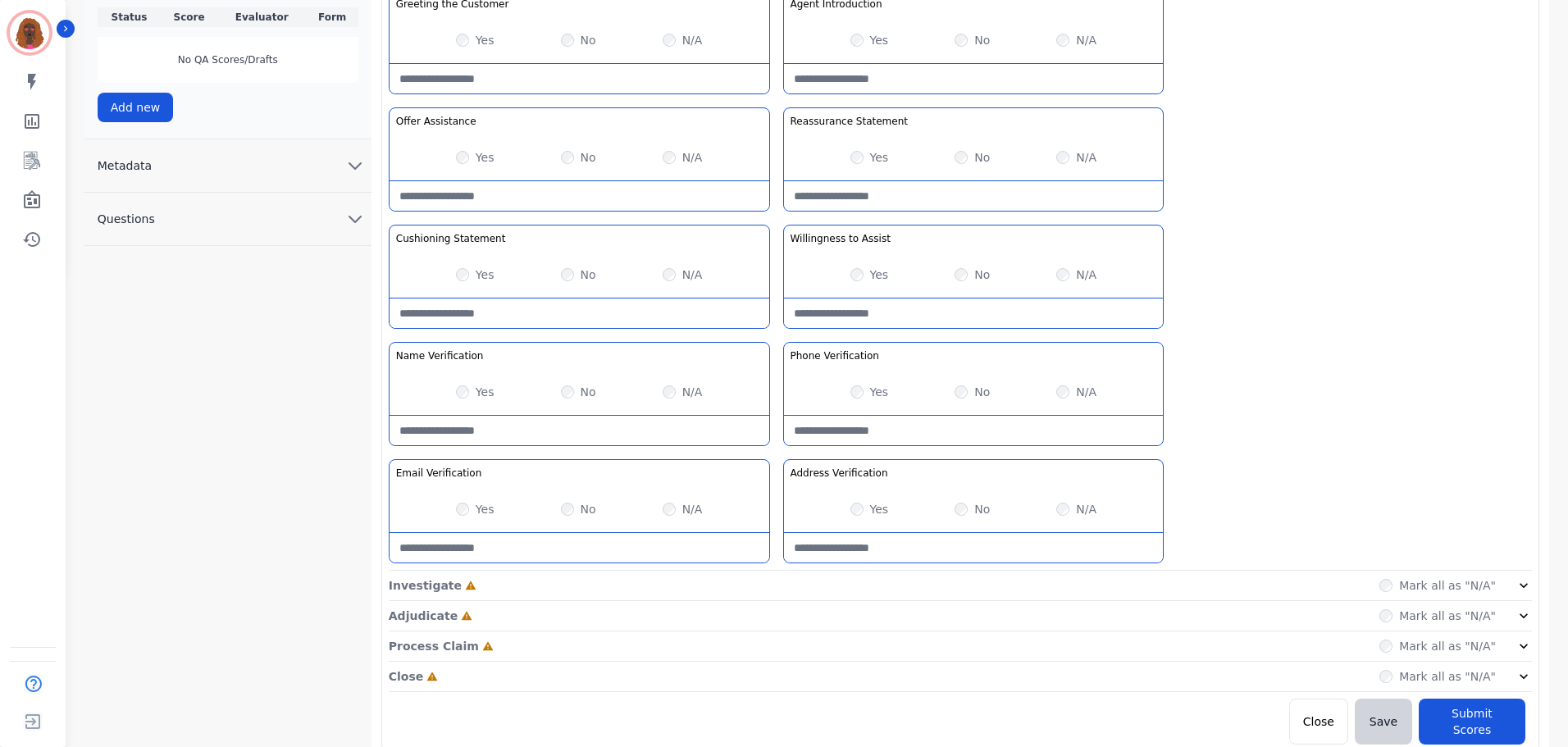
click at [819, 591] on div "Investigate Incomplete Mark all as "N/A"" at bounding box center [960, 586] width 1143 height 30
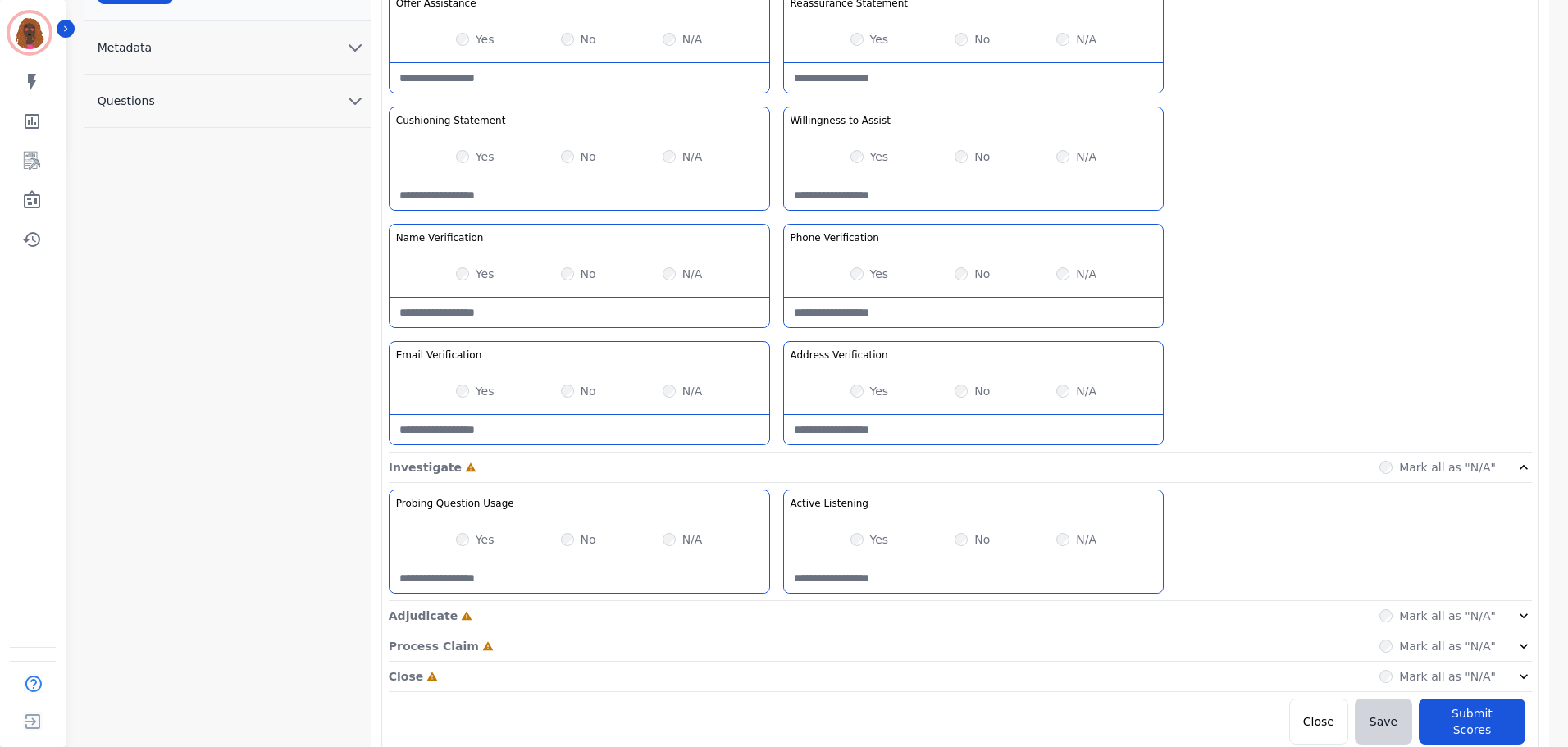
click at [783, 619] on div "Adjudicate Incomplete Mark all as "N/A"" at bounding box center [960, 616] width 1143 height 30
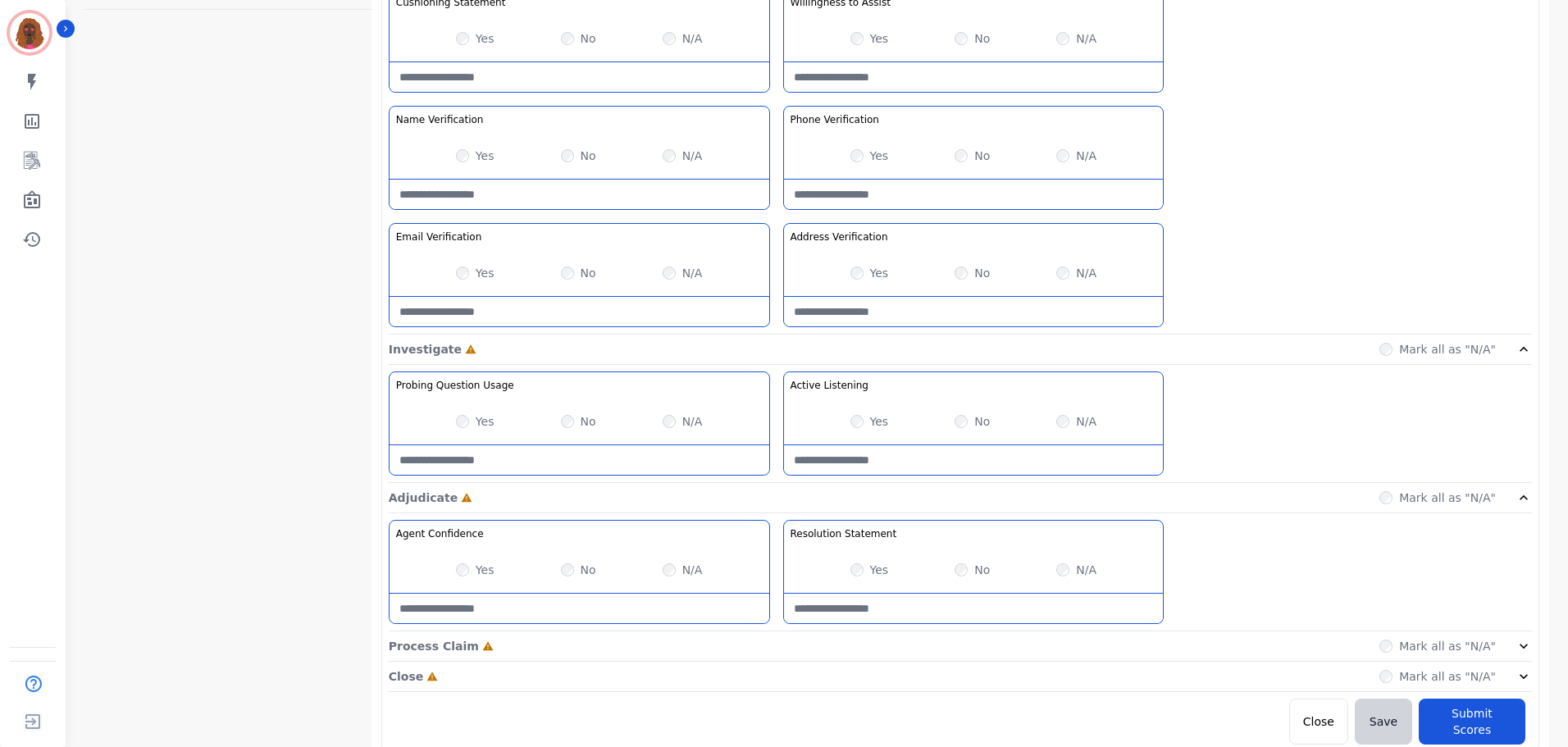
click at [786, 643] on div "Process Claim Incomplete Mark all as "N/A"" at bounding box center [960, 646] width 1143 height 30
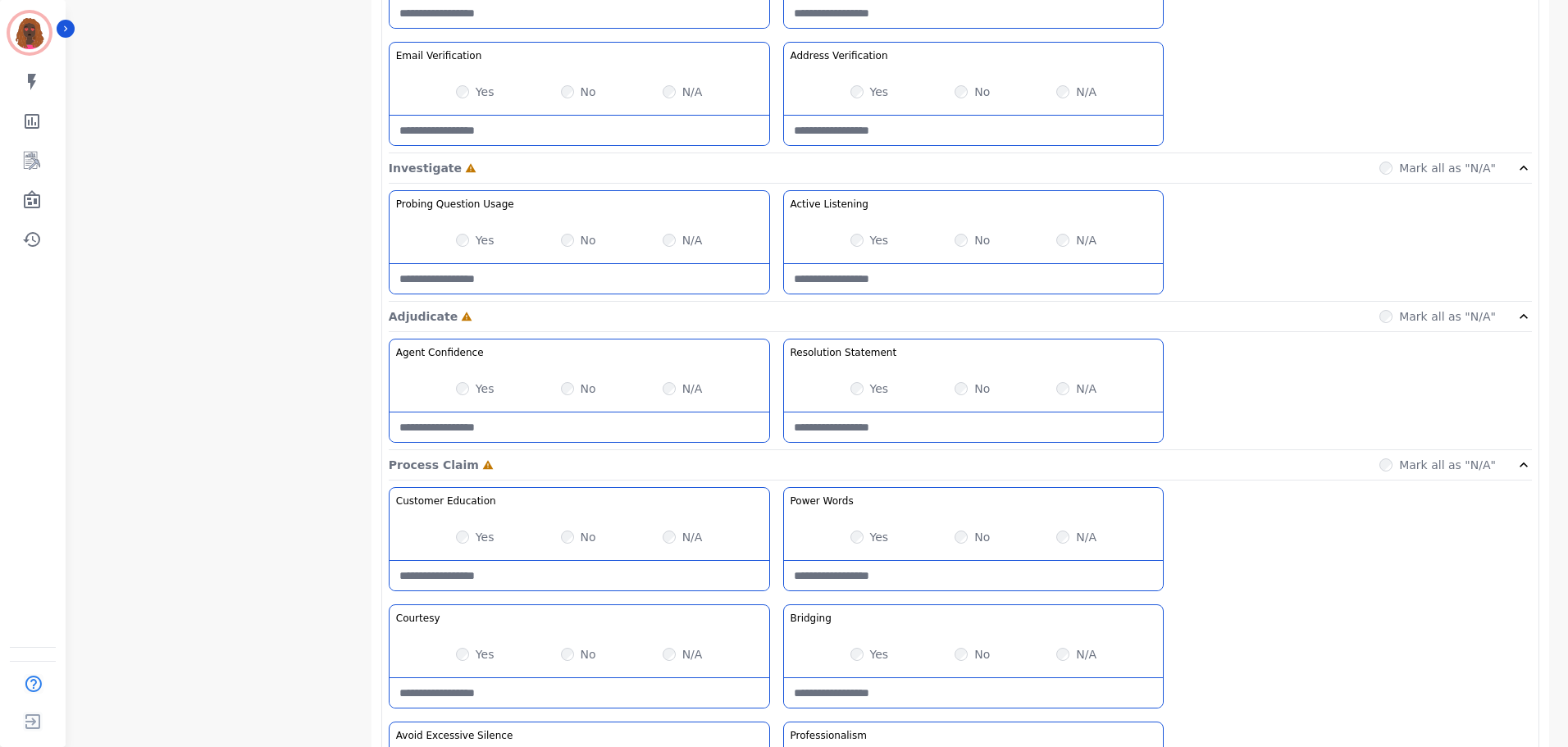
scroll to position [1065, 0]
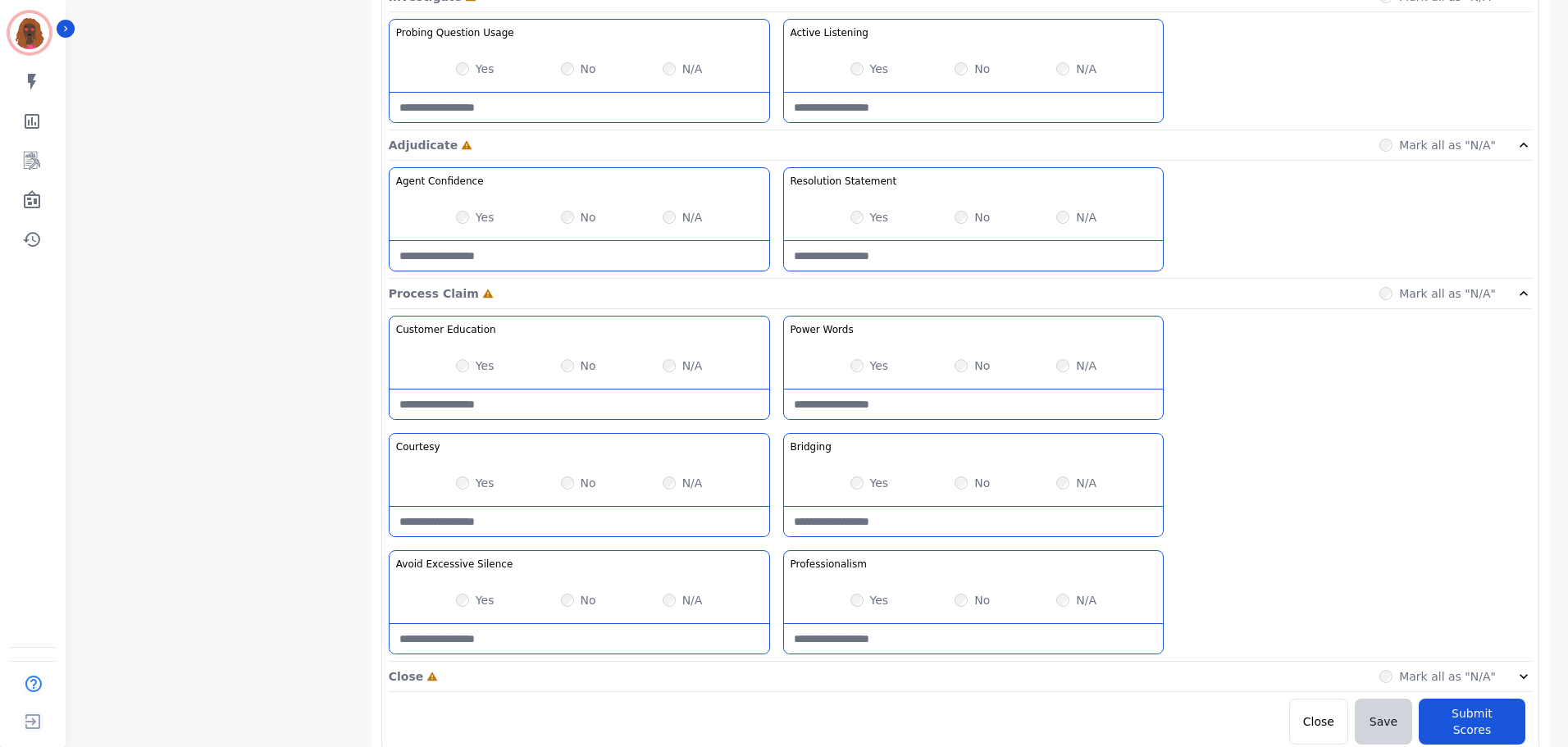
click at [773, 682] on div "Close Incomplete Mark all as "N/A"" at bounding box center [960, 676] width 1143 height 30
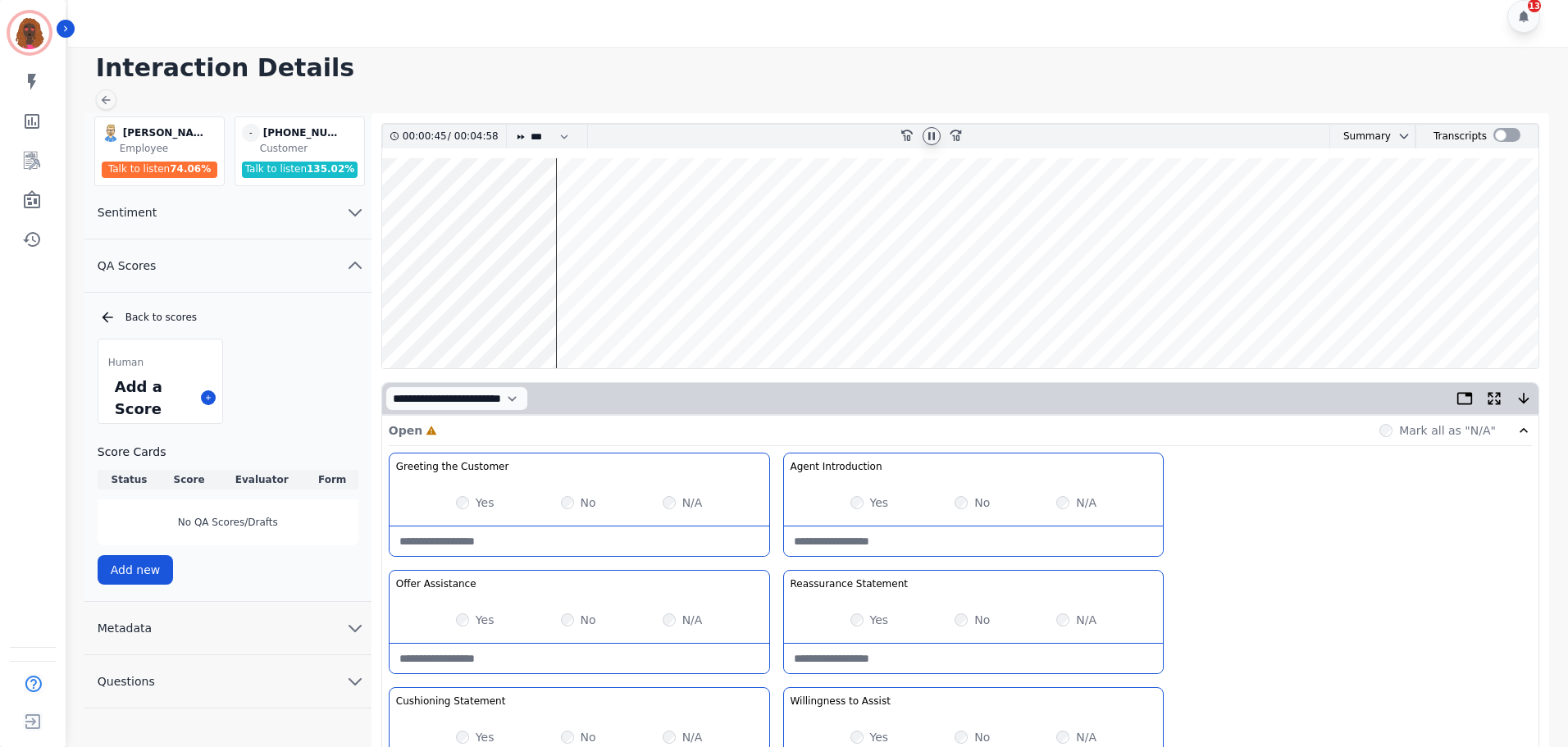
scroll to position [0, 0]
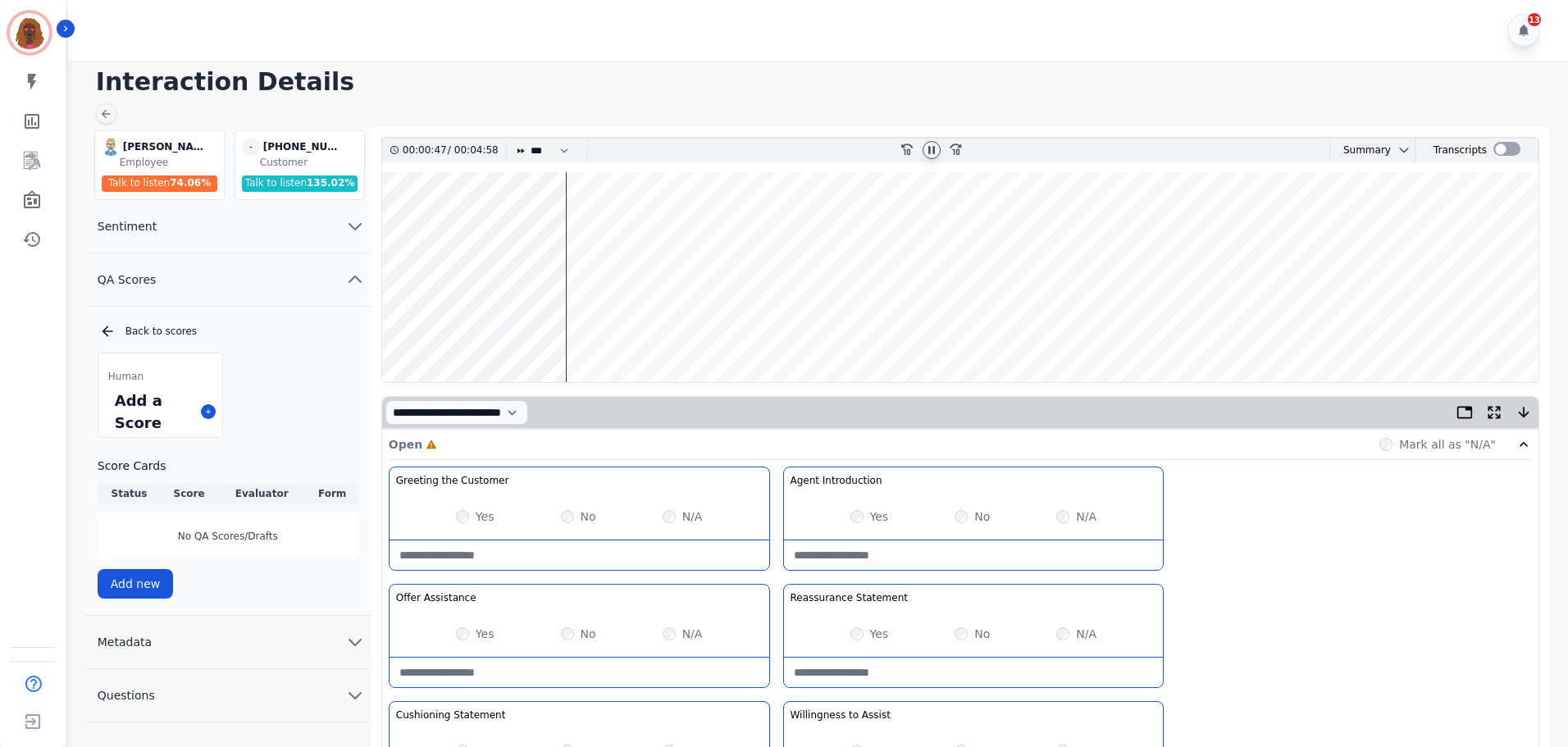
click at [577, 327] on wave at bounding box center [959, 277] width 1156 height 210
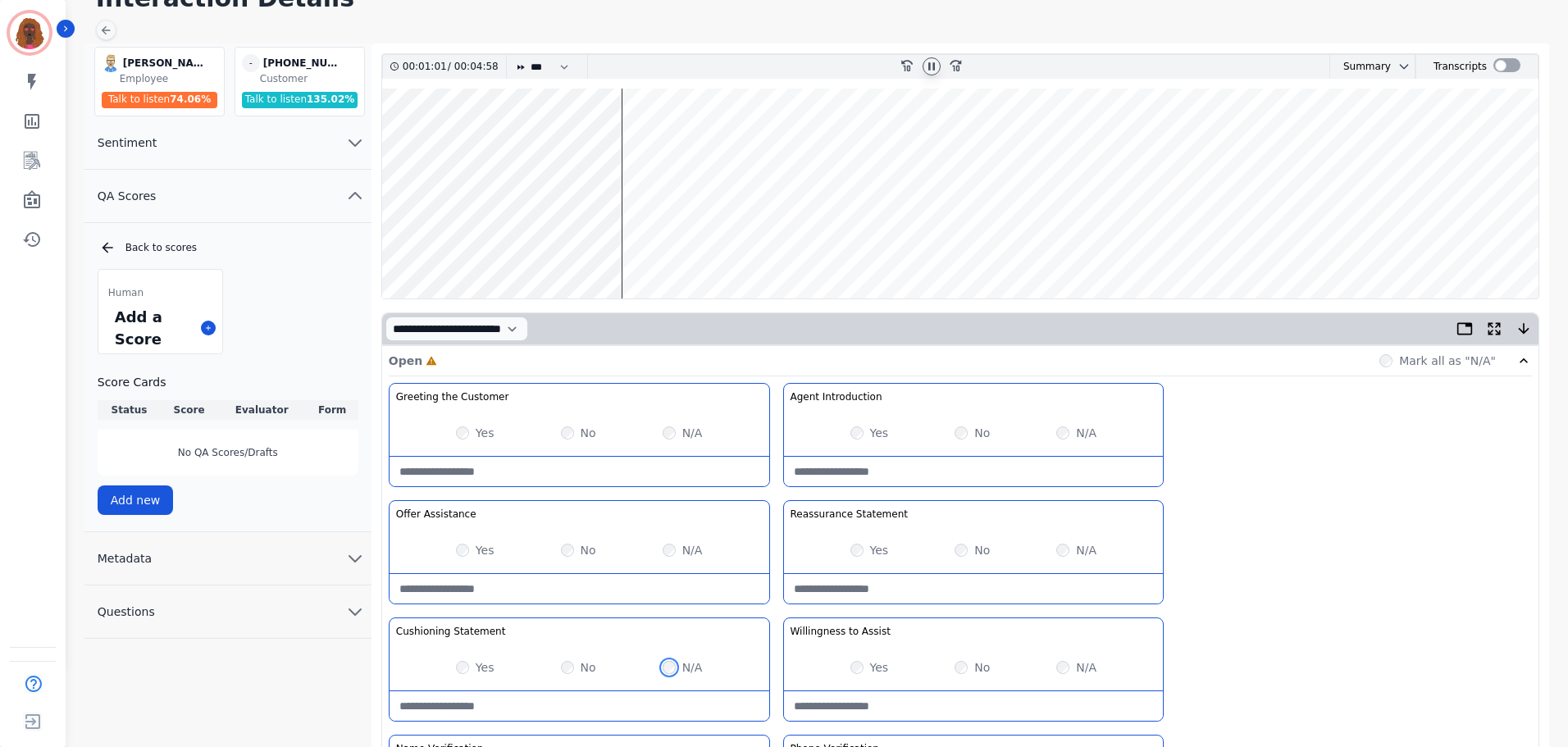
scroll to position [83, 0]
click at [629, 247] on wave at bounding box center [959, 194] width 1156 height 210
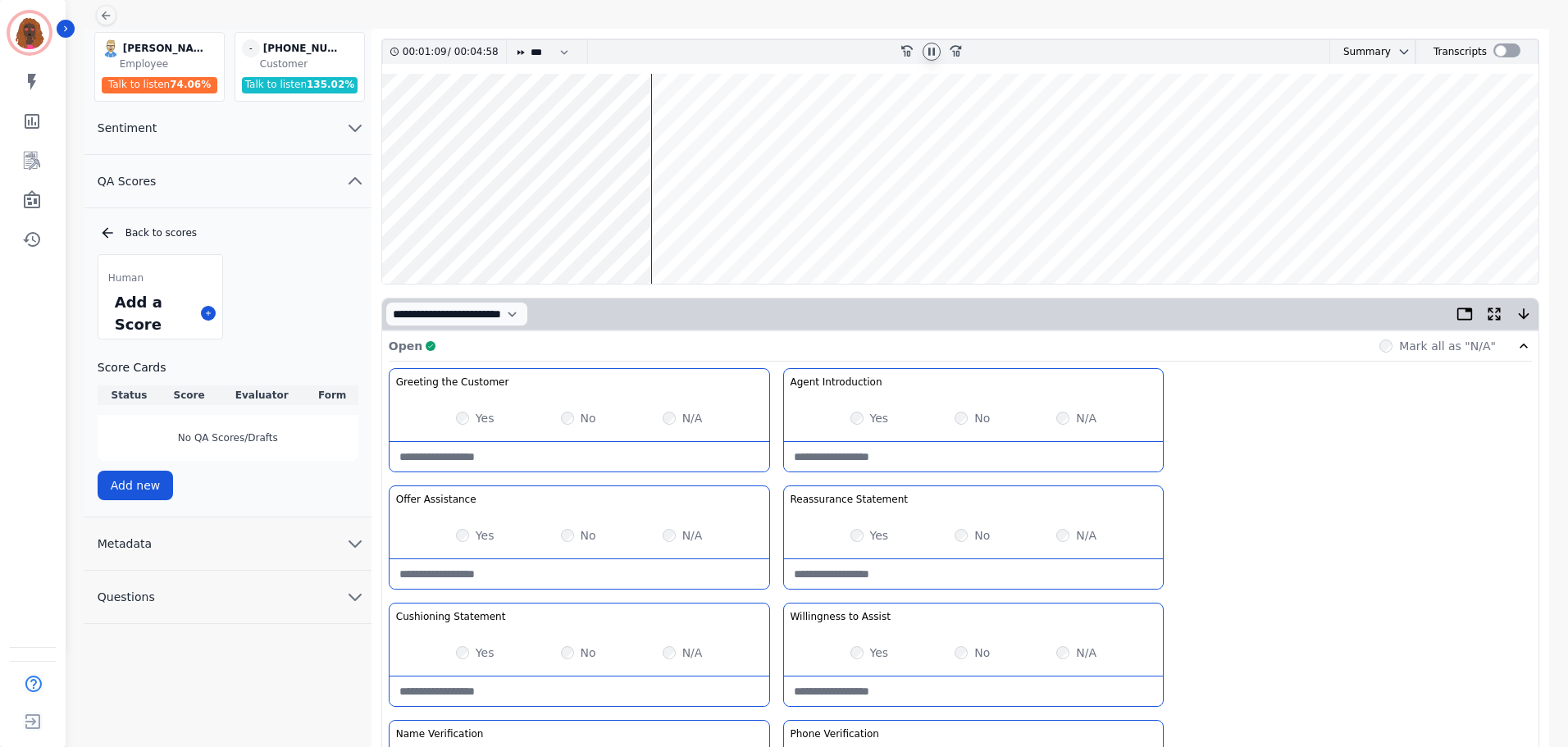
scroll to position [0, 0]
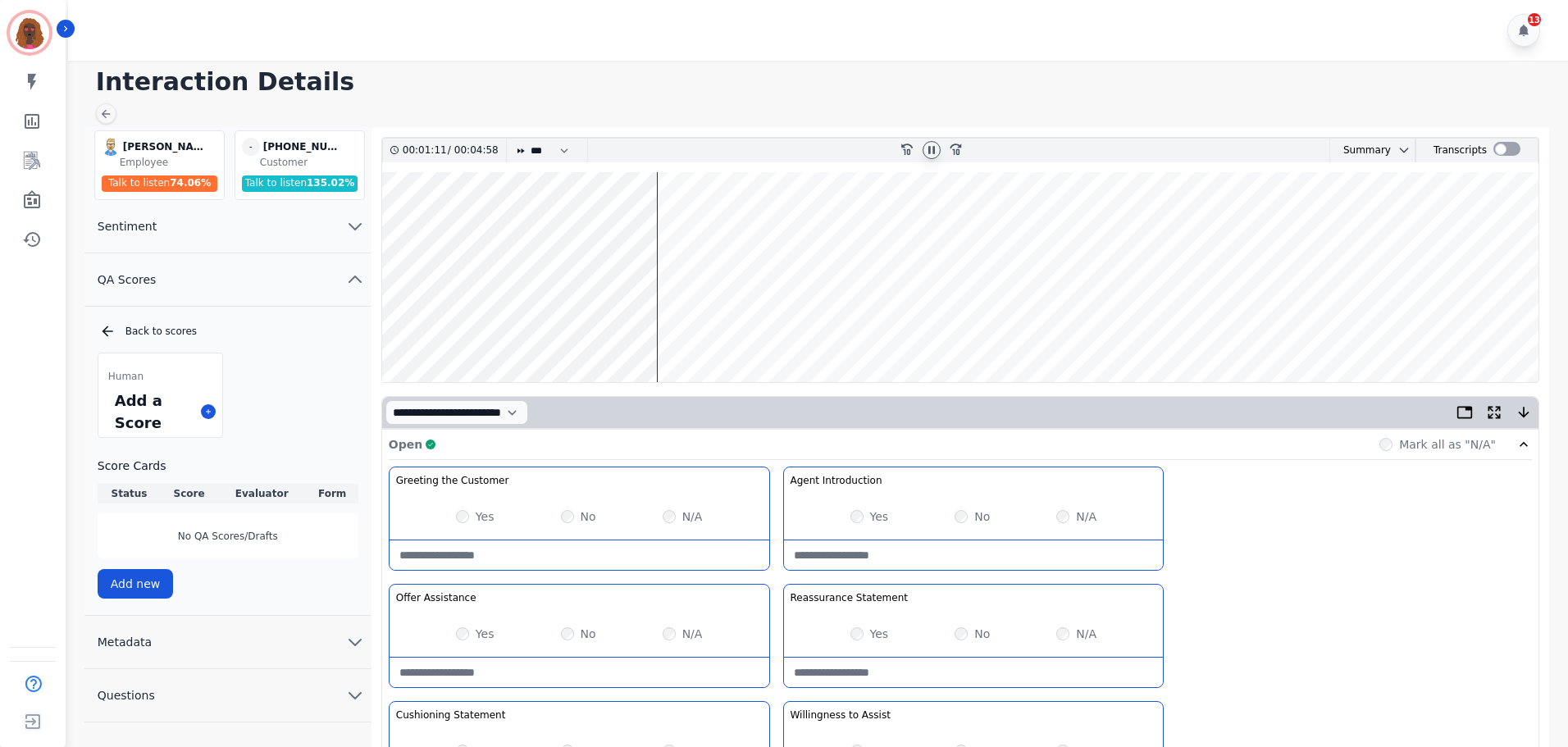
click at [672, 225] on wave at bounding box center [959, 277] width 1156 height 210
click at [707, 329] on wave at bounding box center [959, 277] width 1156 height 210
click at [792, 329] on wave at bounding box center [959, 277] width 1156 height 210
click at [808, 328] on wave at bounding box center [959, 277] width 1156 height 210
click at [827, 330] on wave at bounding box center [959, 277] width 1156 height 210
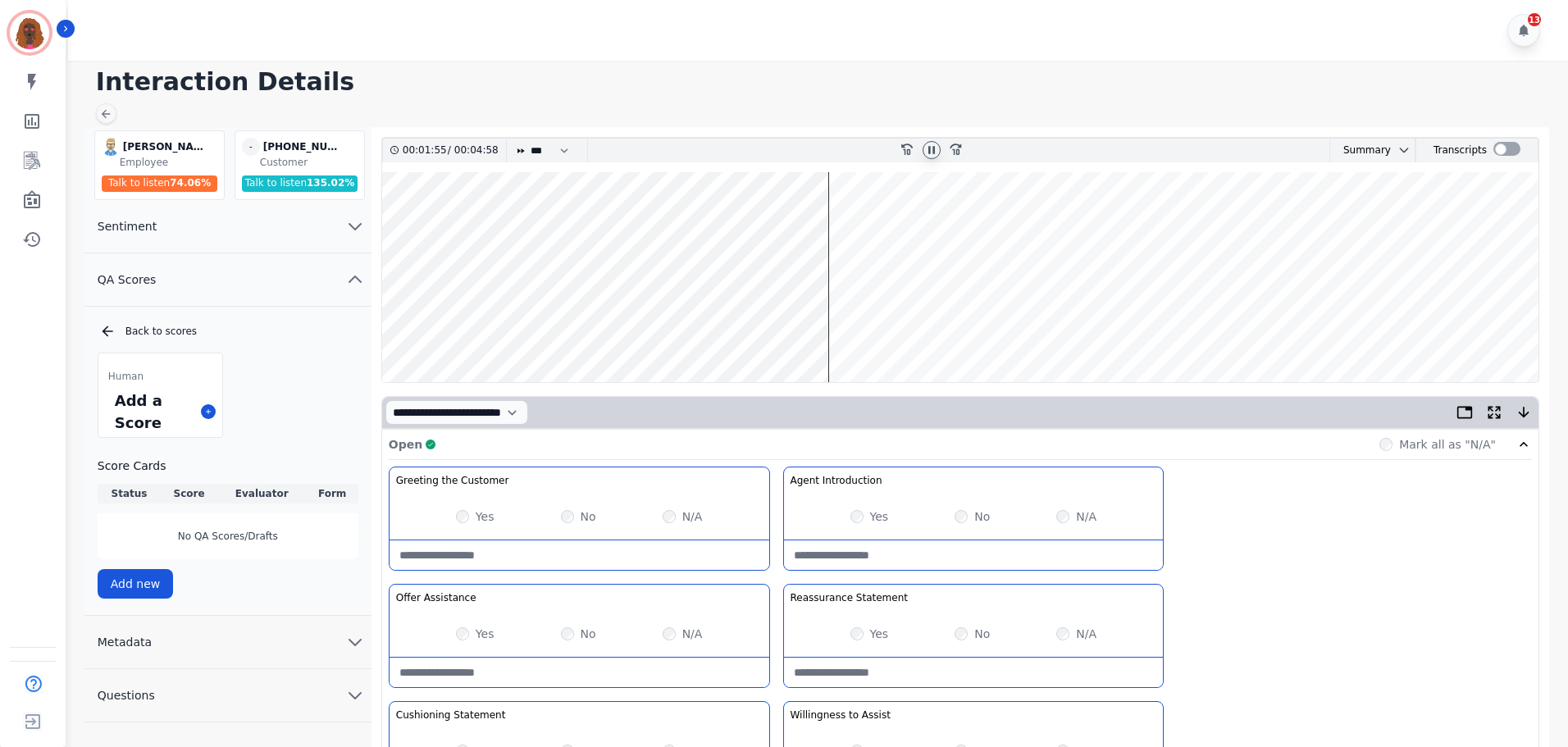
click at [838, 329] on wave at bounding box center [959, 277] width 1156 height 210
click at [860, 328] on wave at bounding box center [959, 277] width 1156 height 210
click at [898, 329] on wave at bounding box center [959, 277] width 1156 height 210
click at [919, 329] on wave at bounding box center [959, 277] width 1156 height 210
click at [947, 329] on wave at bounding box center [959, 277] width 1156 height 210
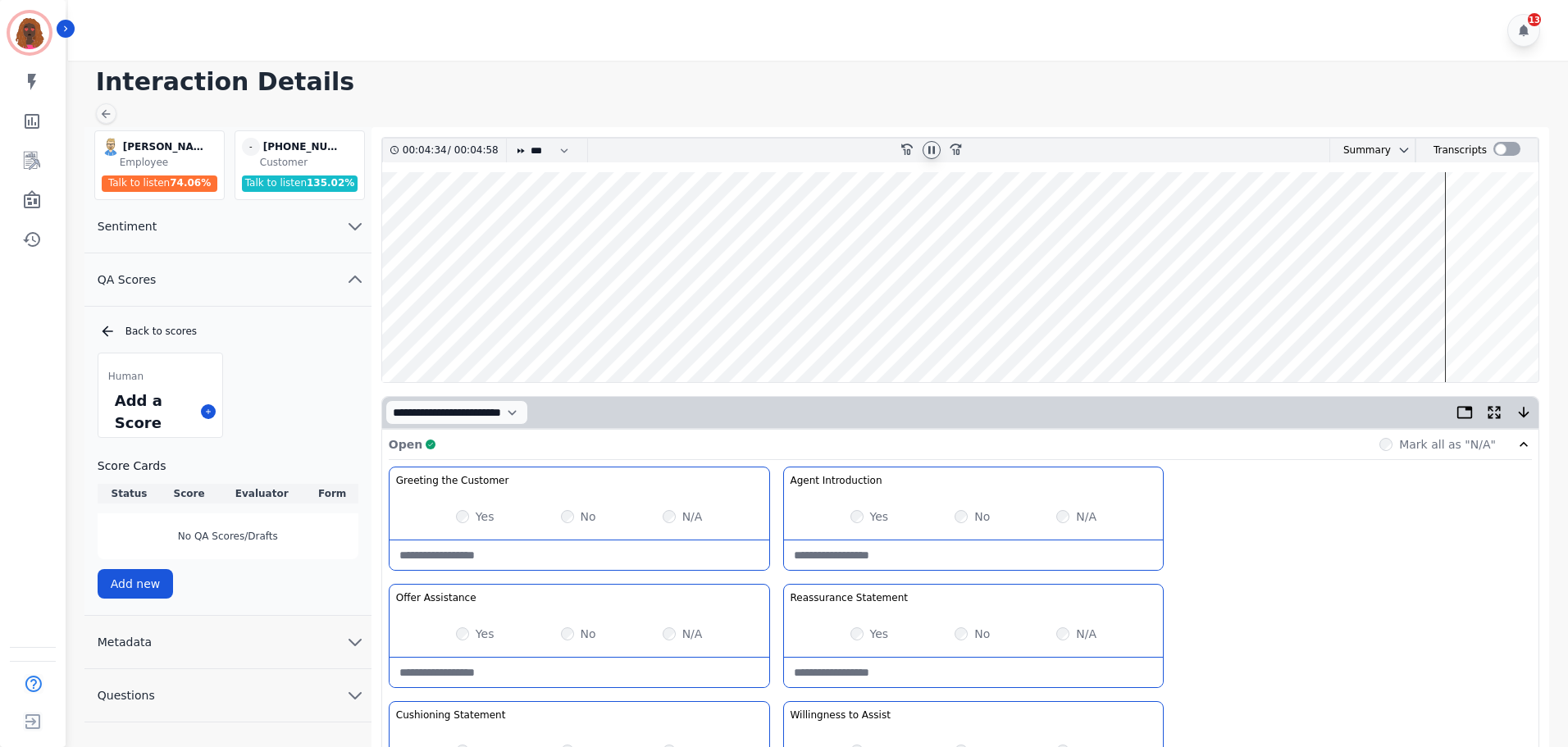
click at [1234, 216] on wave at bounding box center [959, 277] width 1156 height 210
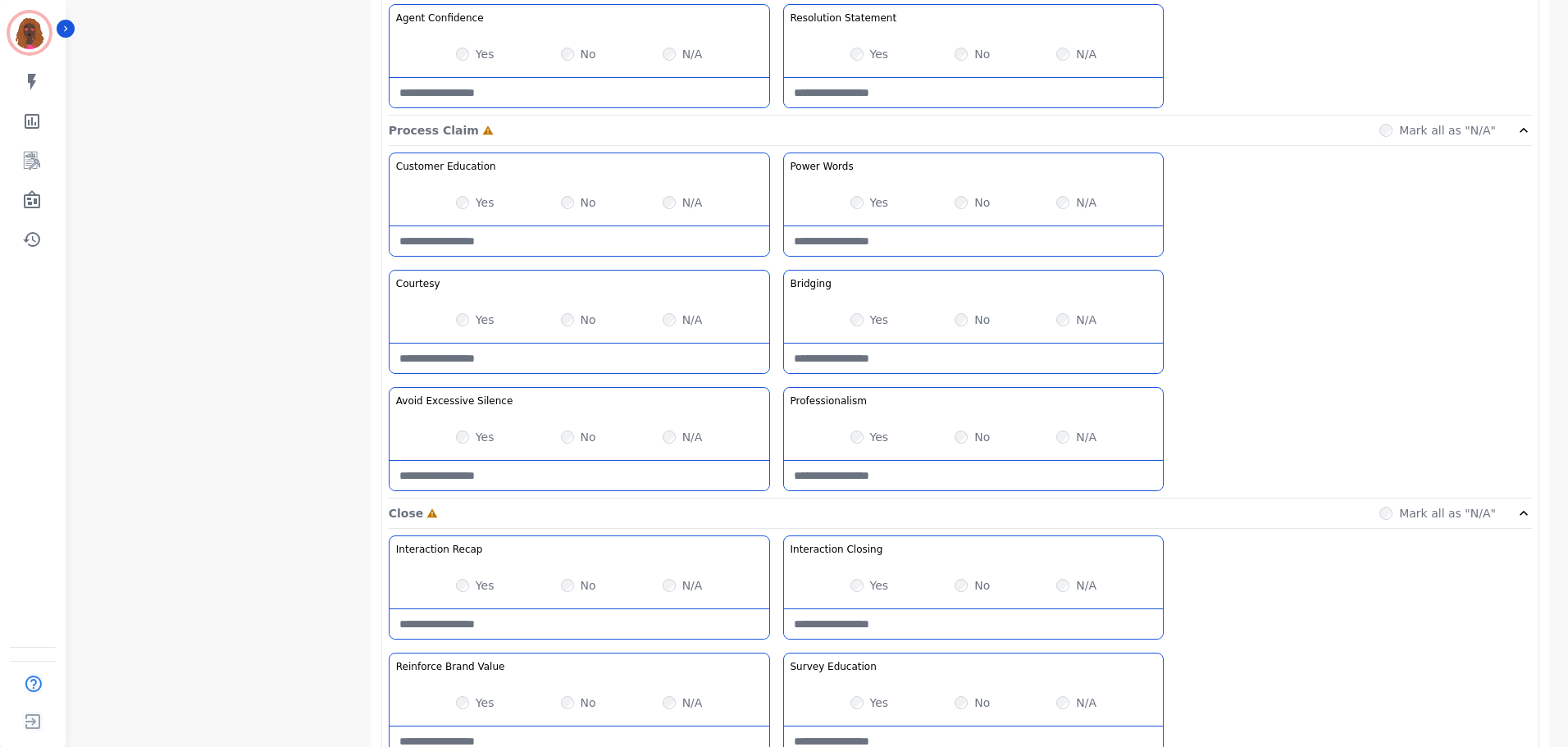
scroll to position [1229, 0]
click at [542, 474] on Silence-note at bounding box center [579, 474] width 379 height 29
type Silence-note "**********"
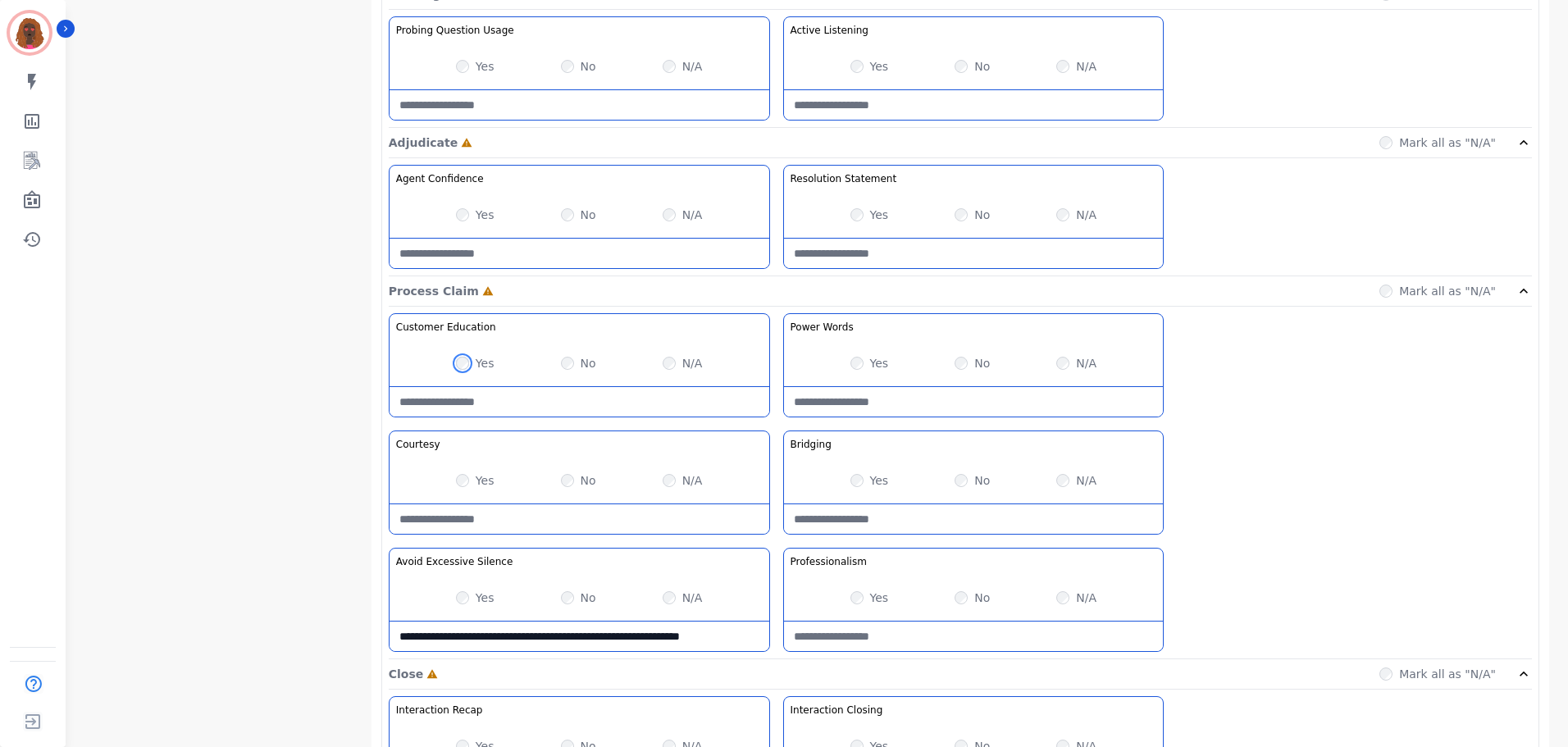
scroll to position [1066, 0]
click at [888, 546] on div "**********" at bounding box center [960, 488] width 1143 height 346
click at [884, 522] on Claim-Bridging-note at bounding box center [974, 520] width 379 height 29
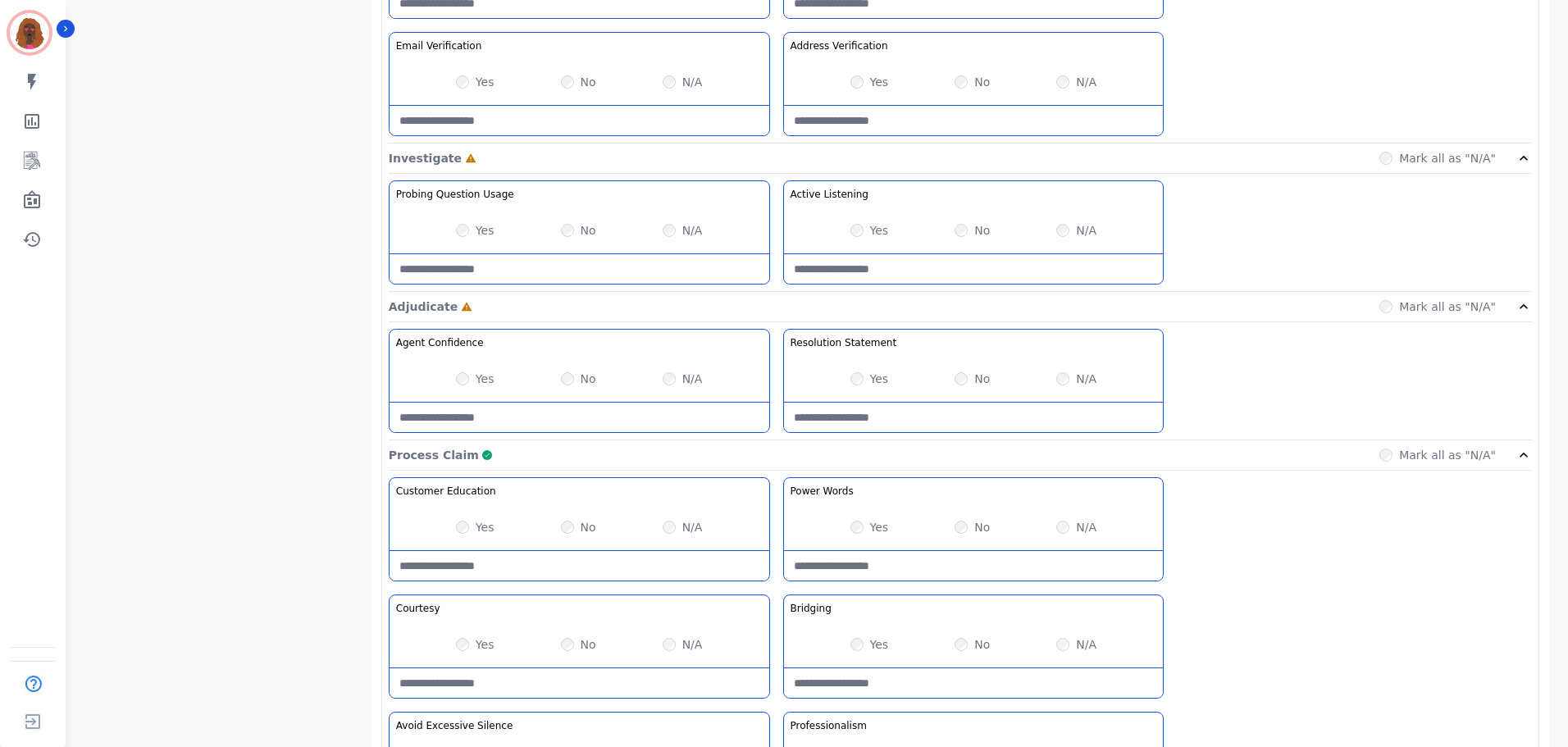
scroll to position [903, 0]
click at [447, 227] on div "Yes No N/A" at bounding box center [579, 231] width 379 height 46
click at [473, 227] on div "Yes" at bounding box center [475, 232] width 39 height 17
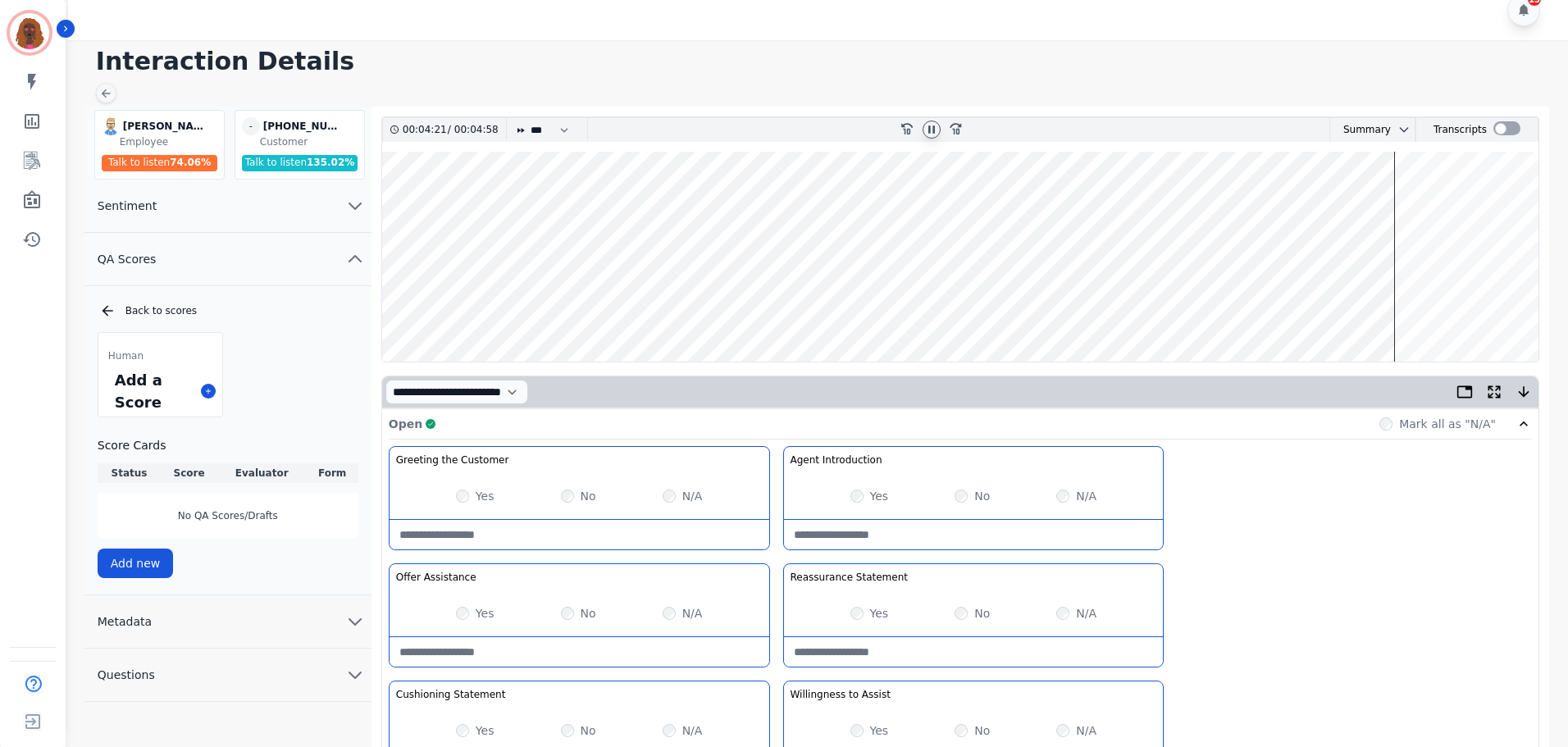
scroll to position [0, 0]
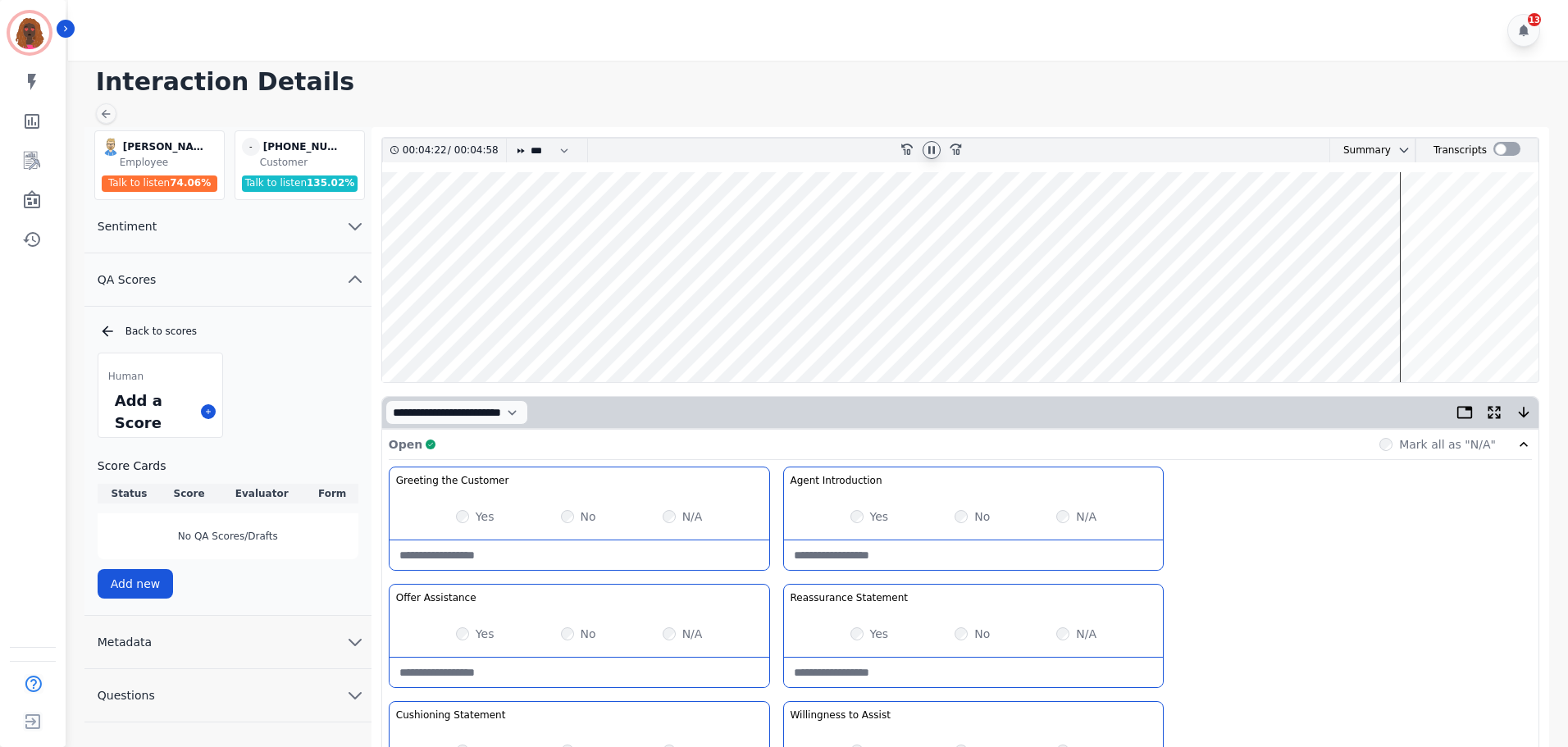
click at [1455, 328] on wave at bounding box center [959, 277] width 1156 height 210
click at [1471, 317] on wave at bounding box center [959, 277] width 1156 height 210
click at [936, 146] on icon at bounding box center [932, 150] width 13 height 13
click at [1513, 329] on wave at bounding box center [959, 277] width 1156 height 210
click at [933, 151] on icon at bounding box center [932, 149] width 6 height 8
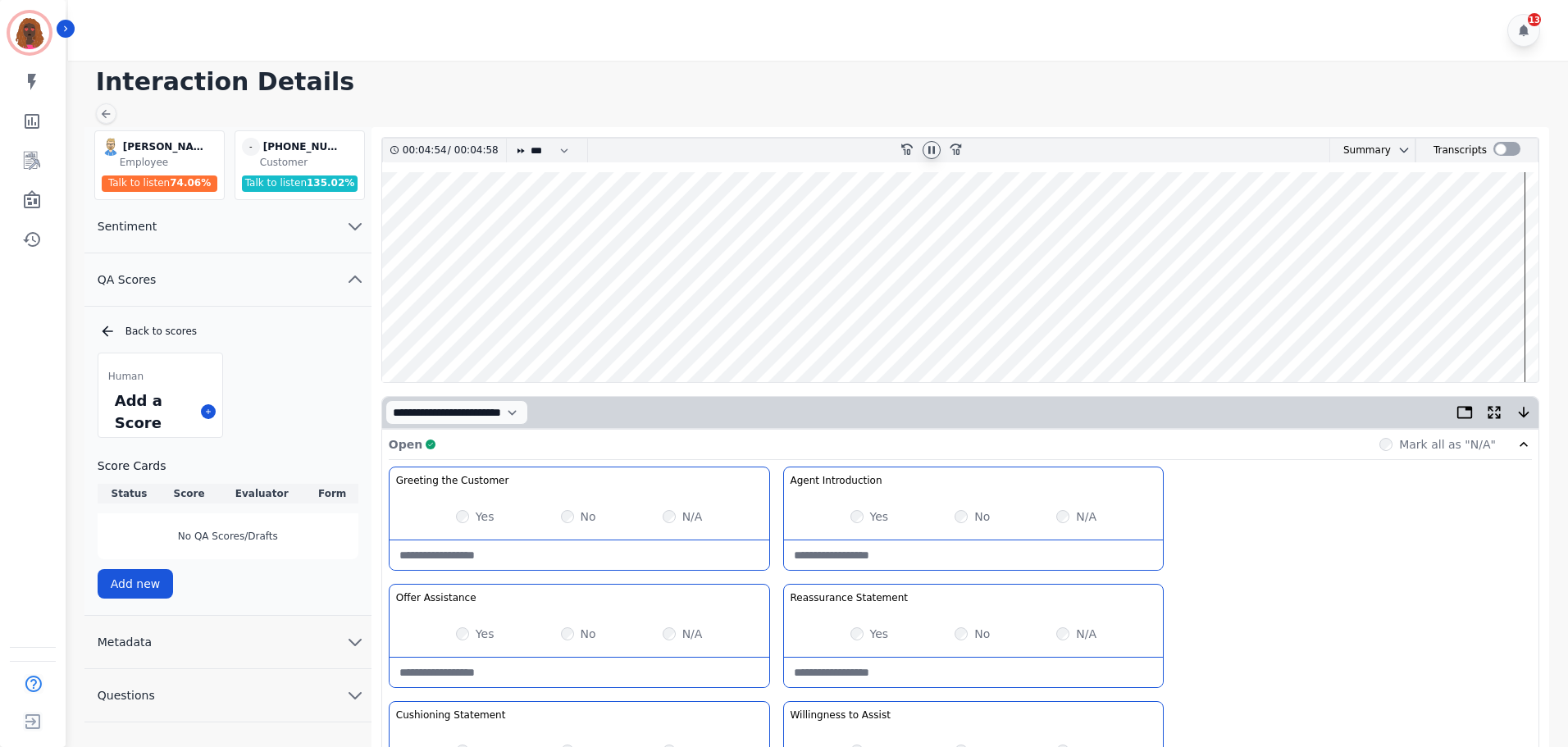
click at [1509, 331] on wave at bounding box center [959, 277] width 1156 height 210
click at [1491, 328] on wave at bounding box center [959, 277] width 1156 height 210
click at [1509, 328] on wave at bounding box center [959, 277] width 1156 height 210
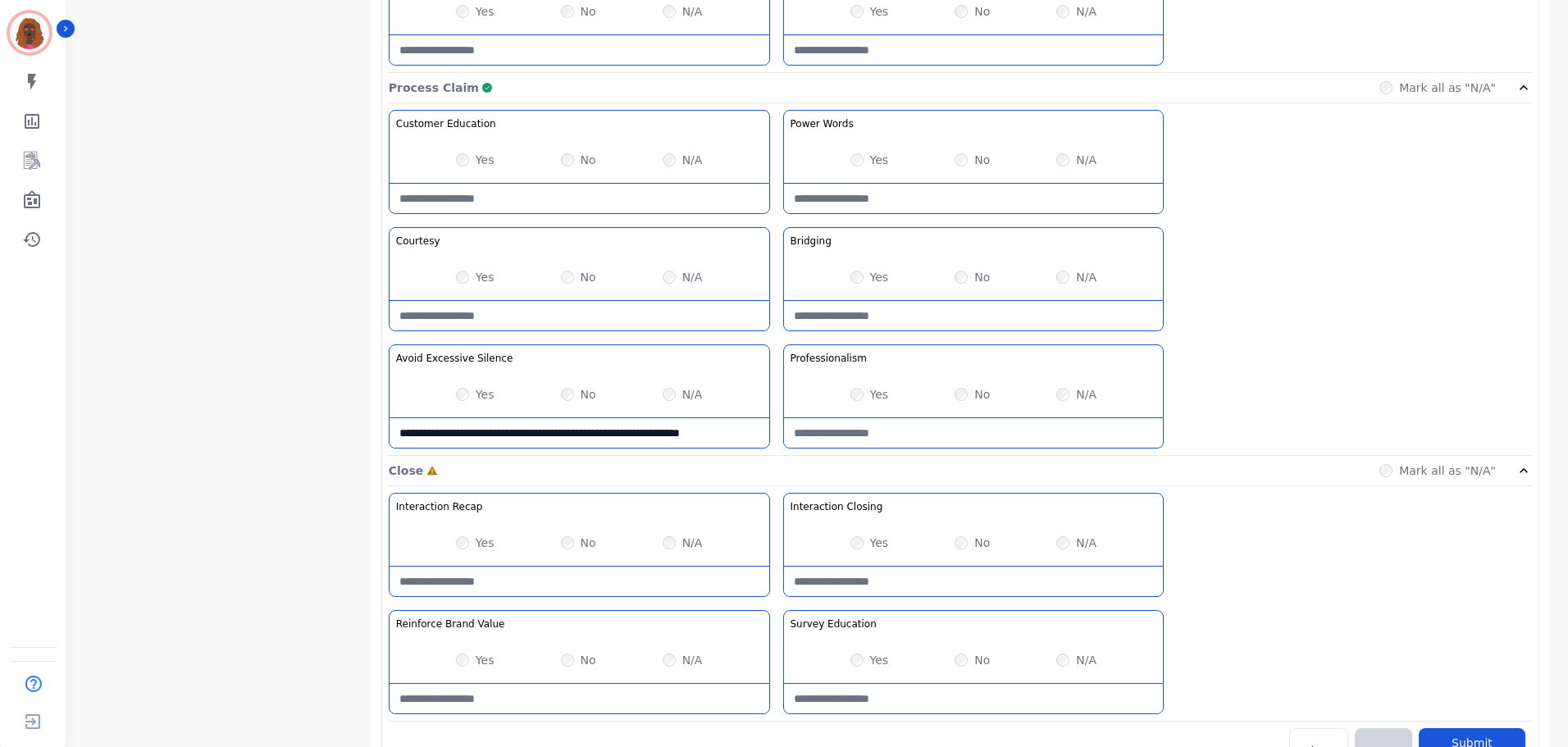
scroll to position [1300, 0]
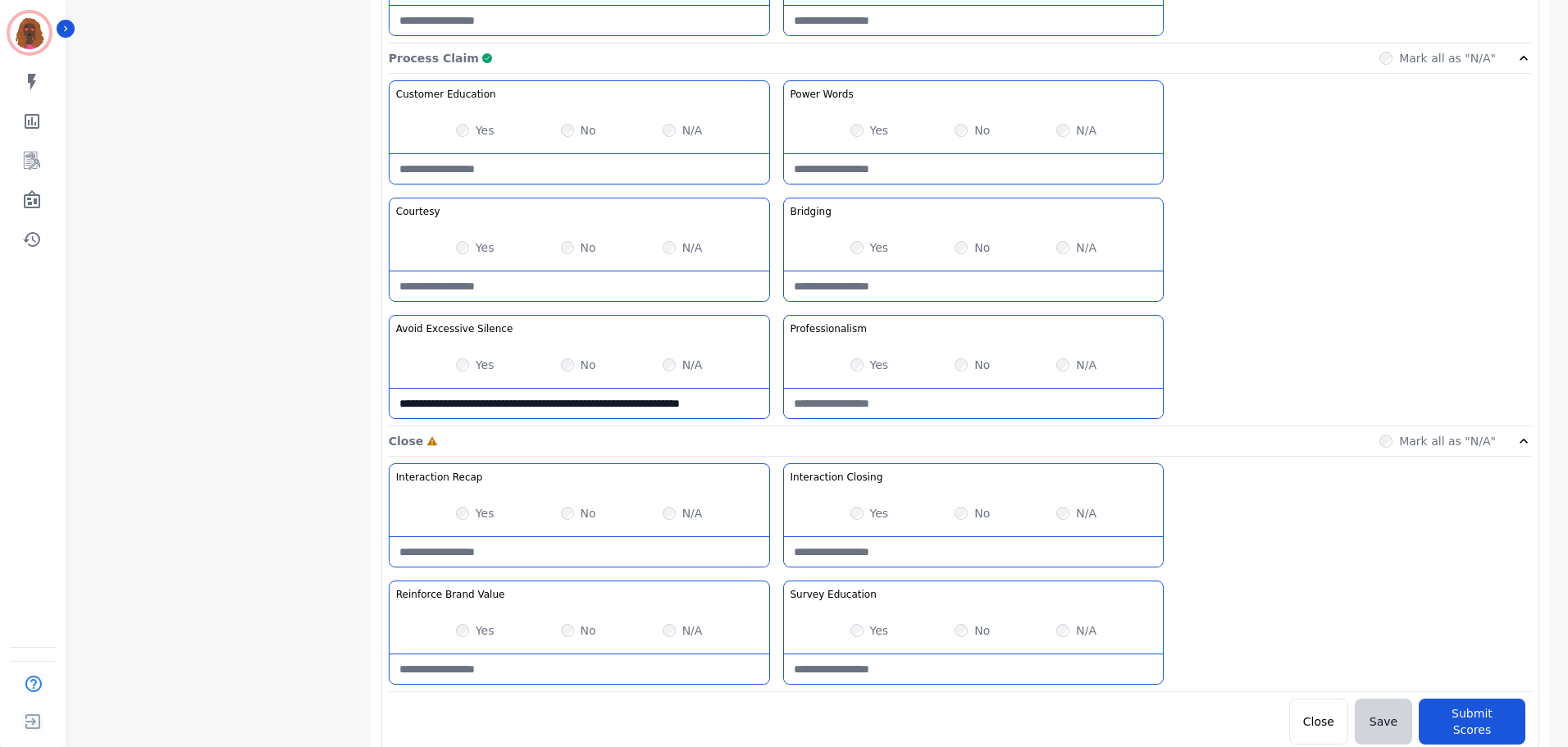
click at [971, 515] on div "No" at bounding box center [972, 514] width 35 height 17
click at [907, 550] on Closing-note at bounding box center [974, 551] width 379 height 29
type Closing-note "**********"
click at [554, 664] on Value-note at bounding box center [579, 669] width 379 height 29
type Value-note "**********"
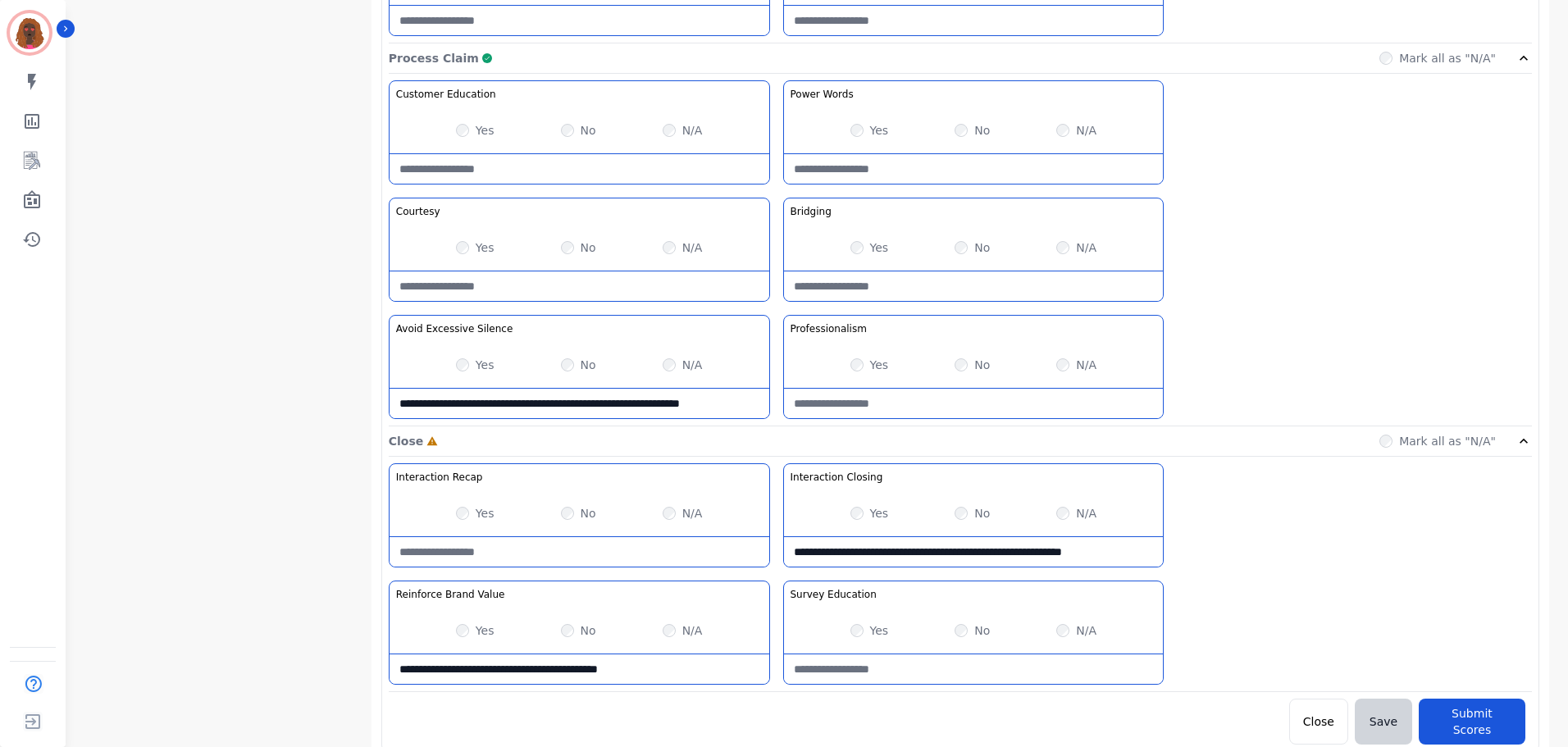
click at [954, 623] on div "No" at bounding box center [972, 630] width 35 height 17
click at [957, 669] on Education-note at bounding box center [974, 669] width 379 height 29
type Education-note "**********"
click at [1463, 715] on button "Submit Scores" at bounding box center [1471, 721] width 107 height 46
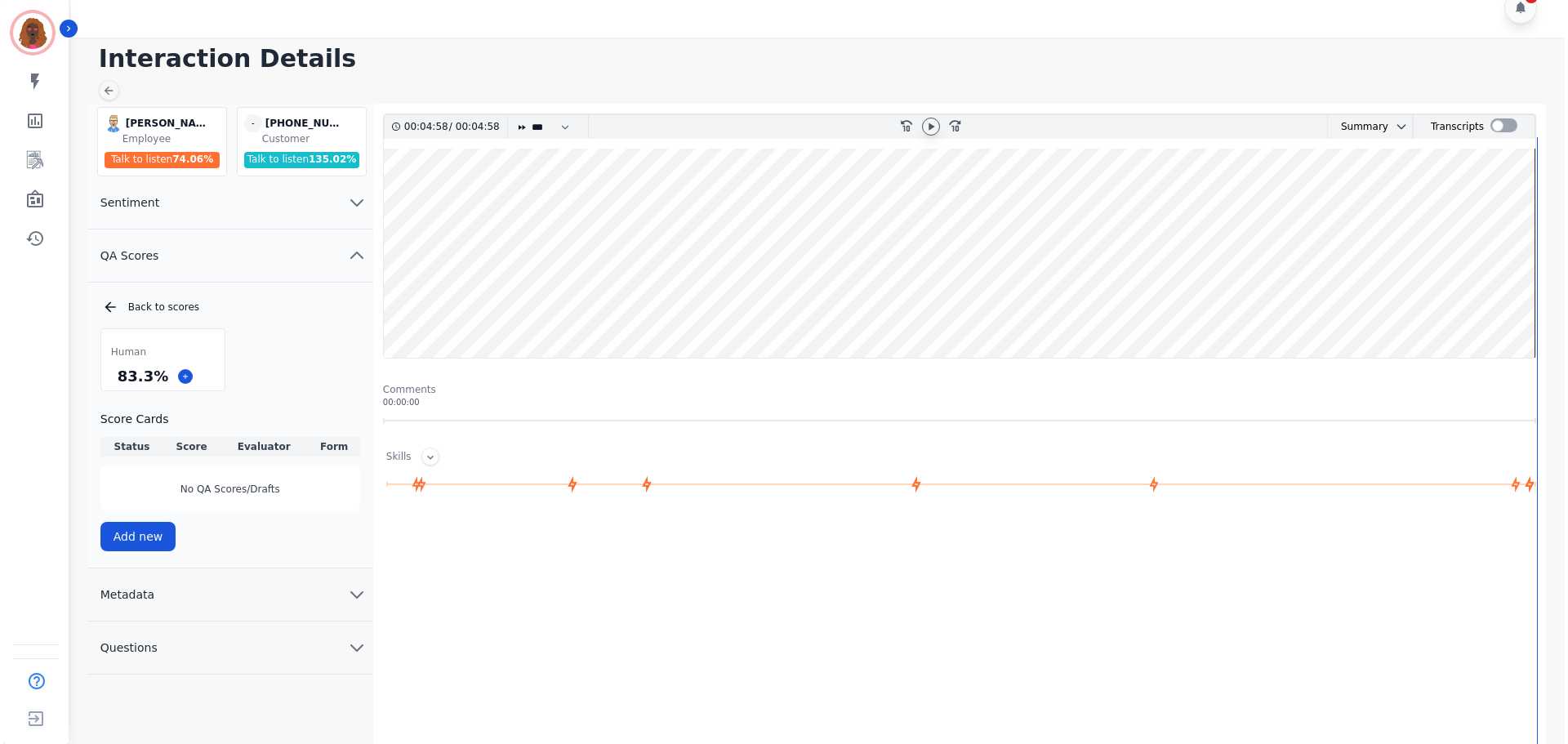
scroll to position [0, 0]
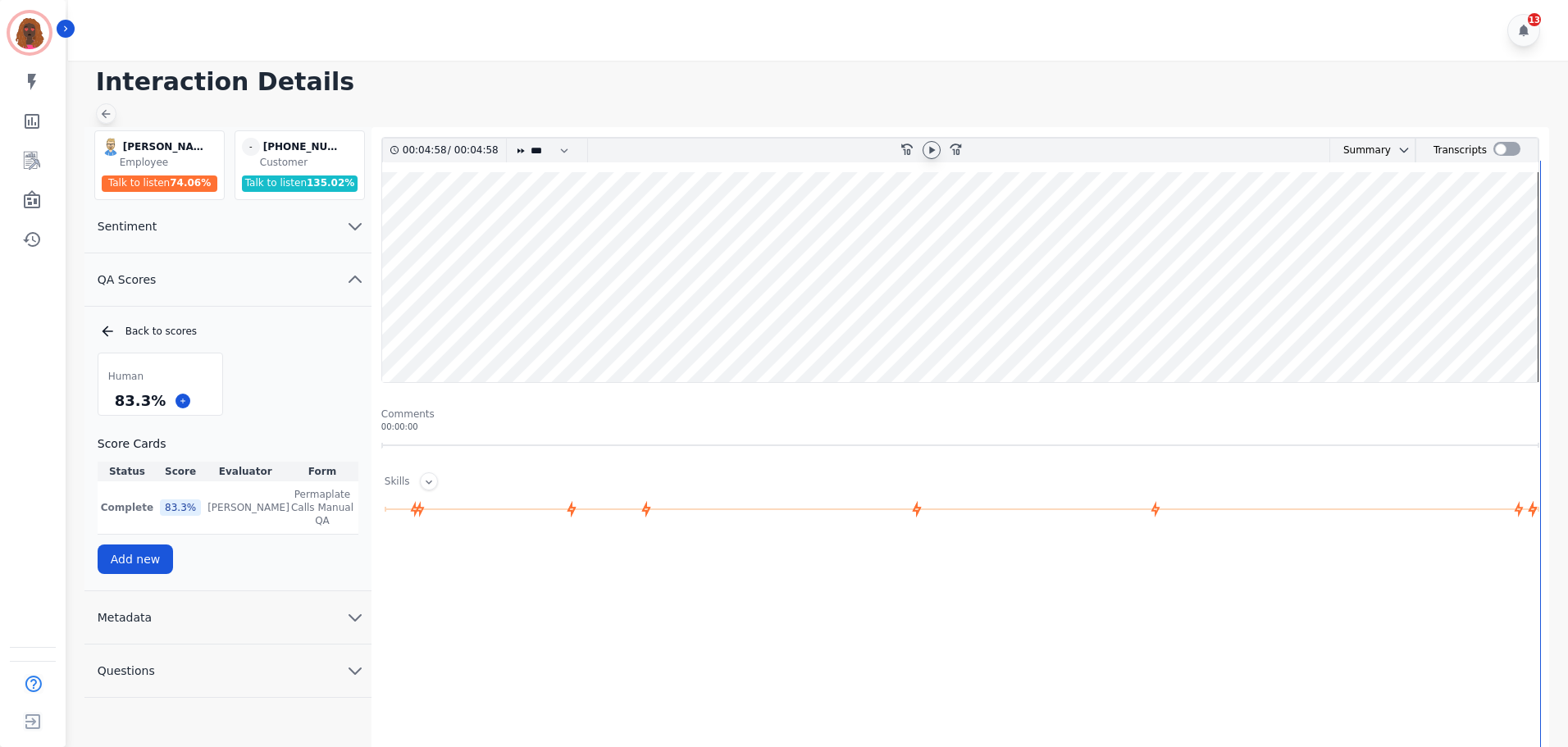
click at [103, 110] on icon at bounding box center [106, 114] width 13 height 13
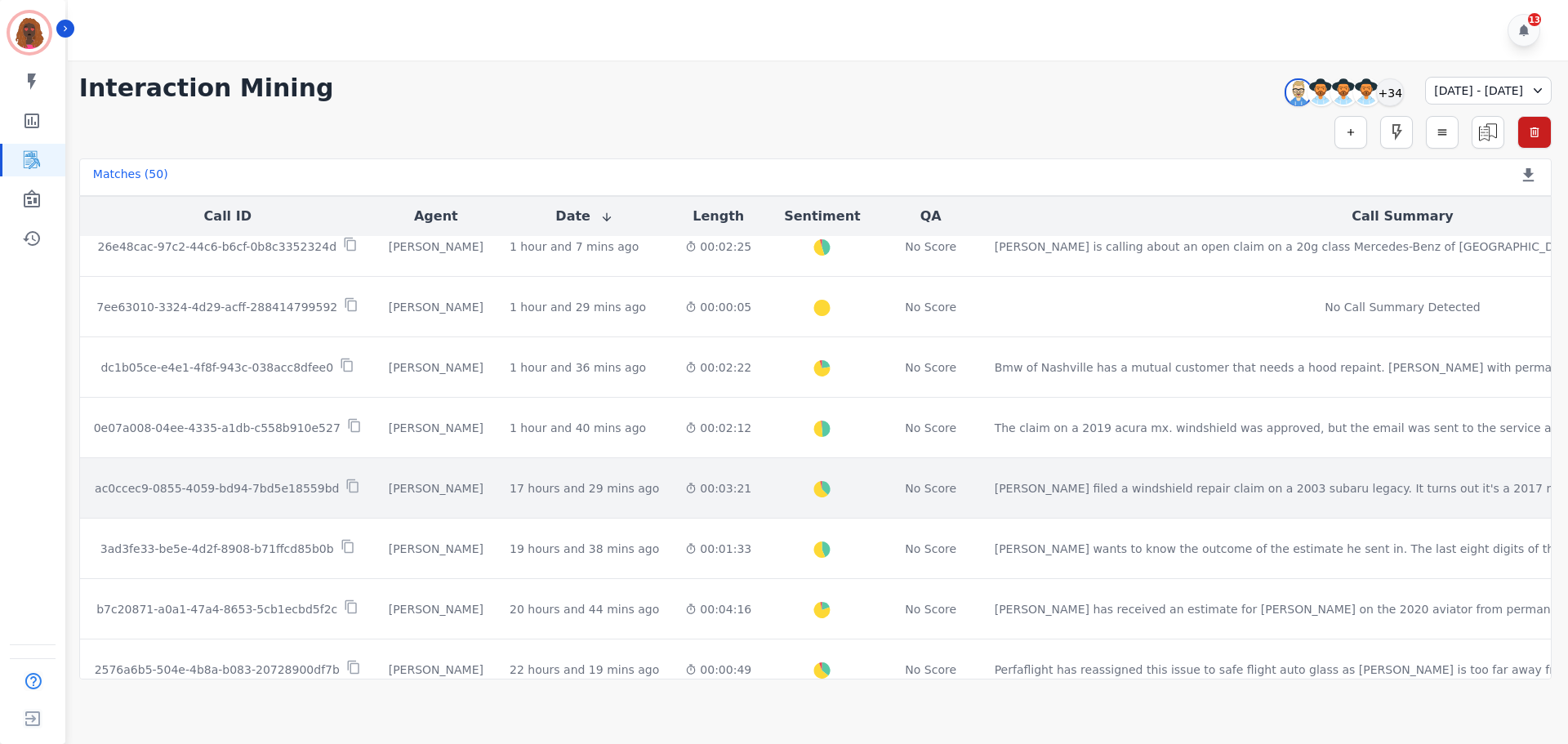
scroll to position [81, 0]
click at [685, 482] on div "00:03:21" at bounding box center [718, 487] width 66 height 17
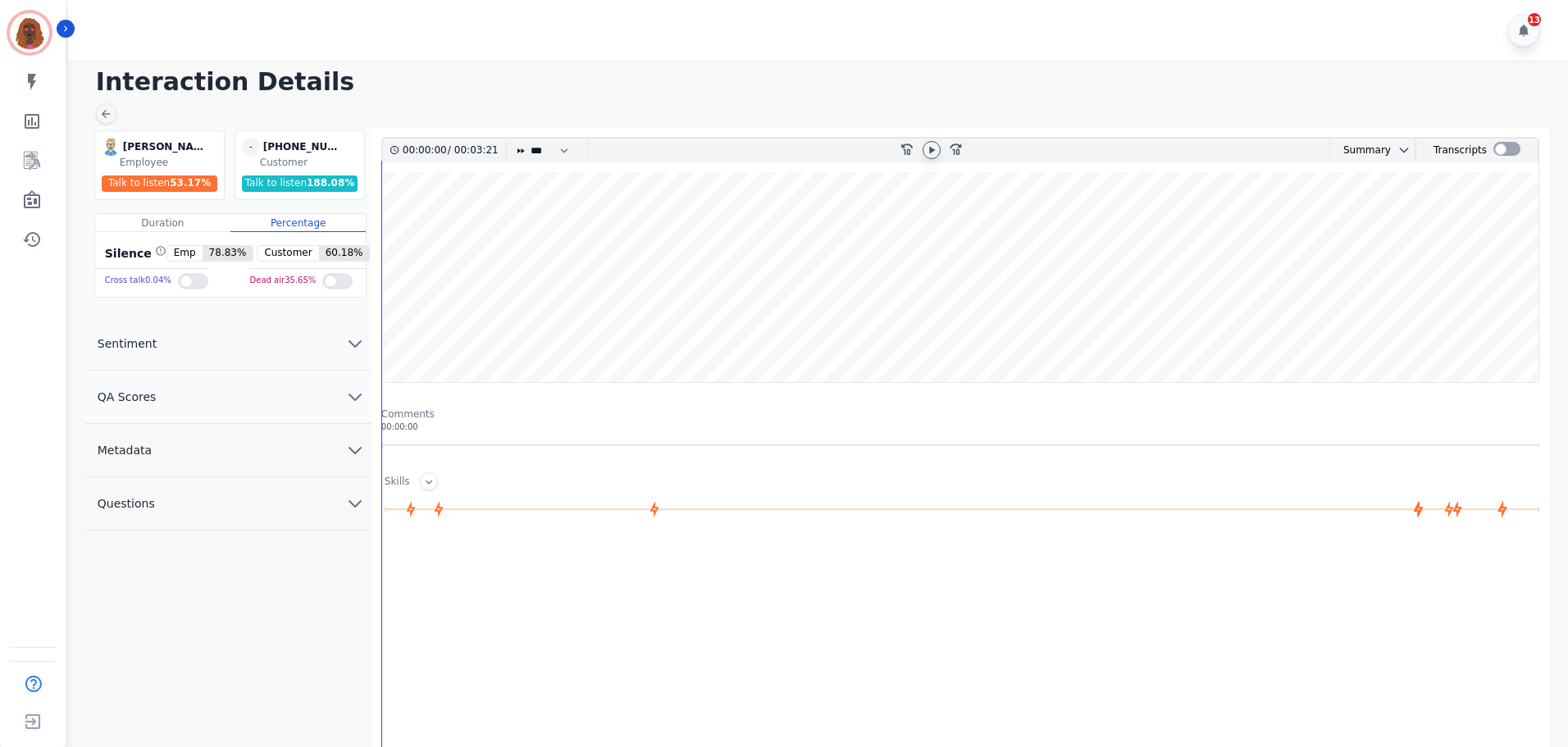
click at [934, 153] on icon at bounding box center [932, 150] width 13 height 13
click at [110, 115] on icon at bounding box center [106, 114] width 13 height 13
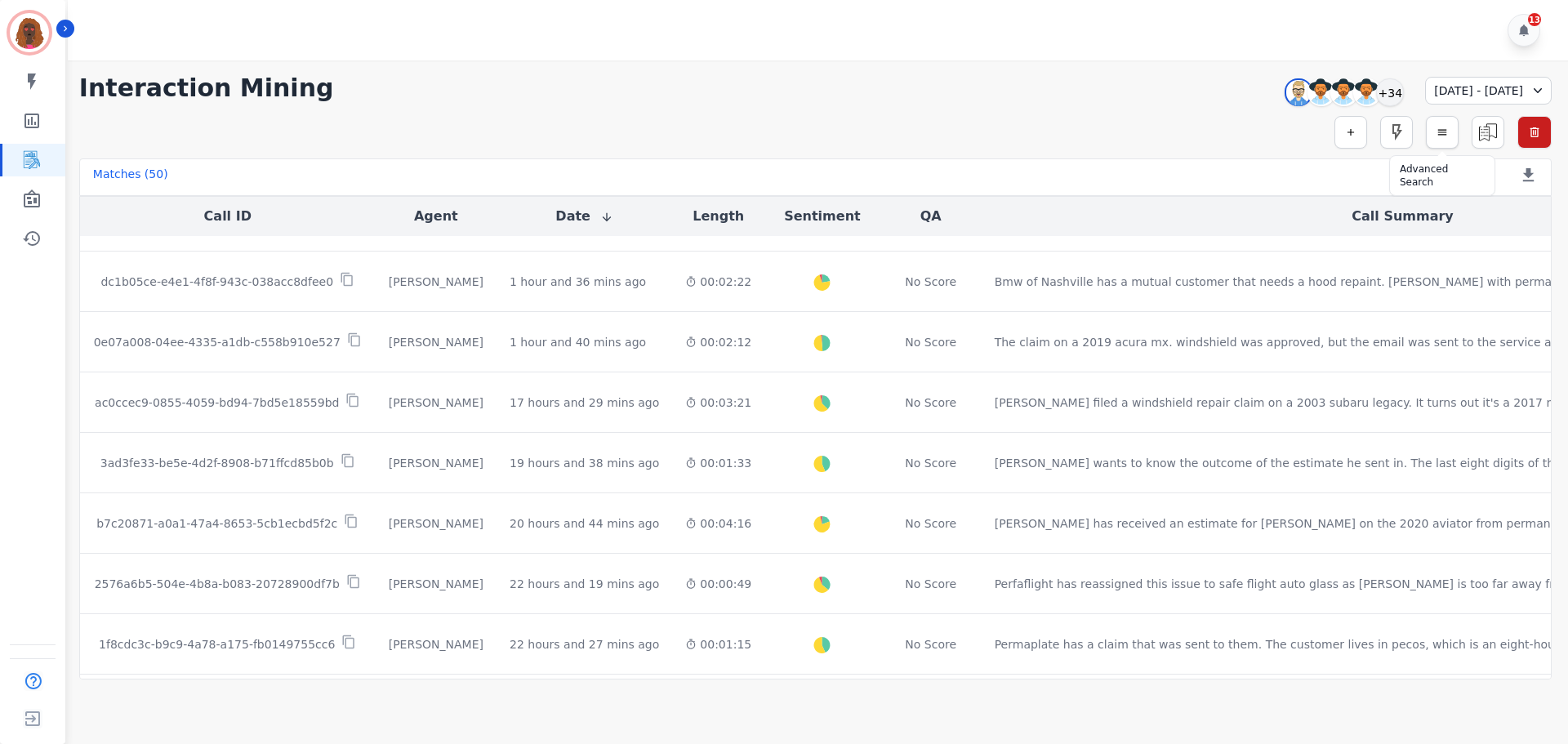
scroll to position [166, 0]
click at [1440, 138] on button "button" at bounding box center [1442, 132] width 33 height 33
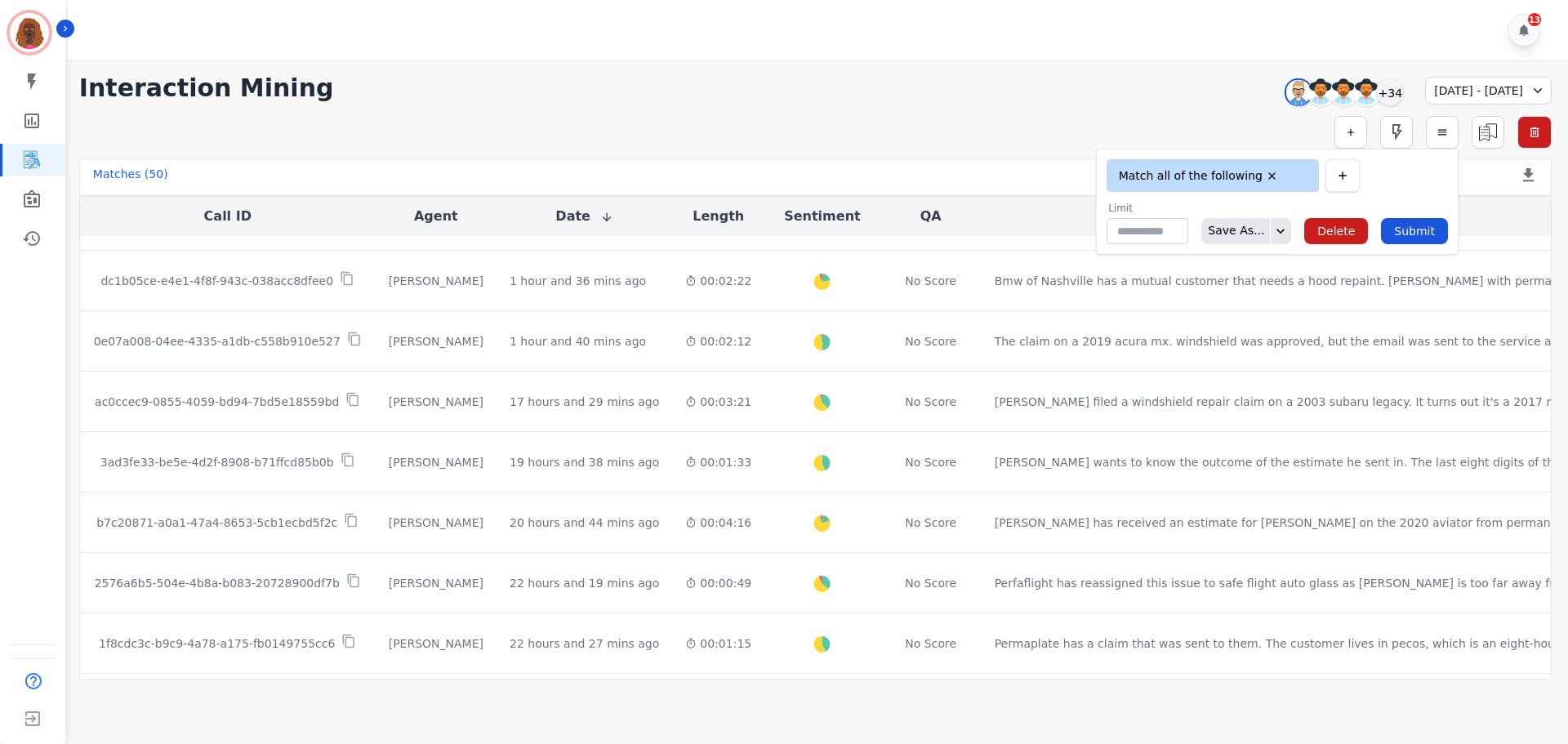
click at [1358, 181] on button "button" at bounding box center [1341, 175] width 34 height 33
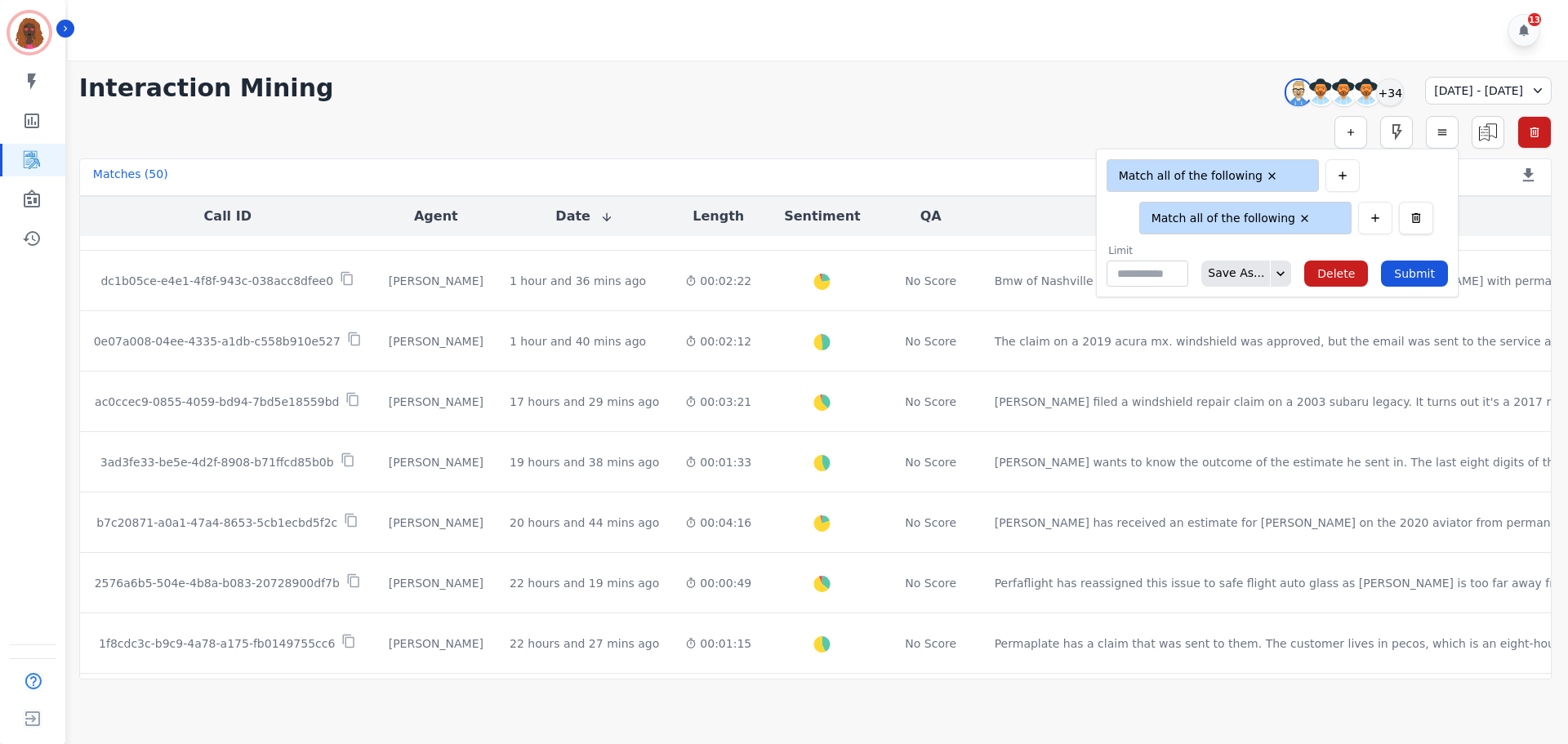
click at [1421, 216] on icon "button" at bounding box center [1416, 218] width 9 height 10
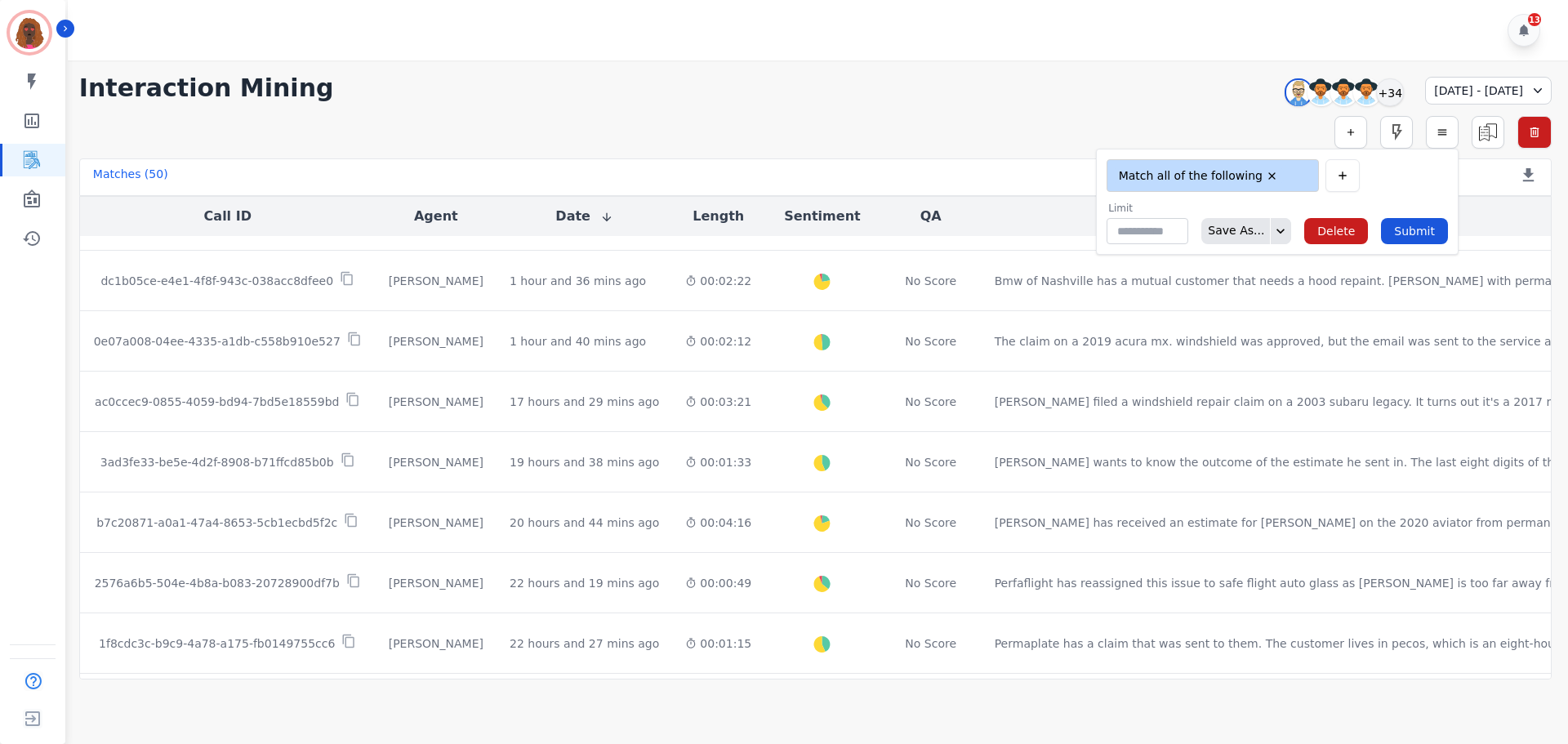
click at [1277, 175] on ul "Match all of the following" at bounding box center [1209, 175] width 197 height 19
type input "*******"
click at [1407, 229] on button "Submit" at bounding box center [1414, 231] width 67 height 26
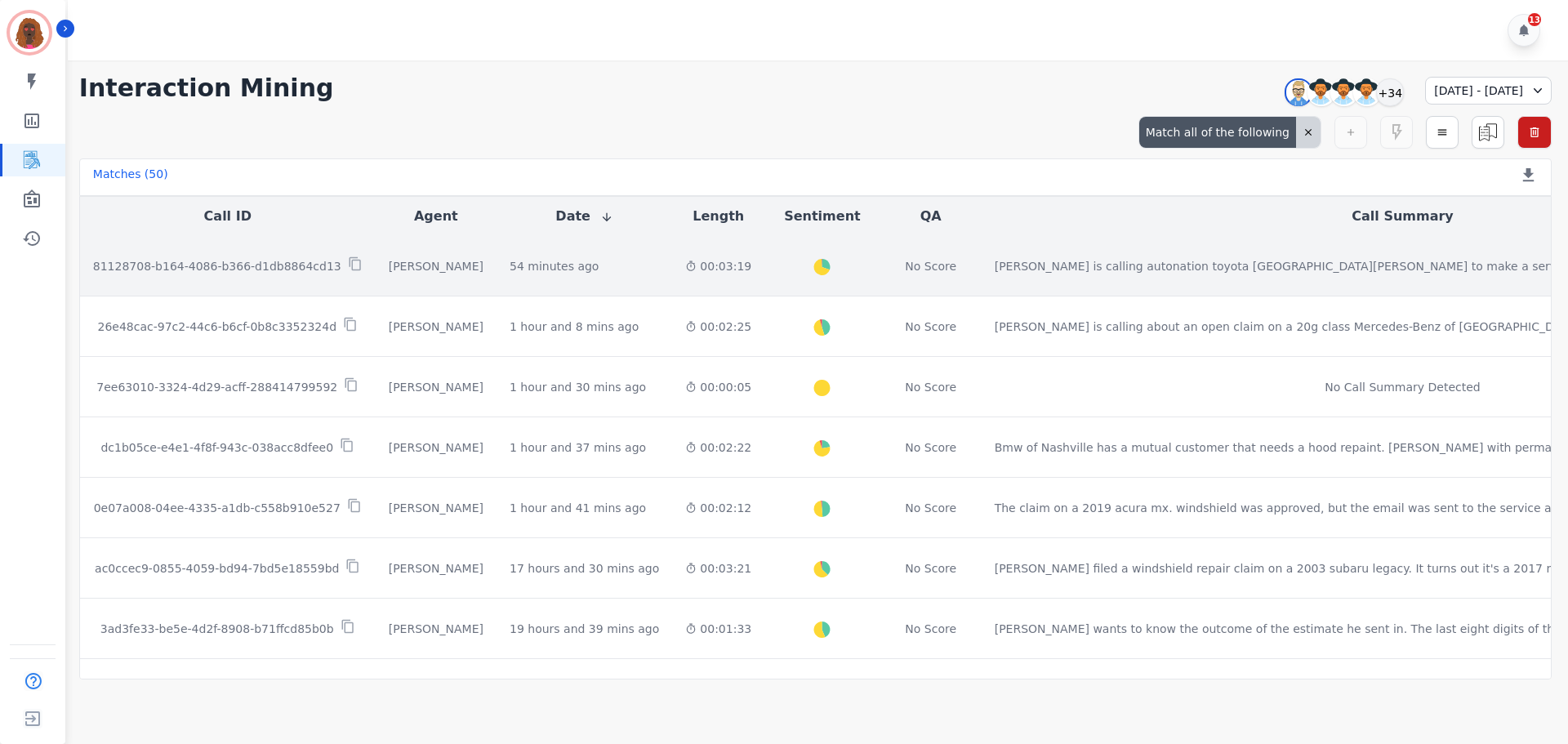
click at [552, 265] on div "54 minutes ago Start at: [DATE] 9:11am" at bounding box center [584, 267] width 150 height 17
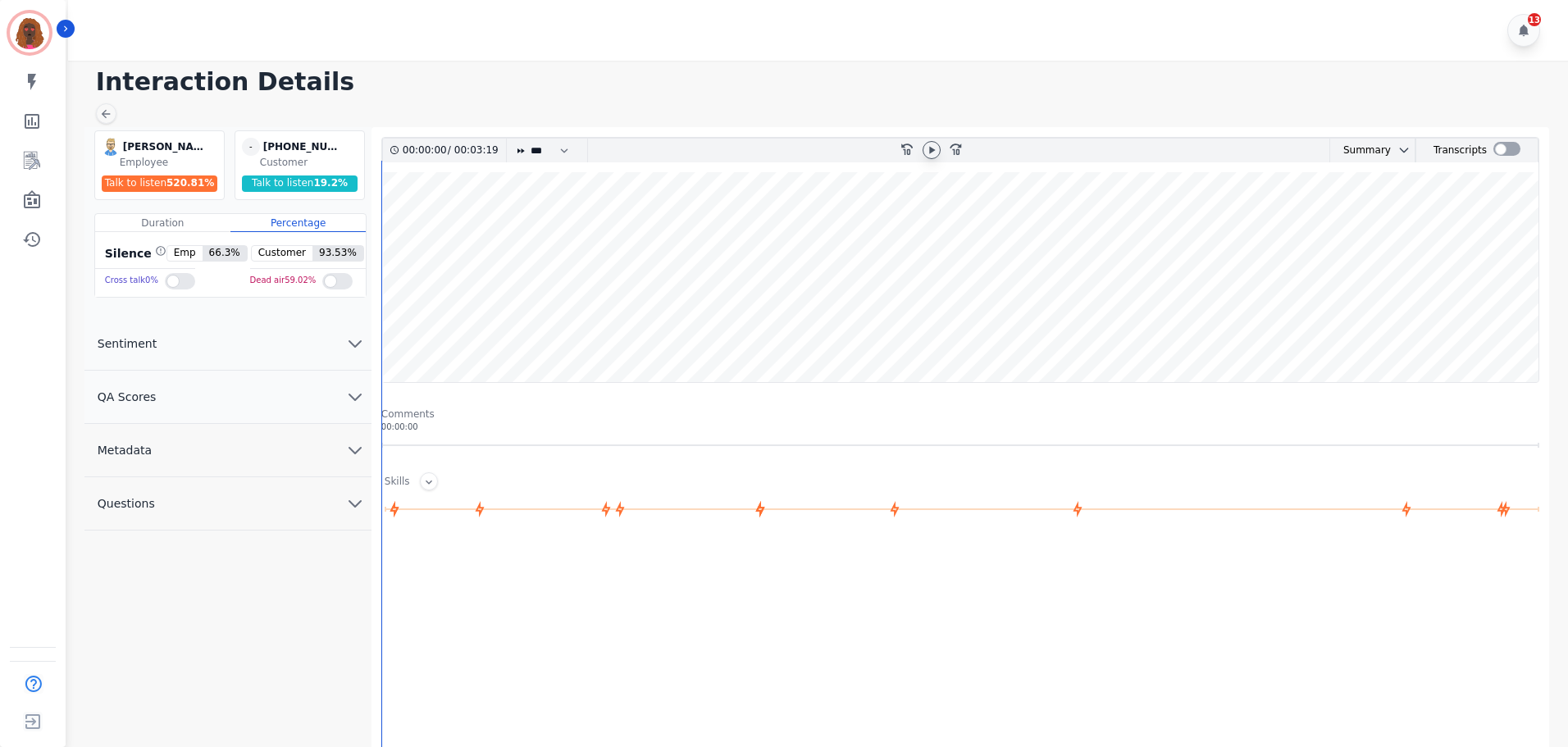
click at [933, 149] on icon at bounding box center [932, 149] width 6 height 8
click at [108, 107] on div at bounding box center [106, 113] width 20 height 20
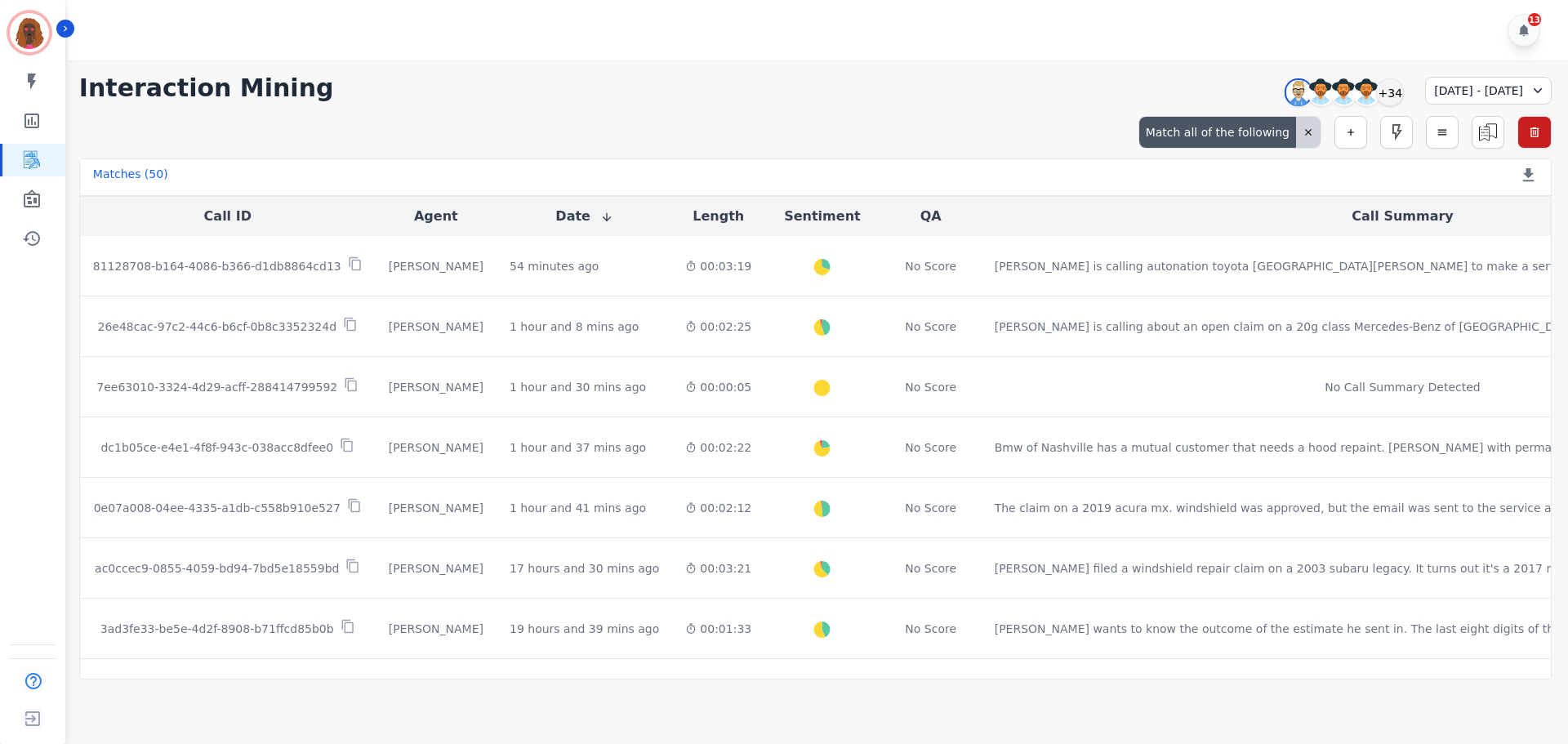
click at [1316, 133] on div at bounding box center [1307, 132] width 24 height 31
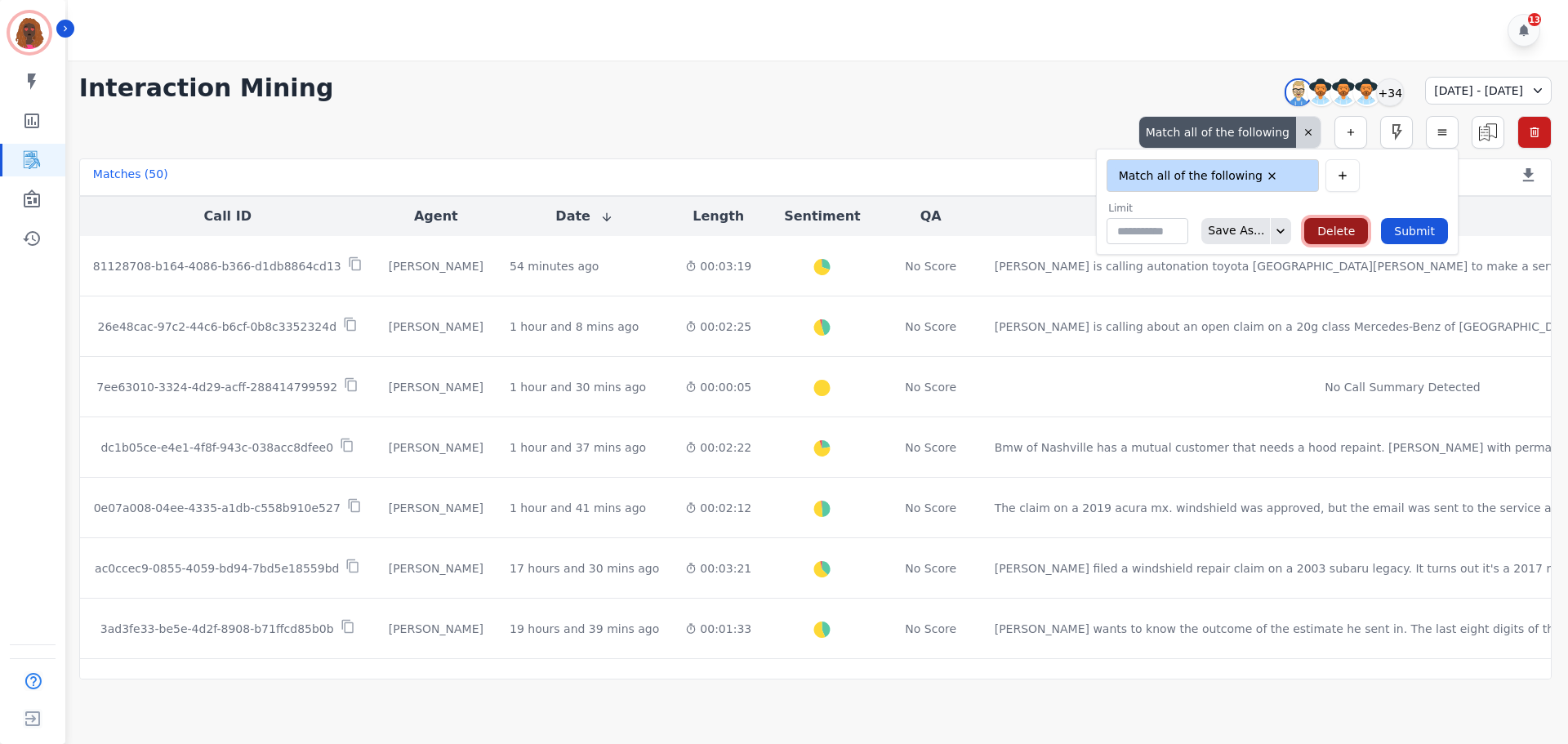
click at [1343, 231] on button "Delete" at bounding box center [1336, 231] width 64 height 26
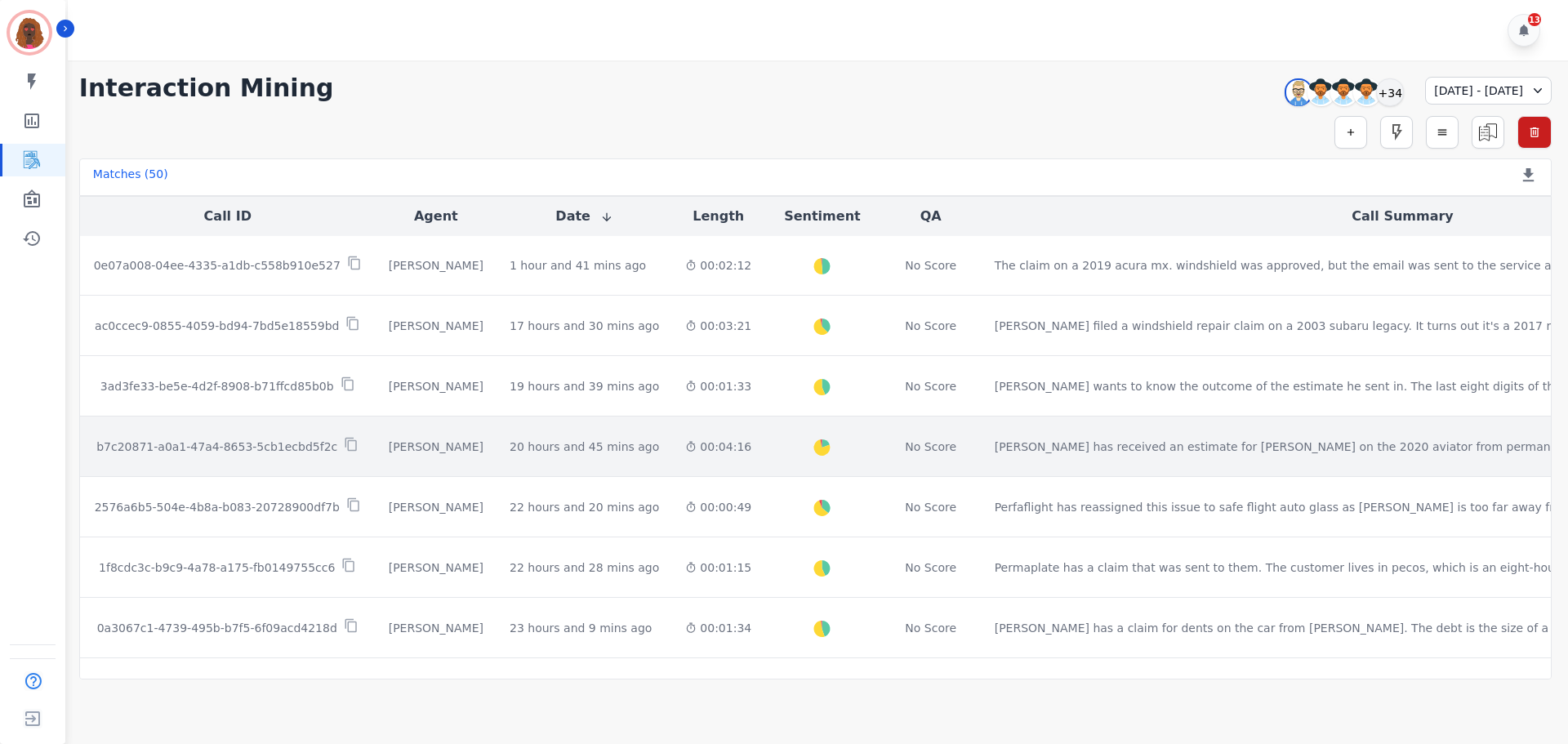
scroll to position [243, 0]
click at [685, 451] on div "00:04:16" at bounding box center [718, 446] width 66 height 17
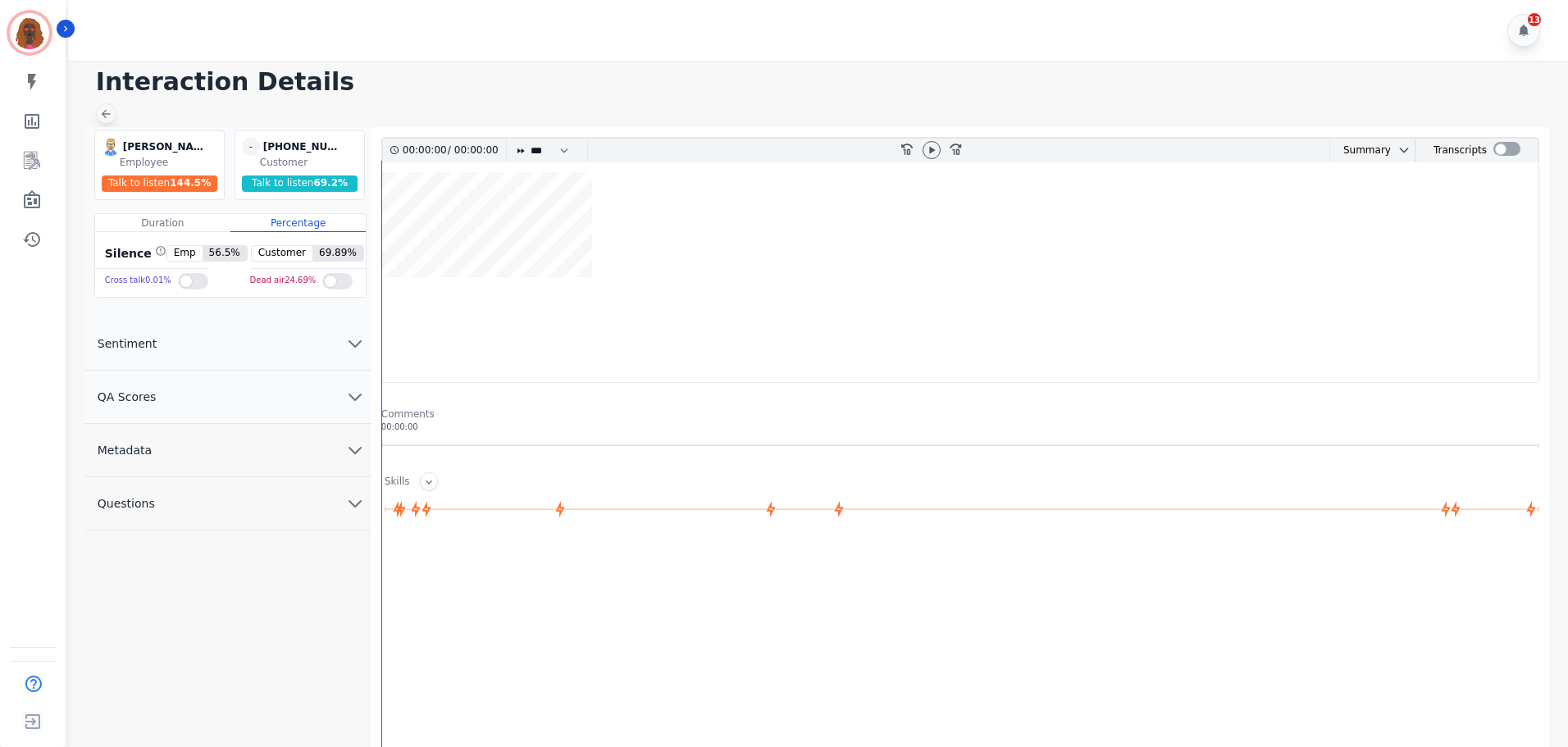
click at [99, 118] on icon at bounding box center [106, 114] width 13 height 13
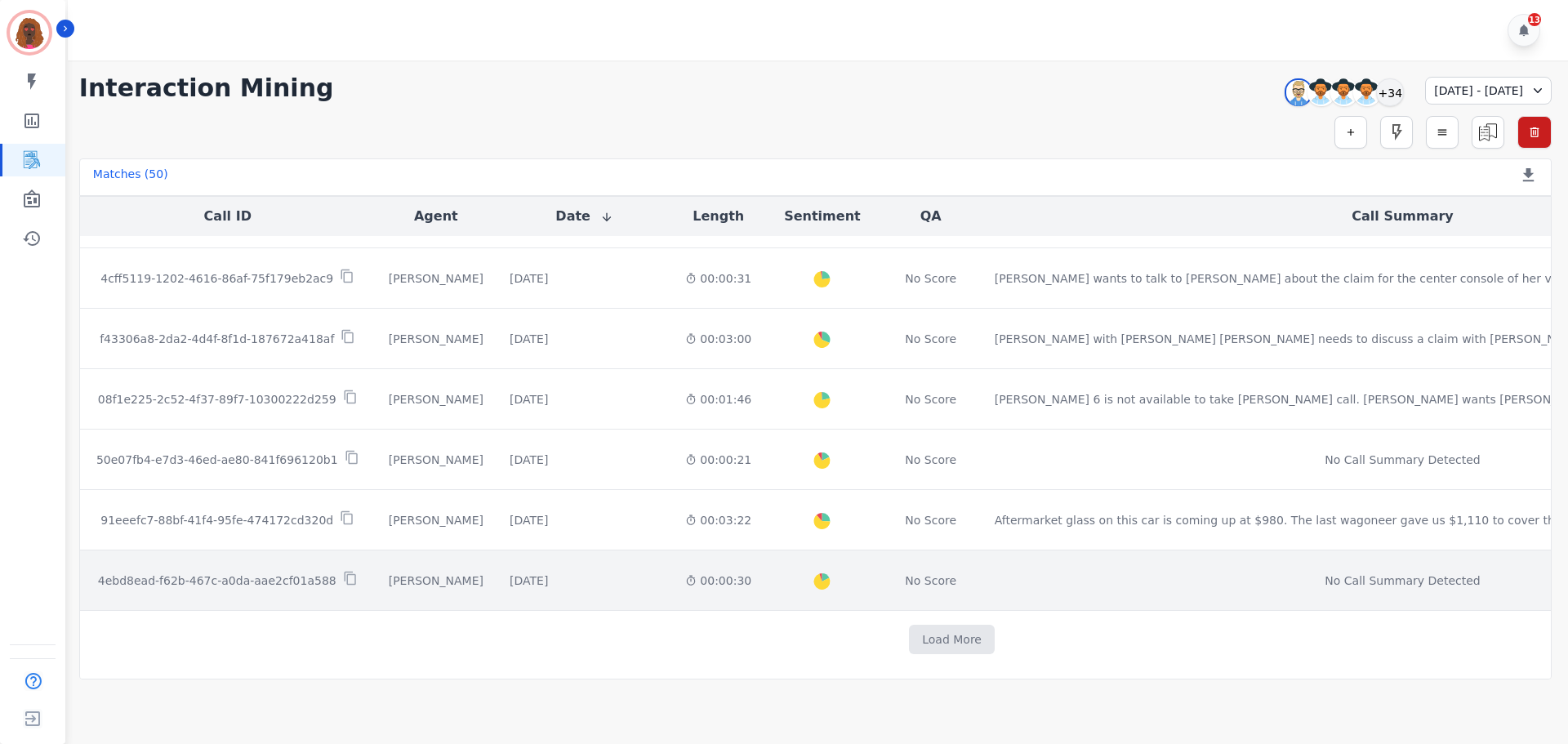
scroll to position [823, 0]
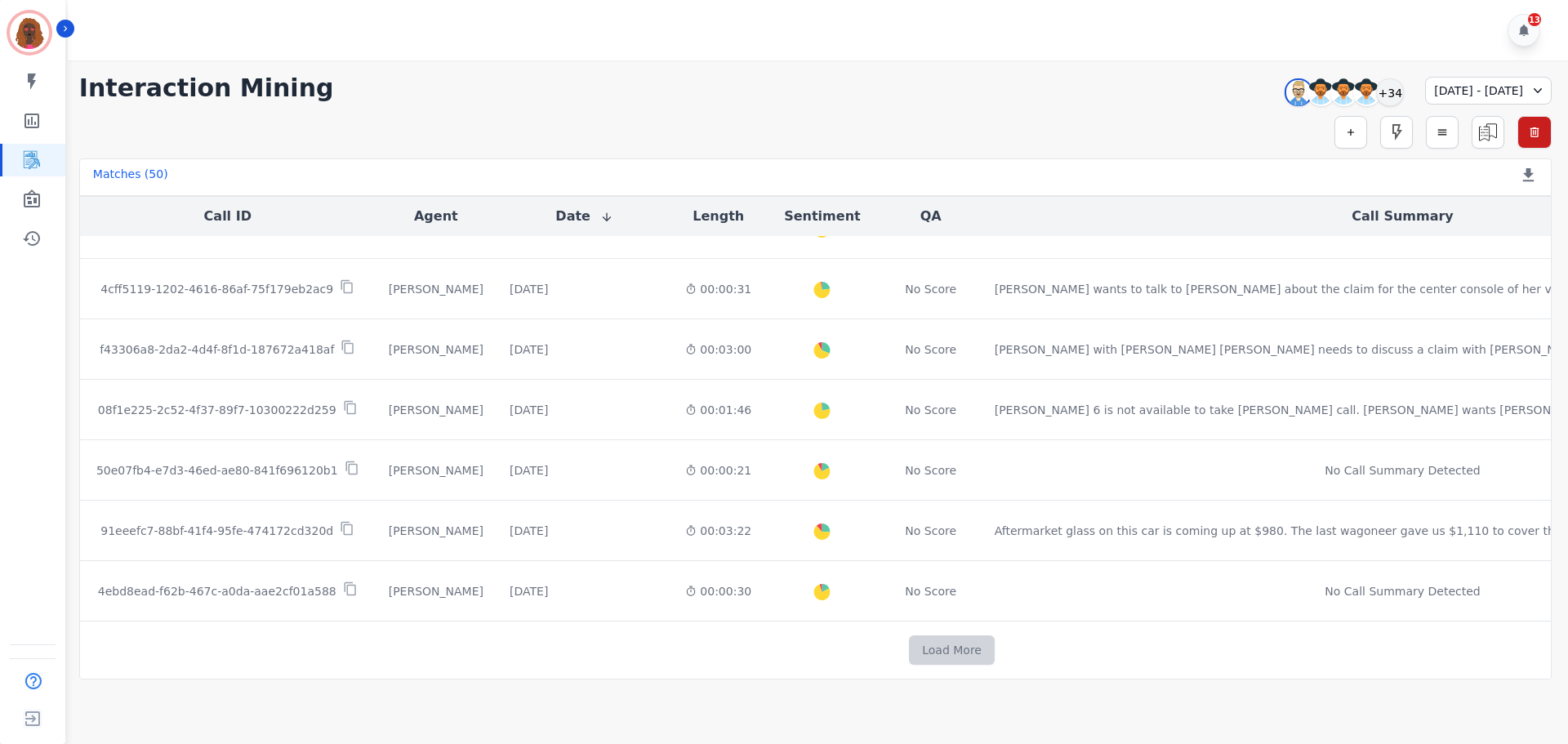
click at [909, 645] on button "Load More" at bounding box center [951, 650] width 86 height 29
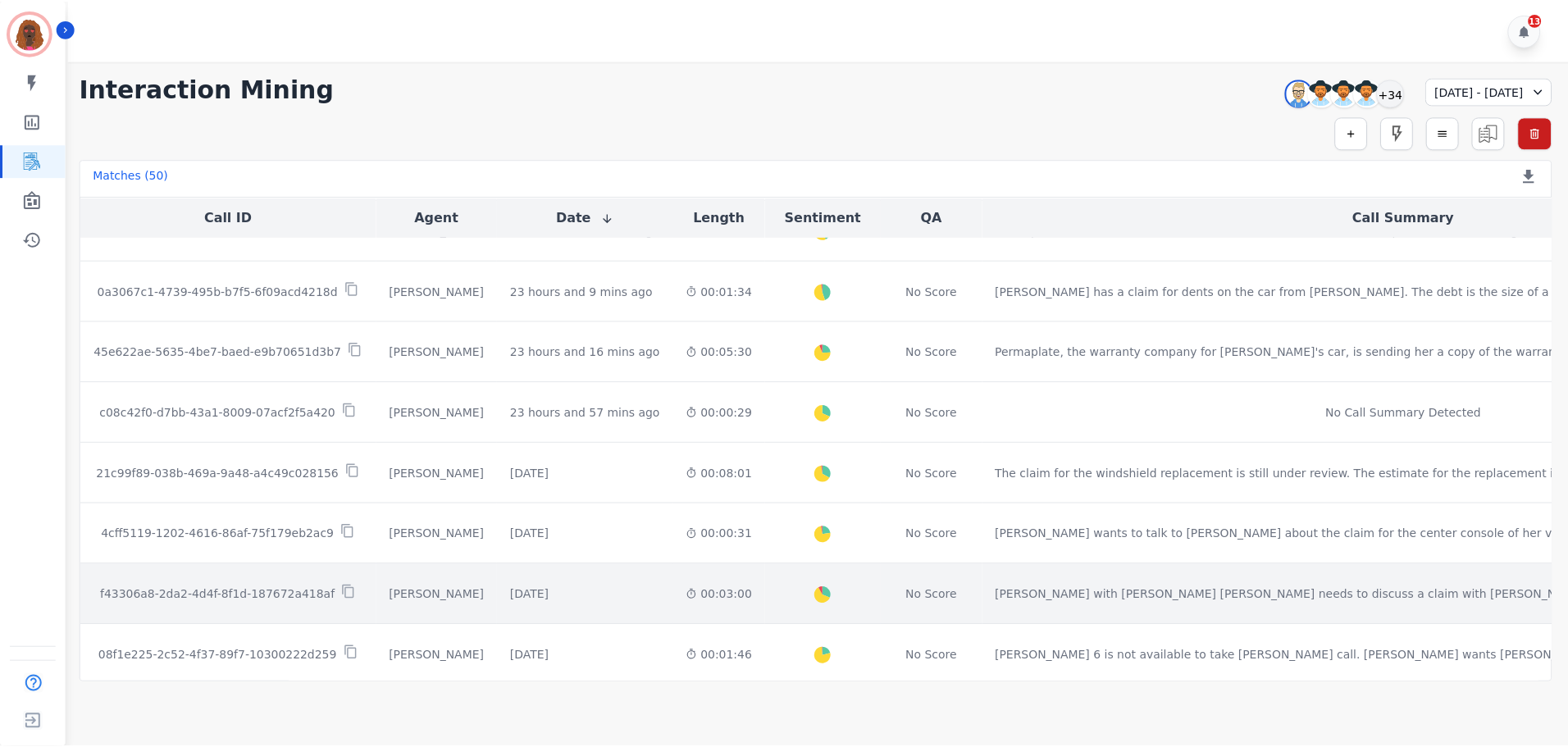
scroll to position [582, 0]
click at [550, 588] on div "[DATE]" at bounding box center [531, 596] width 39 height 17
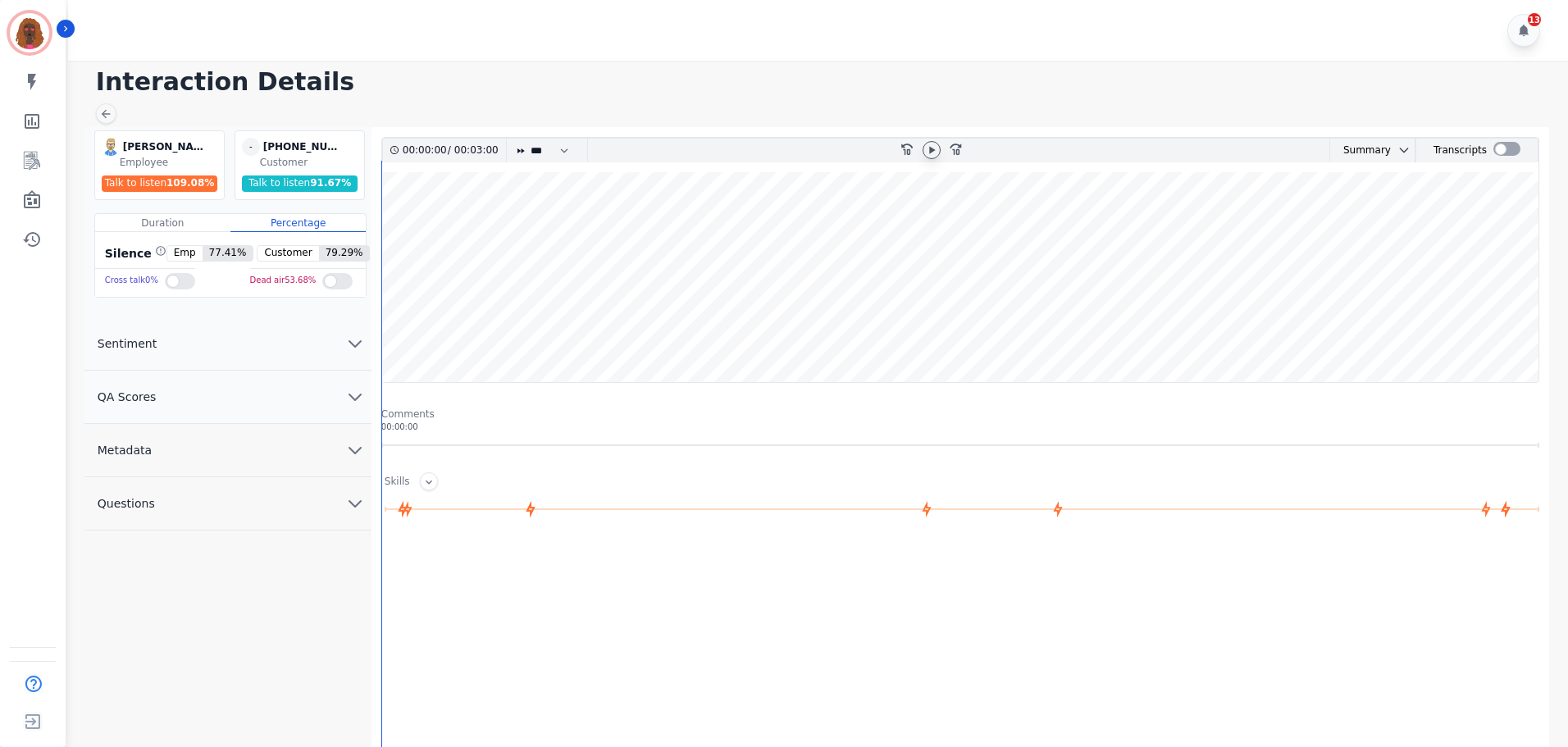
click at [931, 153] on icon at bounding box center [932, 149] width 6 height 8
click at [339, 387] on button "QA Scores" at bounding box center [228, 397] width 287 height 53
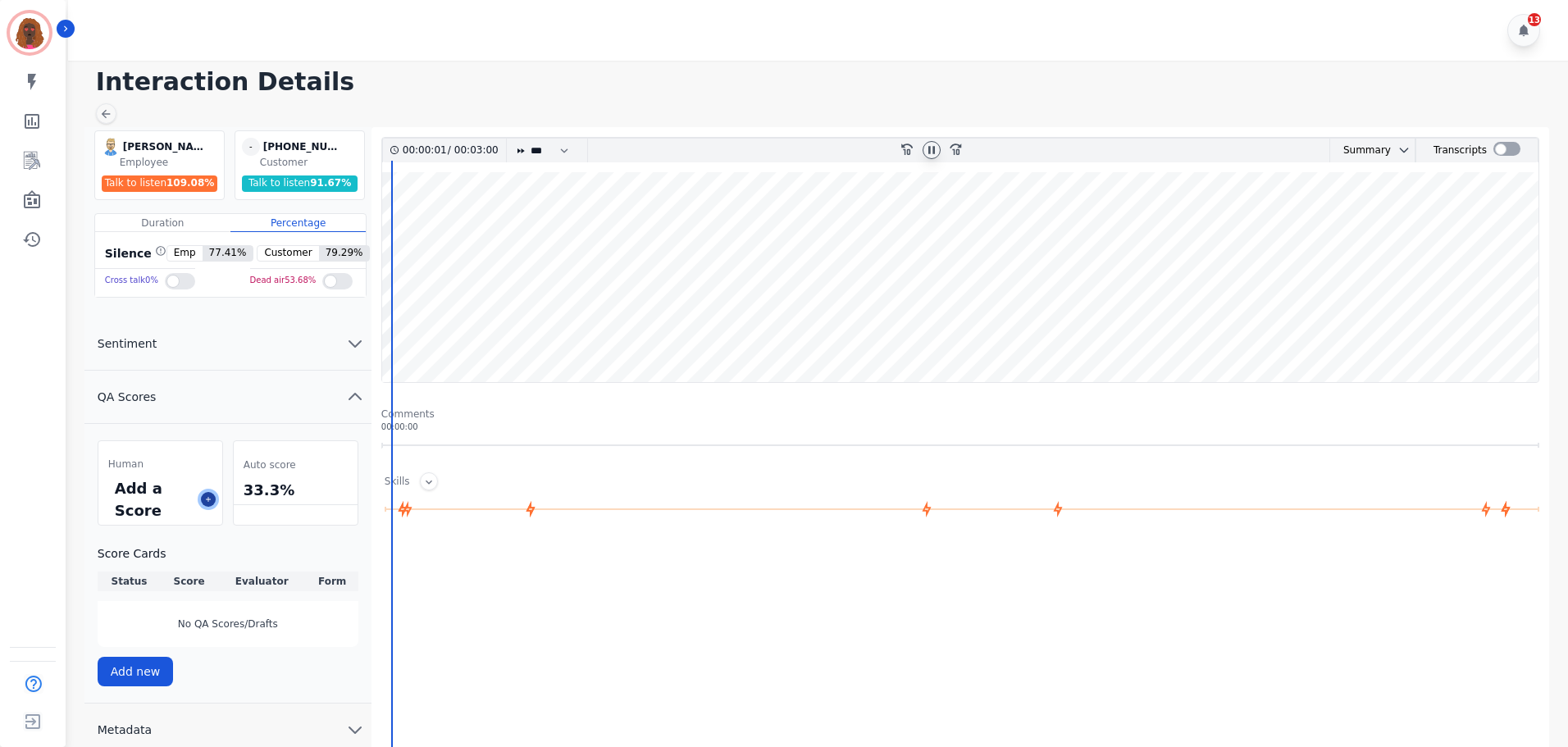
click at [204, 495] on icon at bounding box center [208, 499] width 8 height 8
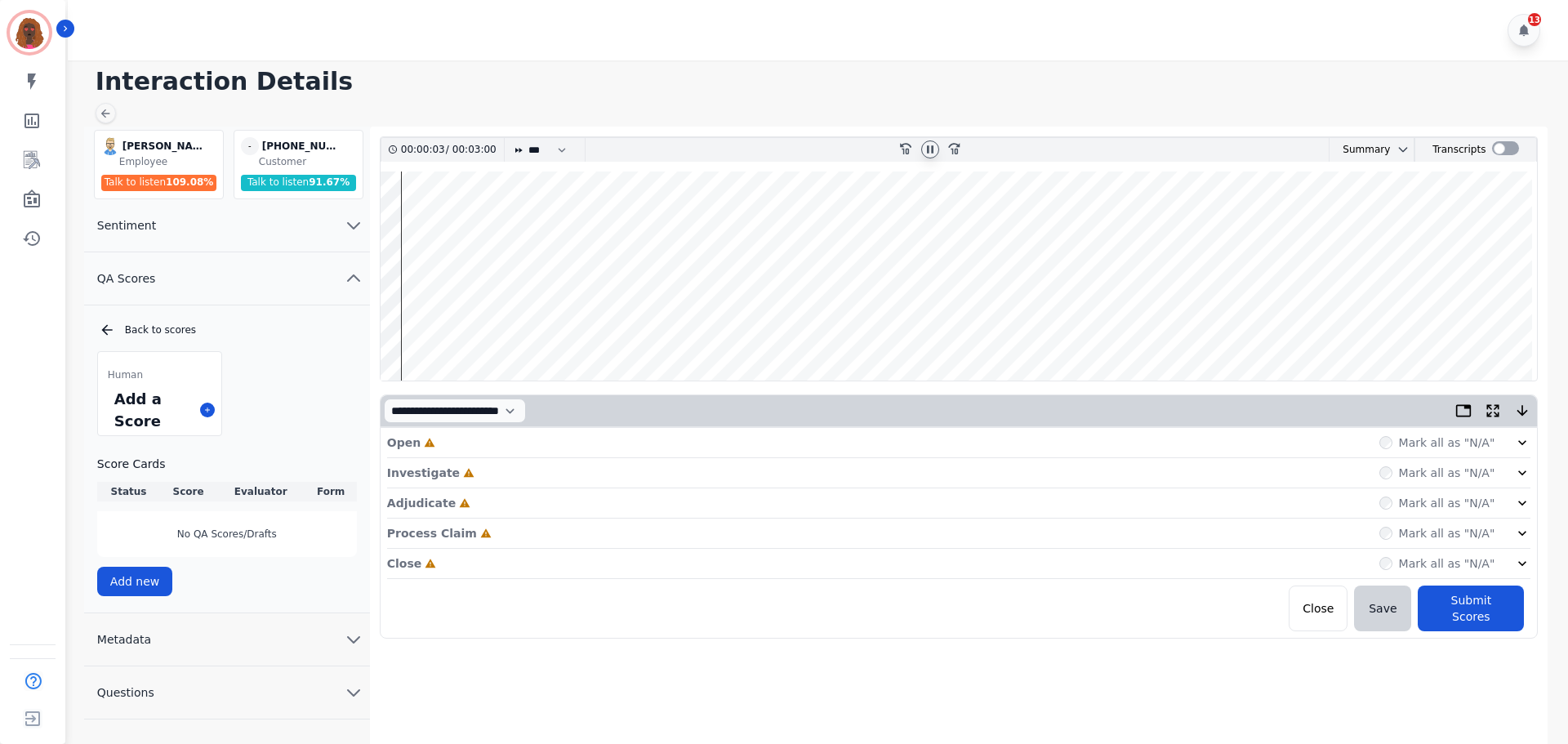
click at [512, 436] on div "Open Incomplete Mark all as "N/A"" at bounding box center [959, 443] width 1144 height 30
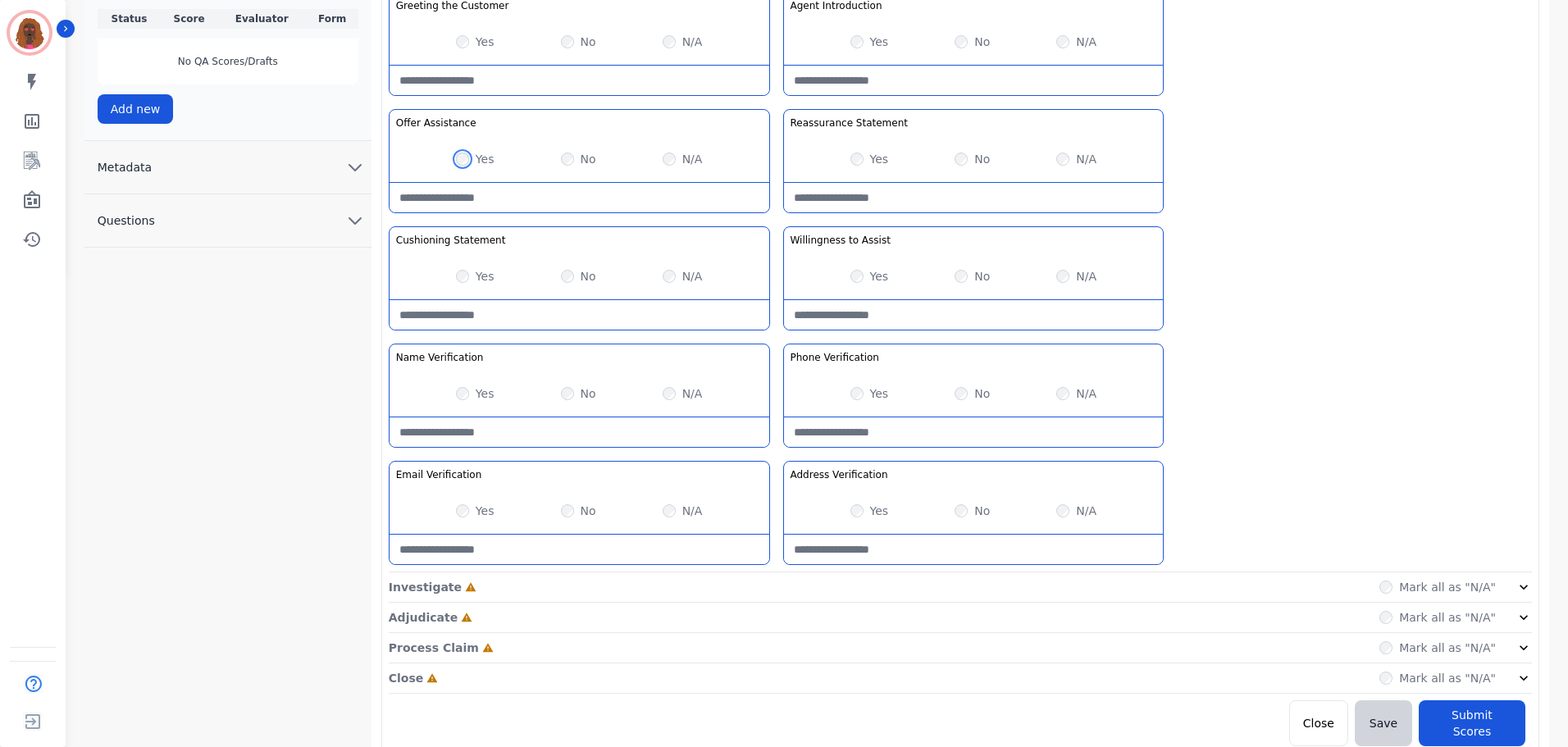
scroll to position [477, 0]
click at [781, 587] on div "Investigate Incomplete Mark all as "N/A"" at bounding box center [960, 586] width 1143 height 30
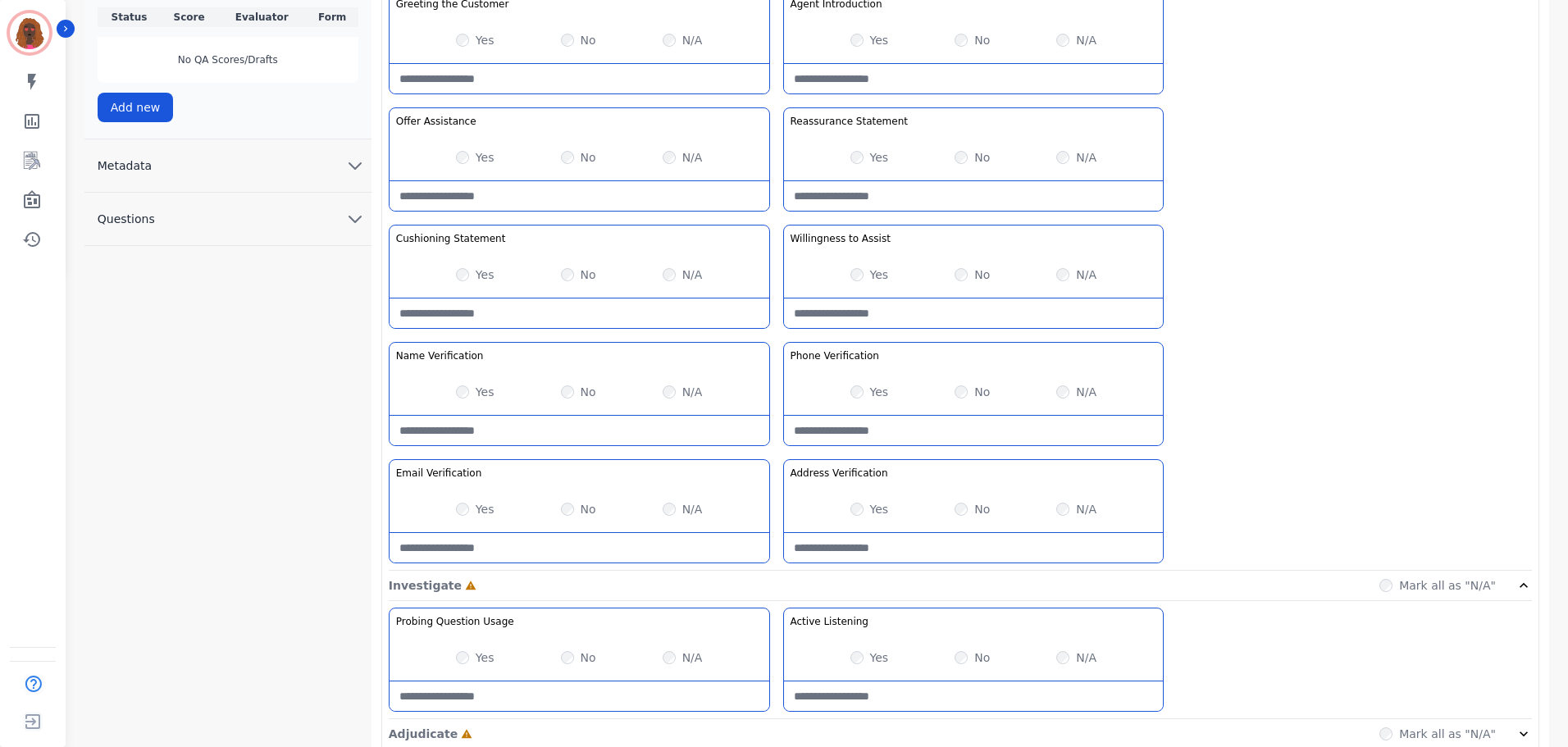
scroll to position [594, 0]
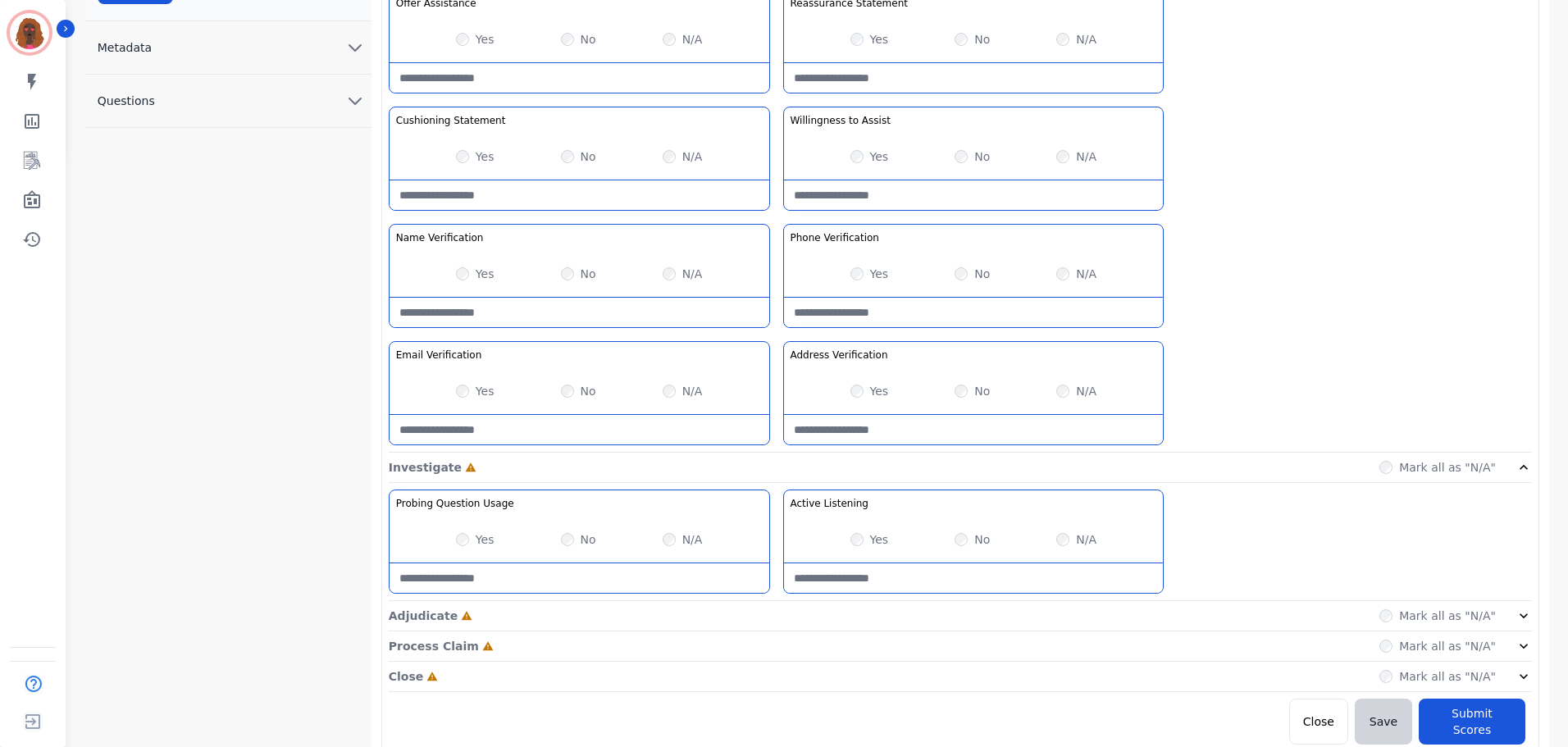
click at [770, 619] on div "Adjudicate Incomplete Mark all as "N/A"" at bounding box center [960, 616] width 1143 height 30
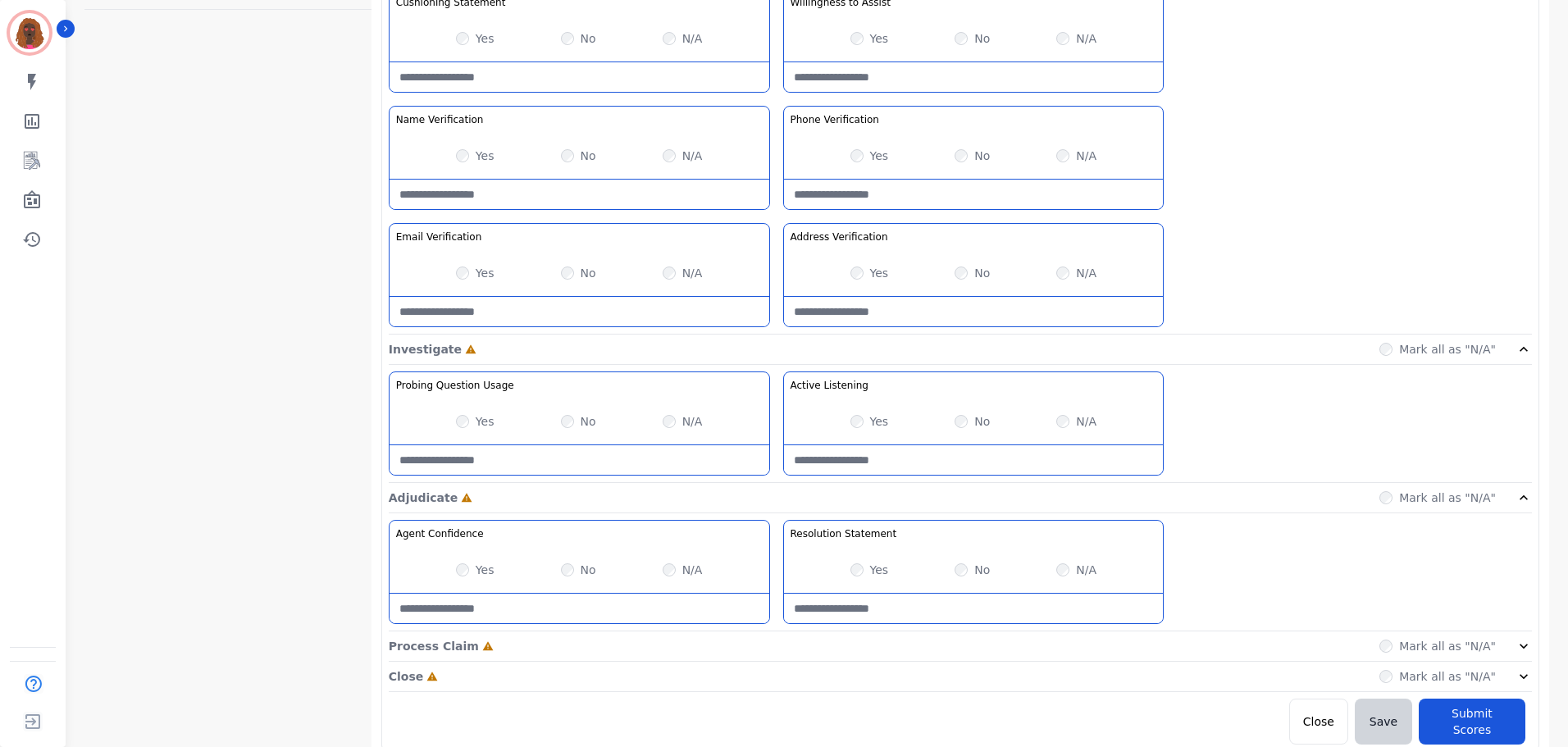
click at [775, 642] on div "Process Claim Incomplete Mark all as "N/A"" at bounding box center [960, 646] width 1143 height 30
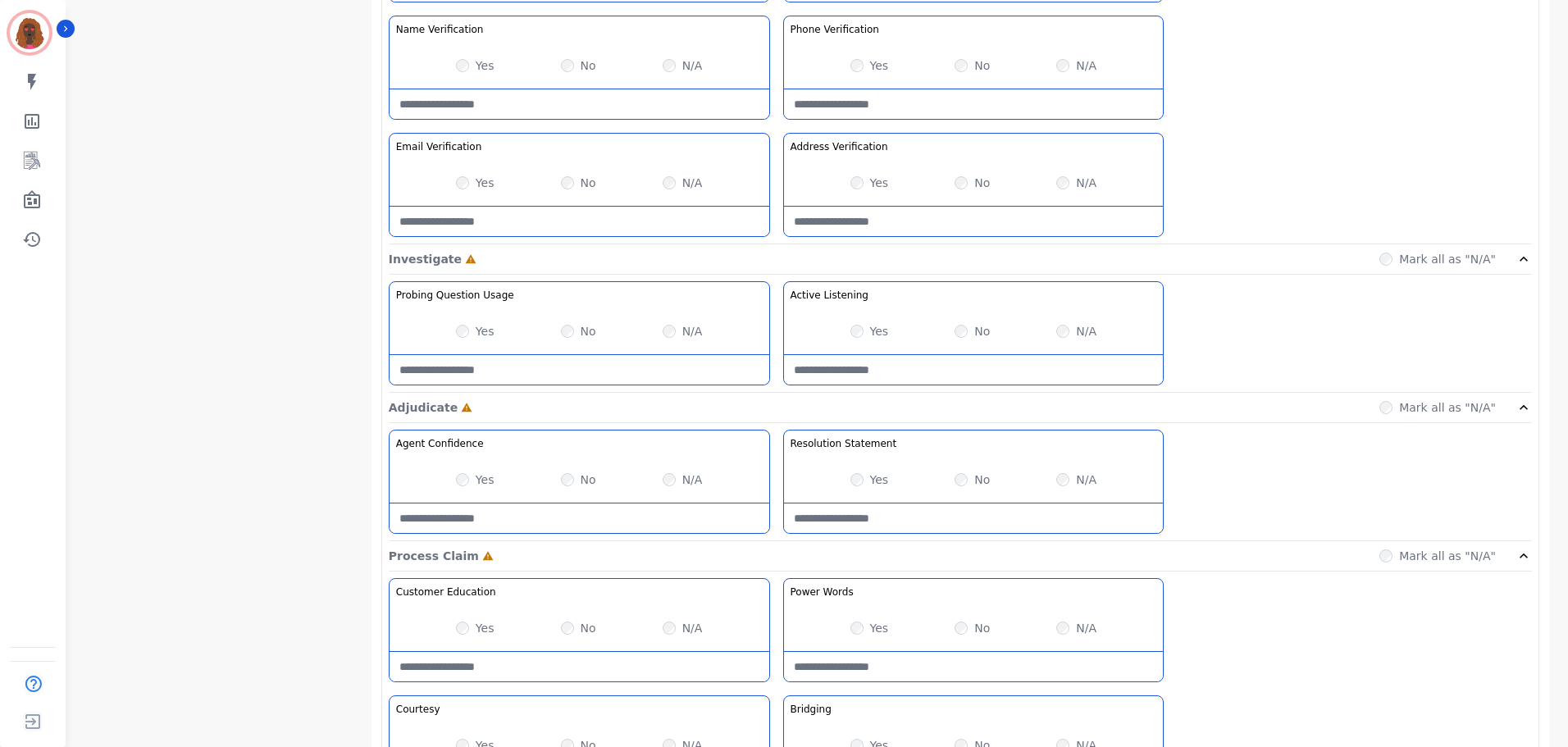
scroll to position [1065, 0]
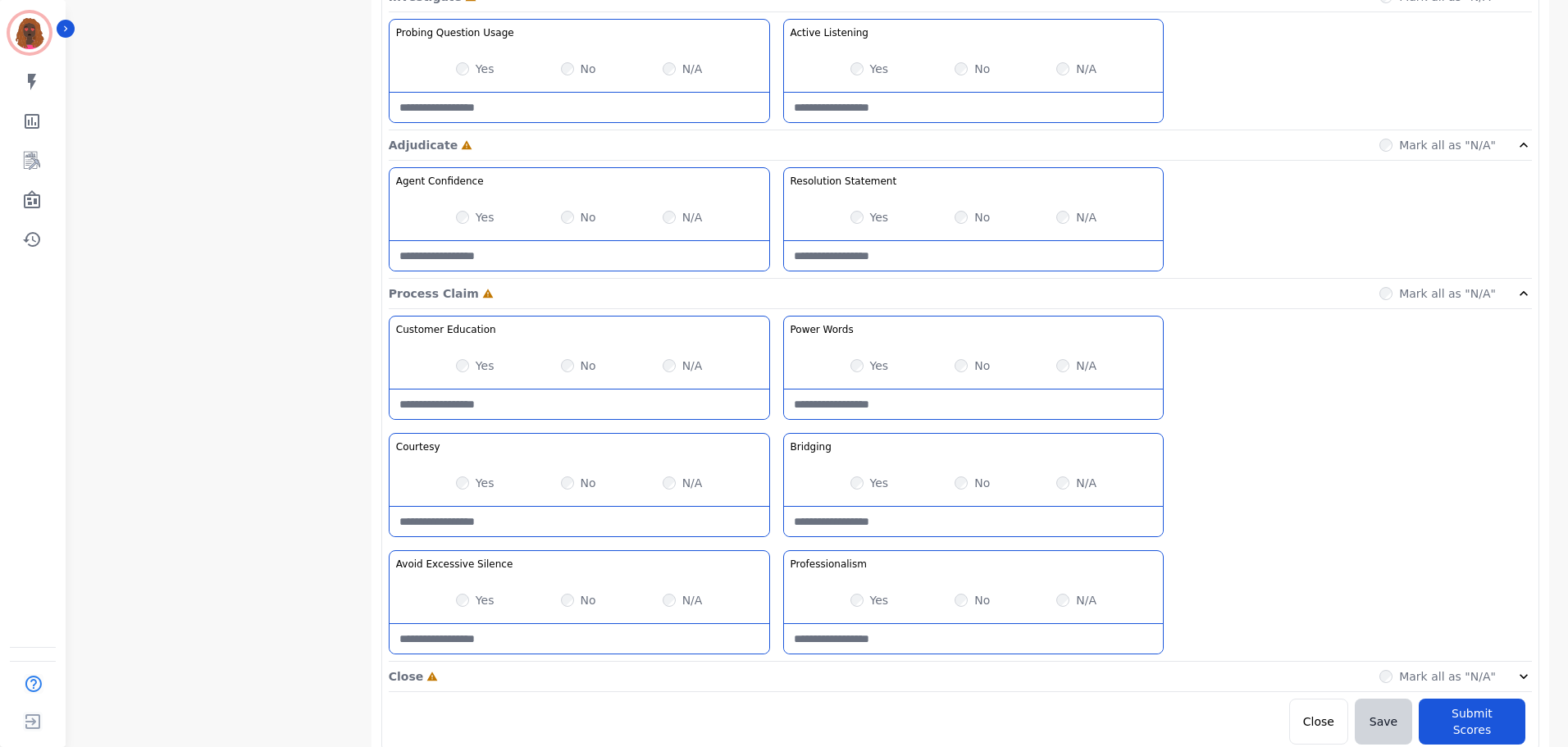
click at [779, 674] on div "Close Incomplete Mark all as "N/A"" at bounding box center [960, 676] width 1143 height 30
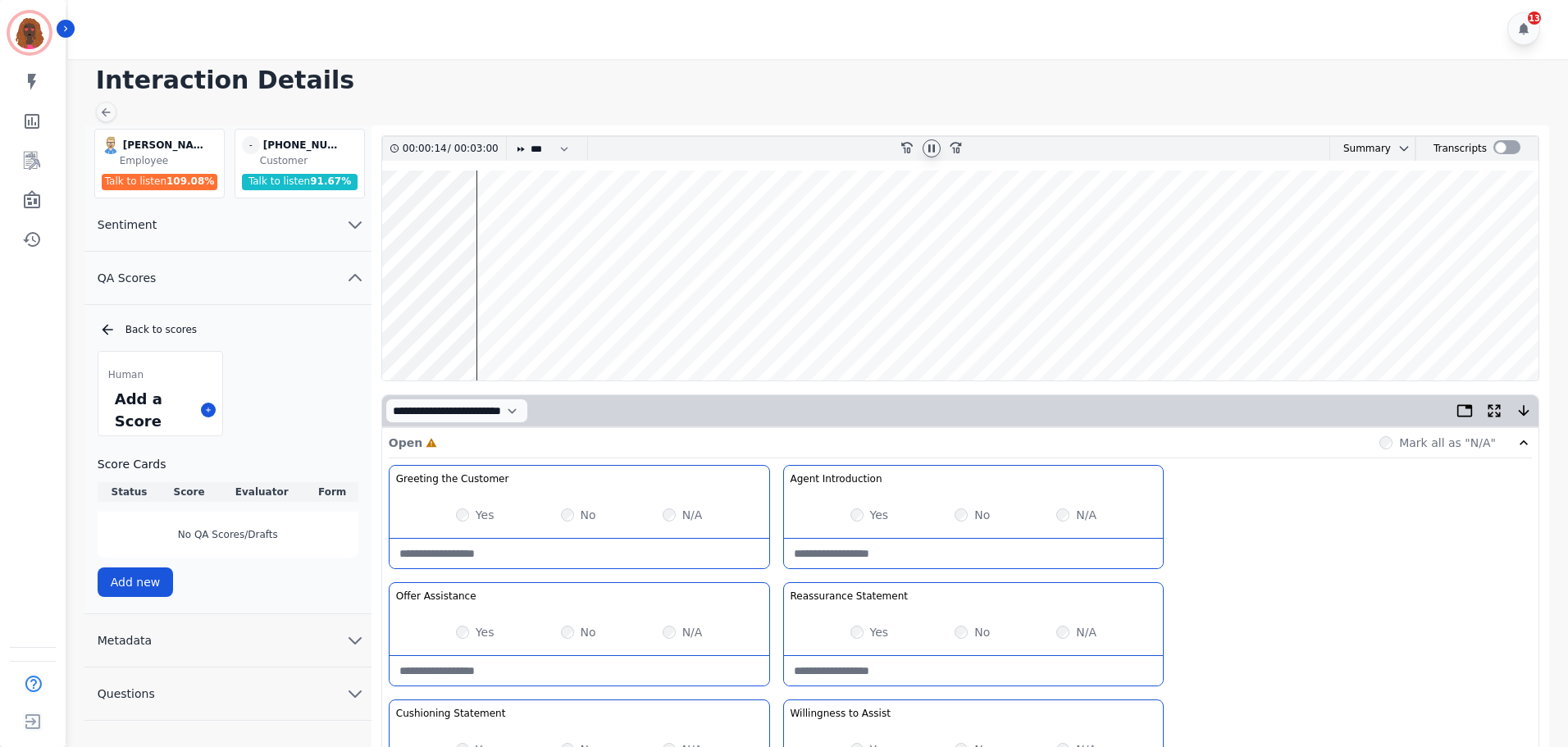
scroll to position [1, 0]
click at [520, 328] on wave at bounding box center [959, 276] width 1156 height 210
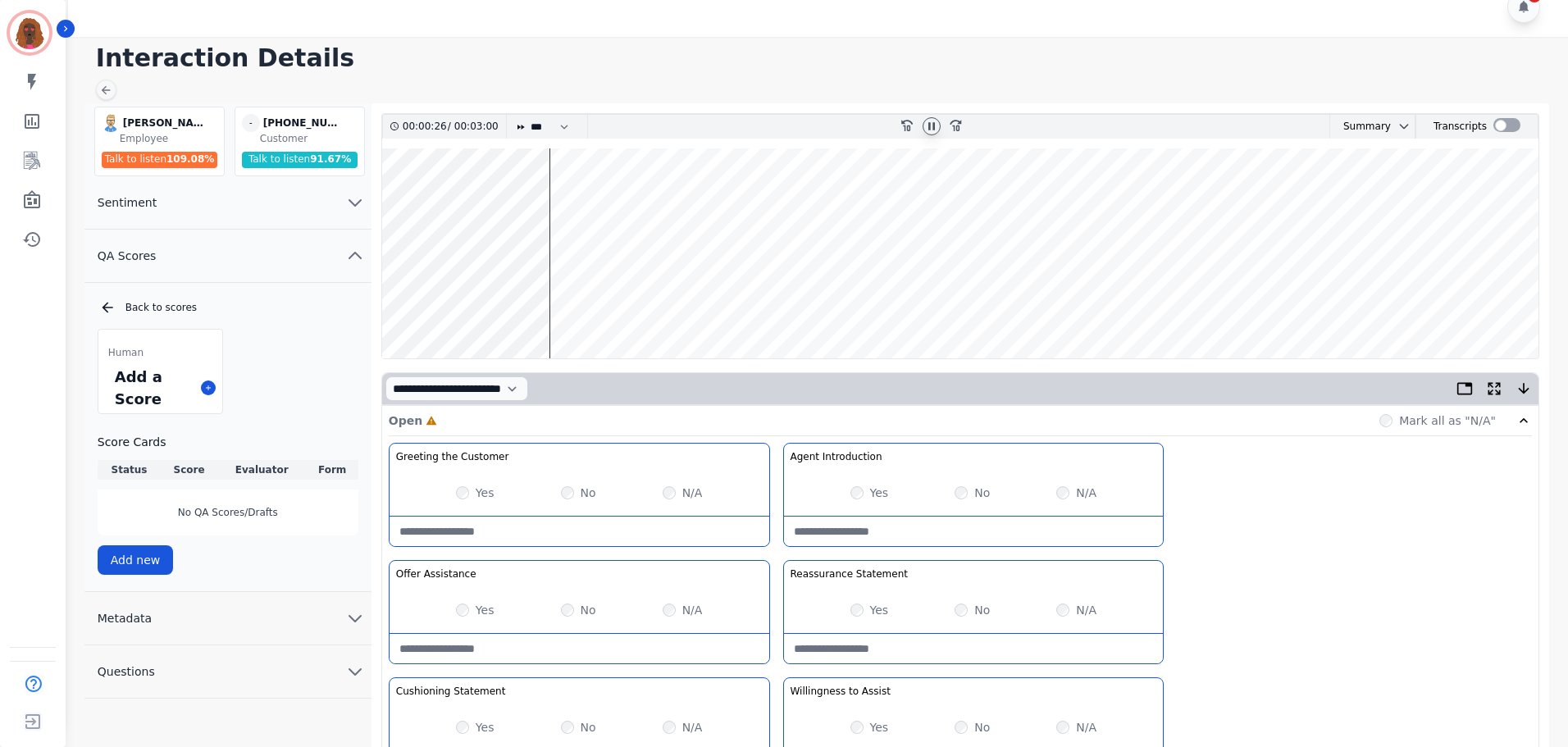
scroll to position [0, 0]
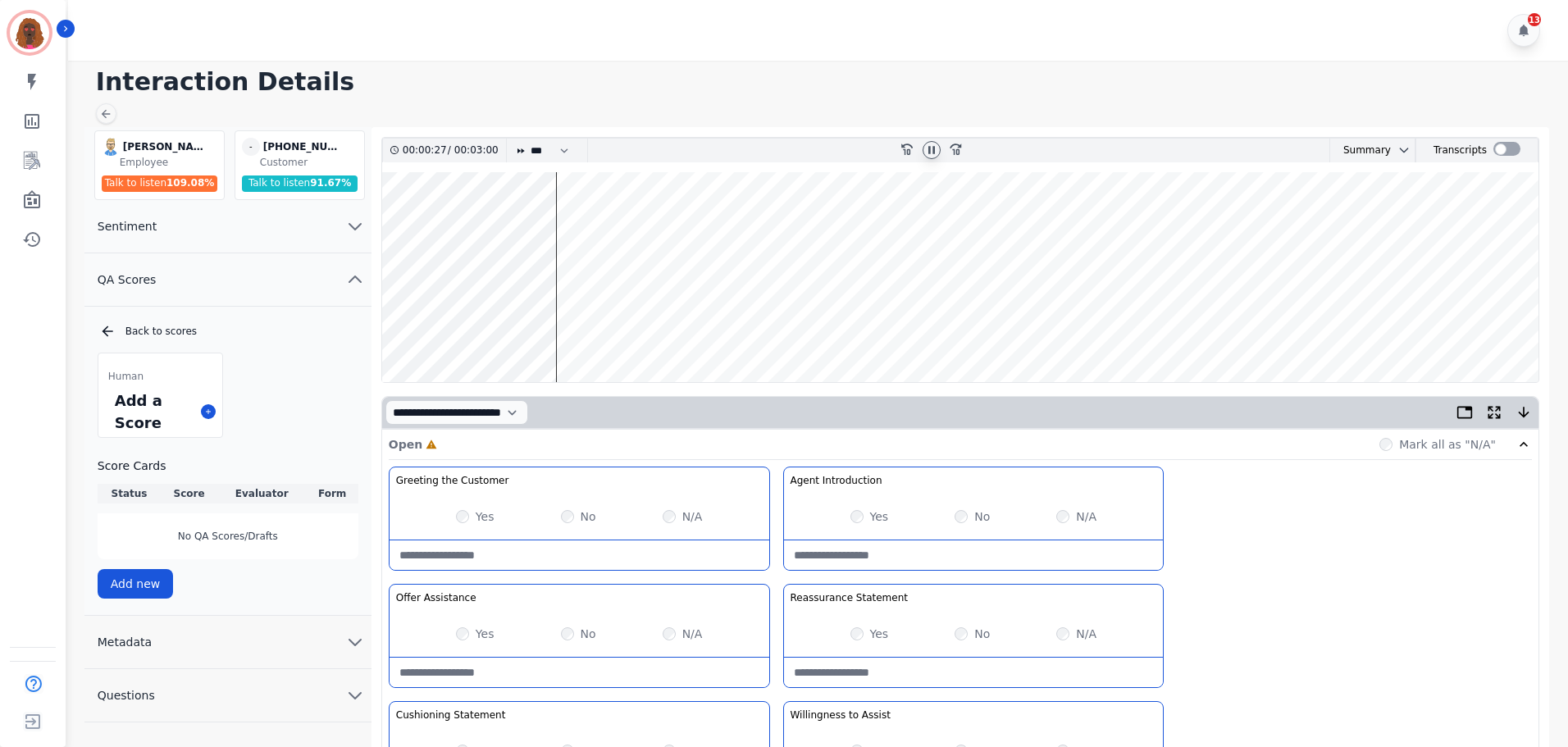
click at [571, 326] on wave at bounding box center [959, 277] width 1156 height 210
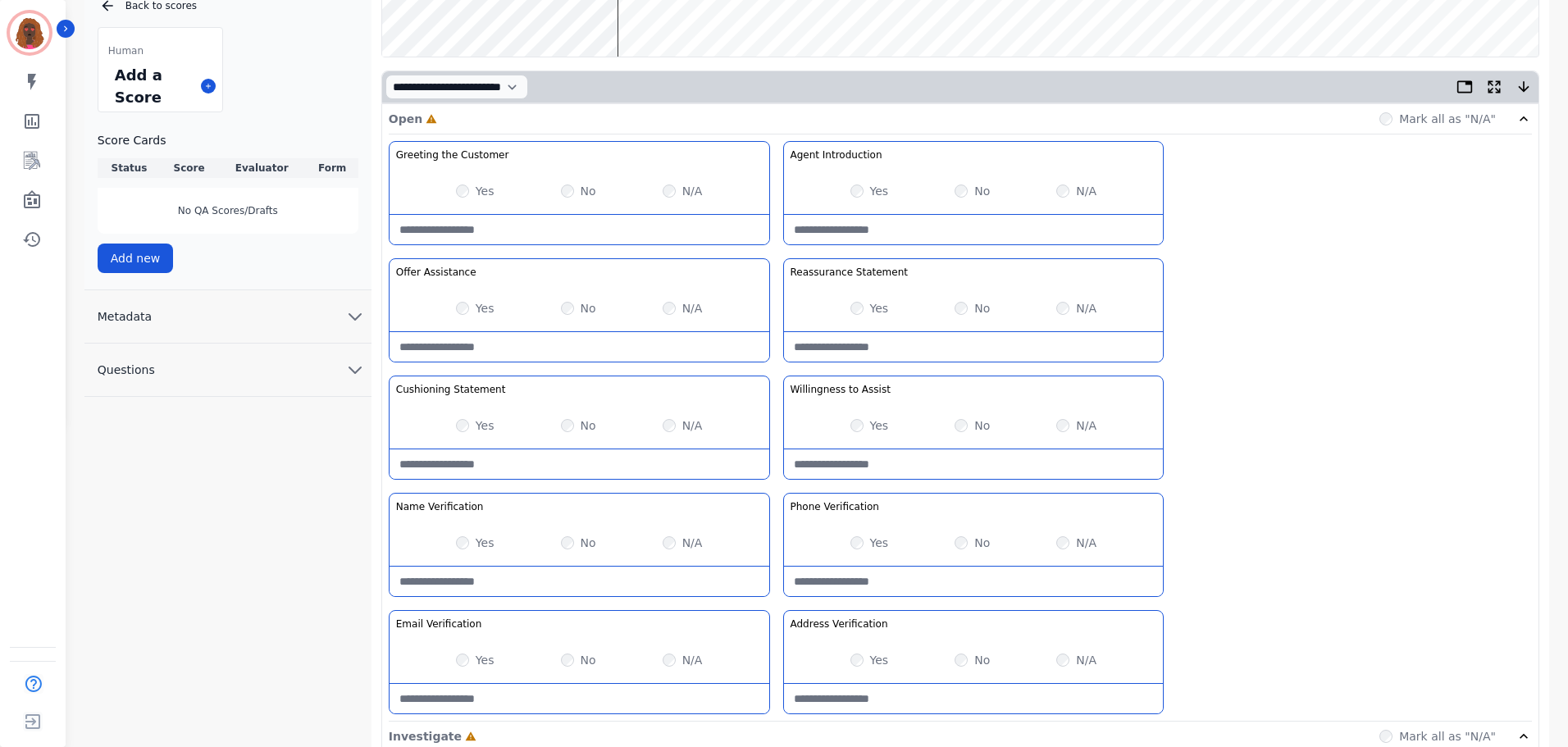
scroll to position [327, 0]
click at [1062, 545] on div "Yes No N/A" at bounding box center [974, 541] width 379 height 46
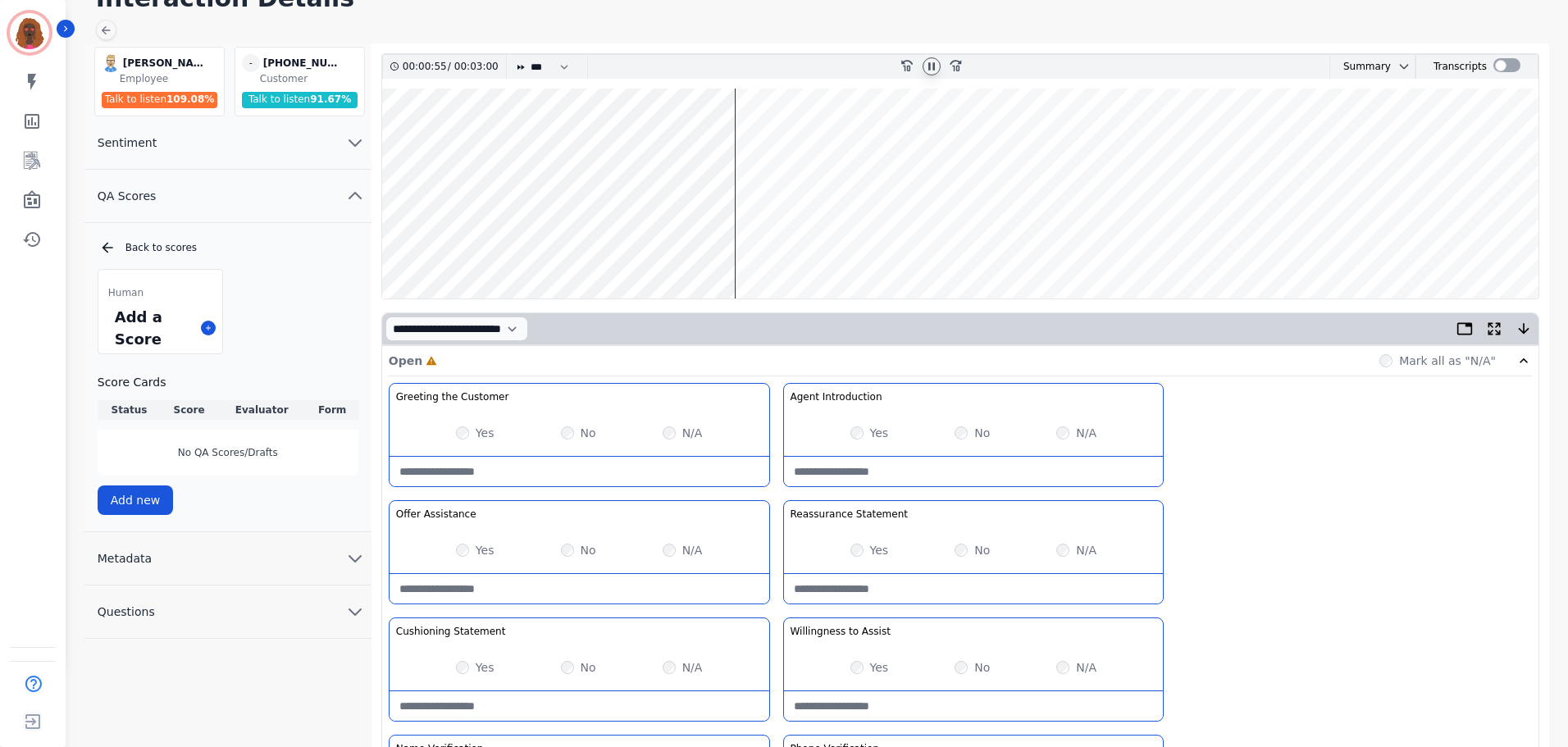
scroll to position [82, 0]
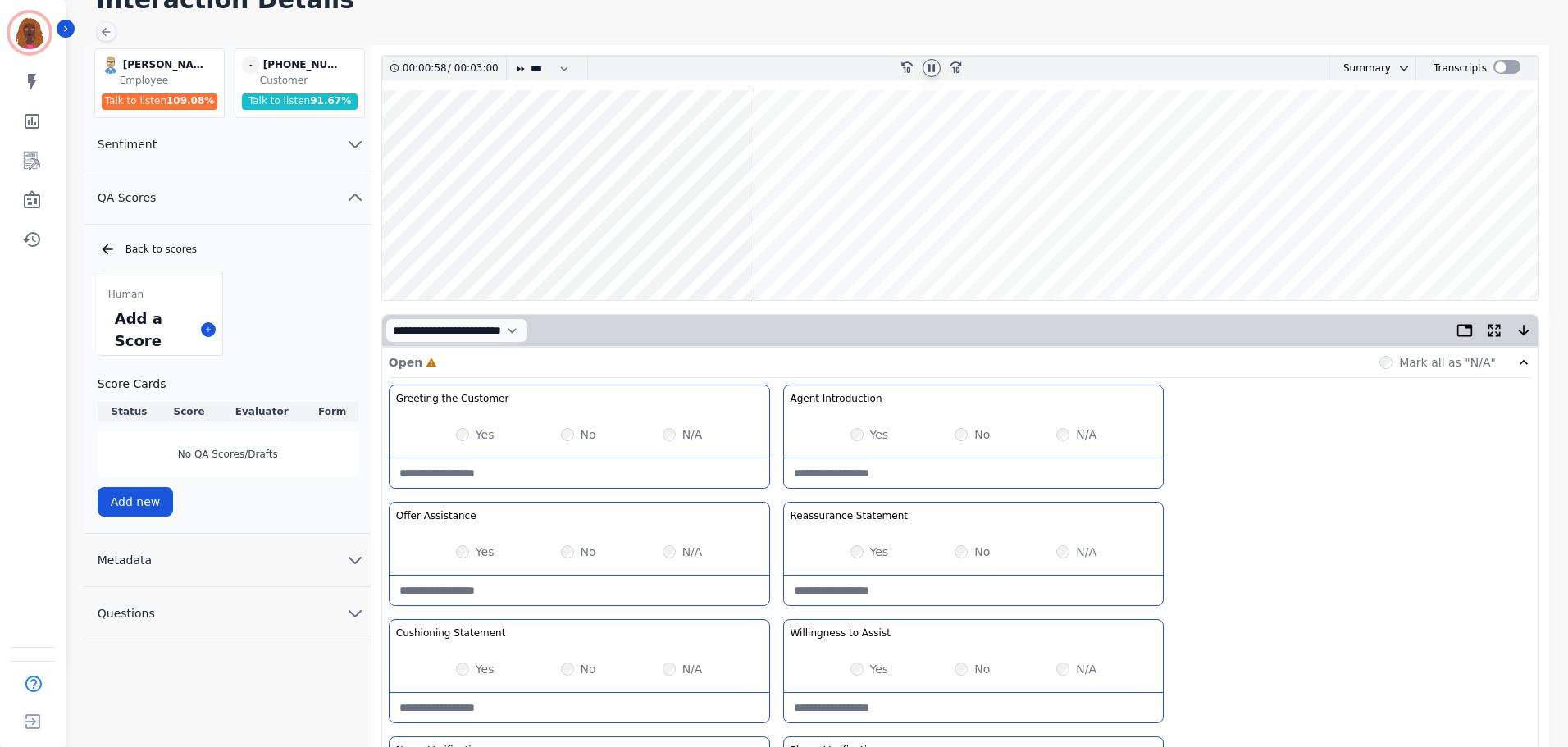
click at [761, 243] on wave at bounding box center [959, 195] width 1156 height 210
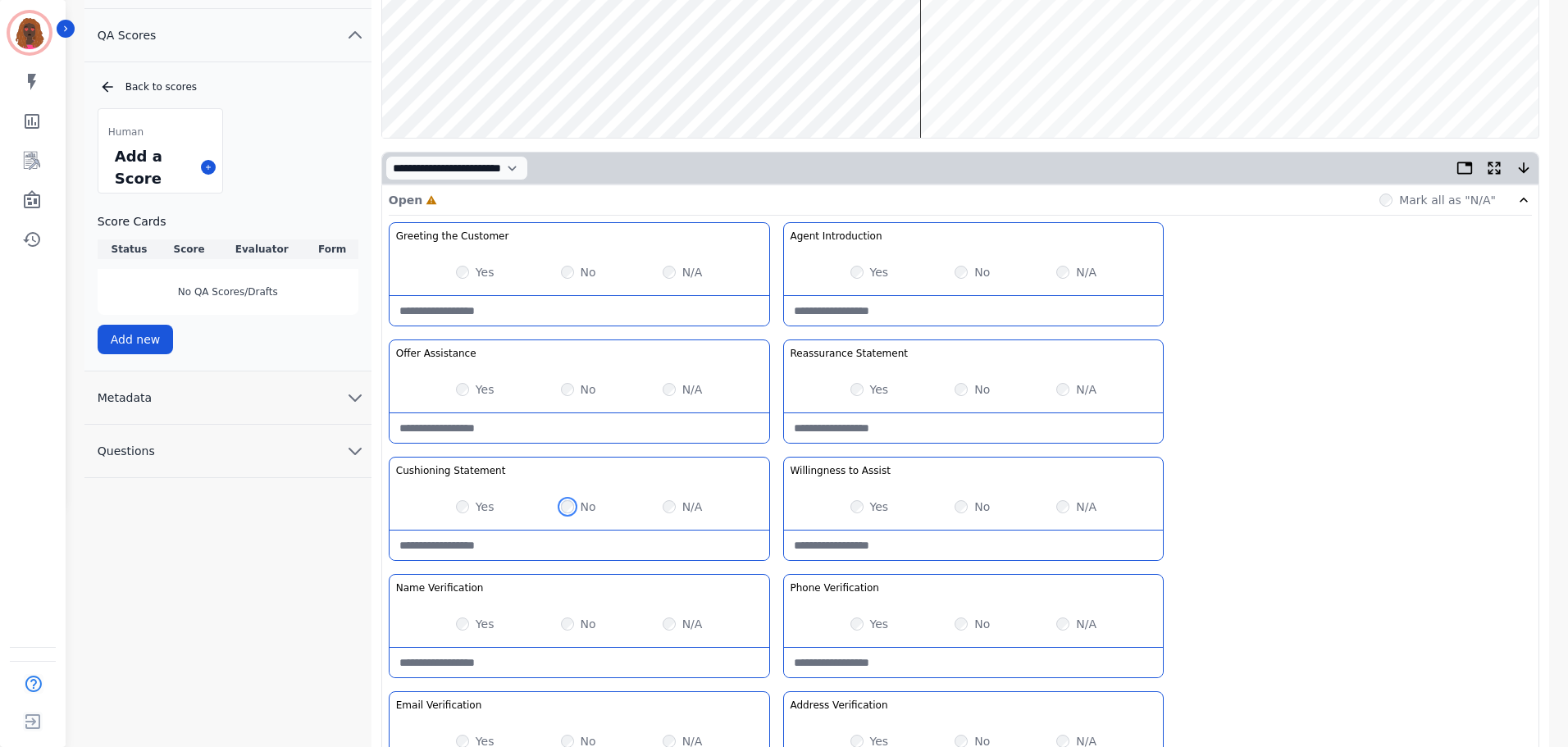
scroll to position [245, 0]
click at [544, 537] on Statement-note at bounding box center [579, 544] width 379 height 29
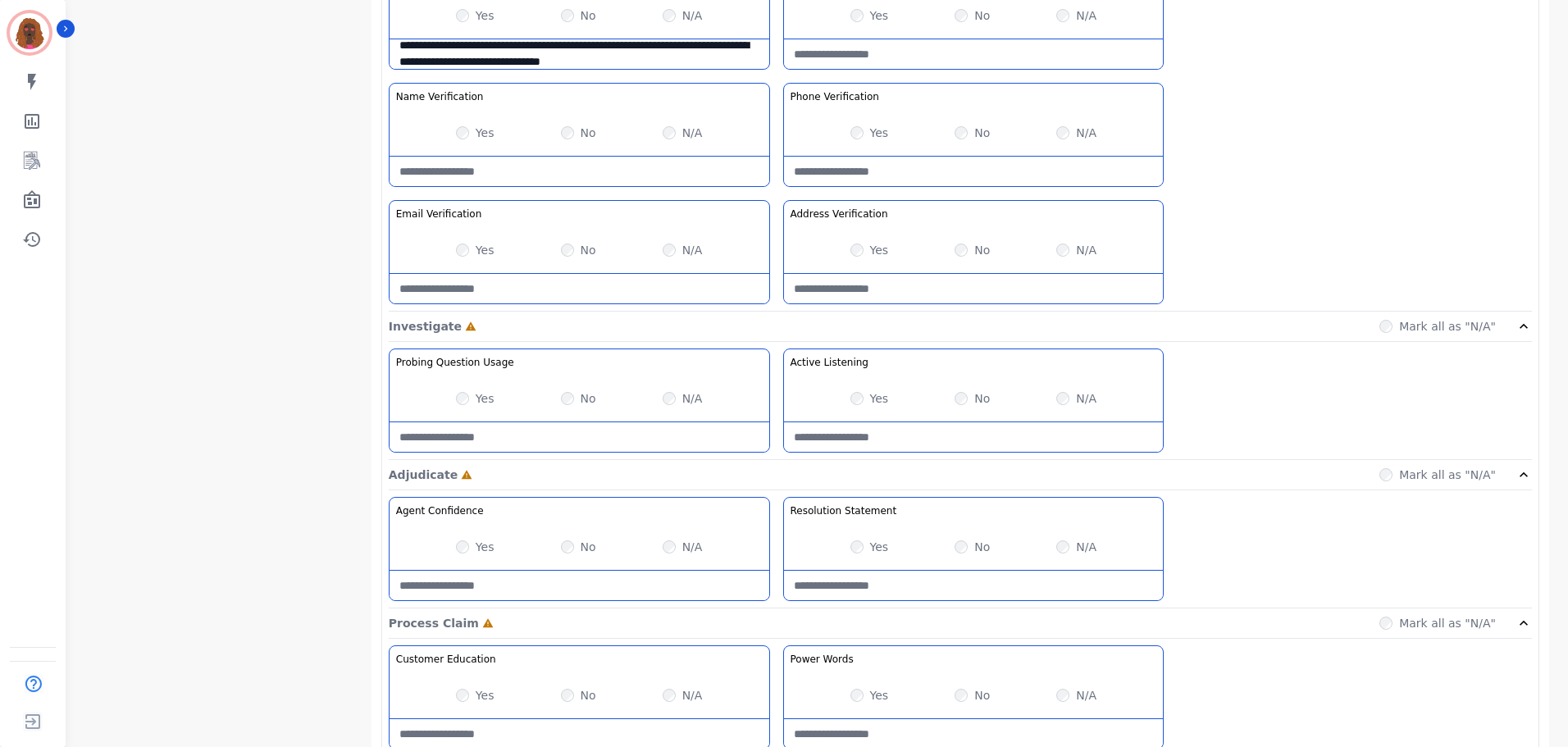
scroll to position [736, 0]
type Statement-note "**********"
click at [551, 441] on Usage-note at bounding box center [579, 435] width 379 height 29
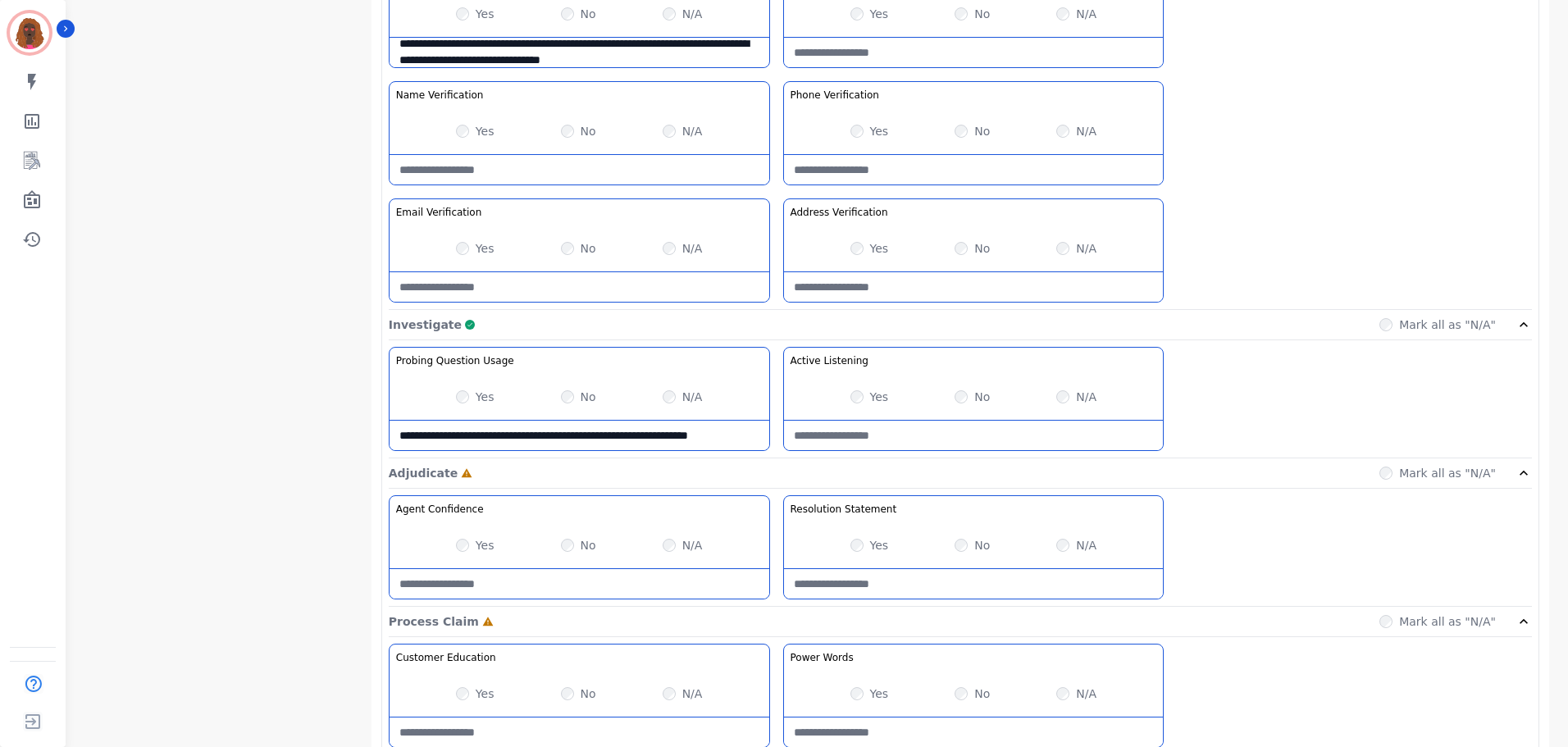
scroll to position [9, 0]
type Usage-note "**********"
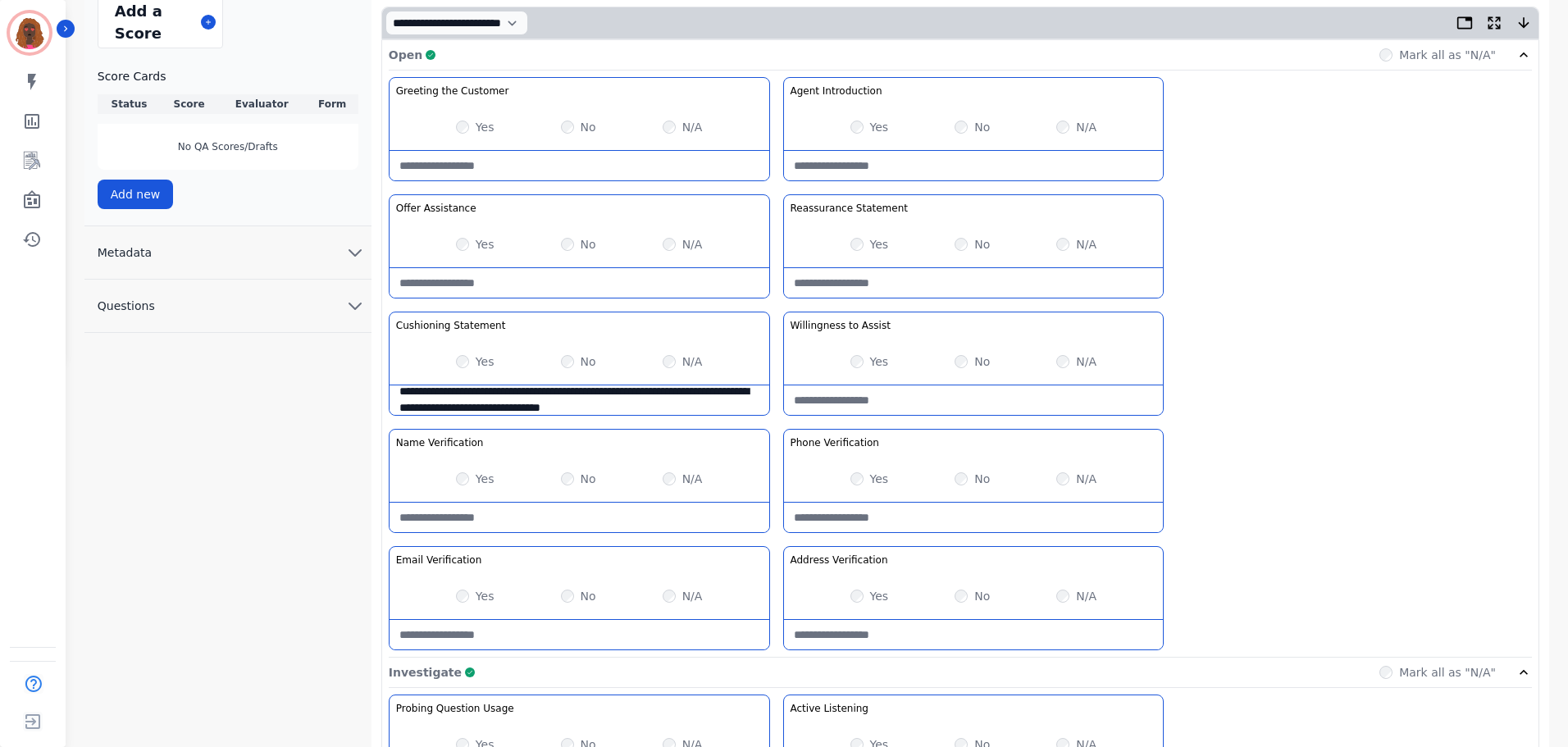
scroll to position [0, 0]
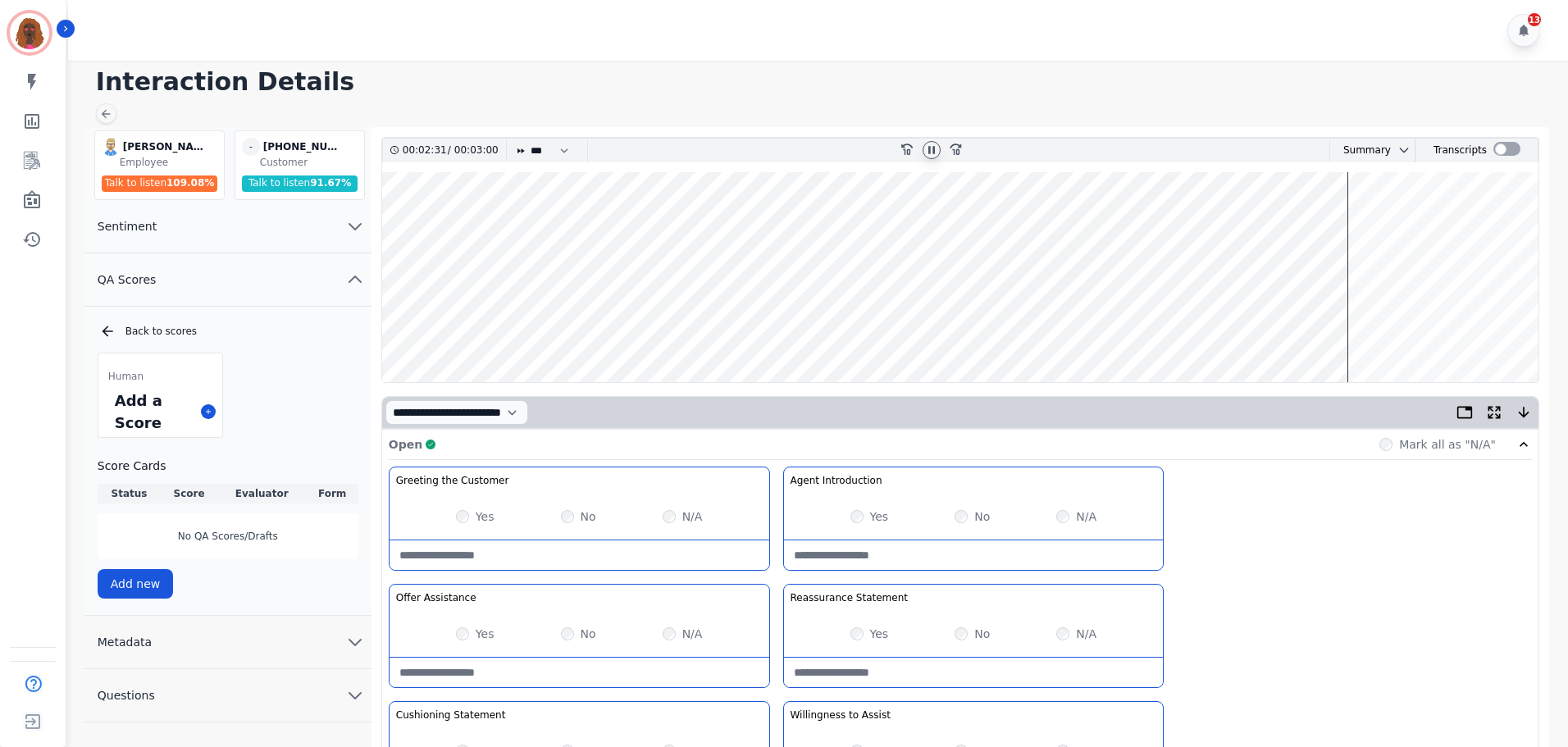
click at [1356, 225] on wave at bounding box center [959, 277] width 1156 height 210
click at [1372, 325] on wave at bounding box center [959, 277] width 1156 height 210
click at [1440, 326] on wave at bounding box center [959, 277] width 1156 height 210
click at [1431, 325] on wave at bounding box center [959, 277] width 1156 height 210
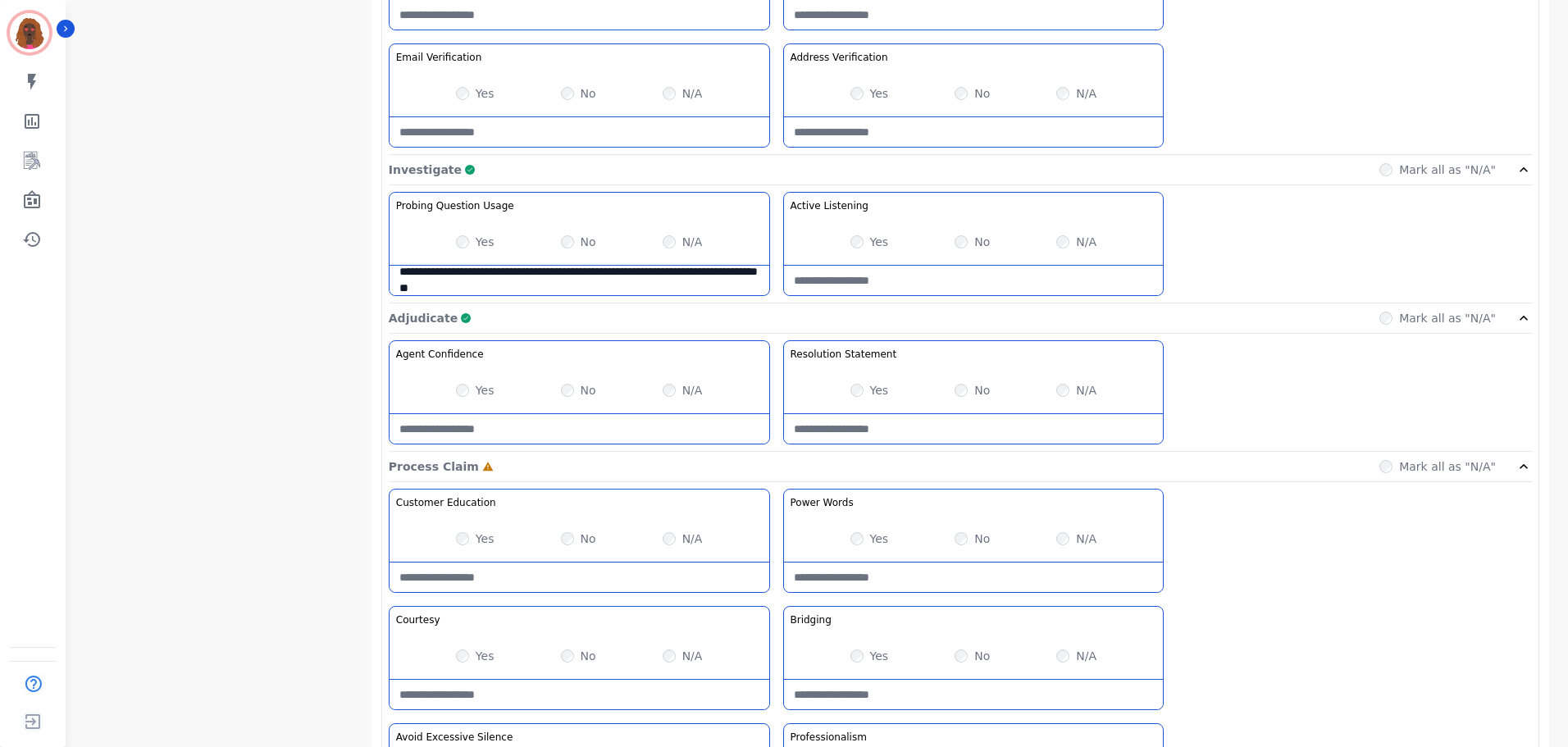
scroll to position [891, 0]
click at [948, 290] on Listening-note at bounding box center [974, 280] width 379 height 29
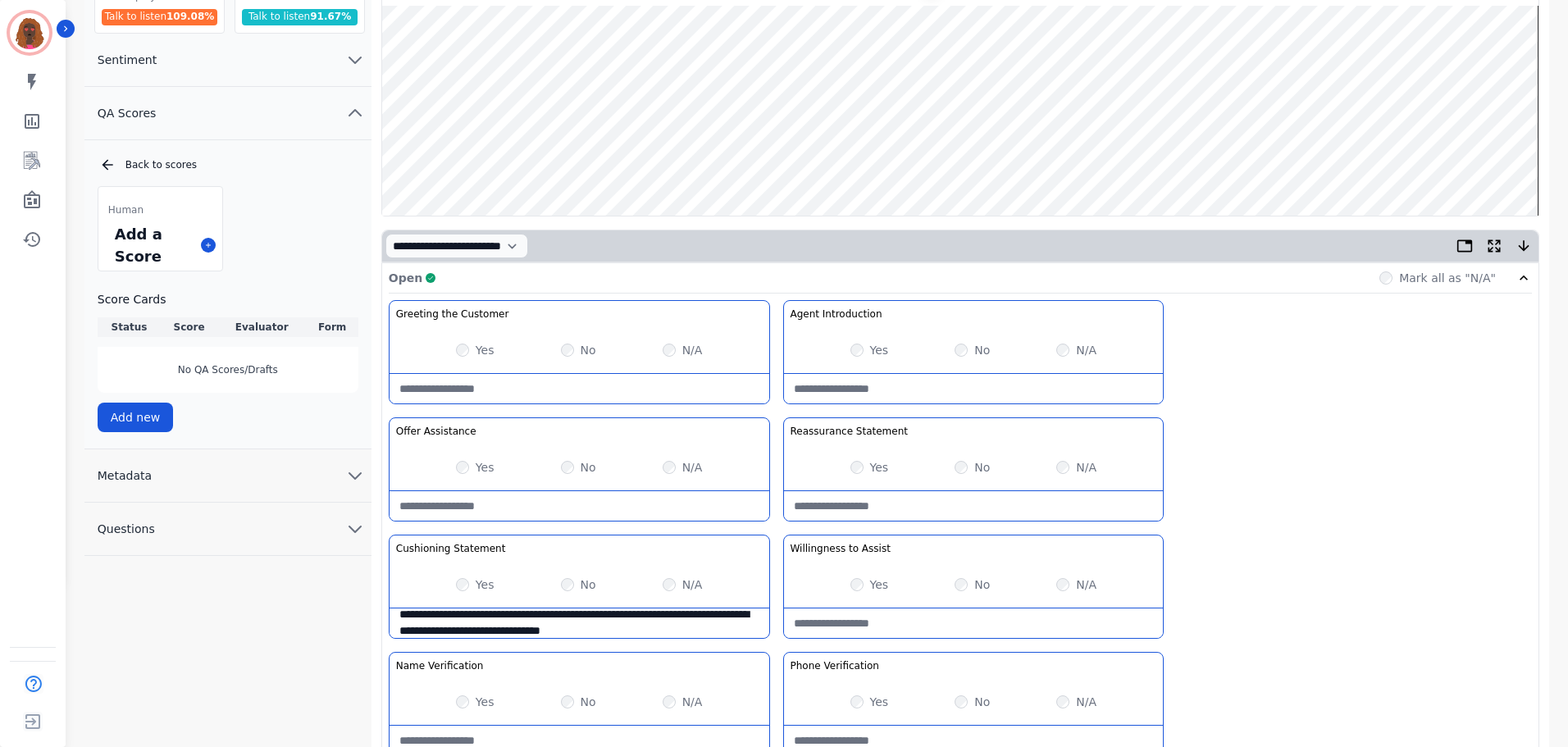
scroll to position [0, 0]
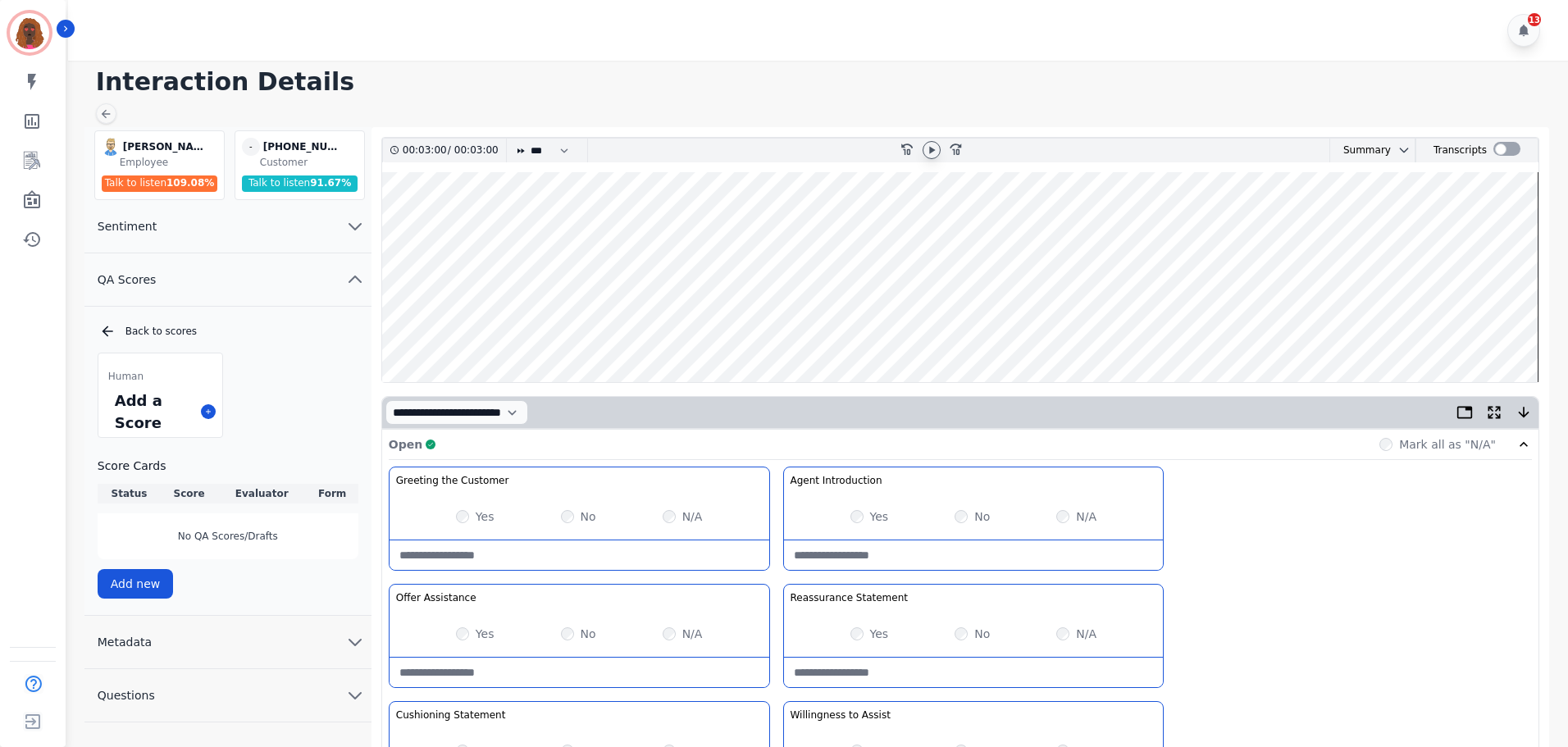
type Listening-note "**********"
click at [1372, 324] on wave at bounding box center [959, 277] width 1156 height 210
click at [931, 154] on icon at bounding box center [932, 150] width 13 height 13
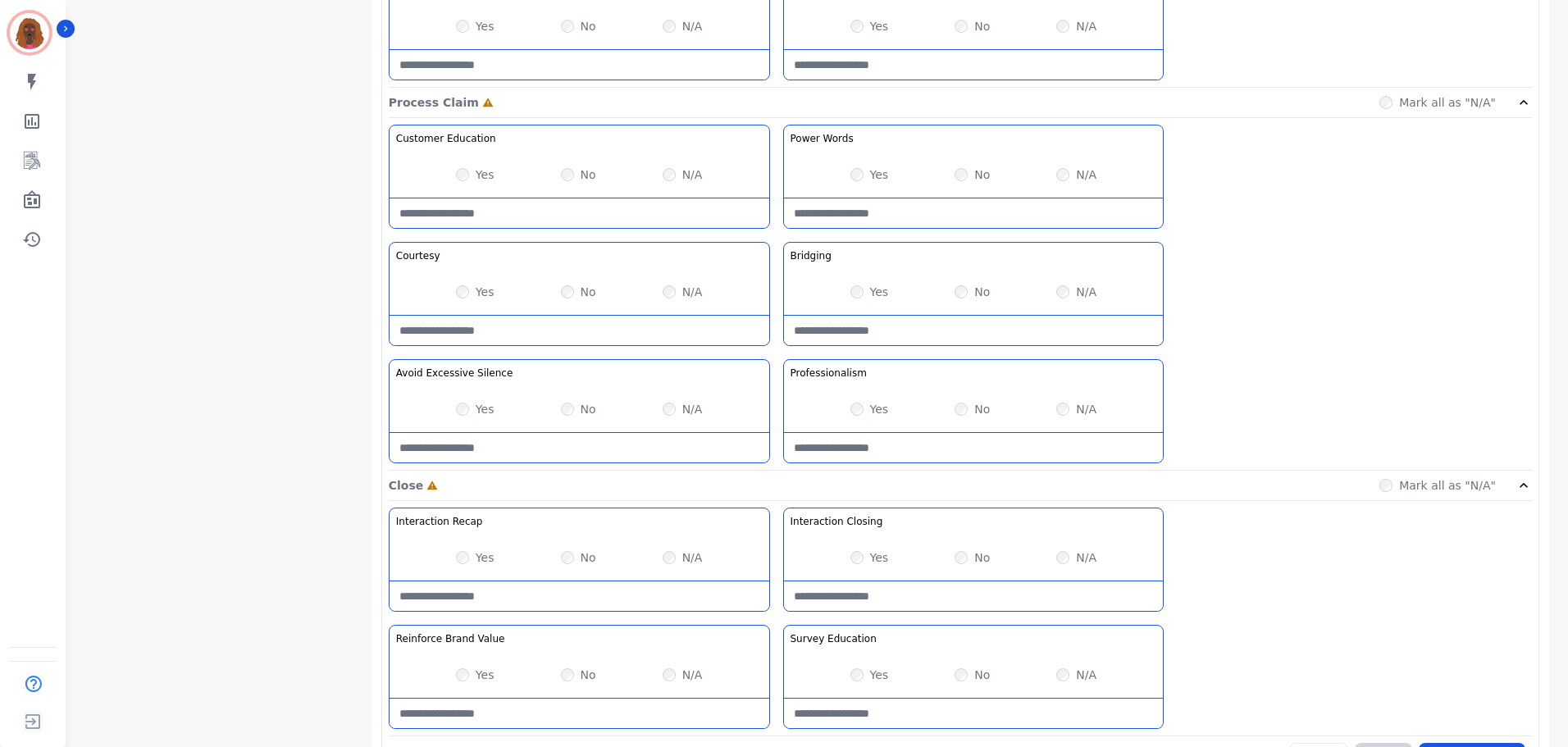
scroll to position [1300, 0]
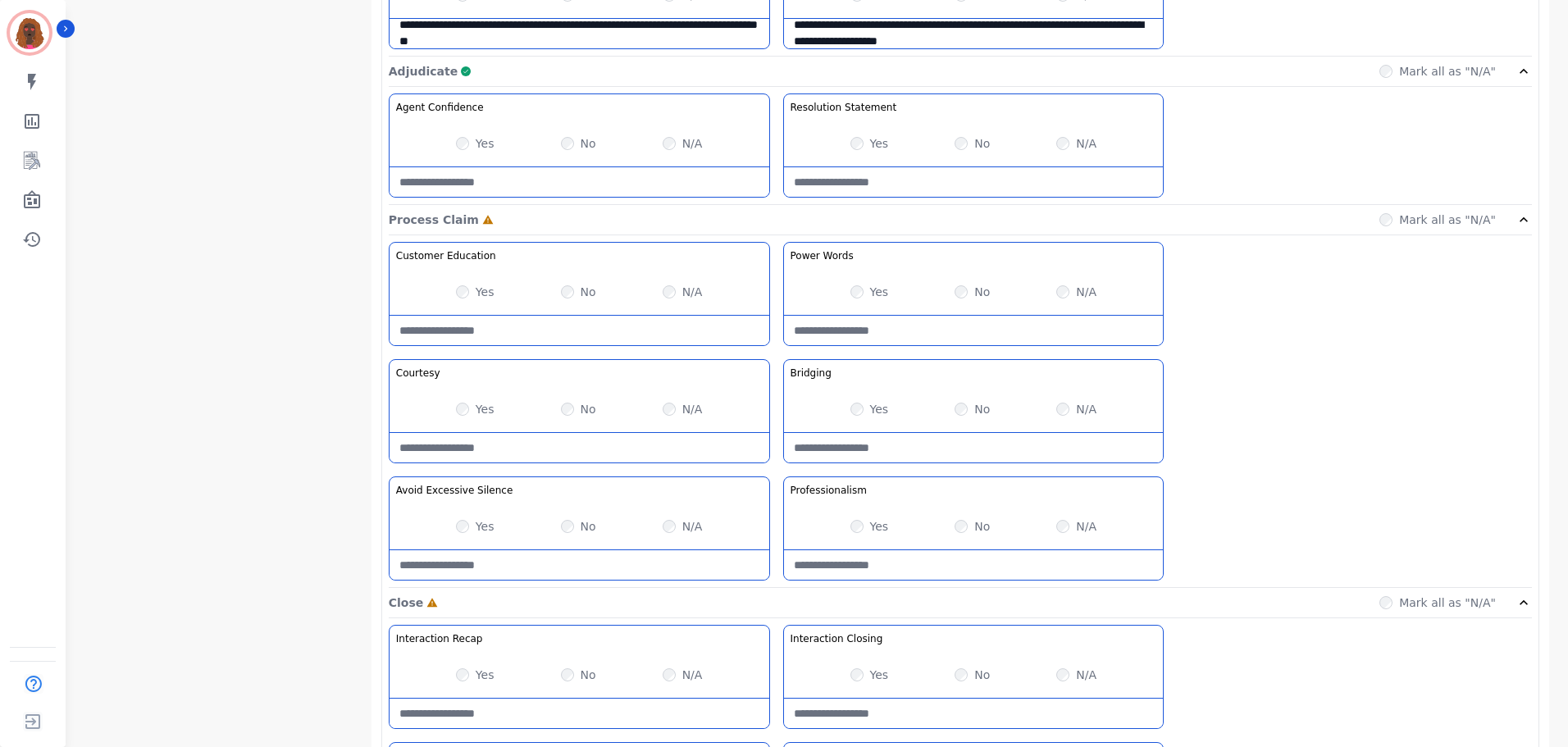
click at [457, 410] on div "Yes" at bounding box center [475, 410] width 39 height 17
click at [463, 535] on div "Yes No N/A" at bounding box center [579, 527] width 379 height 46
click at [951, 450] on Claim-Bridging-note at bounding box center [974, 448] width 379 height 29
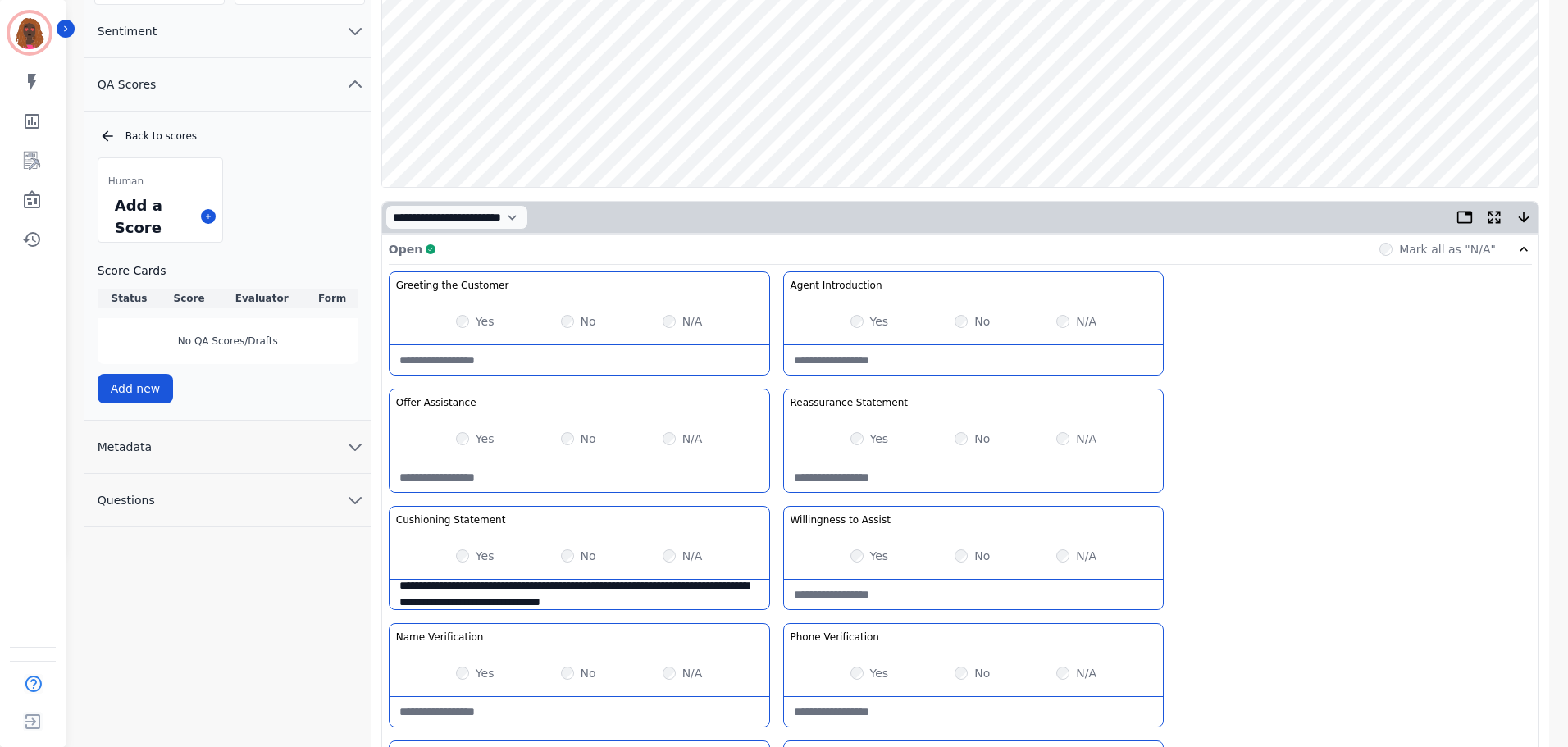
scroll to position [0, 0]
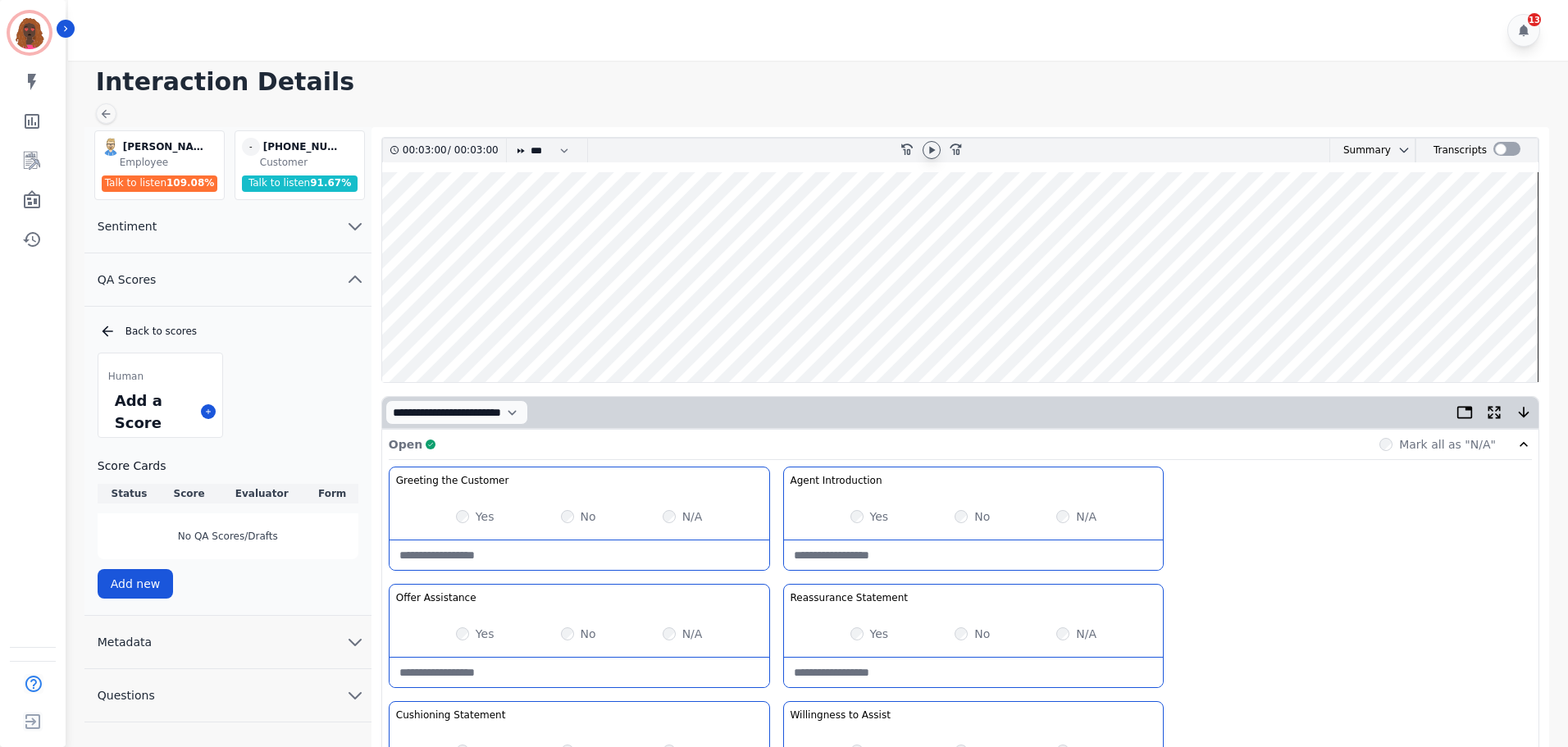
type Claim-Bridging-note "**********"
click at [1492, 326] on wave at bounding box center [959, 277] width 1156 height 210
click at [925, 148] on icon at bounding box center [932, 150] width 13 height 13
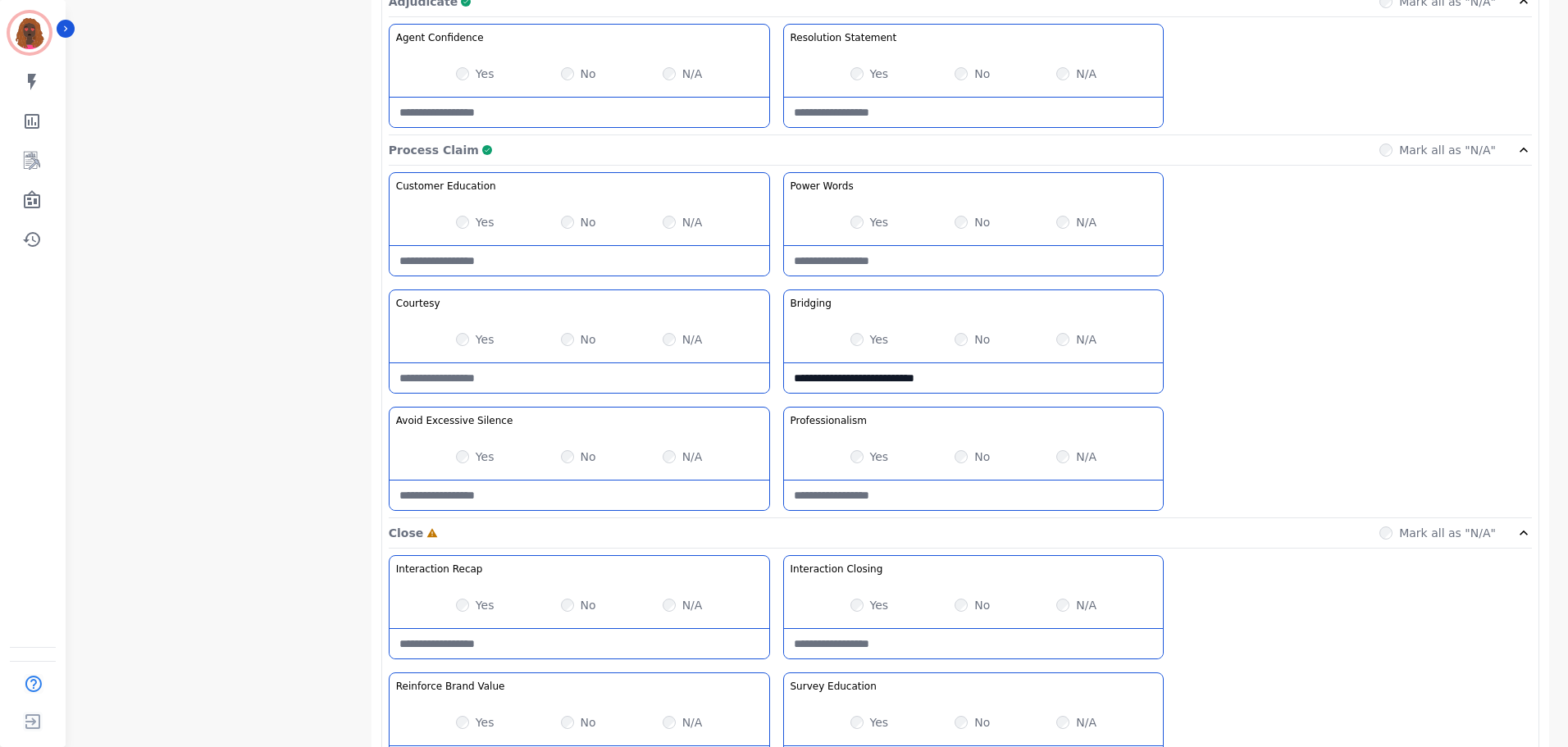
scroll to position [1300, 0]
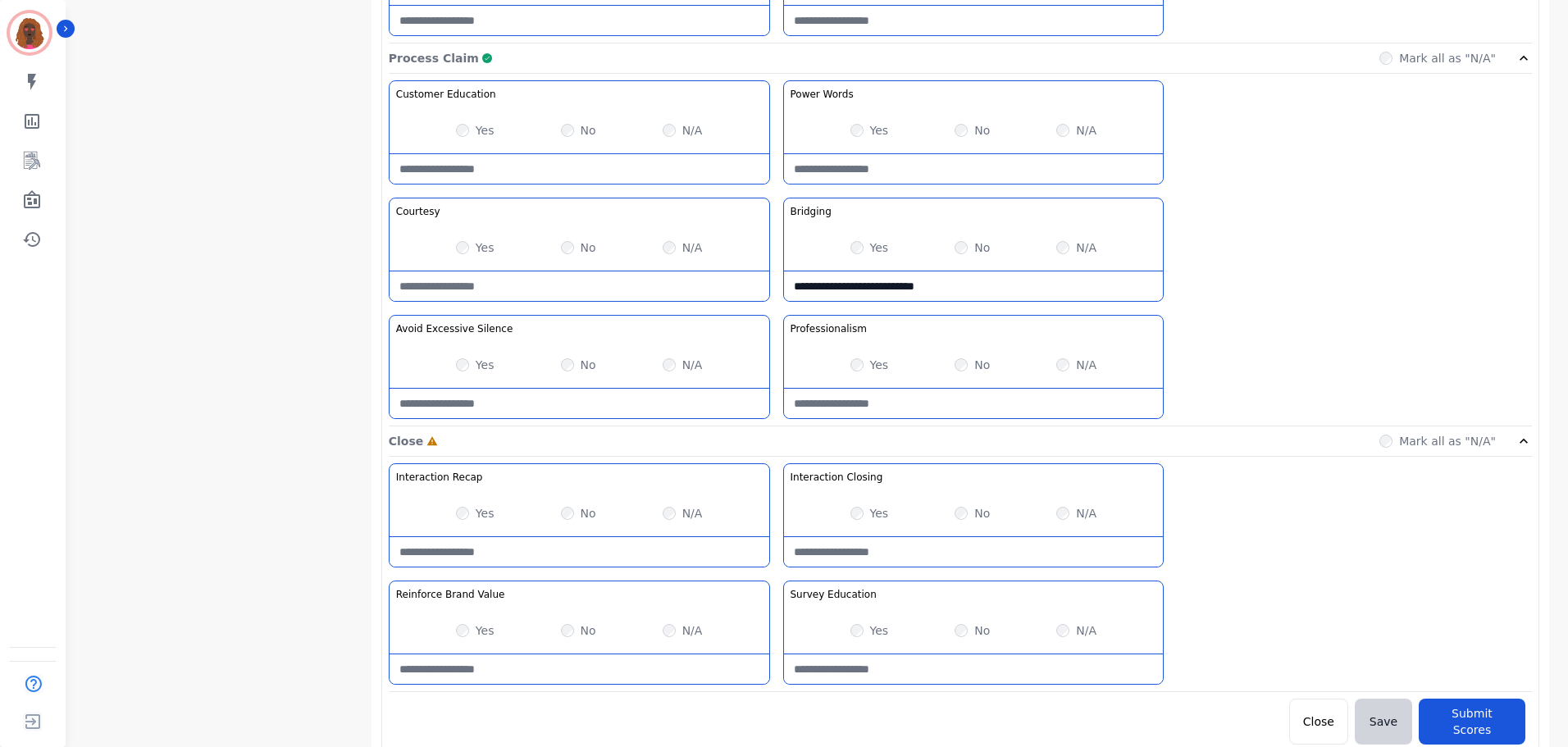
click at [928, 559] on Closing-note at bounding box center [974, 551] width 379 height 29
type Closing-note "**********"
click at [546, 665] on Value-note at bounding box center [579, 669] width 379 height 29
type Value-note "**********"
click at [912, 687] on div "**********" at bounding box center [960, 577] width 1143 height 229
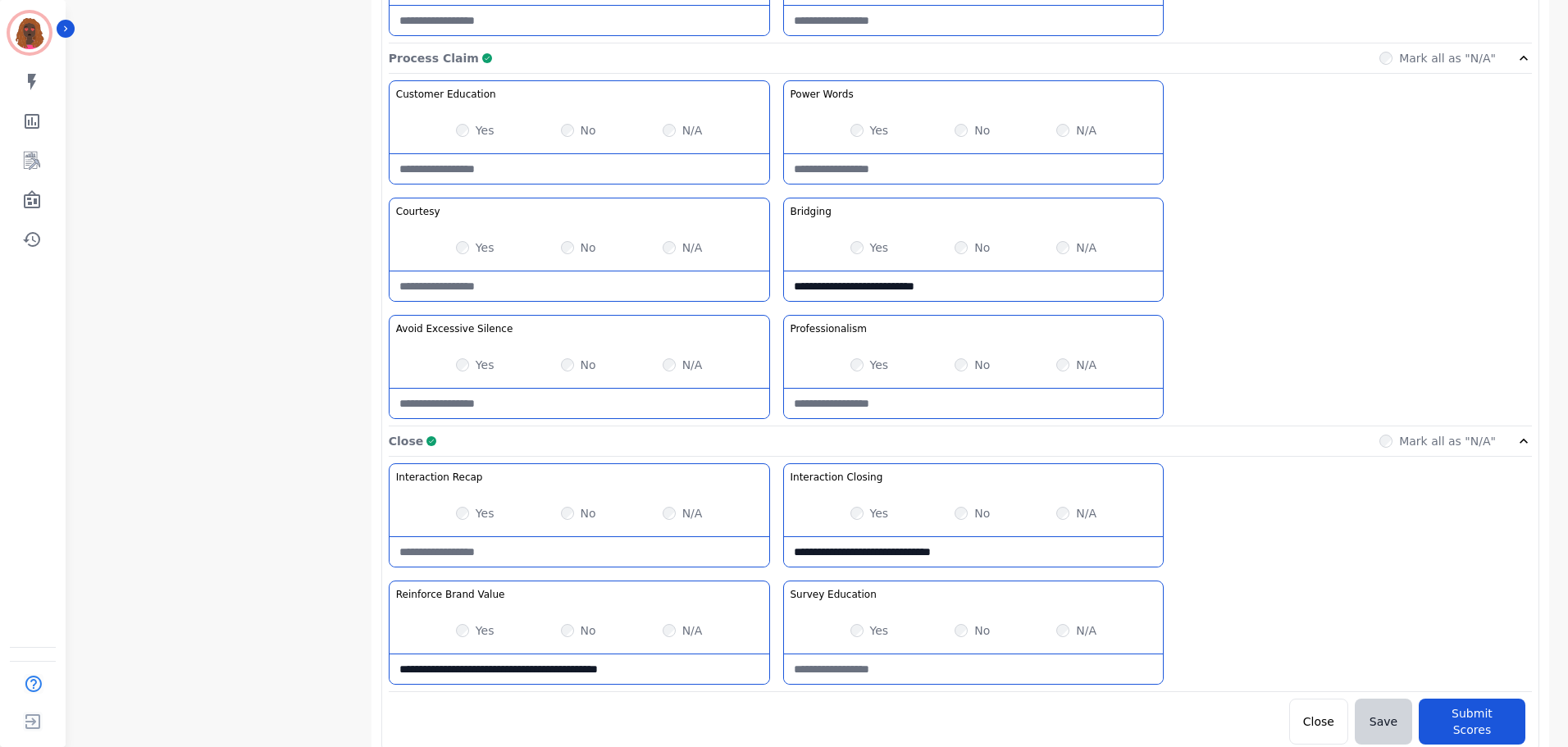
click at [911, 670] on Education-note at bounding box center [974, 669] width 379 height 29
type Education-note "**********"
click at [1477, 720] on button "Submit Scores" at bounding box center [1471, 721] width 107 height 46
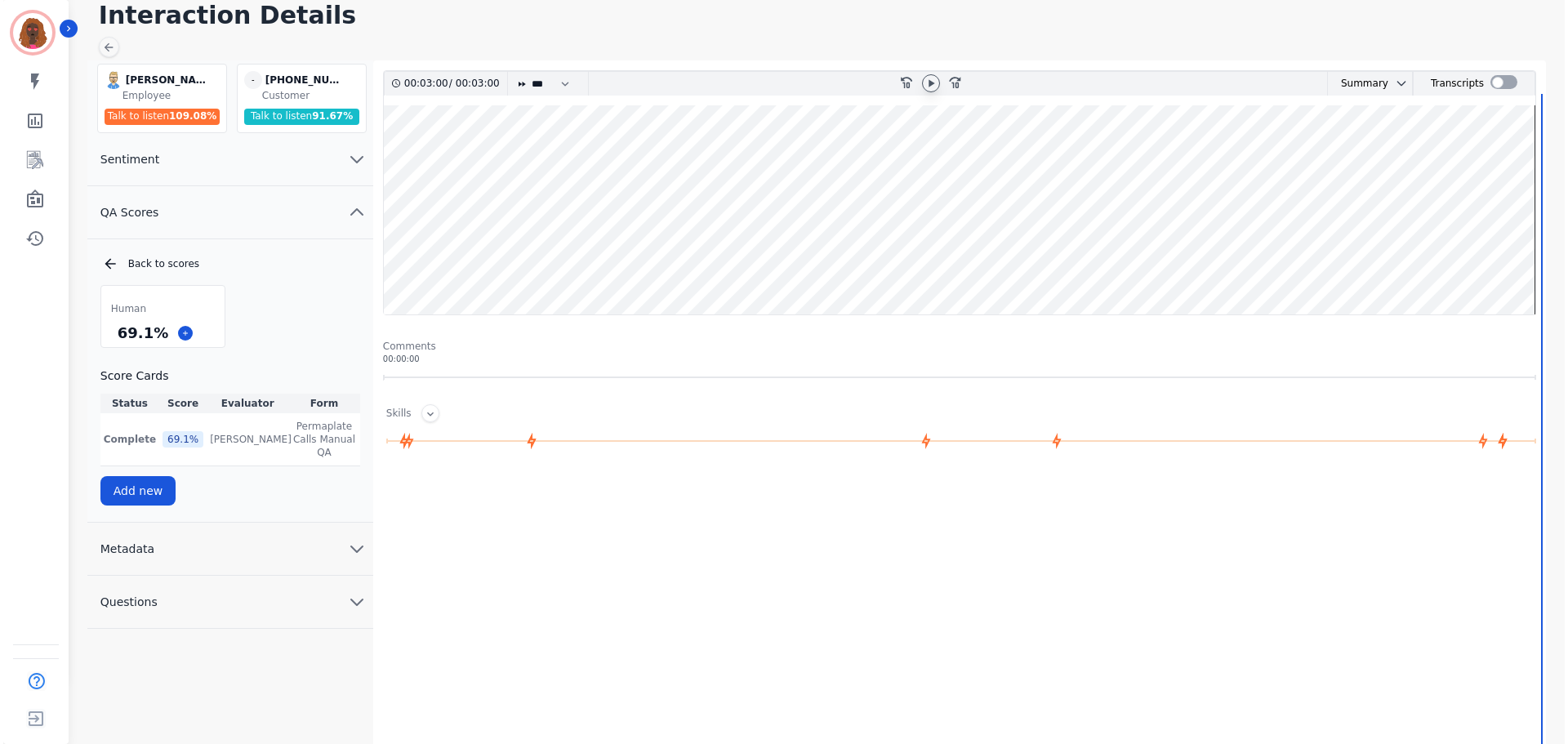
scroll to position [0, 0]
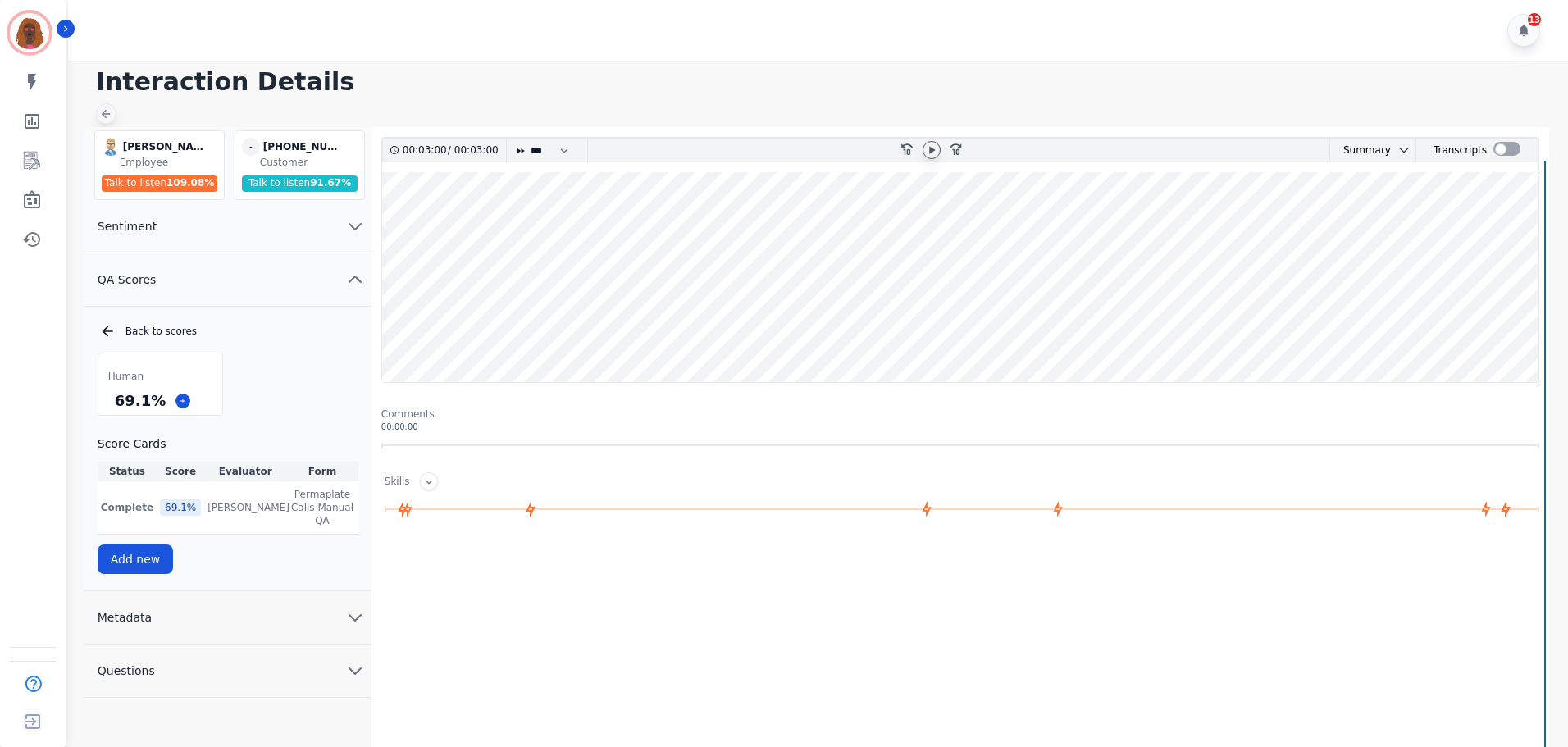
click at [112, 107] on div at bounding box center [106, 113] width 20 height 20
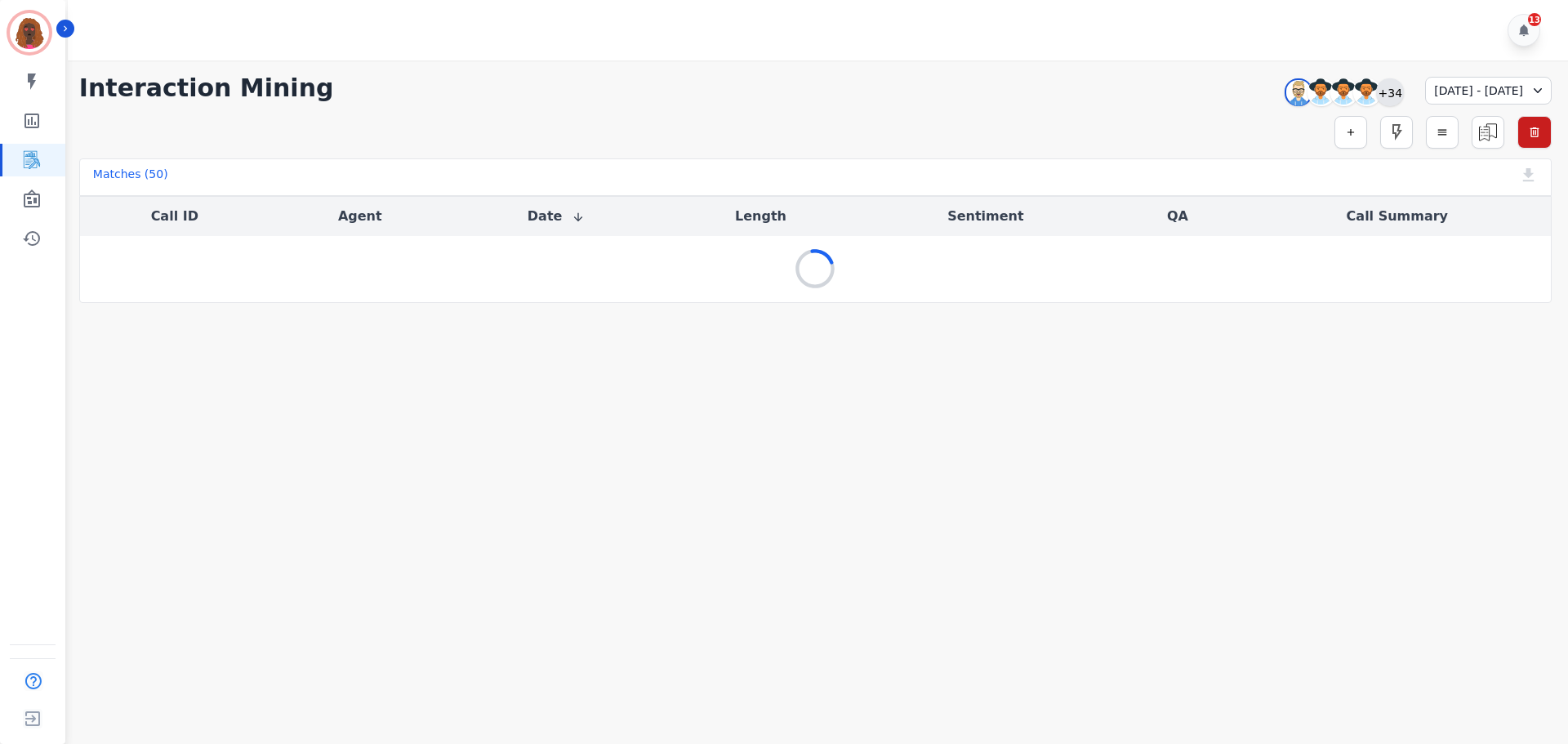
click at [1376, 93] on div "+34" at bounding box center [1389, 92] width 28 height 28
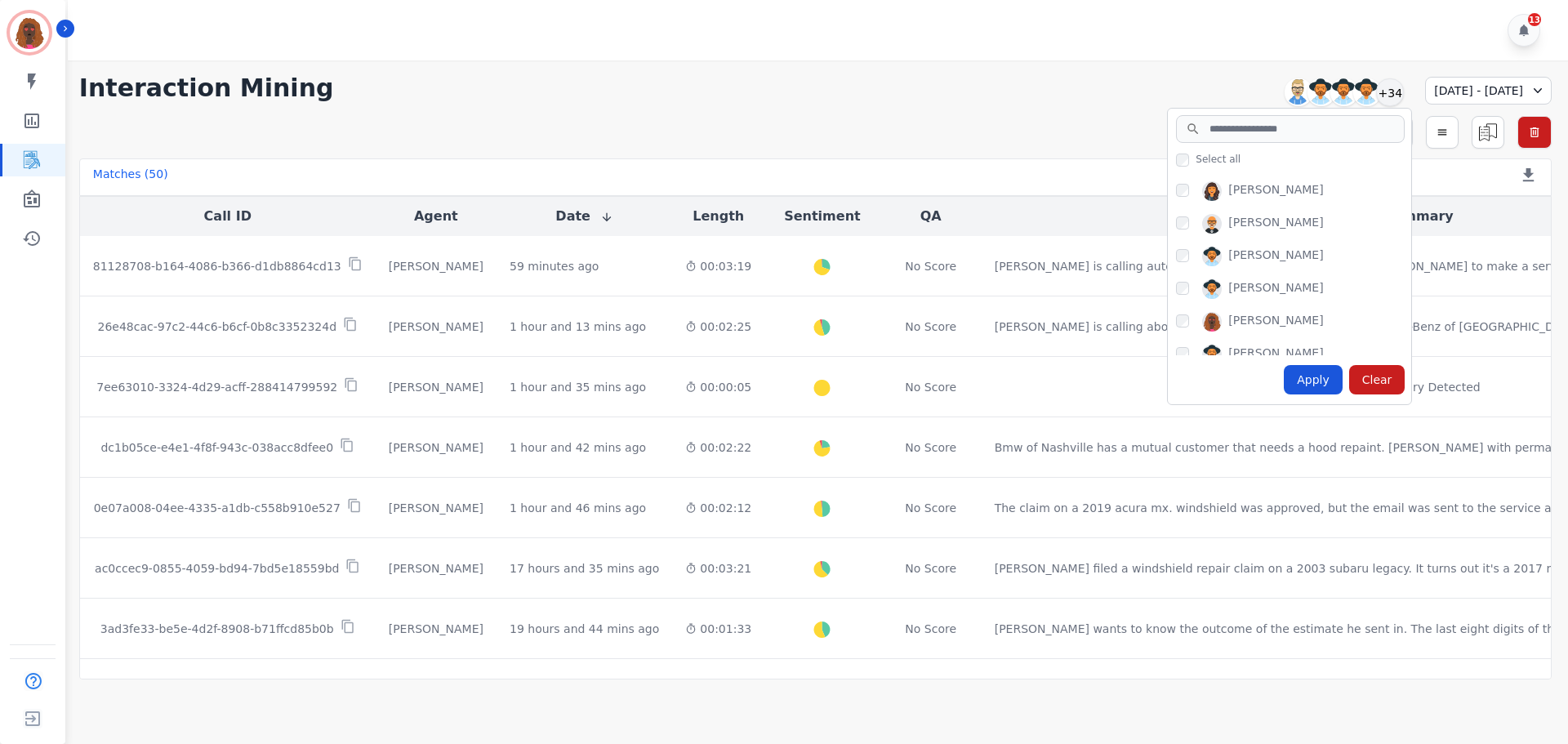
scroll to position [1057, 0]
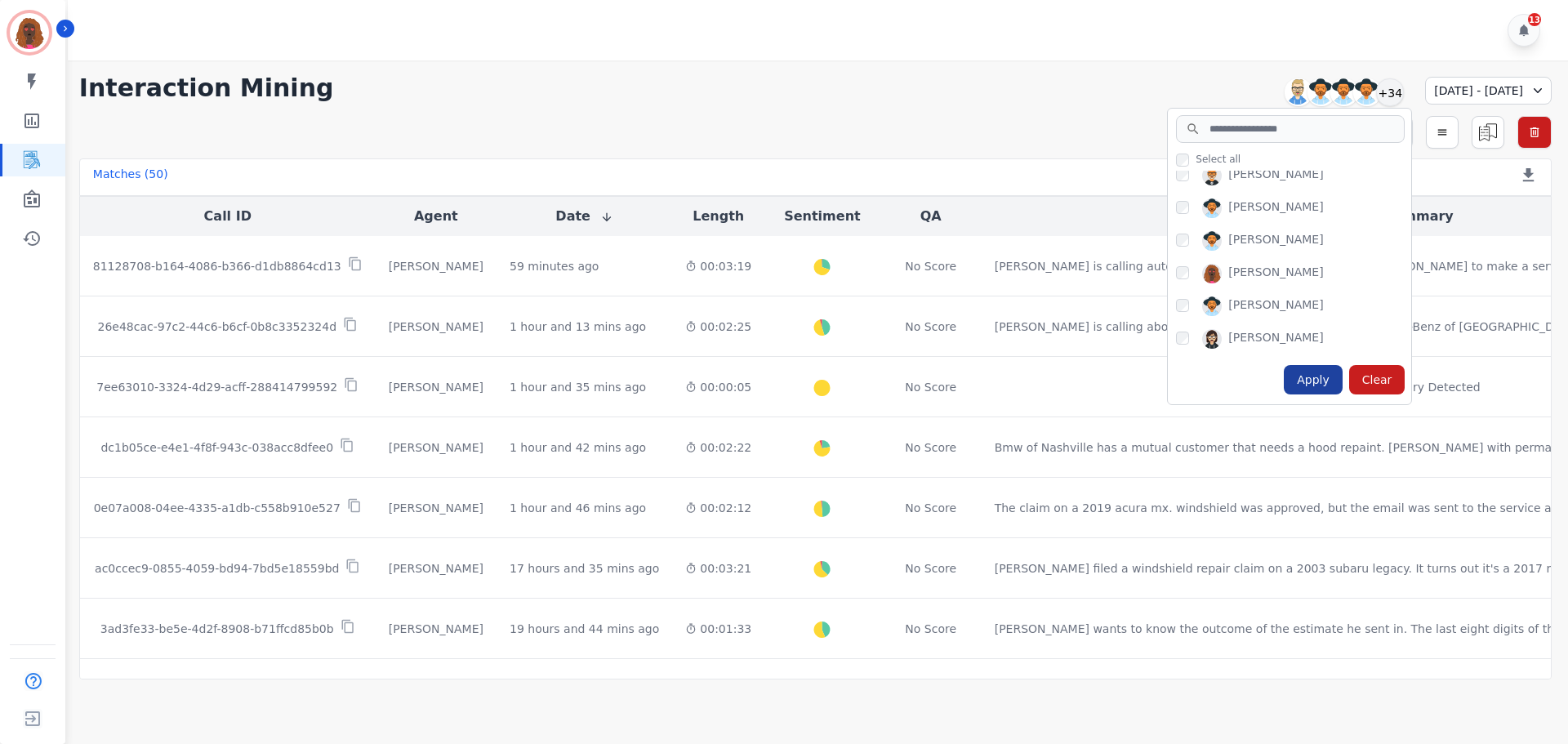
click at [1284, 387] on div "Apply" at bounding box center [1313, 380] width 59 height 29
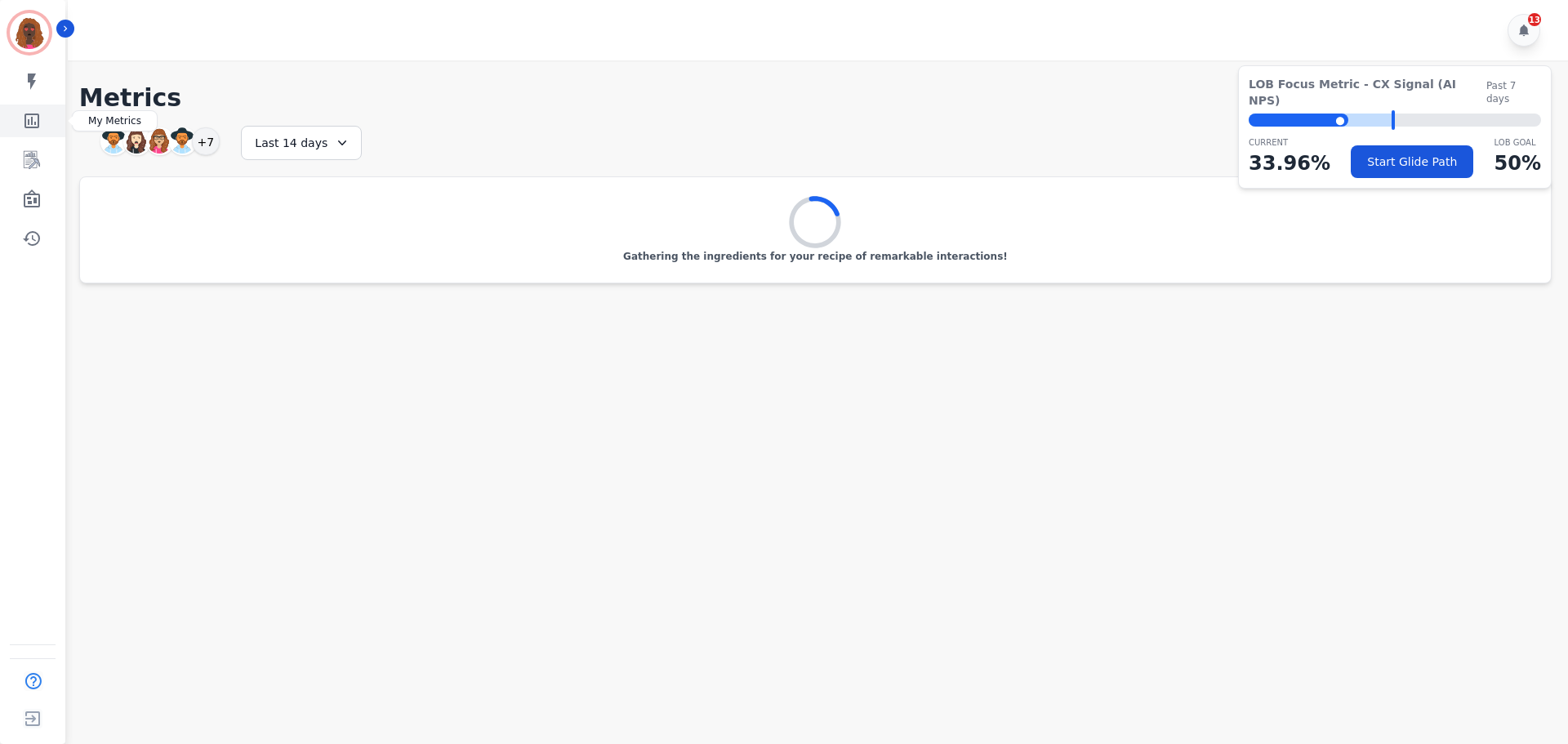
click at [31, 111] on icon "Sidebar" at bounding box center [31, 120] width 19 height 19
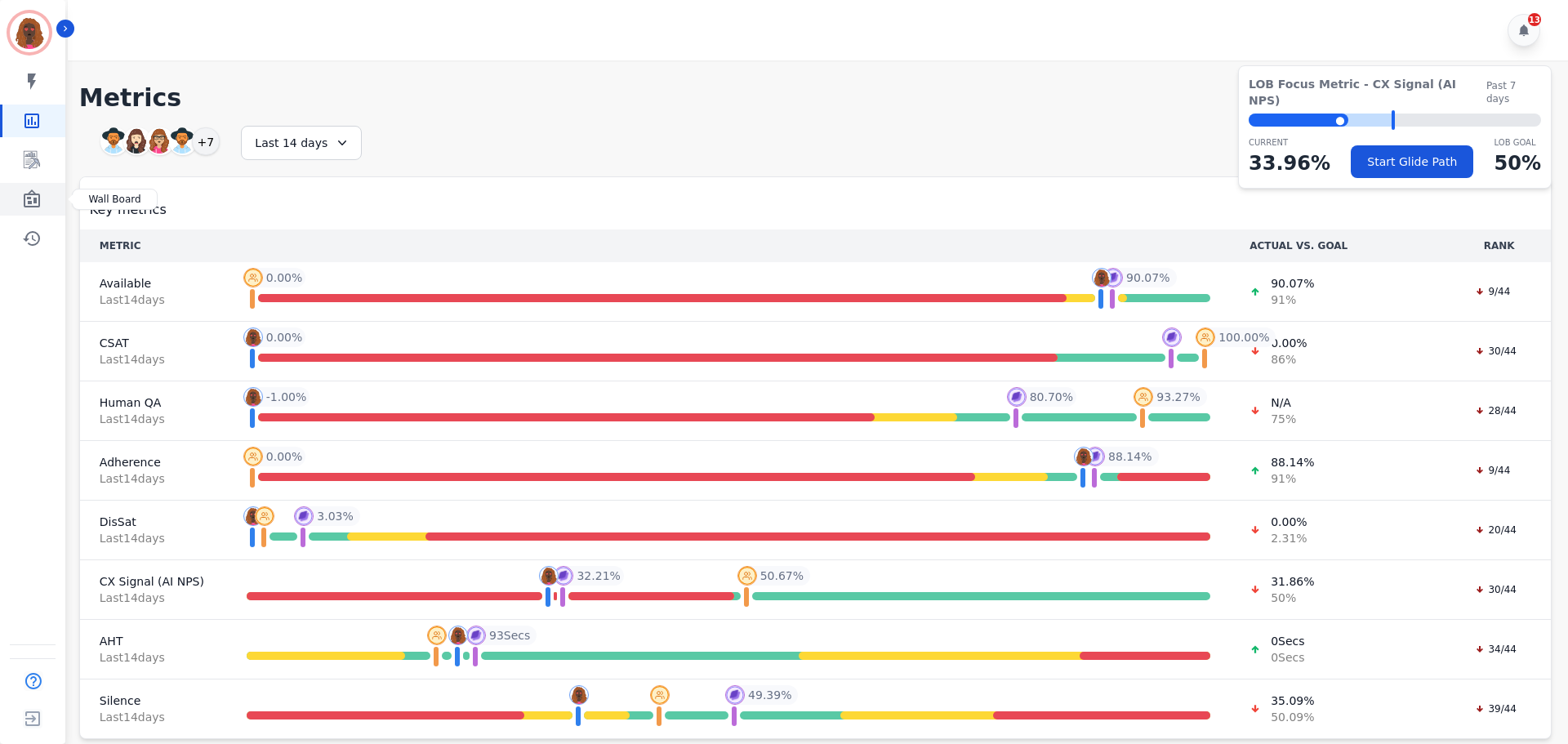
click at [34, 206] on icon "Sidebar" at bounding box center [32, 198] width 17 height 18
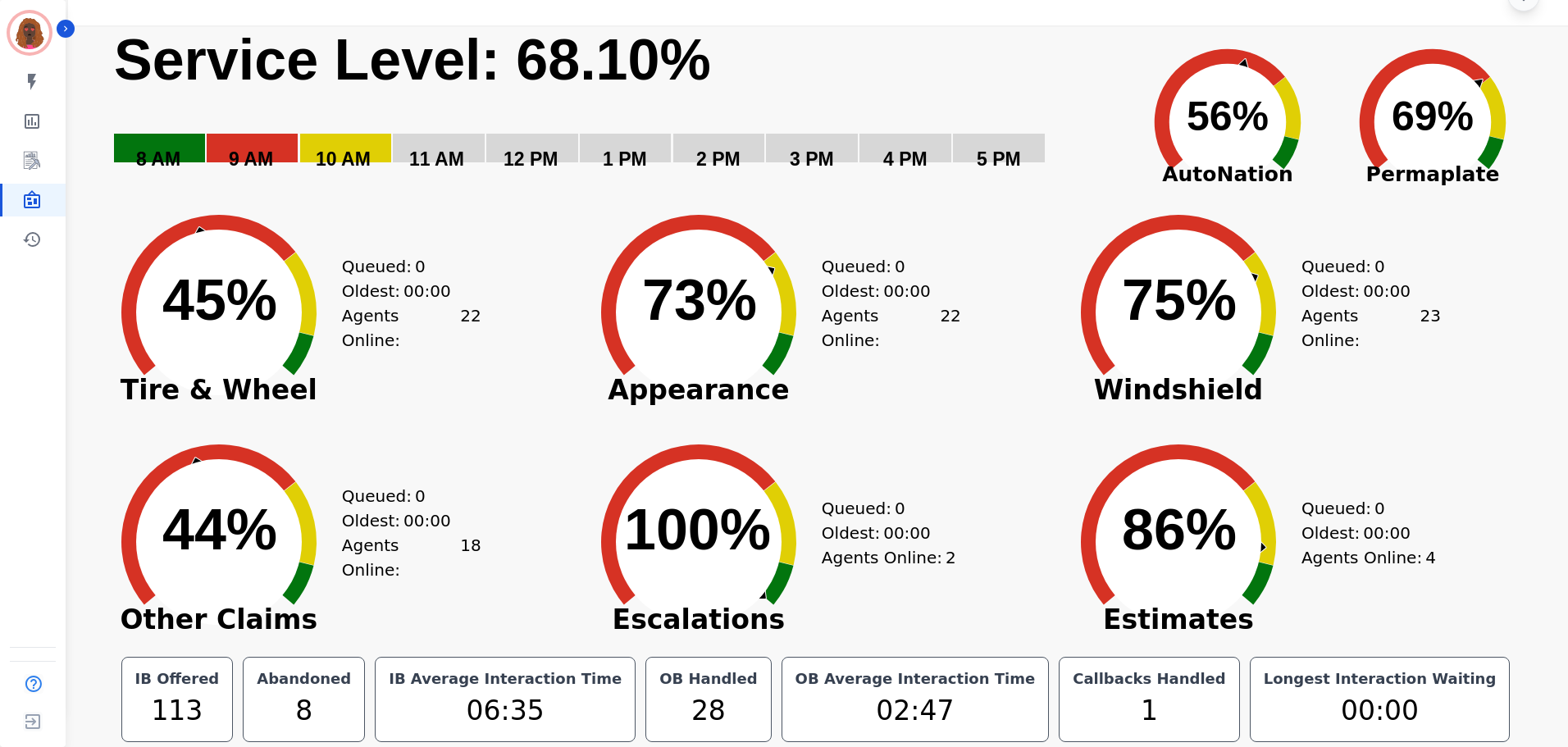
scroll to position [37, 0]
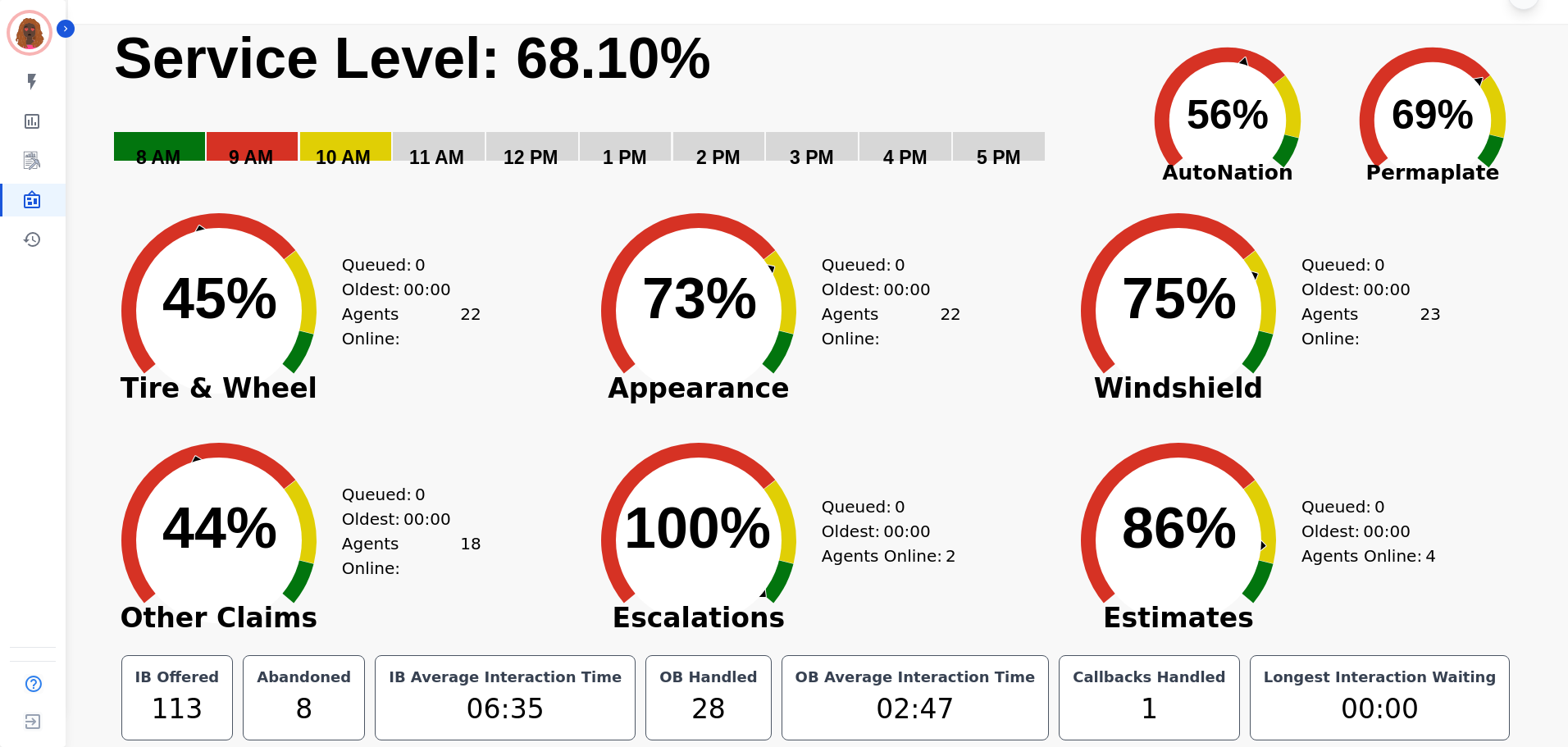
click at [702, 315] on text "73% ​ 73%" at bounding box center [699, 298] width 115 height 64
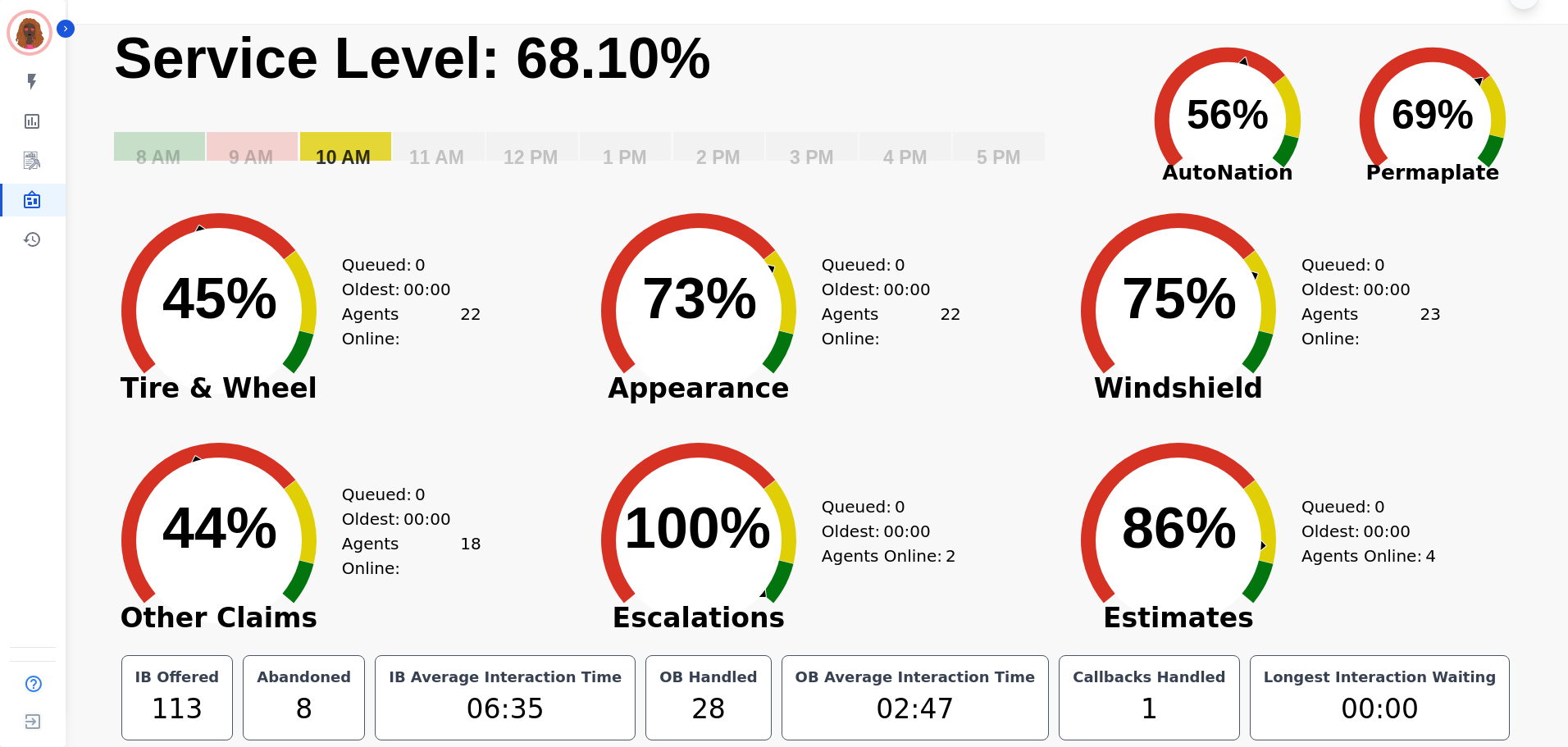
click at [358, 141] on rect "Service Level: 0%" at bounding box center [346, 146] width 91 height 29
